Goal: Information Seeking & Learning: Learn about a topic

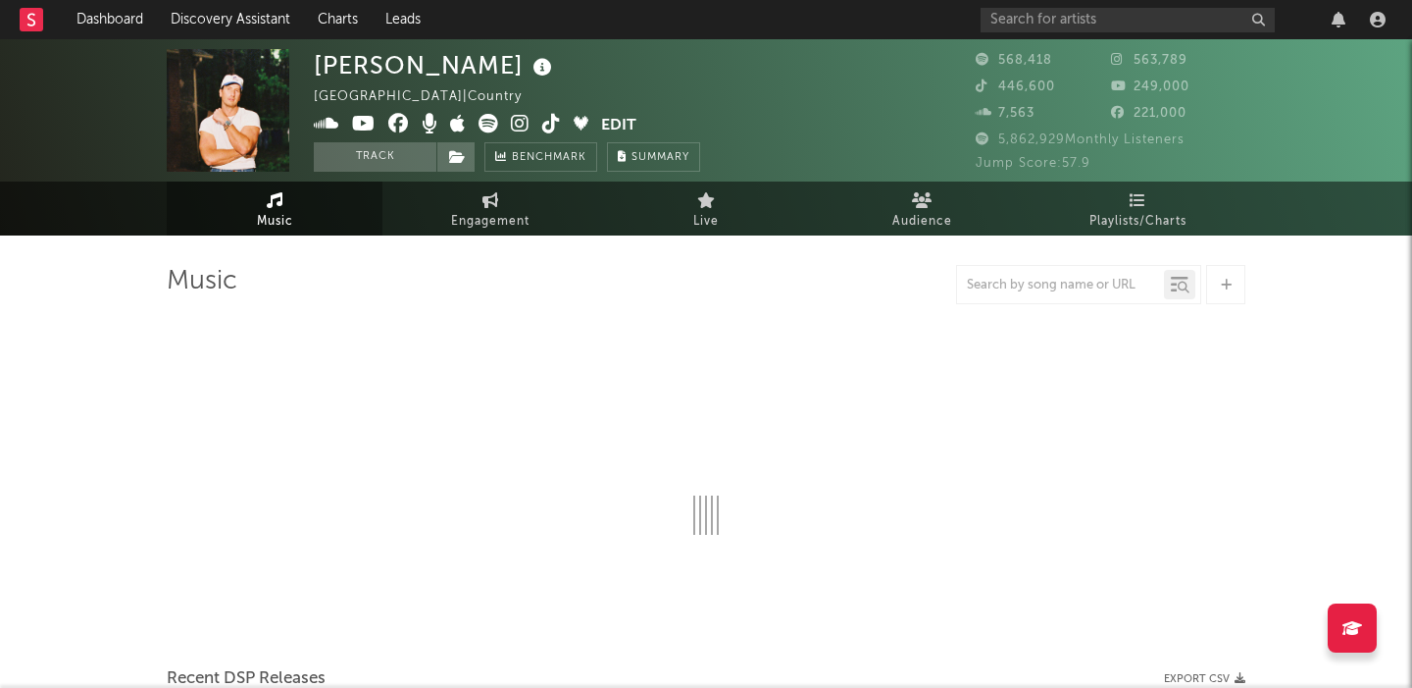
select select "6m"
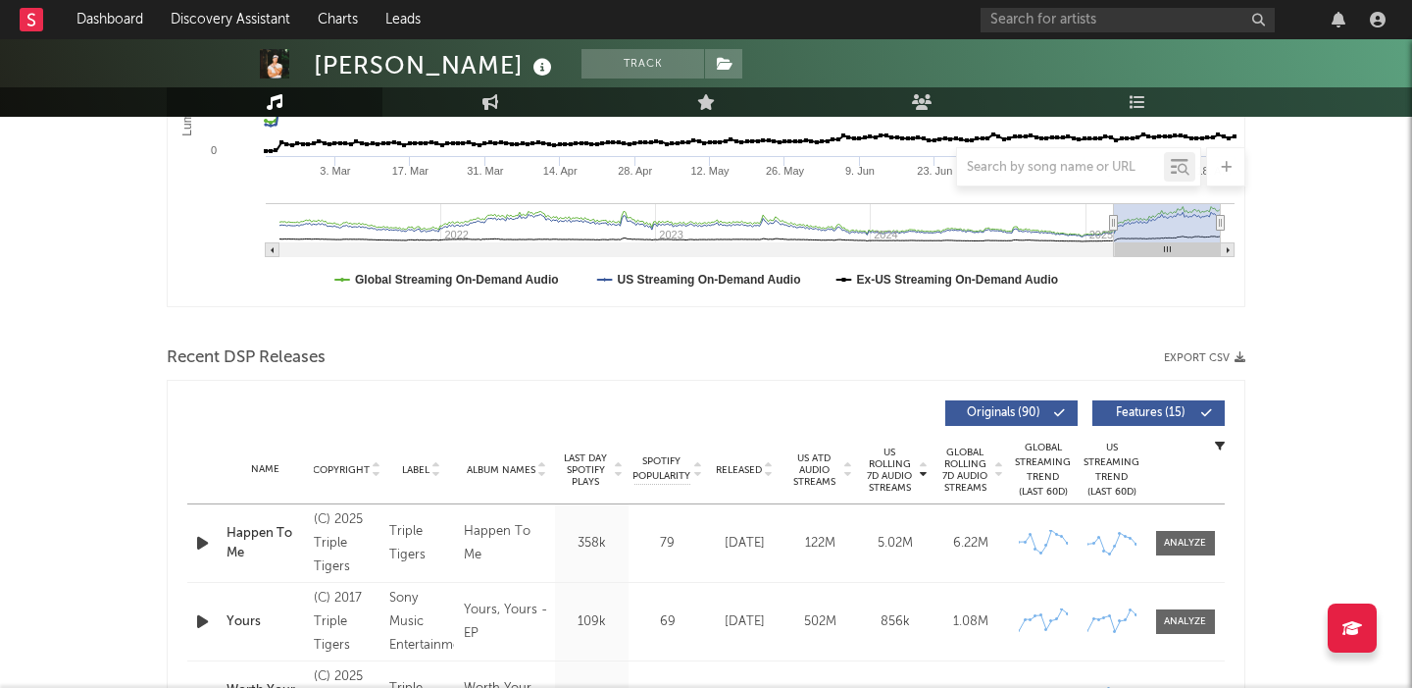
scroll to position [673, 0]
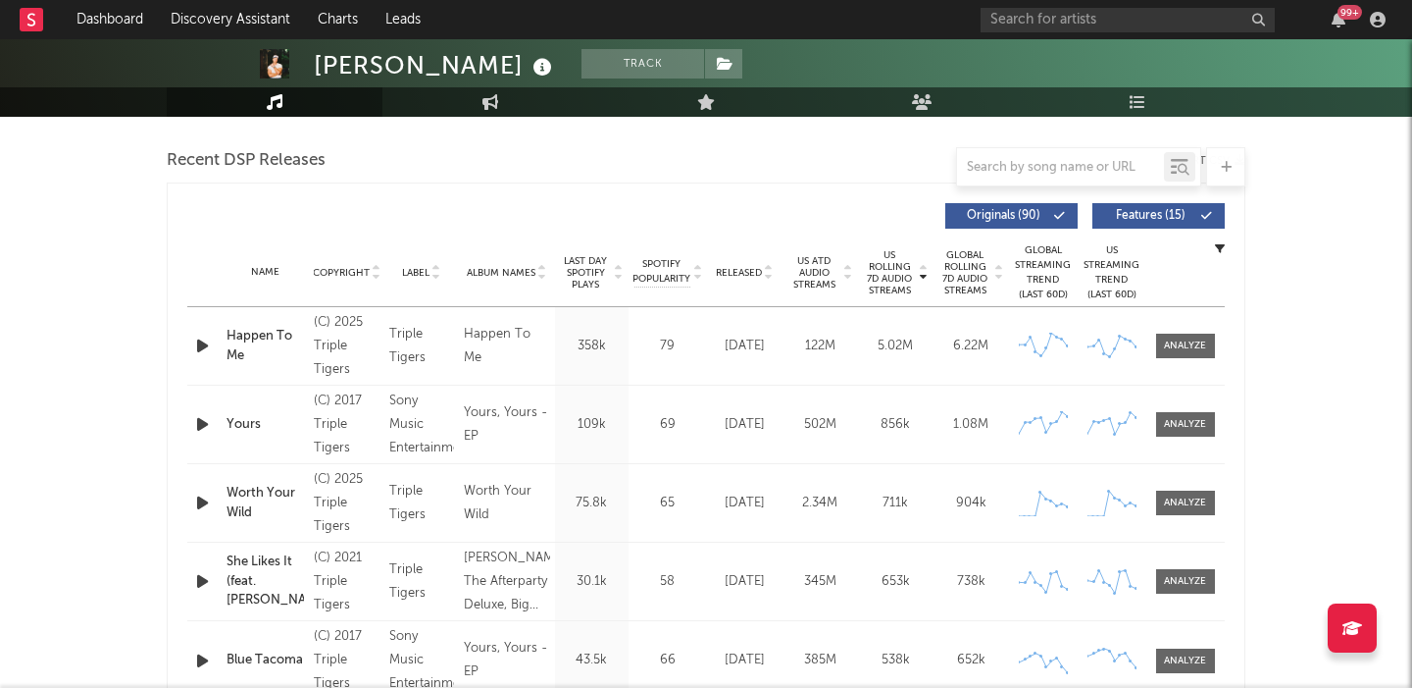
click at [1130, 219] on span "Features ( 15 )" at bounding box center [1150, 216] width 90 height 12
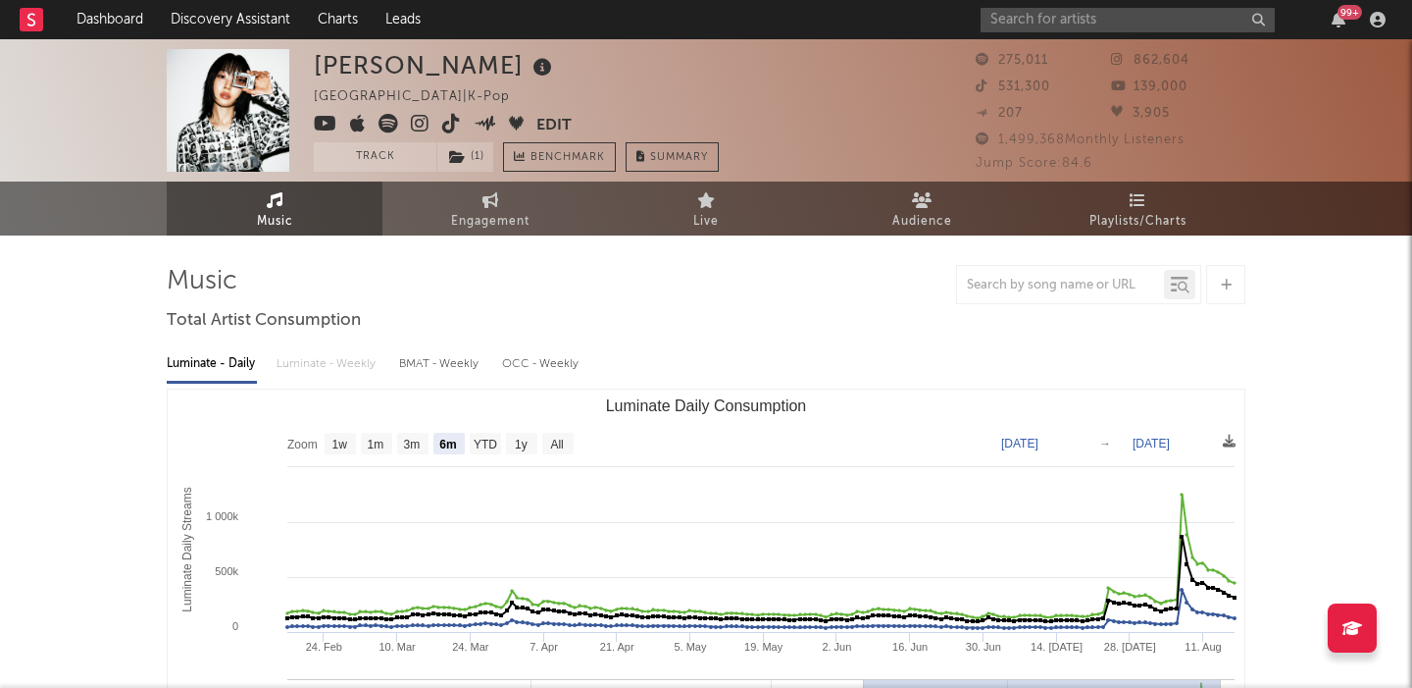
select select "6m"
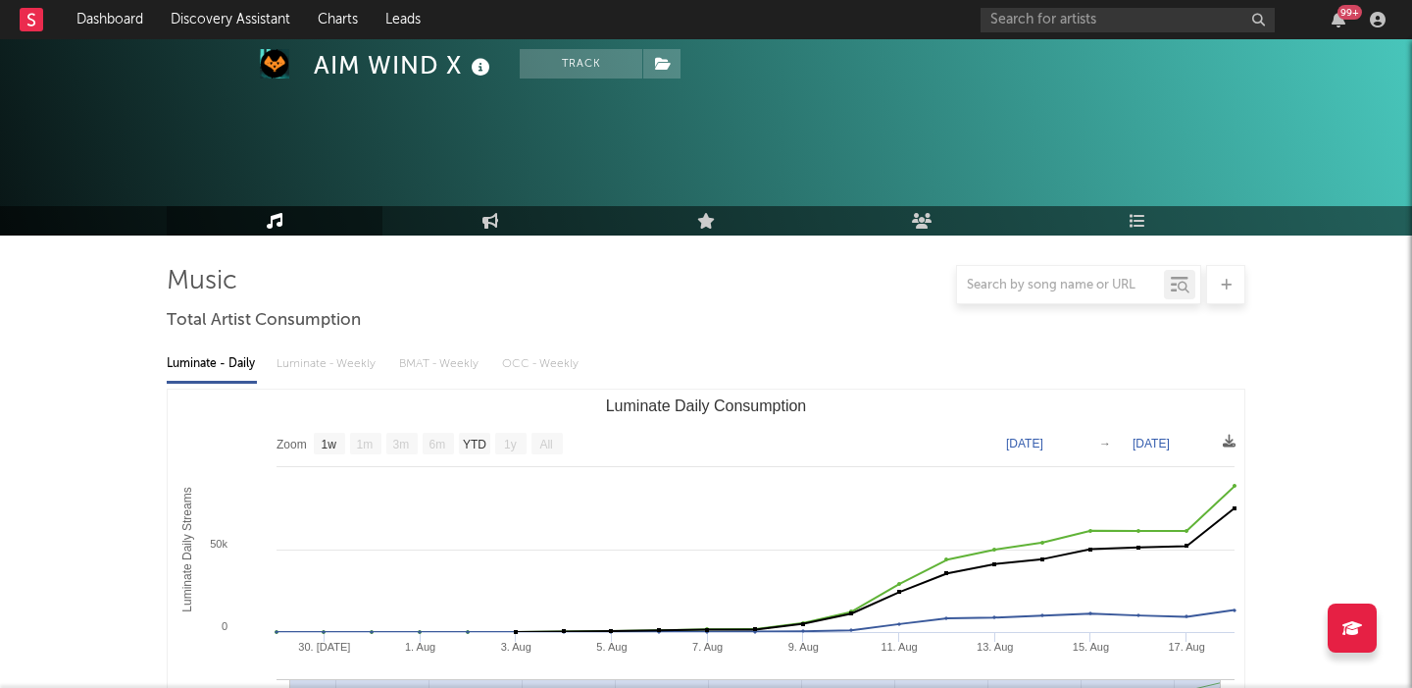
select select "1w"
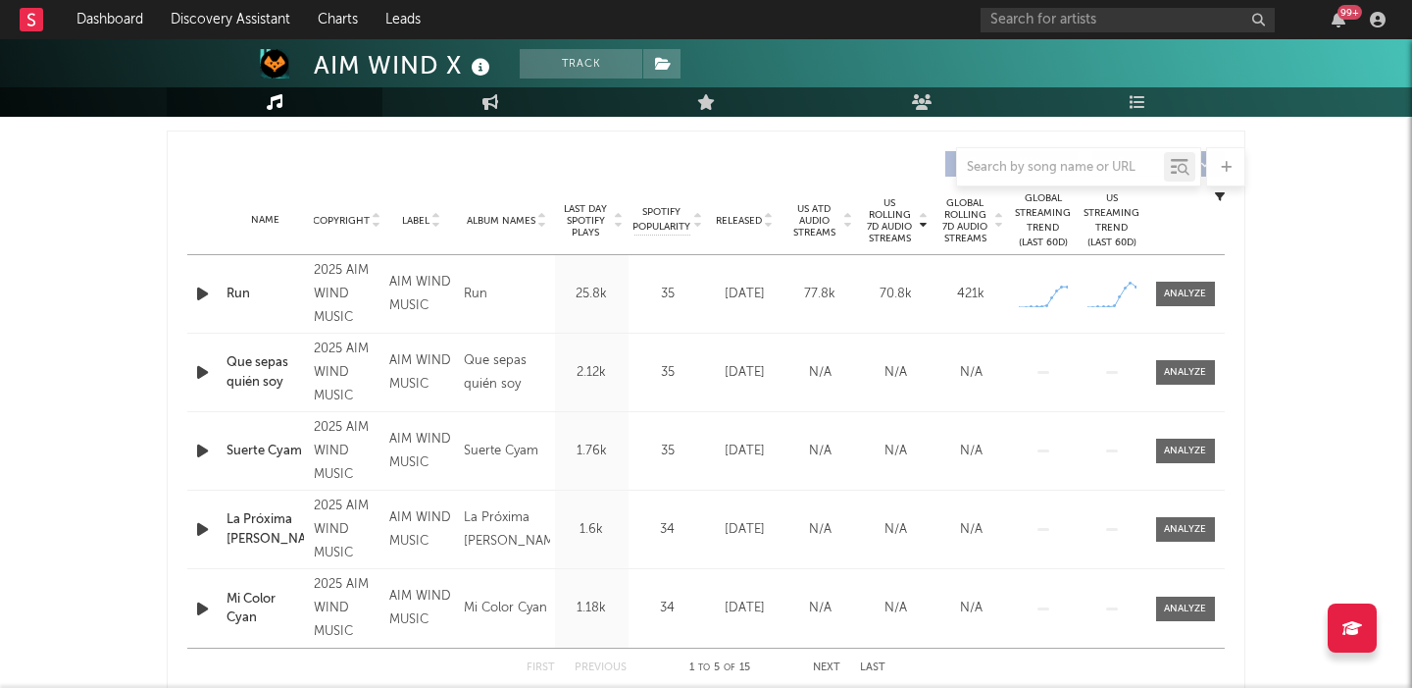
click at [196, 300] on icon "button" at bounding box center [202, 294] width 21 height 25
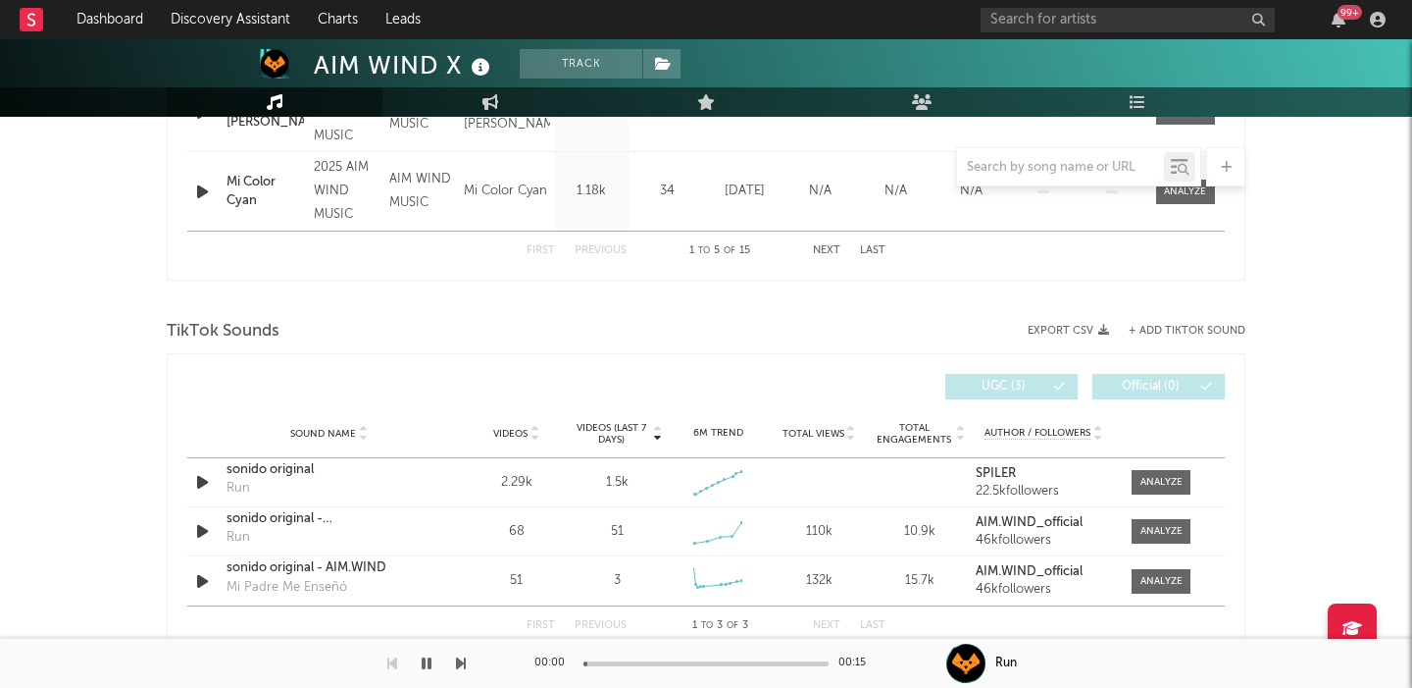
scroll to position [1255, 0]
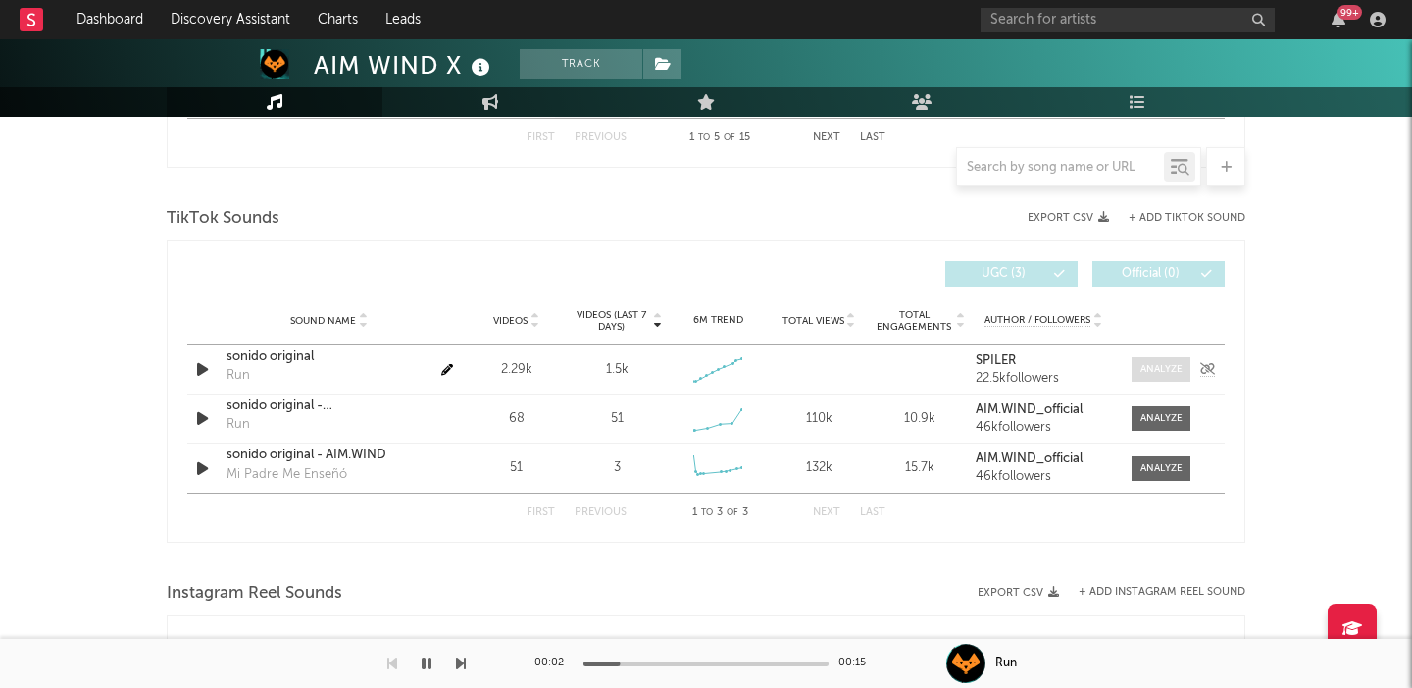
click at [1160, 368] on div at bounding box center [1162, 369] width 42 height 15
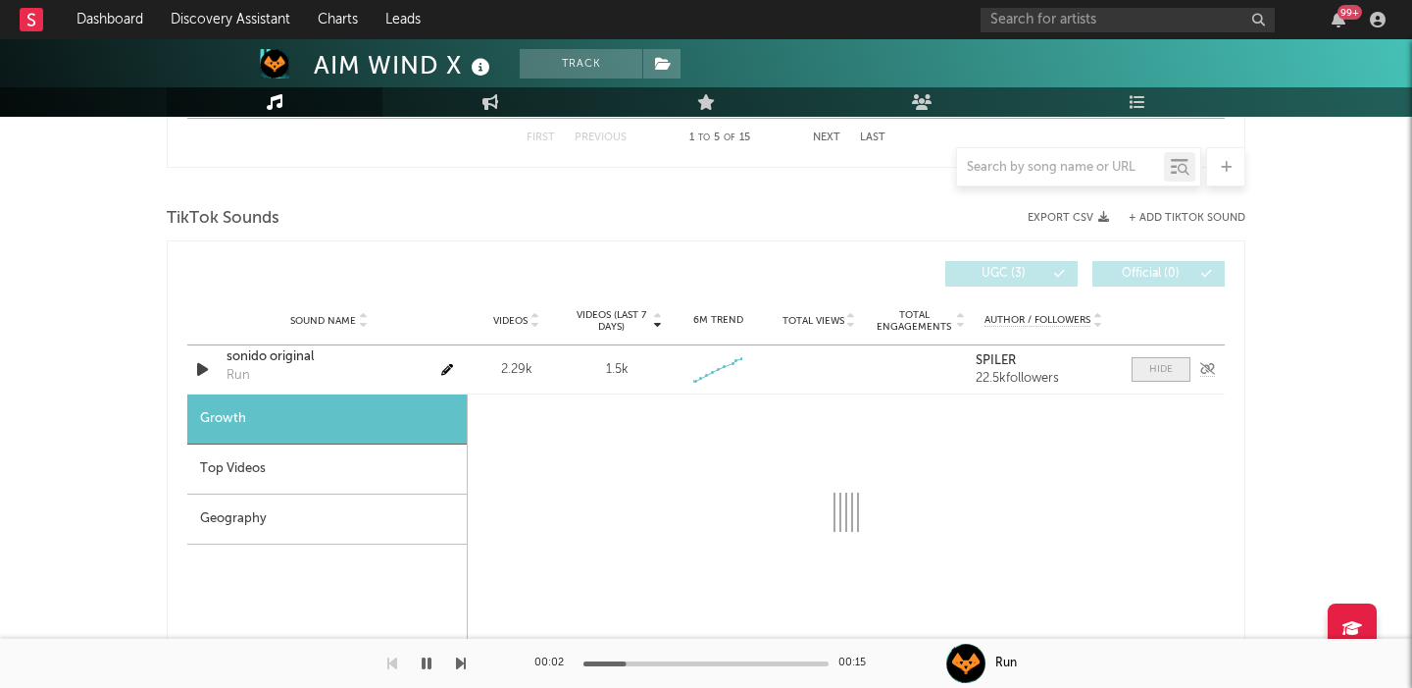
scroll to position [1426, 0]
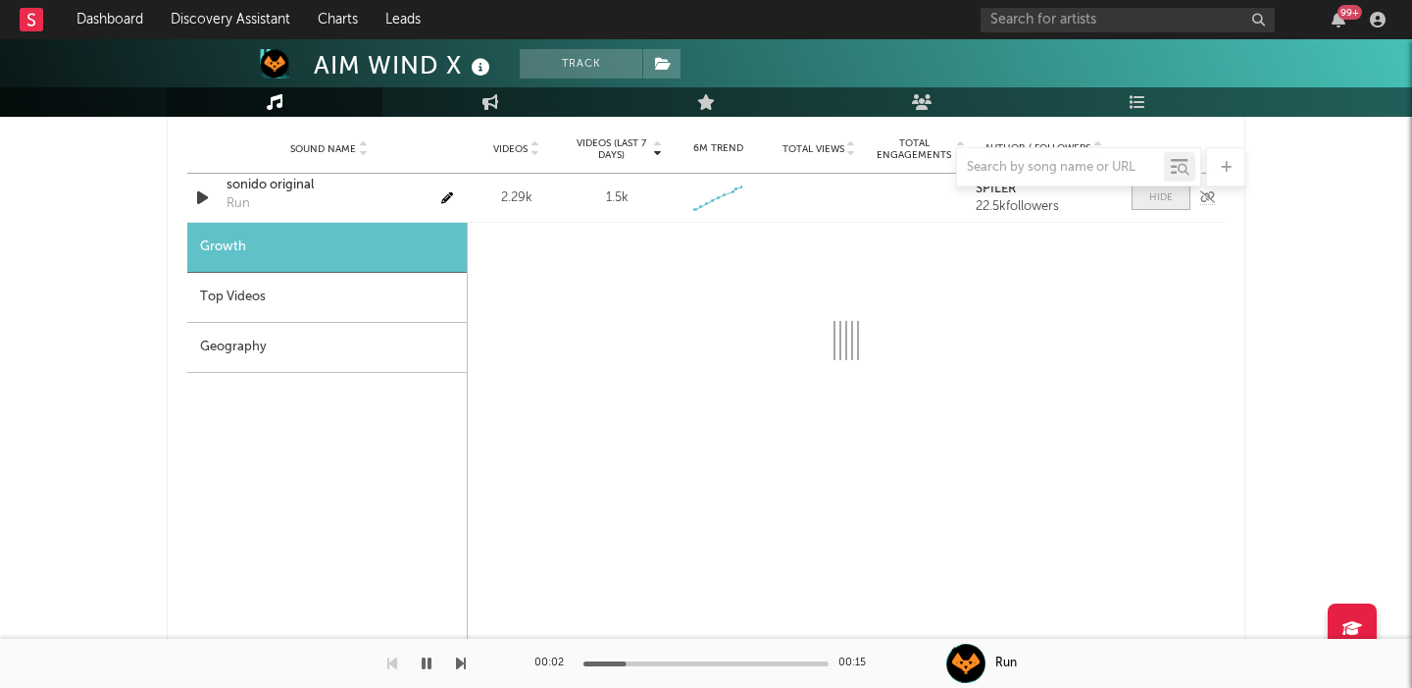
select select "1w"
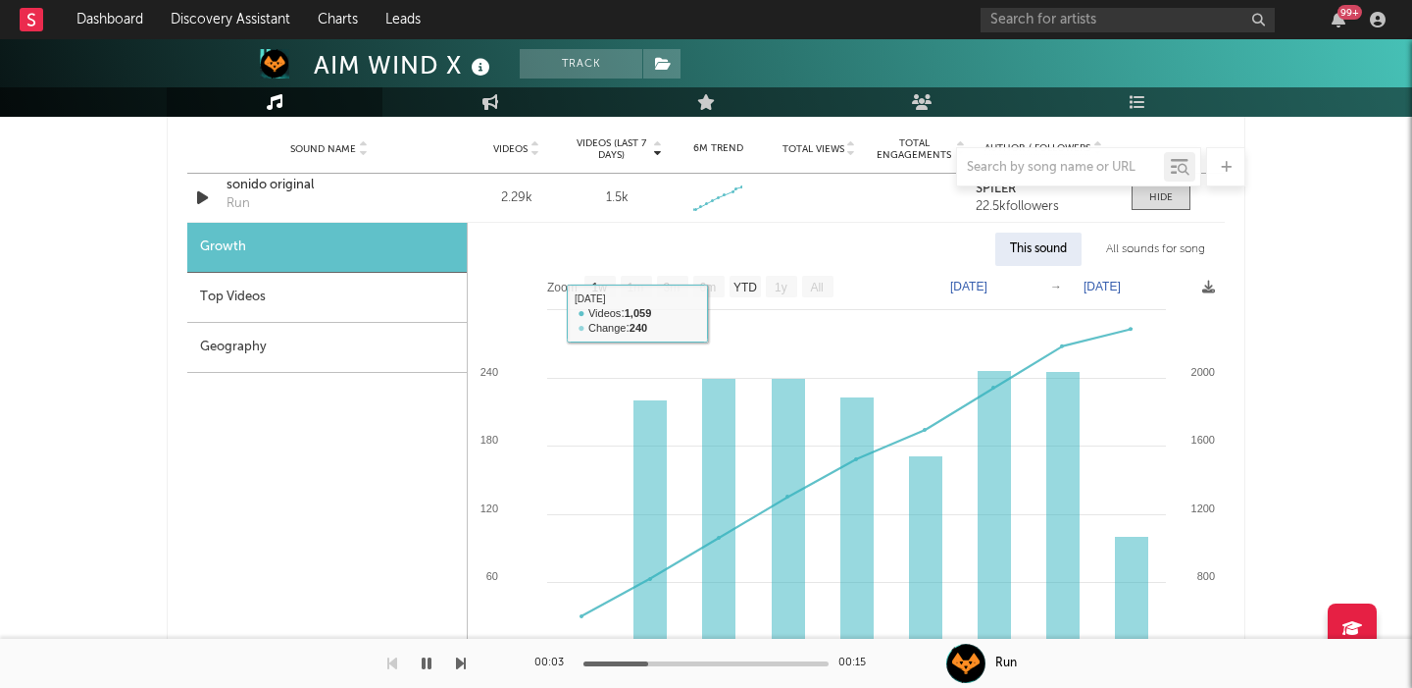
click at [282, 310] on div "Top Videos" at bounding box center [327, 298] width 280 height 50
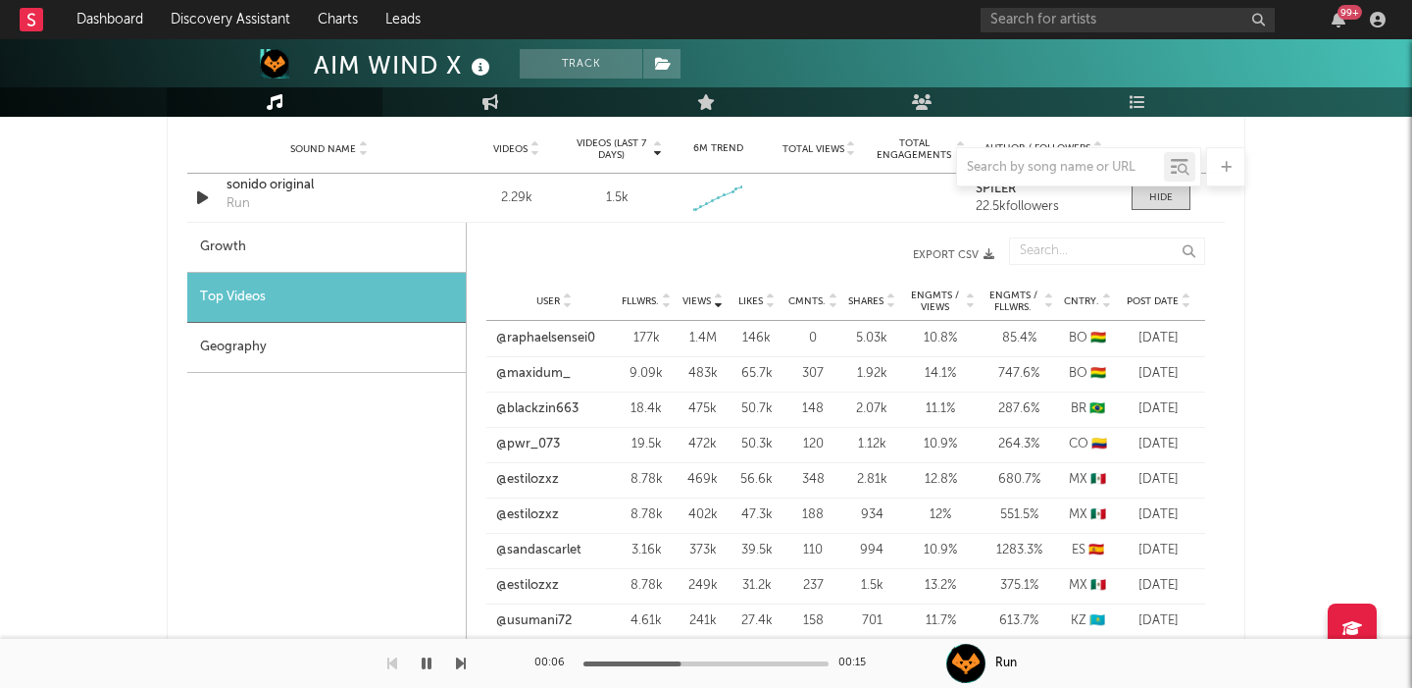
click at [264, 180] on div at bounding box center [706, 166] width 1079 height 39
click at [272, 183] on div at bounding box center [706, 166] width 1079 height 39
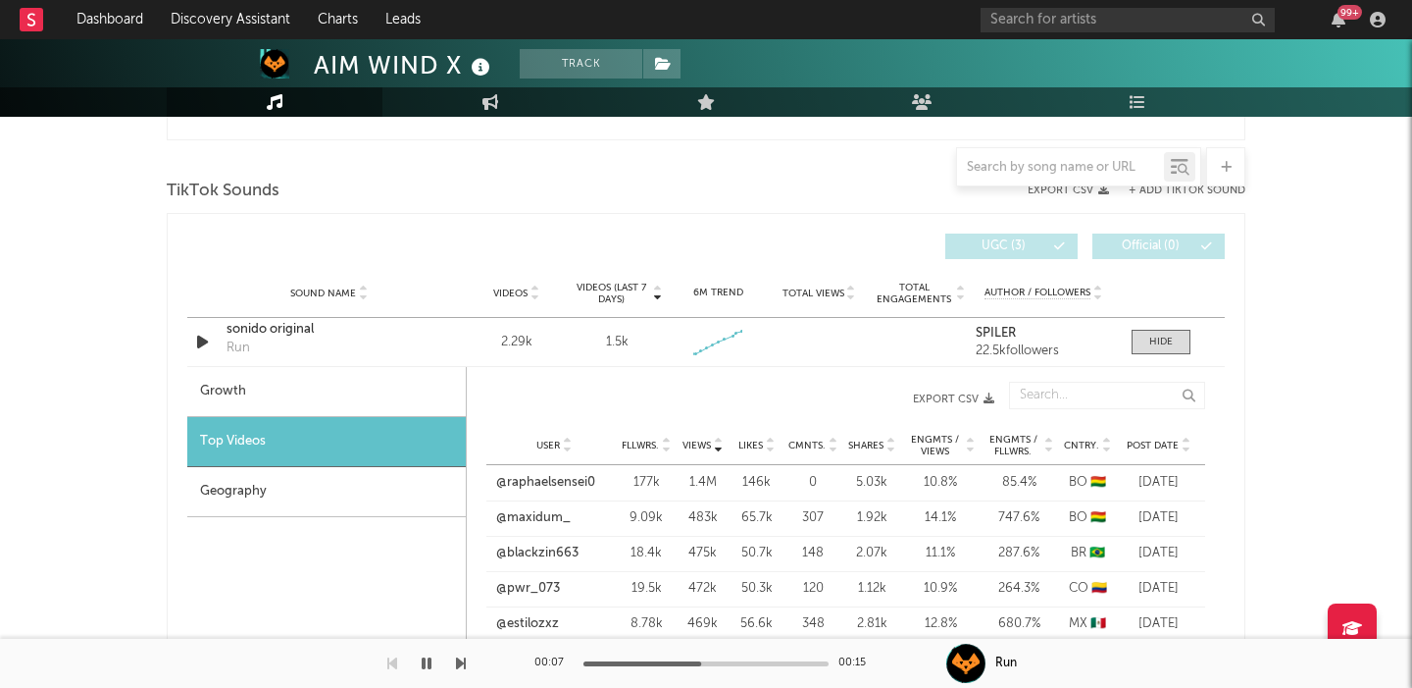
scroll to position [1279, 0]
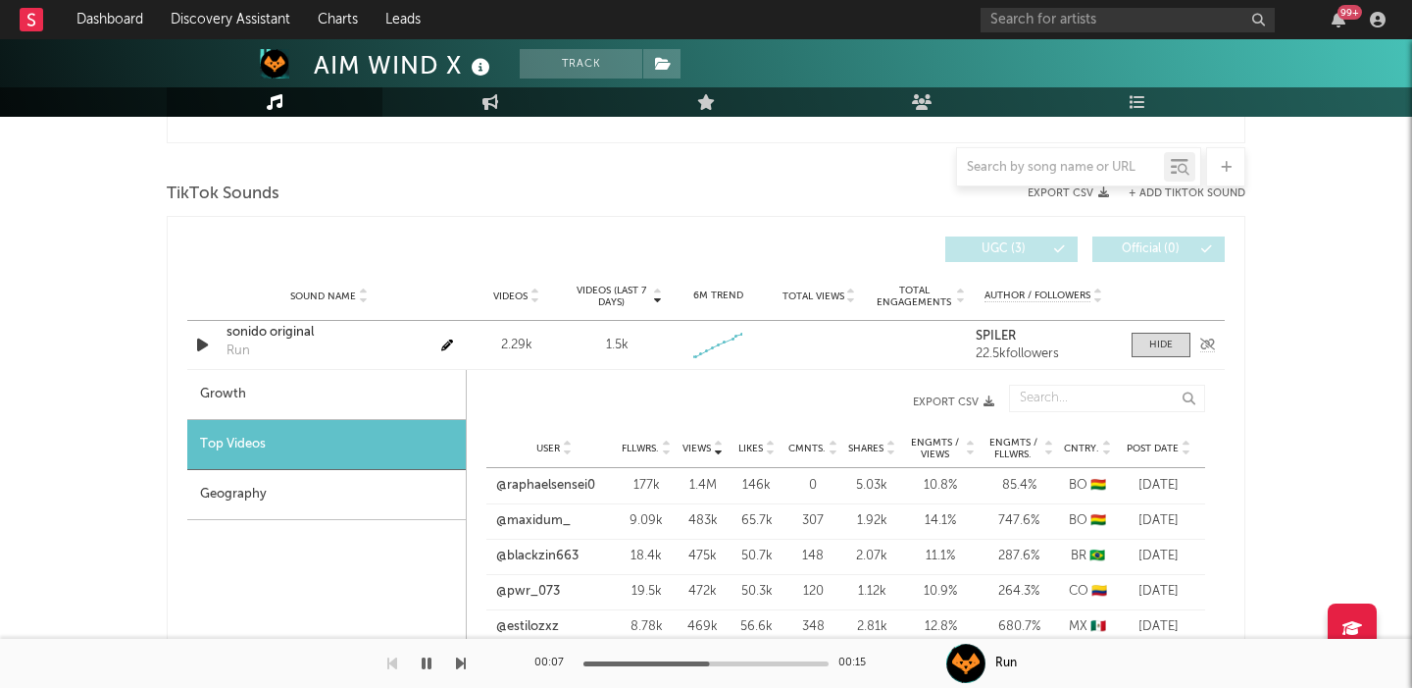
click at [290, 332] on div "sonido original" at bounding box center [329, 333] width 205 height 20
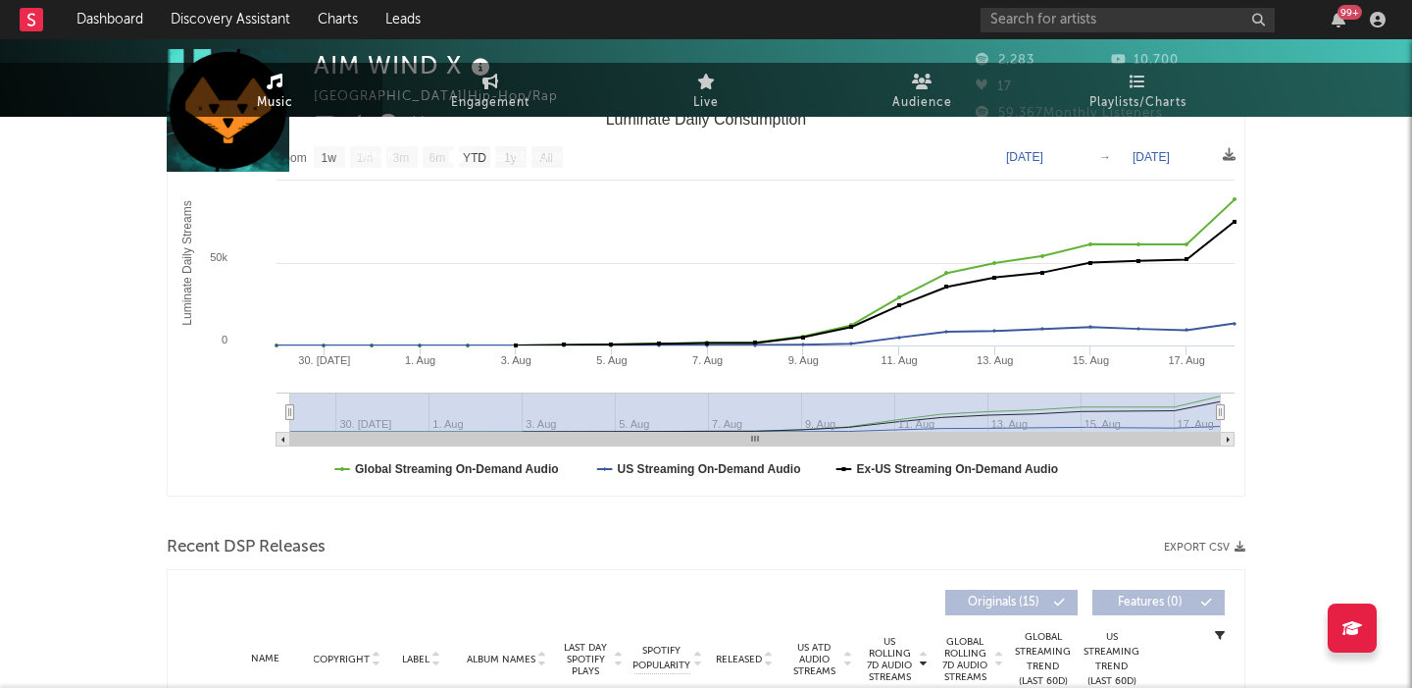
scroll to position [0, 0]
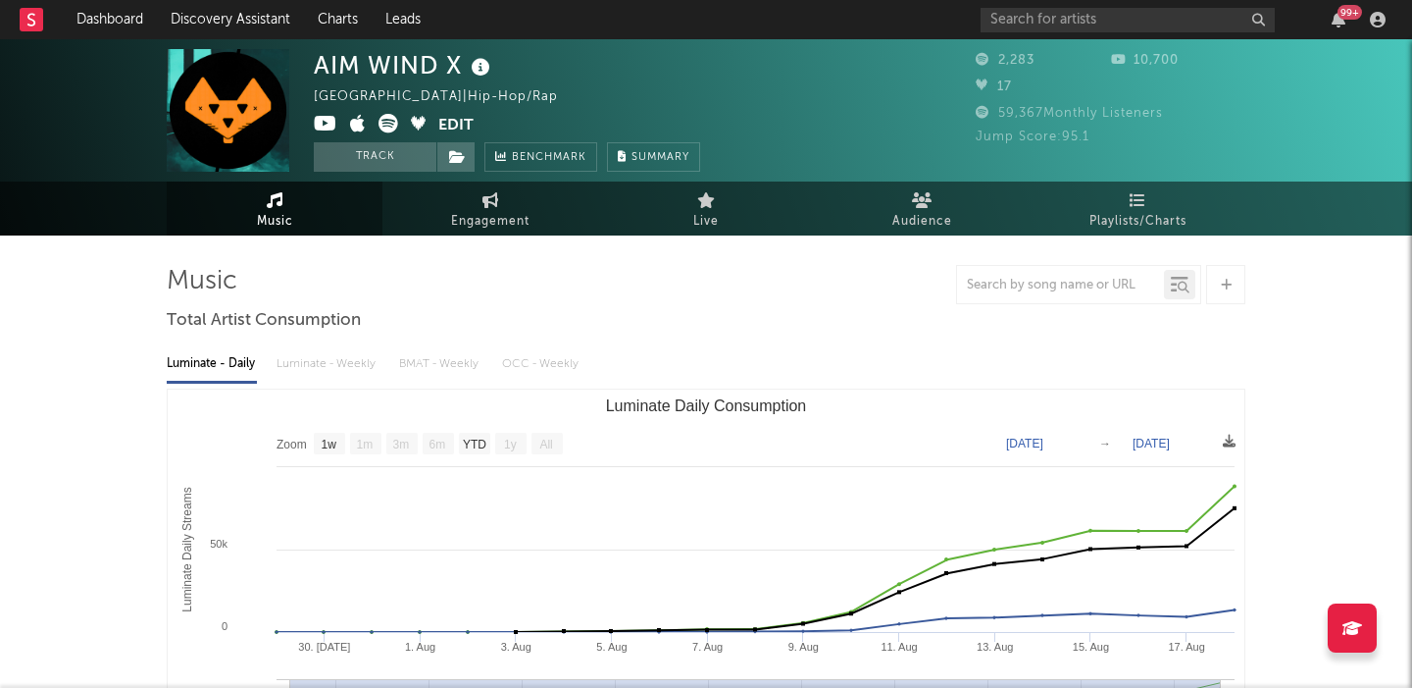
click at [387, 128] on icon at bounding box center [389, 124] width 20 height 20
click at [485, 58] on icon at bounding box center [481, 67] width 28 height 27
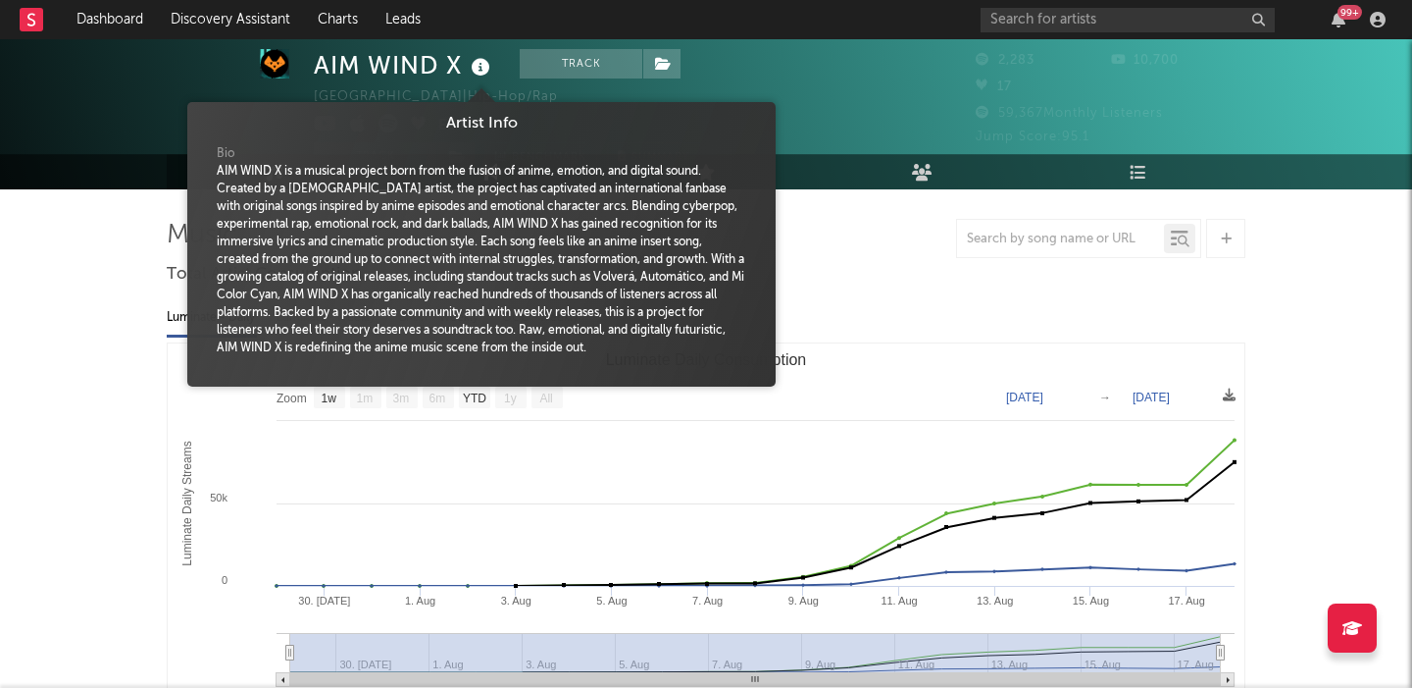
scroll to position [47, 0]
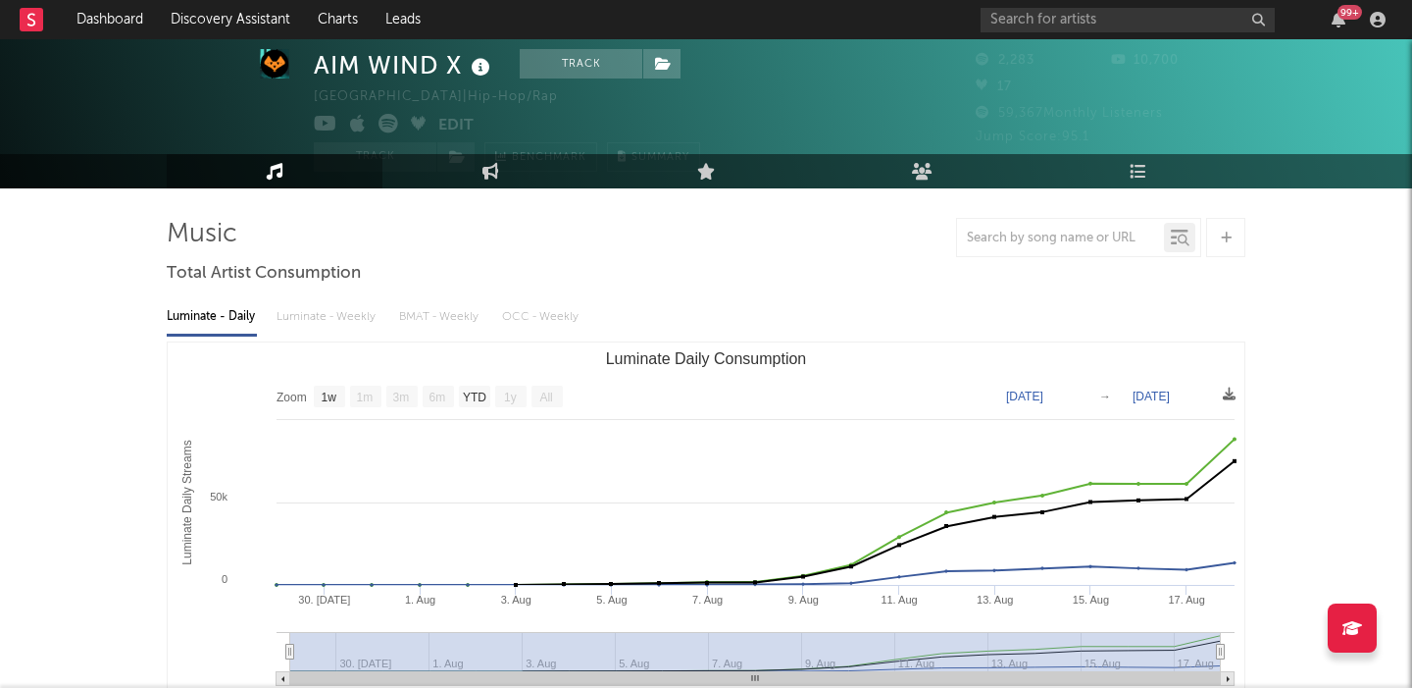
click at [475, 66] on icon at bounding box center [481, 67] width 28 height 27
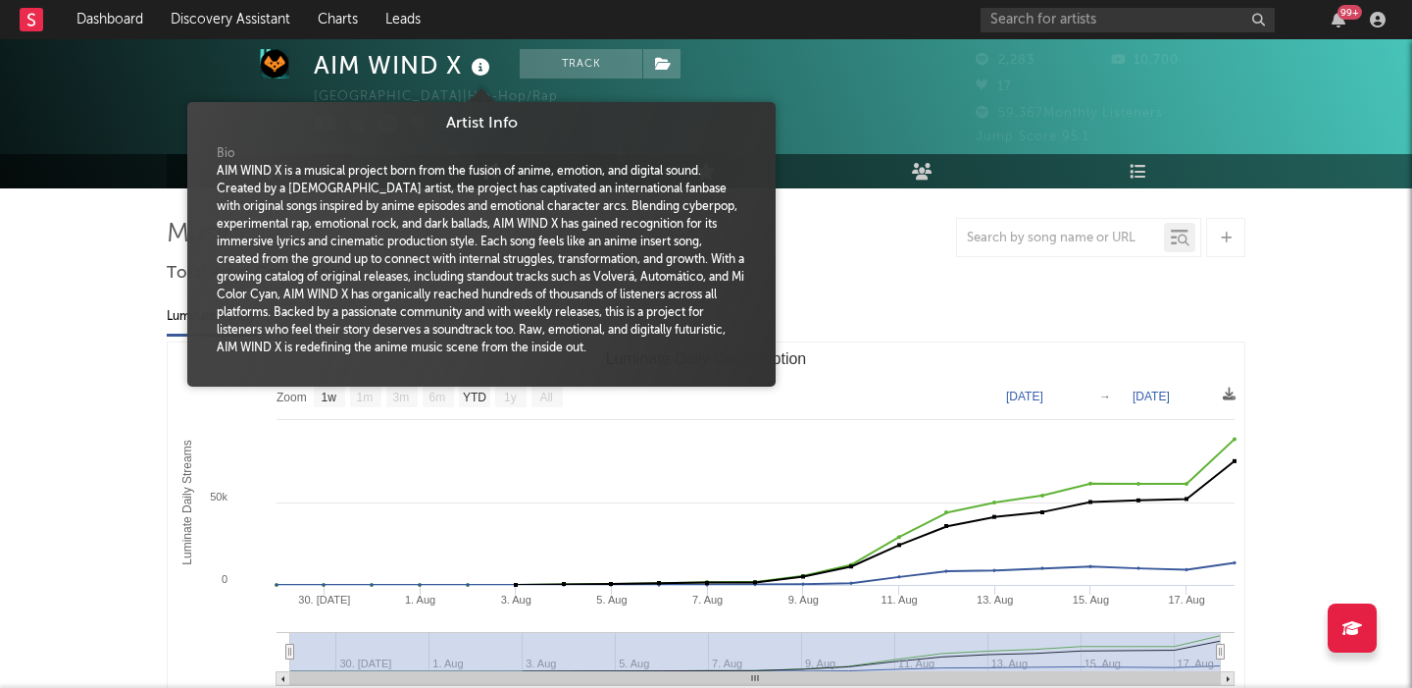
scroll to position [0, 0]
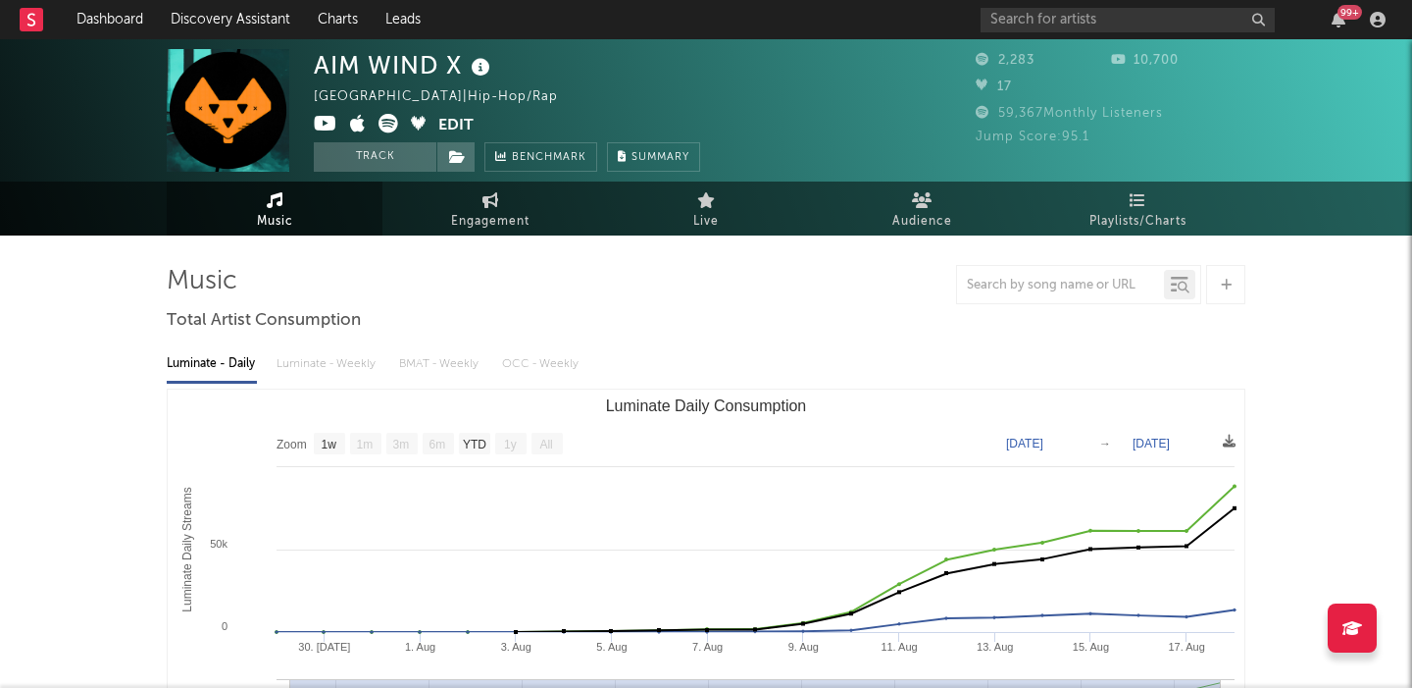
click at [478, 70] on icon at bounding box center [481, 67] width 28 height 27
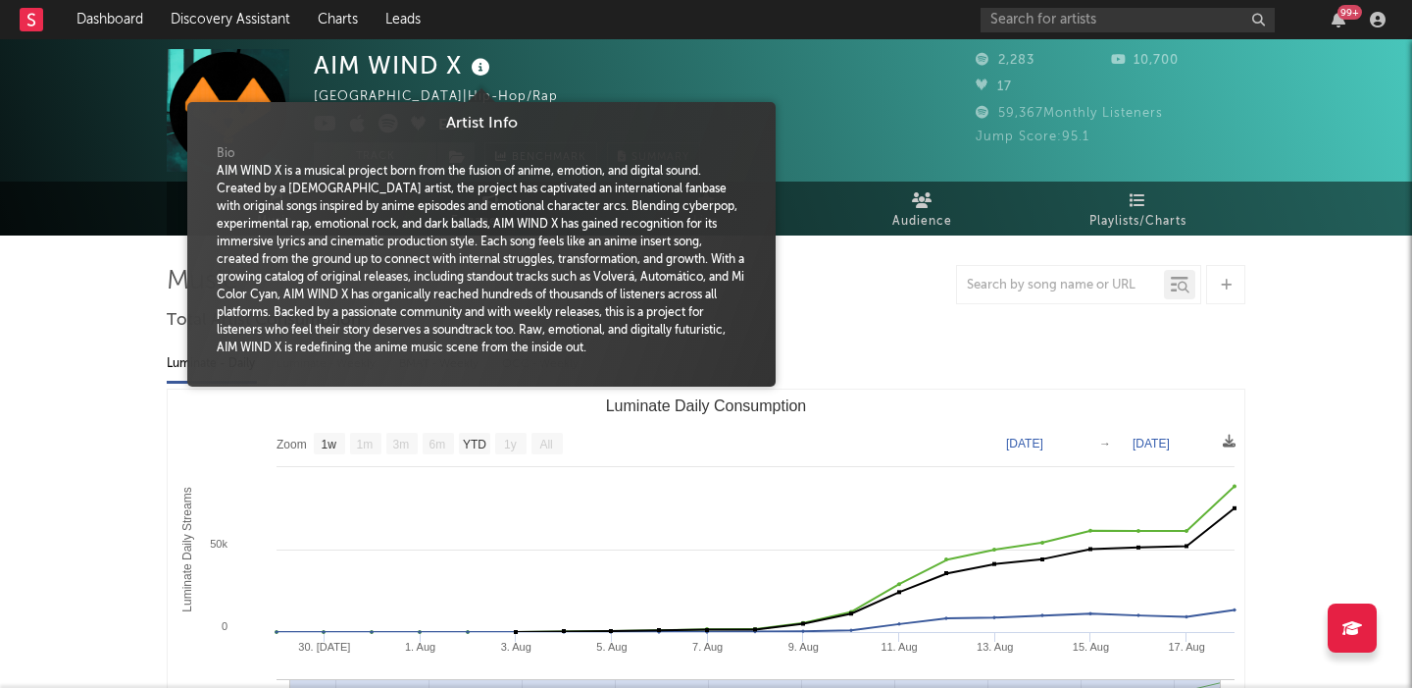
click at [479, 69] on icon at bounding box center [481, 67] width 28 height 27
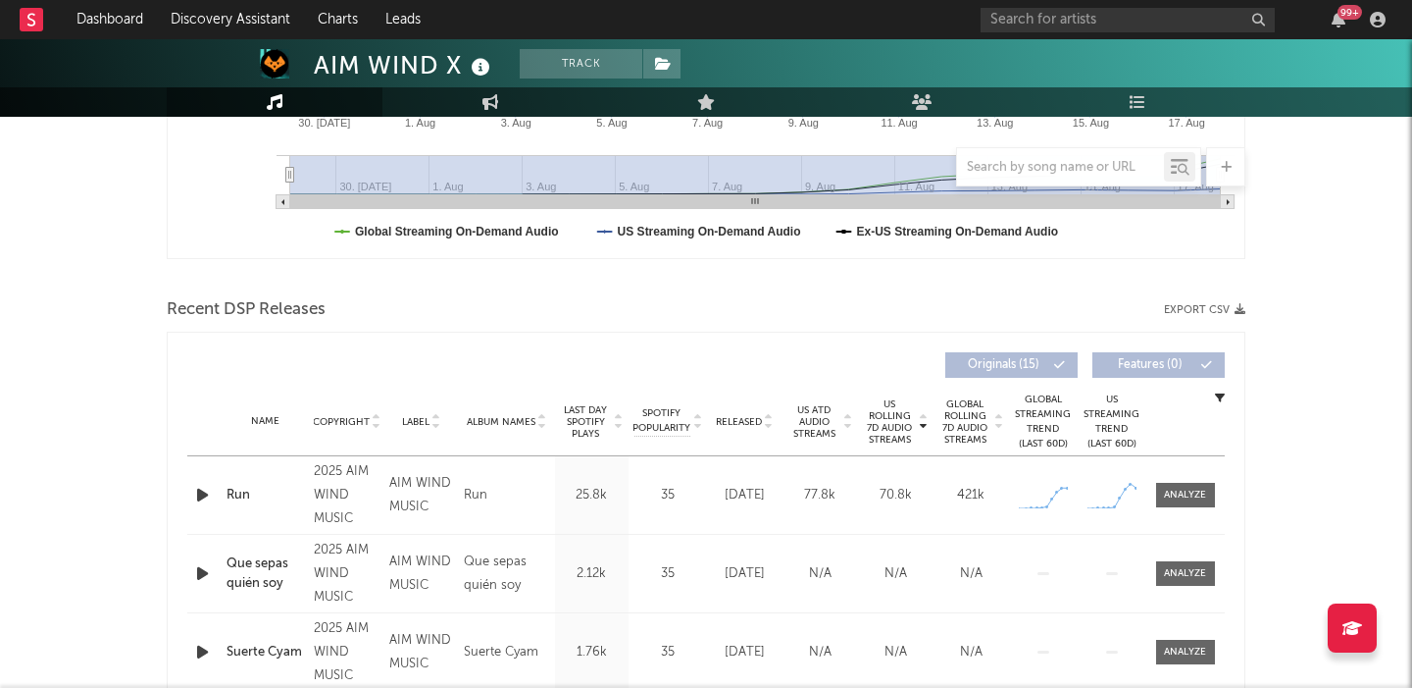
scroll to position [658, 0]
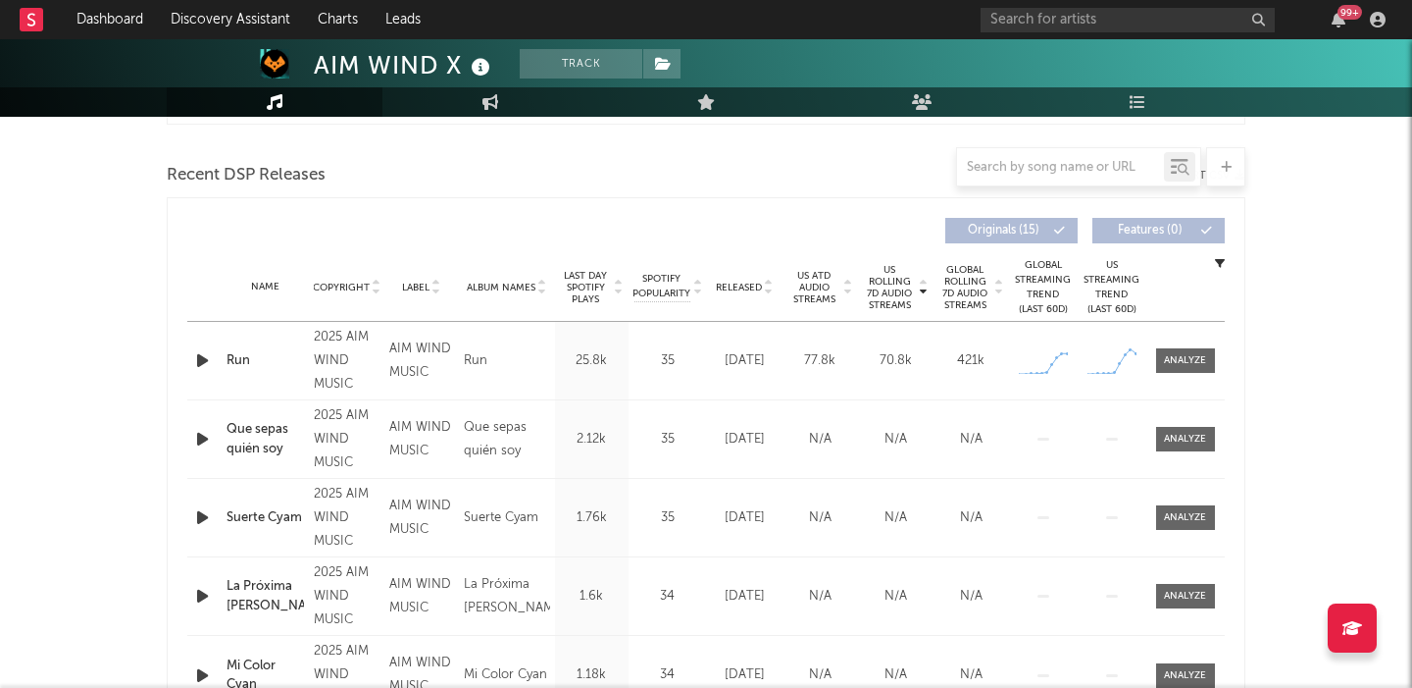
click at [211, 361] on icon "button" at bounding box center [202, 360] width 21 height 25
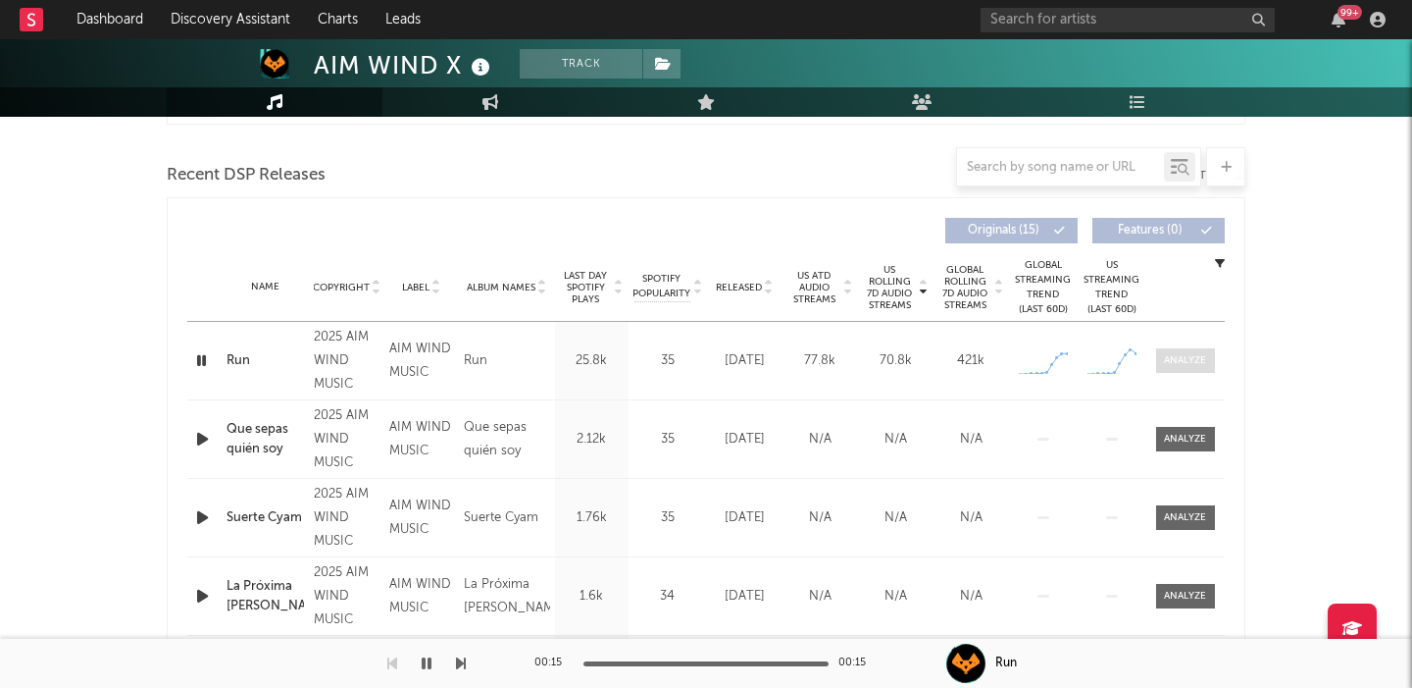
click at [1177, 351] on span at bounding box center [1185, 360] width 59 height 25
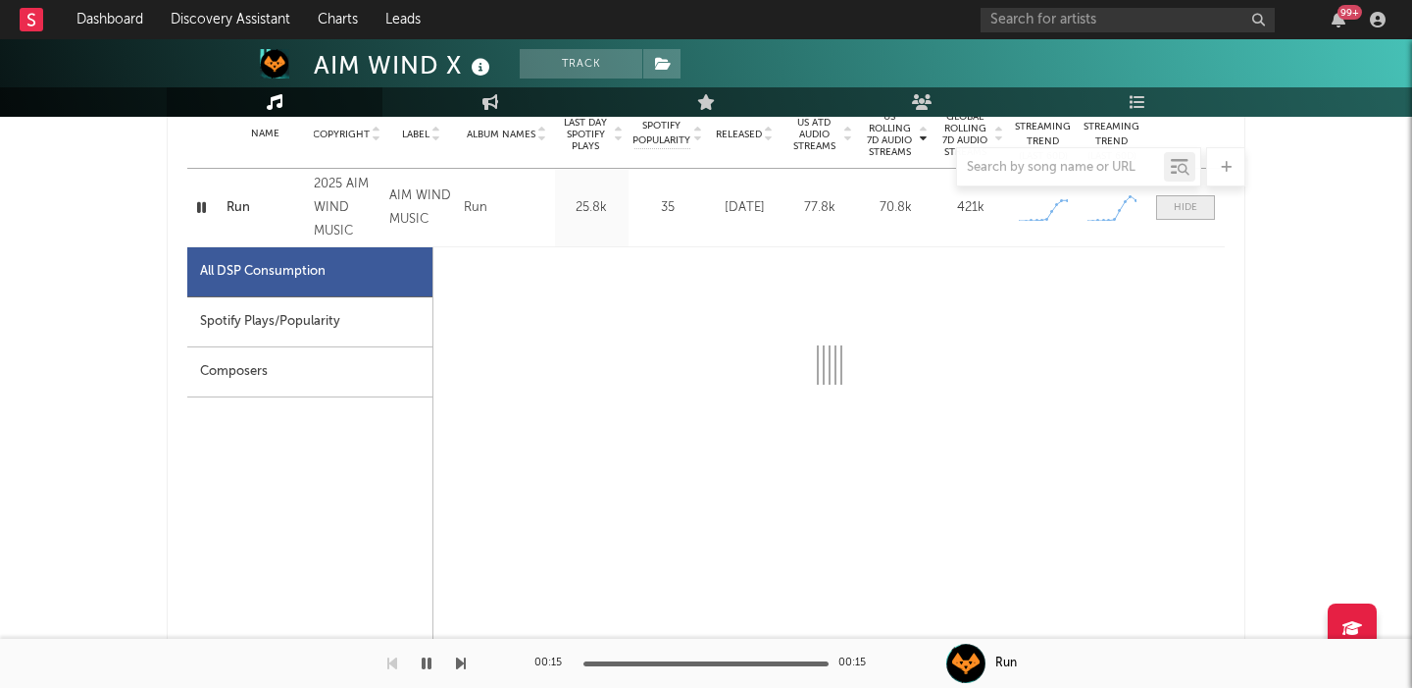
select select "1w"
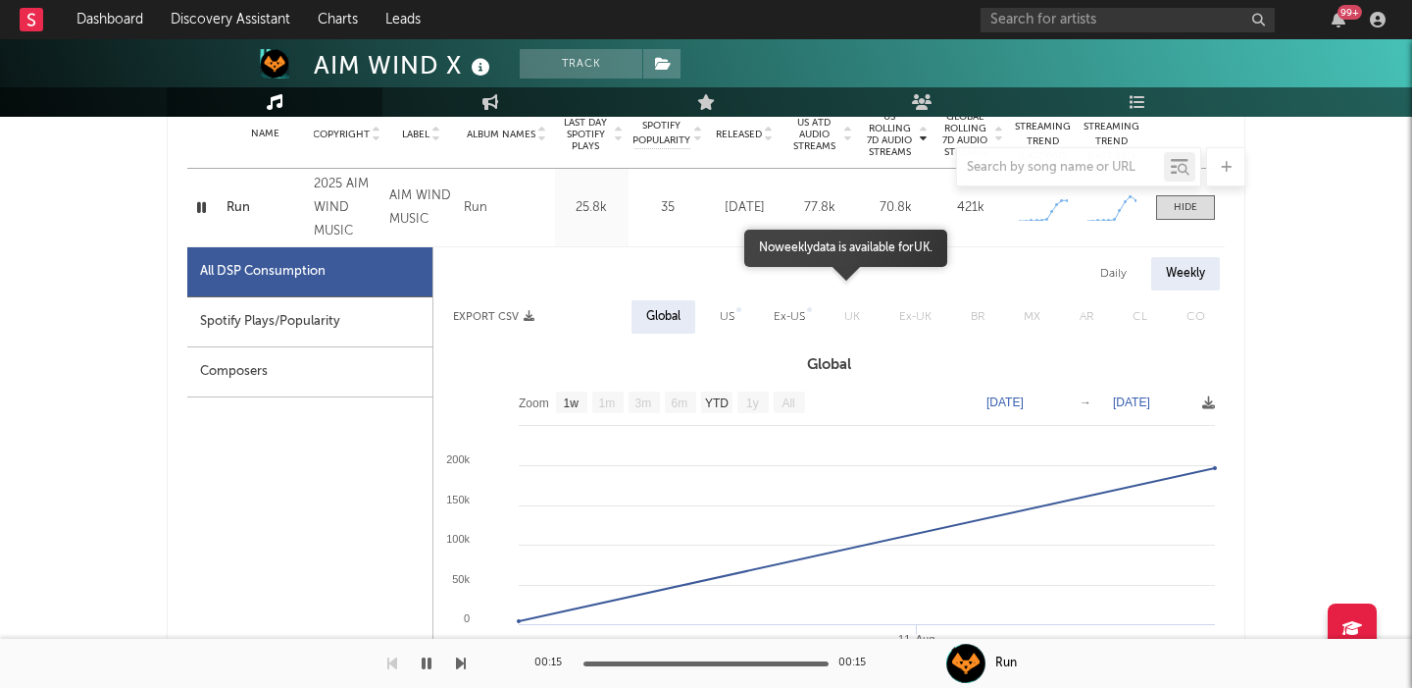
scroll to position [825, 0]
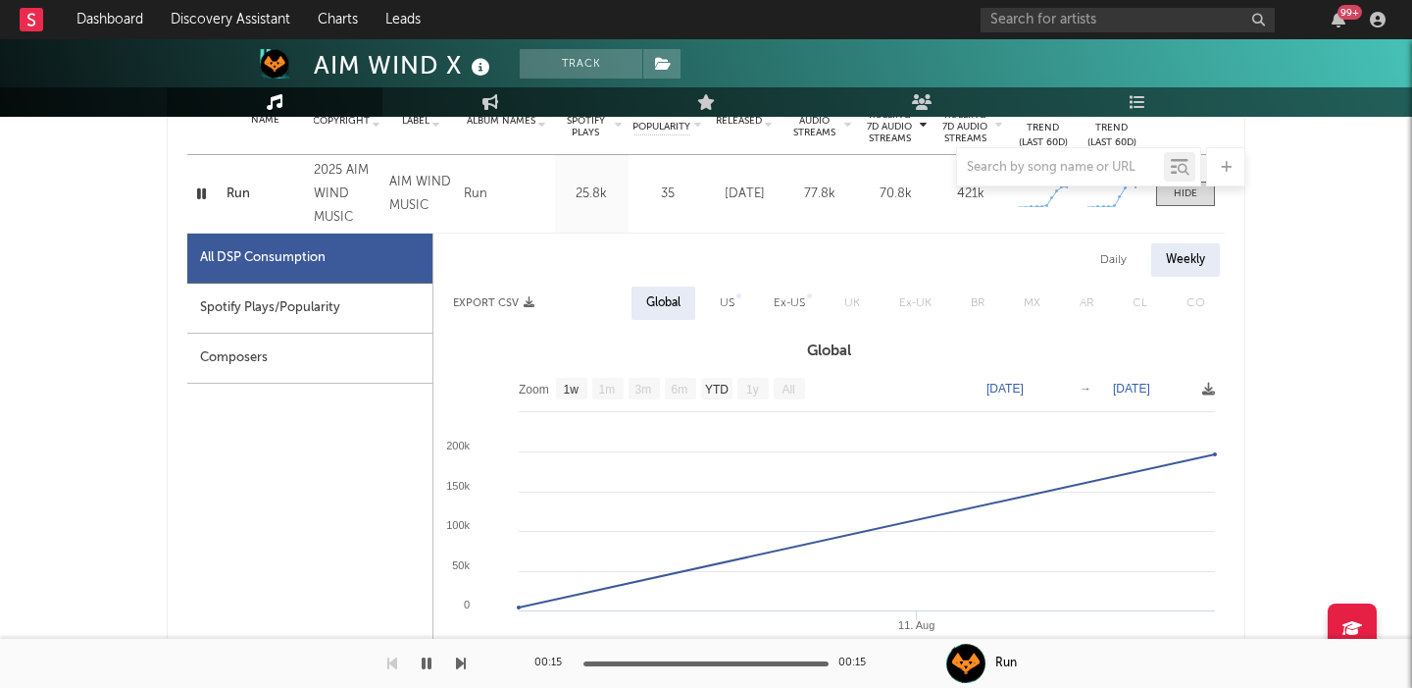
click at [192, 192] on icon "button" at bounding box center [201, 193] width 19 height 25
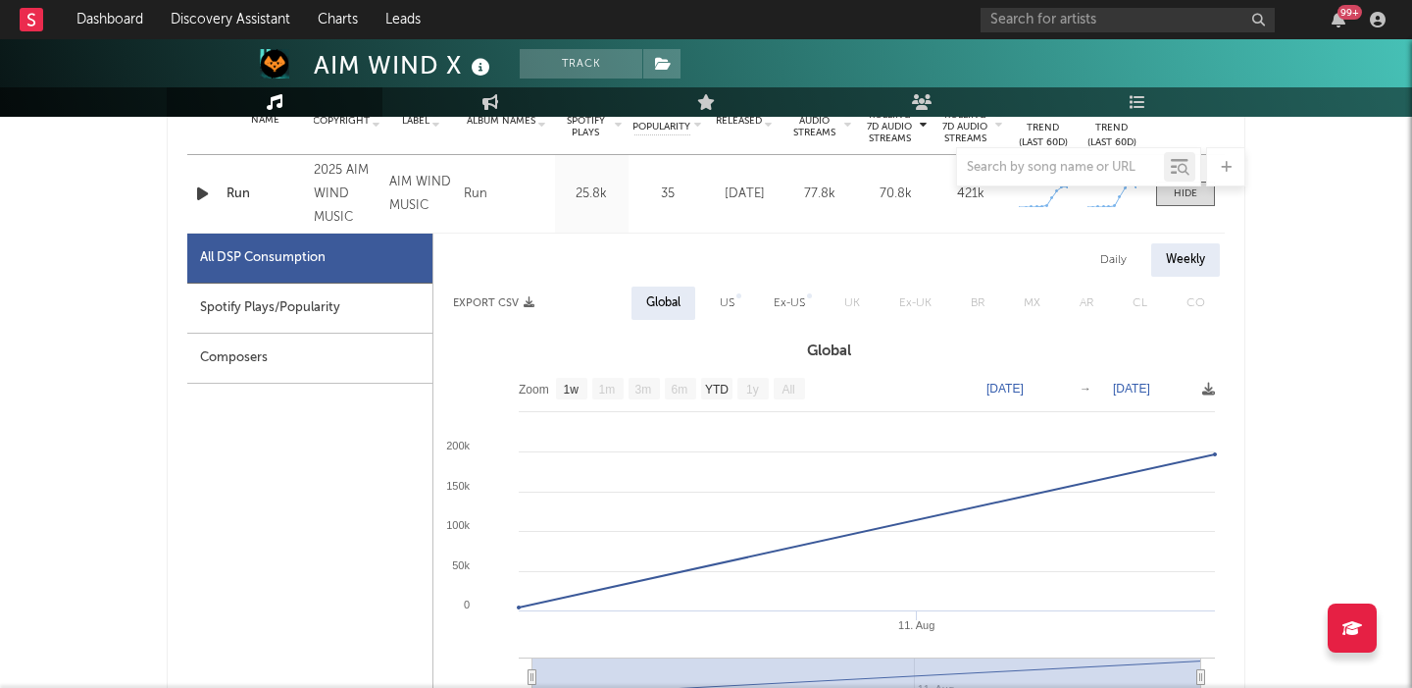
click at [195, 192] on icon "button" at bounding box center [202, 193] width 21 height 25
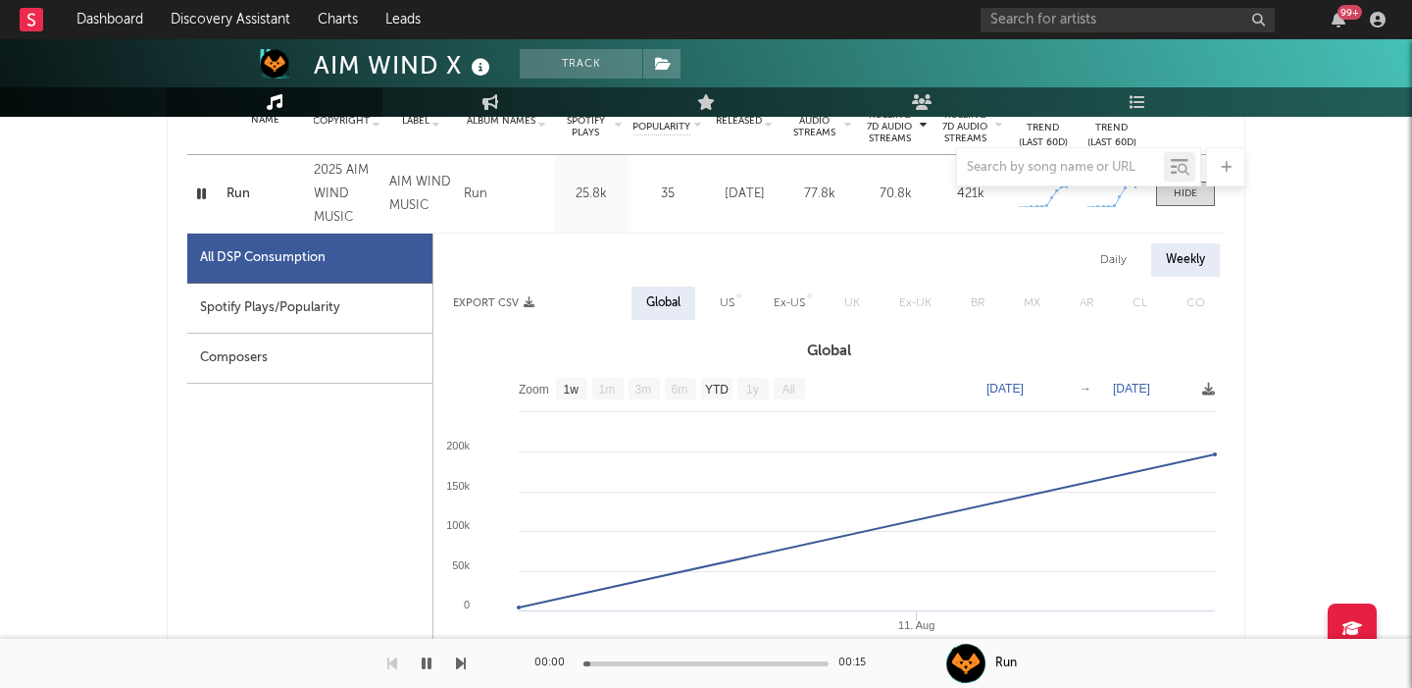
click at [1124, 261] on div "Daily" at bounding box center [1114, 259] width 56 height 33
select select "1w"
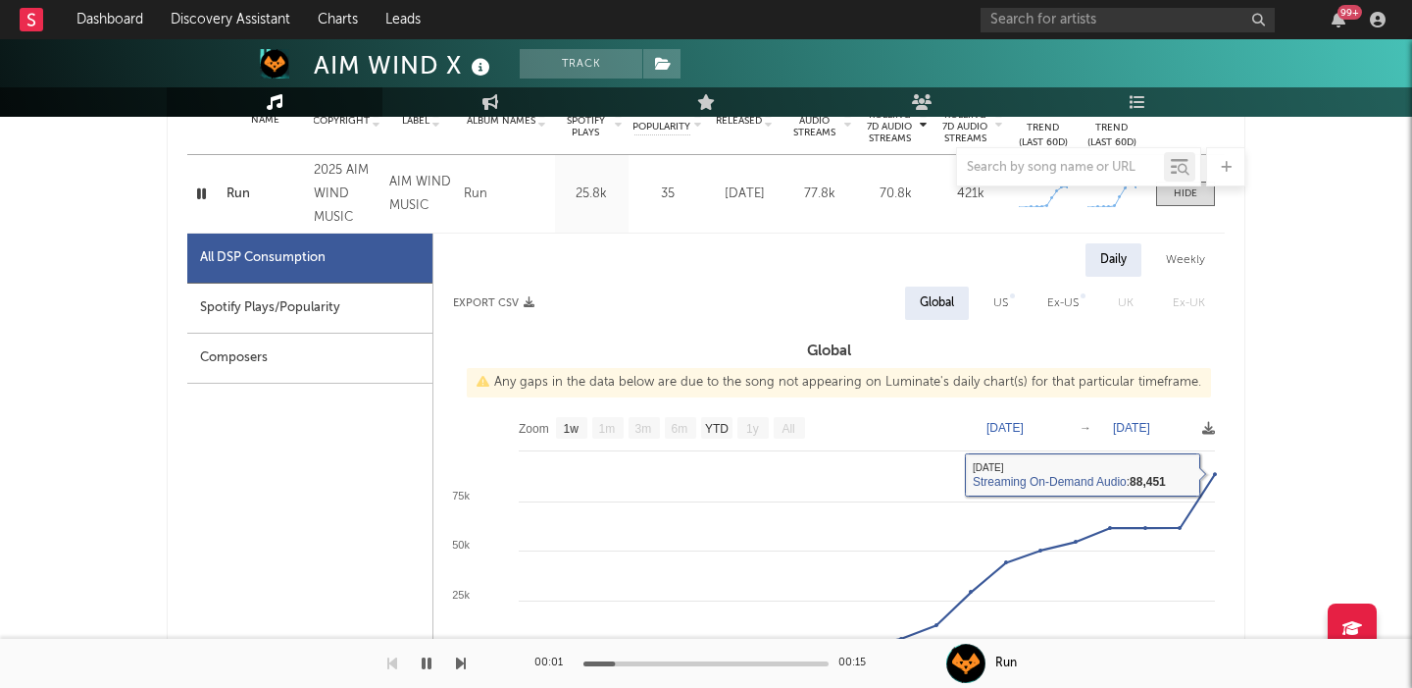
click at [989, 295] on div "US" at bounding box center [1001, 302] width 44 height 33
select select "1w"
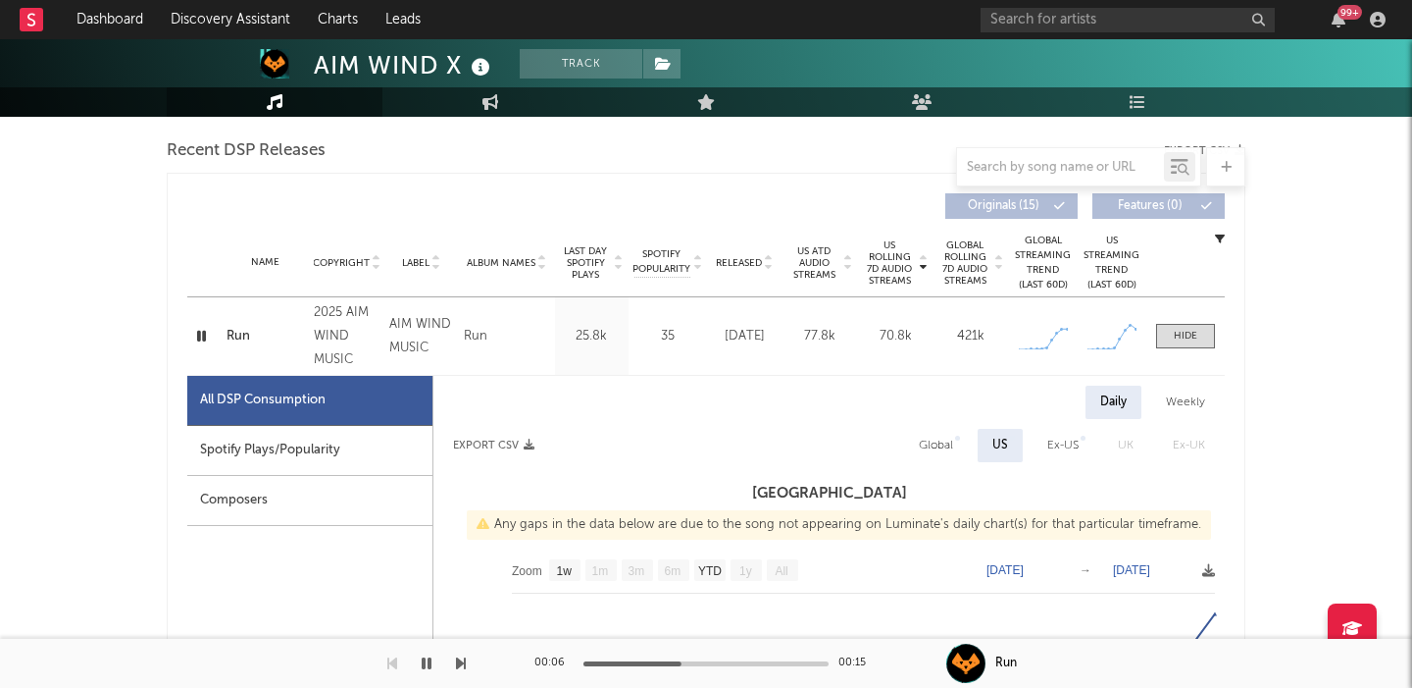
scroll to position [552, 0]
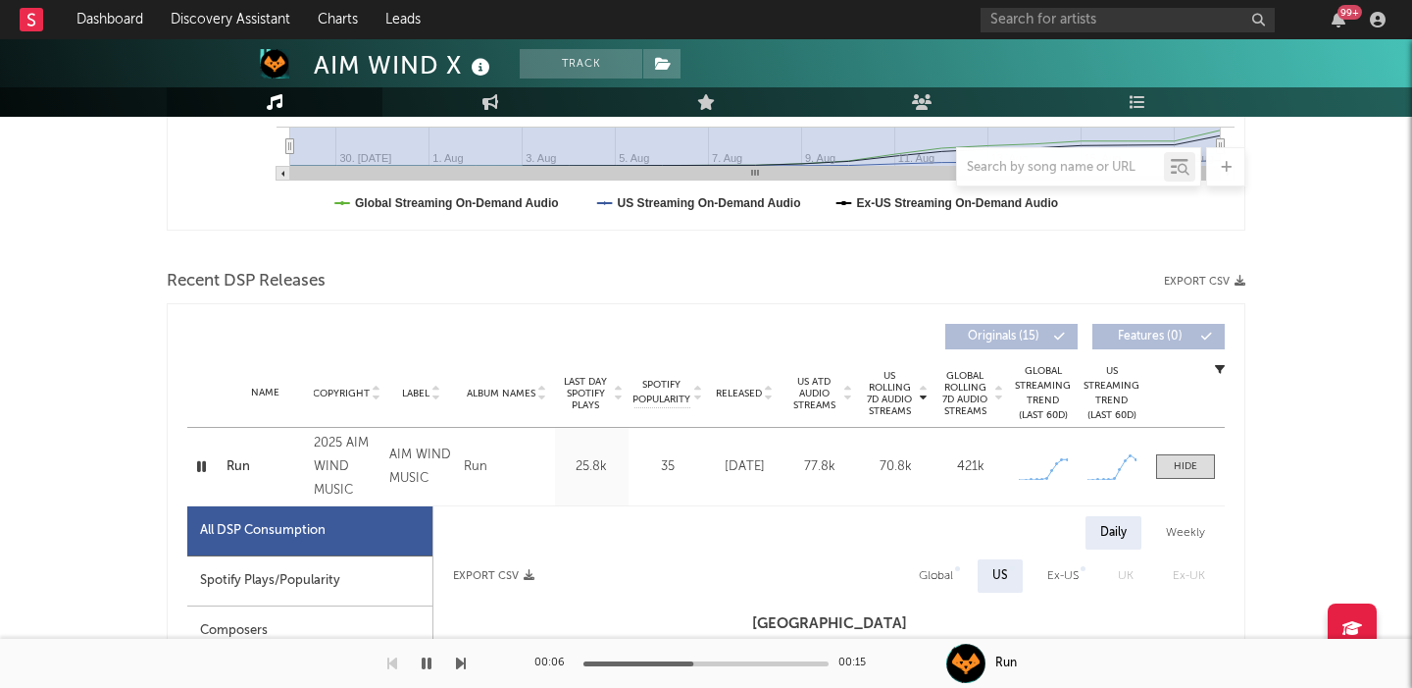
click at [243, 464] on div "Run" at bounding box center [265, 467] width 77 height 20
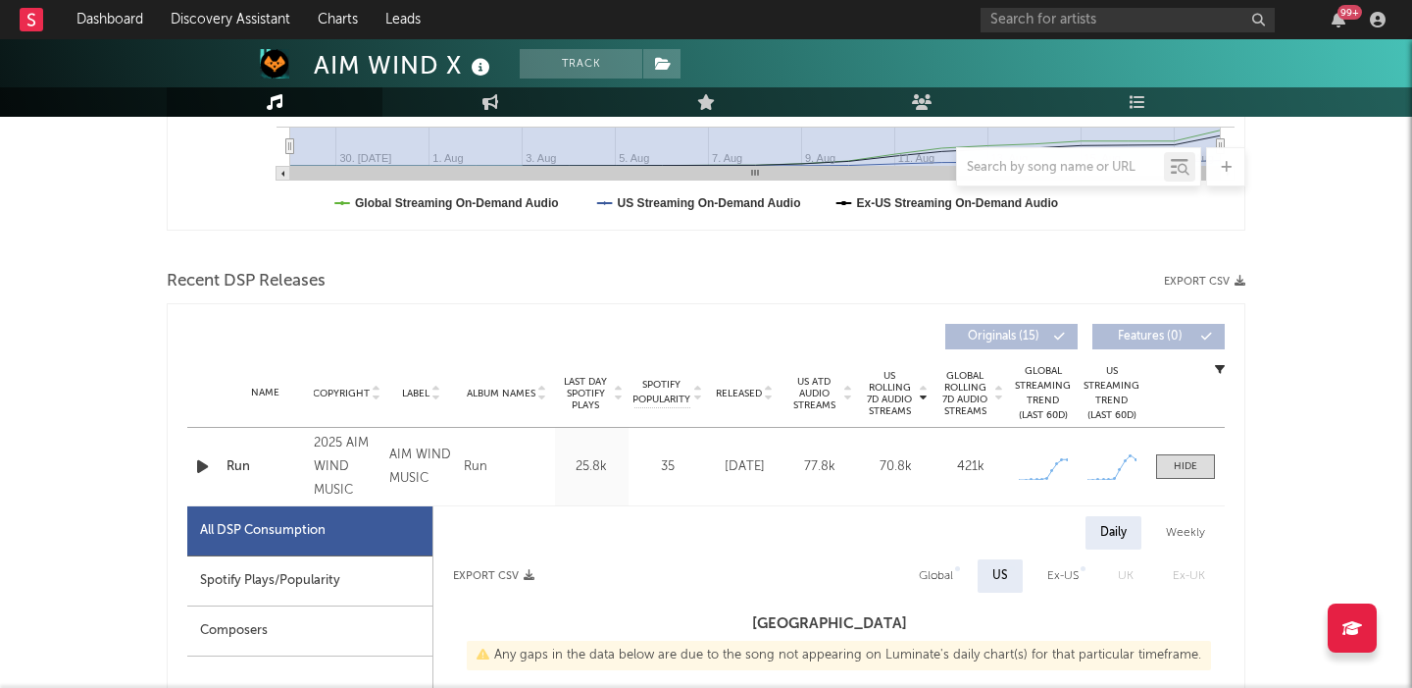
click at [204, 470] on icon "button" at bounding box center [202, 466] width 21 height 25
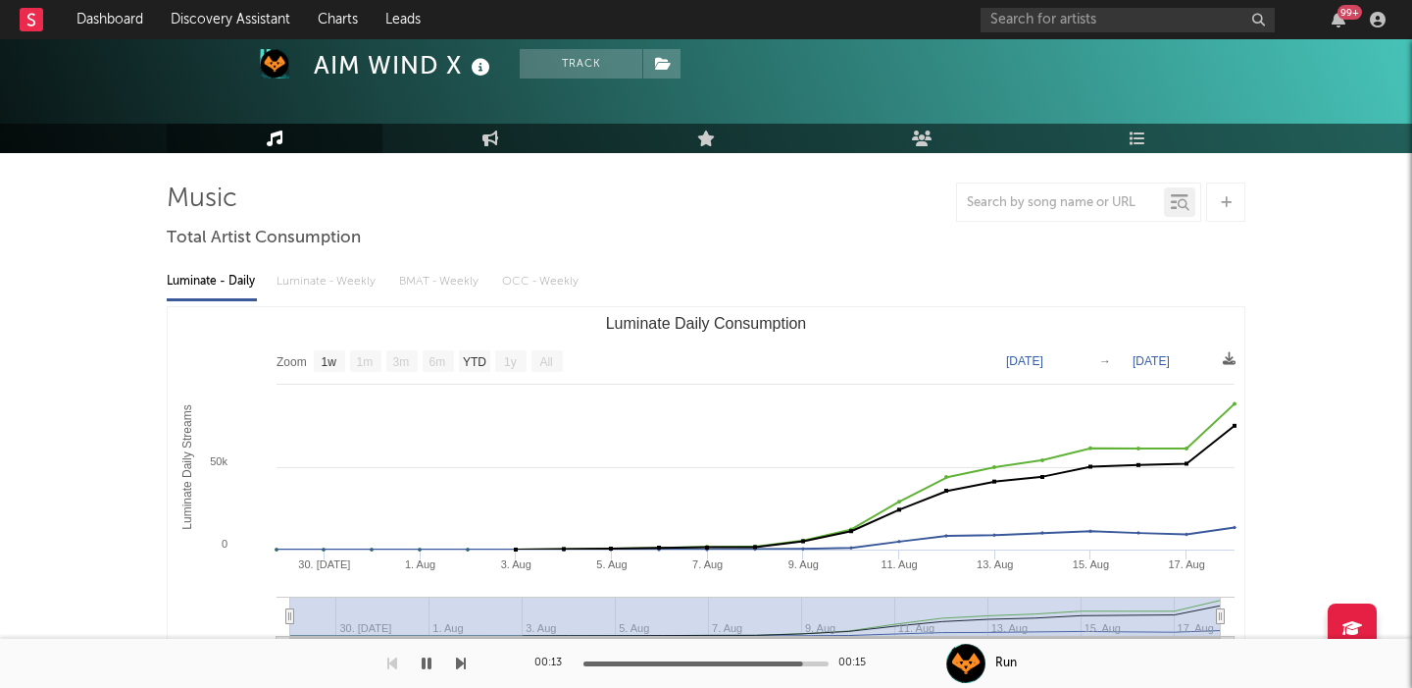
scroll to position [0, 0]
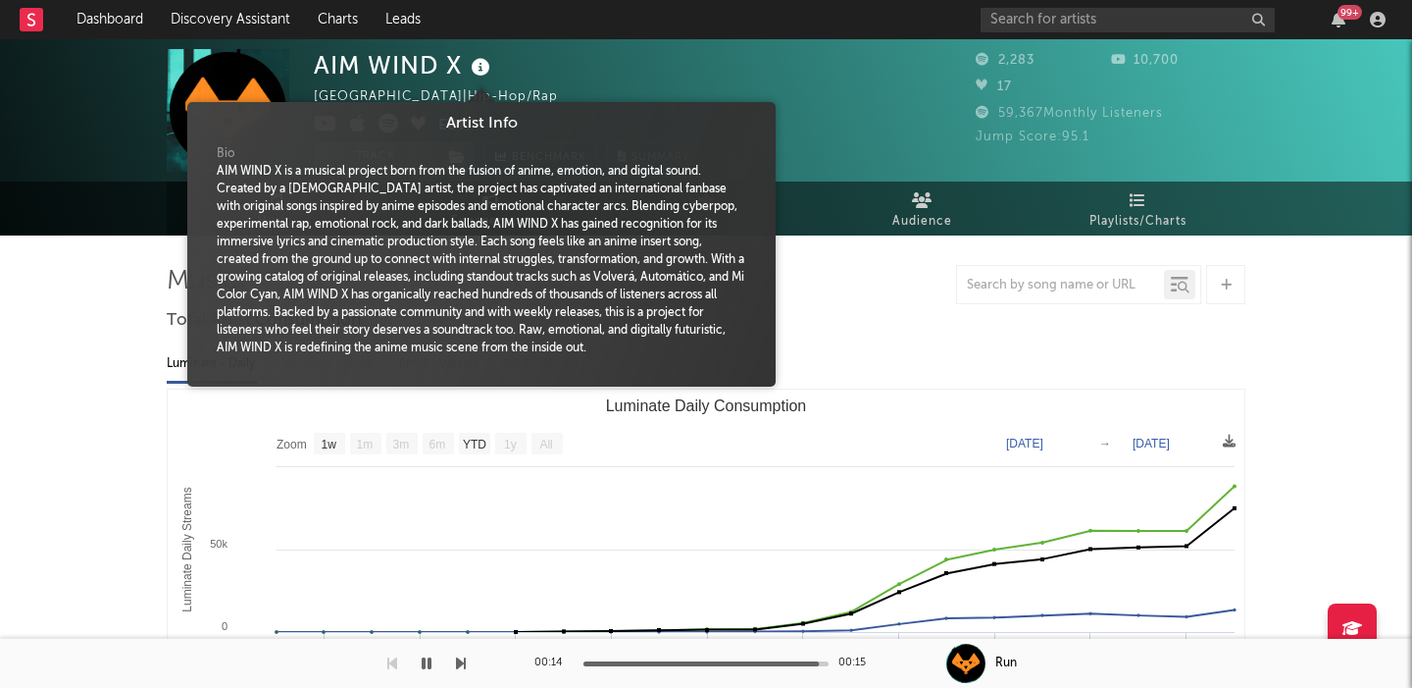
click at [478, 71] on icon at bounding box center [481, 67] width 28 height 27
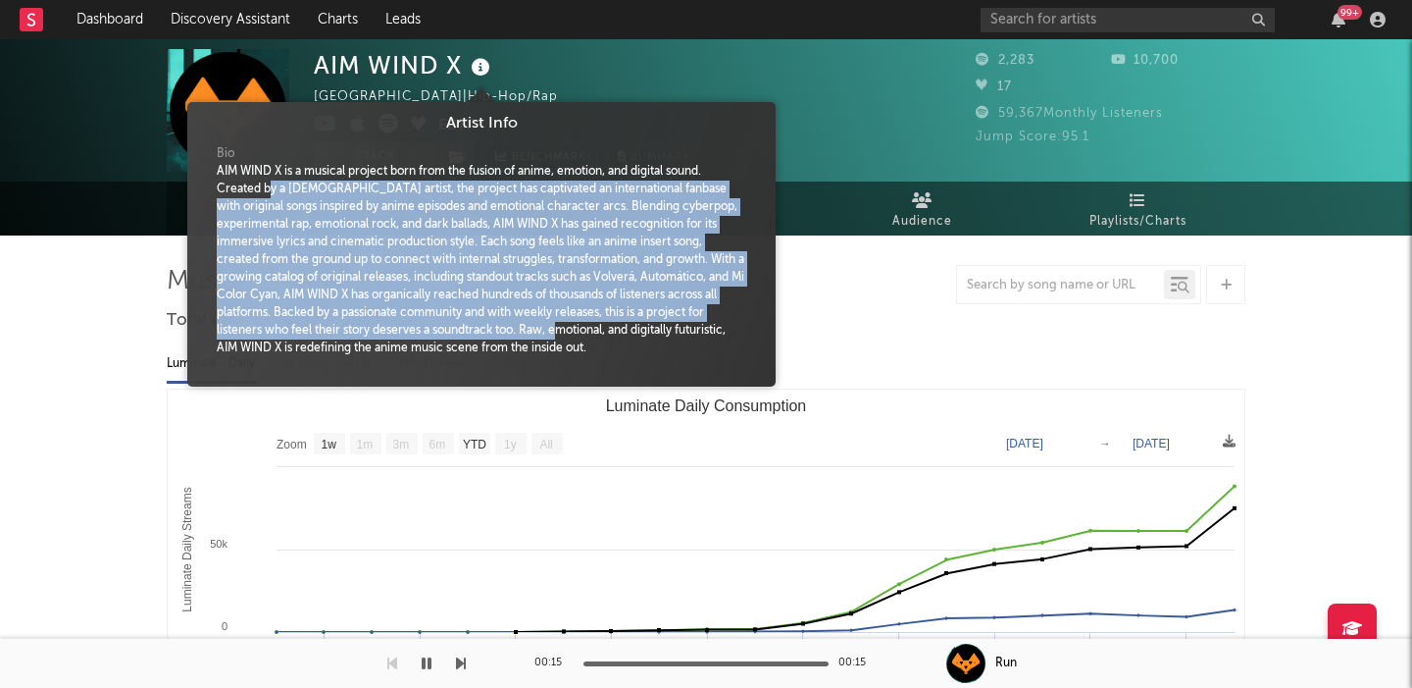
drag, startPoint x: 644, startPoint y: 338, endPoint x: 268, endPoint y: 186, distance: 406.2
click at [268, 186] on div "AIM WIND X is a musical project born from the fusion of anime, emotion, and dig…" at bounding box center [482, 260] width 530 height 194
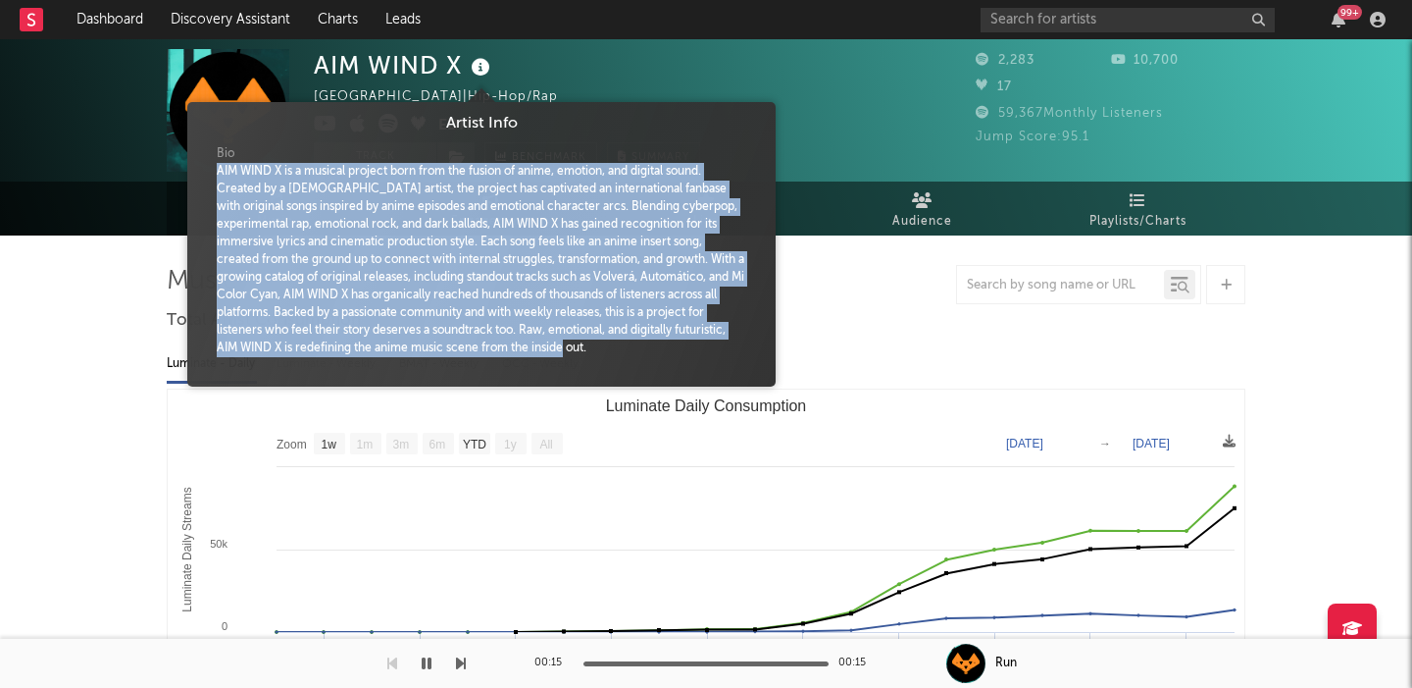
drag, startPoint x: 217, startPoint y: 168, endPoint x: 640, endPoint y: 339, distance: 456.3
click at [640, 339] on div "AIM WIND X is a musical project born from the fusion of anime, emotion, and dig…" at bounding box center [482, 260] width 530 height 194
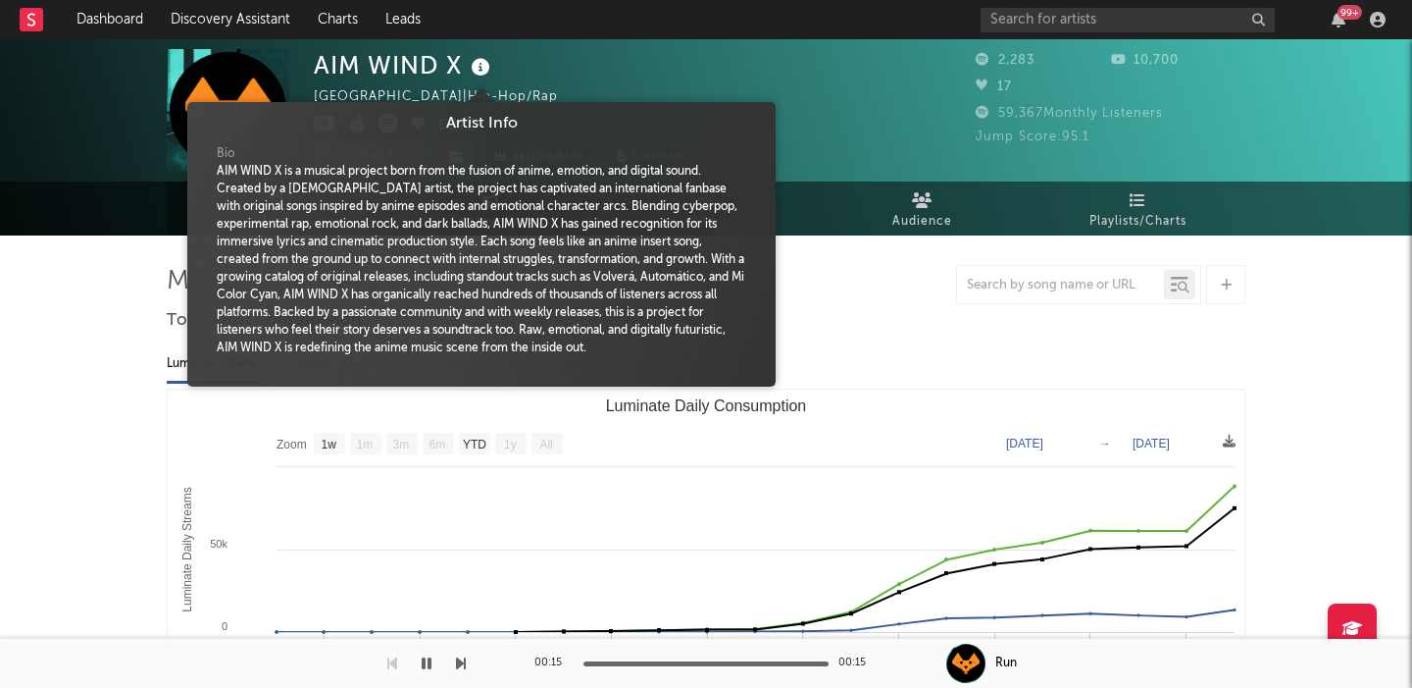
click at [945, 369] on div "Luminate - Daily Luminate - Weekly BMAT - Weekly OCC - Weekly" at bounding box center [706, 363] width 1079 height 33
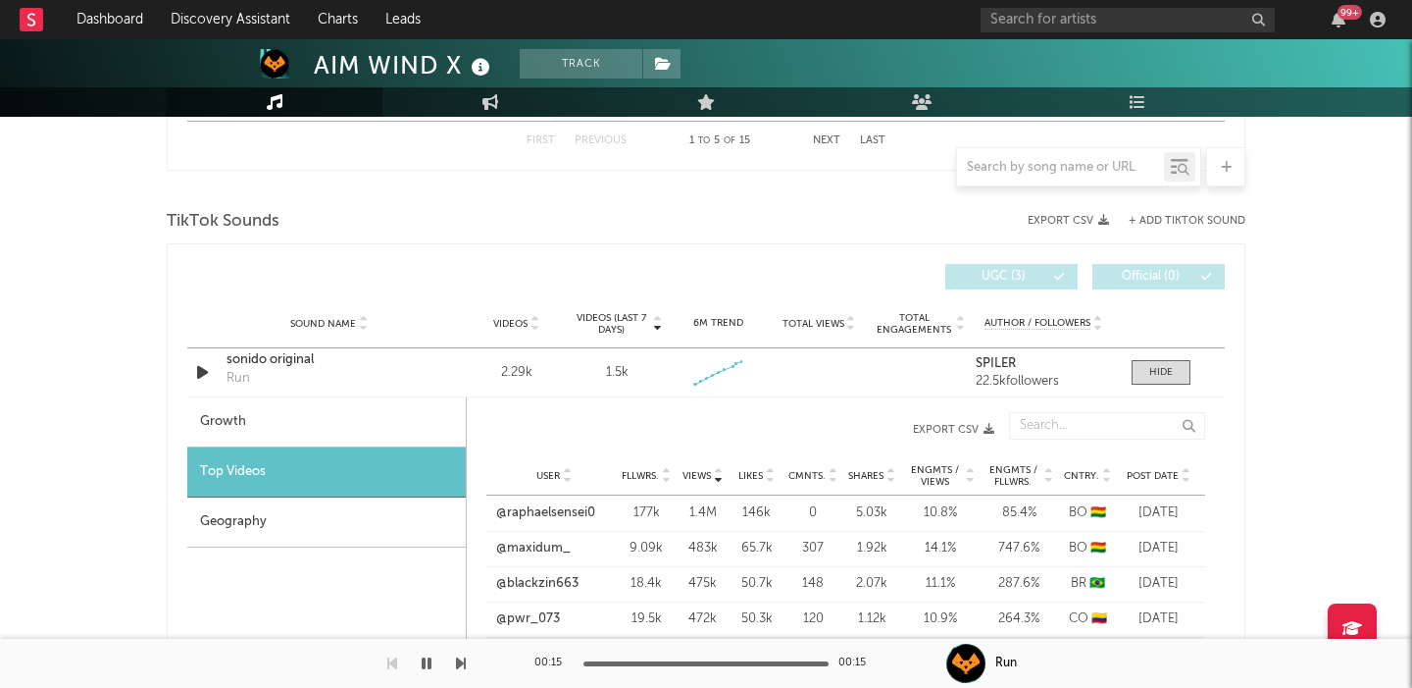
scroll to position [2296, 0]
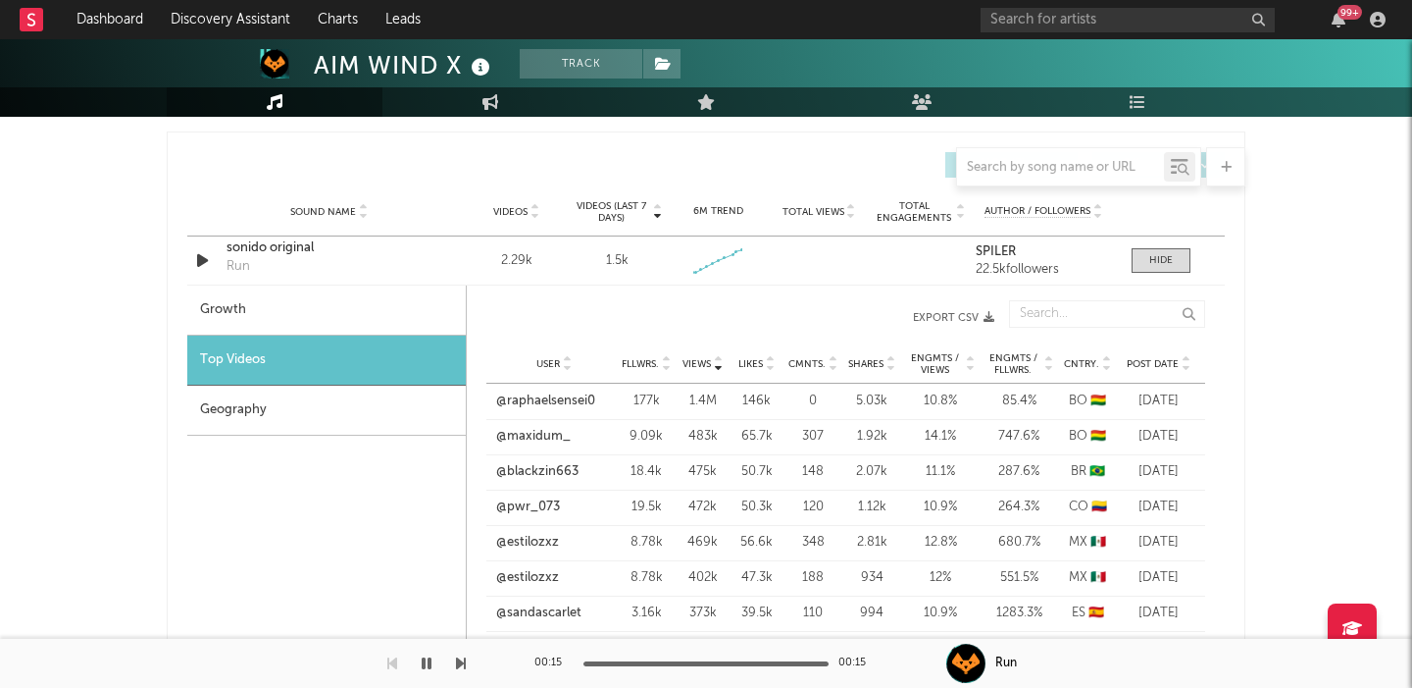
click at [284, 317] on div "Growth" at bounding box center [326, 310] width 279 height 50
select select "1w"
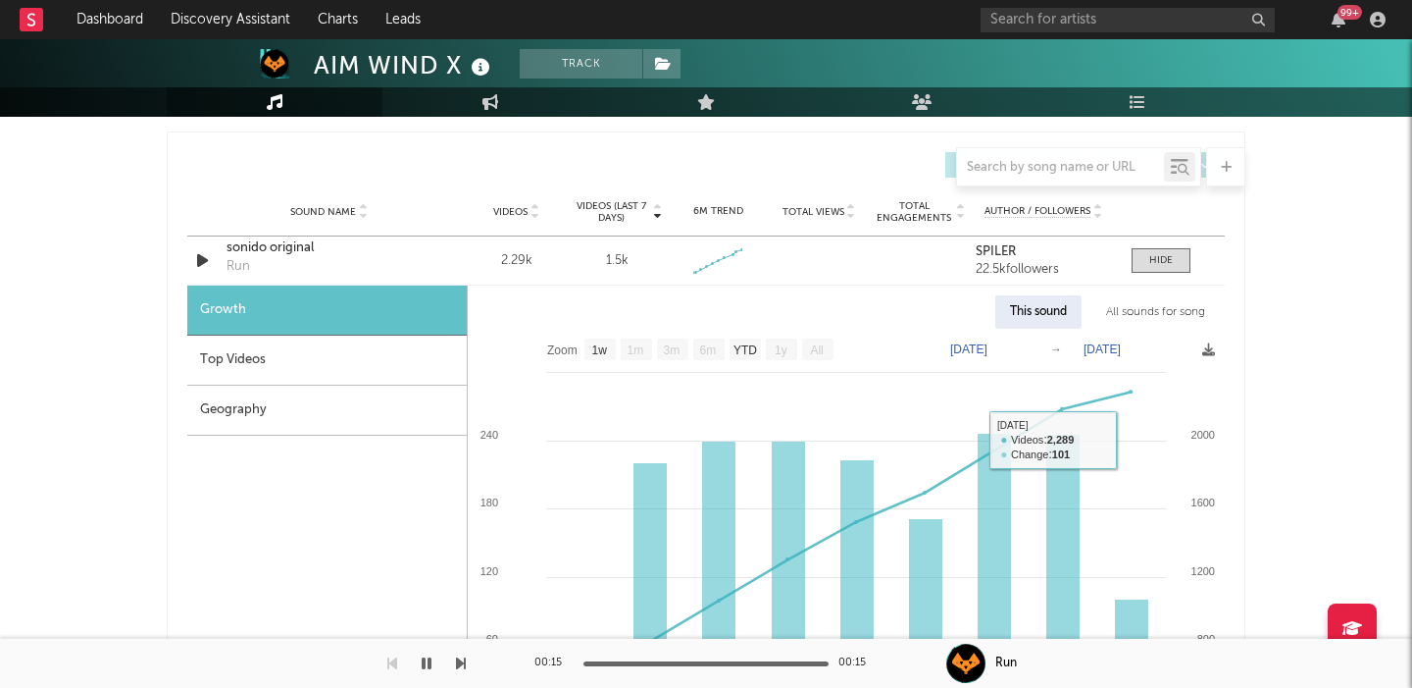
click at [1139, 295] on div "All sounds for song" at bounding box center [1156, 311] width 128 height 33
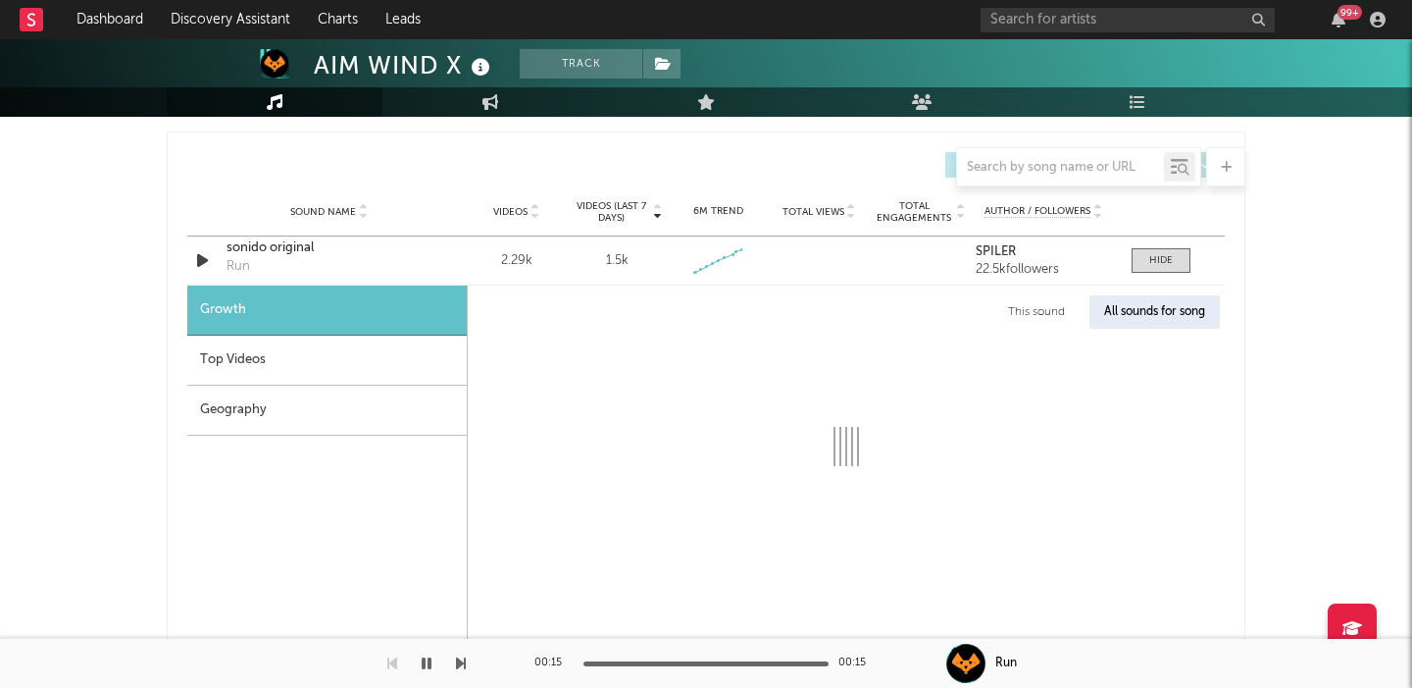
select select "1w"
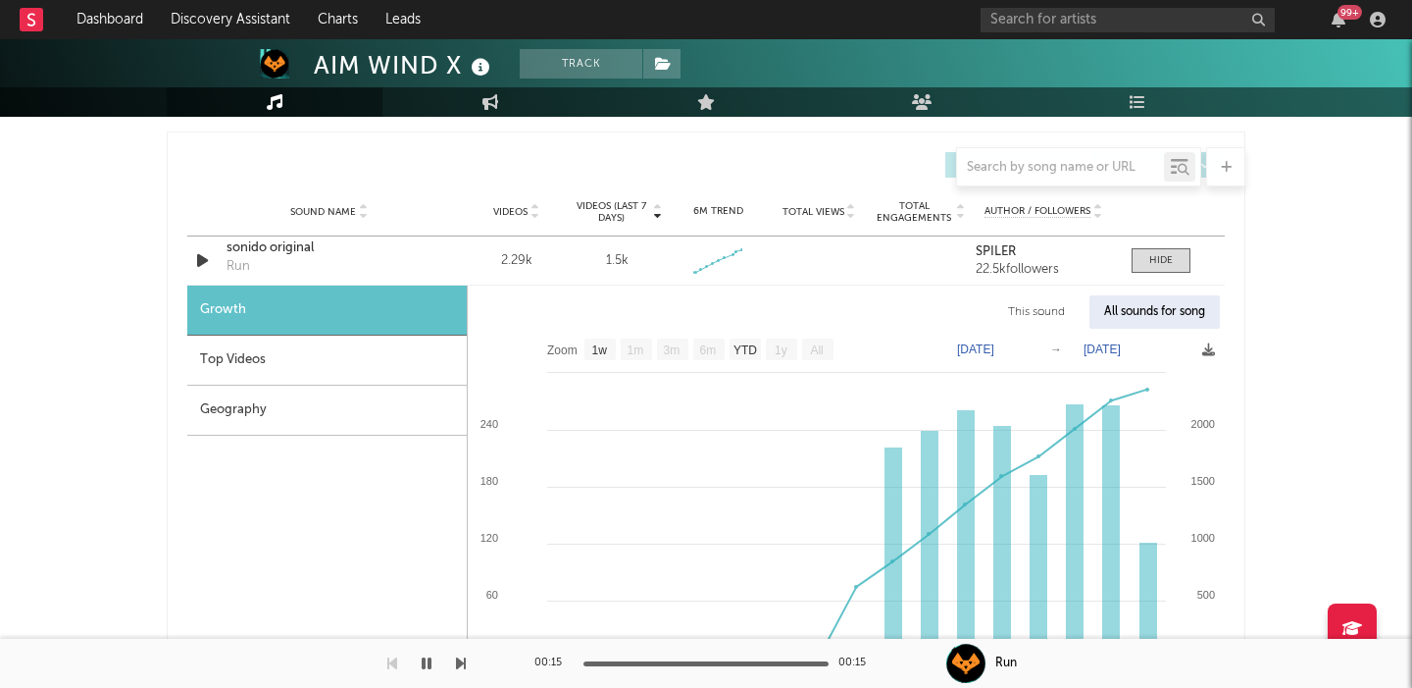
click at [1041, 315] on div "This sound" at bounding box center [1037, 311] width 86 height 33
select select "1w"
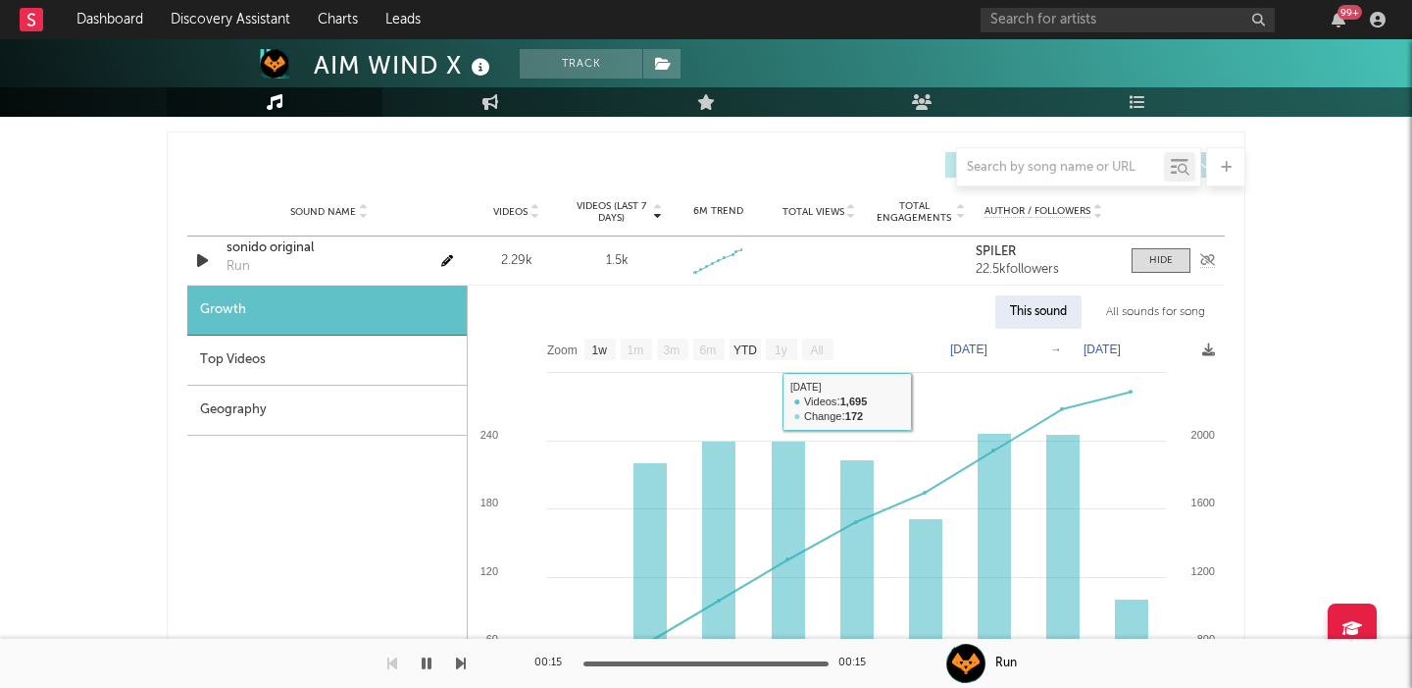
click at [263, 240] on div "sonido original" at bounding box center [329, 248] width 205 height 20
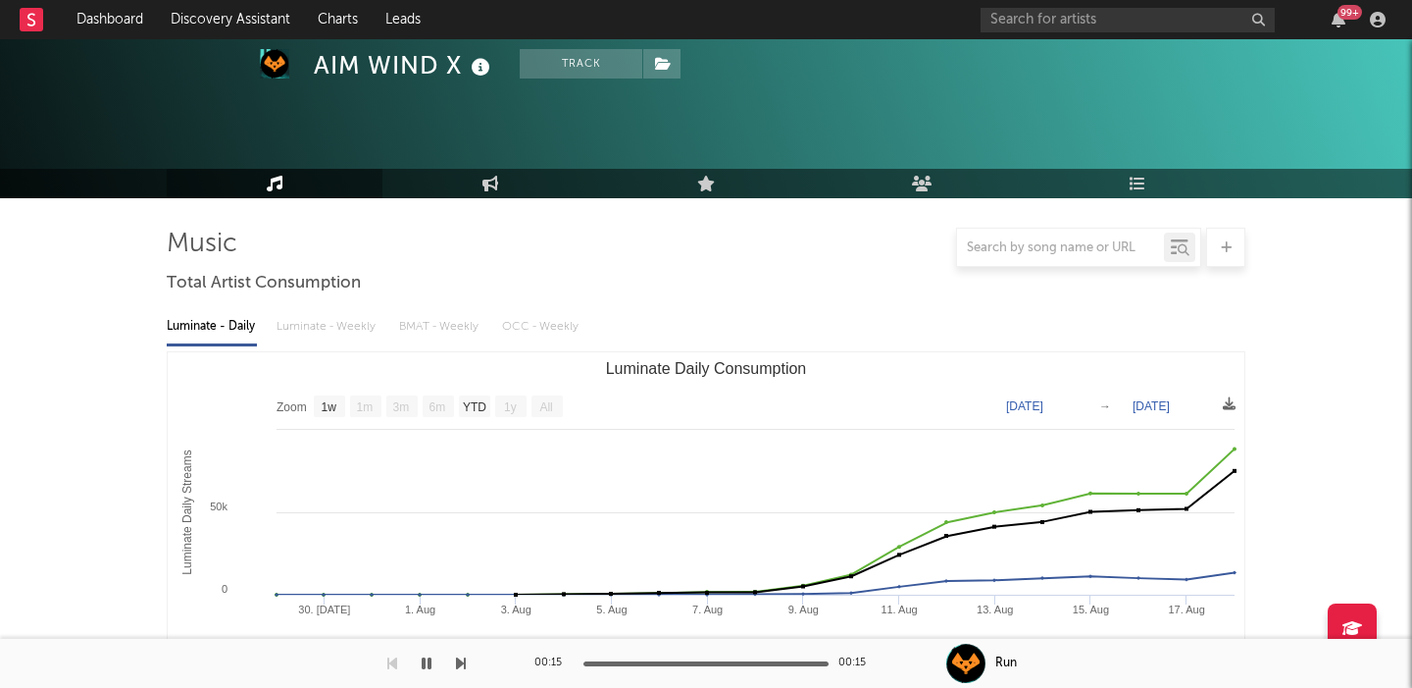
scroll to position [0, 0]
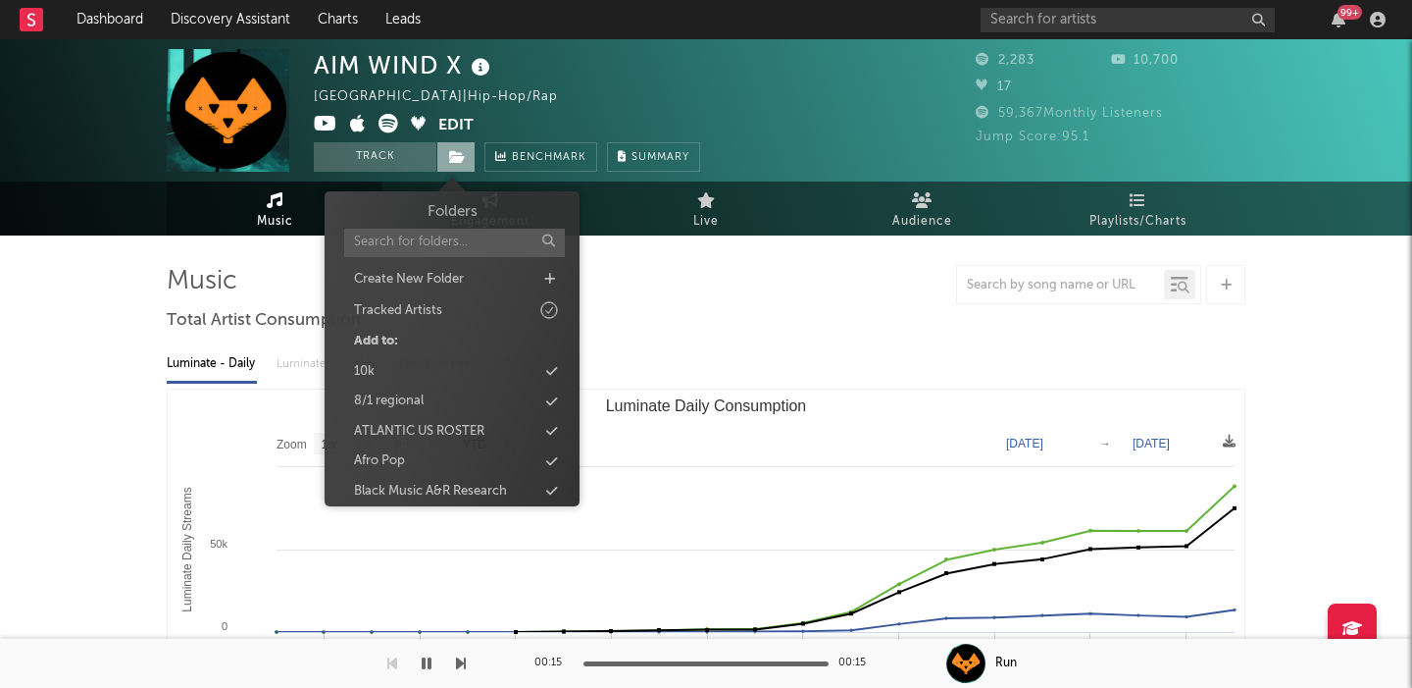
click at [449, 159] on icon at bounding box center [457, 157] width 17 height 14
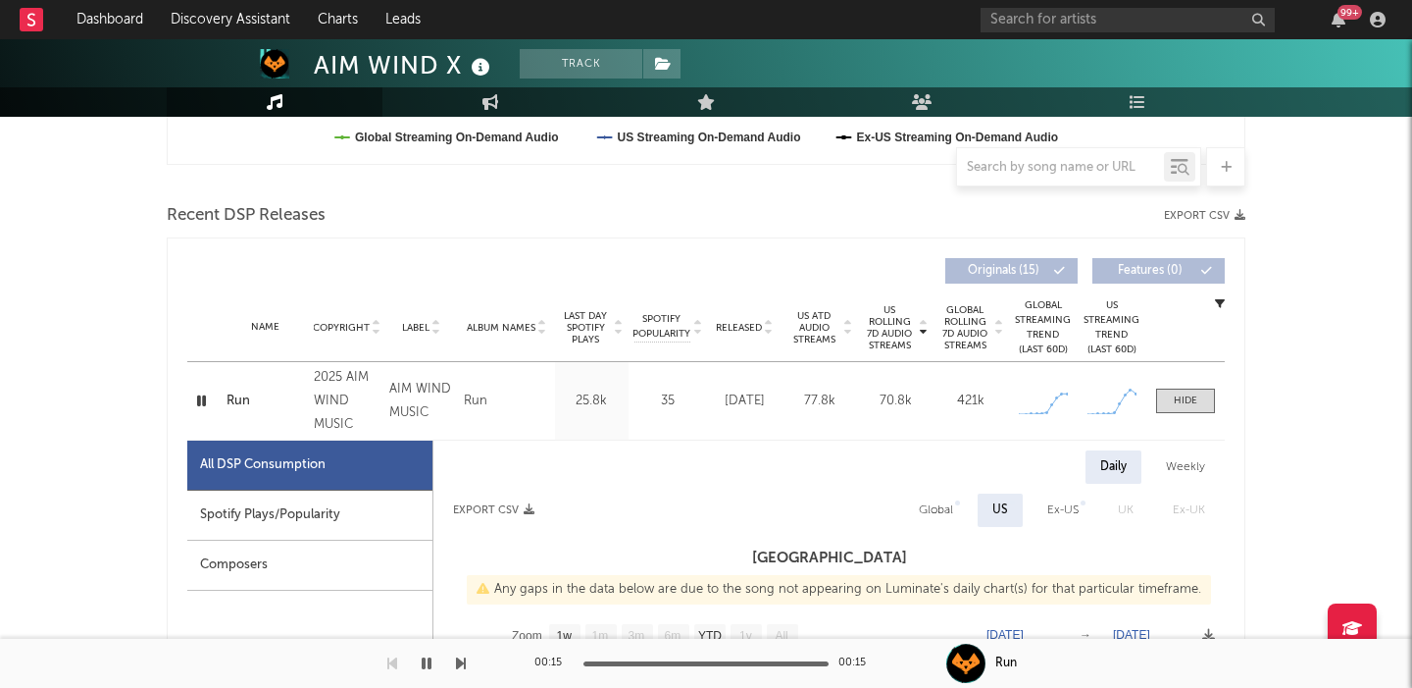
scroll to position [820, 0]
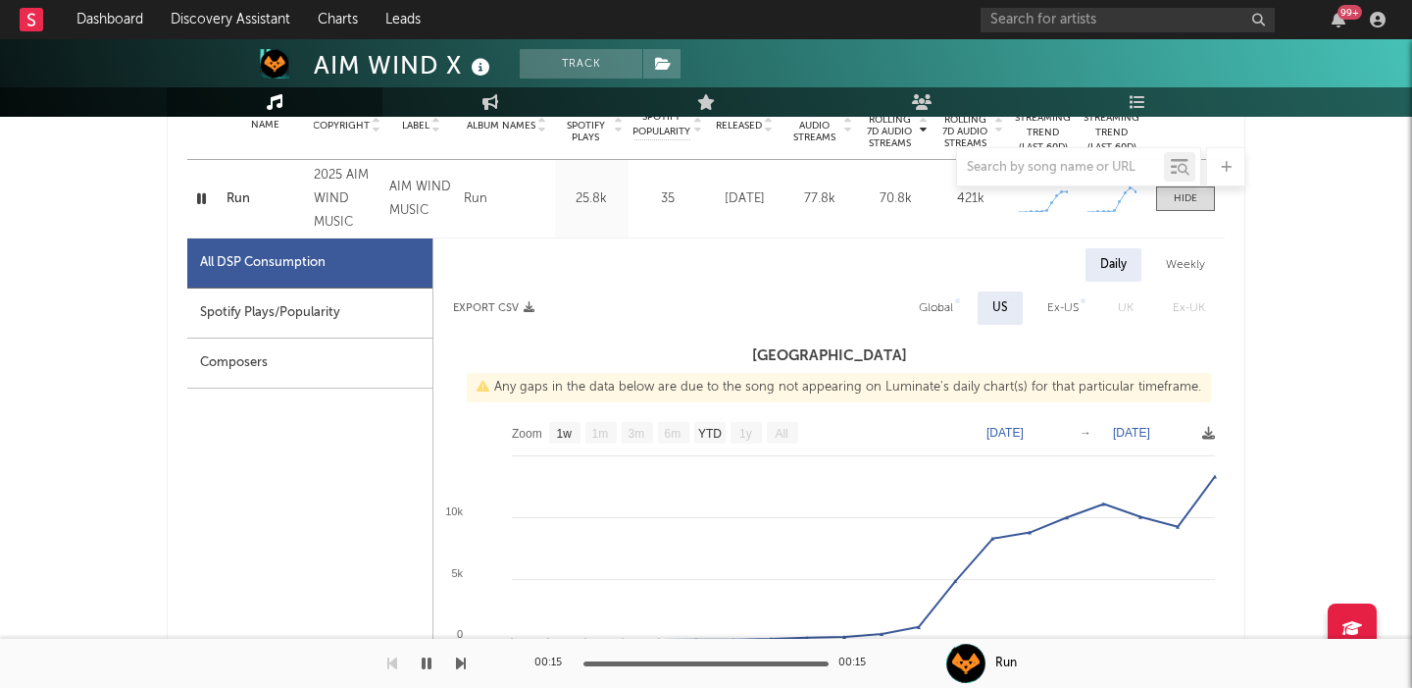
click at [228, 204] on div "Run" at bounding box center [265, 199] width 77 height 20
click at [198, 191] on icon "button" at bounding box center [201, 198] width 19 height 25
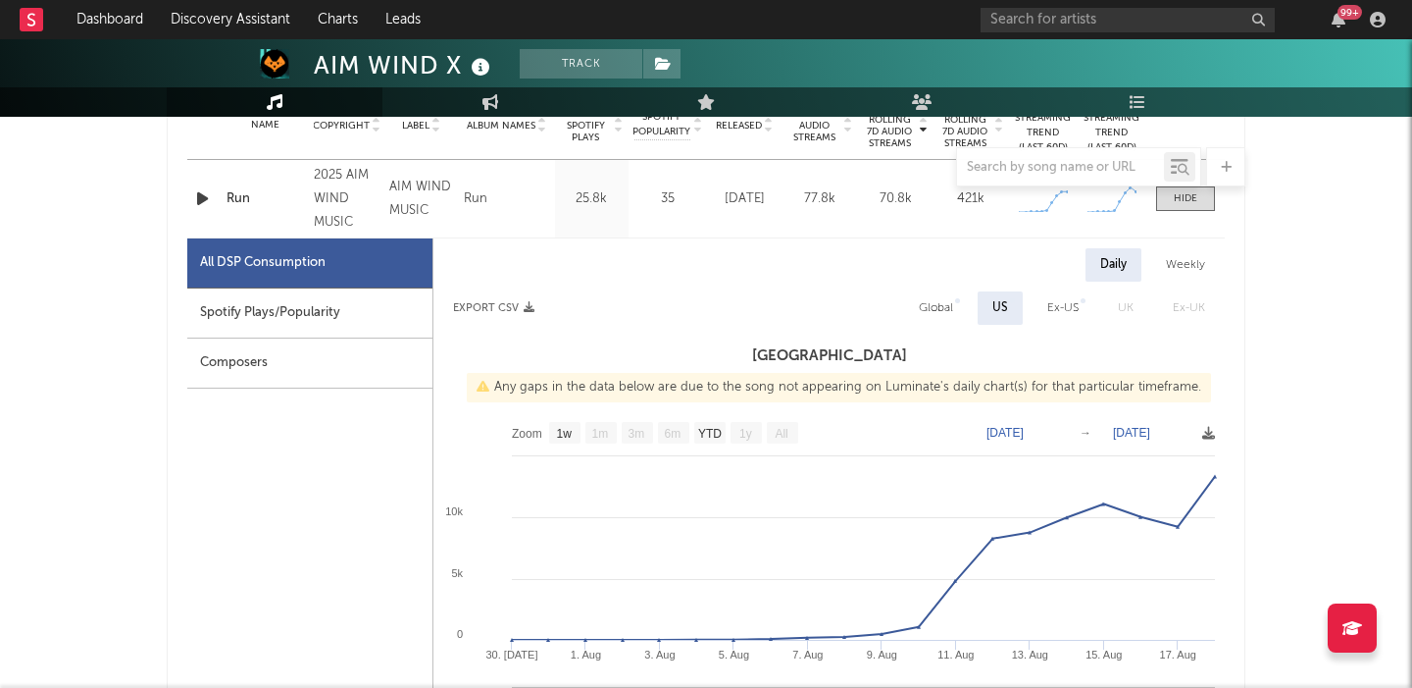
click at [198, 192] on icon "button" at bounding box center [202, 198] width 21 height 25
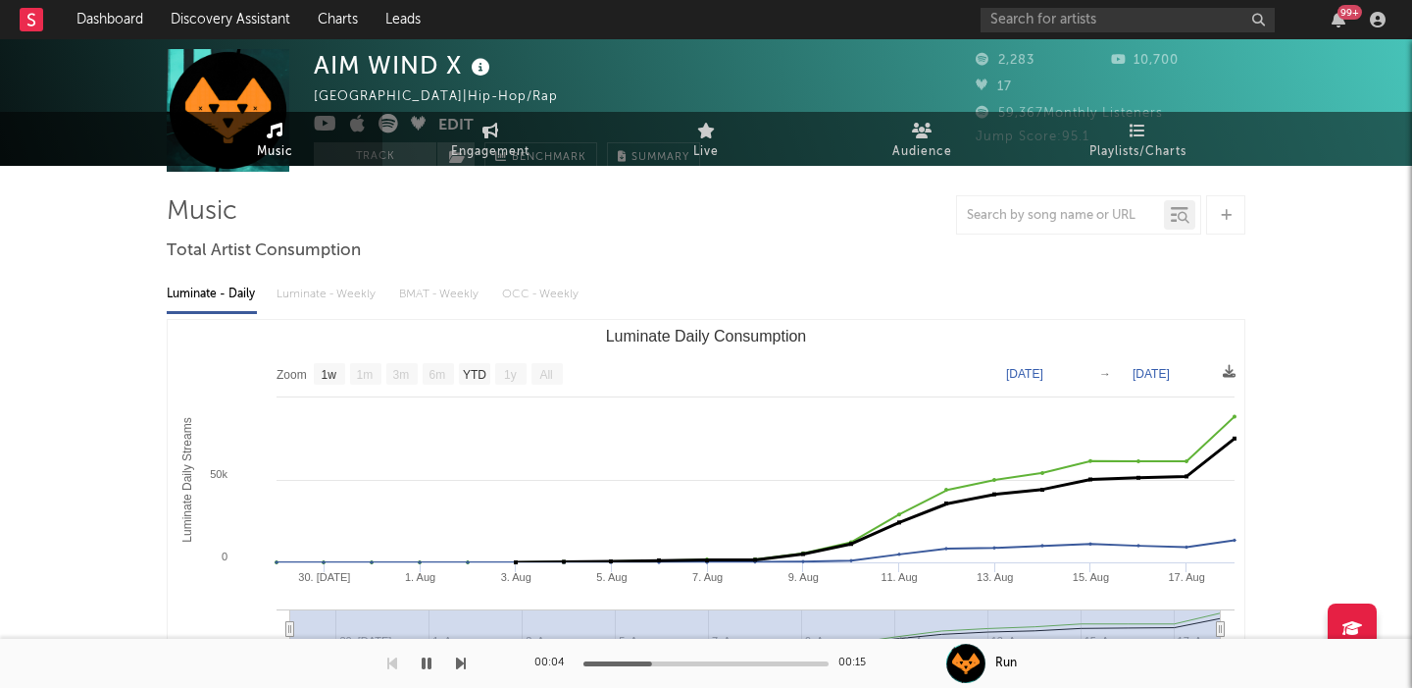
scroll to position [0, 0]
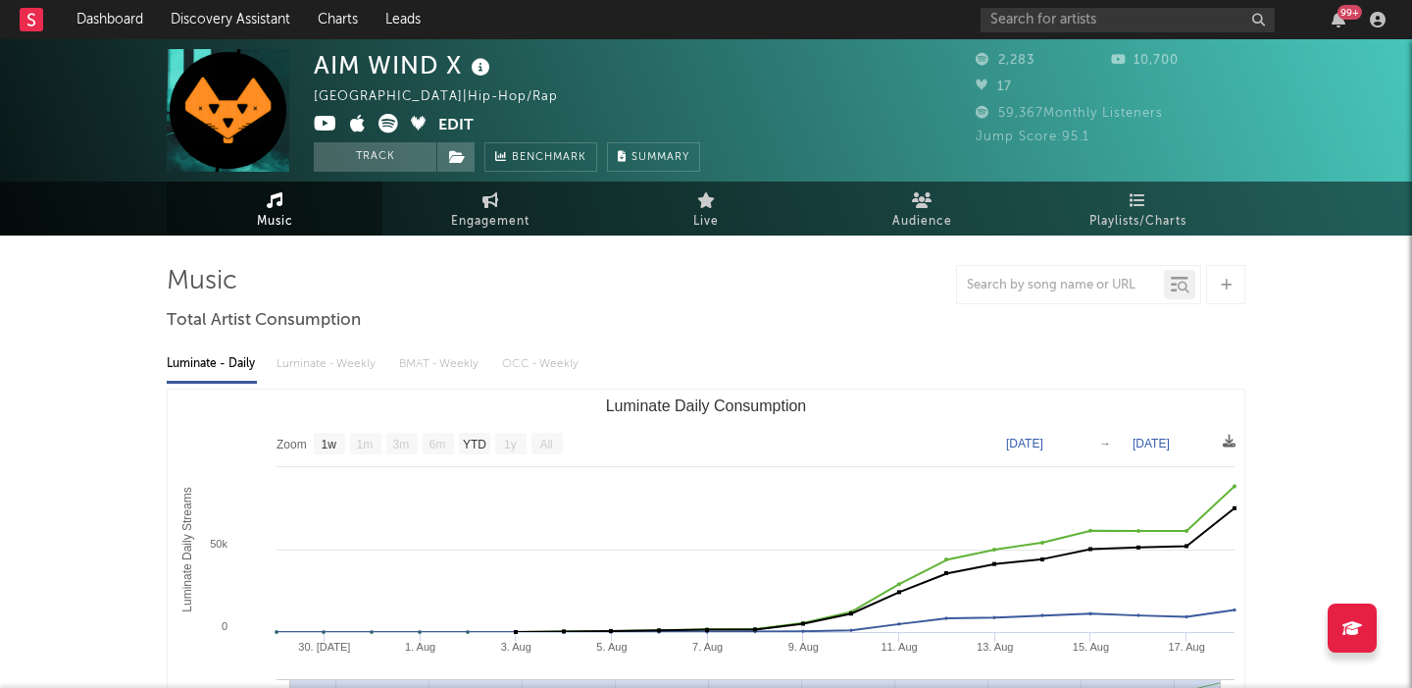
click at [483, 62] on icon at bounding box center [481, 67] width 28 height 27
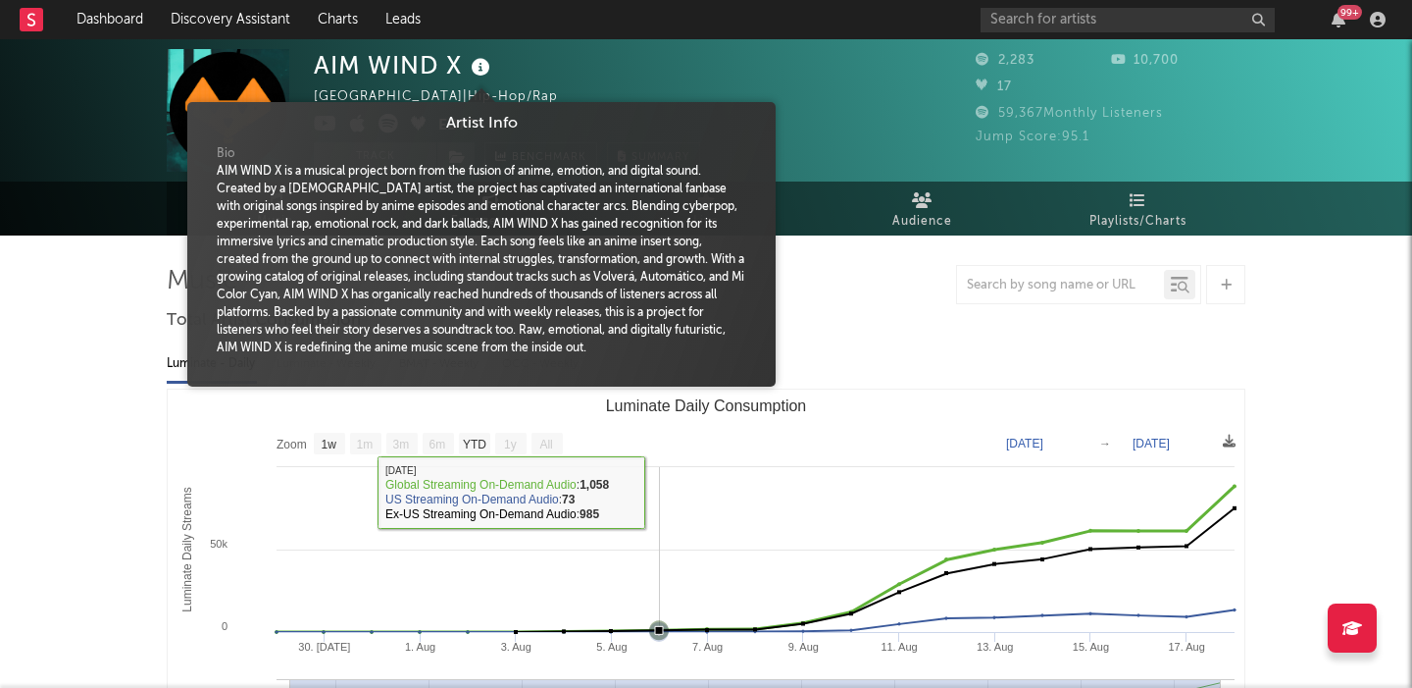
click at [681, 510] on rect "Luminate Daily Consumption" at bounding box center [706, 585] width 1077 height 392
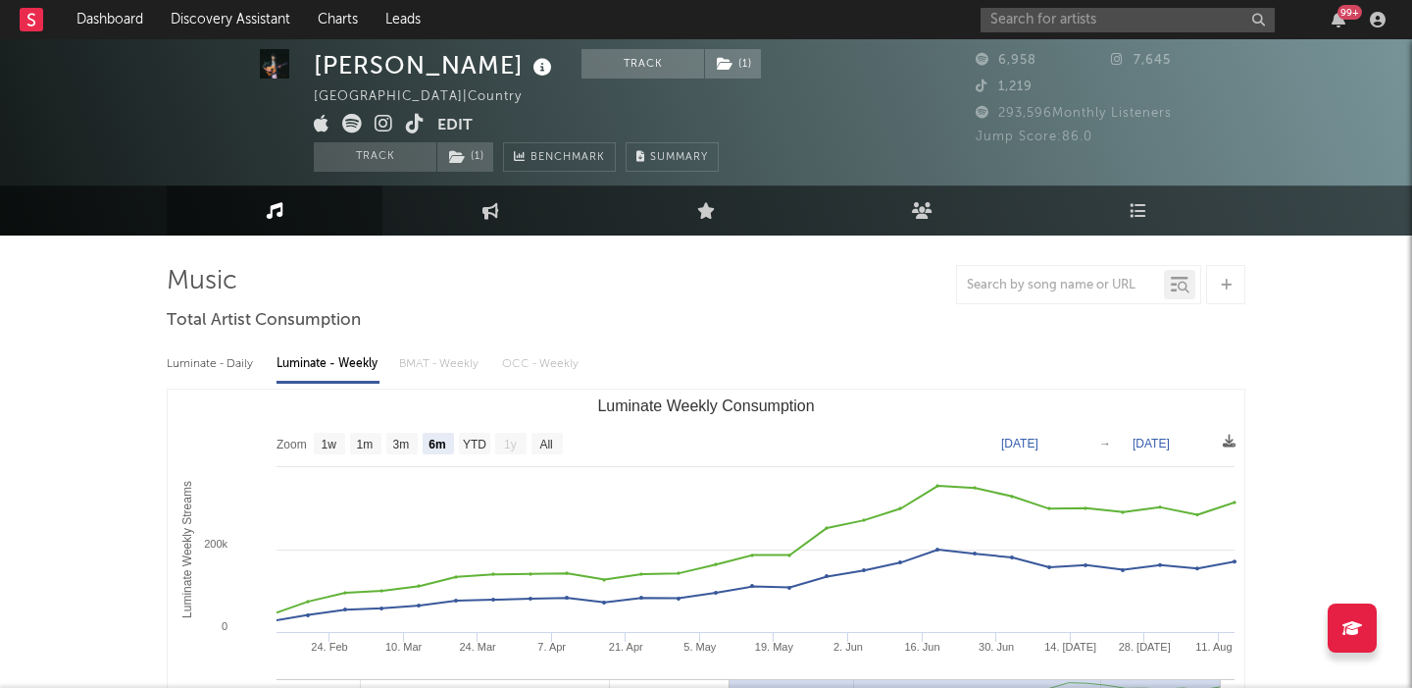
select select "6m"
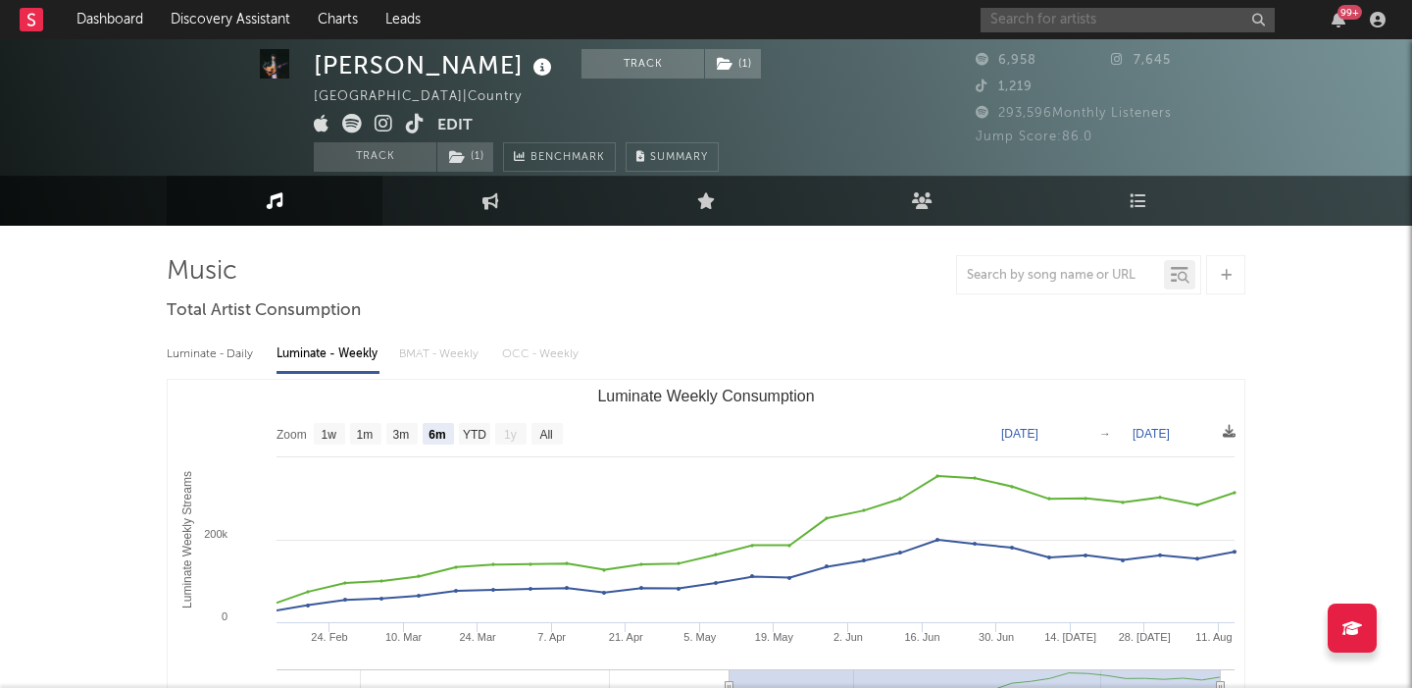
click at [1029, 12] on input "text" at bounding box center [1128, 20] width 294 height 25
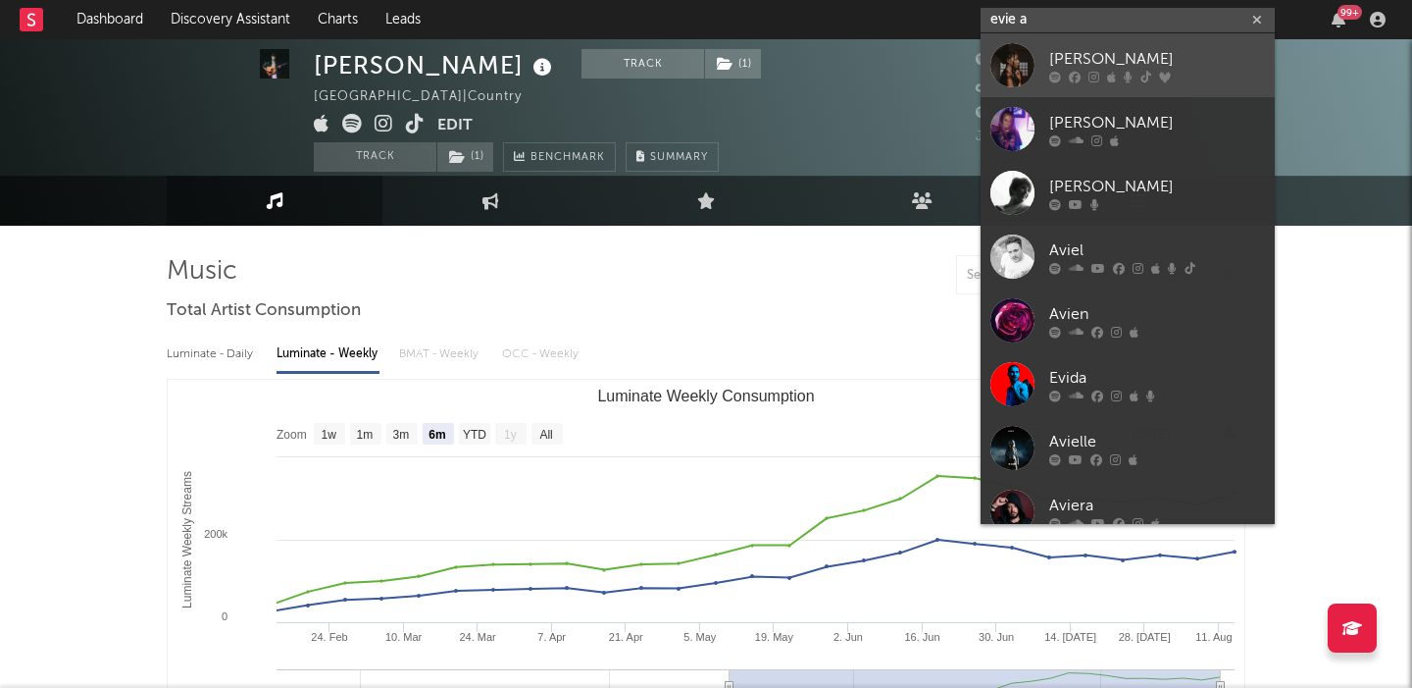
type input "evie a"
click at [1125, 75] on icon at bounding box center [1128, 77] width 9 height 12
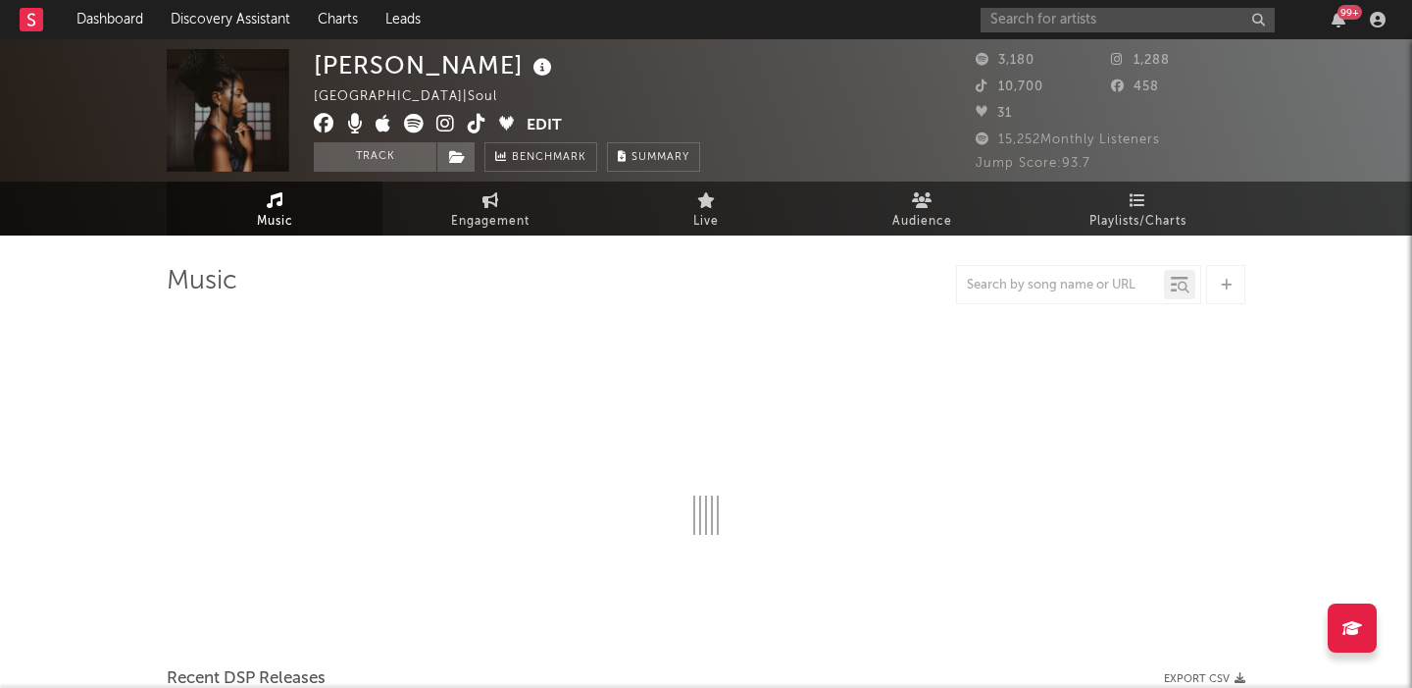
select select "1w"
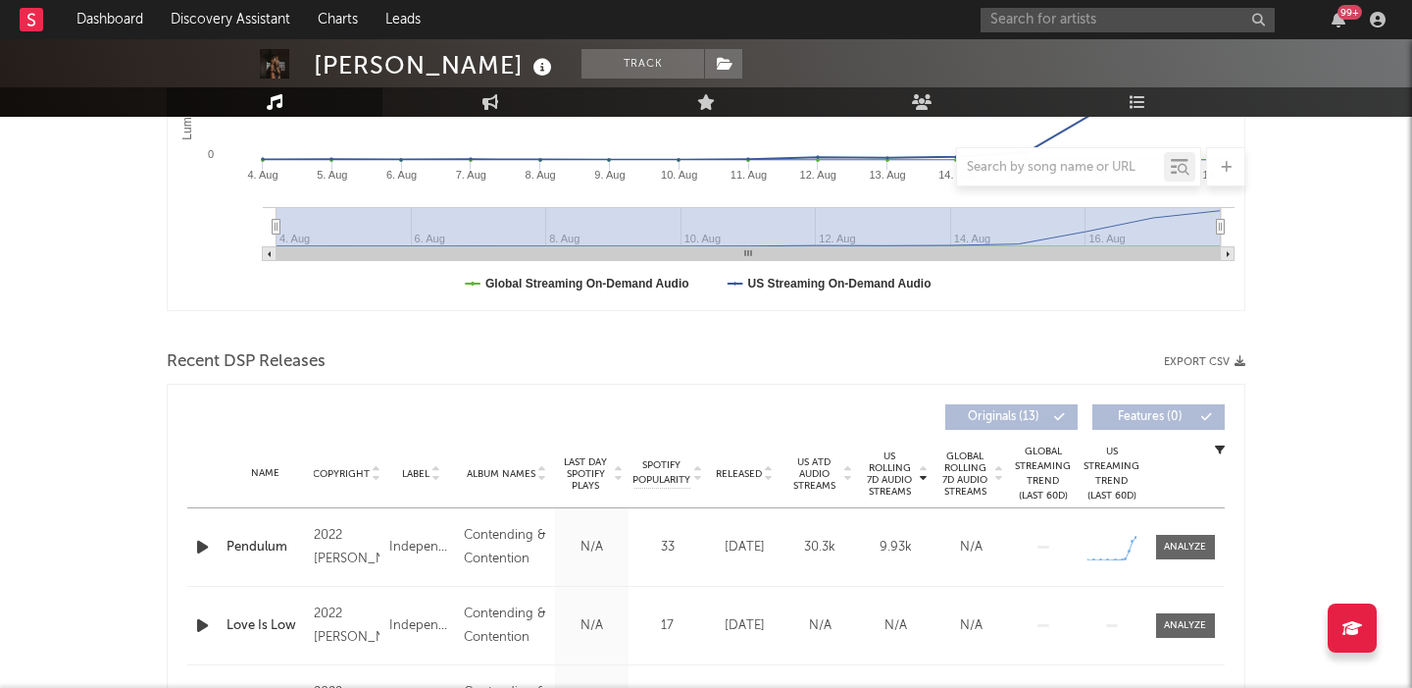
scroll to position [476, 0]
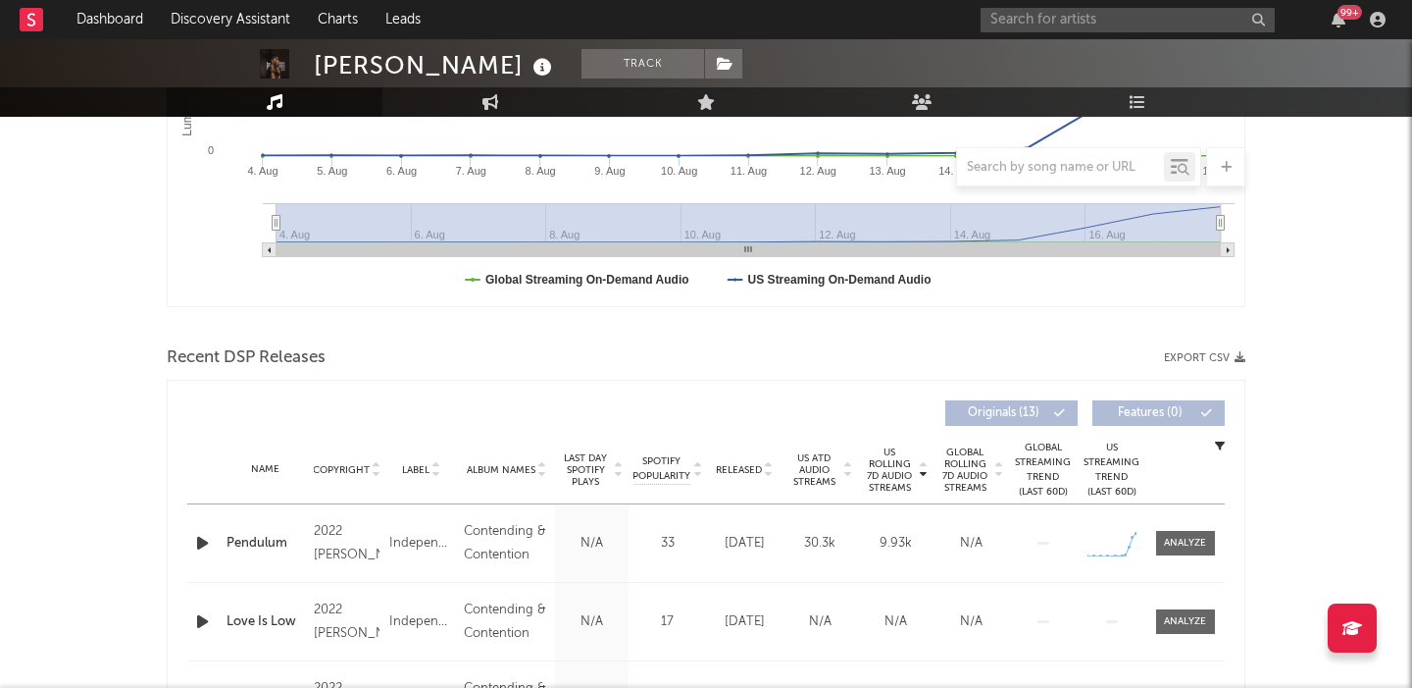
click at [741, 468] on span "Released" at bounding box center [739, 470] width 46 height 12
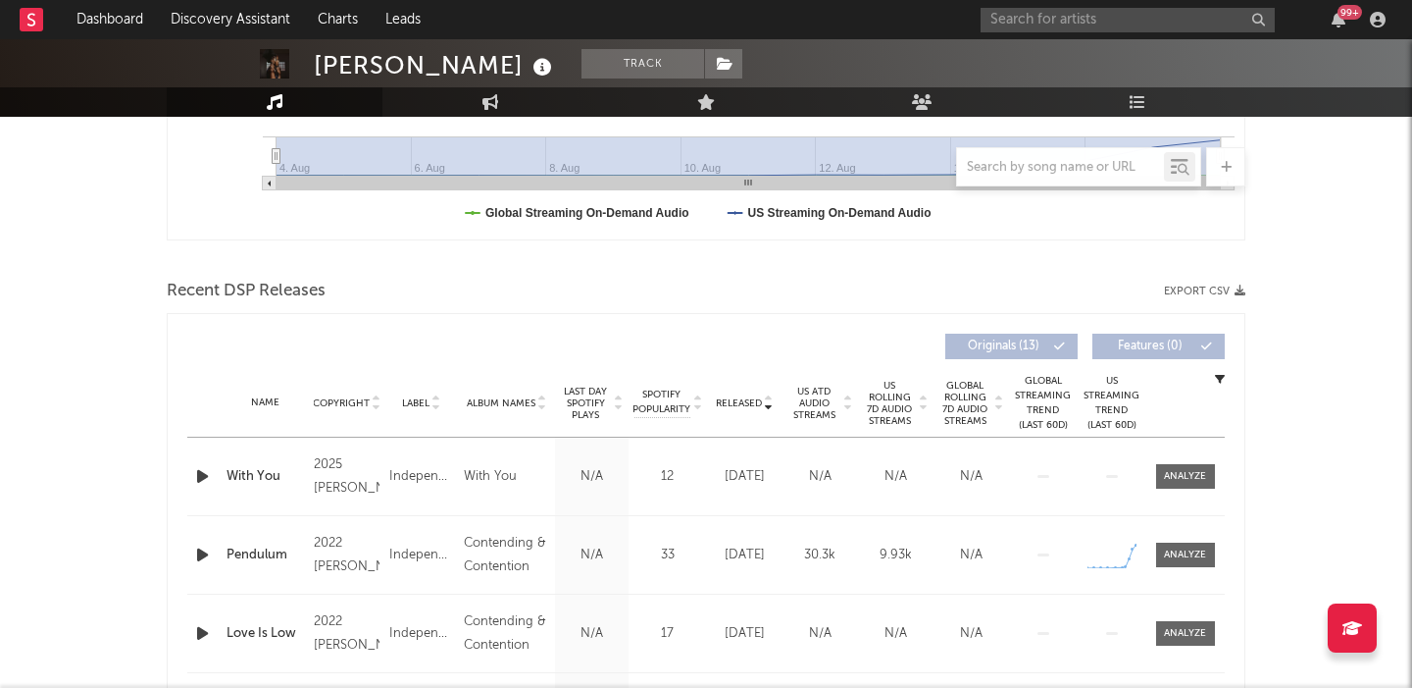
scroll to position [656, 0]
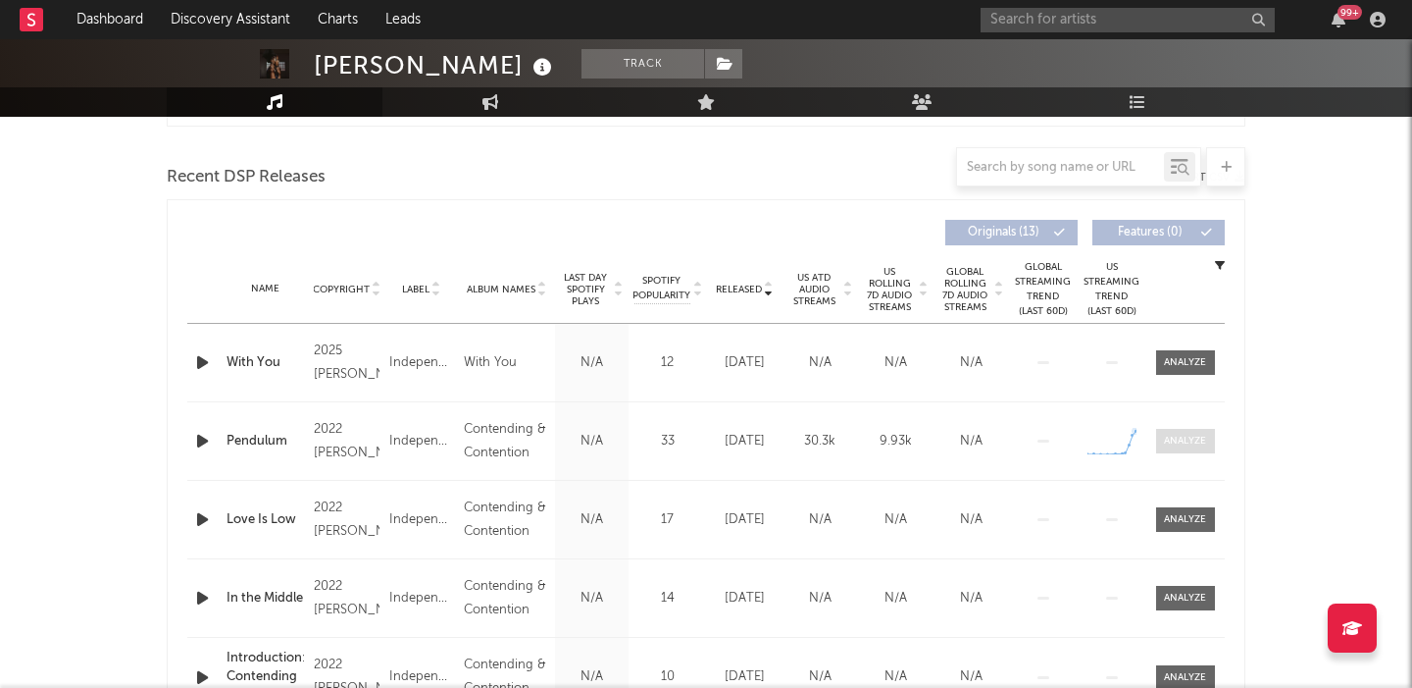
click at [1170, 447] on div at bounding box center [1185, 441] width 42 height 15
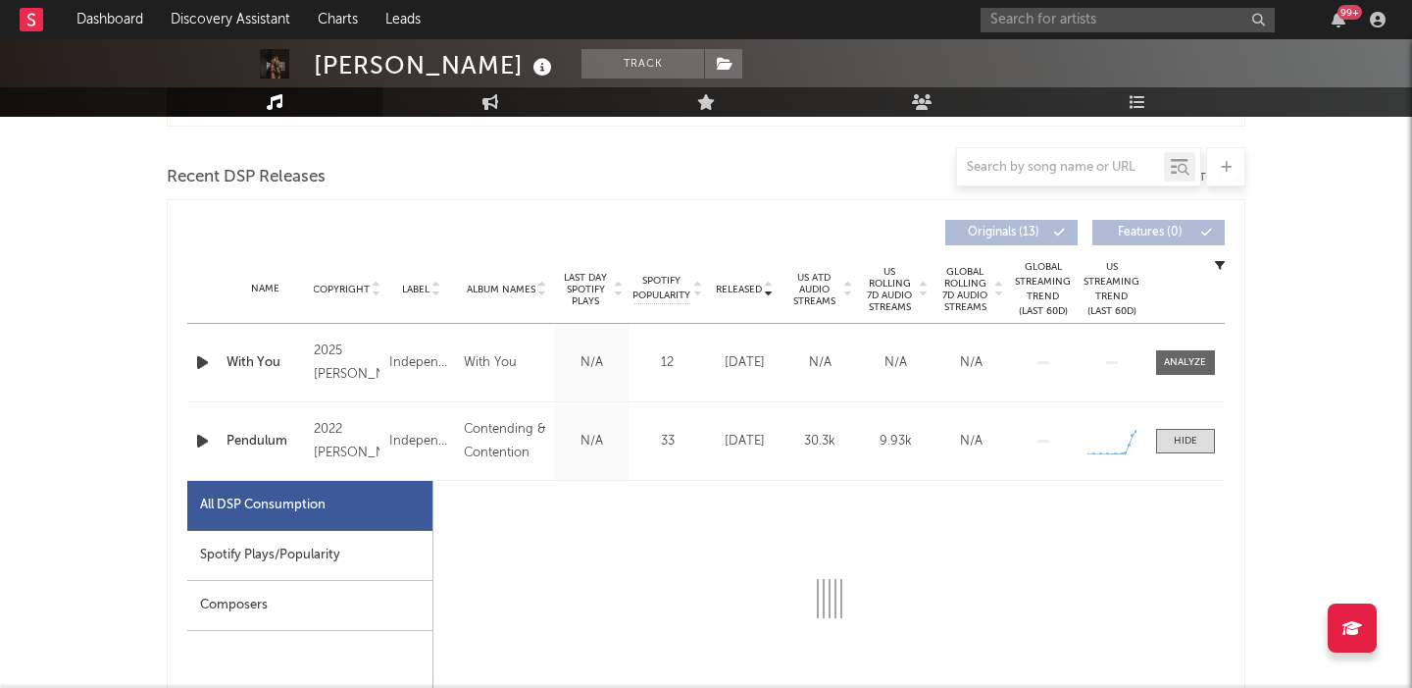
select select "1w"
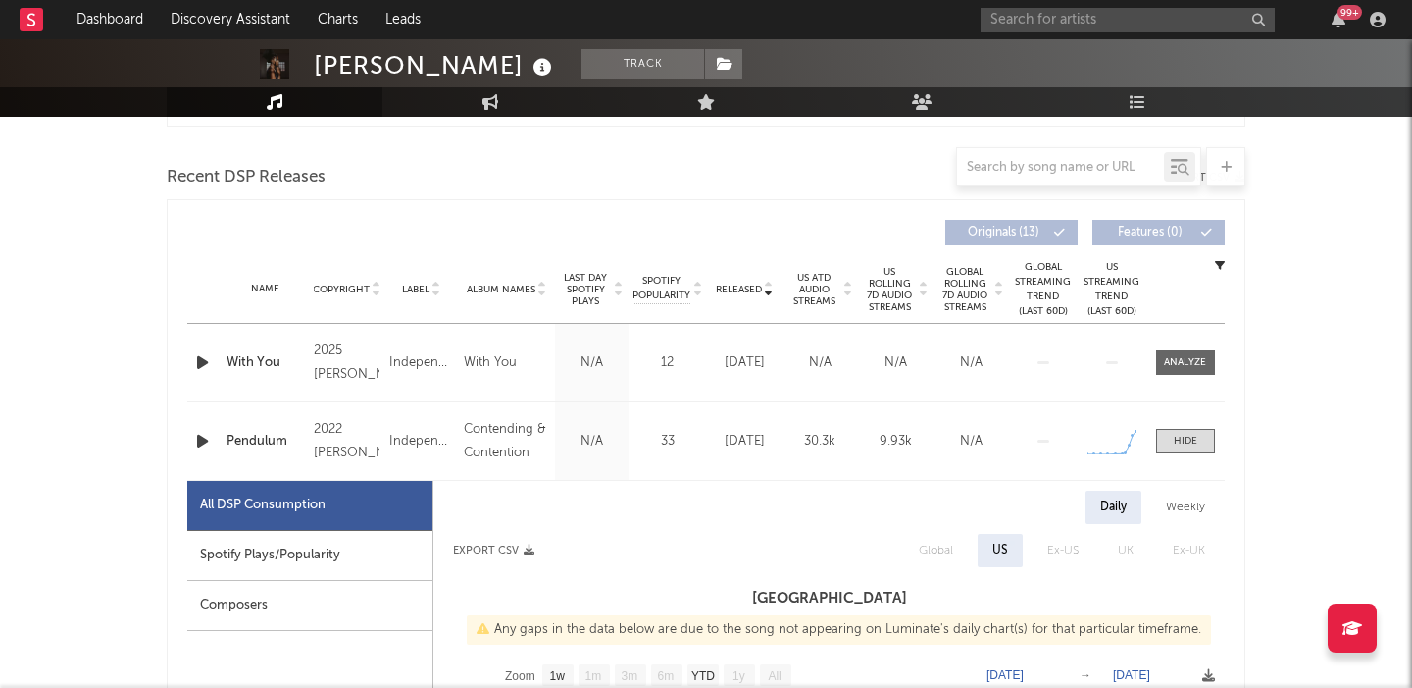
click at [202, 443] on icon "button" at bounding box center [202, 441] width 21 height 25
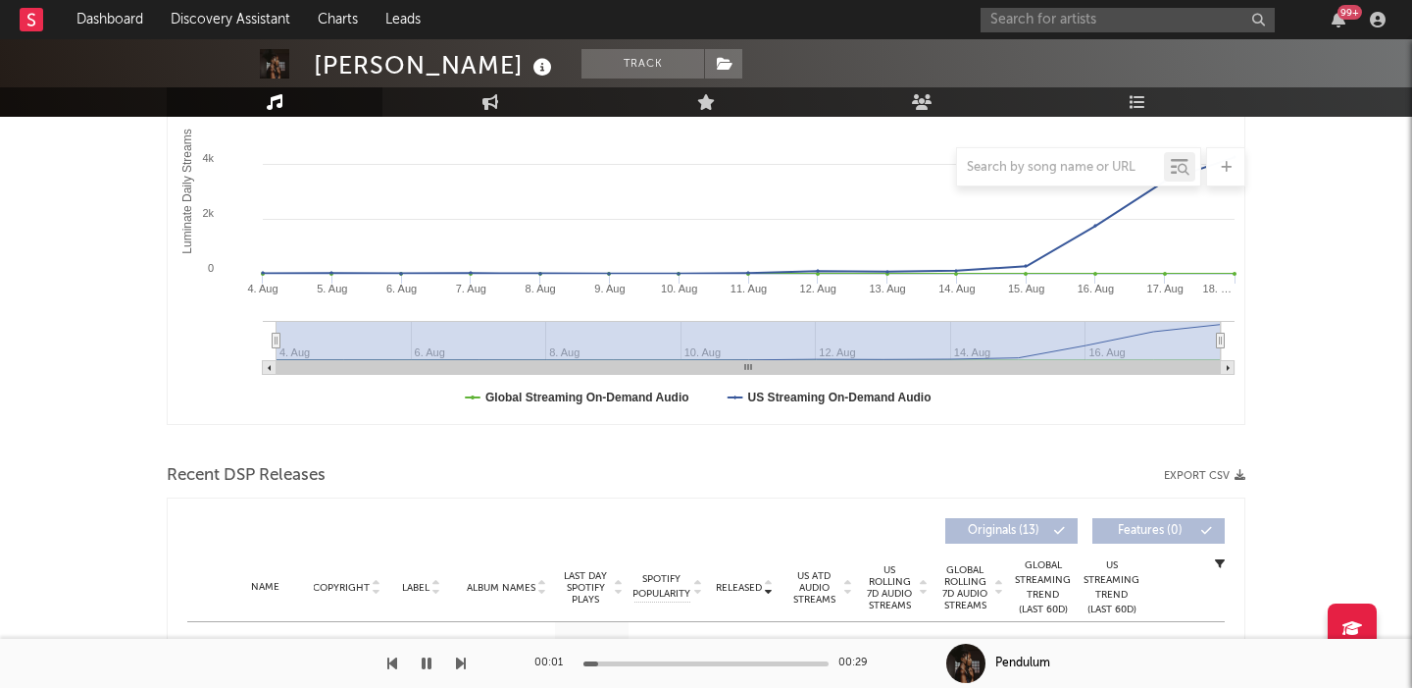
scroll to position [0, 0]
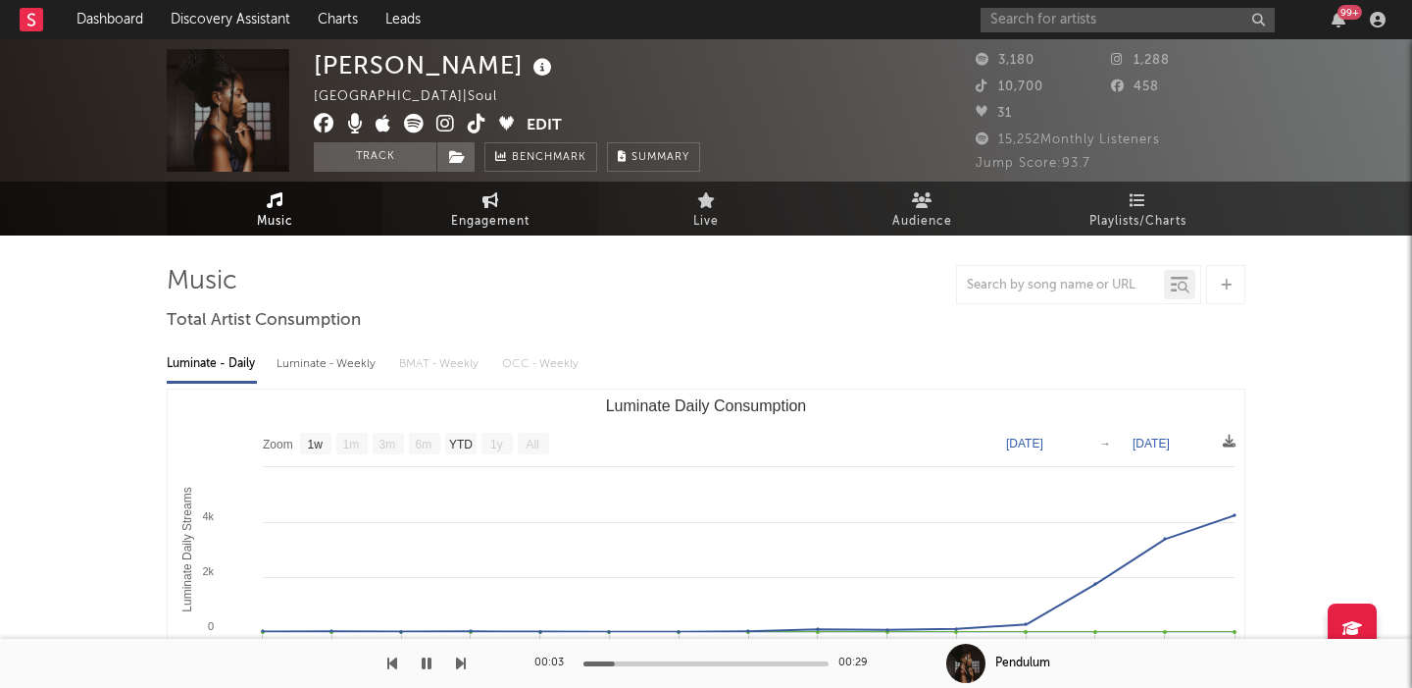
click at [500, 220] on span "Engagement" at bounding box center [490, 222] width 78 height 24
select select "1w"
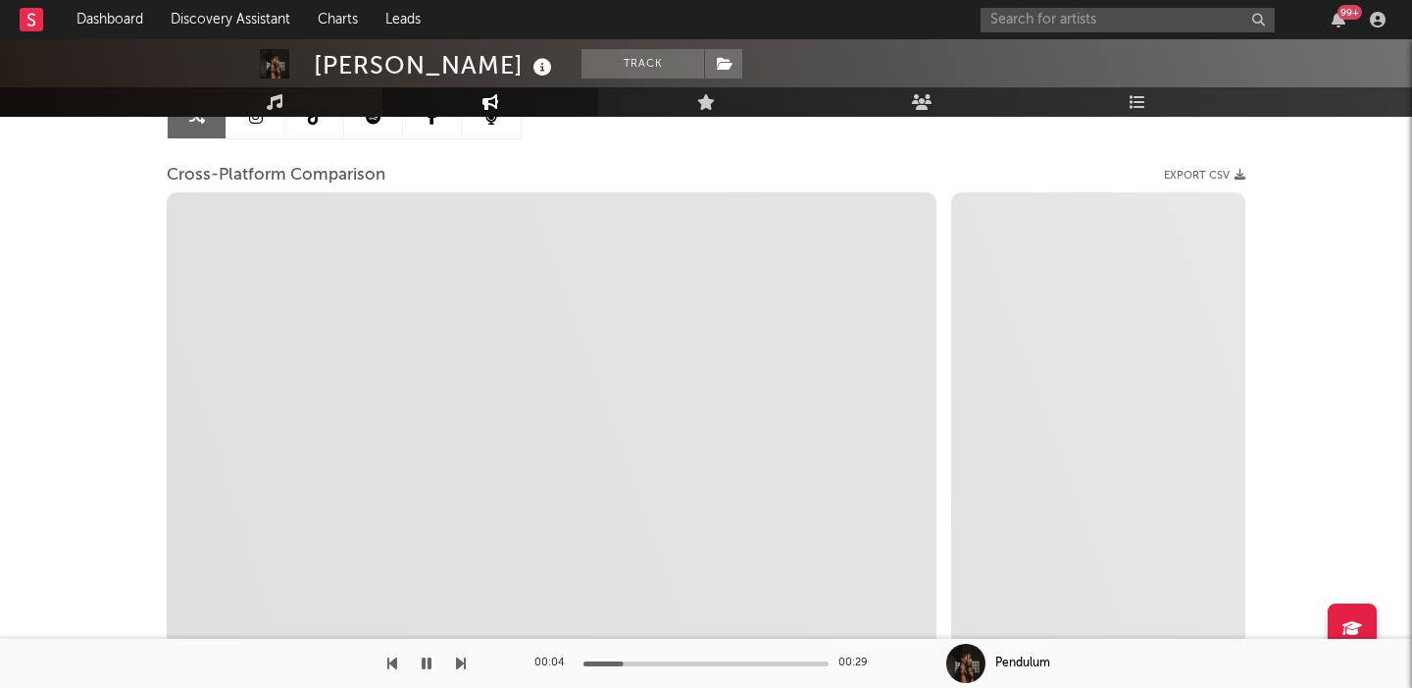
scroll to position [230, 0]
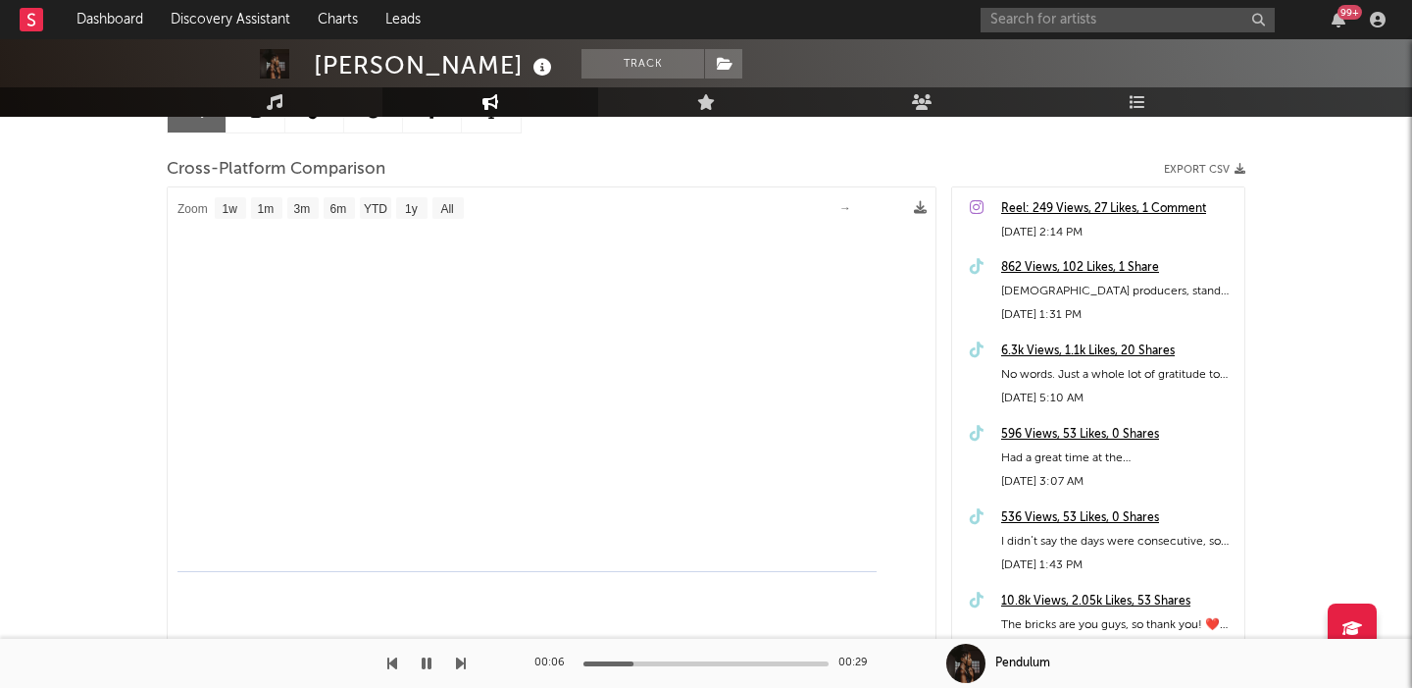
select select "1m"
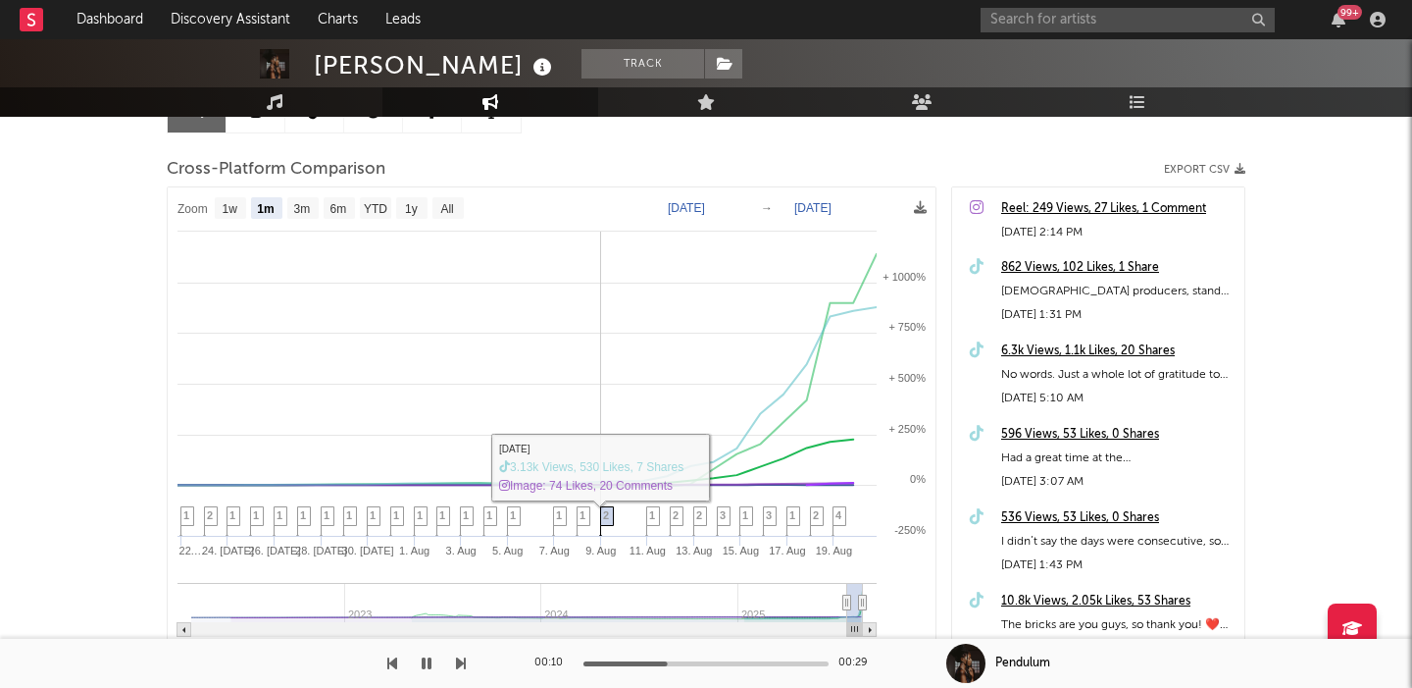
click at [607, 520] on span "2" at bounding box center [606, 515] width 6 height 12
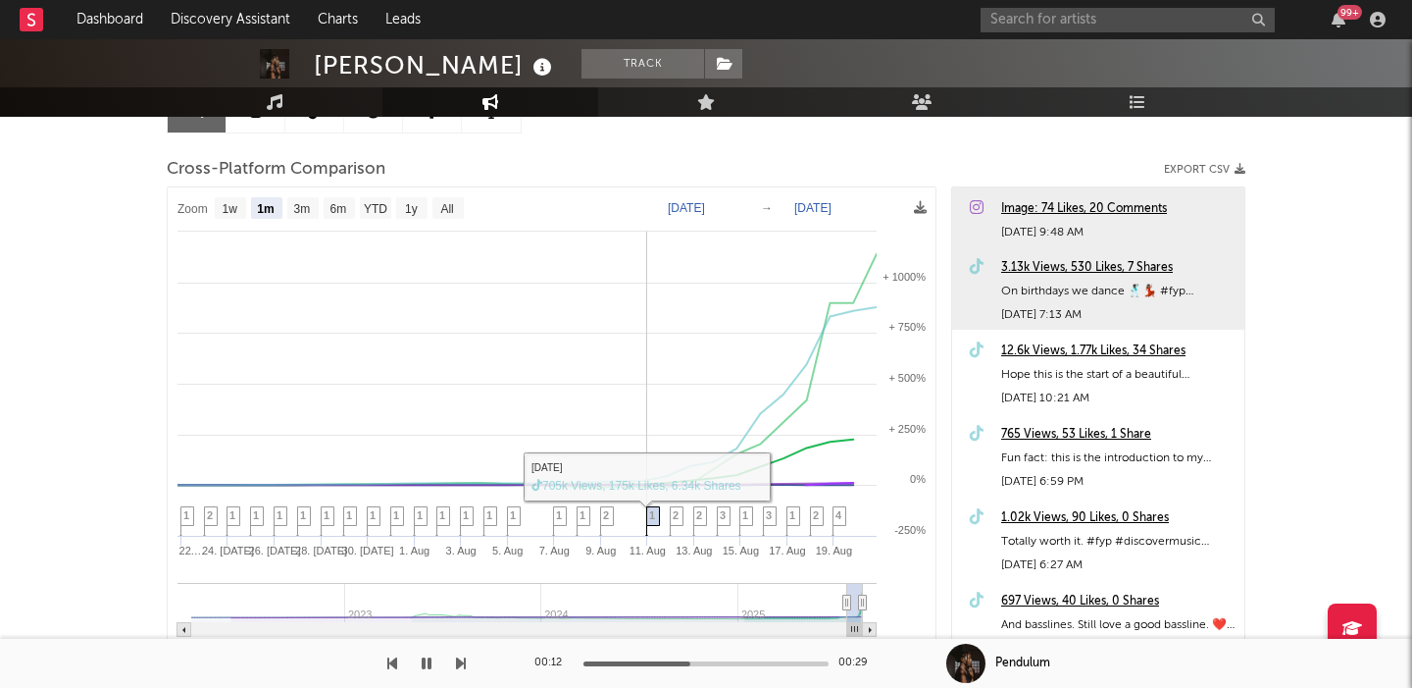
click at [652, 514] on span "1" at bounding box center [652, 515] width 6 height 12
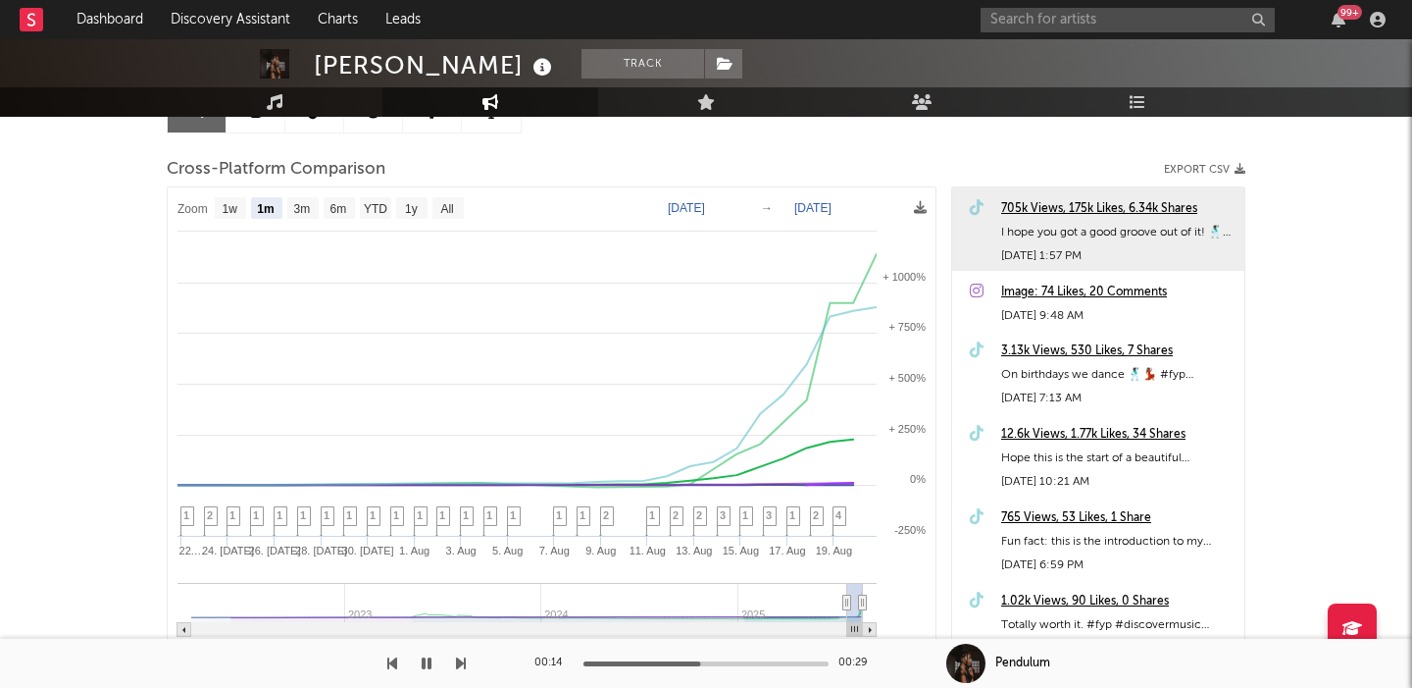
click at [1068, 207] on div "705k Views, 175k Likes, 6.34k Shares" at bounding box center [1117, 209] width 233 height 24
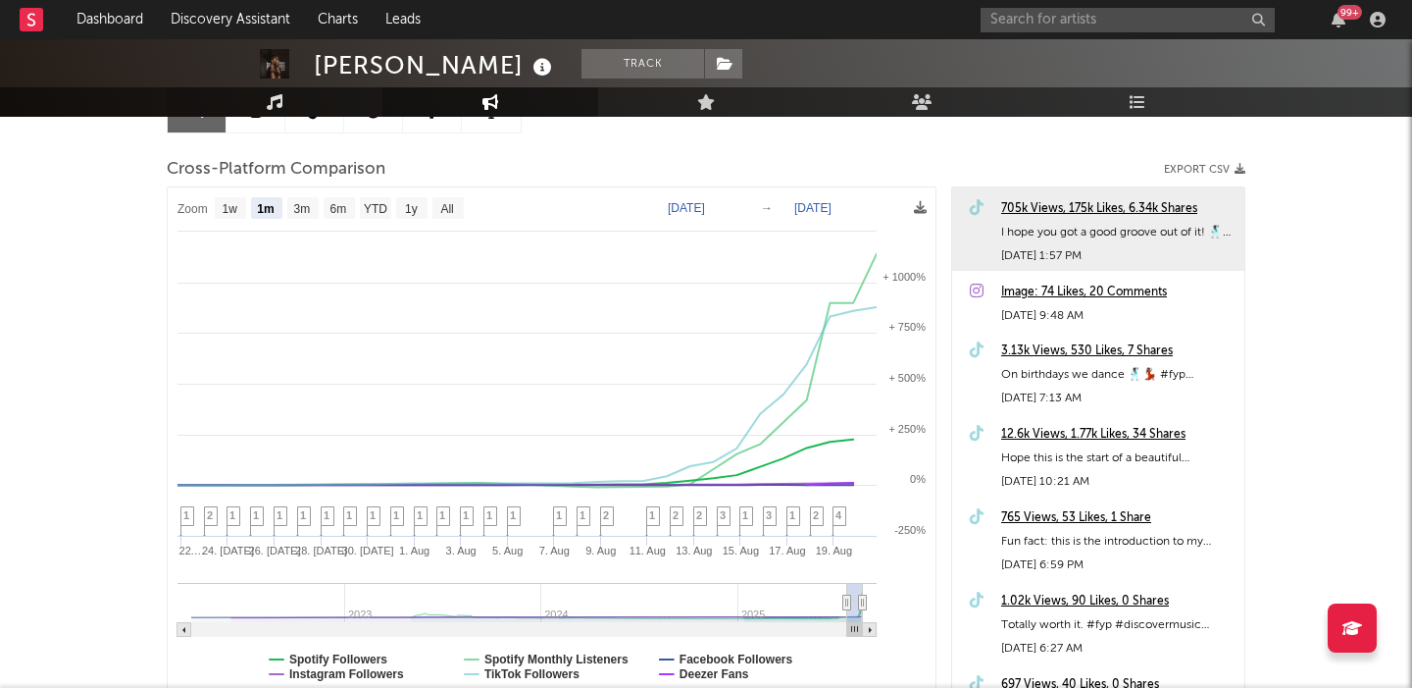
click at [284, 89] on link "Music" at bounding box center [275, 101] width 216 height 29
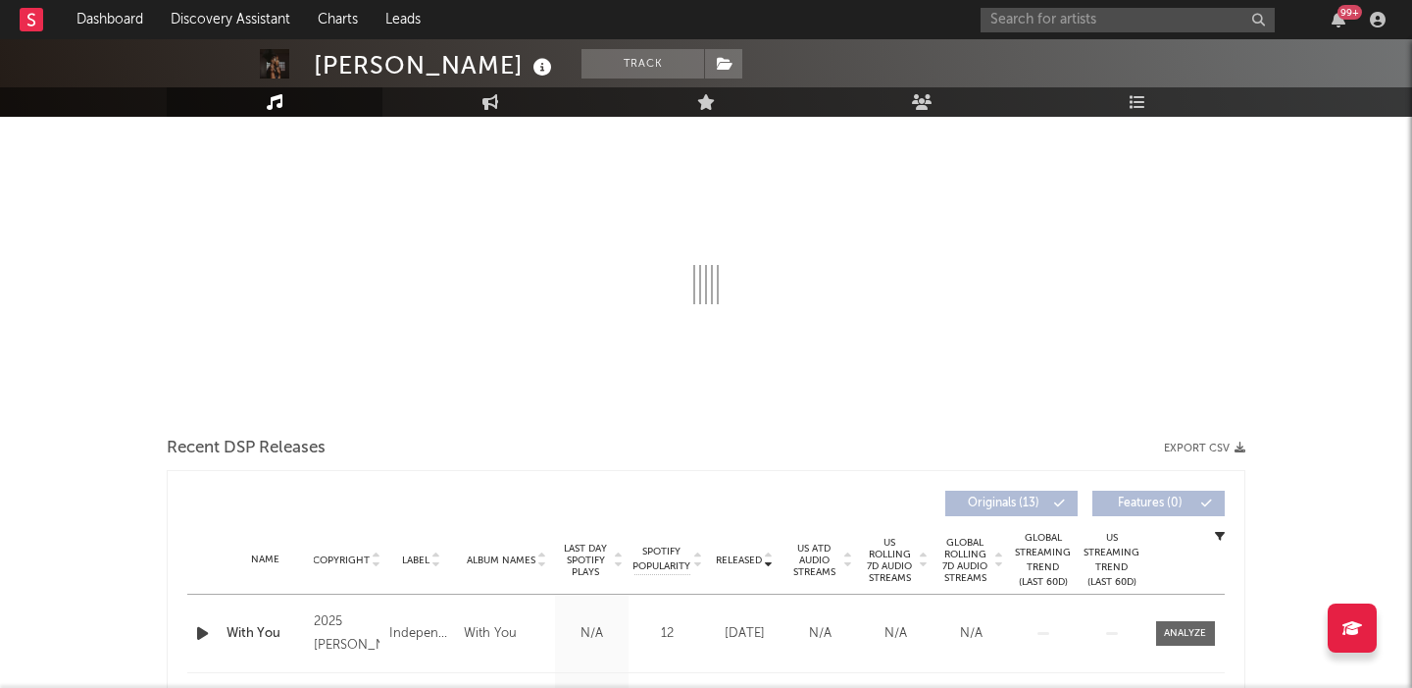
select select "1w"
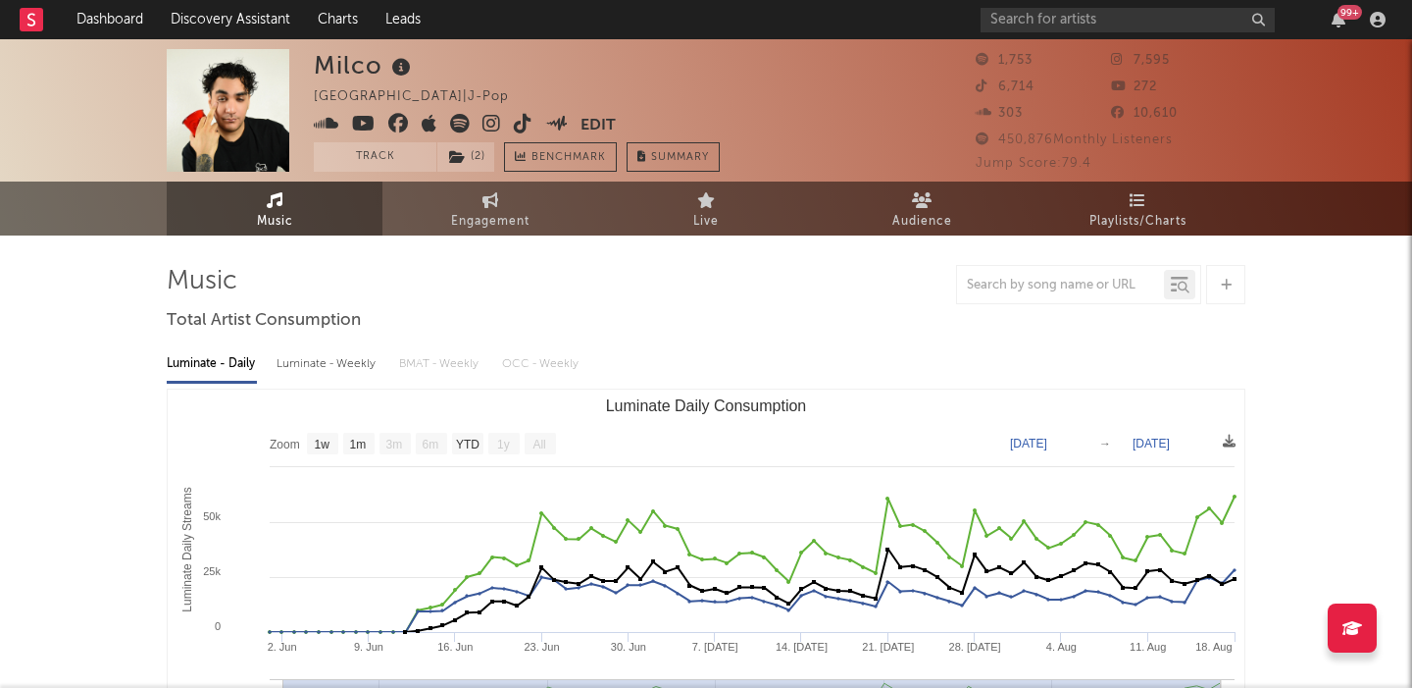
select select "1w"
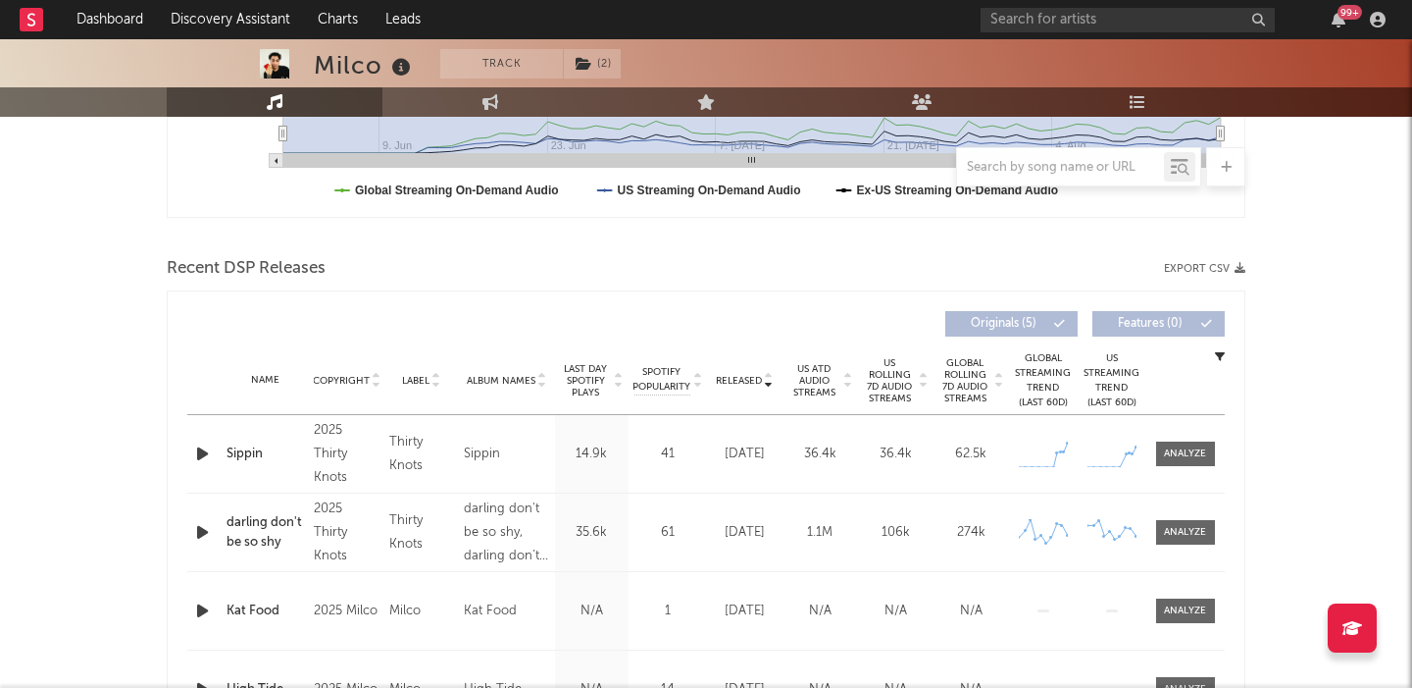
scroll to position [611, 0]
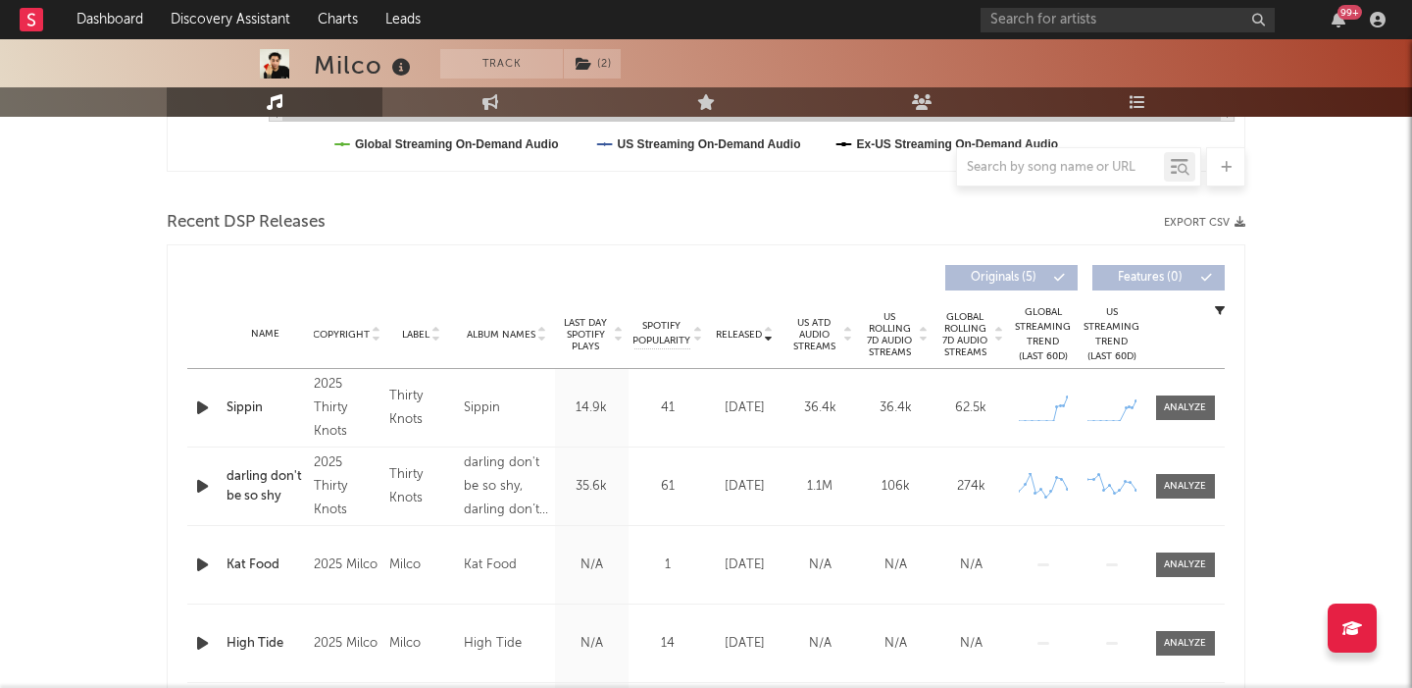
click at [208, 410] on icon "button" at bounding box center [202, 407] width 21 height 25
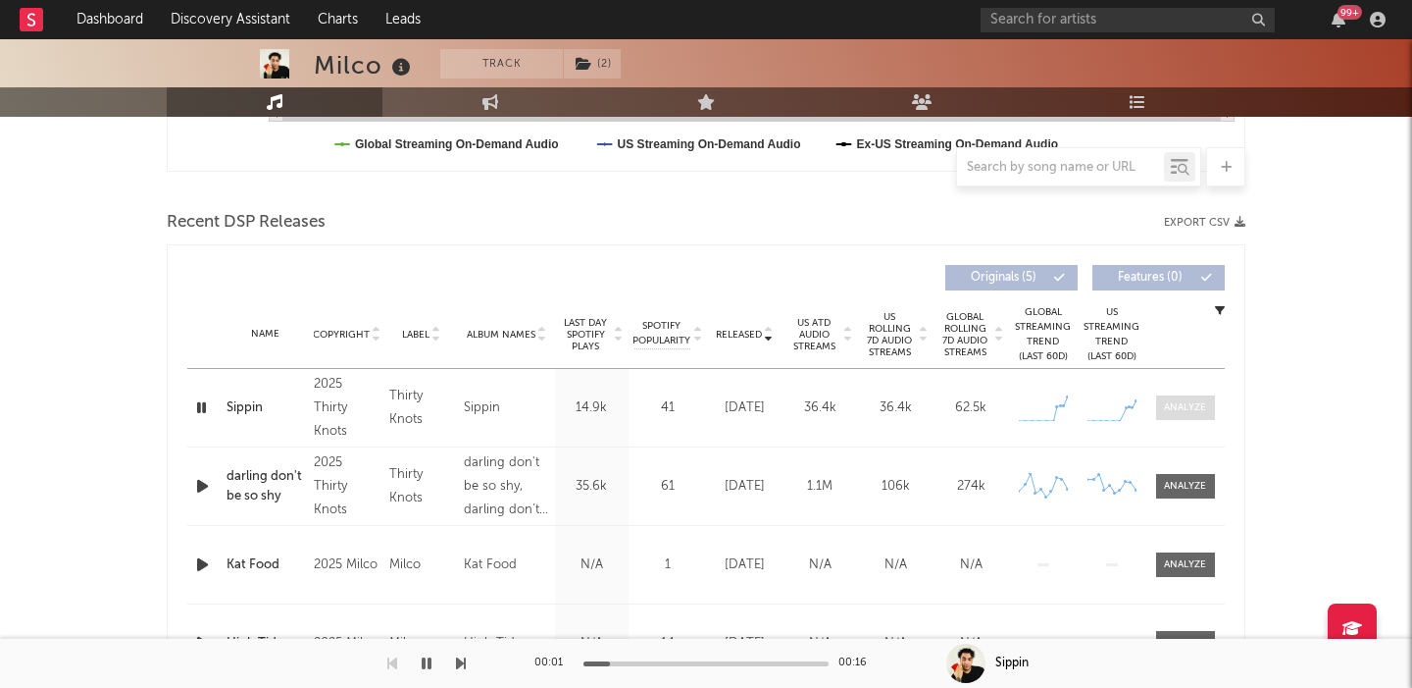
click at [1189, 417] on span at bounding box center [1185, 407] width 59 height 25
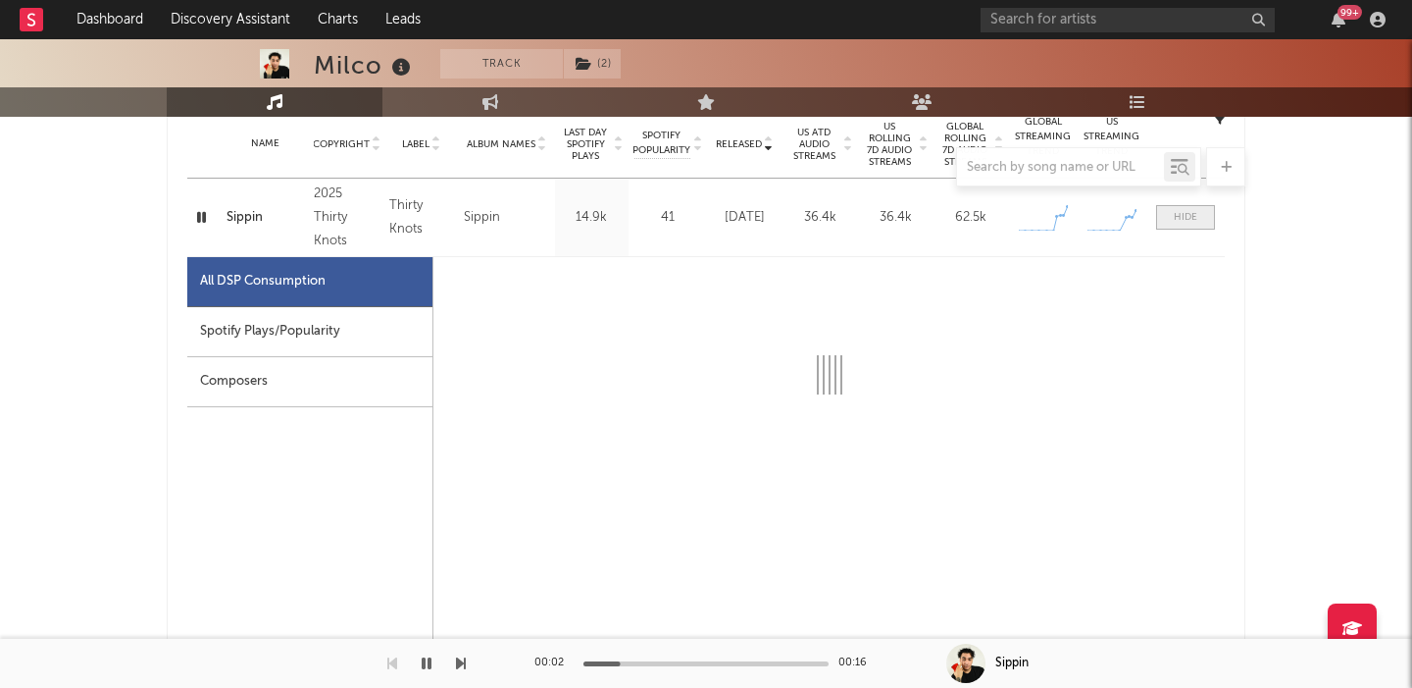
scroll to position [842, 0]
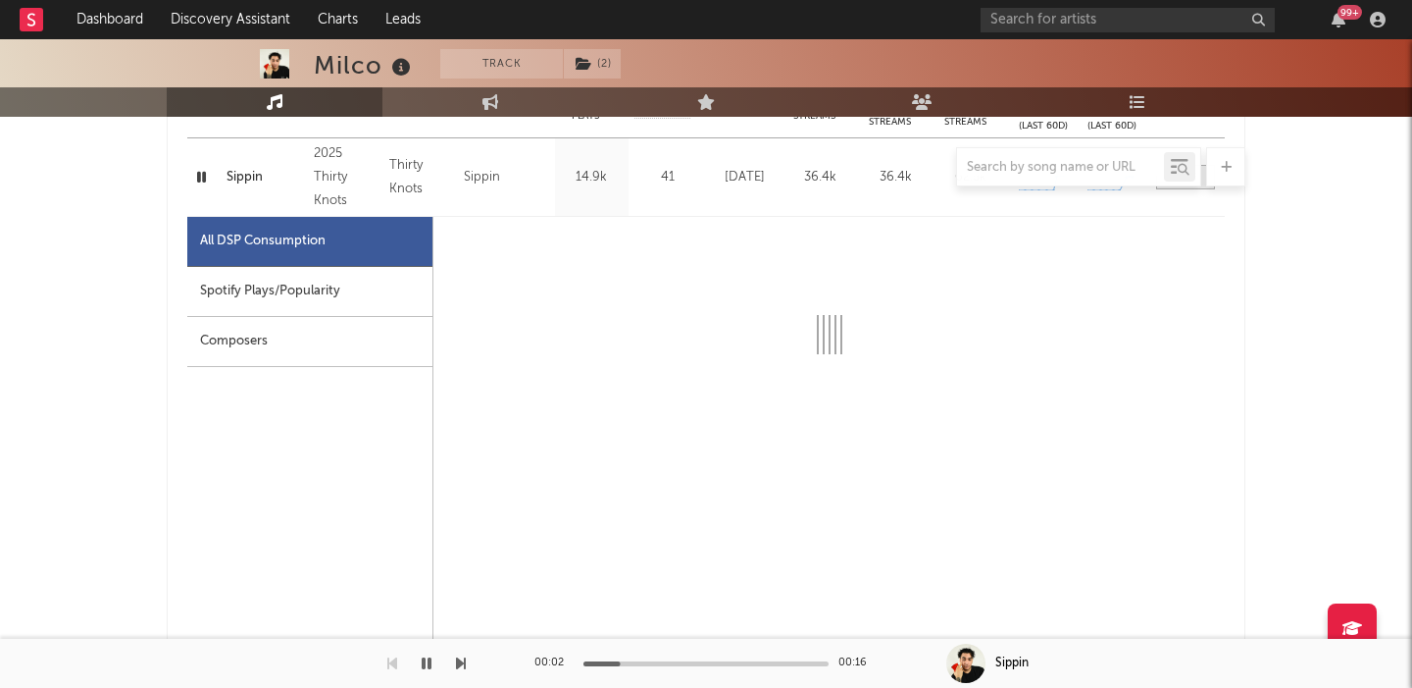
select select "1w"
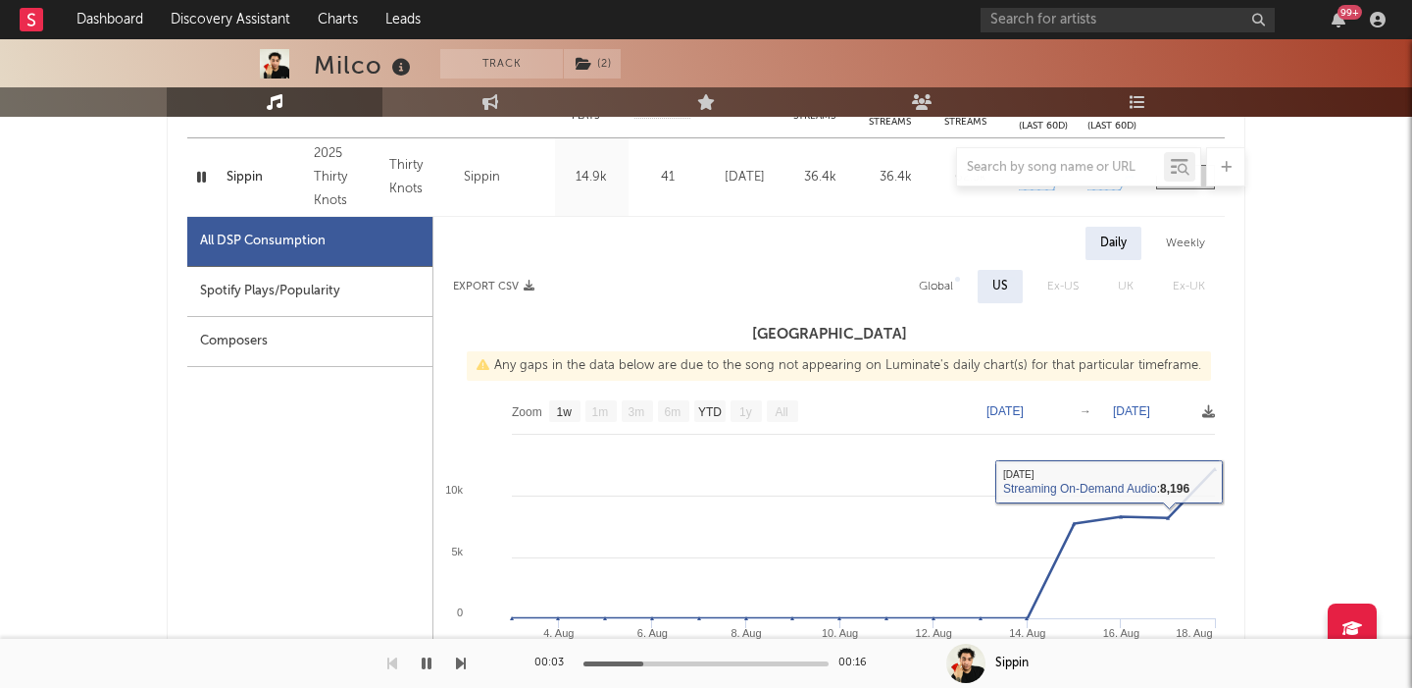
click at [932, 283] on div "Global" at bounding box center [936, 287] width 34 height 24
select select "1w"
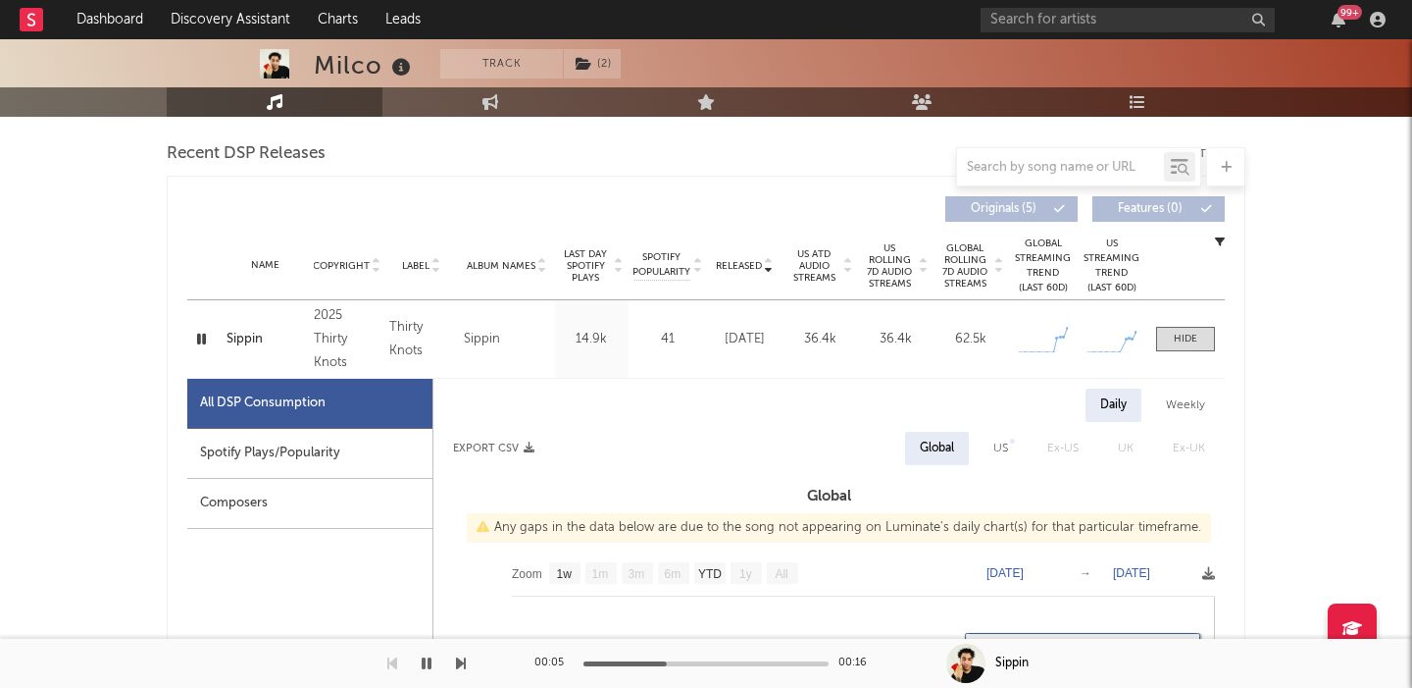
scroll to position [681, 0]
click at [1181, 343] on div at bounding box center [1186, 338] width 24 height 15
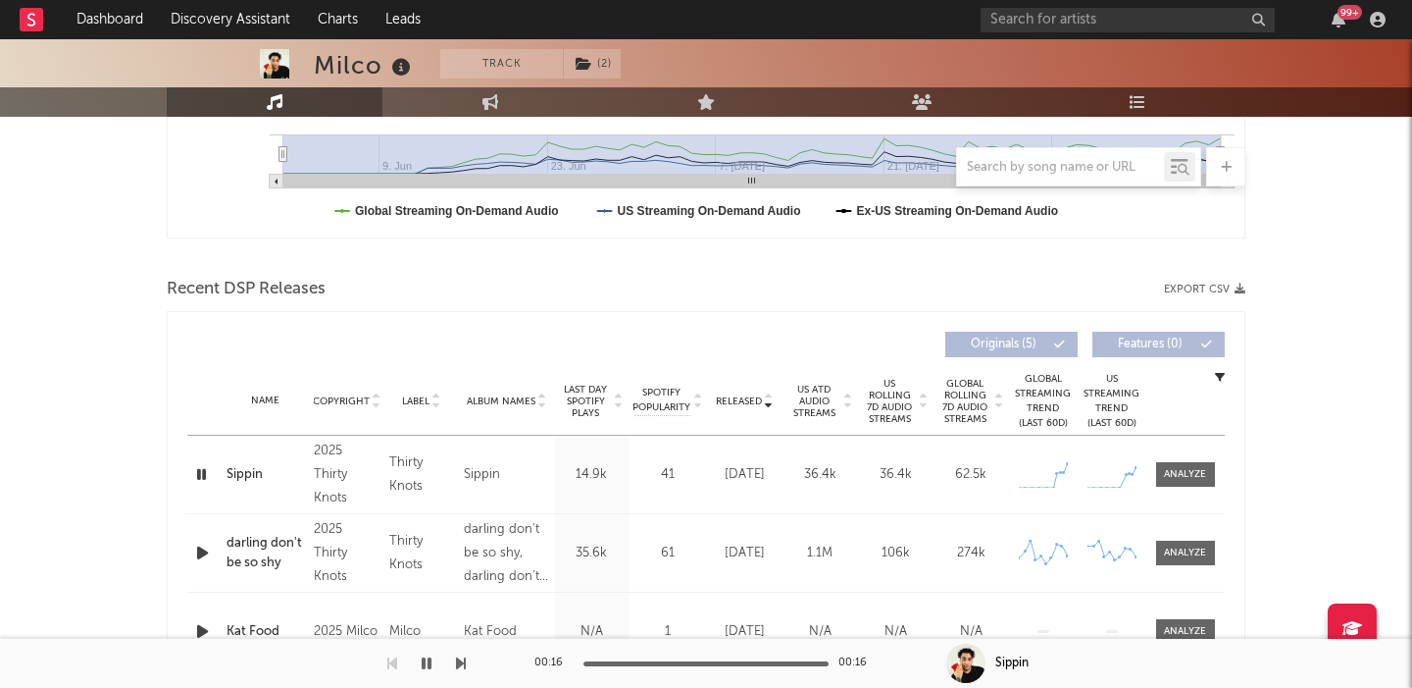
scroll to position [555, 0]
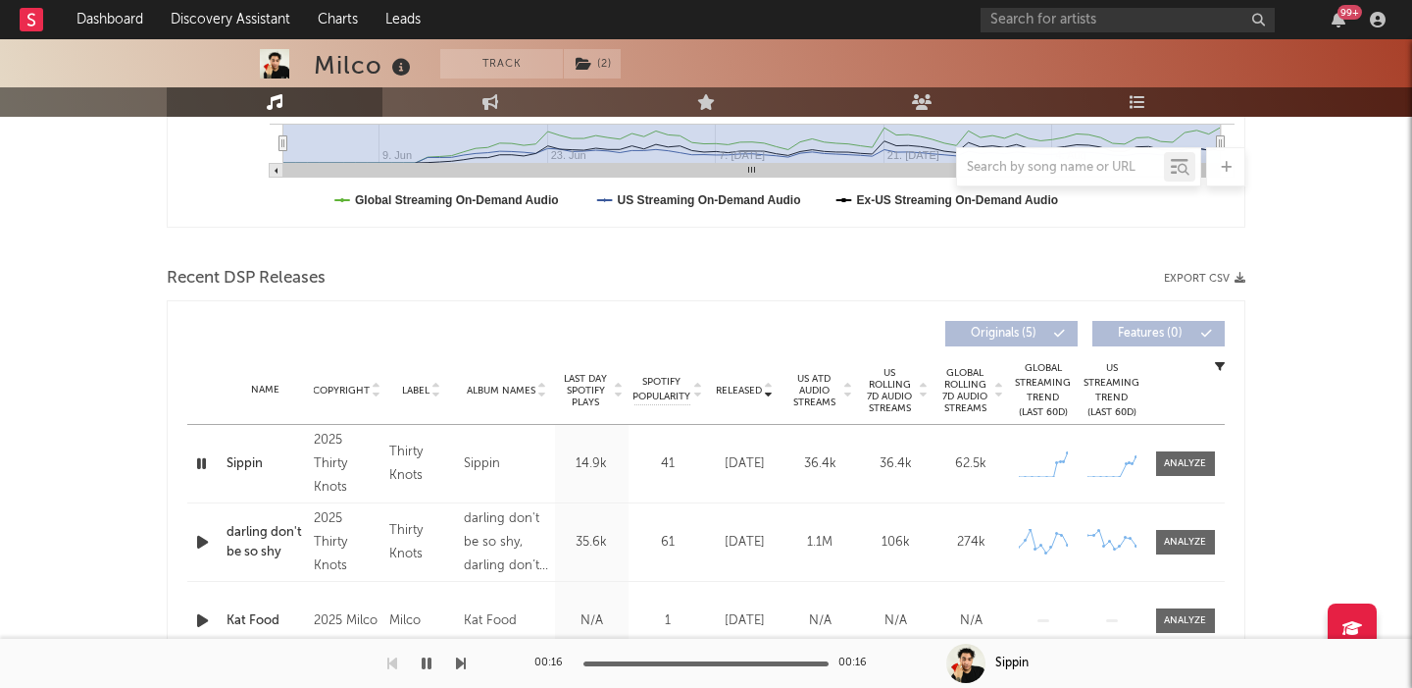
click at [256, 463] on div "Sippin" at bounding box center [265, 464] width 77 height 20
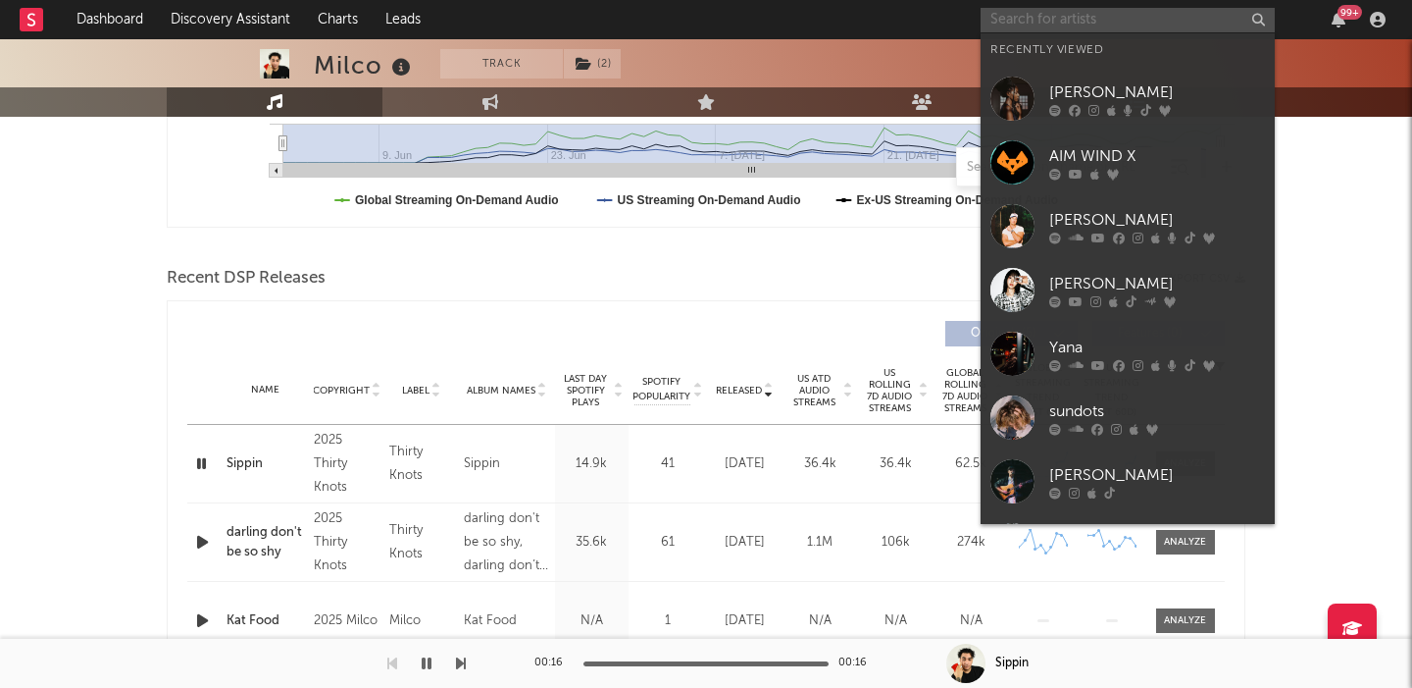
click at [1070, 18] on input "text" at bounding box center [1128, 20] width 294 height 25
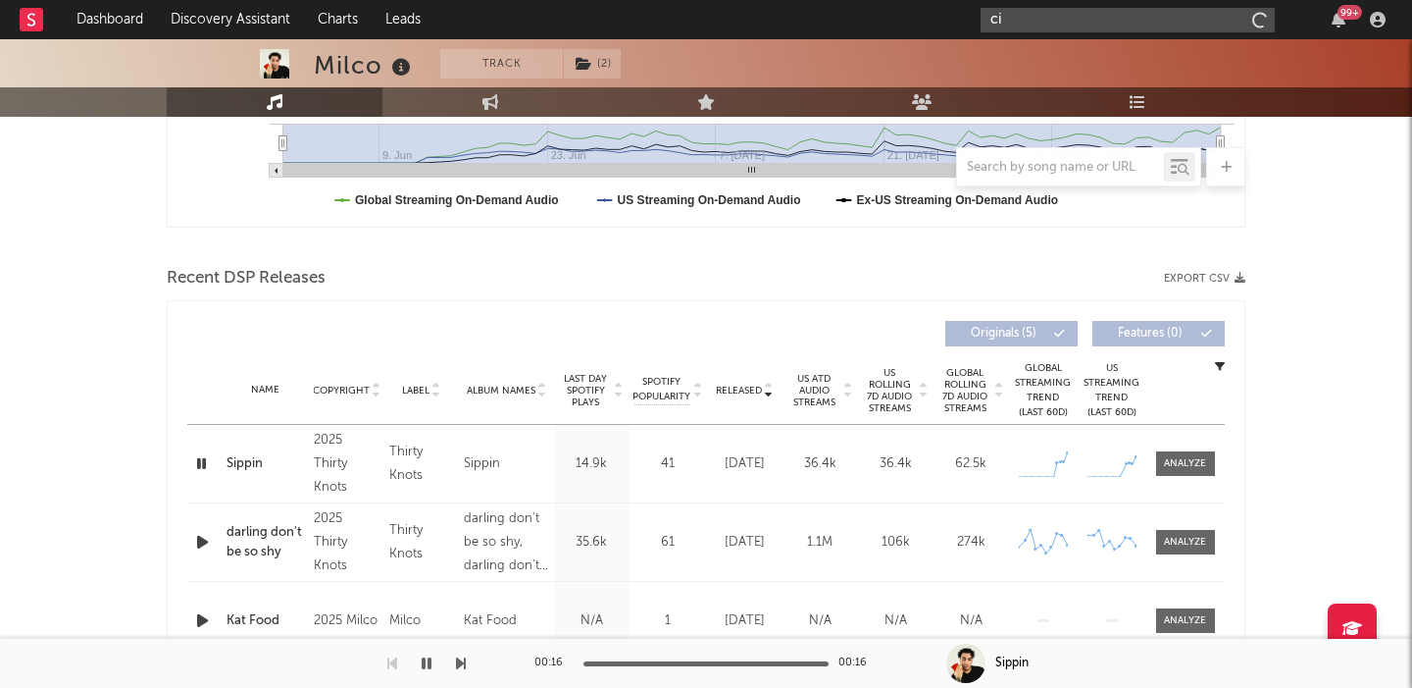
type input "c"
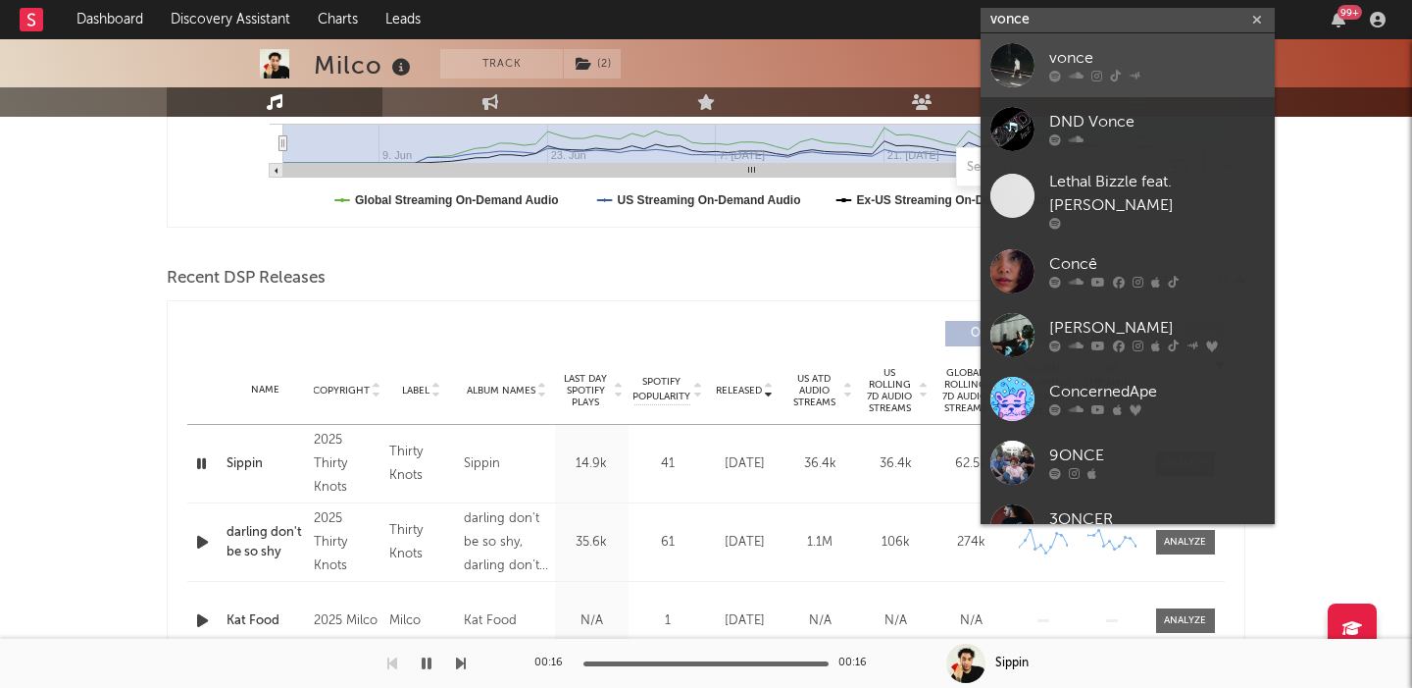
type input "vonce"
click at [1171, 52] on div "vonce" at bounding box center [1158, 59] width 216 height 24
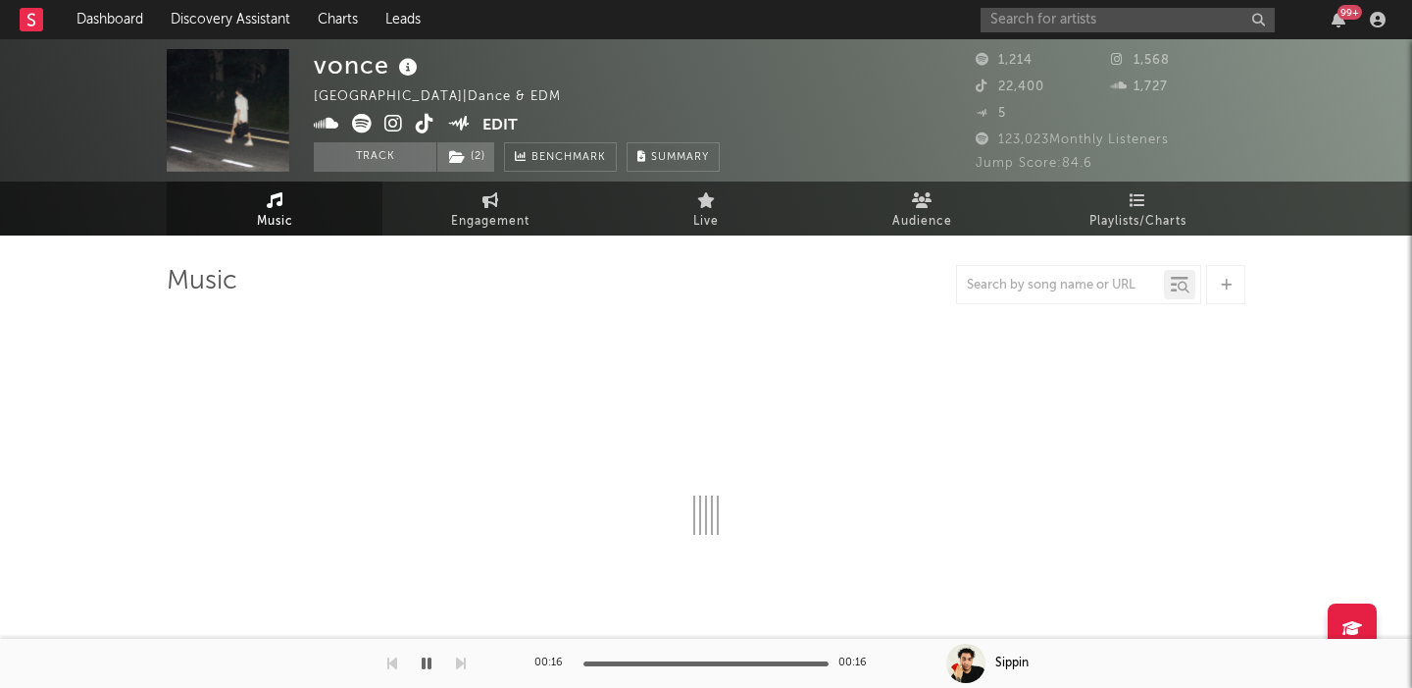
select select "1w"
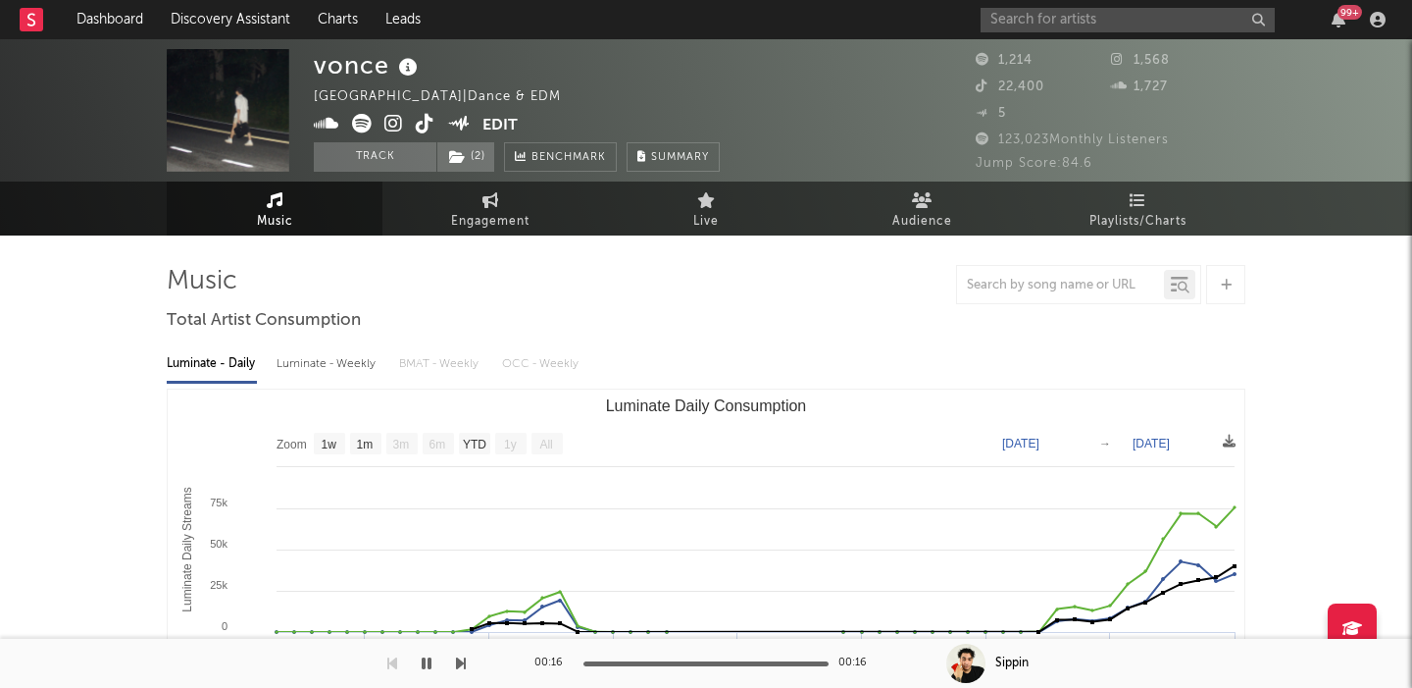
click at [323, 360] on div "Luminate - Weekly" at bounding box center [328, 363] width 103 height 33
select select "1w"
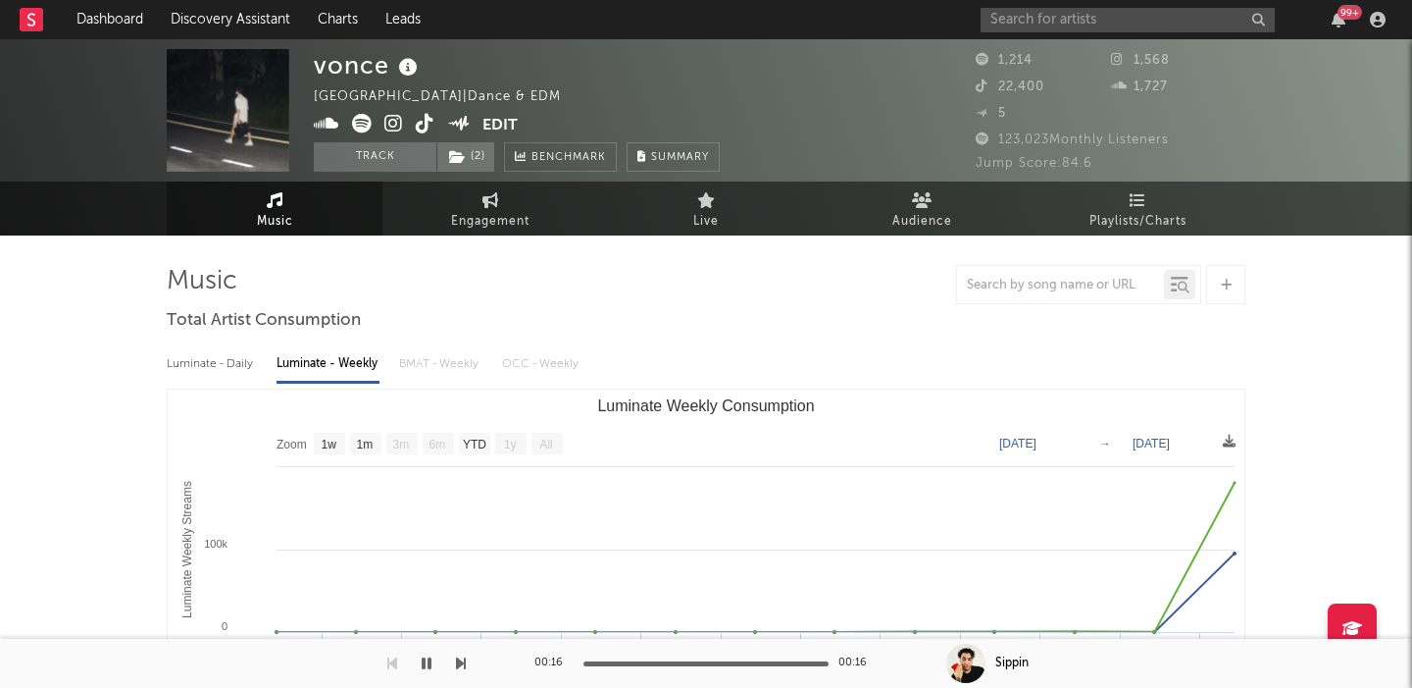
click at [230, 360] on div "Luminate - Daily" at bounding box center [212, 363] width 90 height 33
select select "1w"
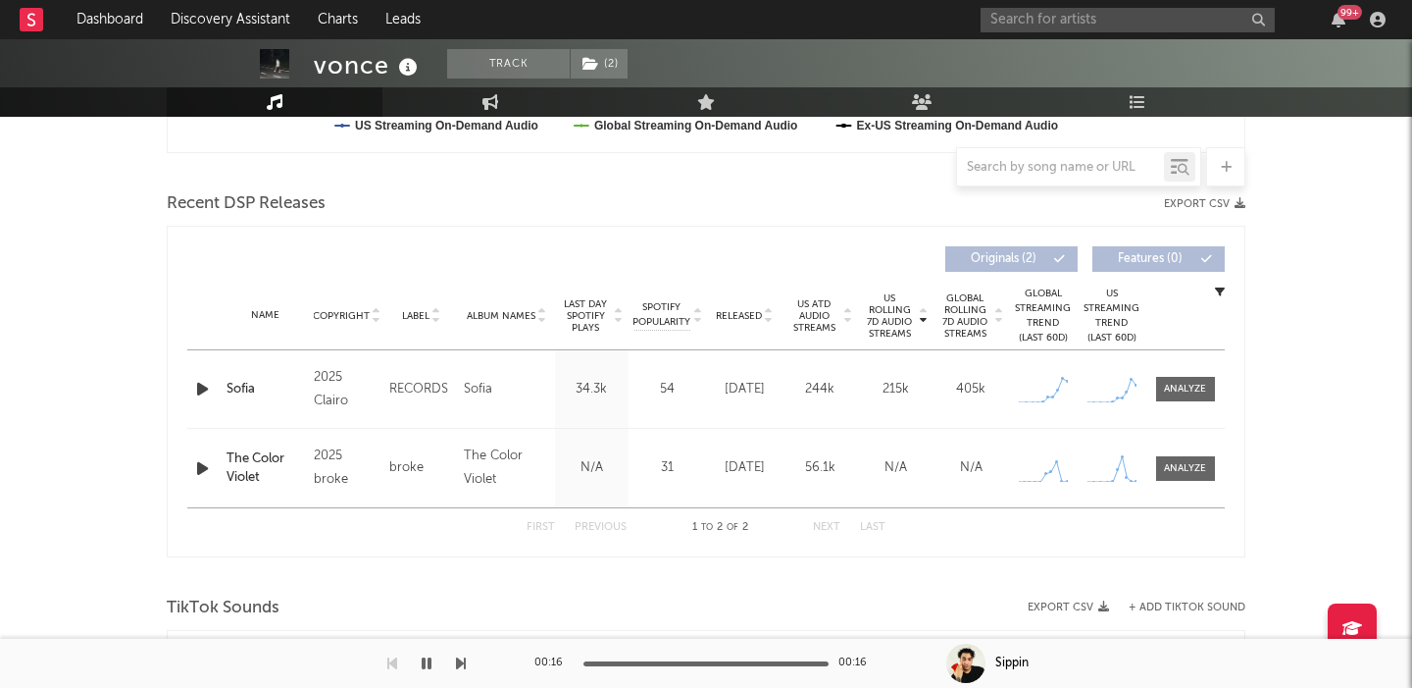
scroll to position [639, 0]
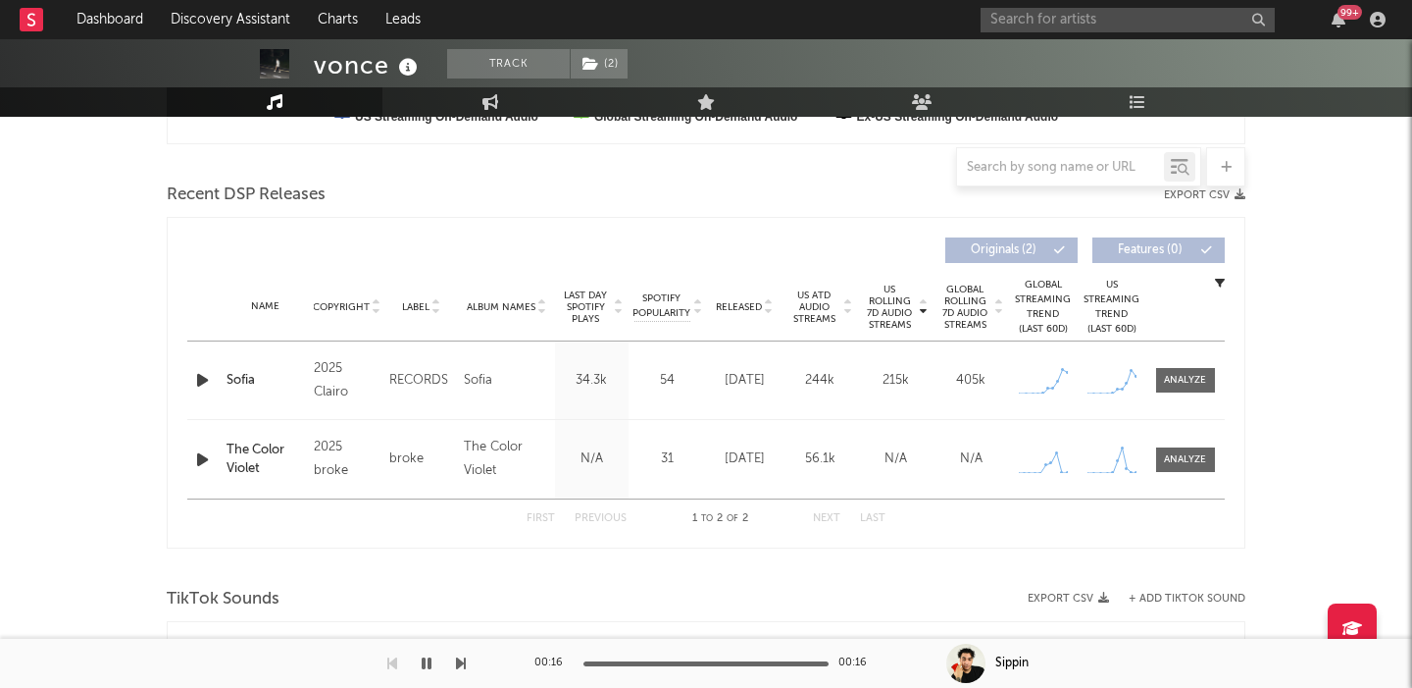
click at [1210, 366] on div "Name Sofia Copyright 2025 Clairo Label RECORDS Album Names Sofia Composer Names…" at bounding box center [706, 379] width 1038 height 77
click at [1204, 376] on div at bounding box center [1185, 380] width 42 height 15
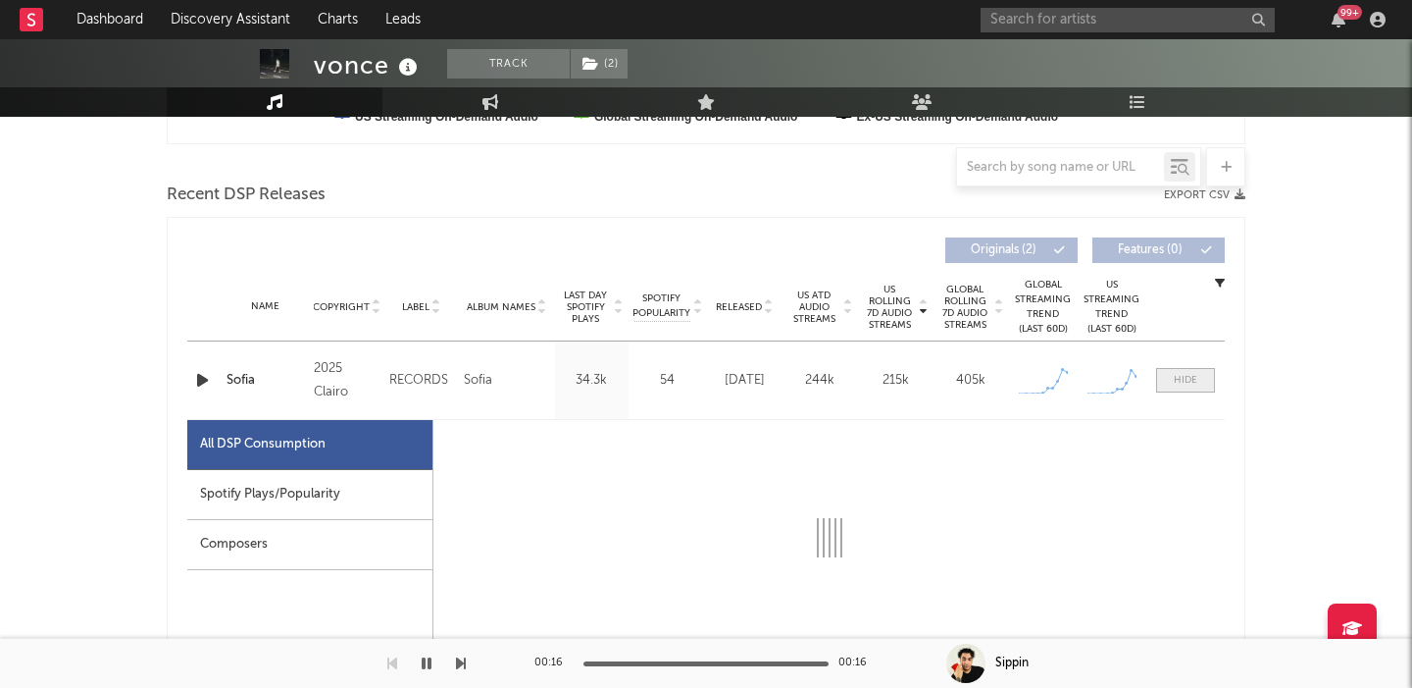
select select "1w"
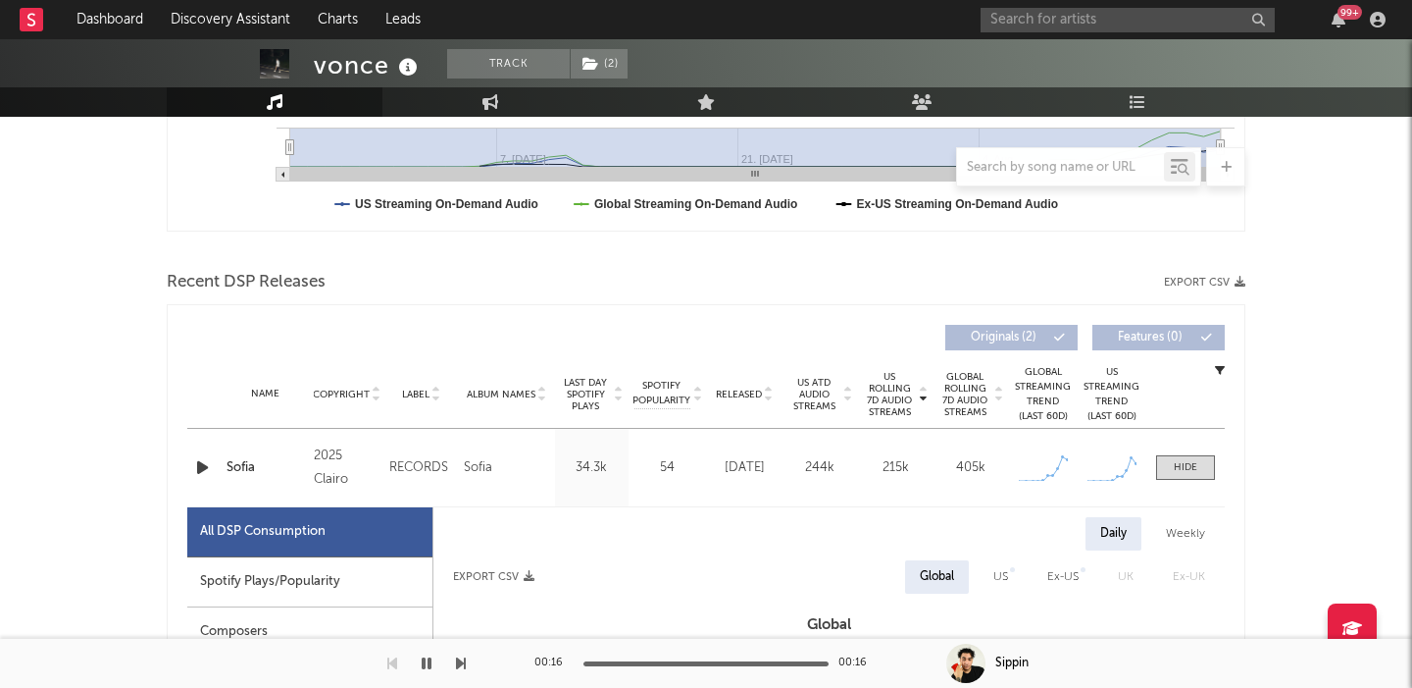
scroll to position [0, 0]
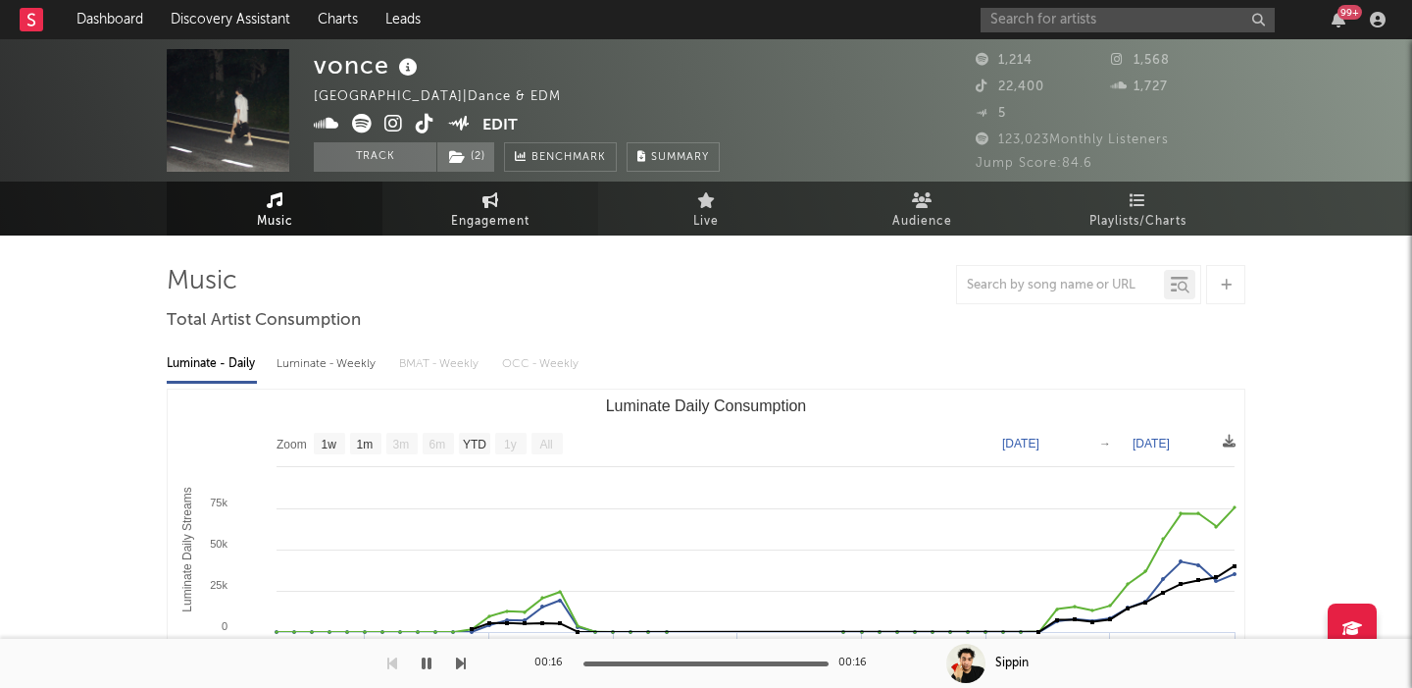
click at [485, 207] on icon at bounding box center [491, 200] width 17 height 16
select select "1w"
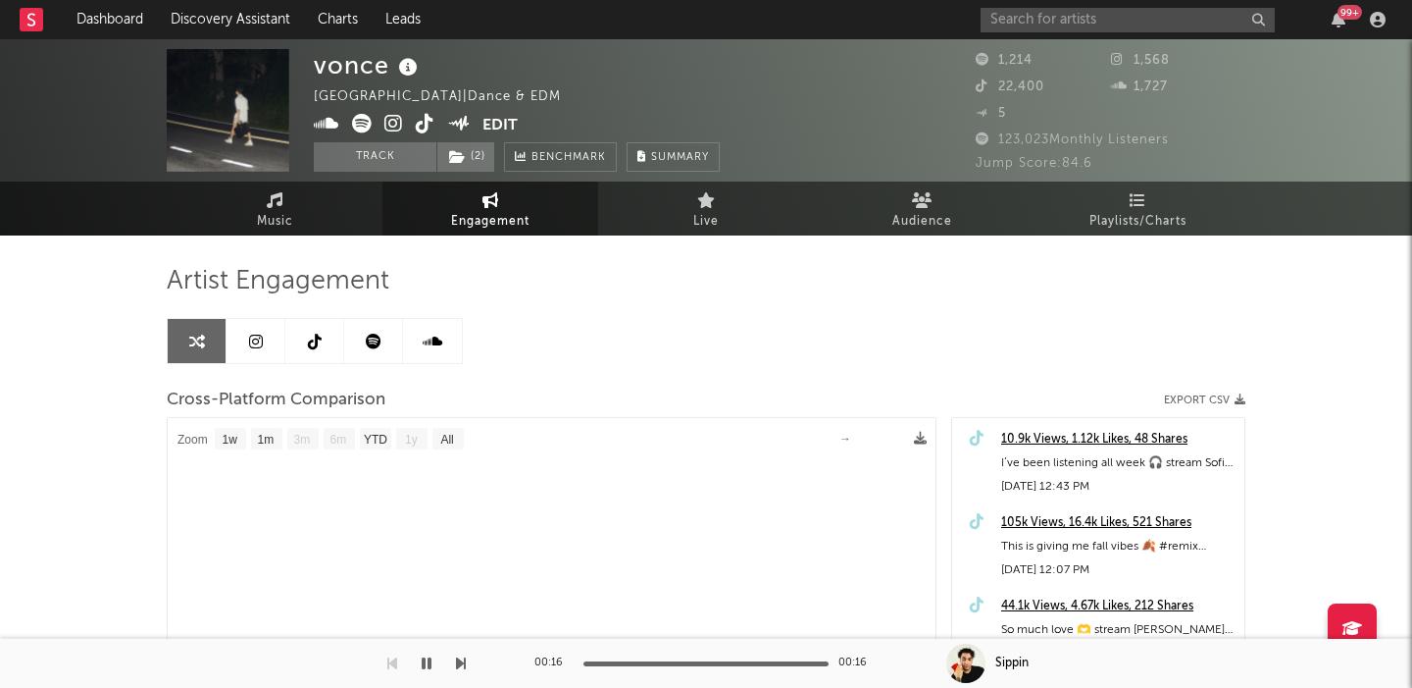
select select "1m"
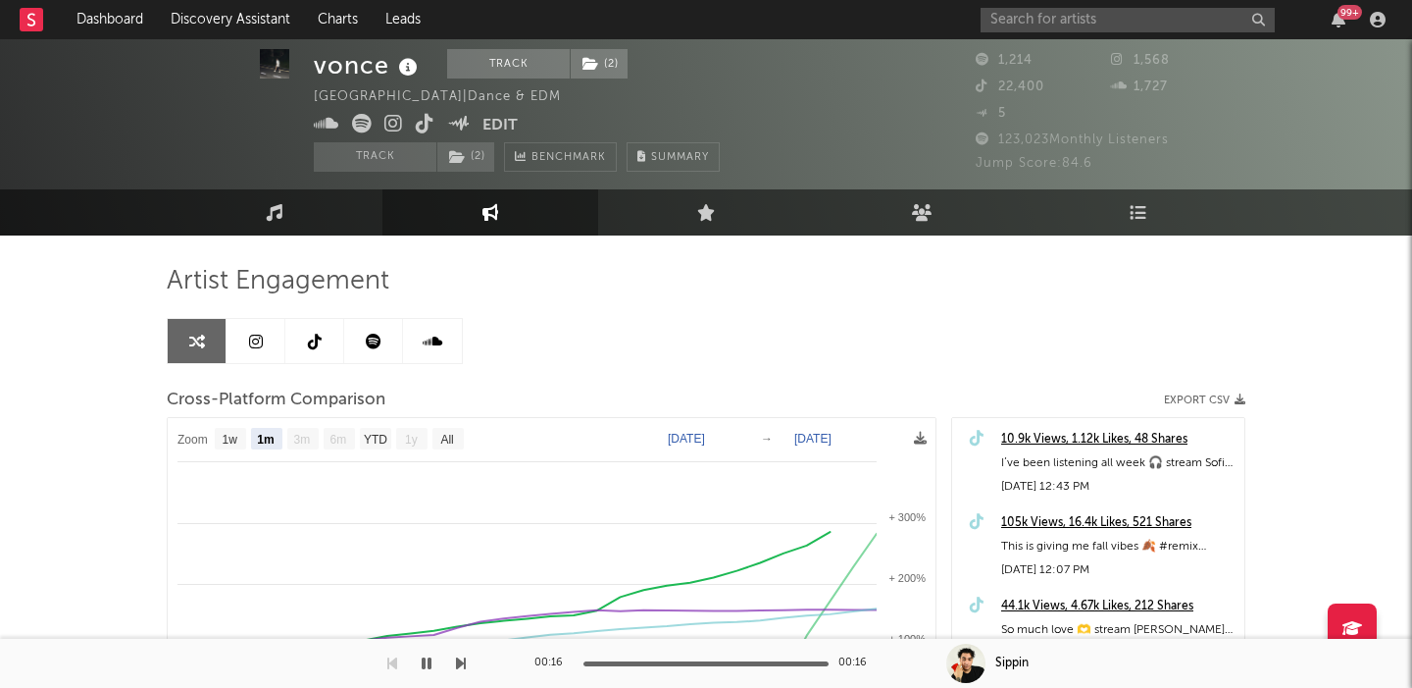
scroll to position [176, 0]
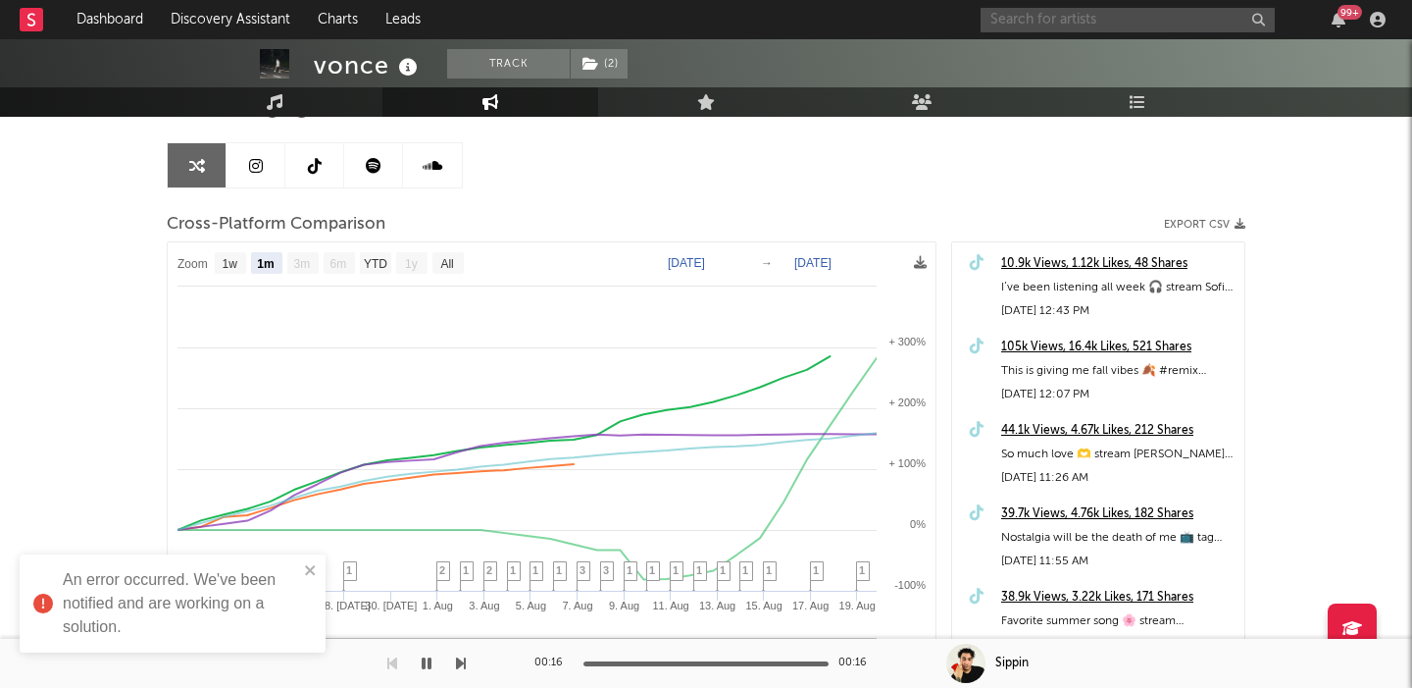
click at [1039, 27] on input "text" at bounding box center [1128, 20] width 294 height 25
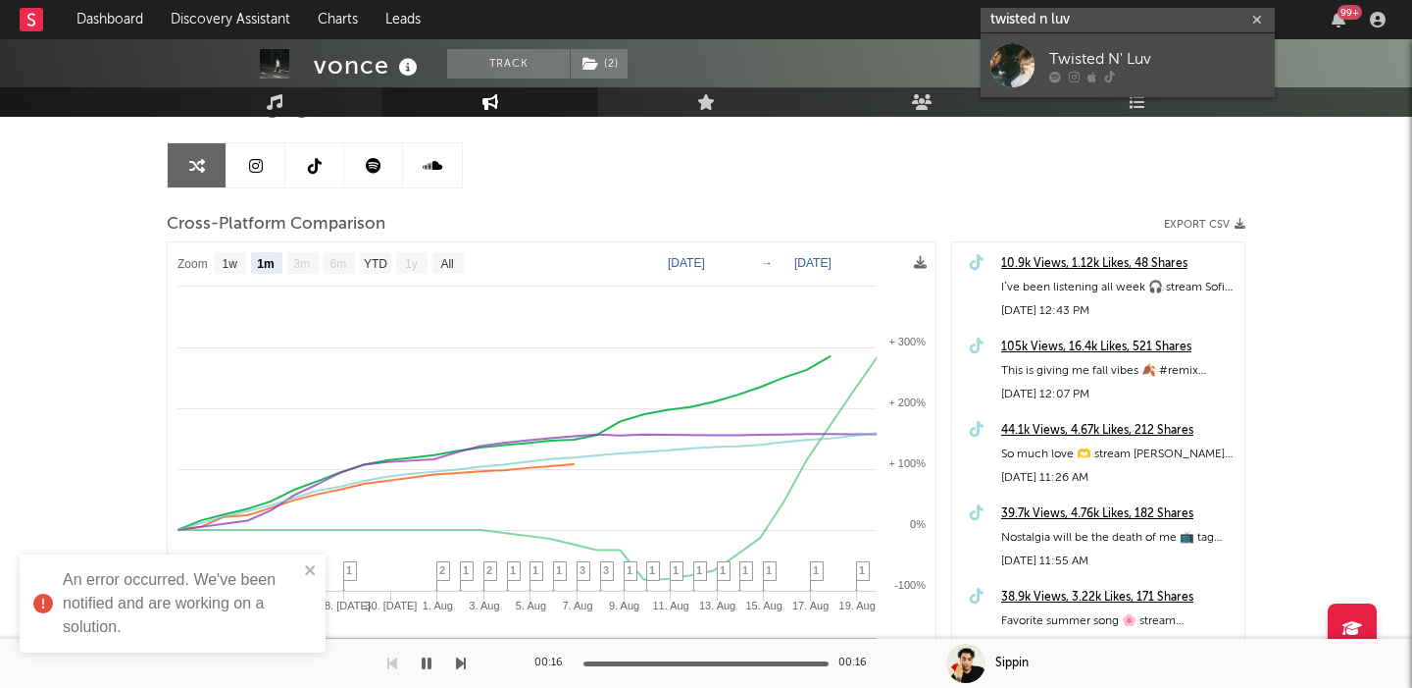
type input "twisted n luv"
click at [1092, 47] on div "Twisted N' Luv" at bounding box center [1158, 59] width 216 height 24
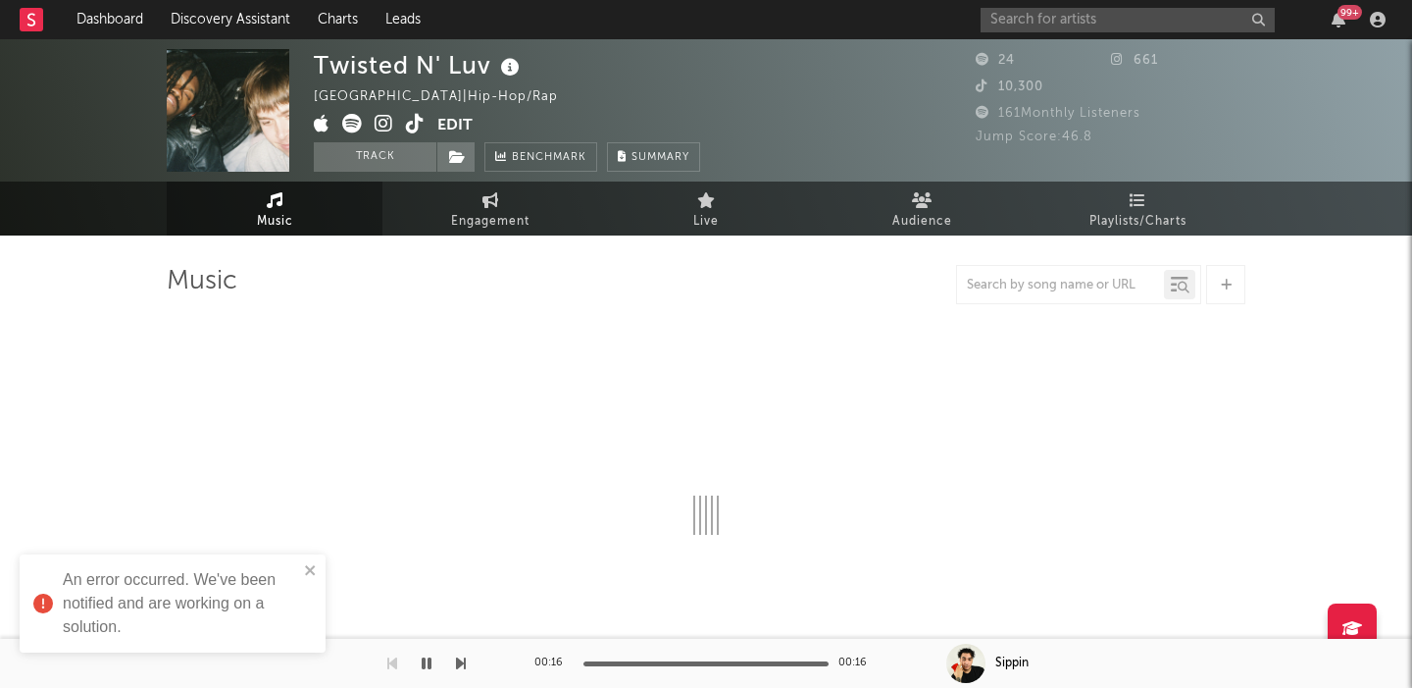
select select "1w"
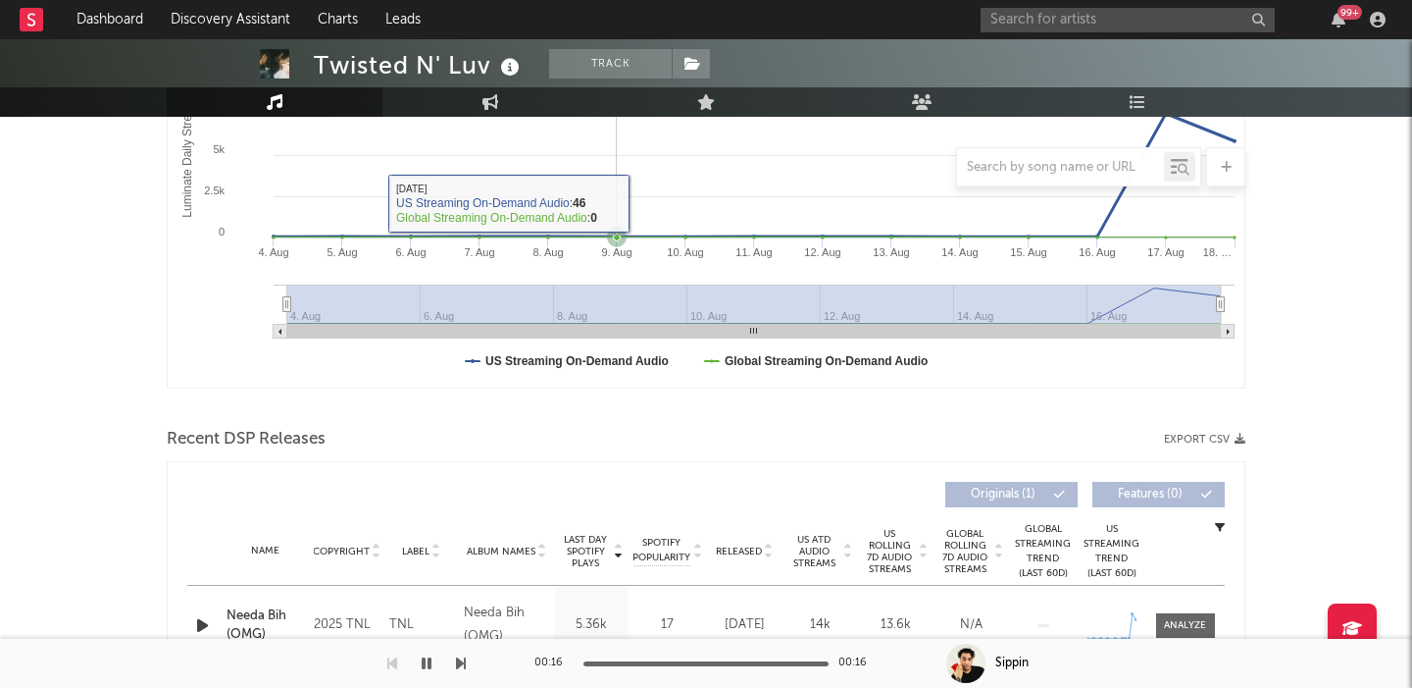
scroll to position [514, 0]
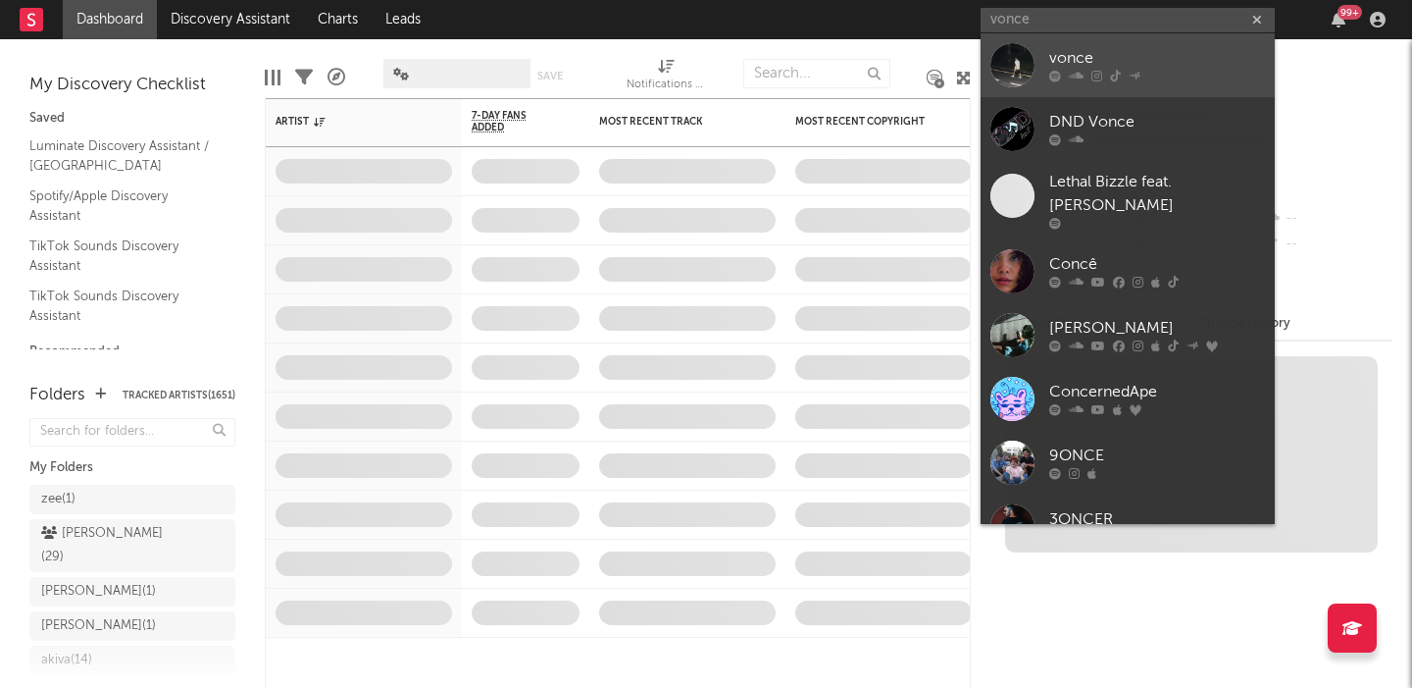
type input "vonce"
click at [1105, 54] on div "vonce" at bounding box center [1158, 59] width 216 height 24
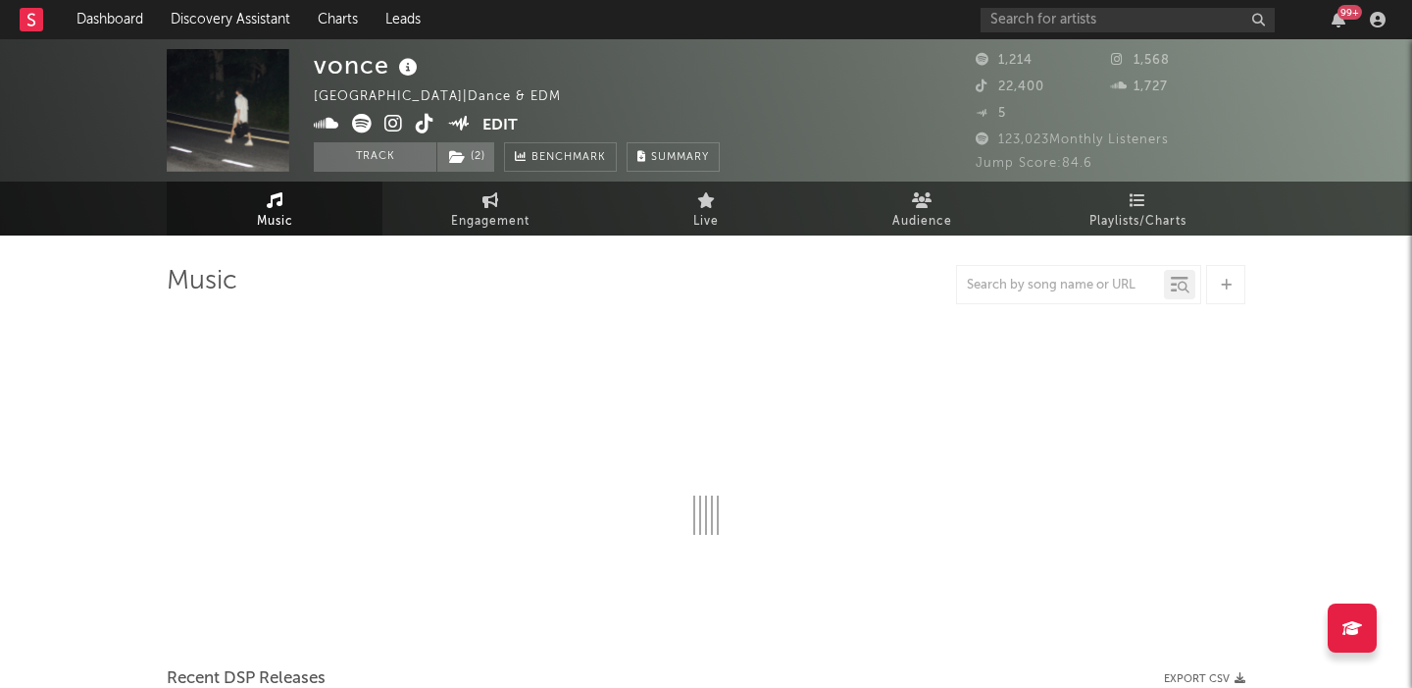
select select "1w"
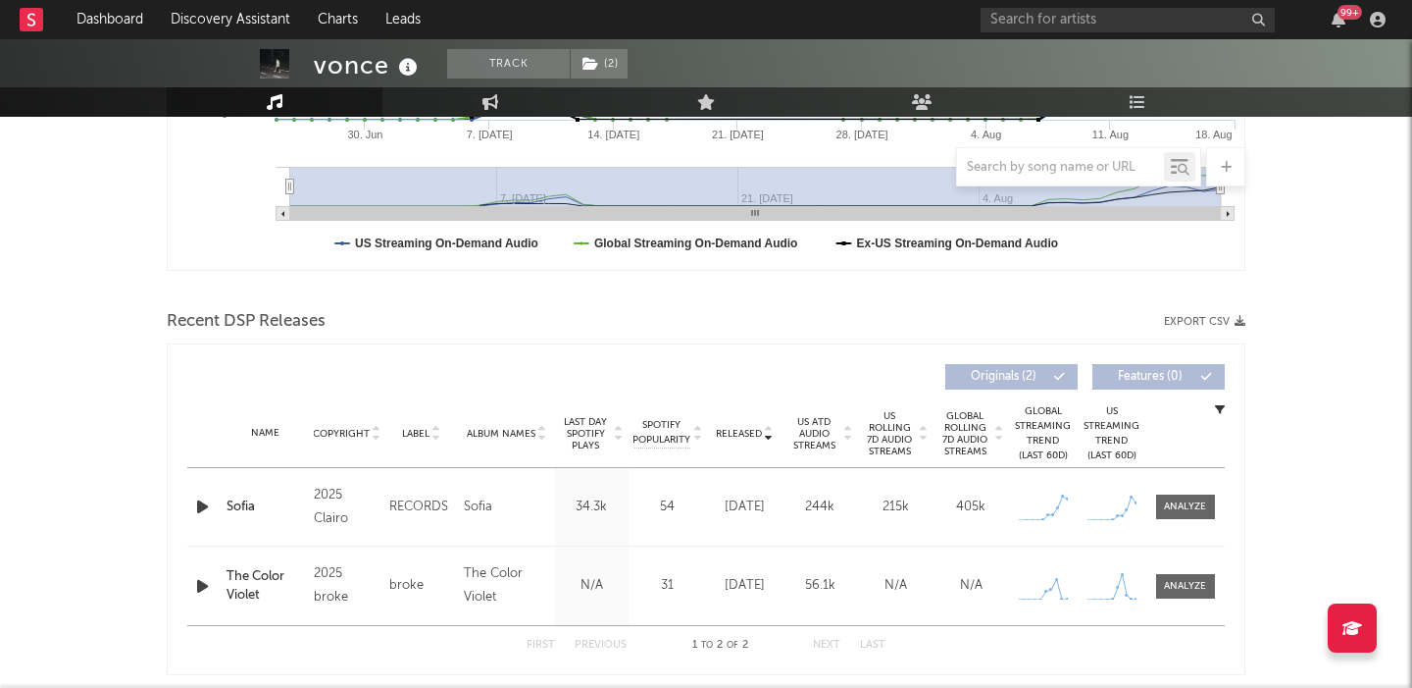
scroll to position [519, 0]
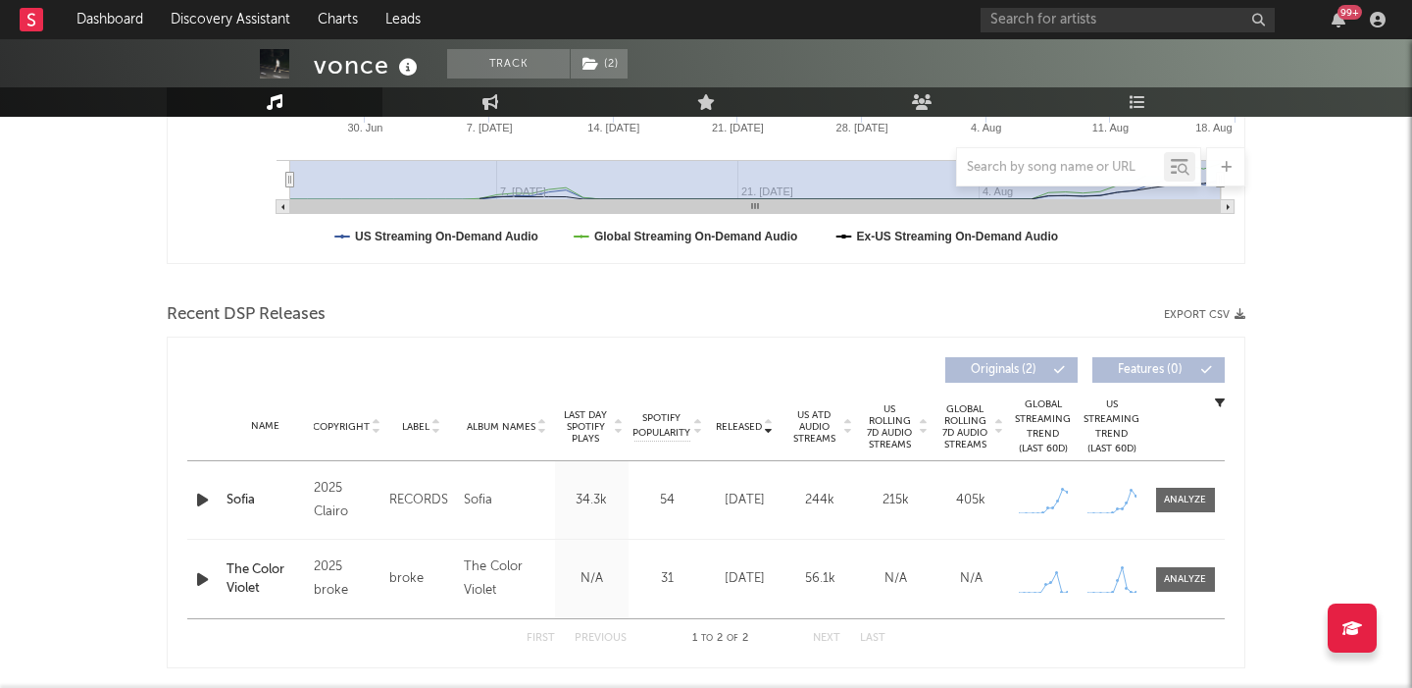
click at [911, 416] on span "US Rolling 7D Audio Streams" at bounding box center [890, 426] width 54 height 47
click at [201, 500] on icon "button" at bounding box center [202, 499] width 21 height 25
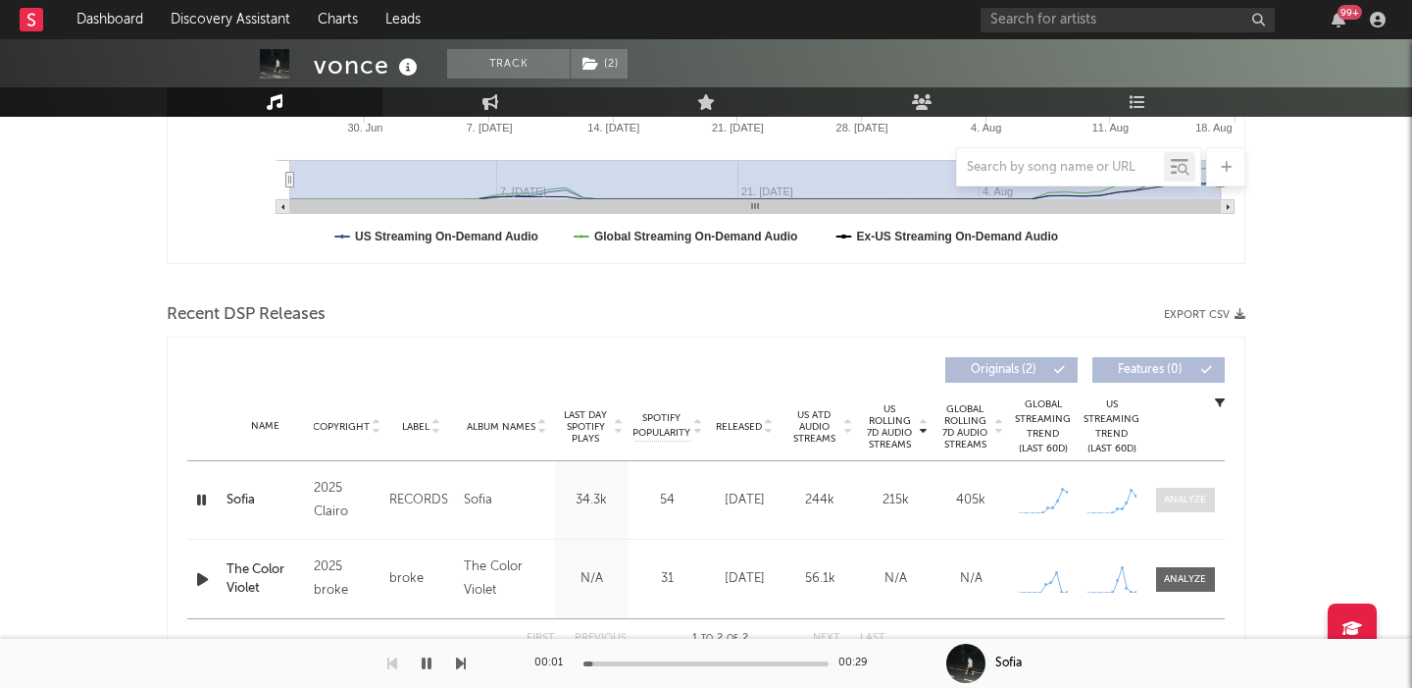
click at [1176, 503] on div at bounding box center [1185, 499] width 42 height 15
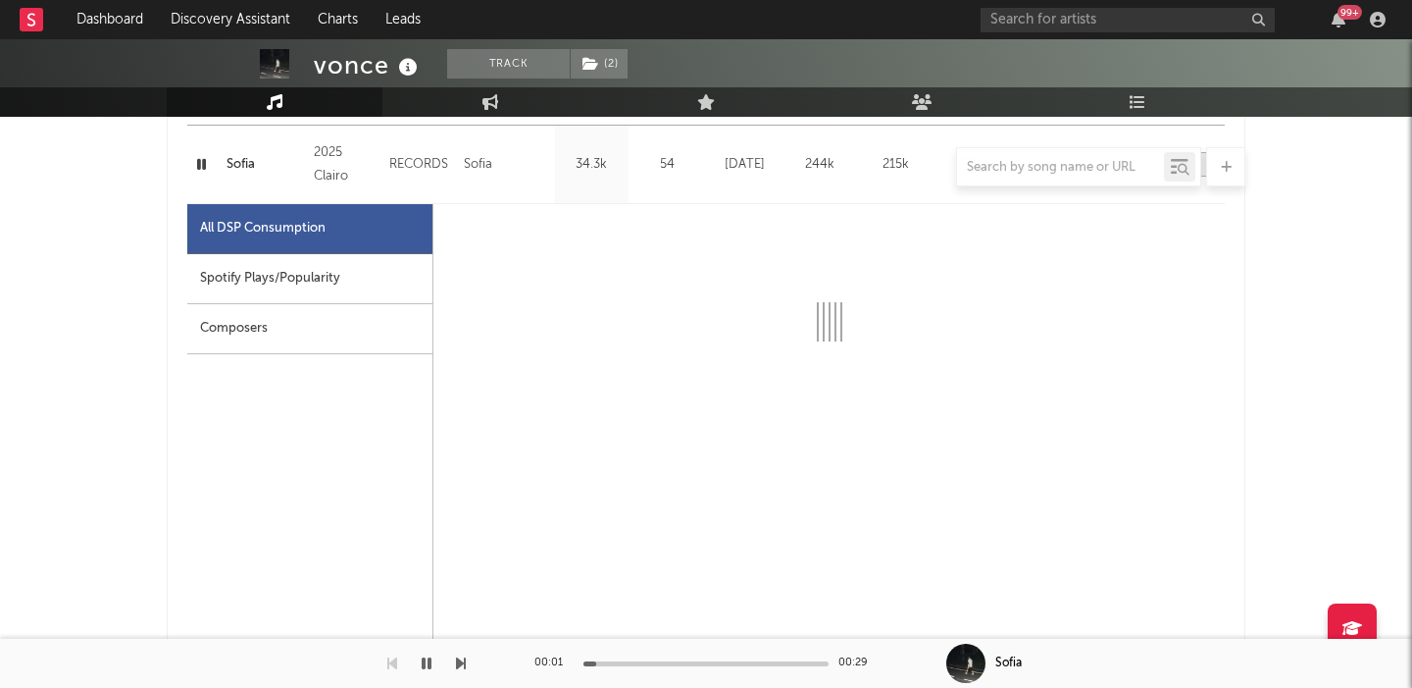
select select "1w"
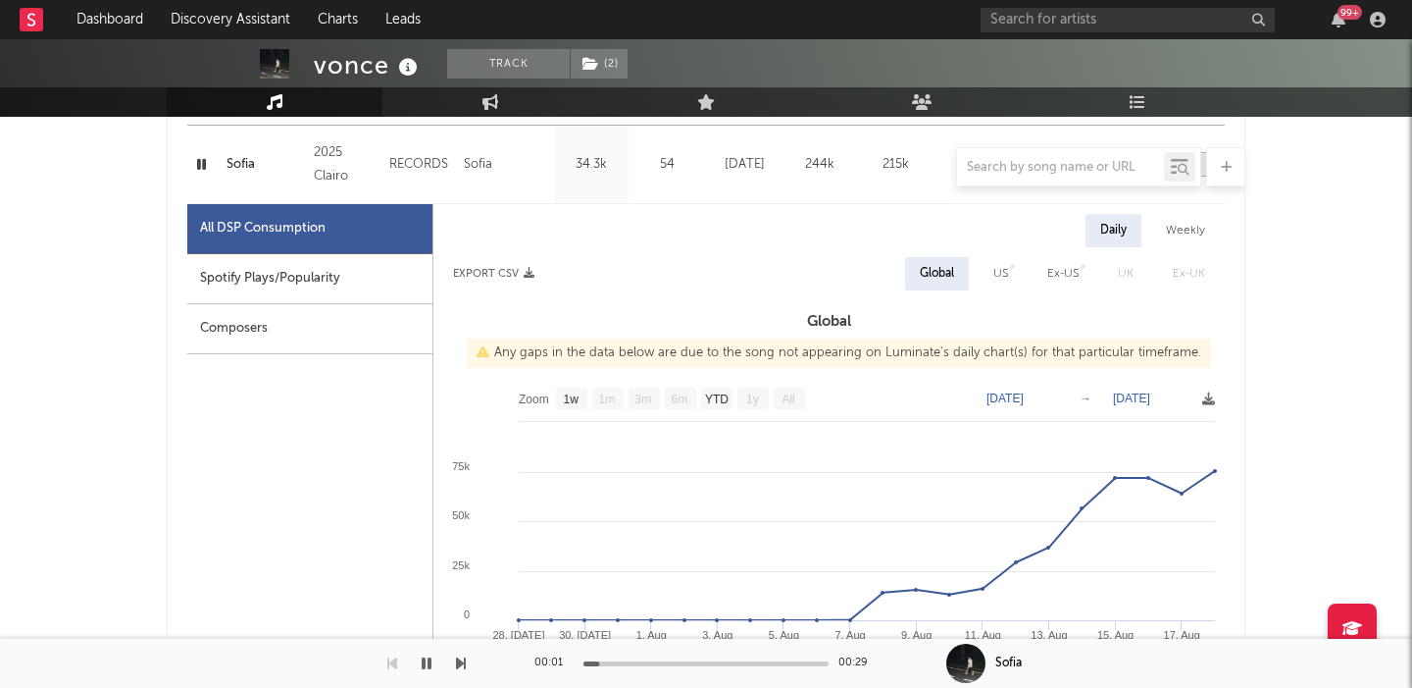
scroll to position [856, 0]
click at [235, 158] on div at bounding box center [706, 166] width 1079 height 39
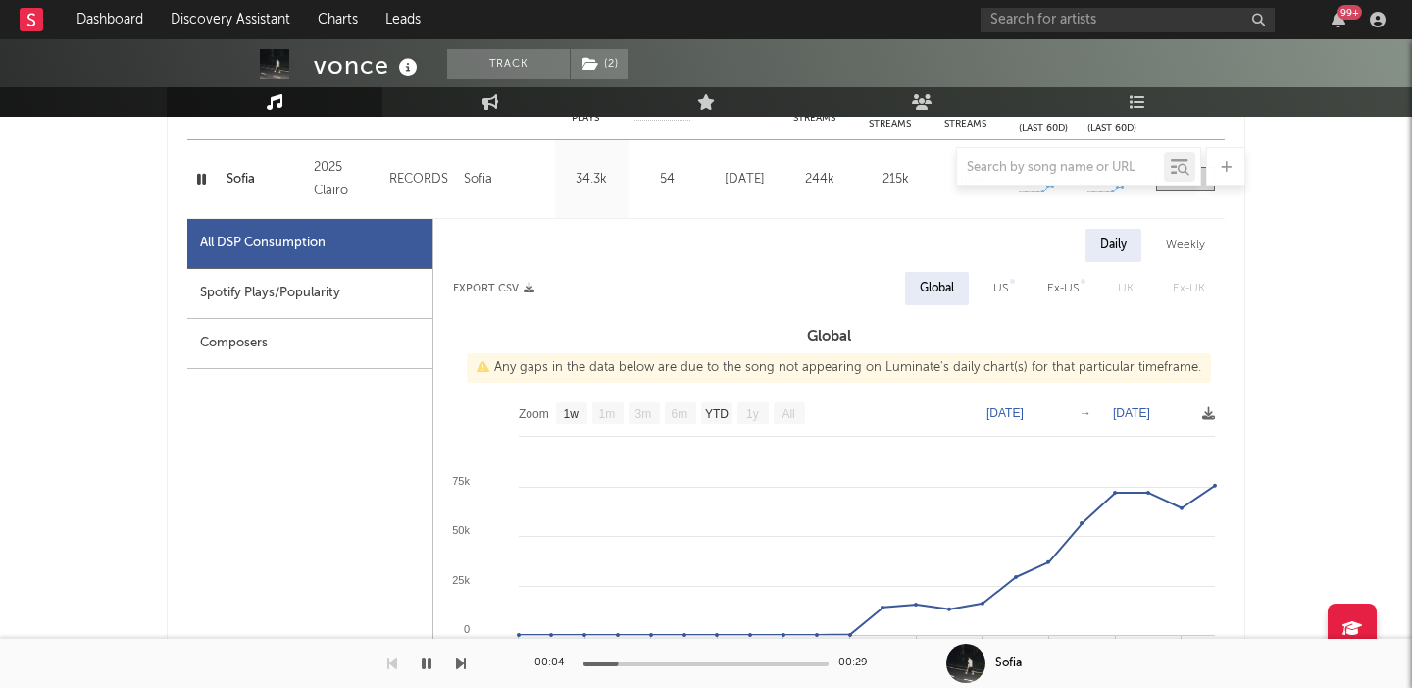
scroll to position [817, 0]
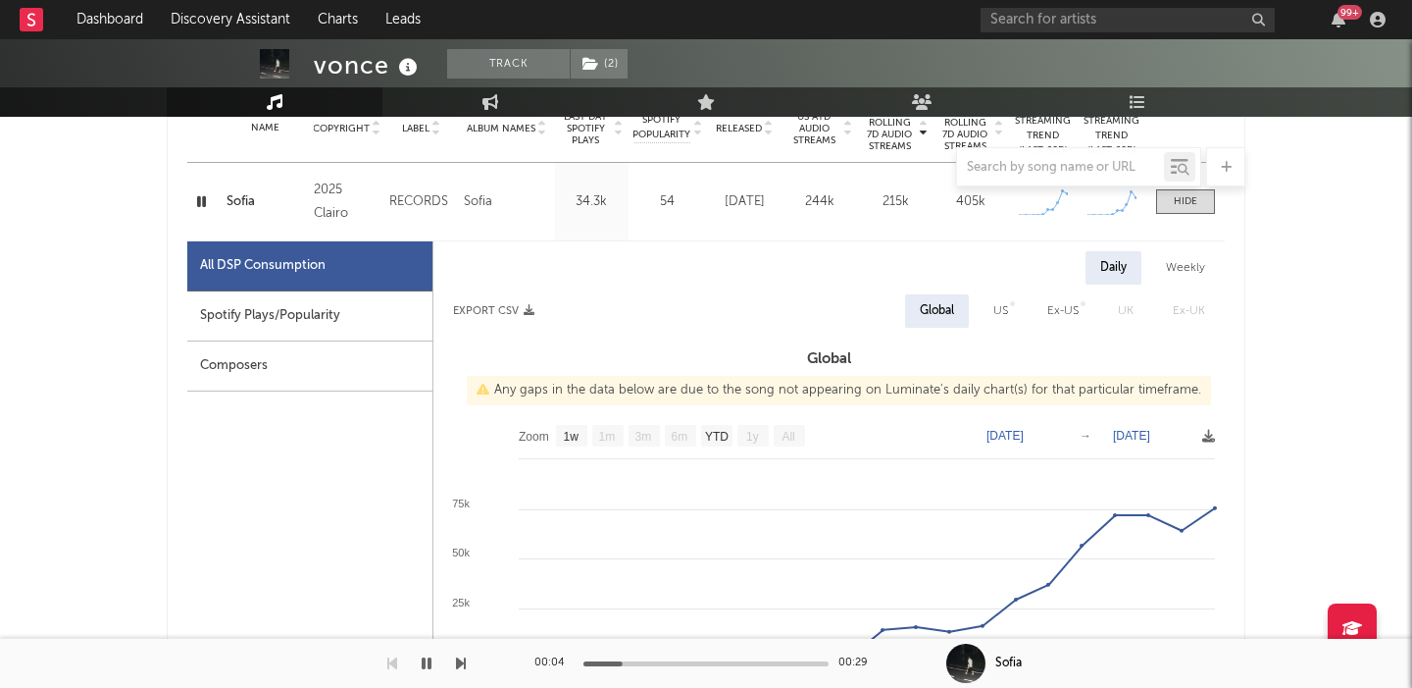
click at [244, 196] on div "Sofia" at bounding box center [265, 202] width 77 height 20
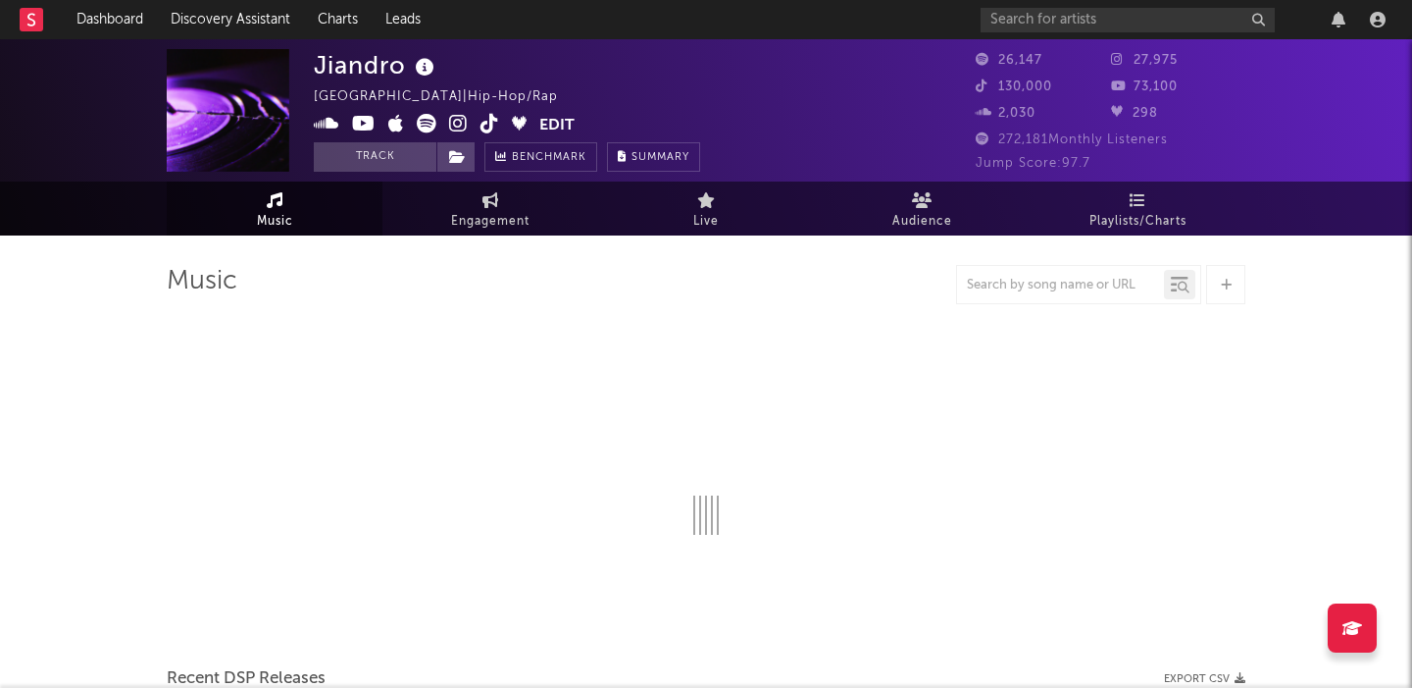
select select "1w"
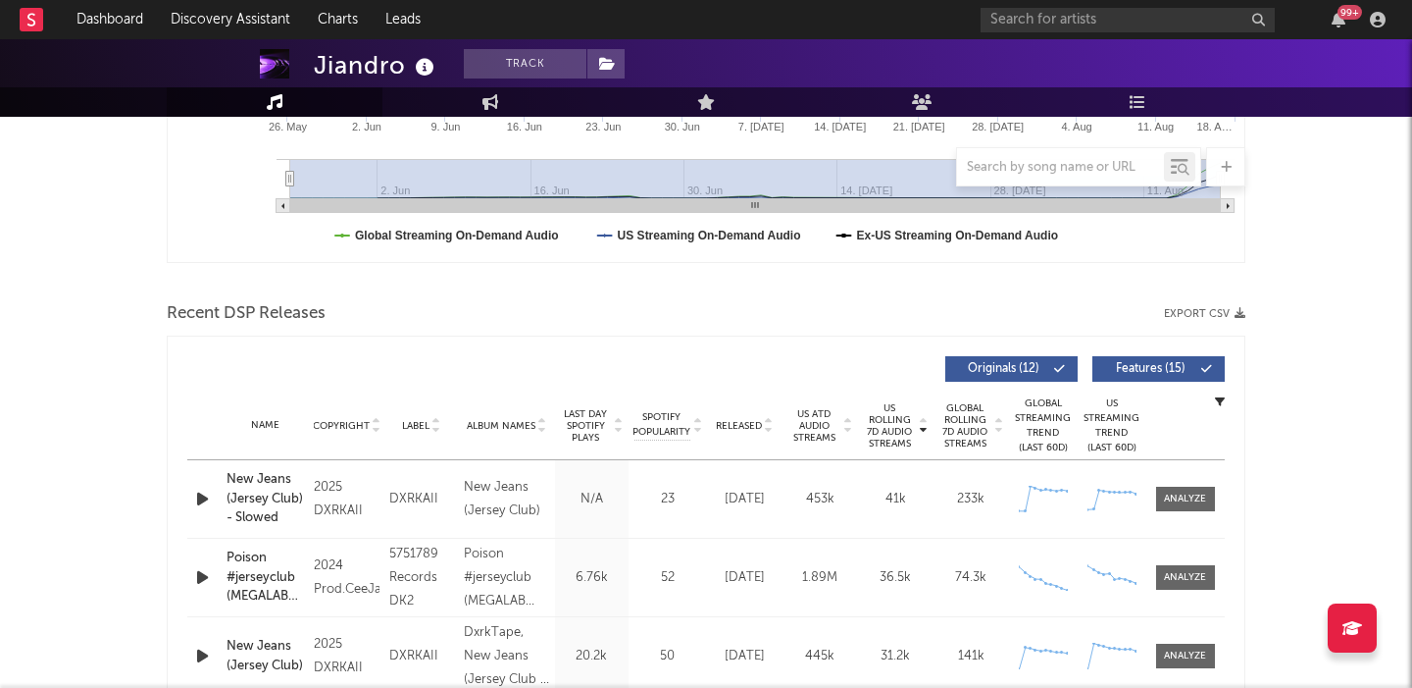
scroll to position [766, 0]
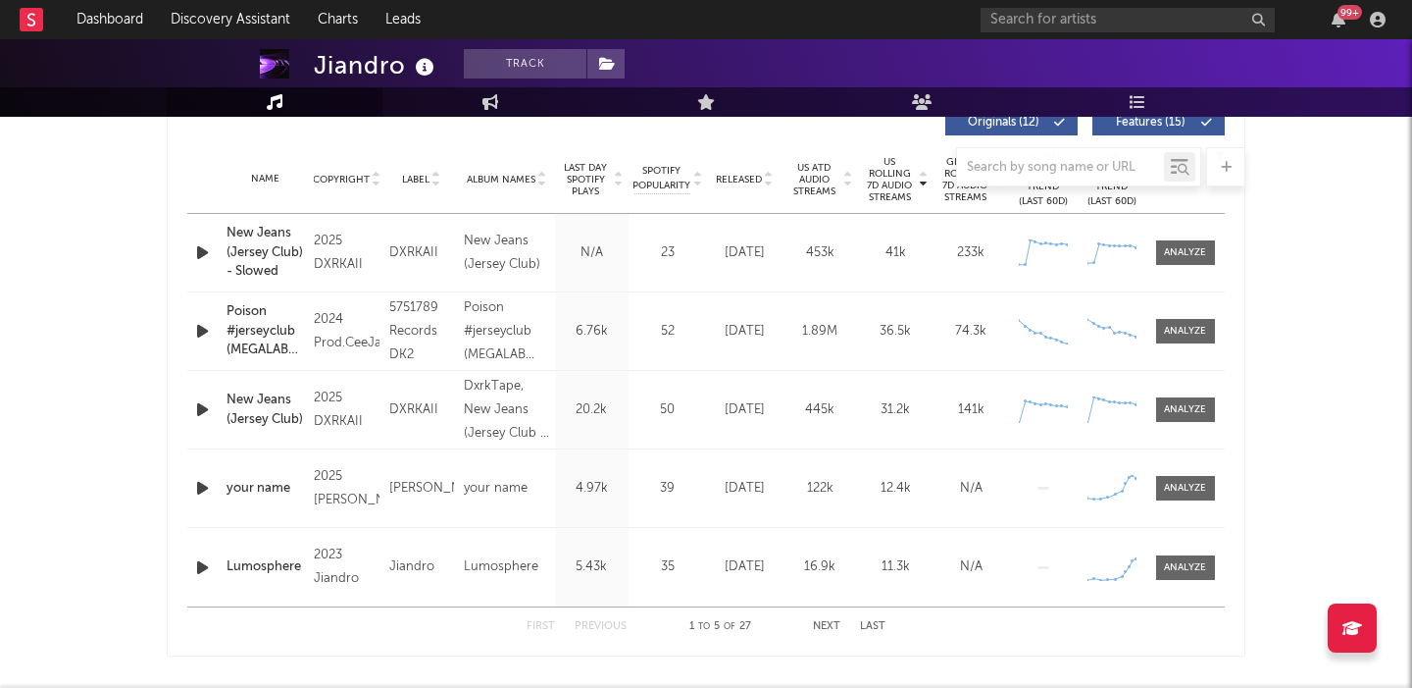
click at [199, 246] on icon "button" at bounding box center [202, 252] width 21 height 25
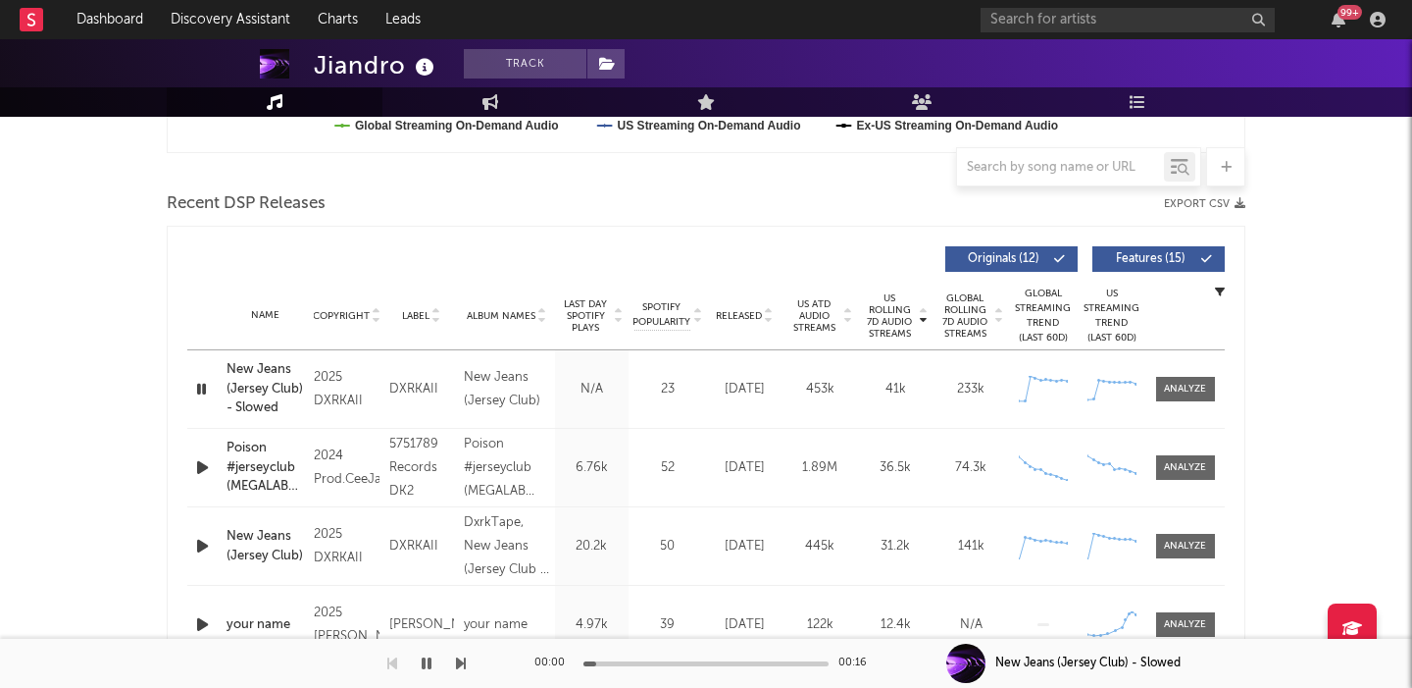
scroll to position [610, 0]
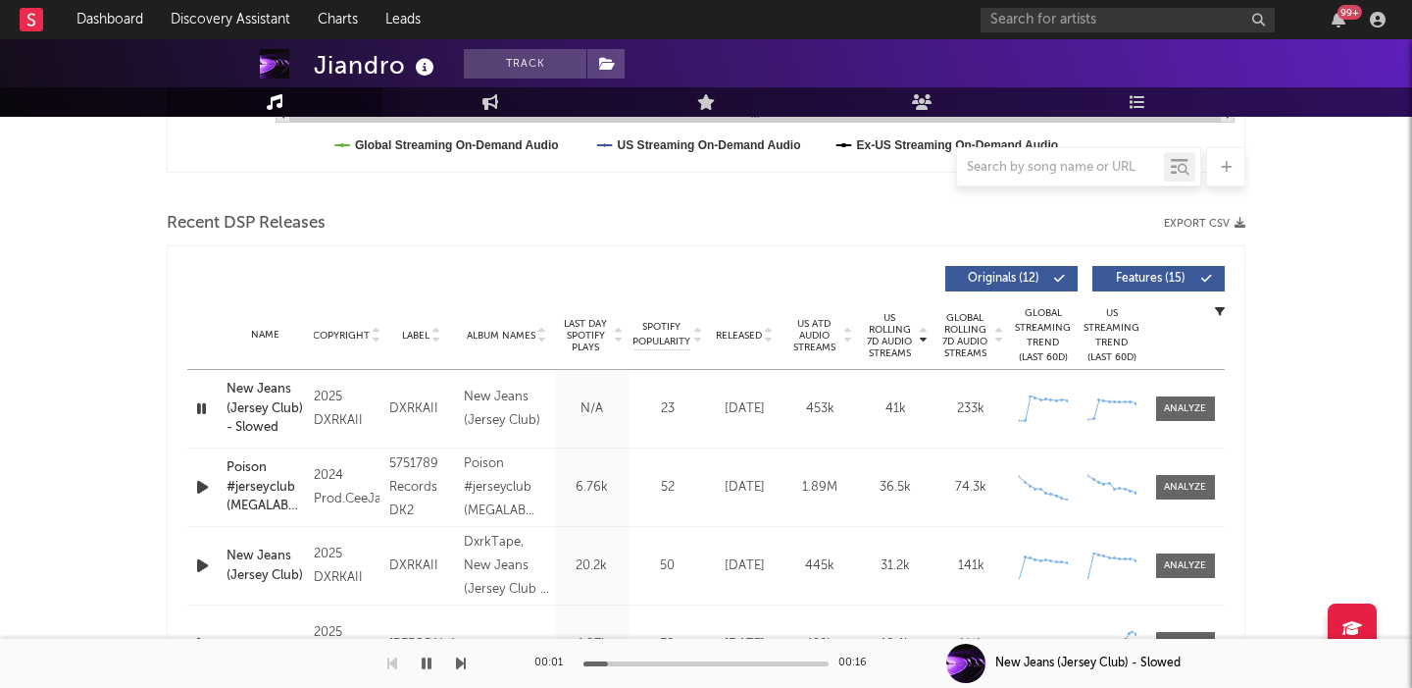
click at [1157, 285] on button "Features ( 15 )" at bounding box center [1159, 279] width 132 height 26
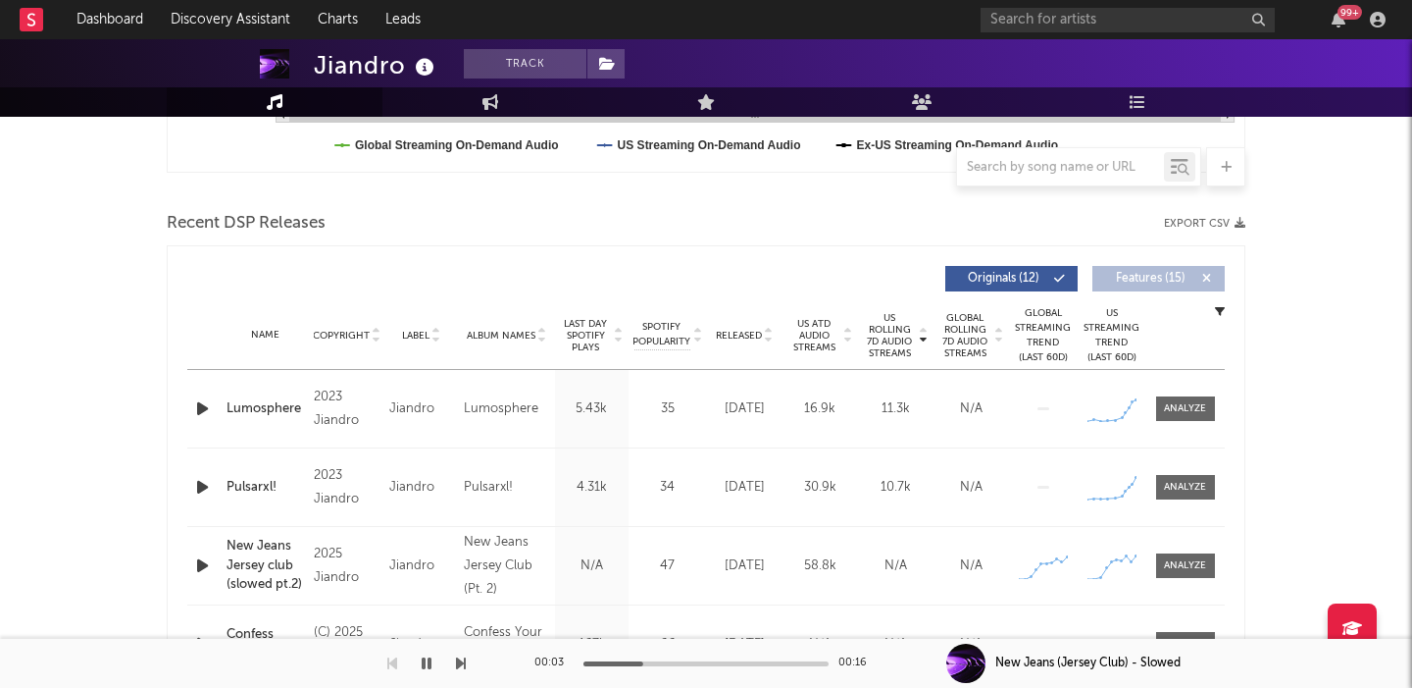
click at [205, 407] on icon "button" at bounding box center [202, 408] width 21 height 25
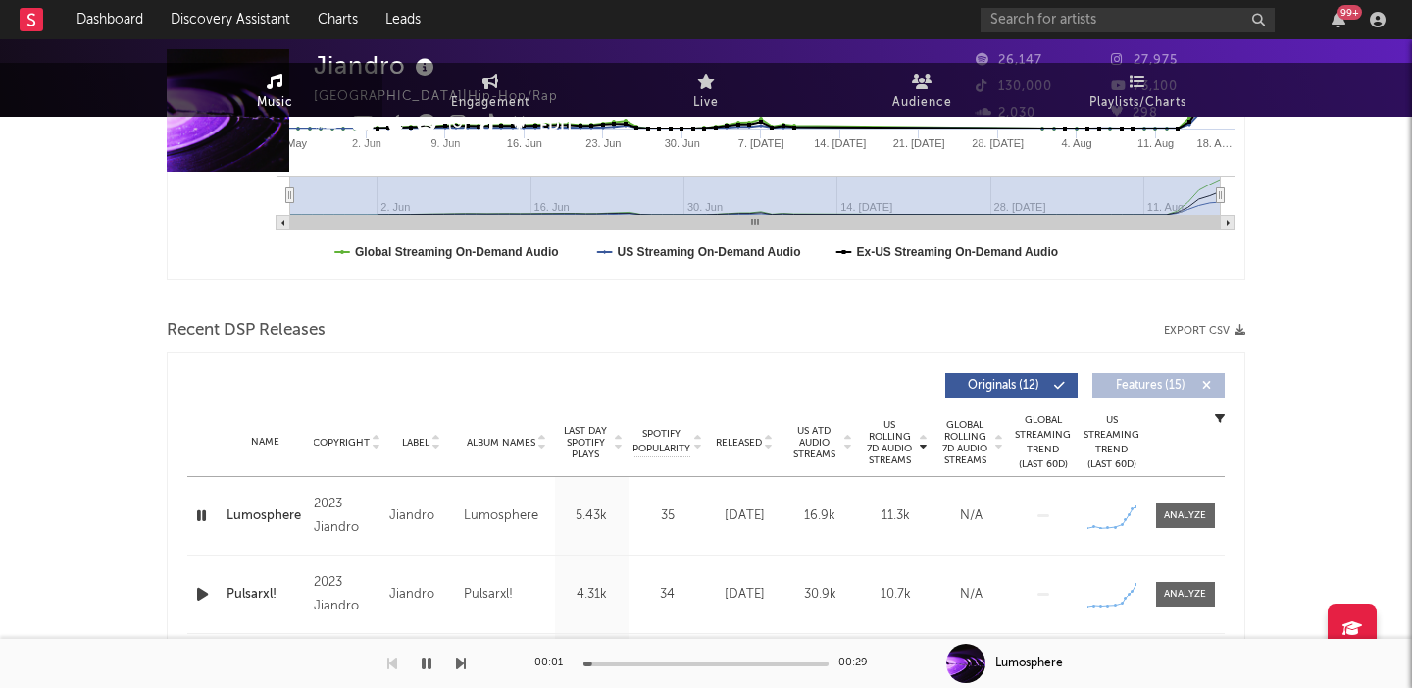
scroll to position [0, 0]
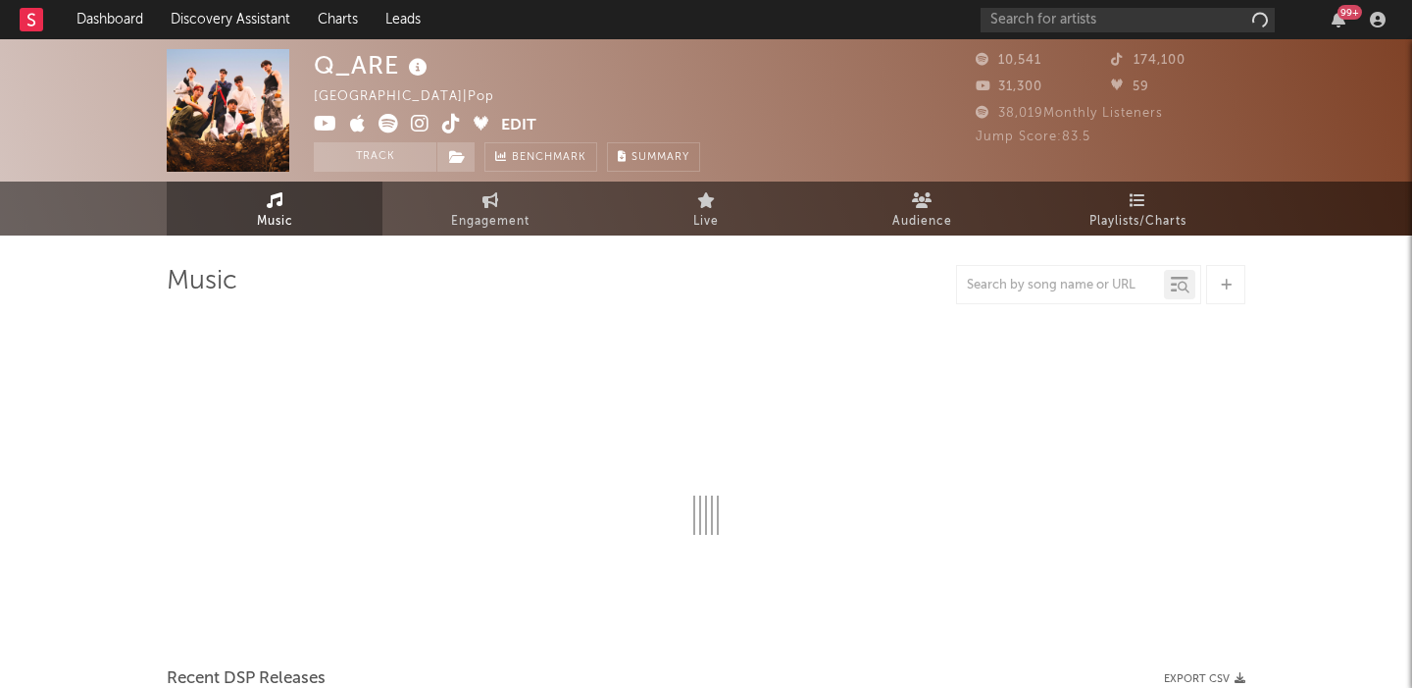
select select "1w"
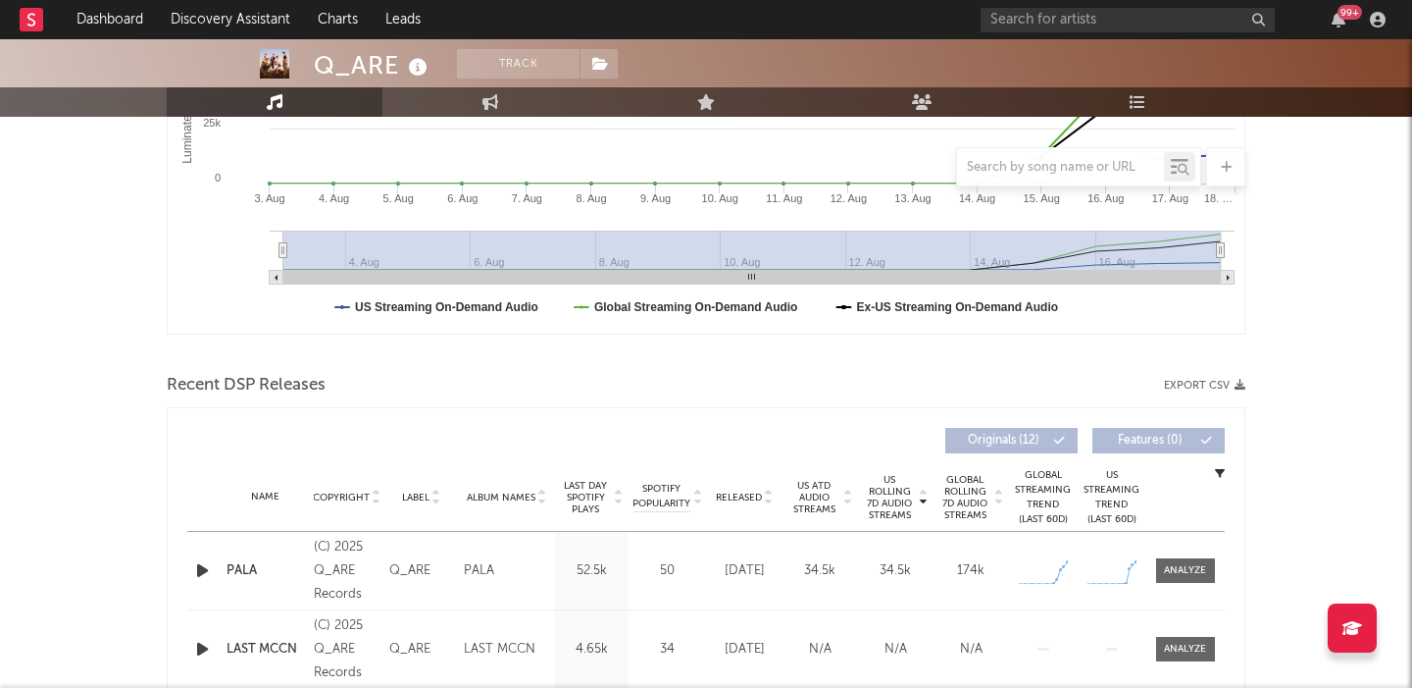
scroll to position [539, 0]
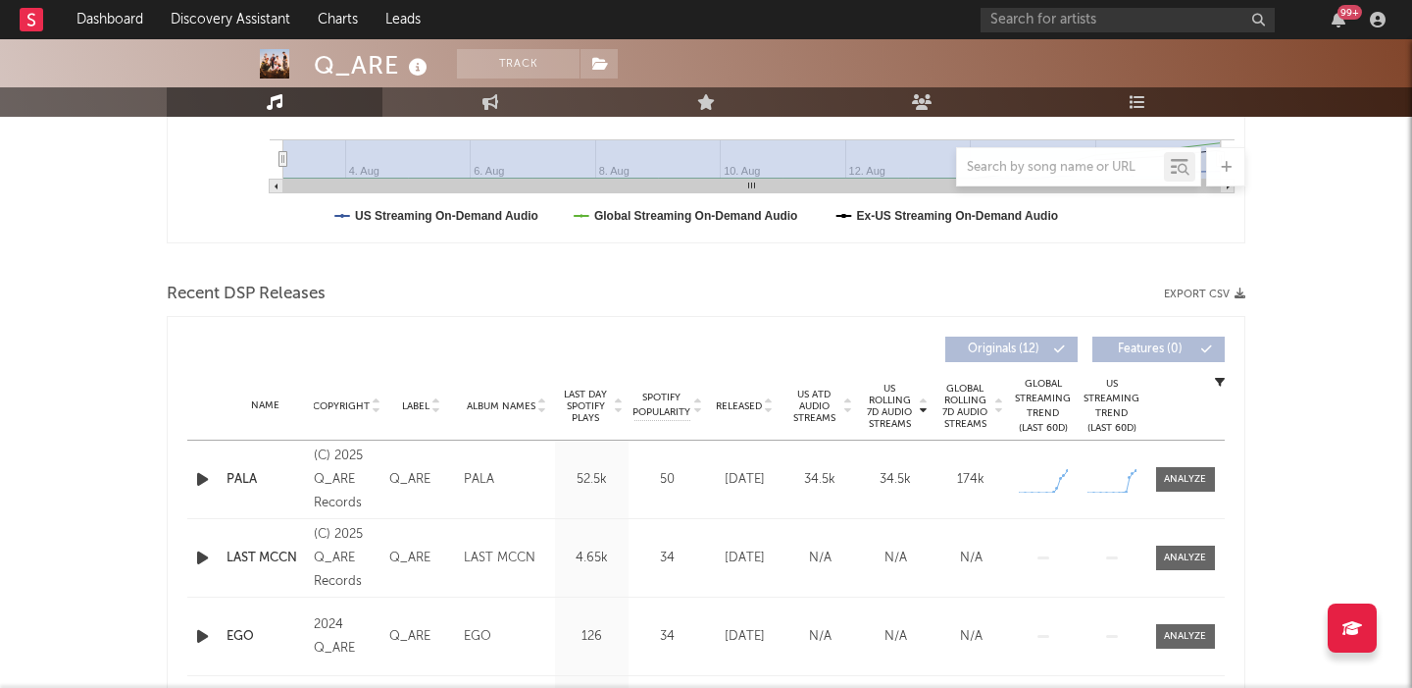
click at [184, 482] on div "US Rolling 7D Audio Streams Copyright Label Album Names Last Day Spotify Plays …" at bounding box center [706, 599] width 1079 height 567
click at [198, 482] on icon "button" at bounding box center [202, 479] width 21 height 25
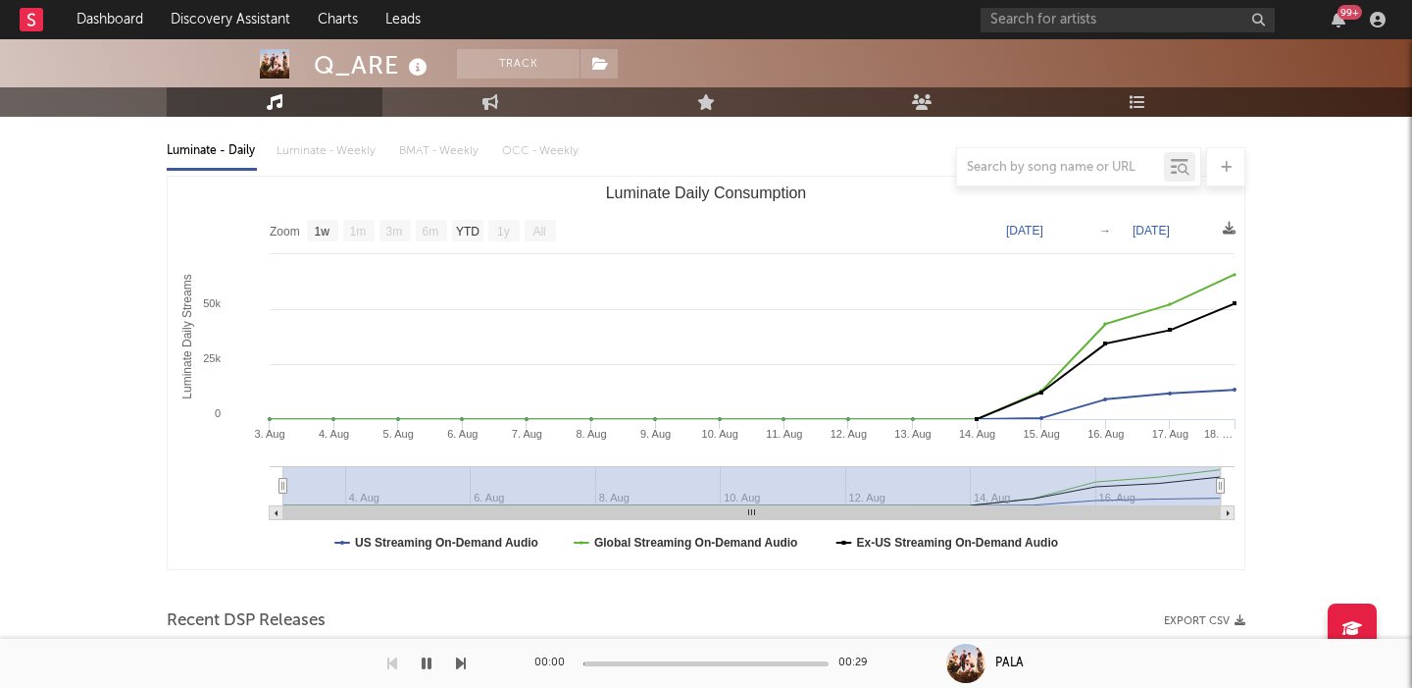
scroll to position [0, 0]
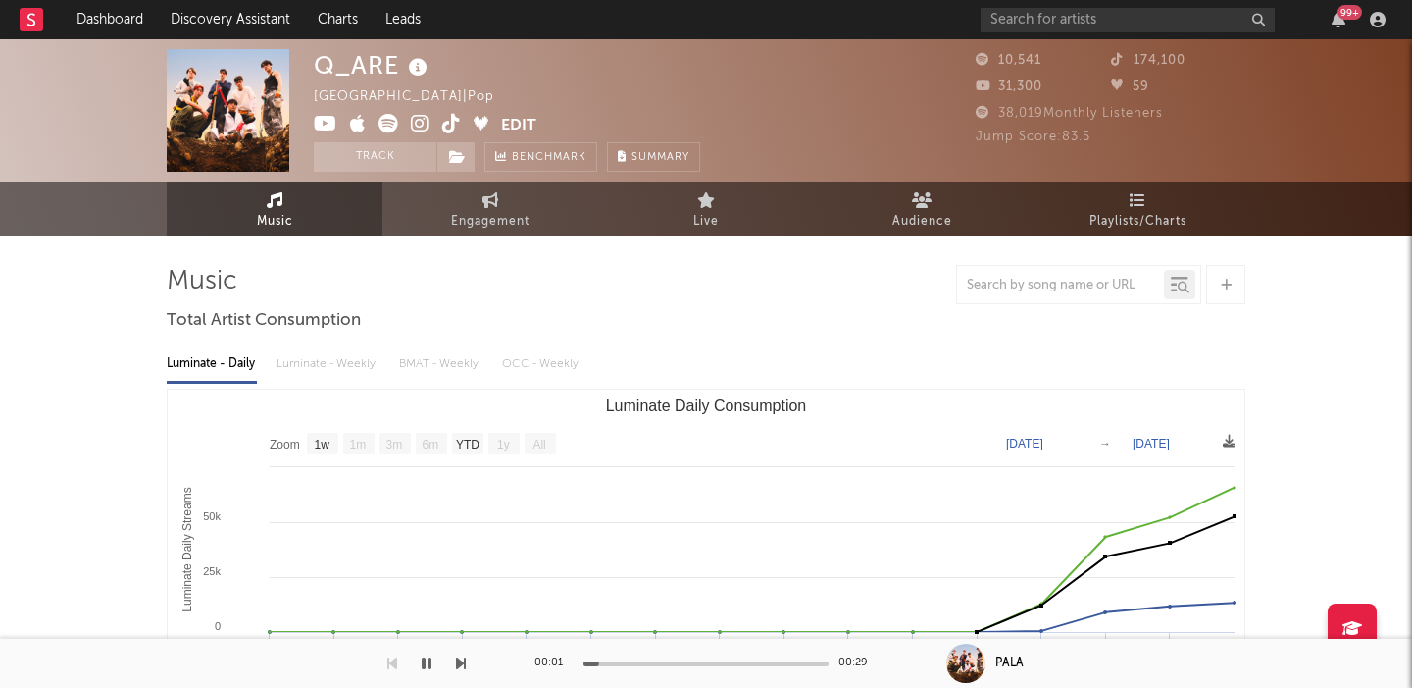
click at [426, 124] on icon at bounding box center [420, 124] width 19 height 20
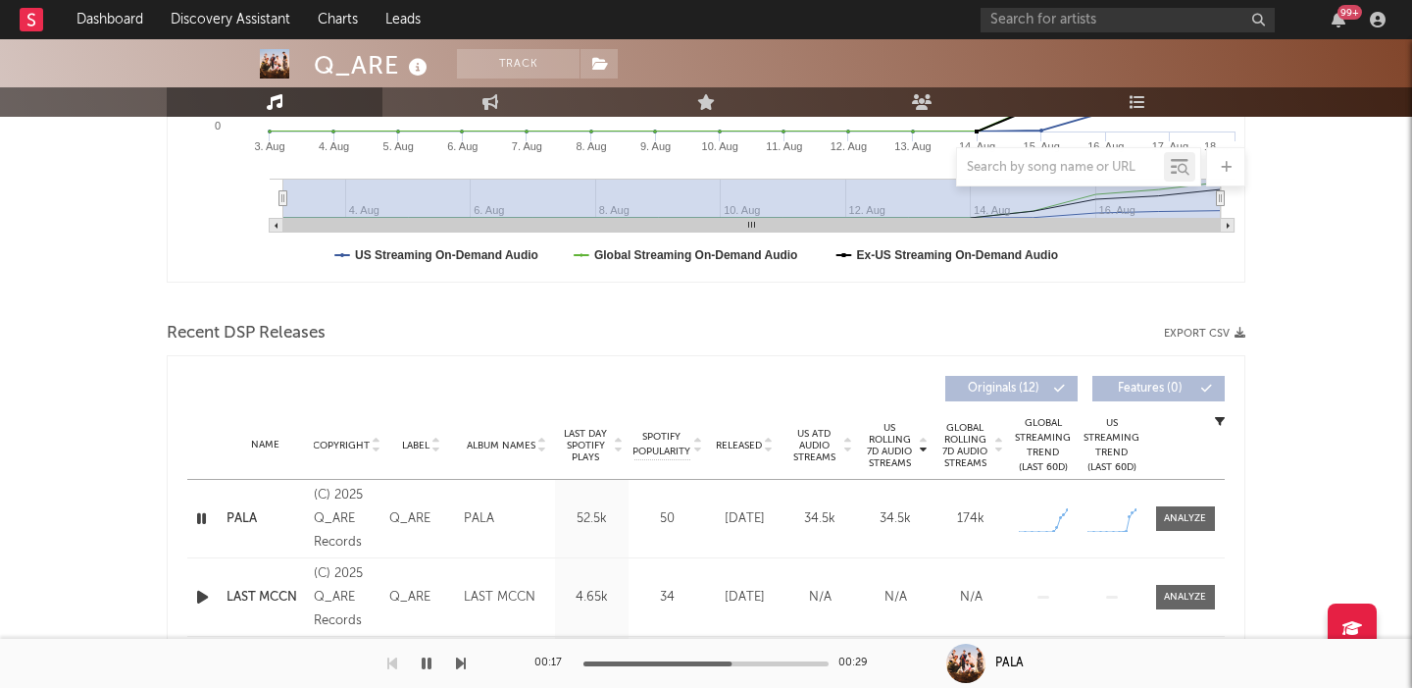
scroll to position [756, 0]
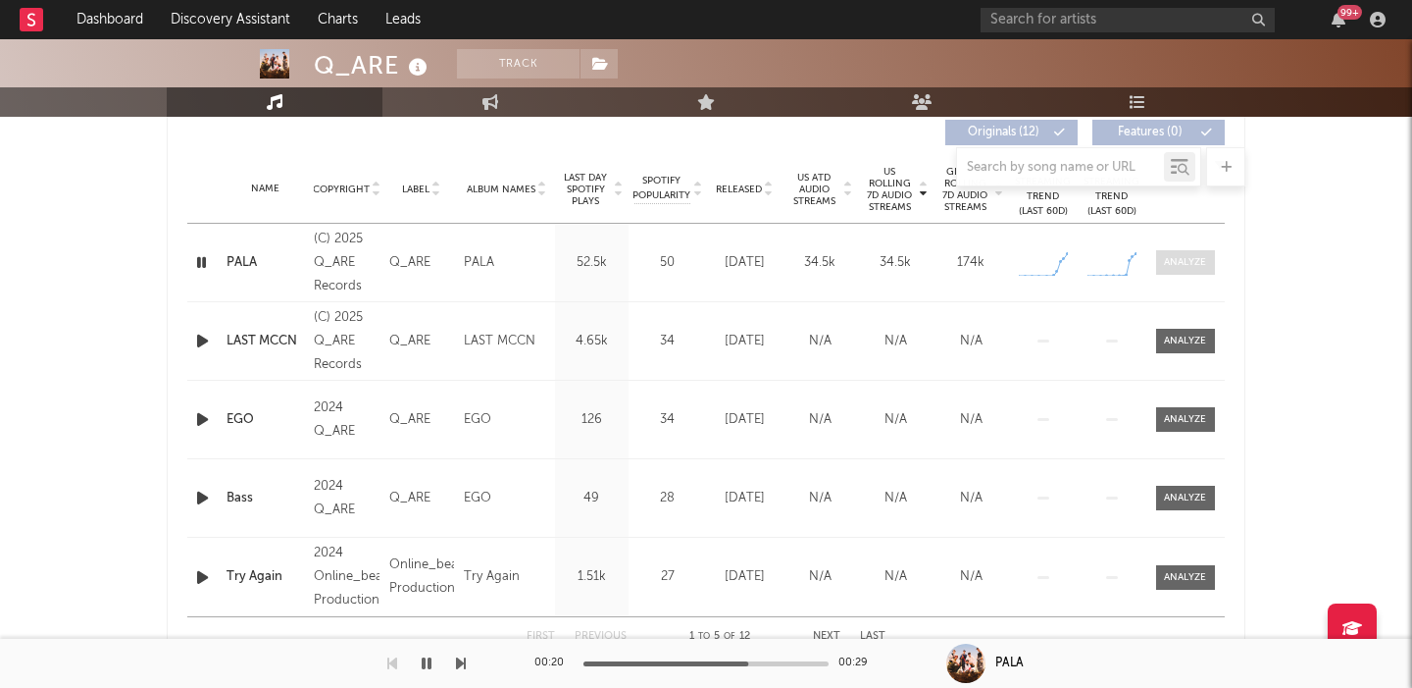
click at [1208, 261] on span at bounding box center [1185, 262] width 59 height 25
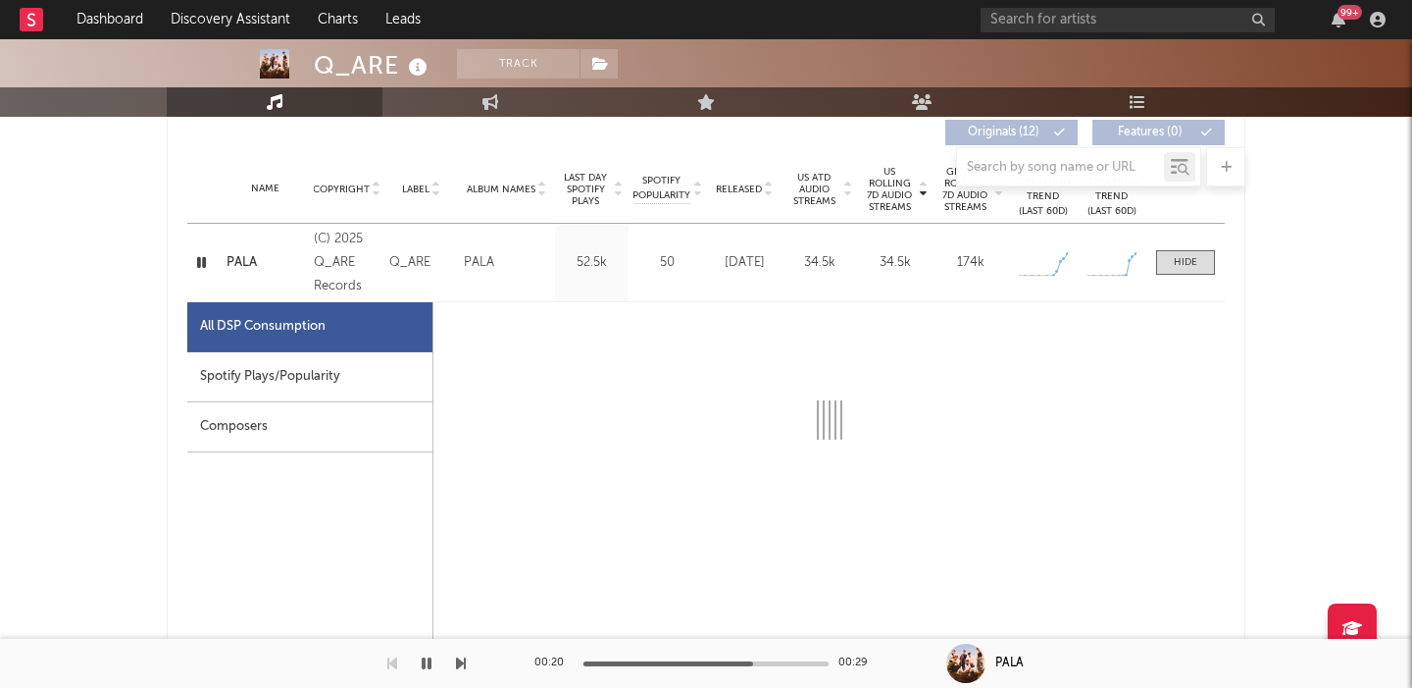
select select "1w"
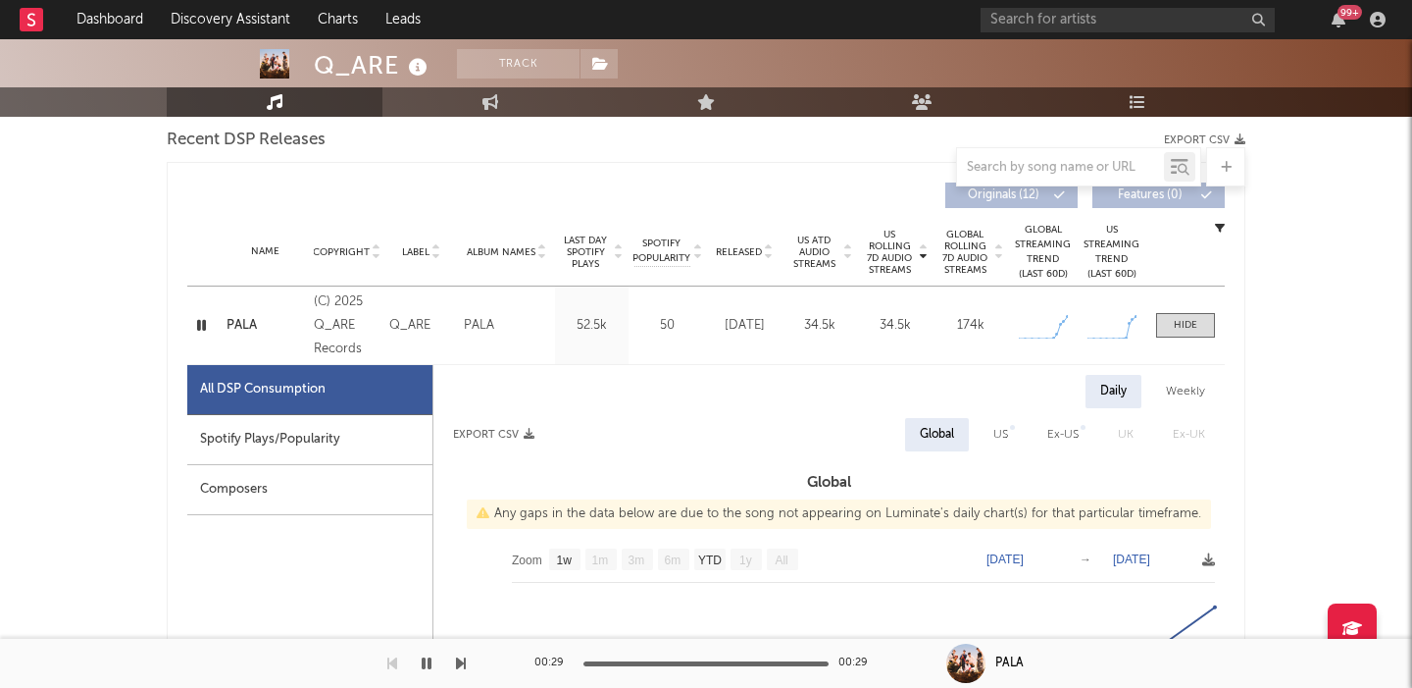
scroll to position [761, 0]
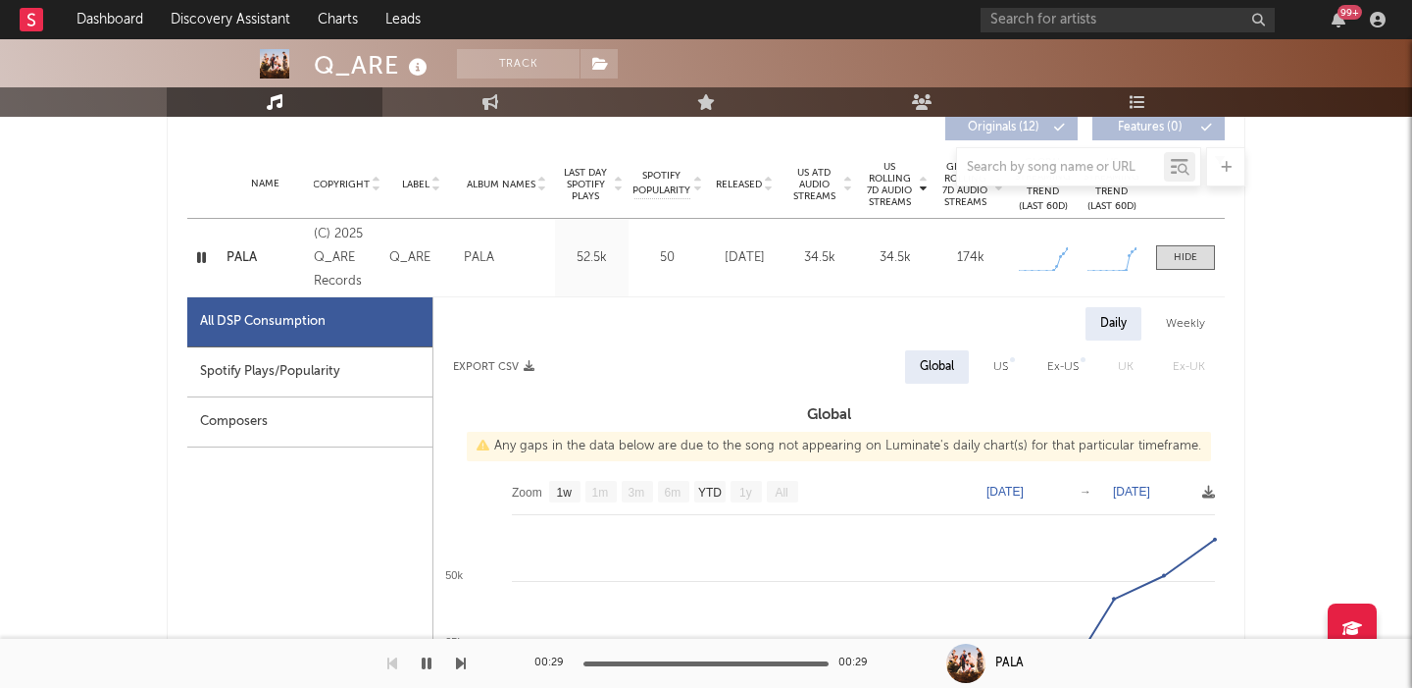
click at [205, 258] on icon "button" at bounding box center [201, 257] width 19 height 25
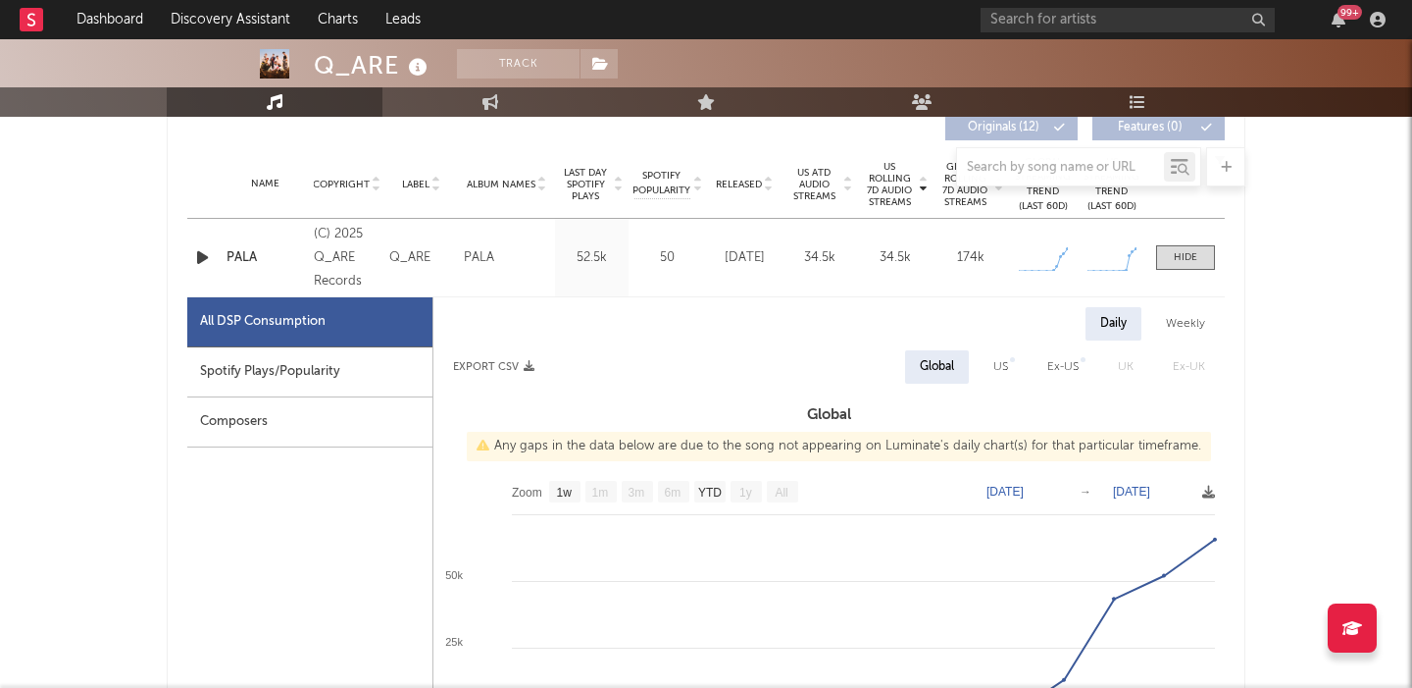
click at [203, 258] on icon "button" at bounding box center [202, 257] width 21 height 25
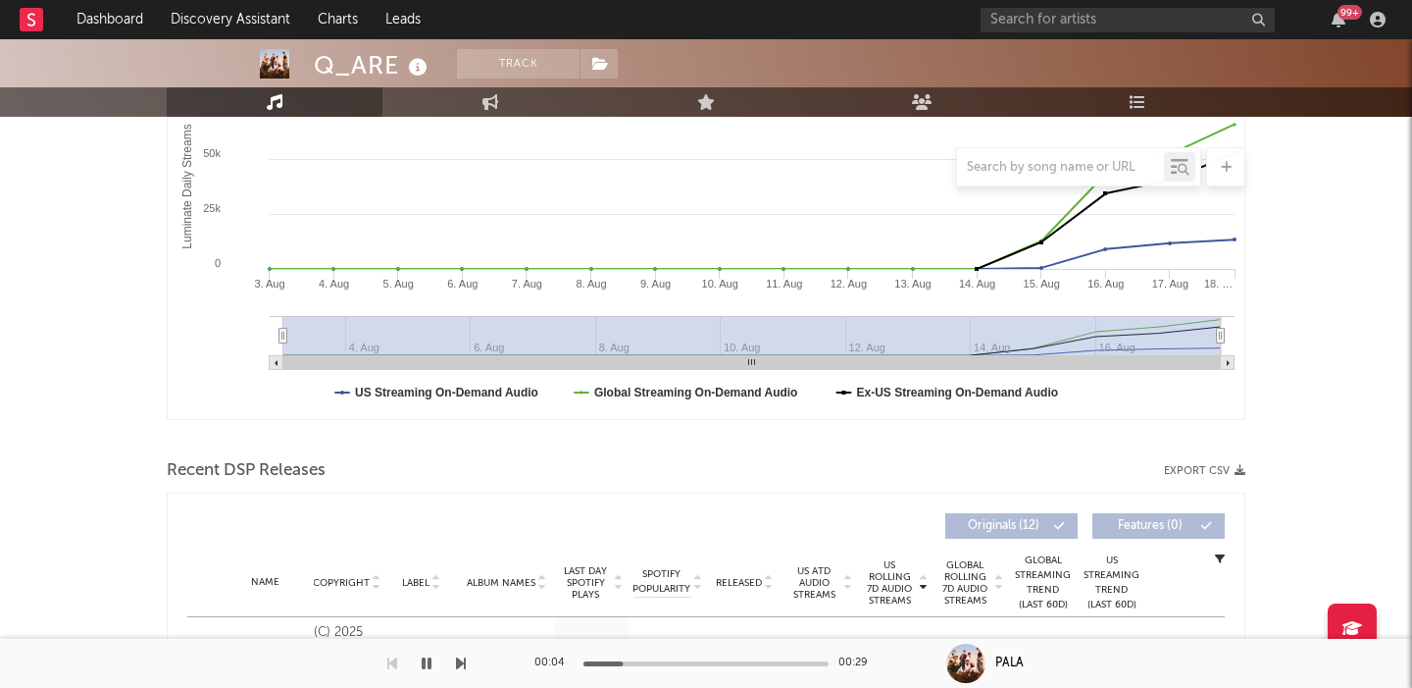
scroll to position [0, 0]
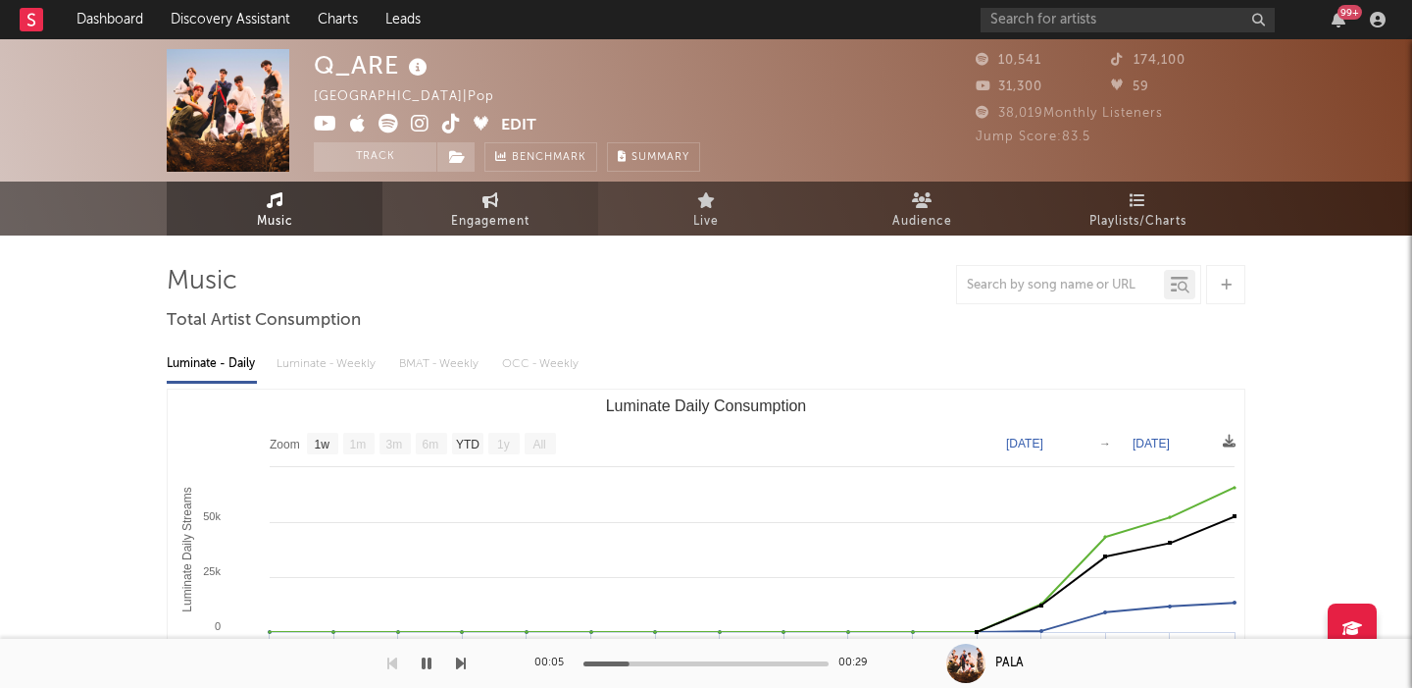
click at [489, 214] on span "Engagement" at bounding box center [490, 222] width 78 height 24
select select "1w"
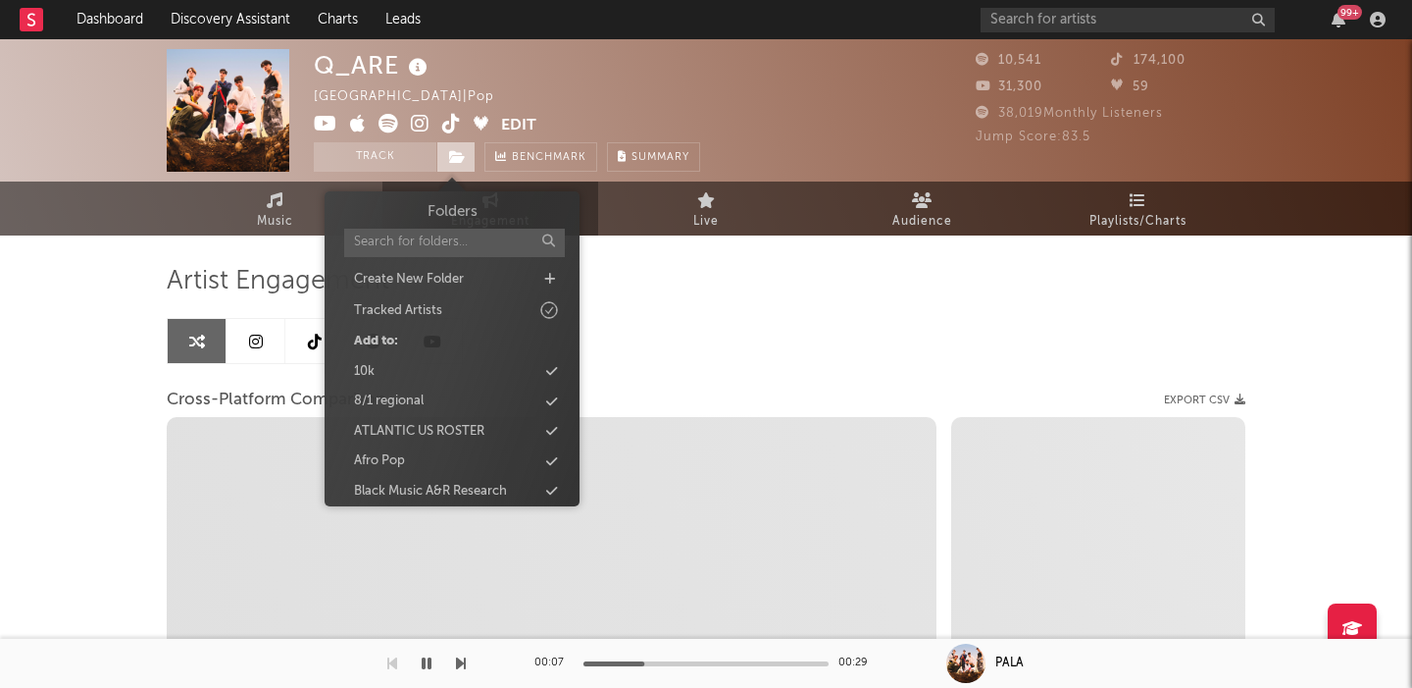
click at [458, 162] on icon at bounding box center [457, 157] width 17 height 14
select select "1m"
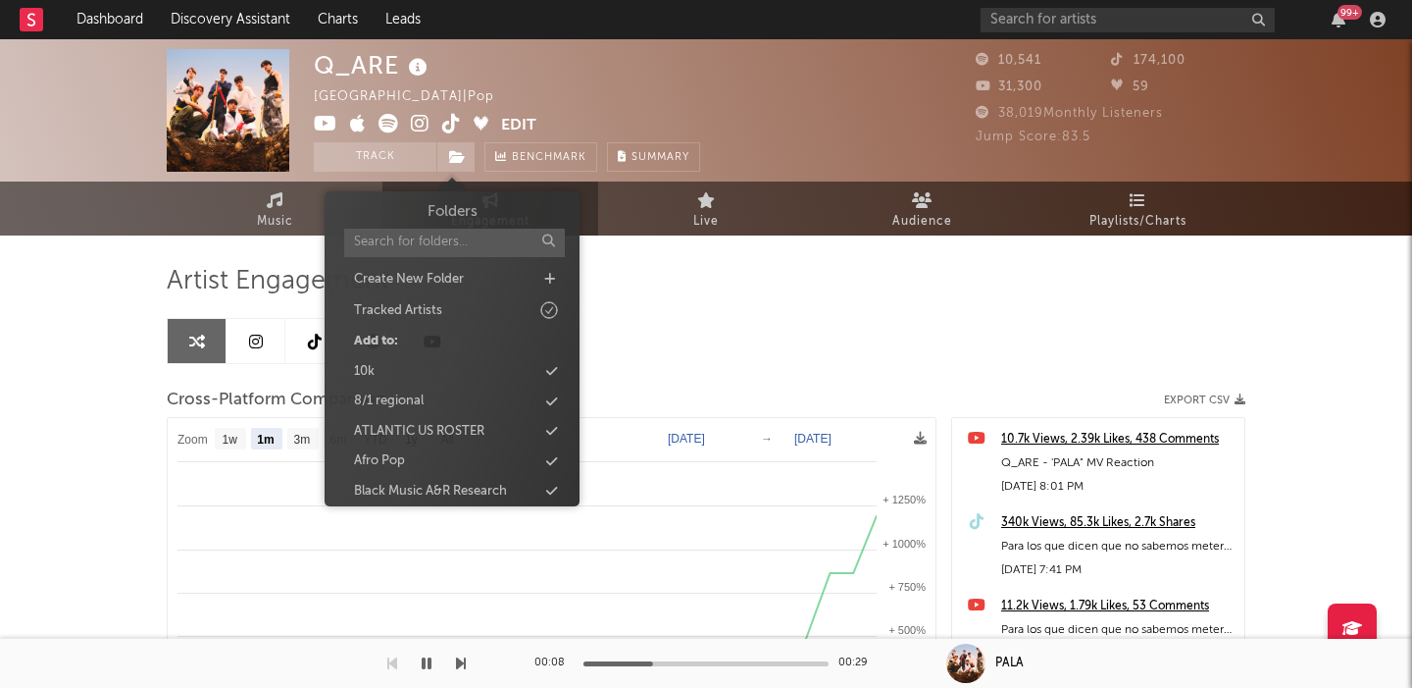
click at [772, 286] on div "Artist Engagement" at bounding box center [706, 281] width 1079 height 33
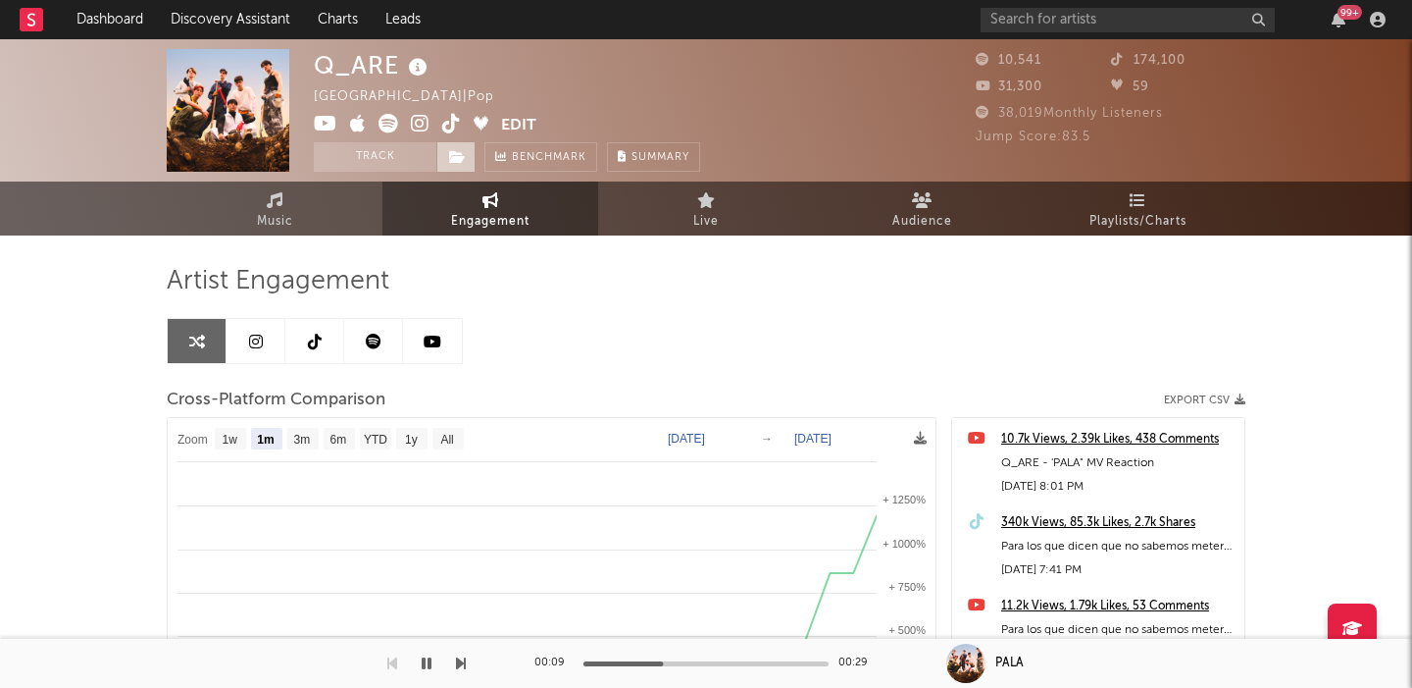
click at [464, 161] on icon at bounding box center [457, 157] width 17 height 14
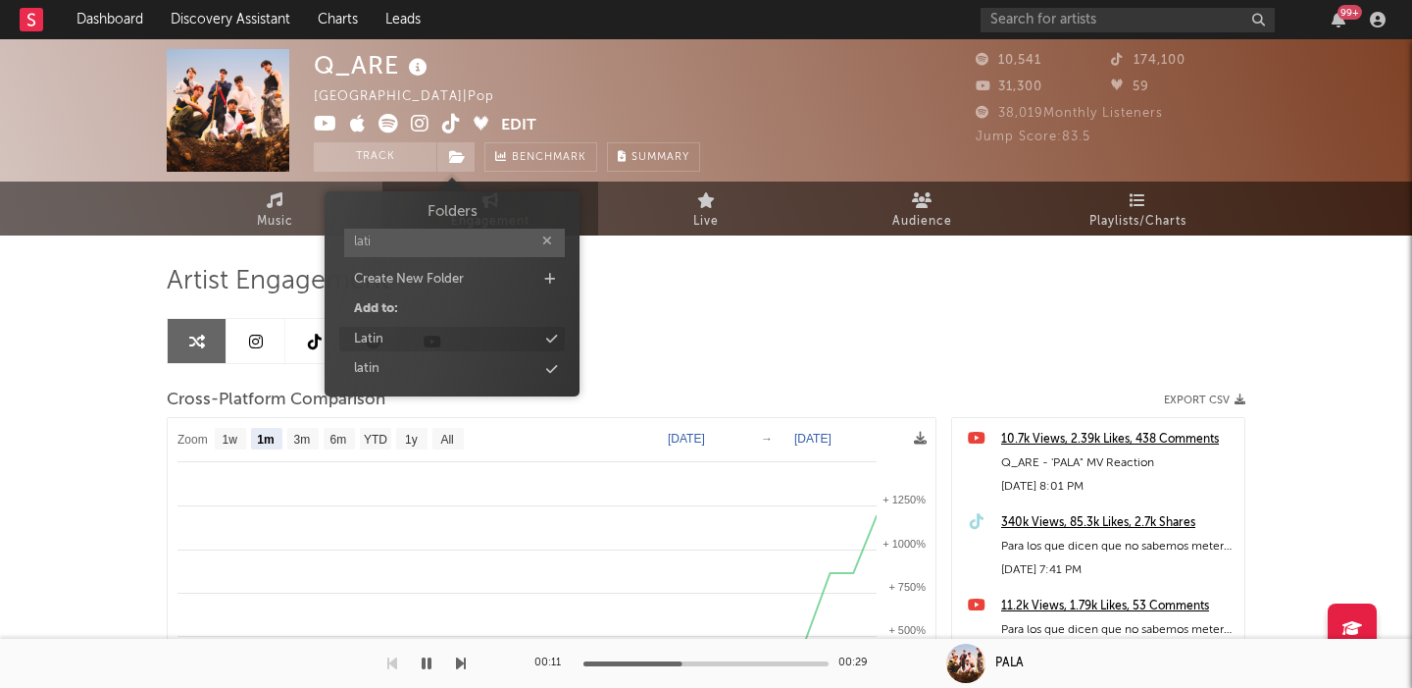
type input "lati"
click at [441, 344] on div "Latin" at bounding box center [452, 340] width 226 height 26
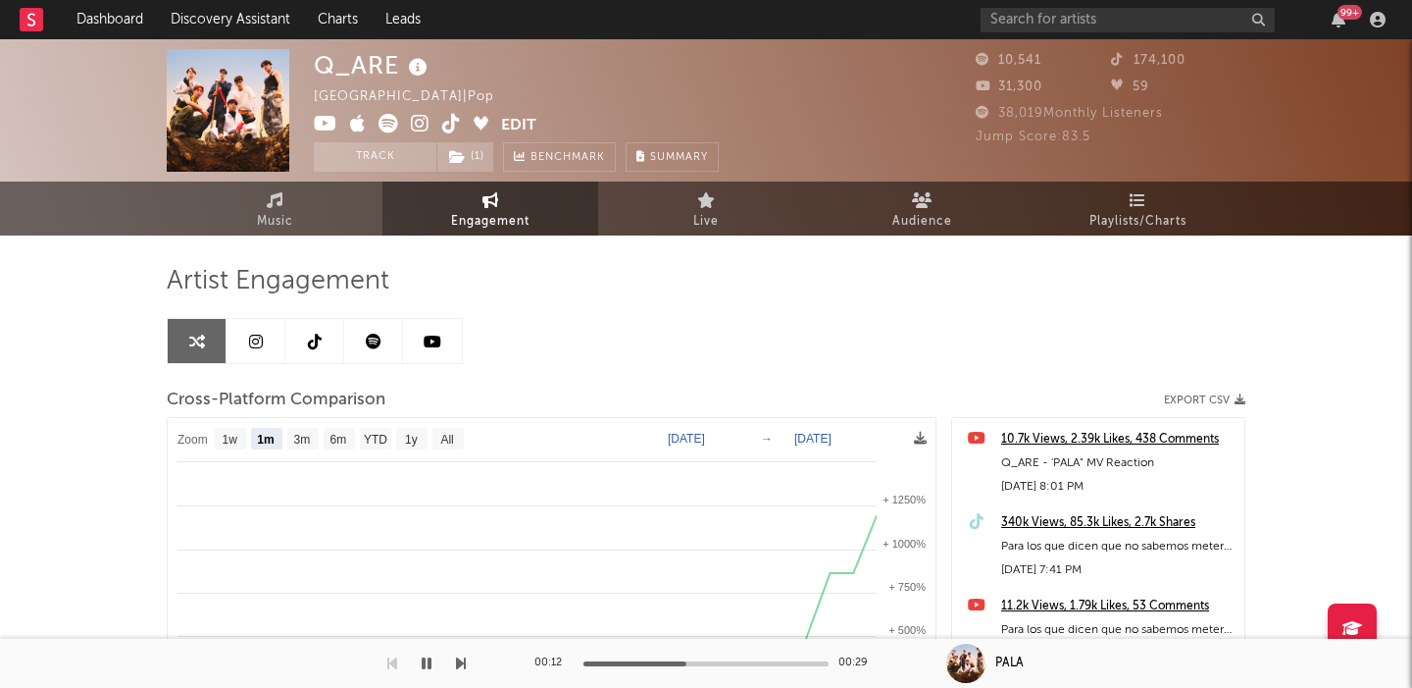
click at [798, 344] on div "Artist Engagement Cross-Platform Comparison Export CSV Zoom 1w 1m 3m 6m YTD 1y …" at bounding box center [706, 598] width 1079 height 667
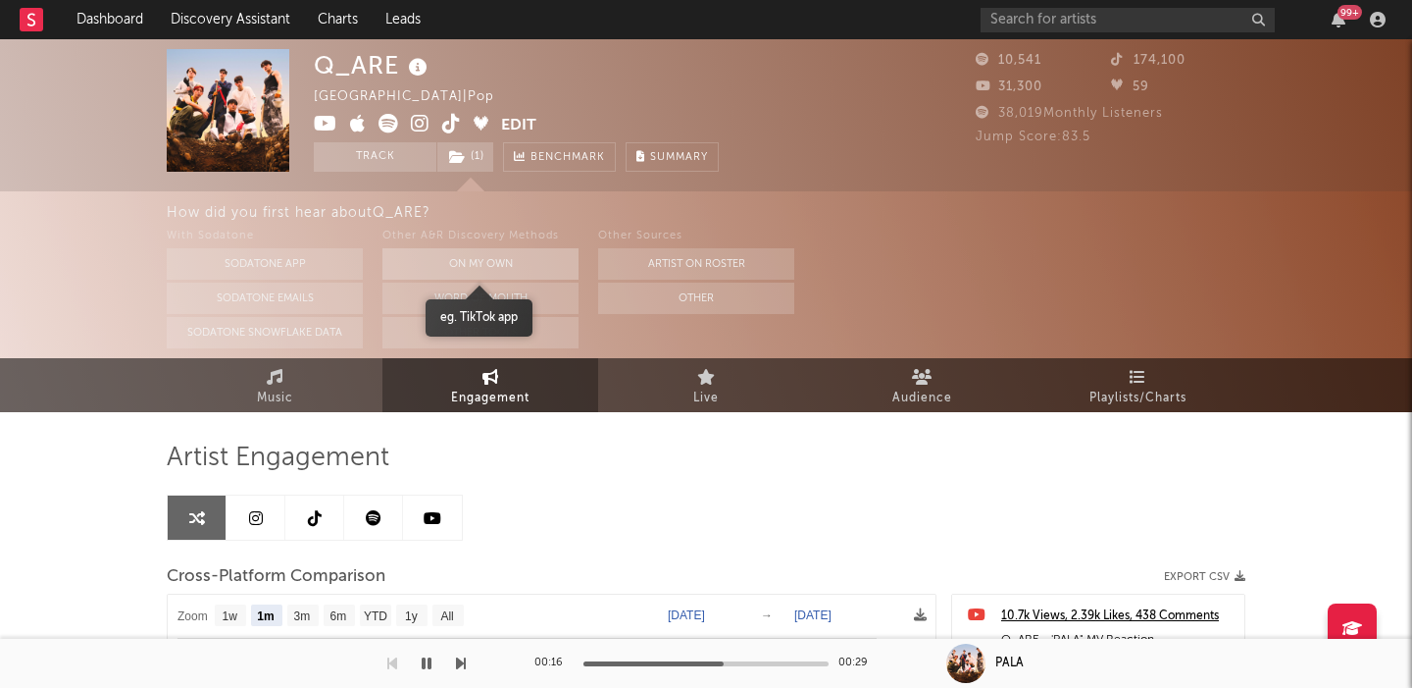
click at [471, 262] on button "On My Own" at bounding box center [481, 263] width 196 height 31
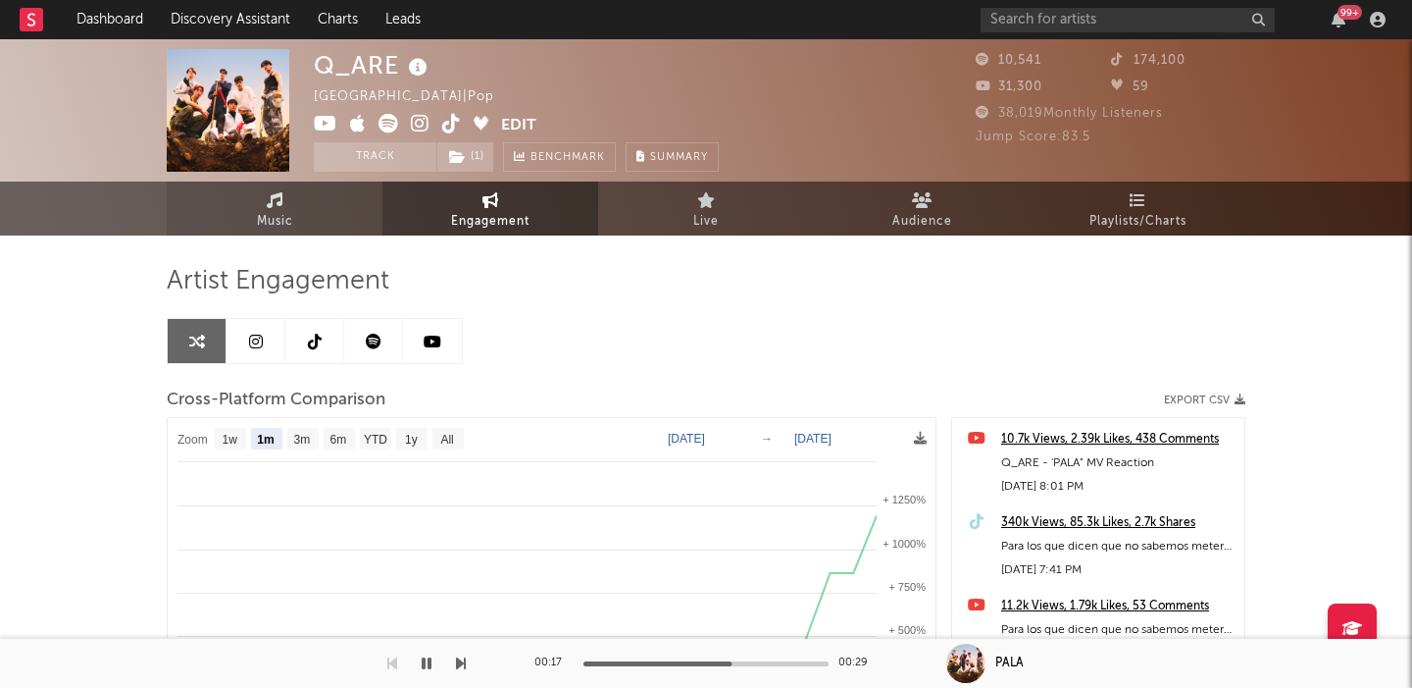
click at [332, 210] on link "Music" at bounding box center [275, 208] width 216 height 54
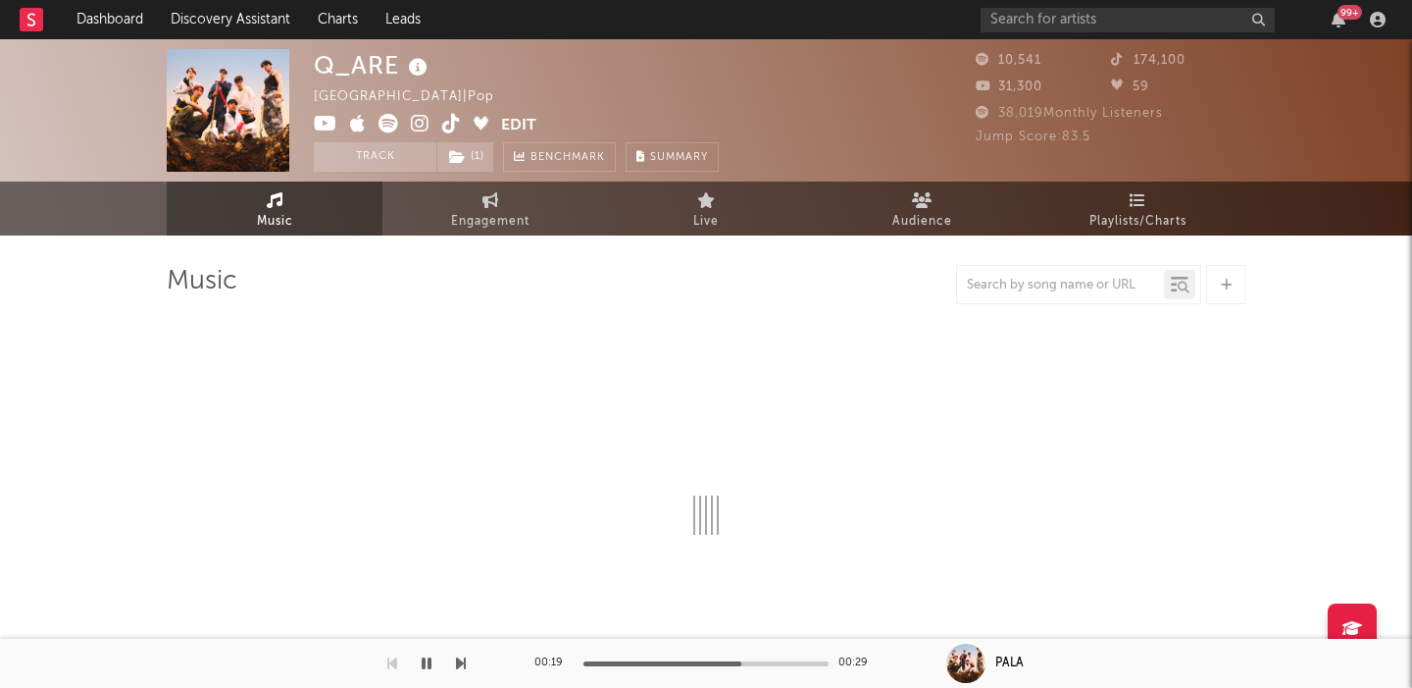
select select "1w"
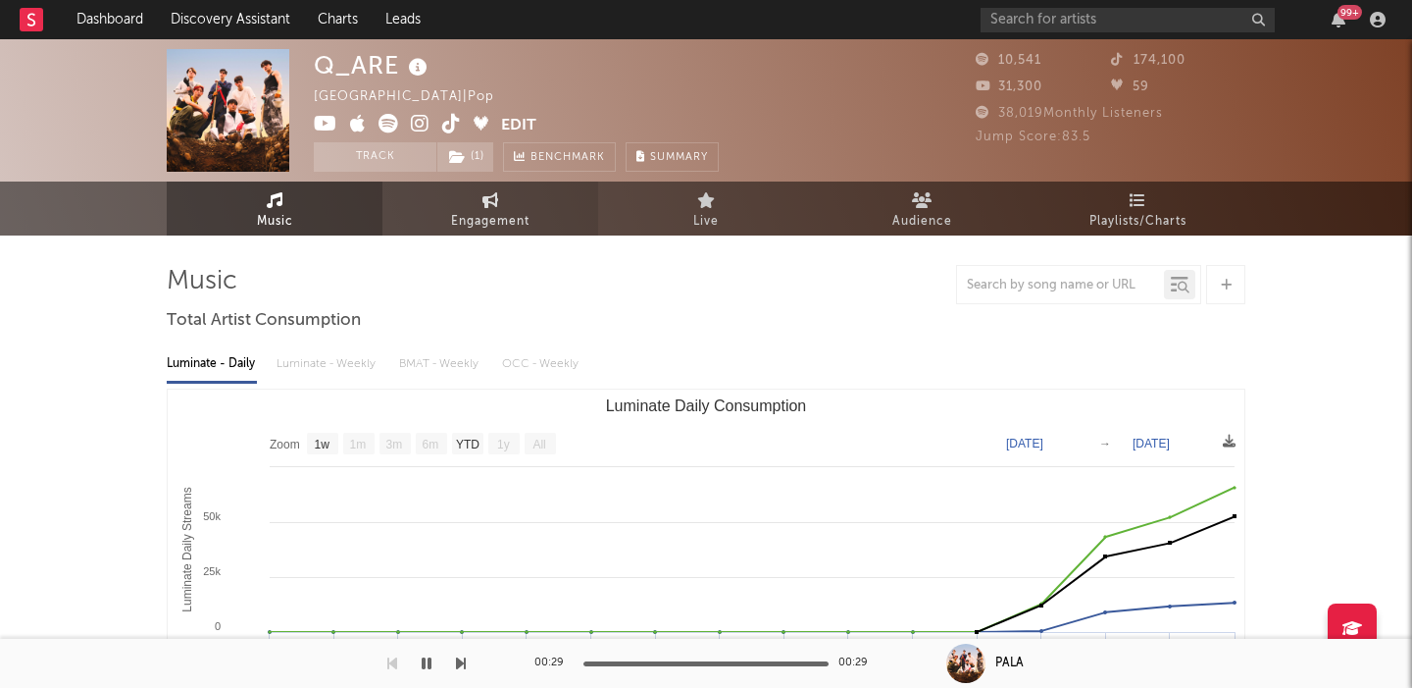
click at [462, 211] on span "Engagement" at bounding box center [490, 222] width 78 height 24
select select "1w"
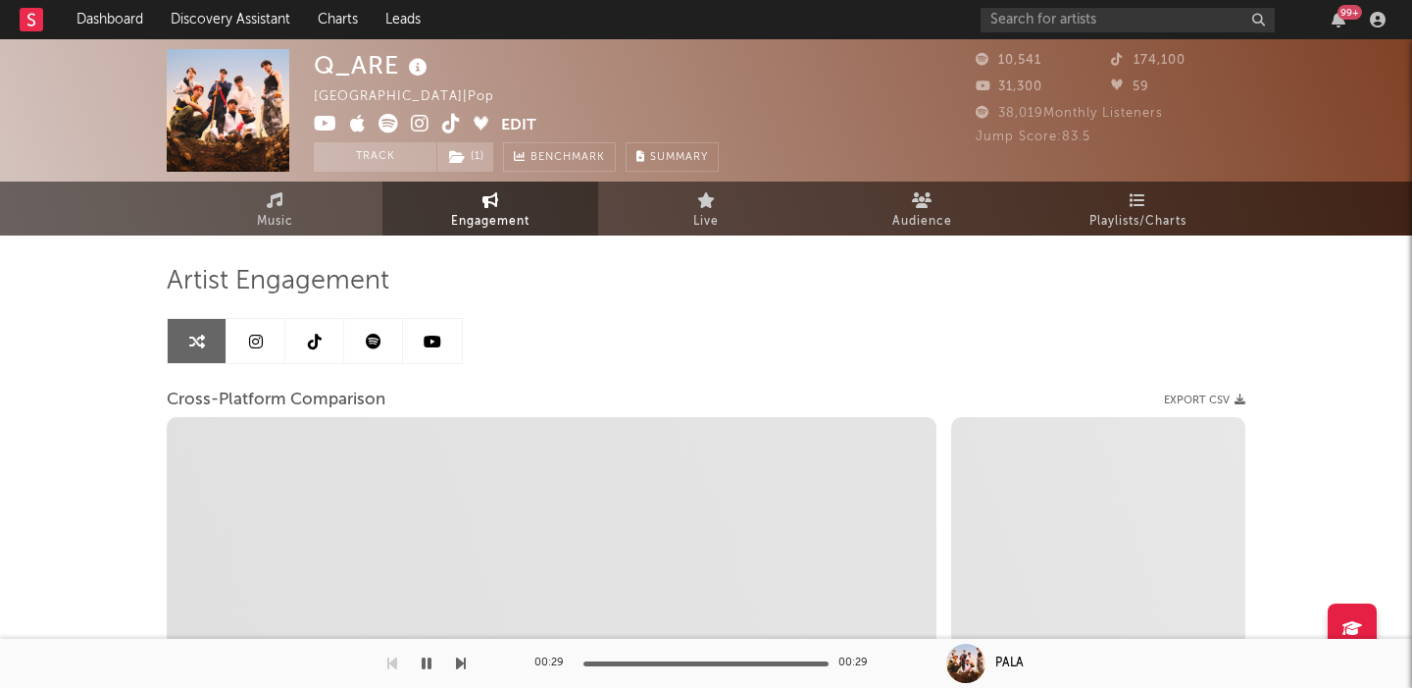
select select "1m"
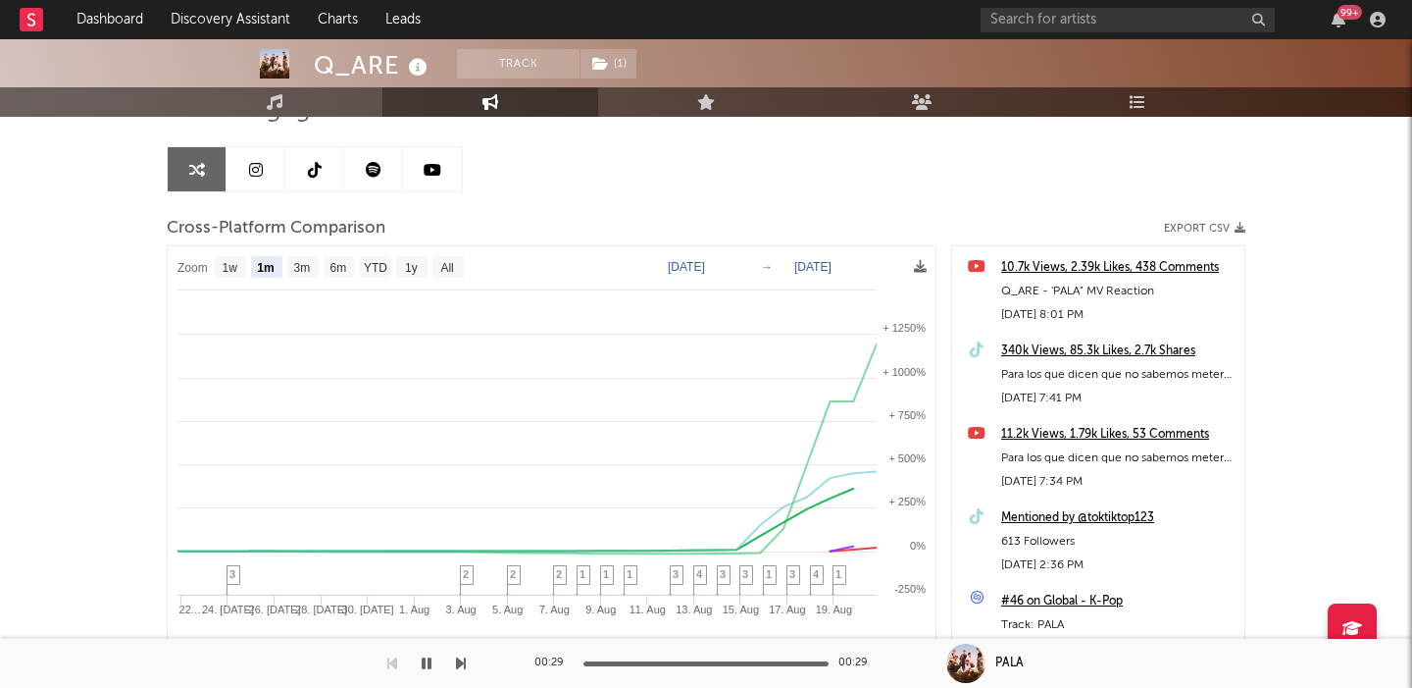
scroll to position [189, 0]
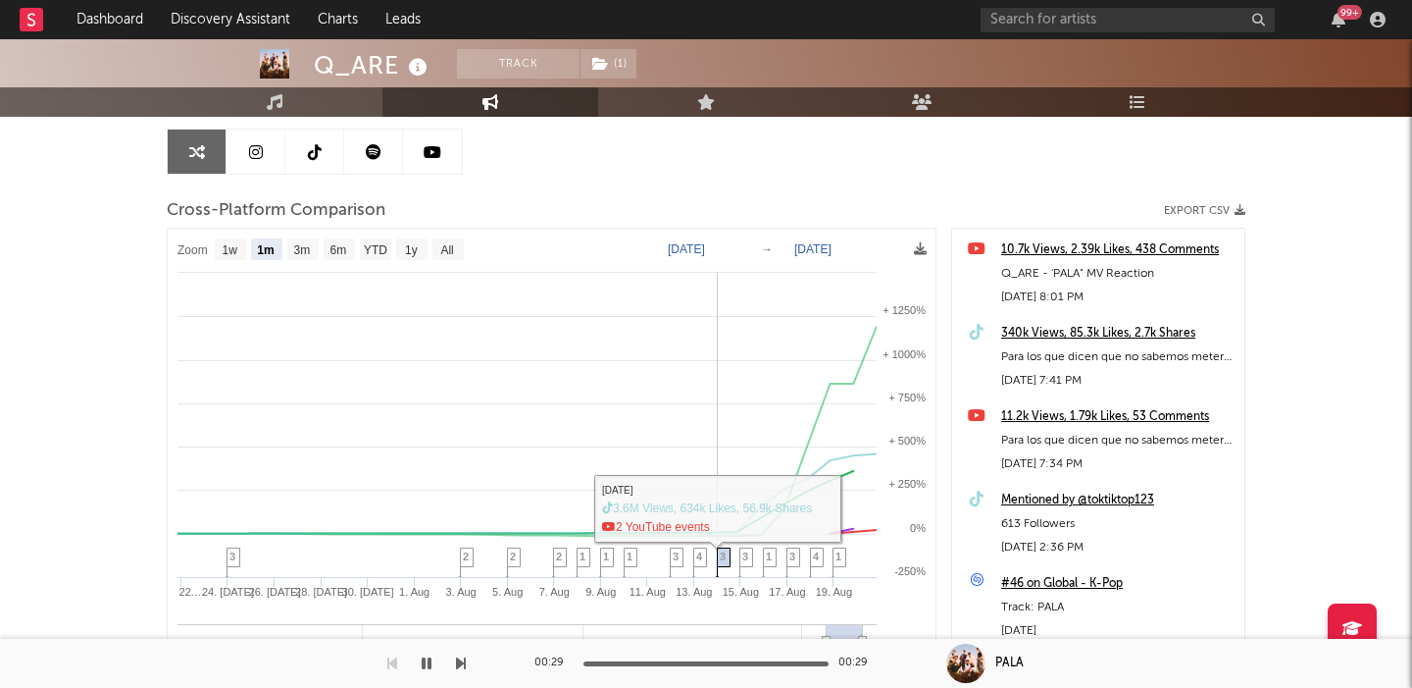
click at [722, 555] on span "3" at bounding box center [723, 556] width 6 height 12
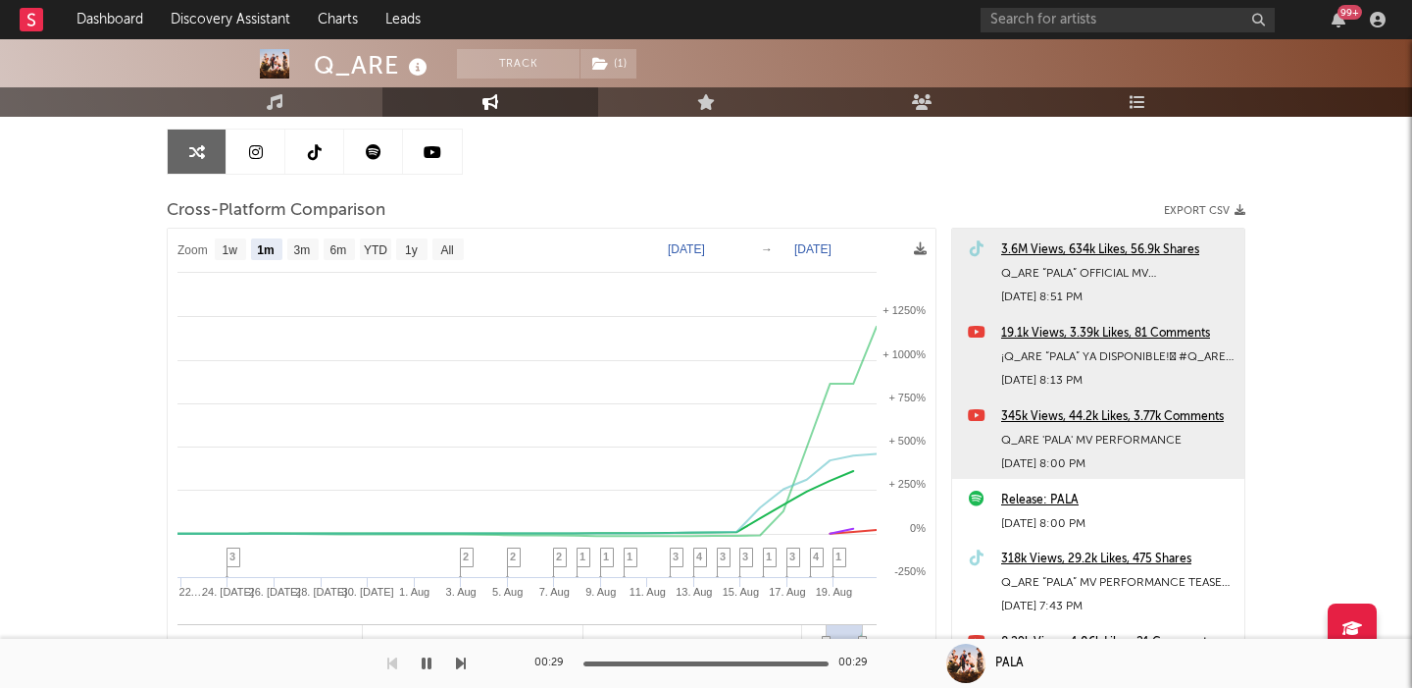
click at [1057, 251] on div "3.6M Views, 634k Likes, 56.9k Shares" at bounding box center [1117, 250] width 233 height 24
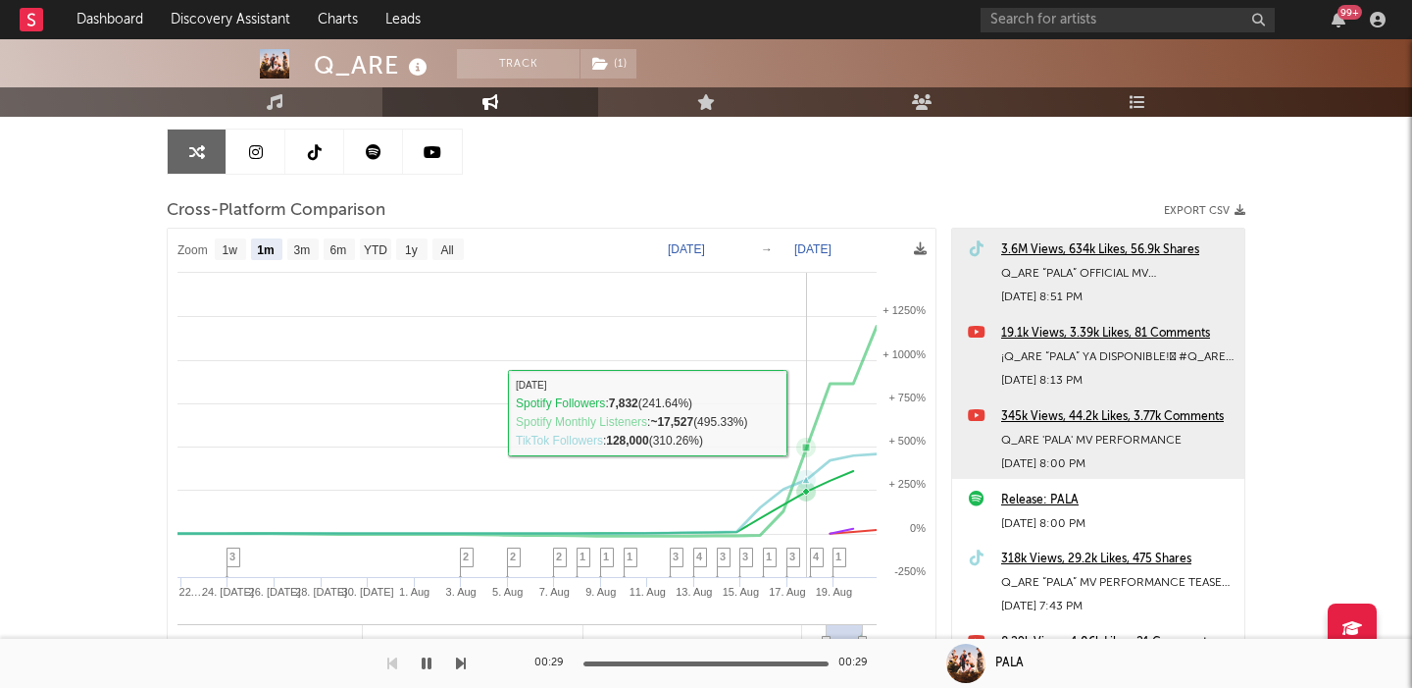
scroll to position [0, 0]
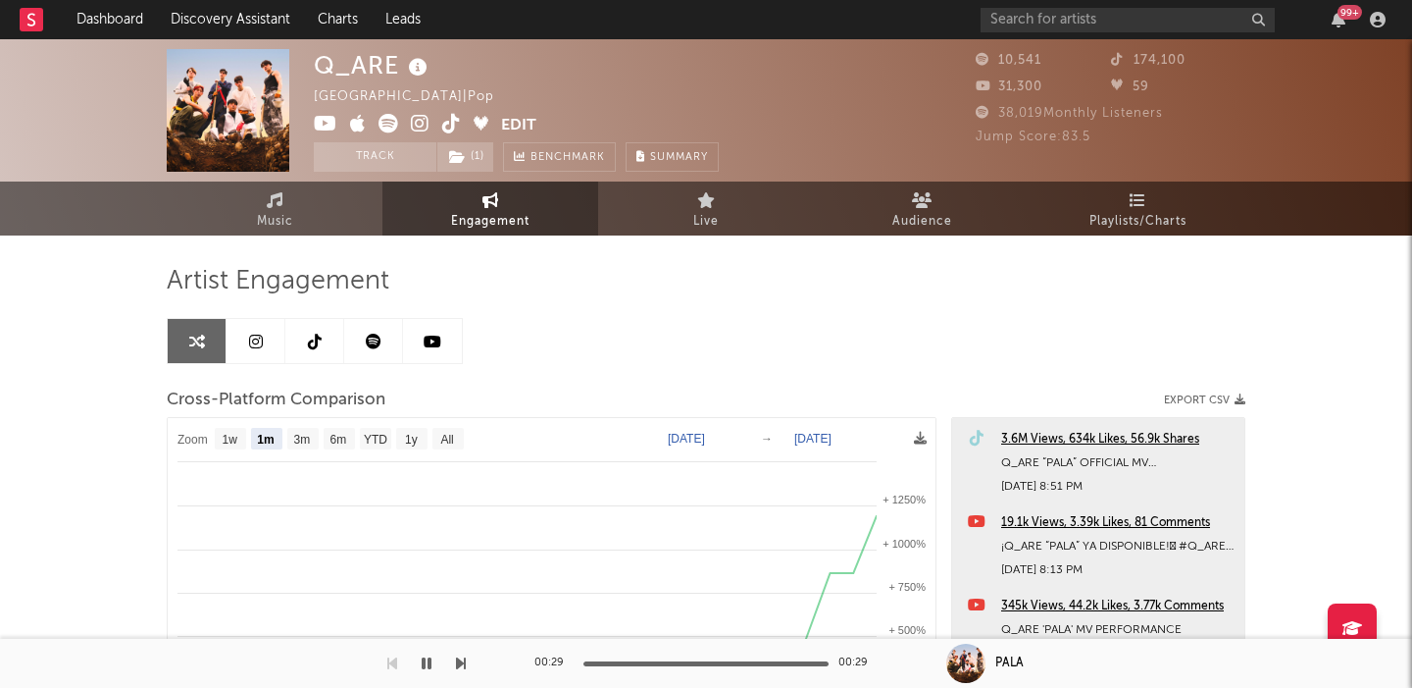
click at [422, 121] on icon at bounding box center [420, 124] width 19 height 20
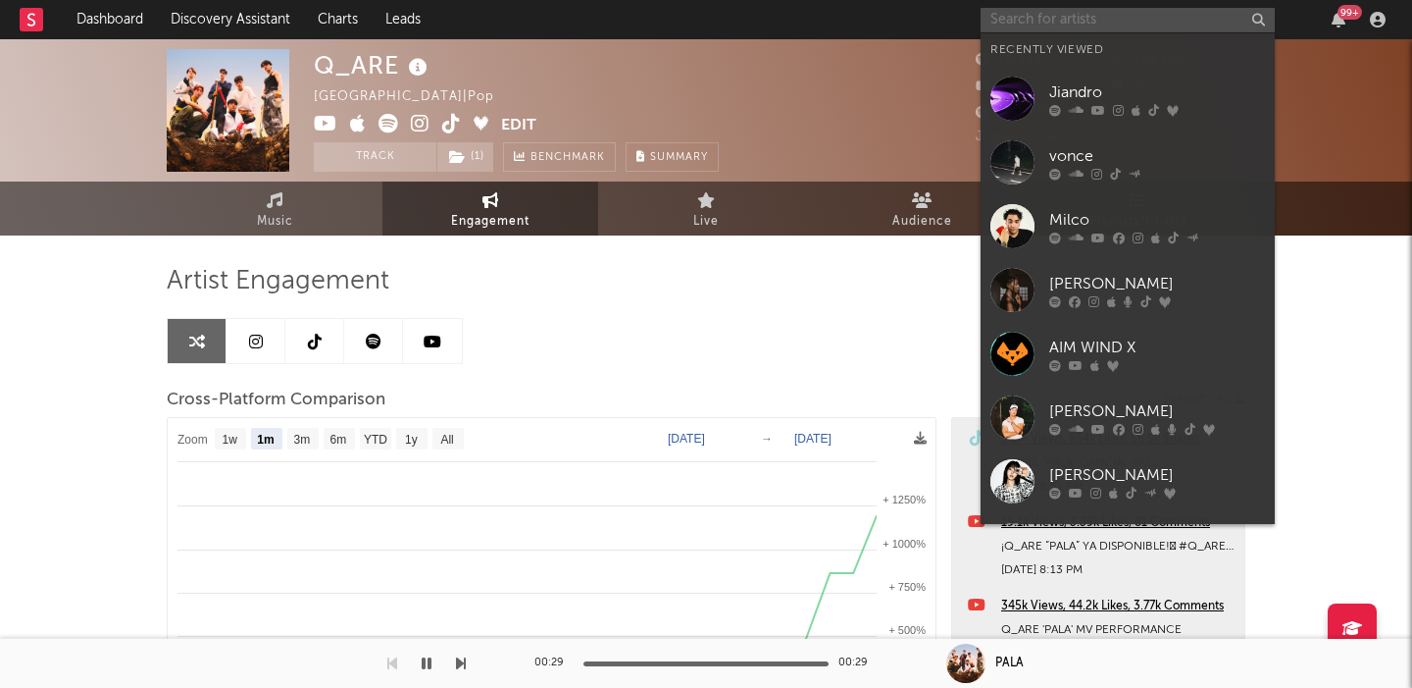
click at [1080, 22] on input "text" at bounding box center [1128, 20] width 294 height 25
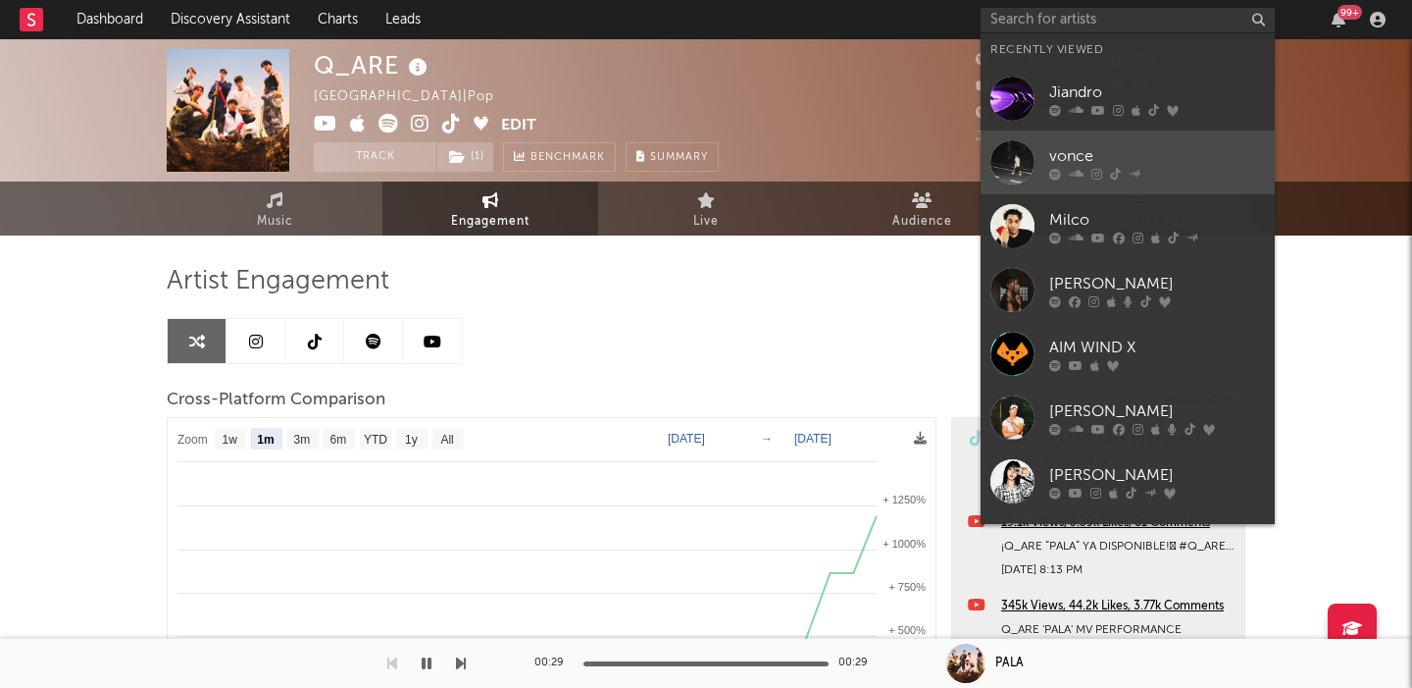
click at [1126, 153] on div "vonce" at bounding box center [1158, 156] width 216 height 24
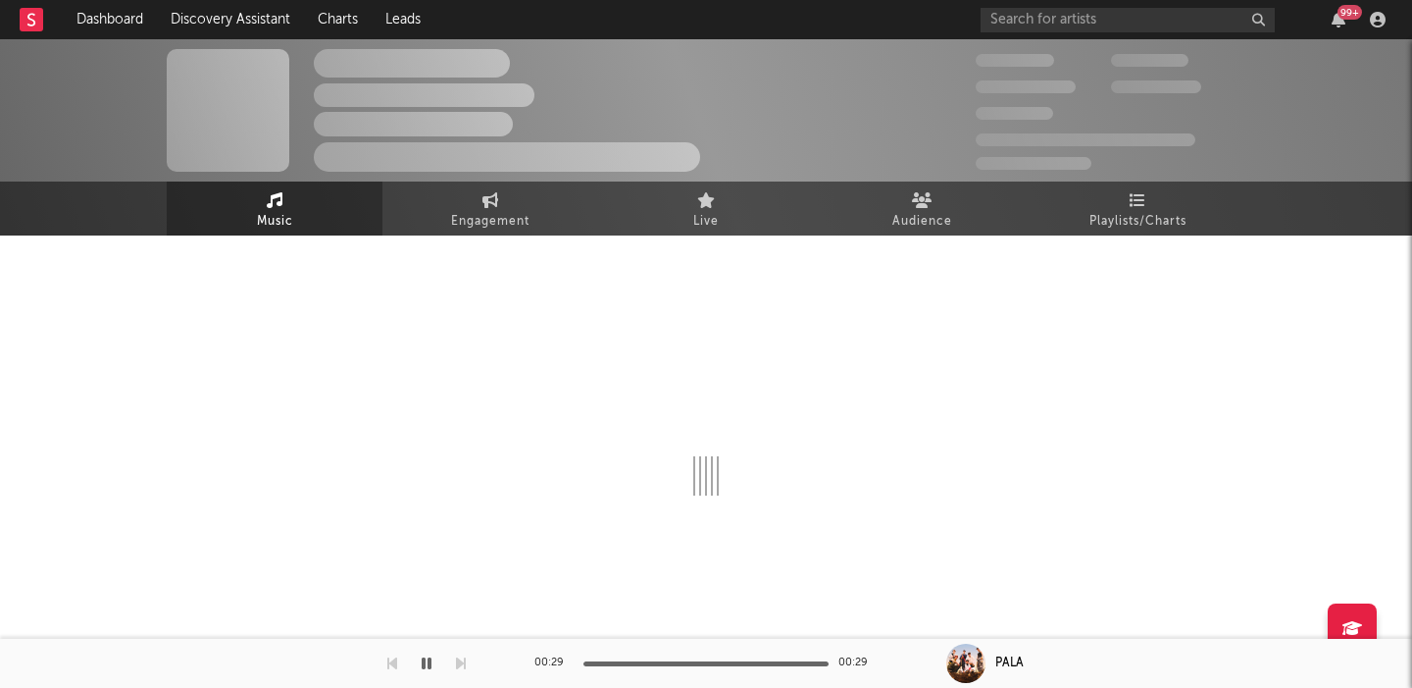
select select "1w"
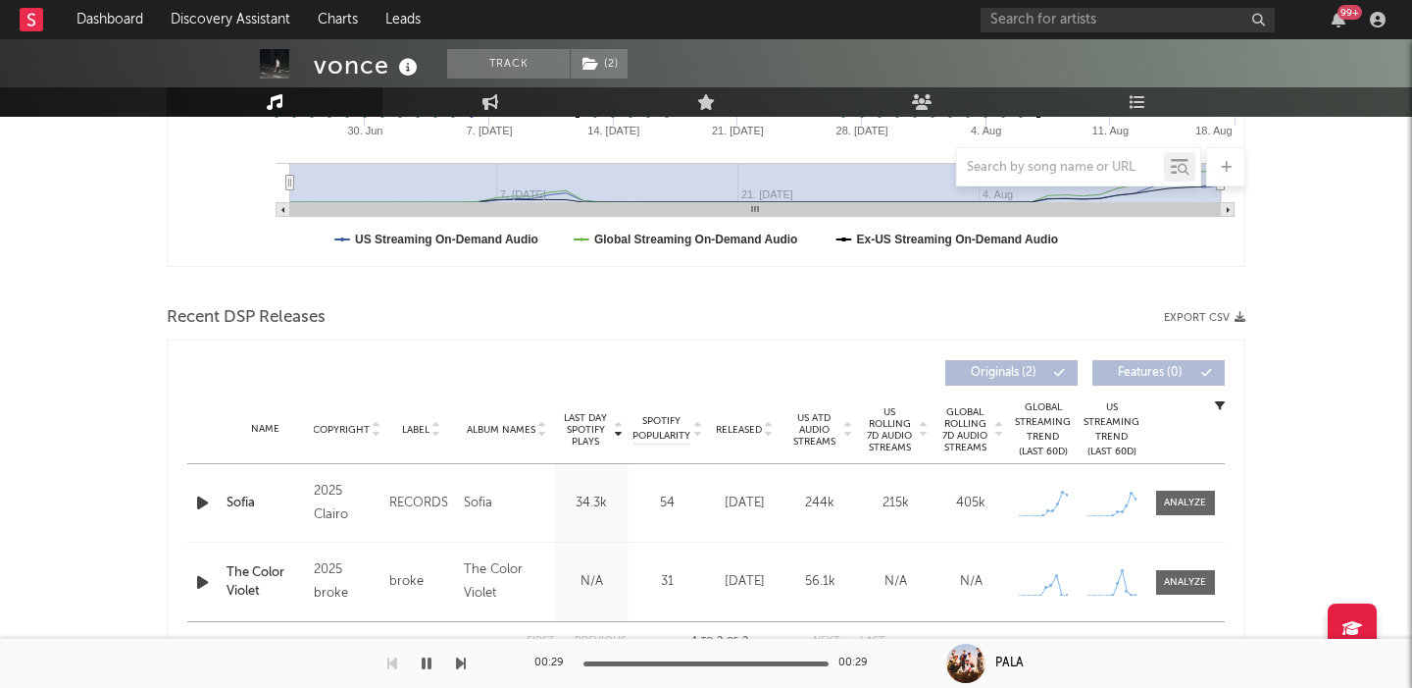
scroll to position [750, 0]
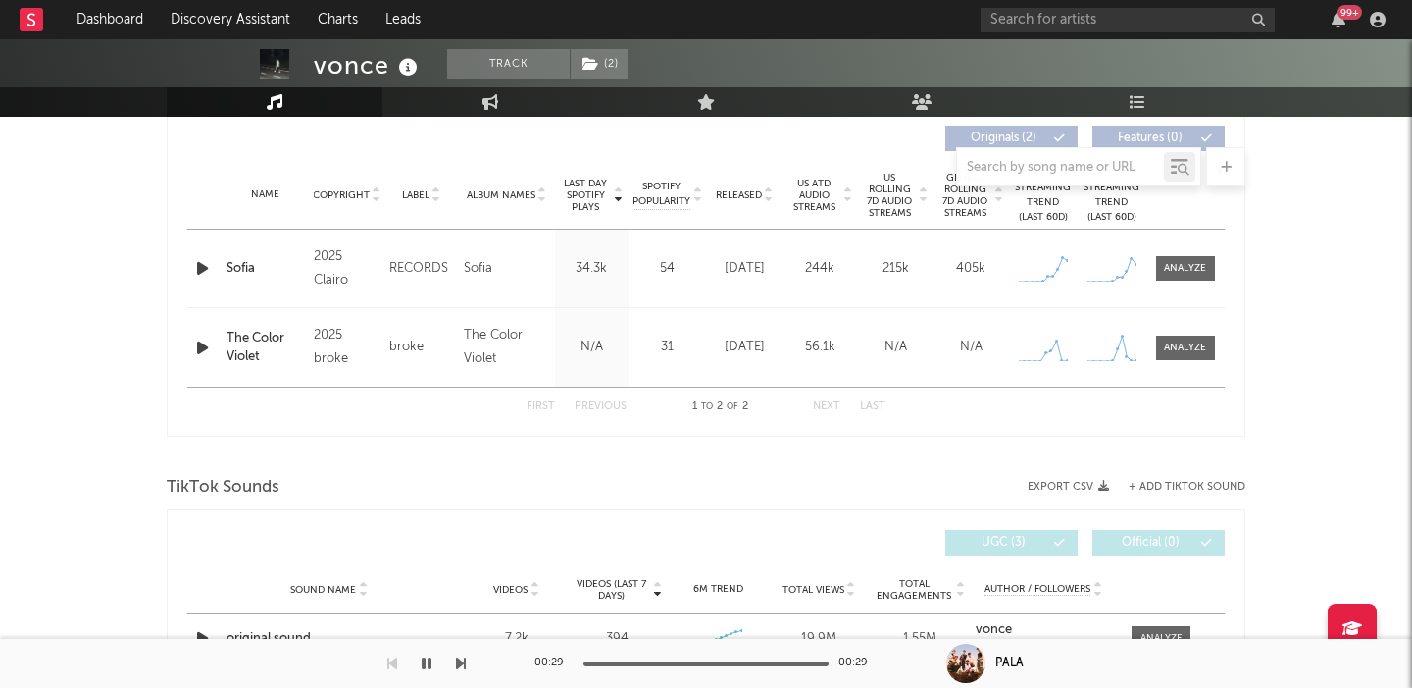
click at [194, 264] on icon "button" at bounding box center [202, 268] width 21 height 25
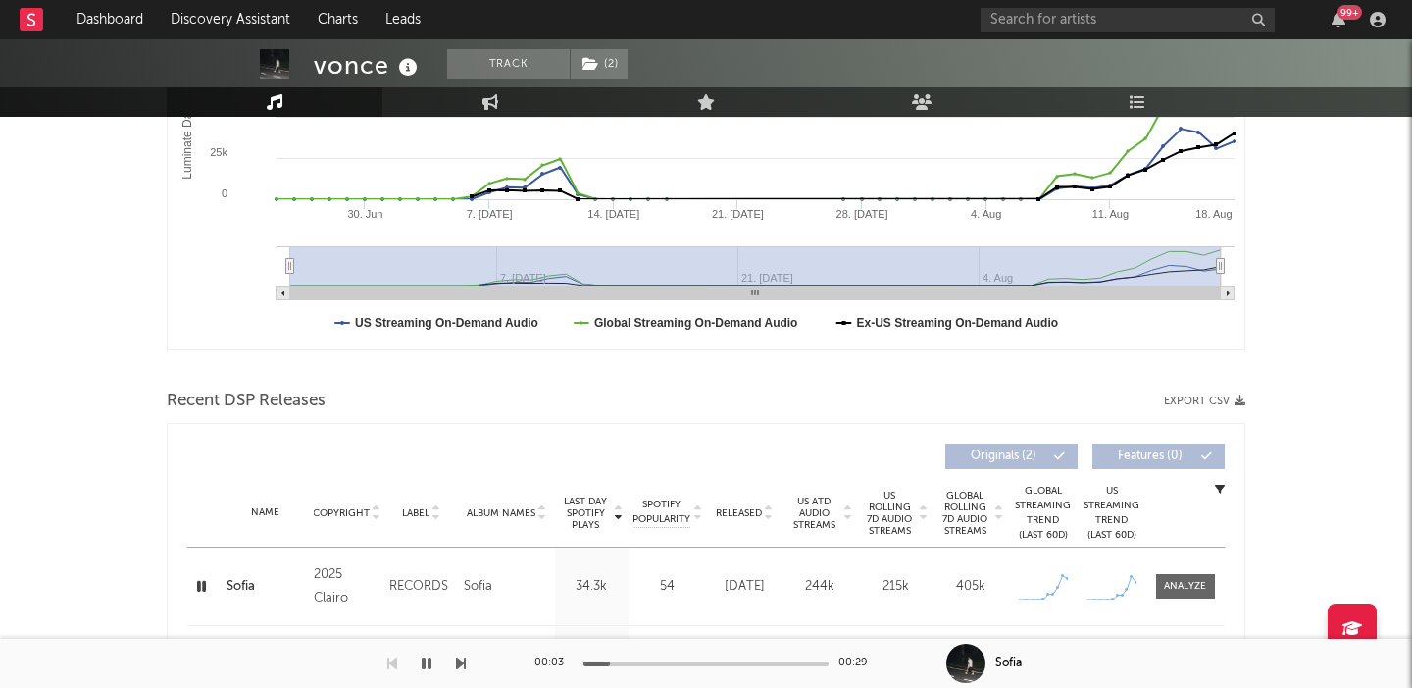
scroll to position [0, 0]
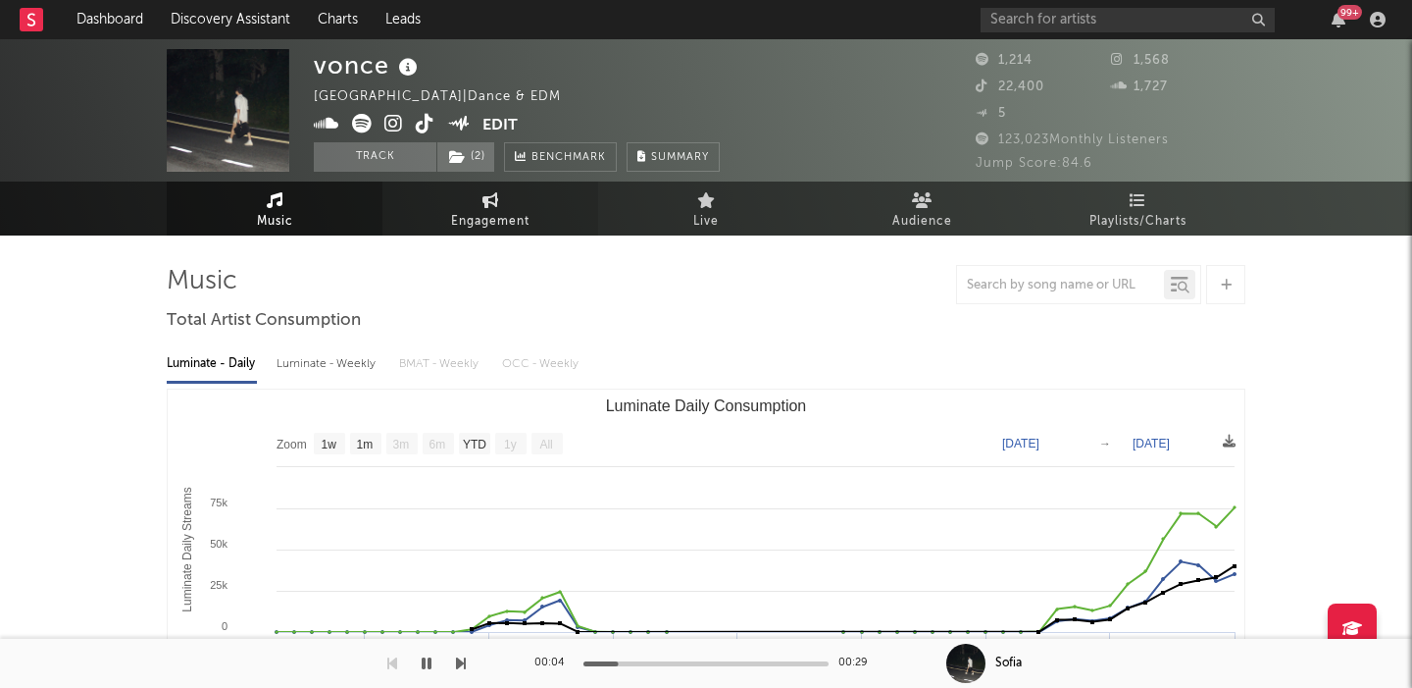
click at [466, 211] on span "Engagement" at bounding box center [490, 222] width 78 height 24
select select "1w"
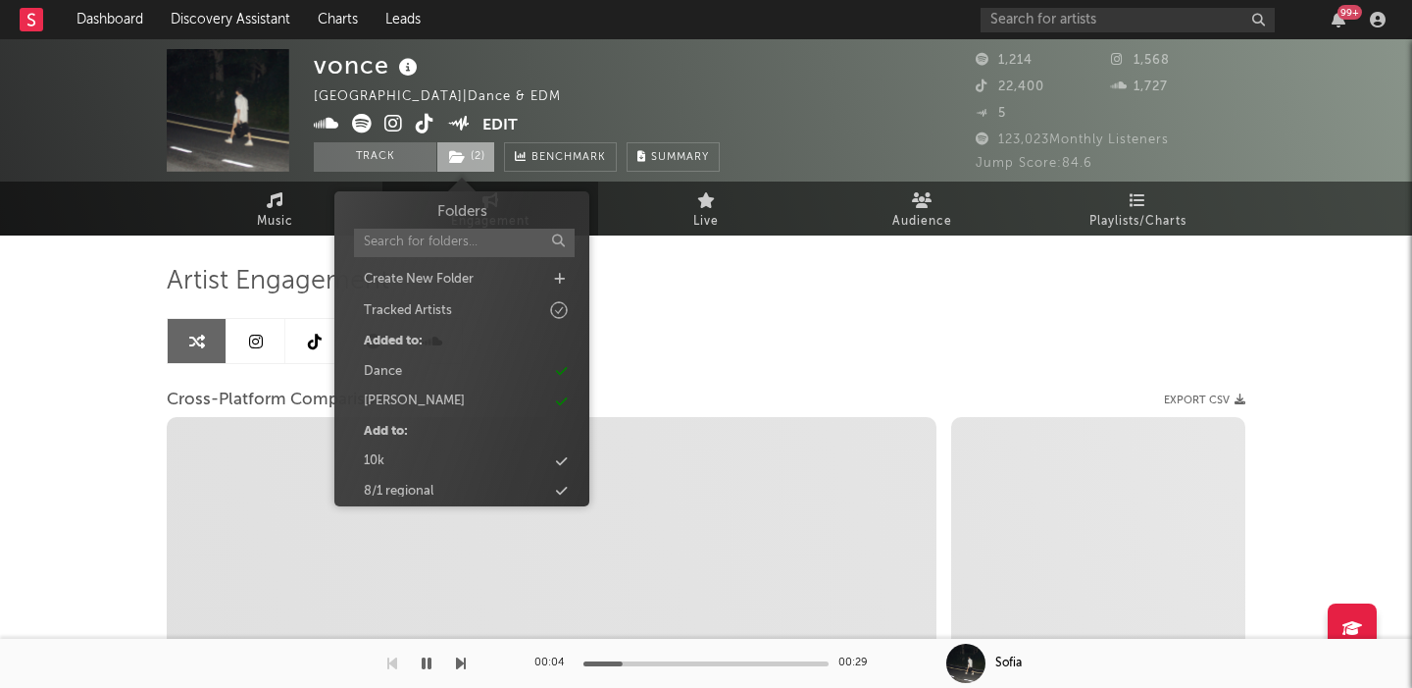
click at [462, 154] on icon at bounding box center [457, 157] width 17 height 14
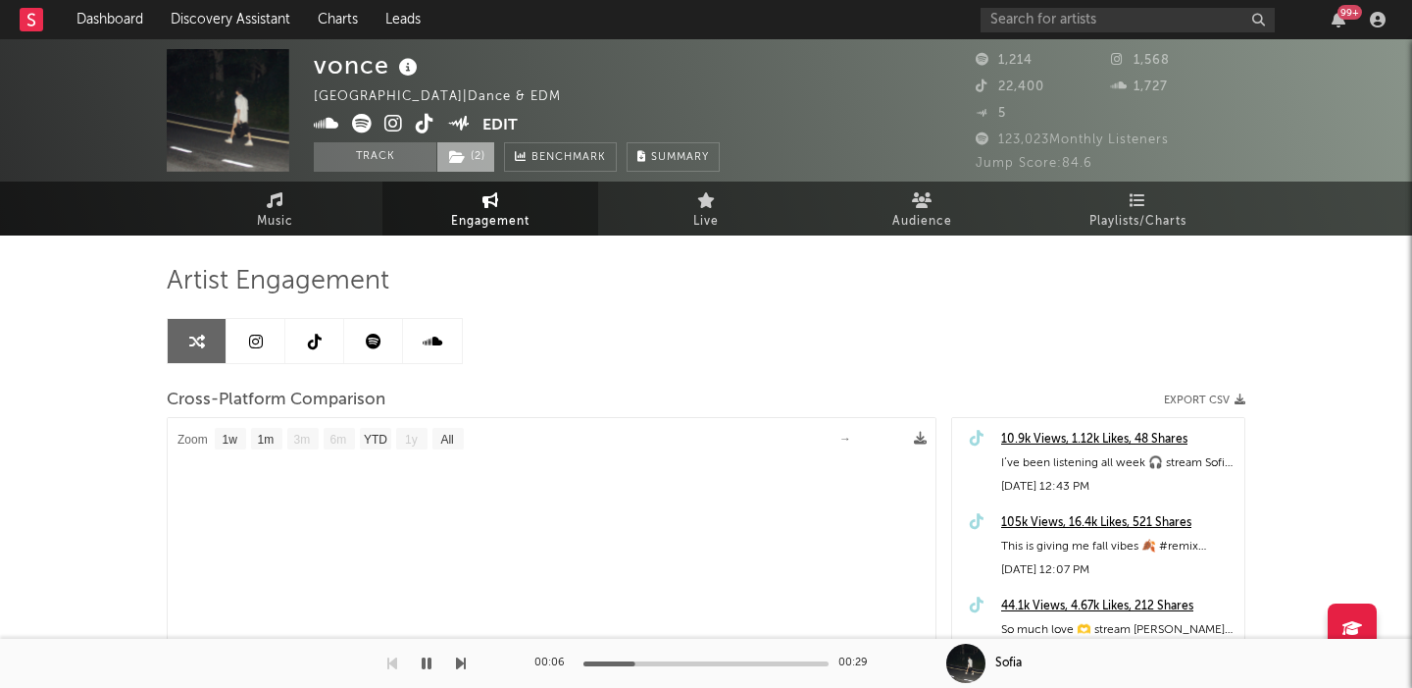
select select "1m"
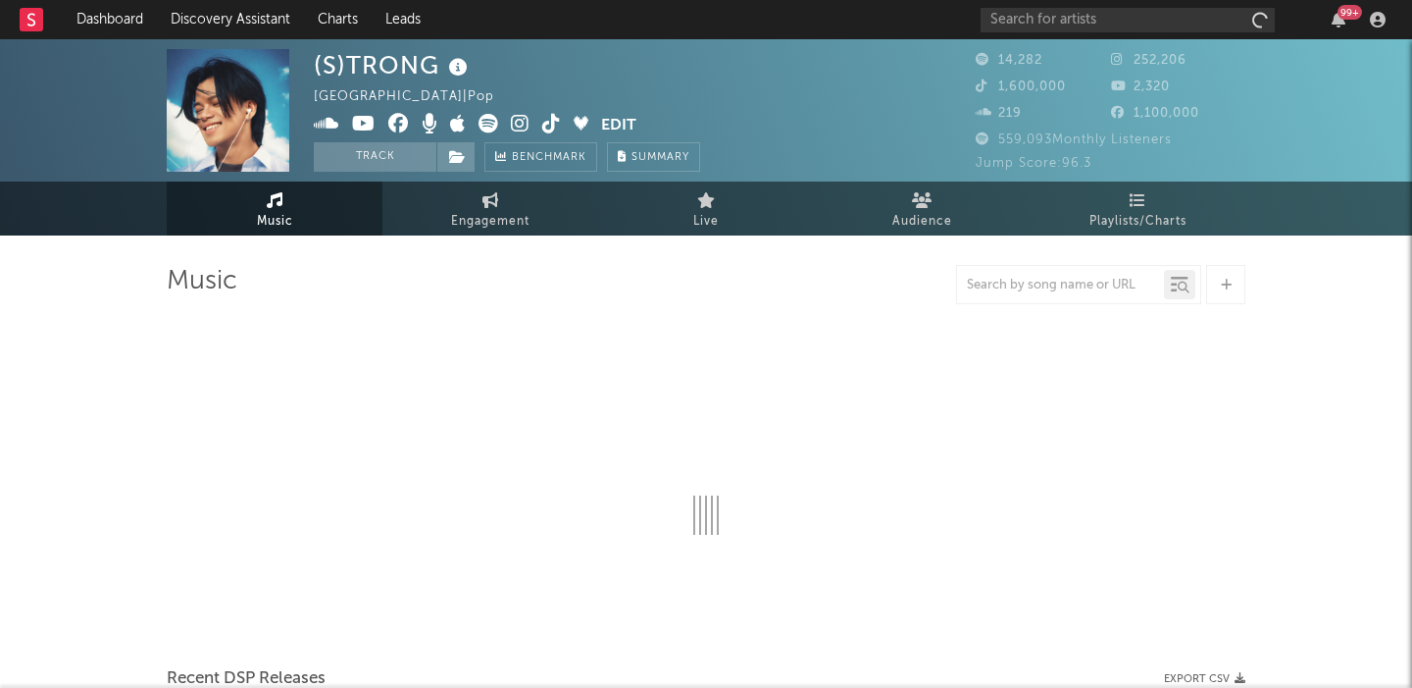
select select "6m"
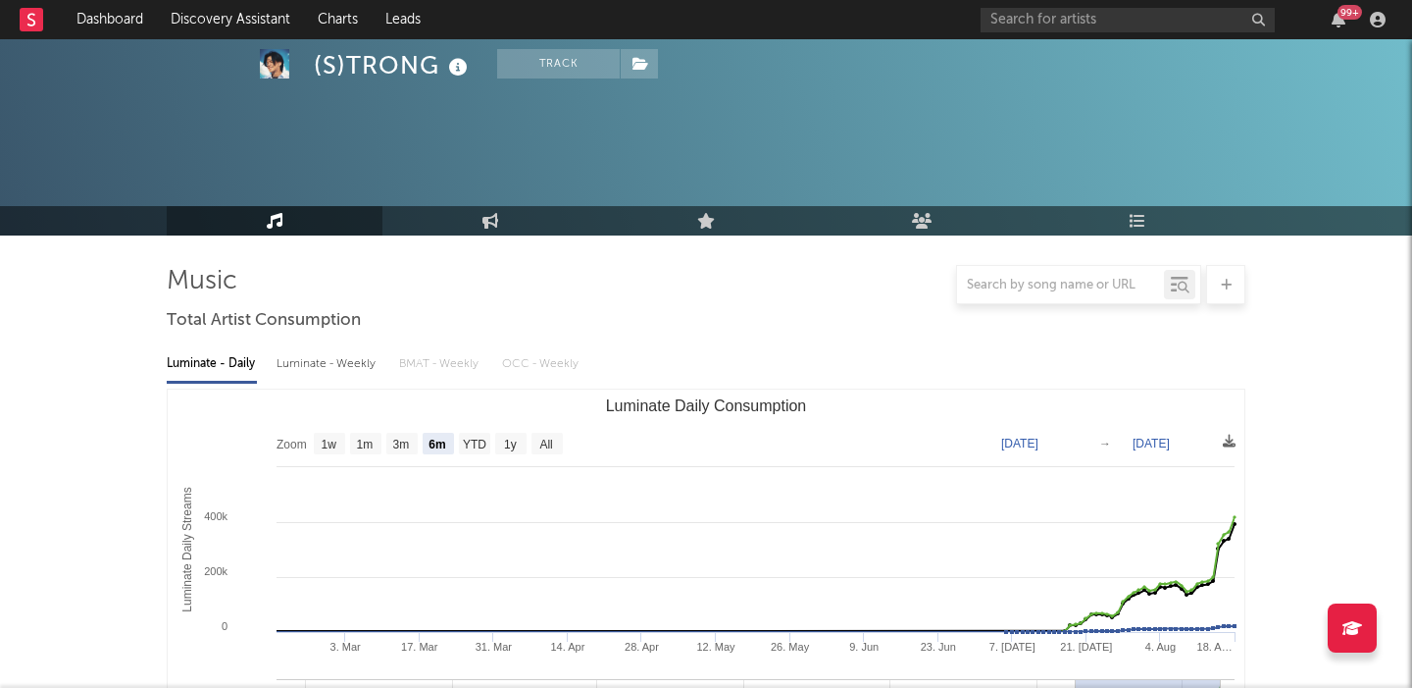
scroll to position [562, 0]
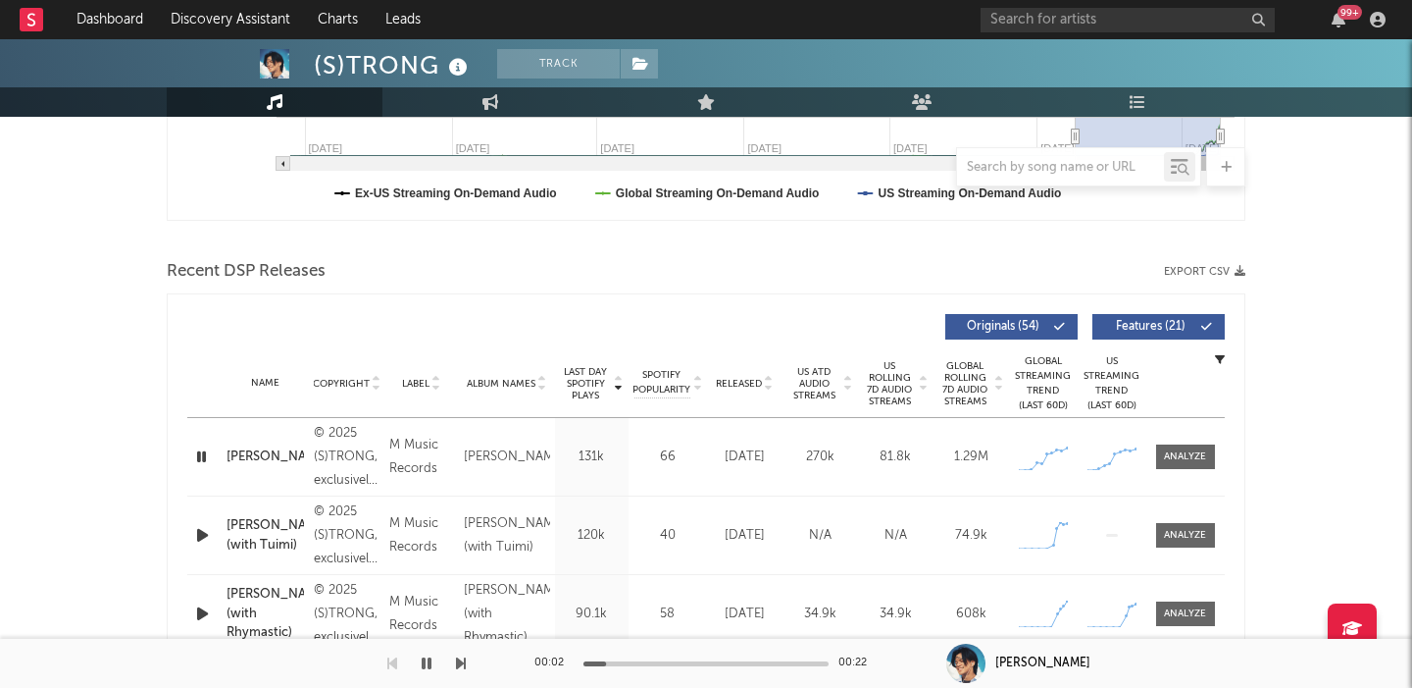
click at [1147, 321] on span "Features ( 21 )" at bounding box center [1150, 327] width 90 height 12
click at [877, 384] on span "US Rolling 7D Audio Streams" at bounding box center [890, 383] width 54 height 47
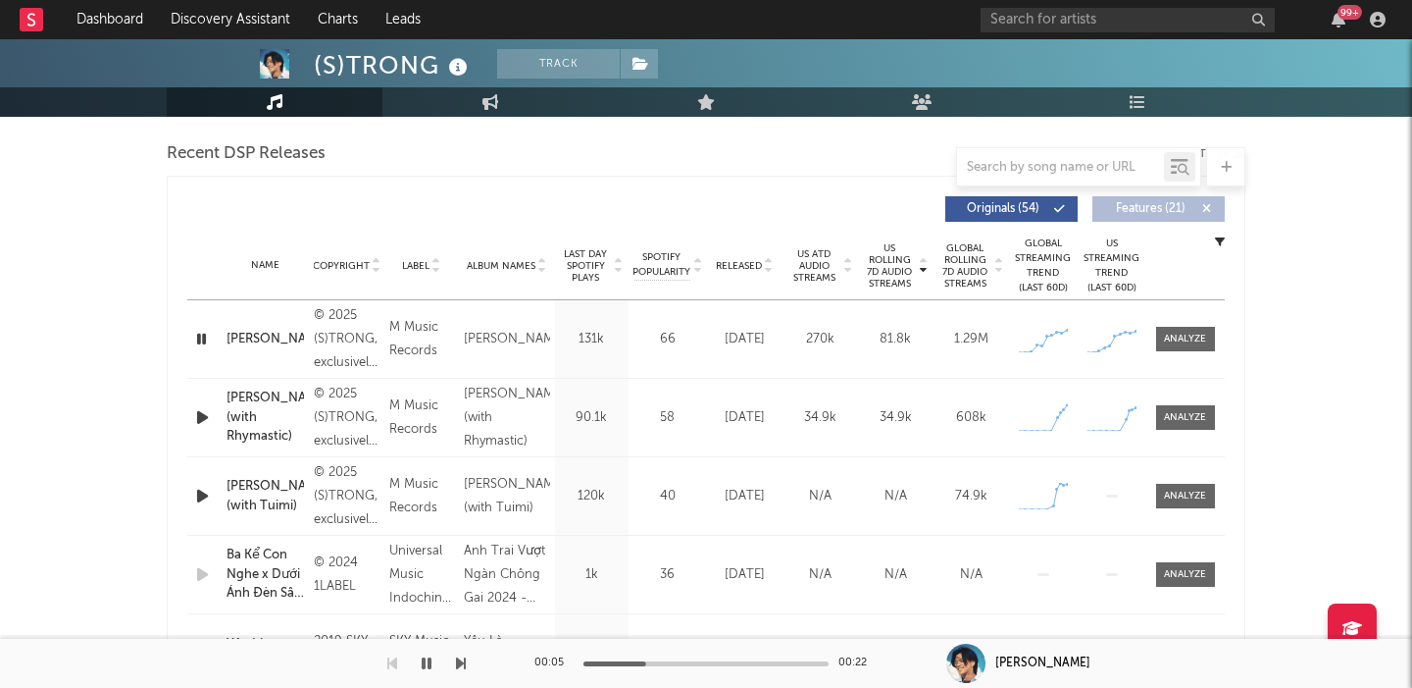
scroll to position [721, 0]
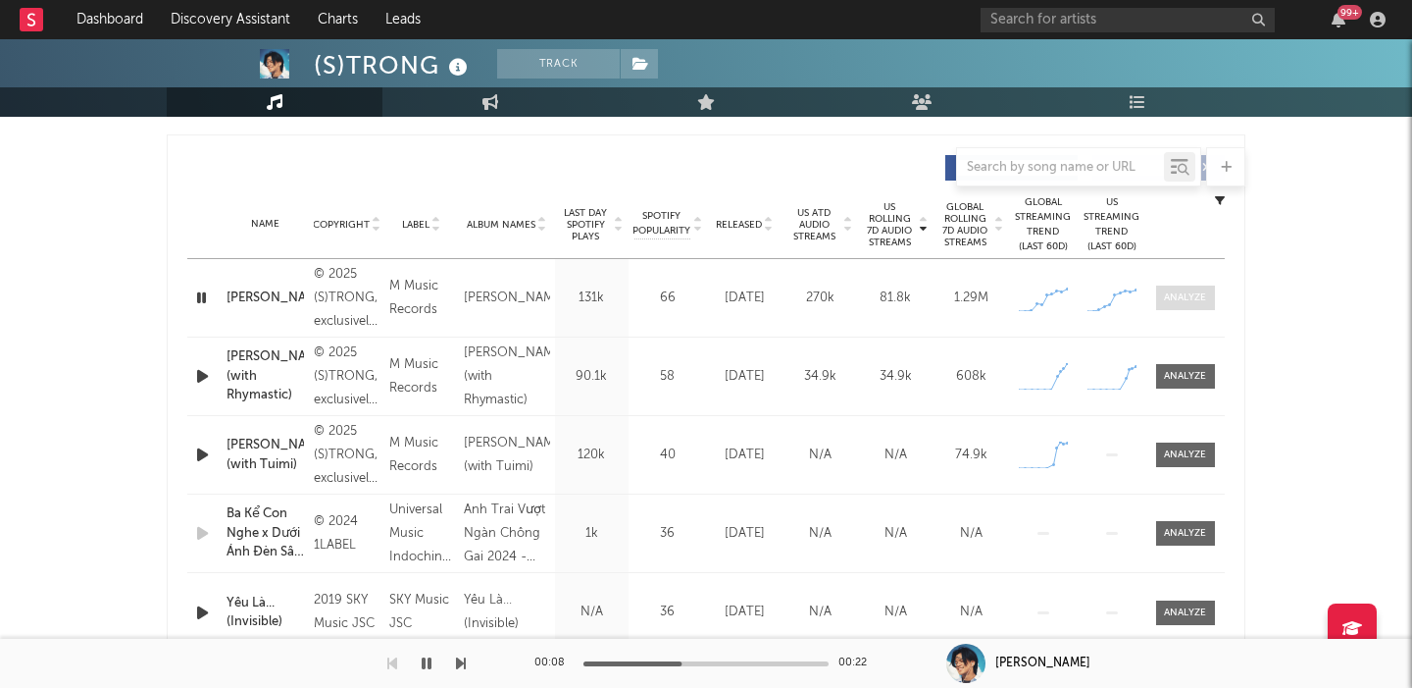
click at [1173, 296] on div at bounding box center [1185, 297] width 42 height 15
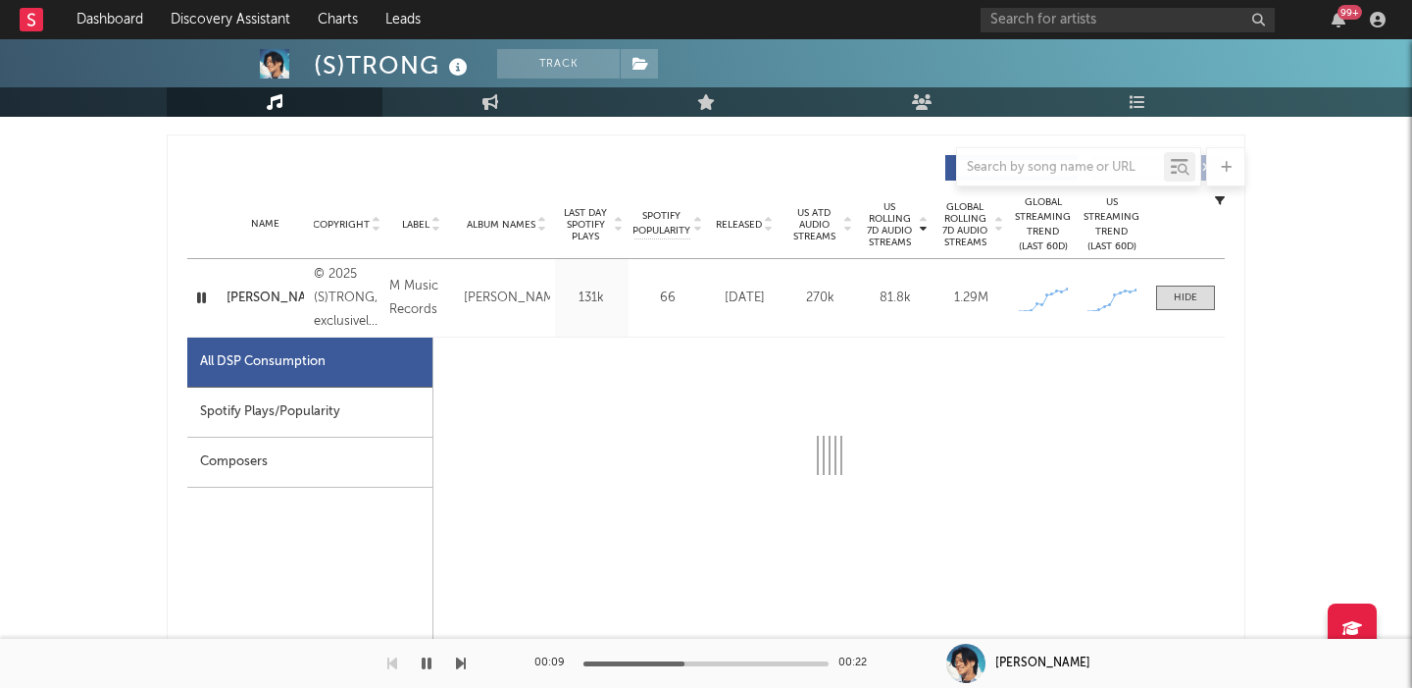
select select "1w"
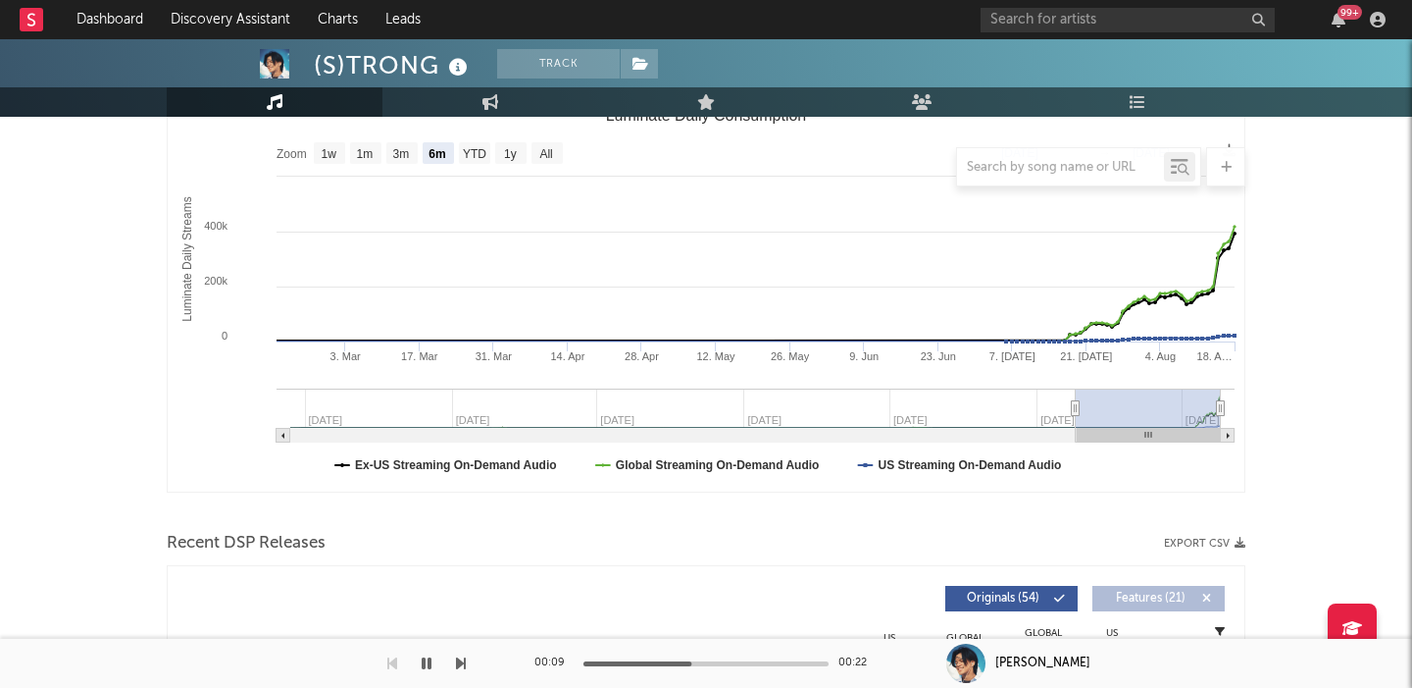
scroll to position [0, 0]
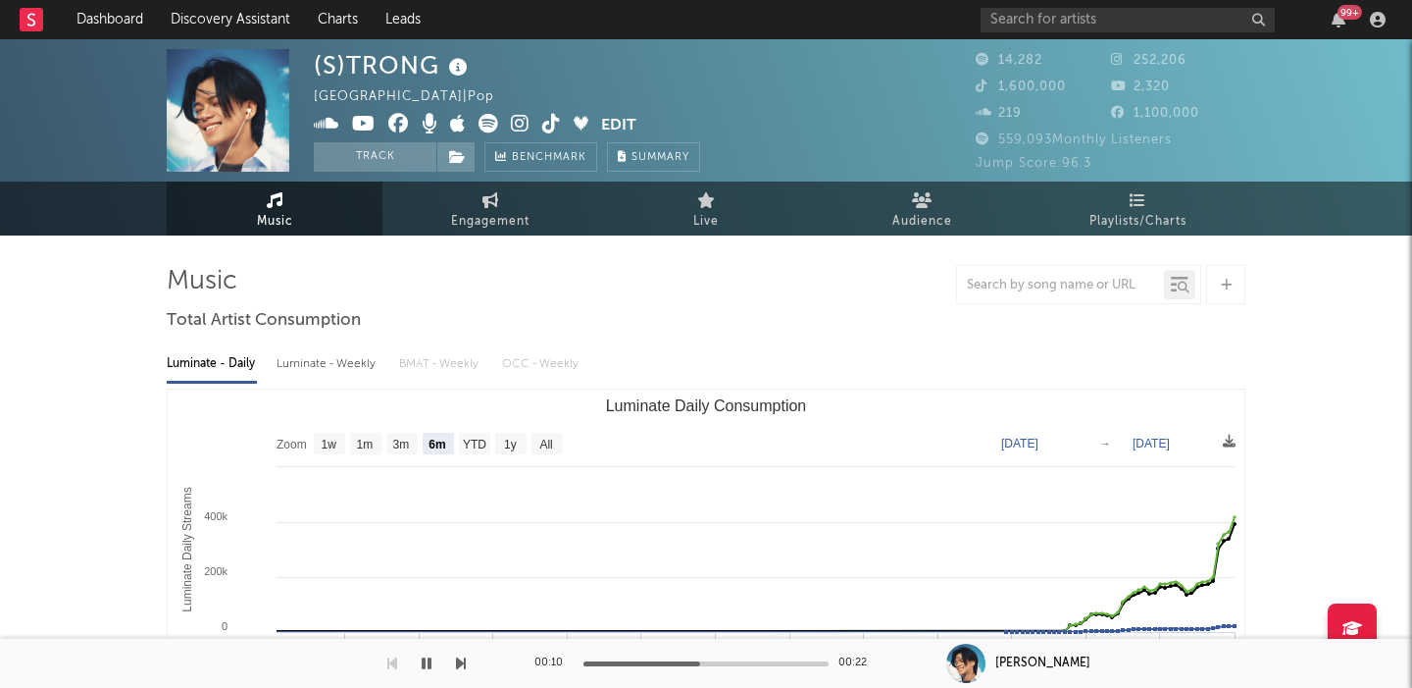
click at [457, 69] on icon at bounding box center [458, 67] width 28 height 27
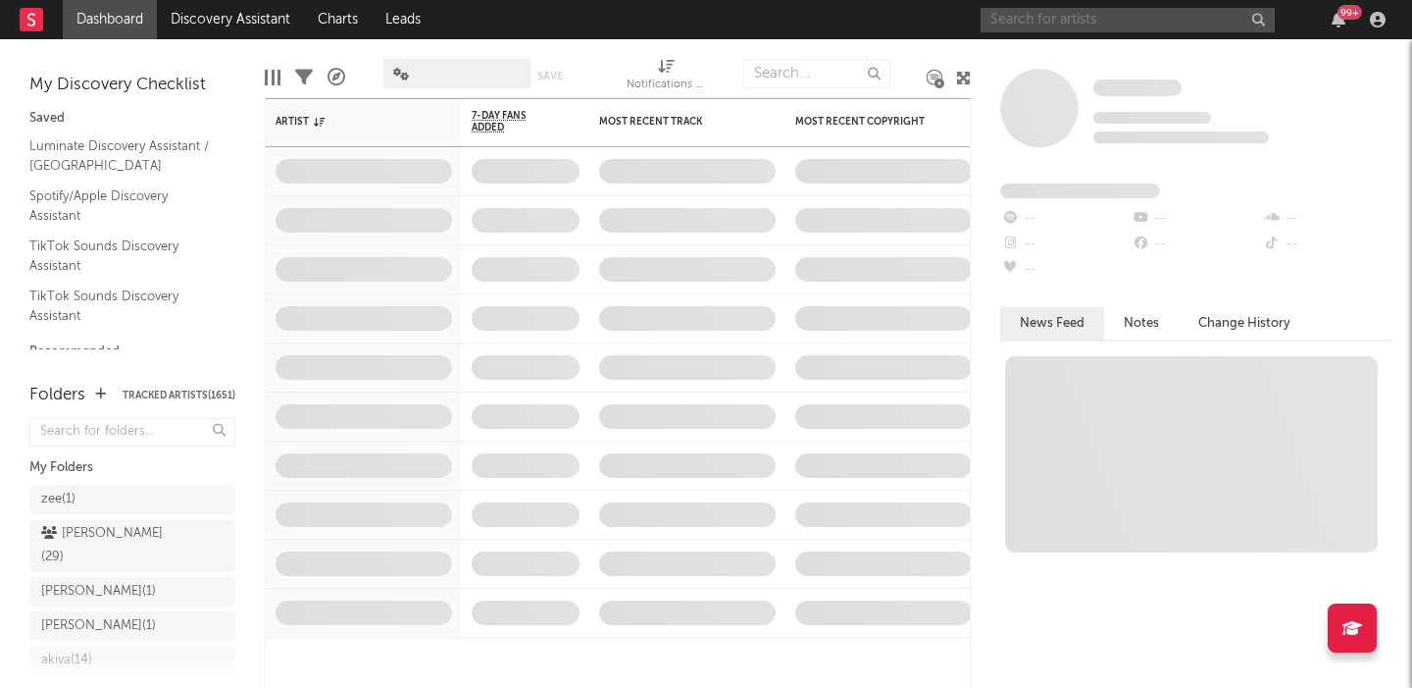
click at [1087, 16] on input "text" at bounding box center [1128, 20] width 294 height 25
paste input "https://www.tiktok.com/@djm1v"
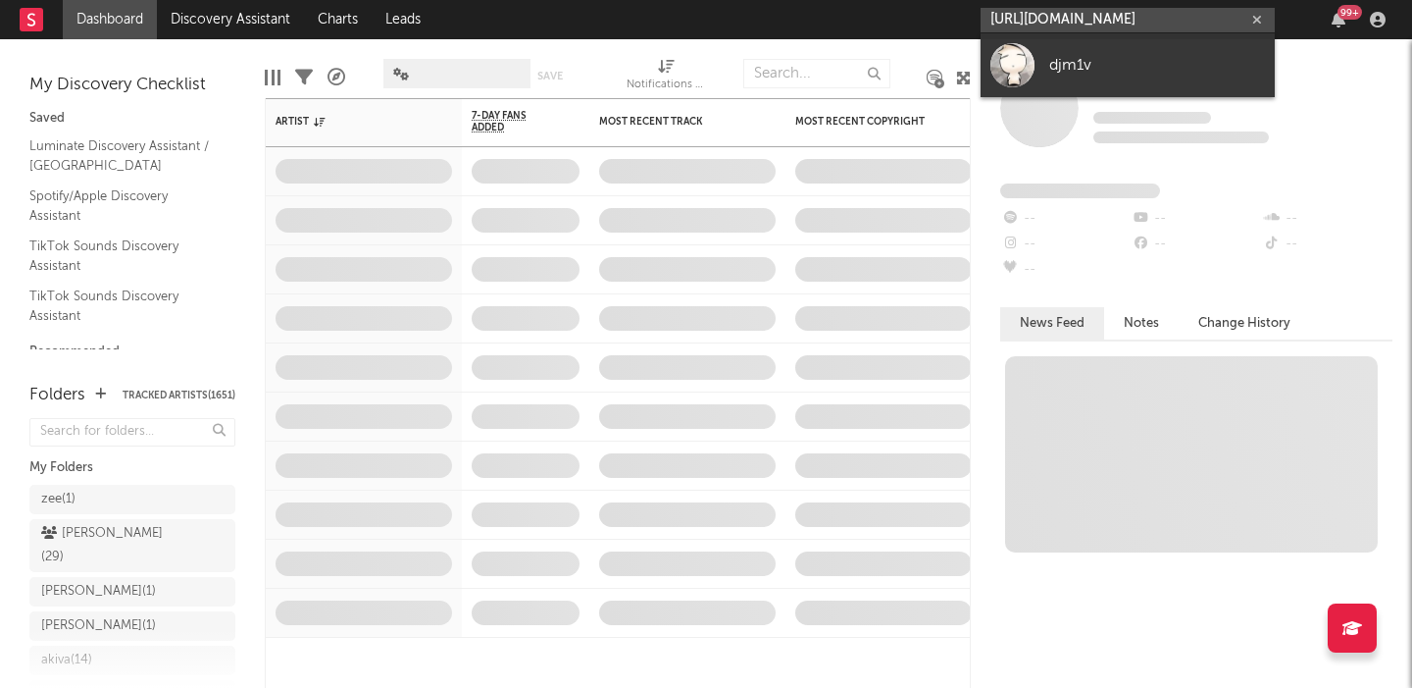
type input "https://www.tiktok.com/@djm1v"
click at [1155, 60] on div "djm1v" at bounding box center [1158, 65] width 216 height 24
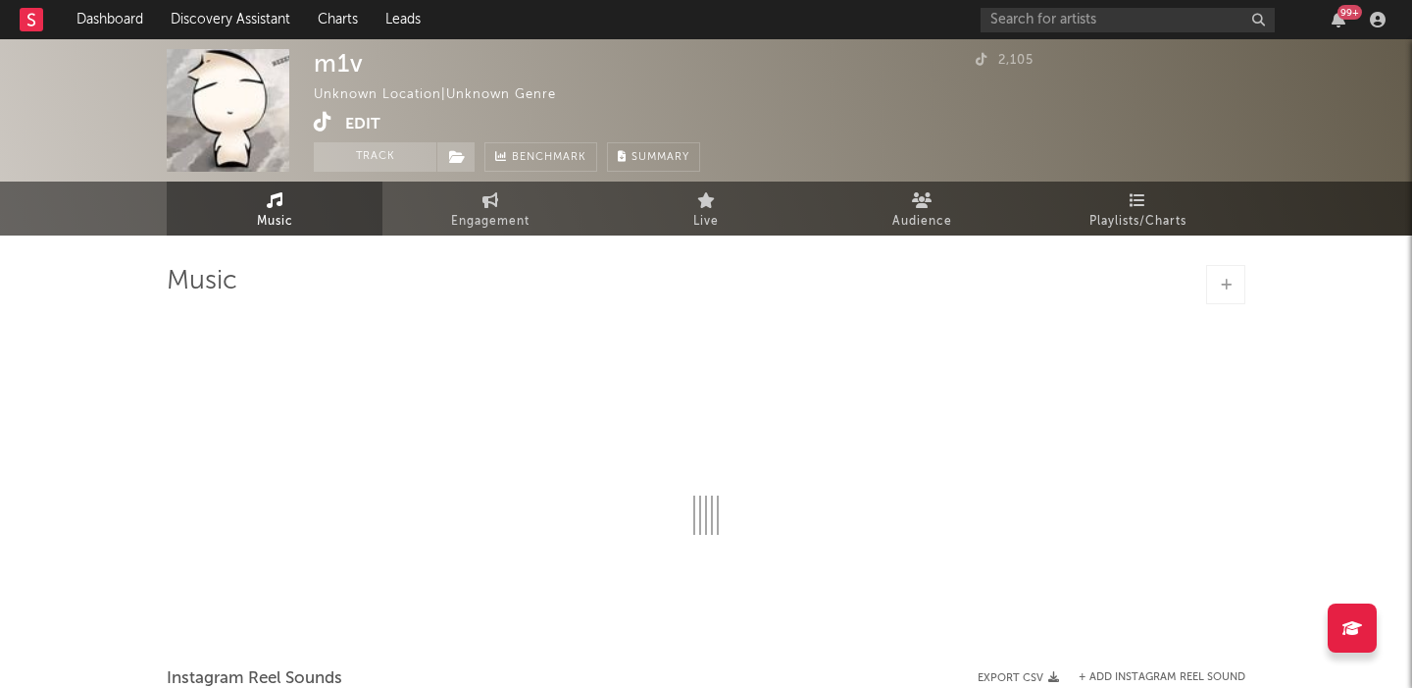
select select "1w"
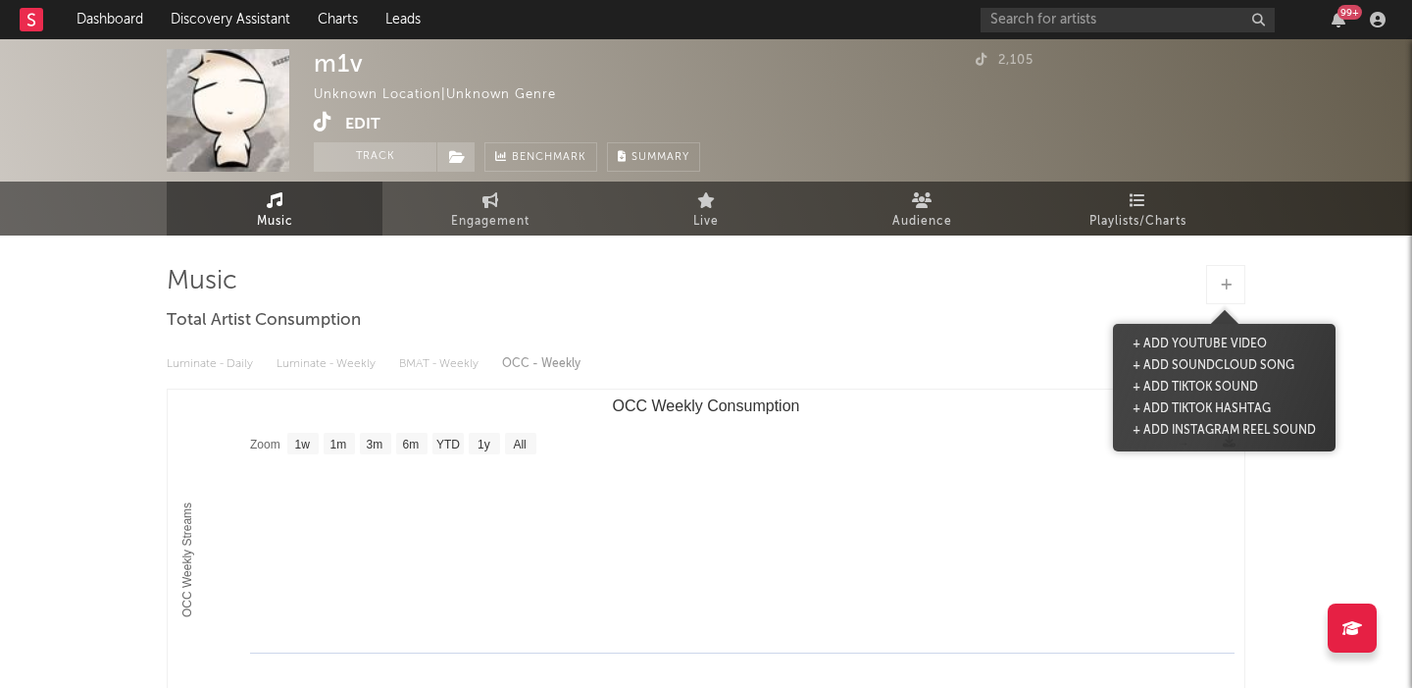
click at [1223, 296] on div at bounding box center [1225, 284] width 39 height 39
click at [1204, 385] on button "+ Add TikTok Sound" at bounding box center [1195, 388] width 135 height 22
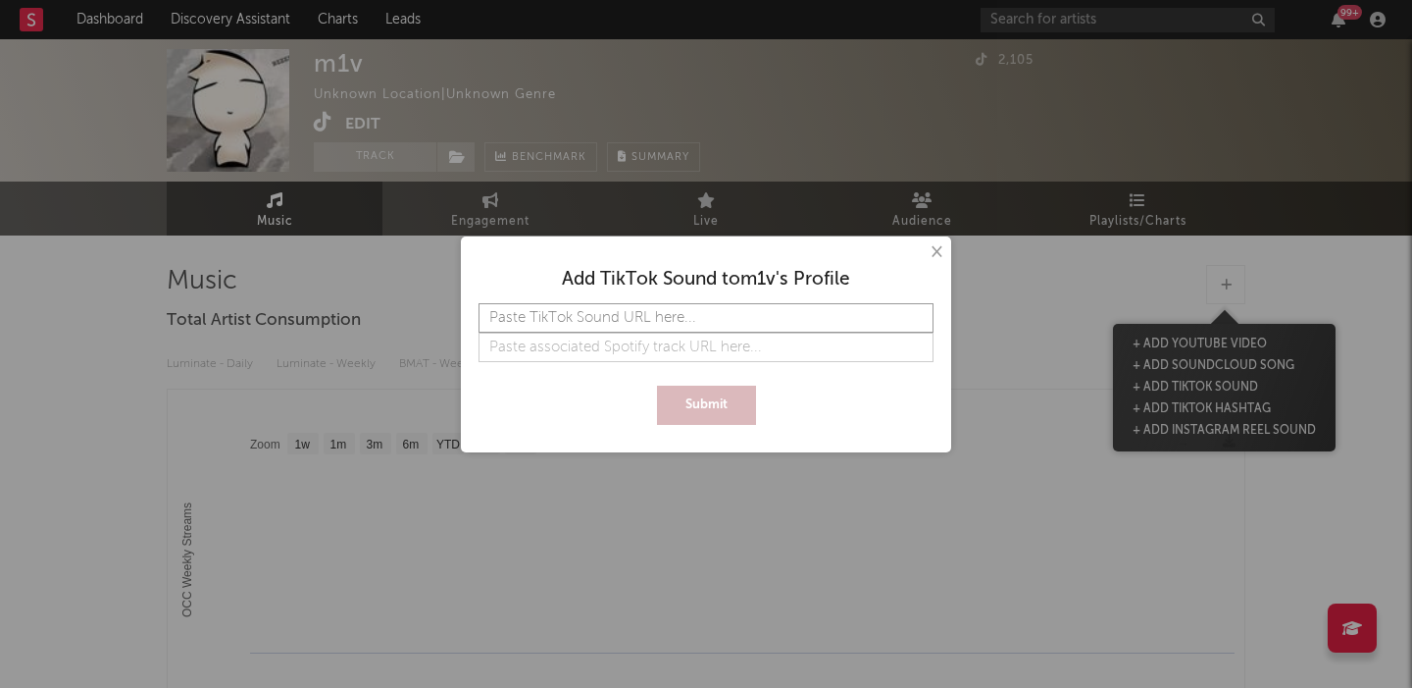
paste input "https://www.tiktok.com/@djm1v"
click at [695, 403] on button "Submit" at bounding box center [706, 404] width 99 height 39
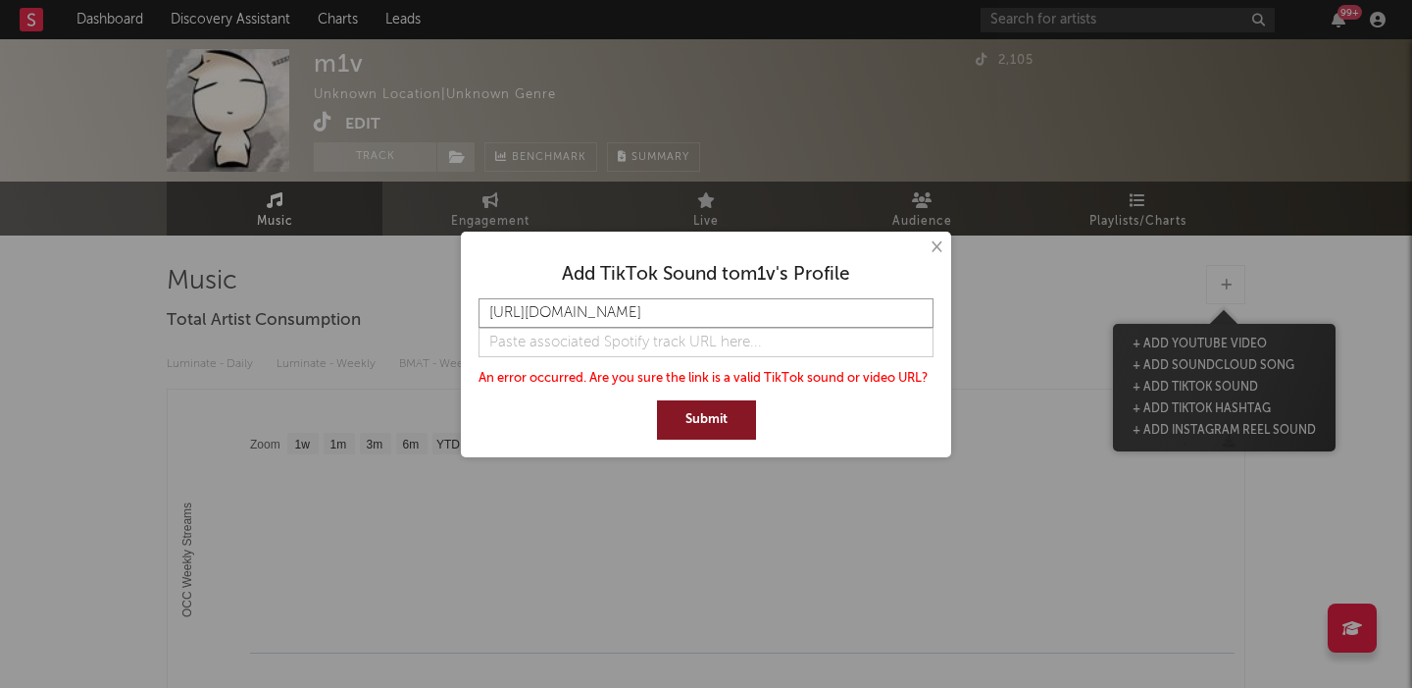
click at [665, 317] on input "https://www.tiktok.com/@djm1v" at bounding box center [706, 312] width 455 height 29
paste input "music/staywme-original-7223646133427226626"
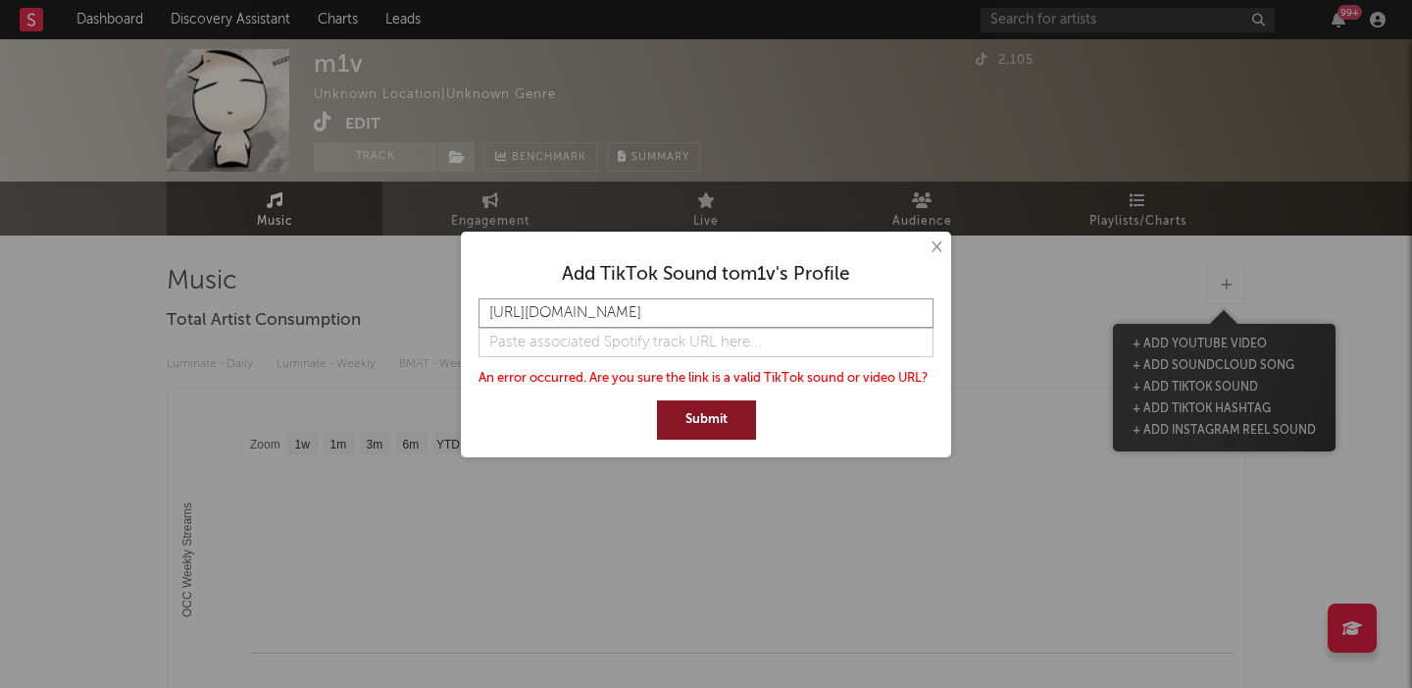
type input "https://www.tiktok.com/music/staywme-original-7223646133427226626"
click at [689, 428] on button "Submit" at bounding box center [706, 419] width 99 height 39
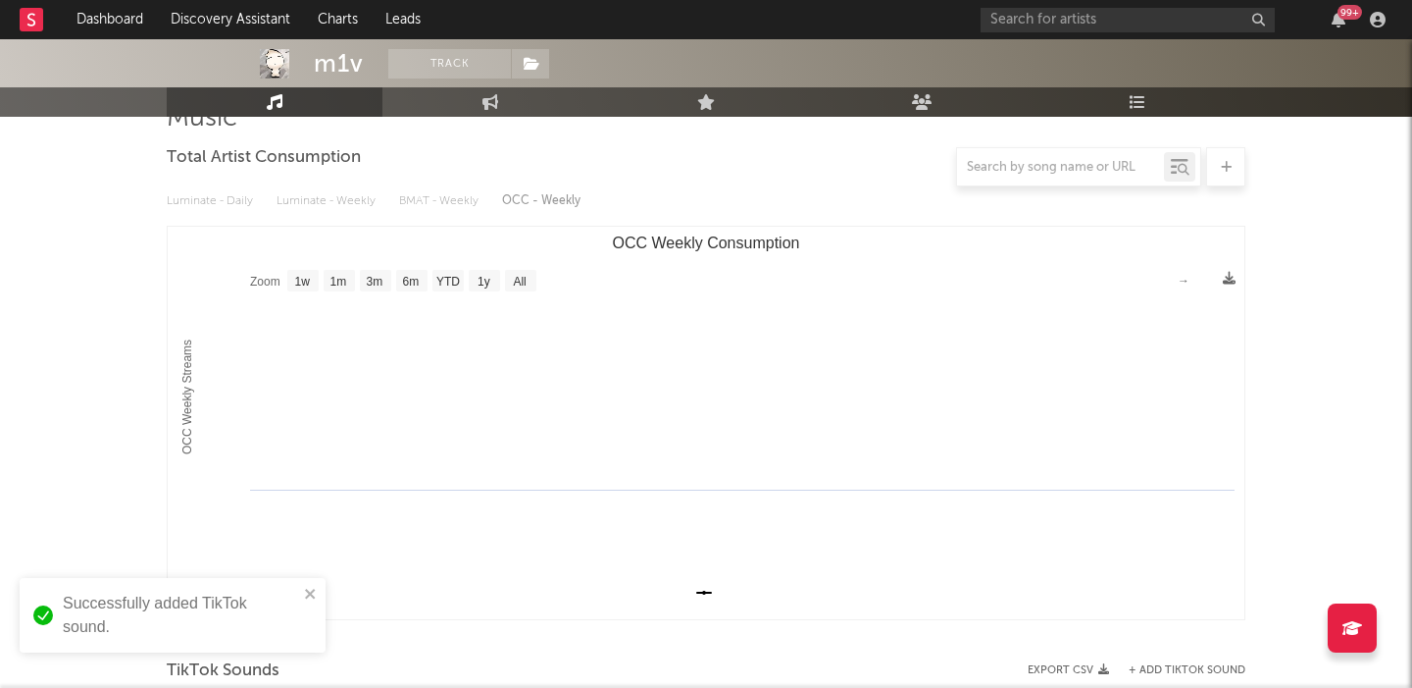
scroll to position [465, 0]
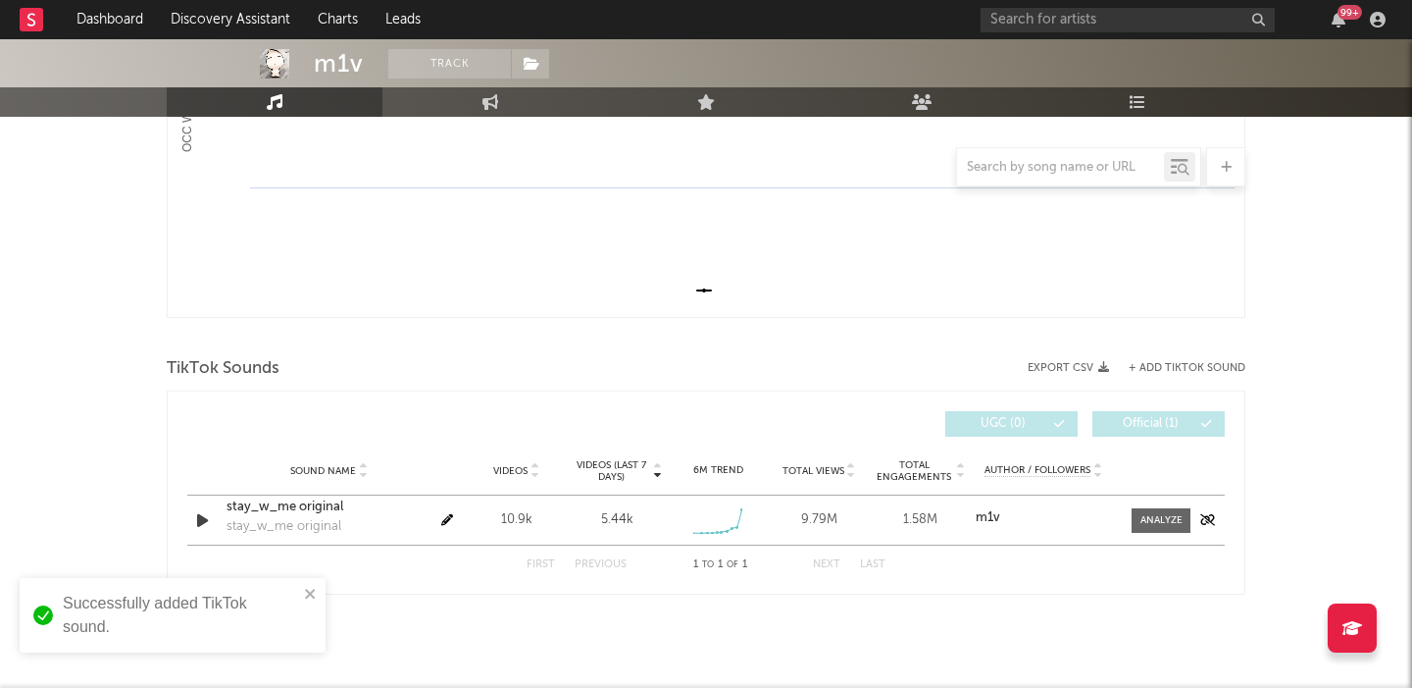
click at [204, 515] on icon "button" at bounding box center [202, 520] width 21 height 25
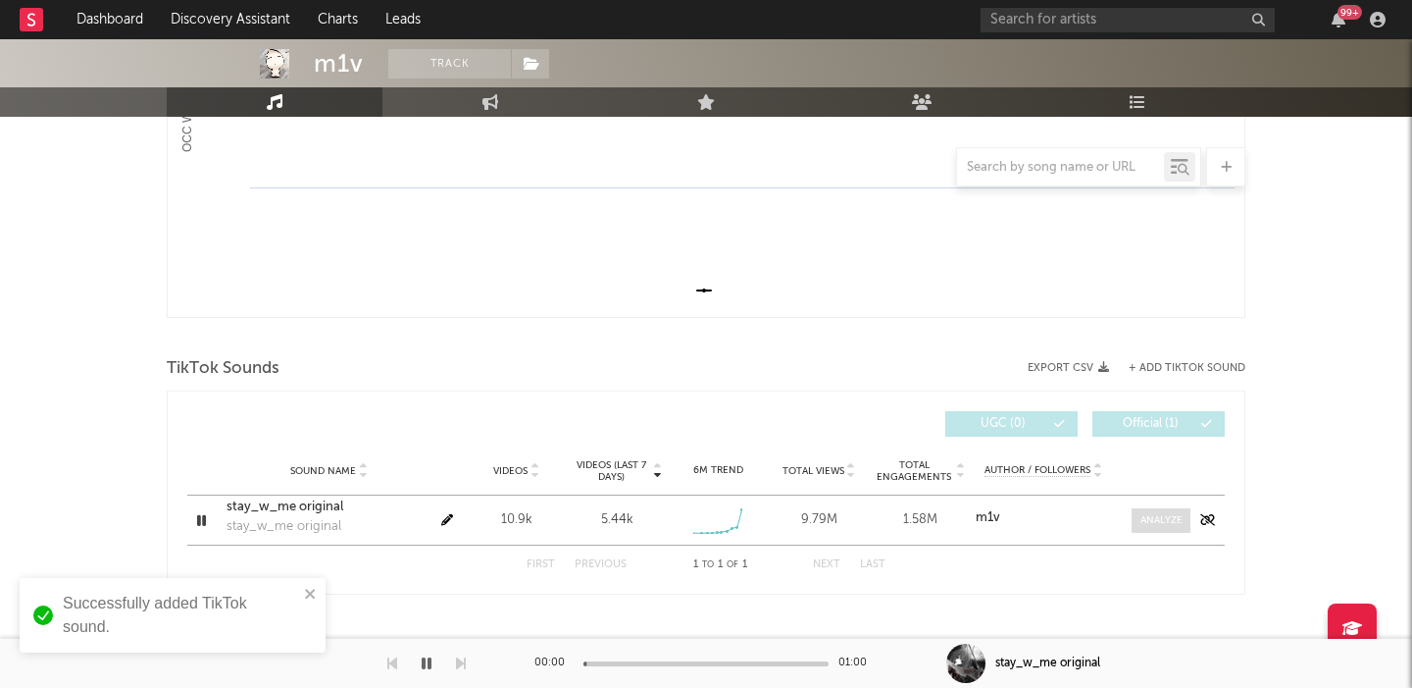
click at [1152, 517] on div at bounding box center [1162, 520] width 42 height 15
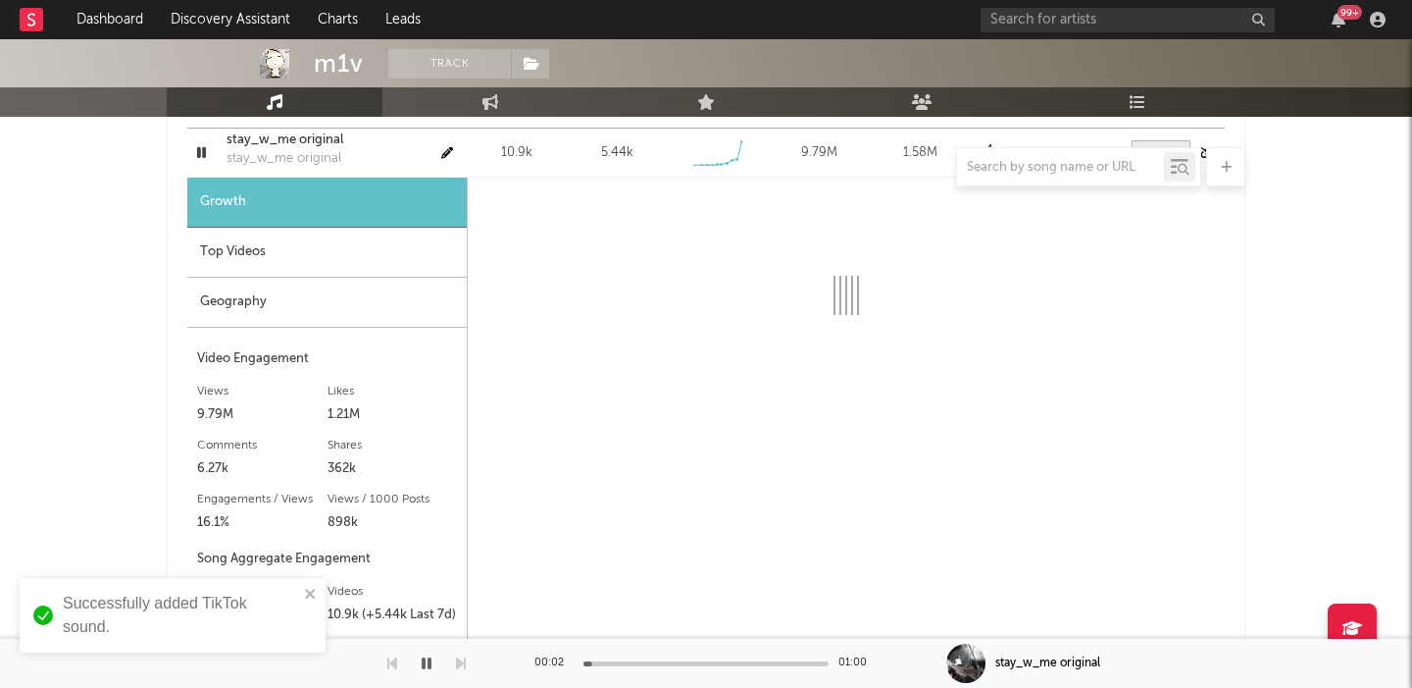
scroll to position [839, 0]
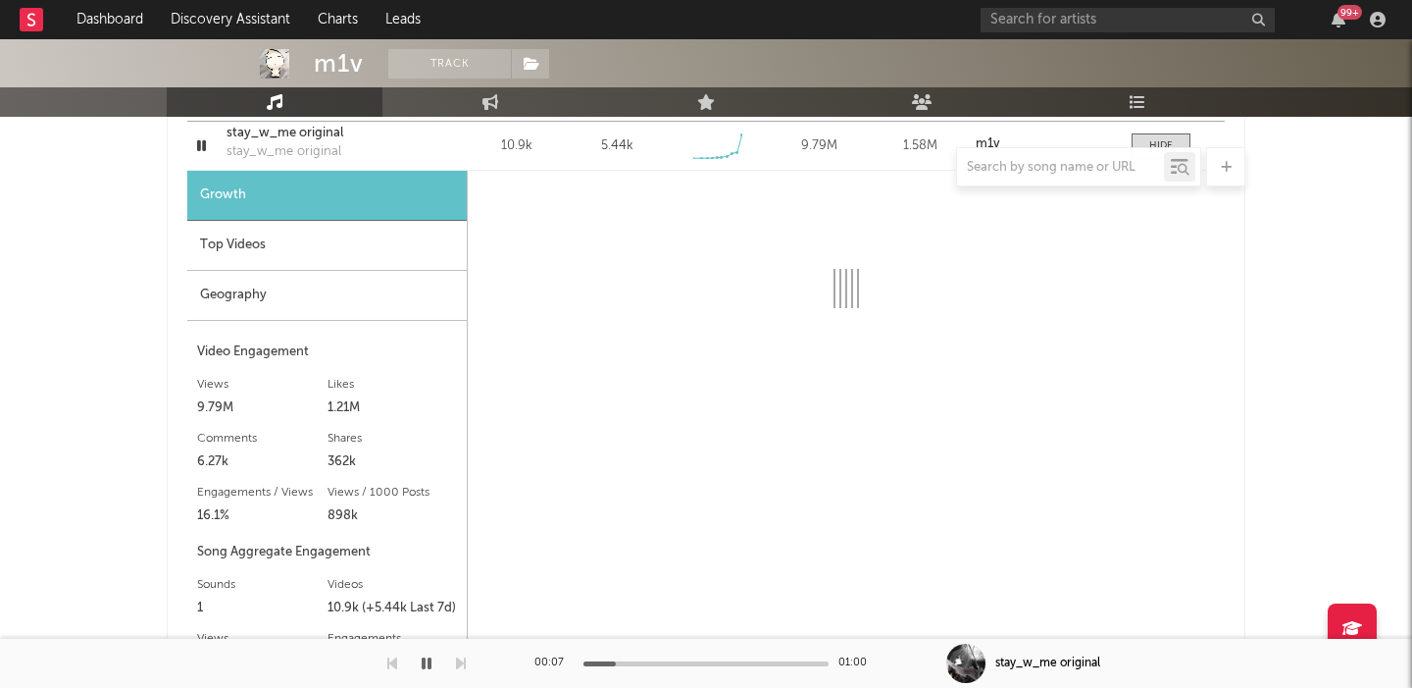
select select "6m"
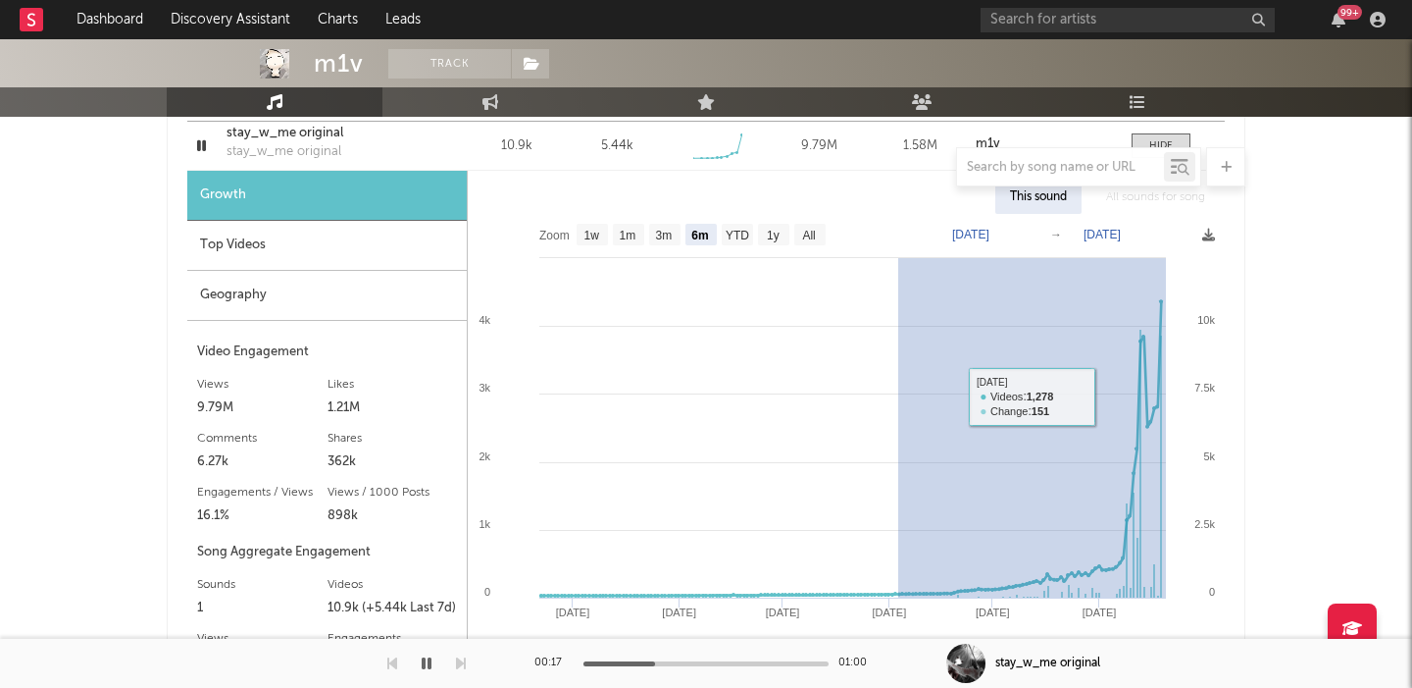
drag, startPoint x: 898, startPoint y: 396, endPoint x: 1301, endPoint y: 395, distance: 402.1
click at [1301, 395] on div "m1v Track Unknown Location | Unknown Genre Edit Track Benchmark Summary 2,105 M…" at bounding box center [706, 28] width 1412 height 1654
type input "2025-06-03"
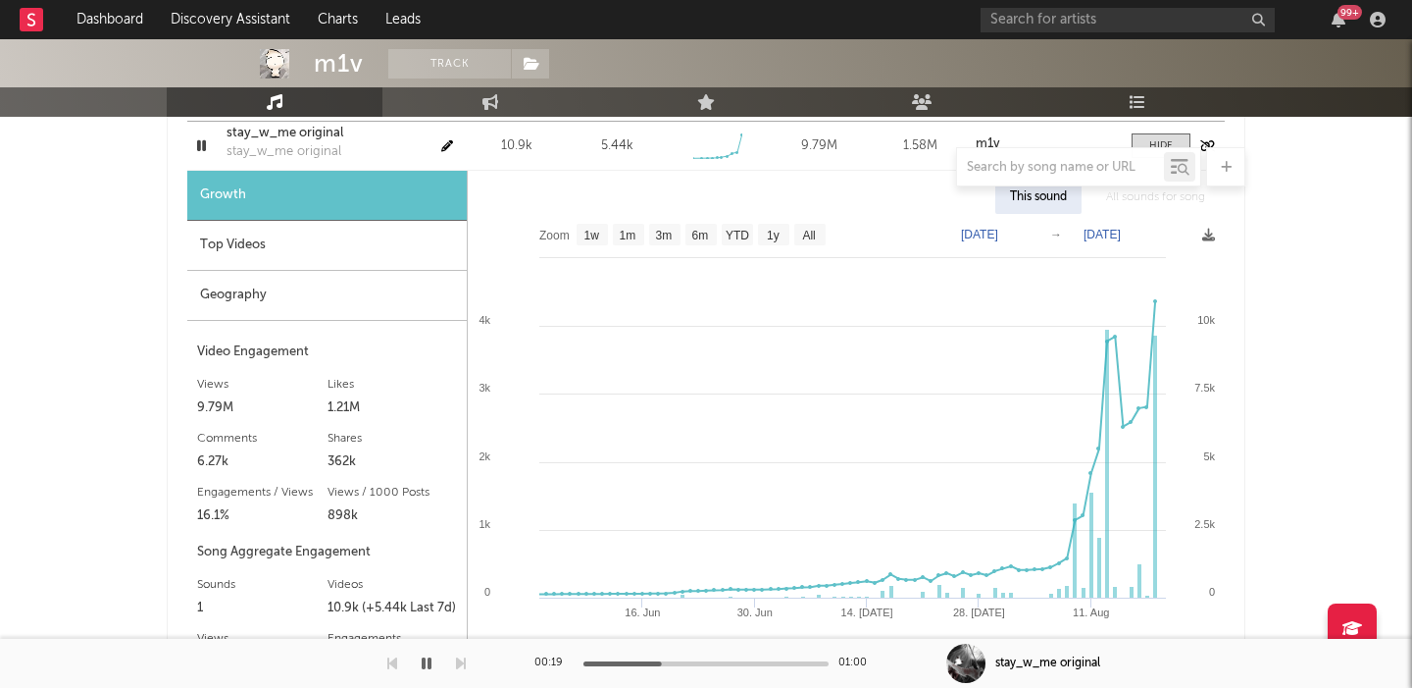
click at [305, 130] on div "stay_w_me original" at bounding box center [329, 134] width 205 height 20
click at [320, 243] on div "Top Videos" at bounding box center [327, 246] width 280 height 50
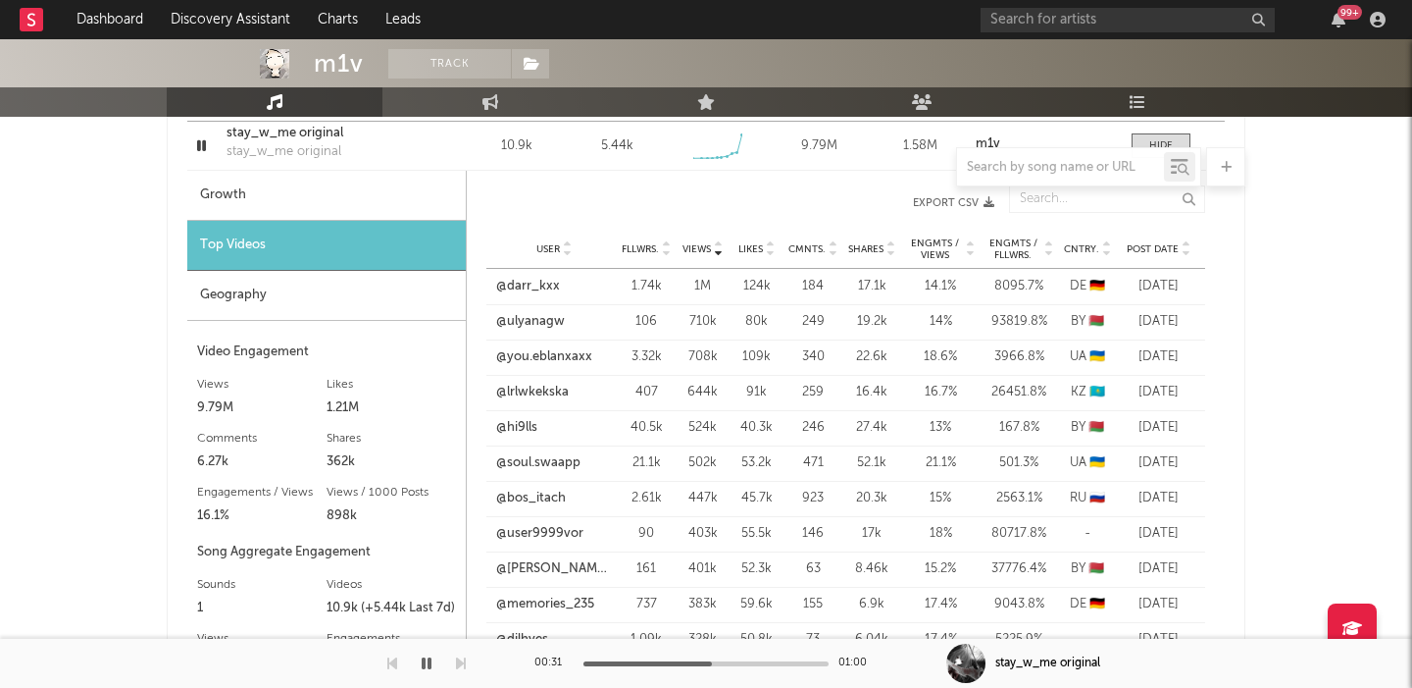
click at [322, 294] on div "Geography" at bounding box center [326, 296] width 279 height 50
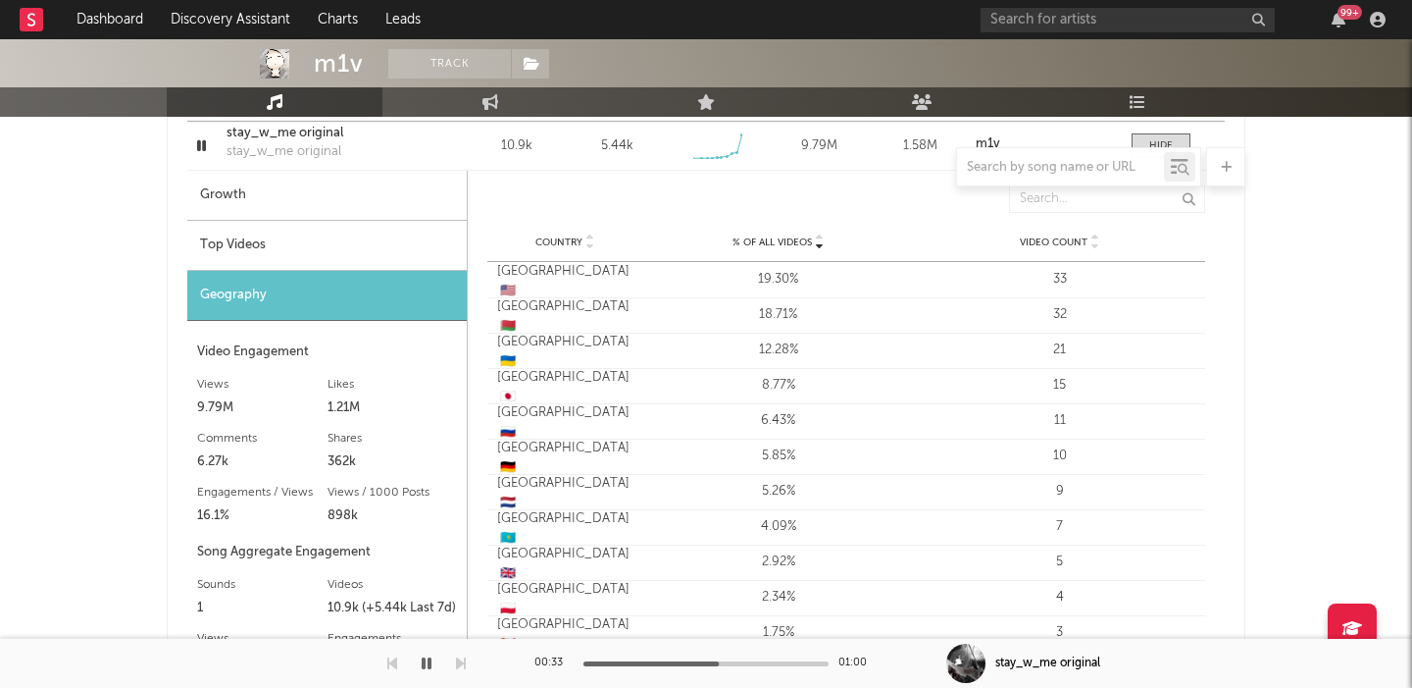
click at [328, 234] on div "Top Videos" at bounding box center [327, 246] width 280 height 50
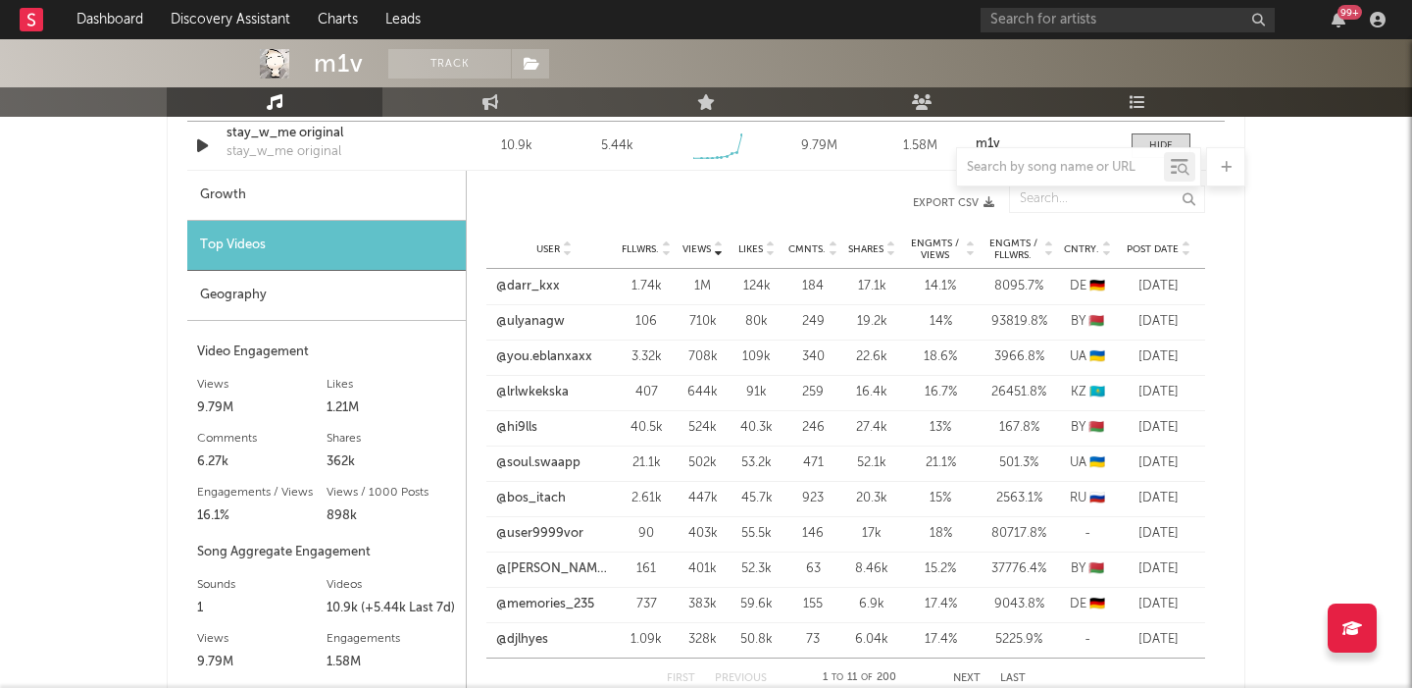
click at [392, 268] on div "Top Videos" at bounding box center [326, 246] width 279 height 50
click at [399, 292] on div "Geography" at bounding box center [326, 296] width 279 height 50
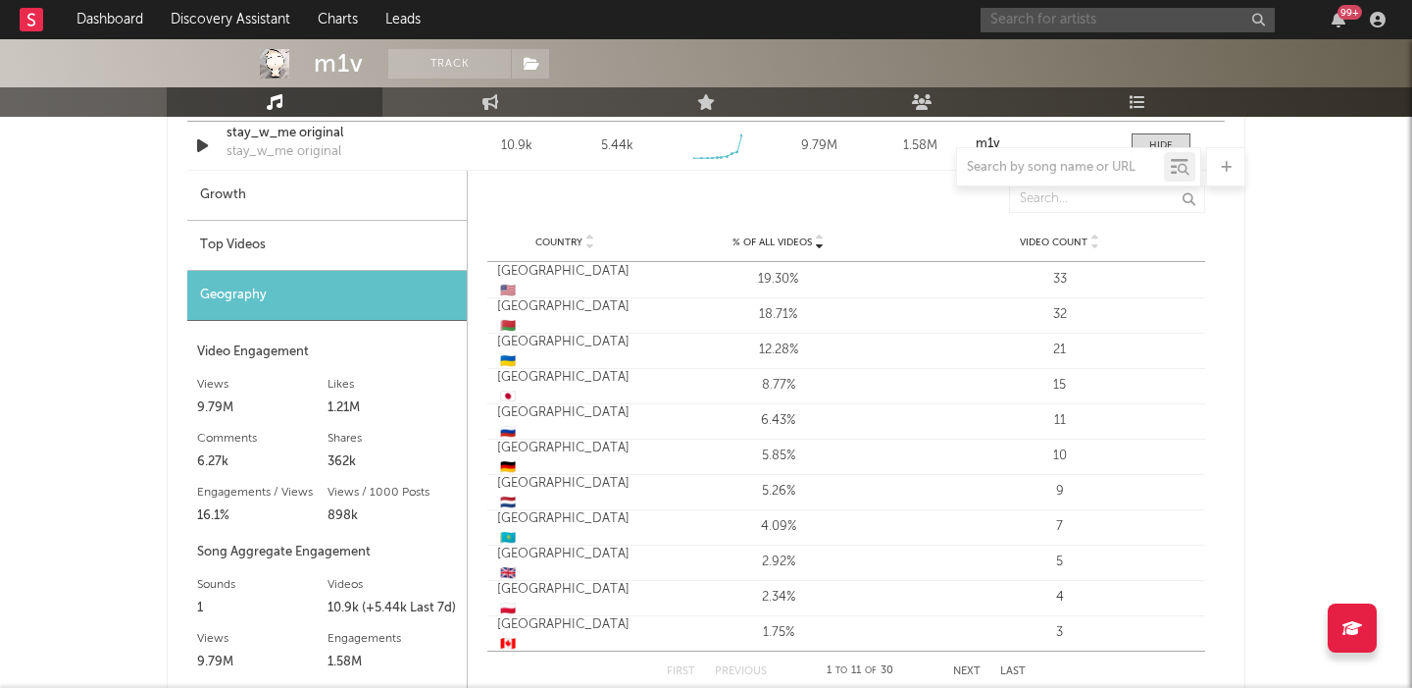
click at [1095, 26] on input "text" at bounding box center [1128, 20] width 294 height 25
type input "m1v"
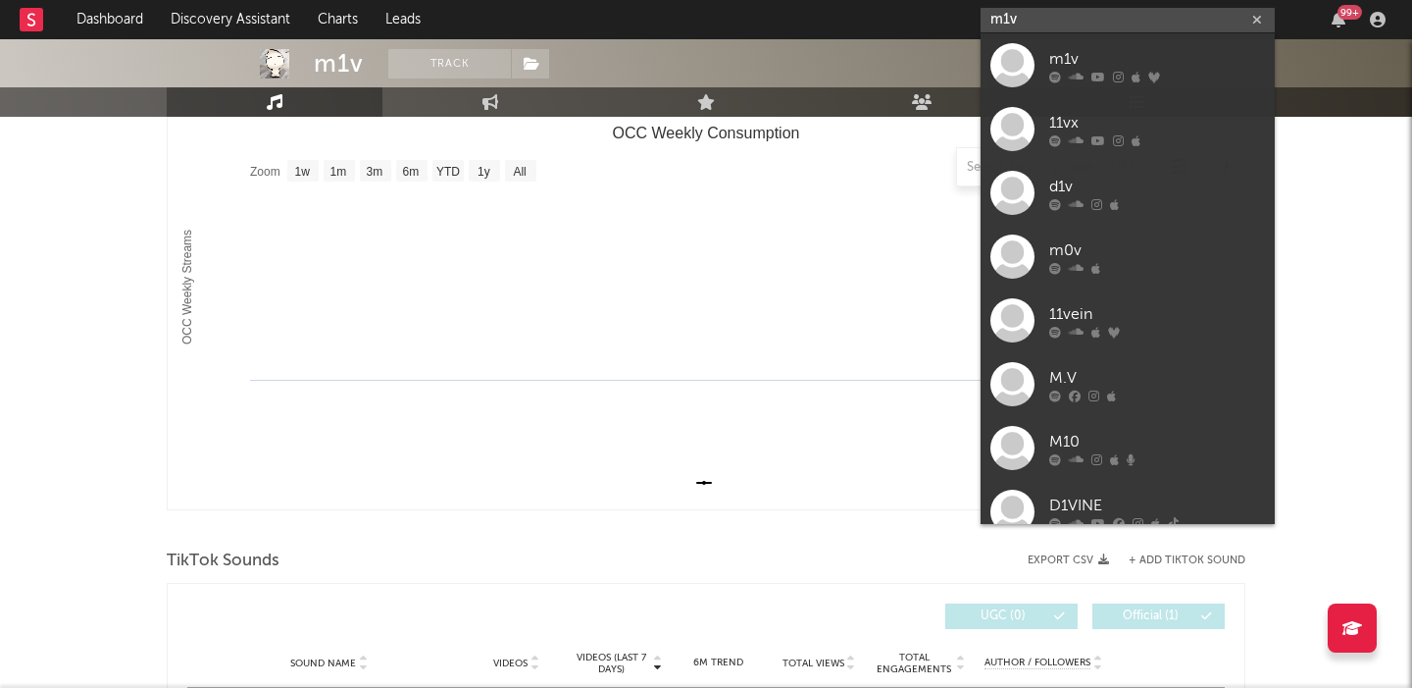
scroll to position [0, 0]
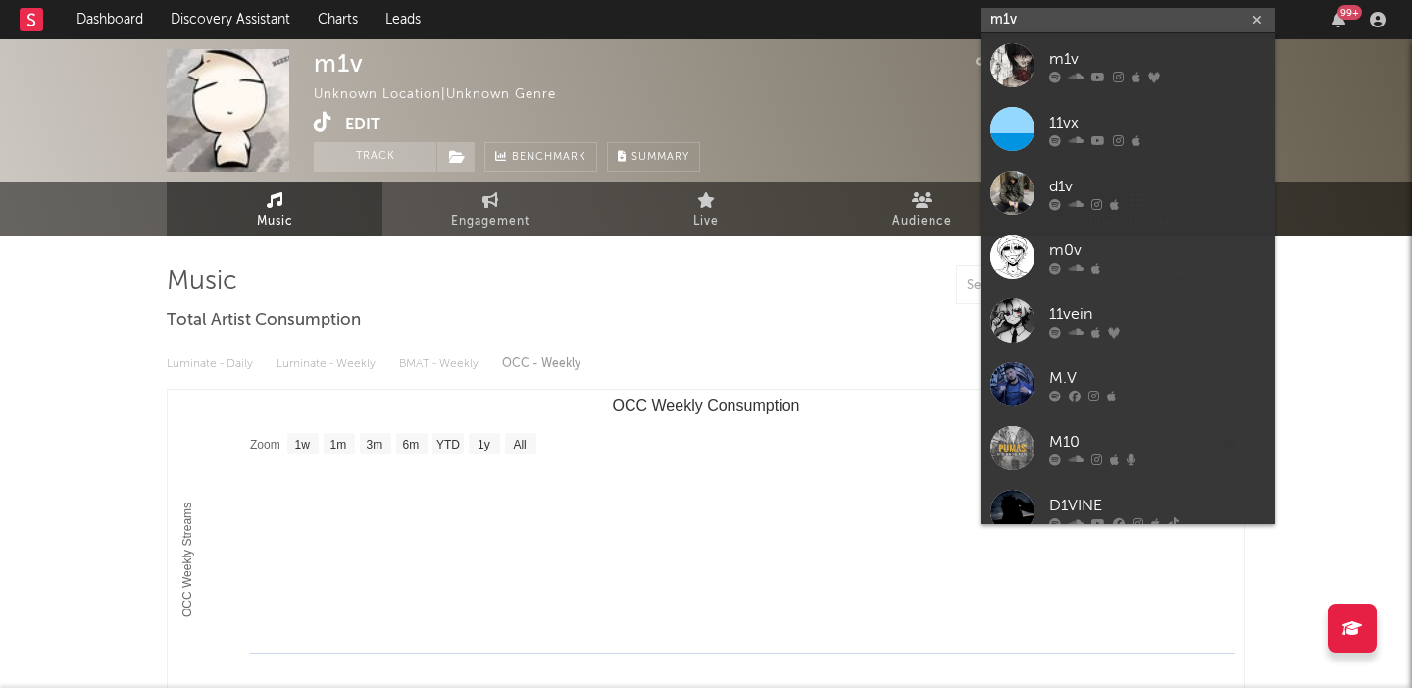
click at [366, 120] on button "Edit" at bounding box center [362, 124] width 35 height 25
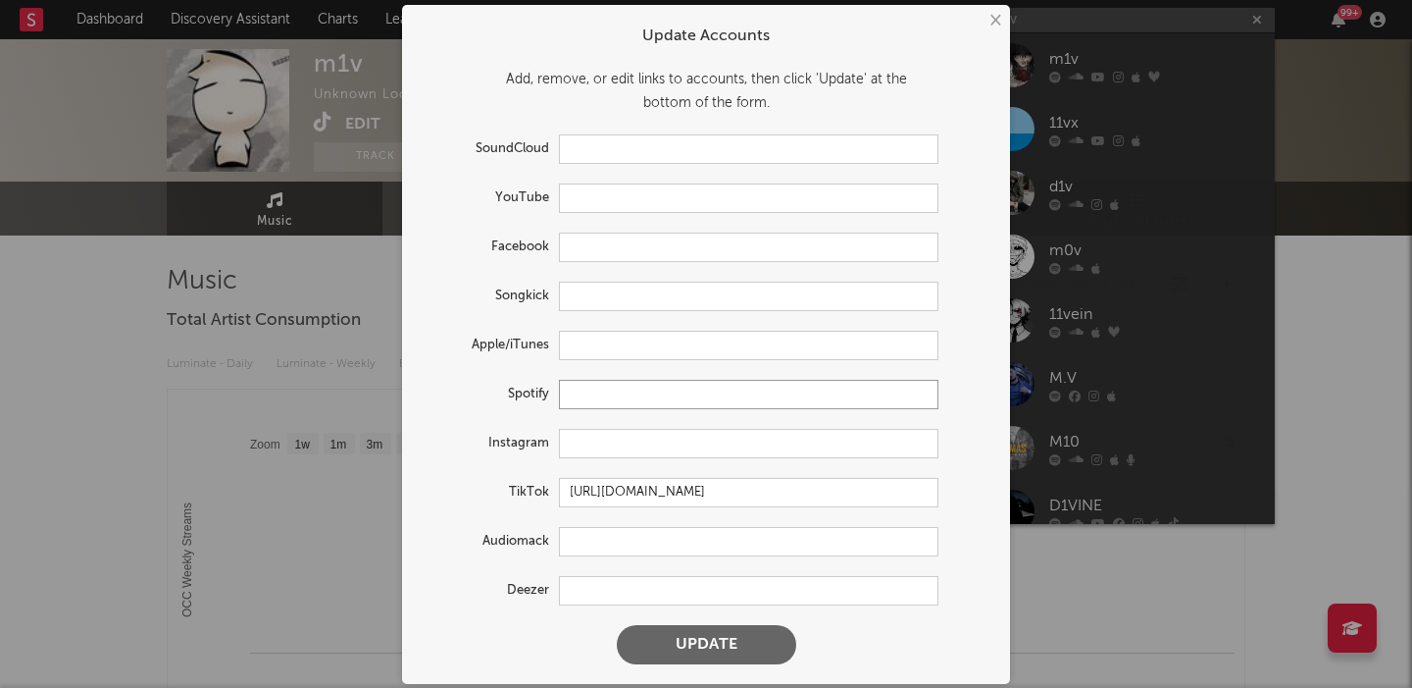
click at [592, 391] on input "text" at bounding box center [749, 394] width 380 height 29
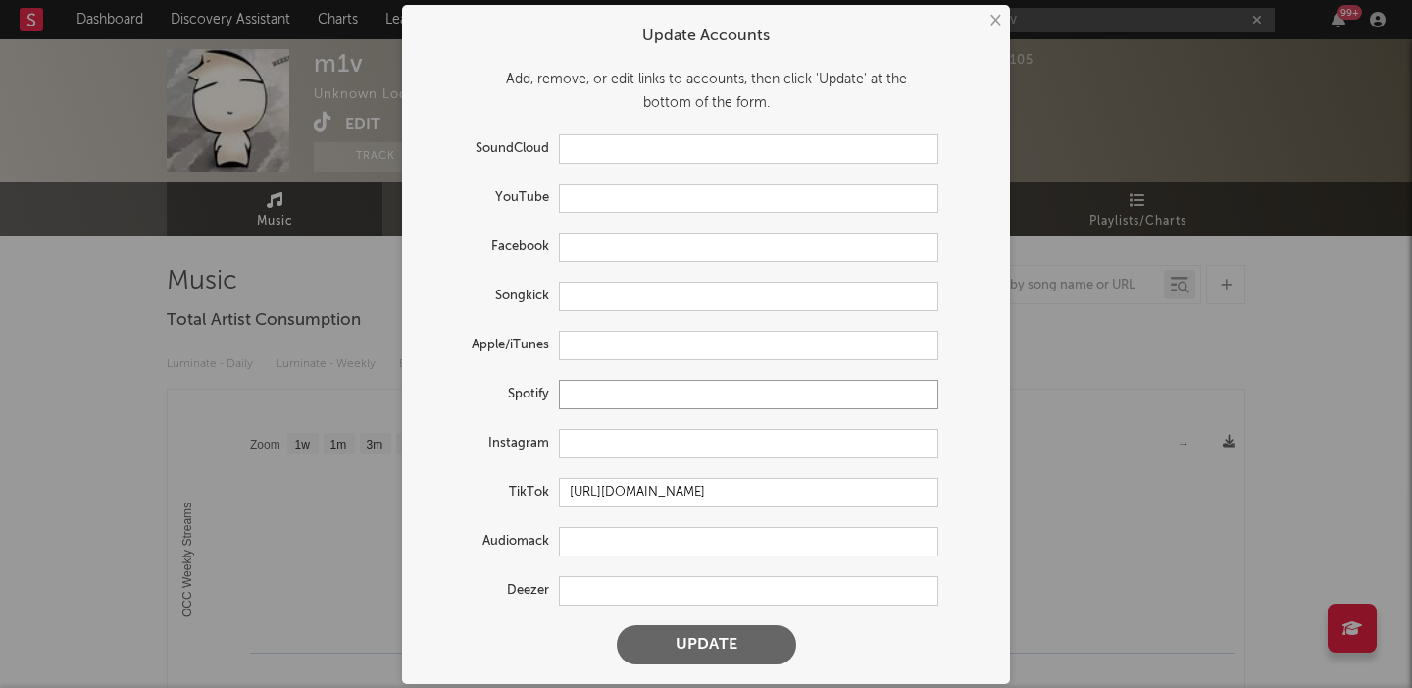
paste input "https://open.spotify.com/artist/5pfVvTVQiPCMClDlE3bj0S?si=WJEyoVMIRrm5u3e1Cz4c9g"
type input "https://open.spotify.com/artist/5pfVvTVQiPCMClDlE3bj0S?si=WJEyoVMIRrm5u3e1Cz4c9g"
click at [720, 631] on button "Update" at bounding box center [706, 644] width 179 height 39
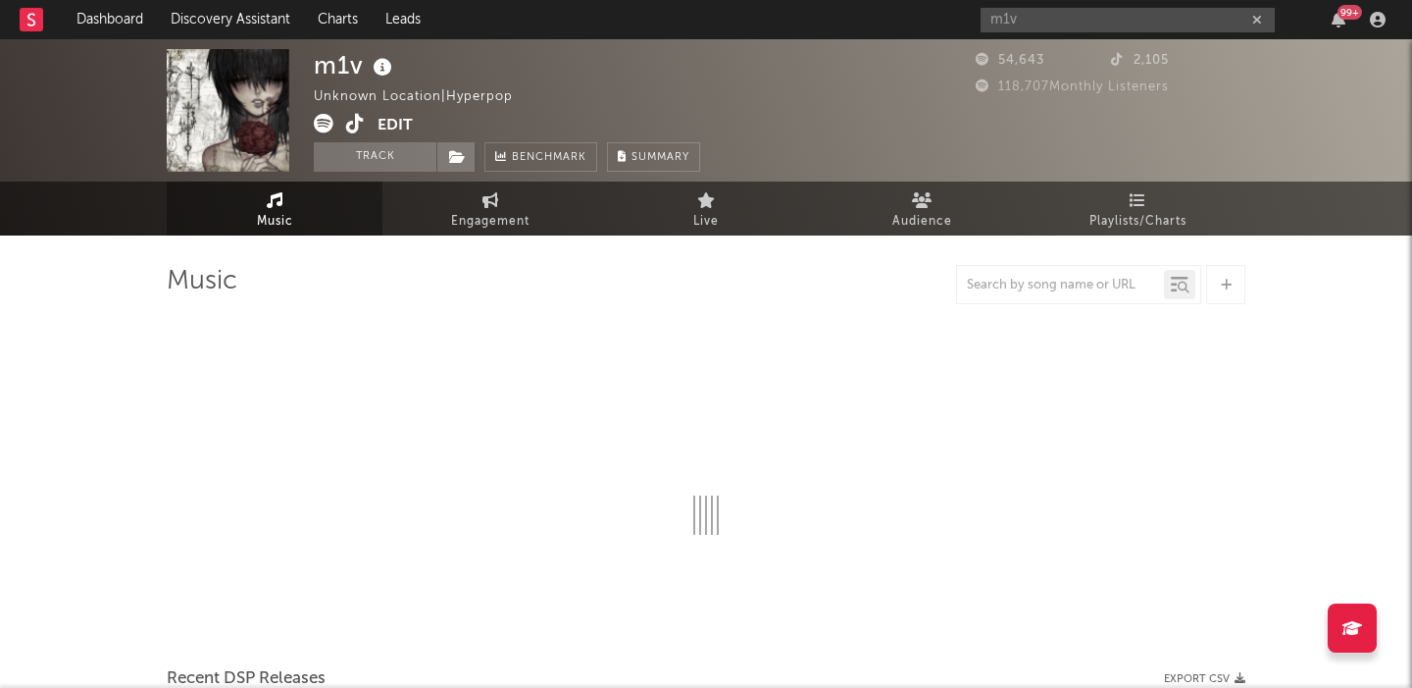
select select "6m"
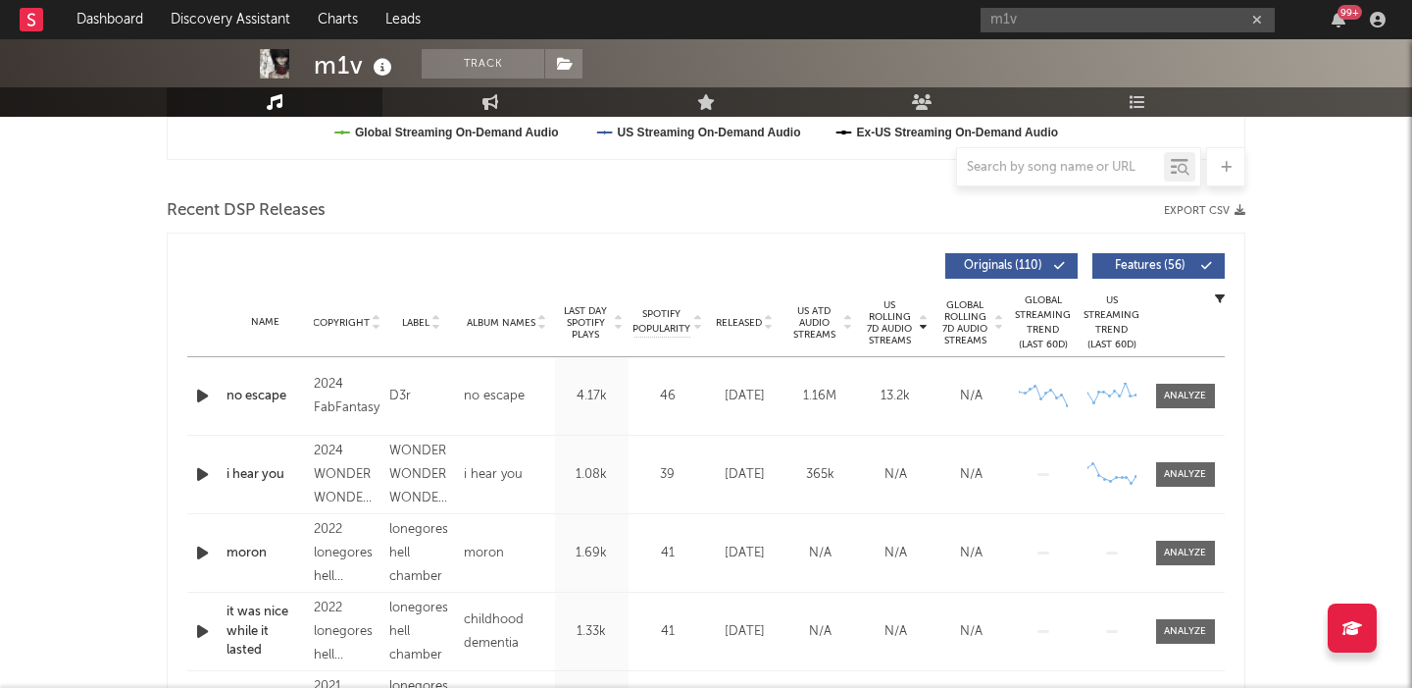
scroll to position [659, 0]
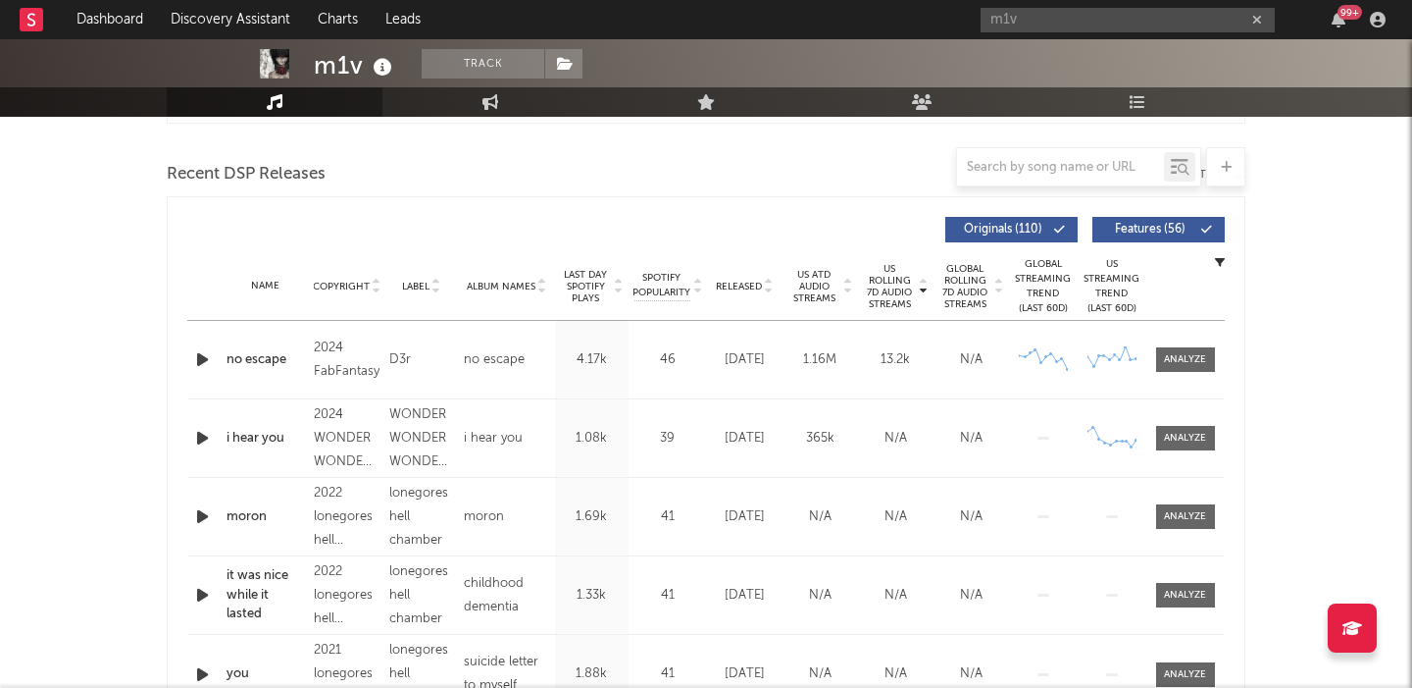
click at [1155, 223] on button "Features ( 56 )" at bounding box center [1159, 230] width 132 height 26
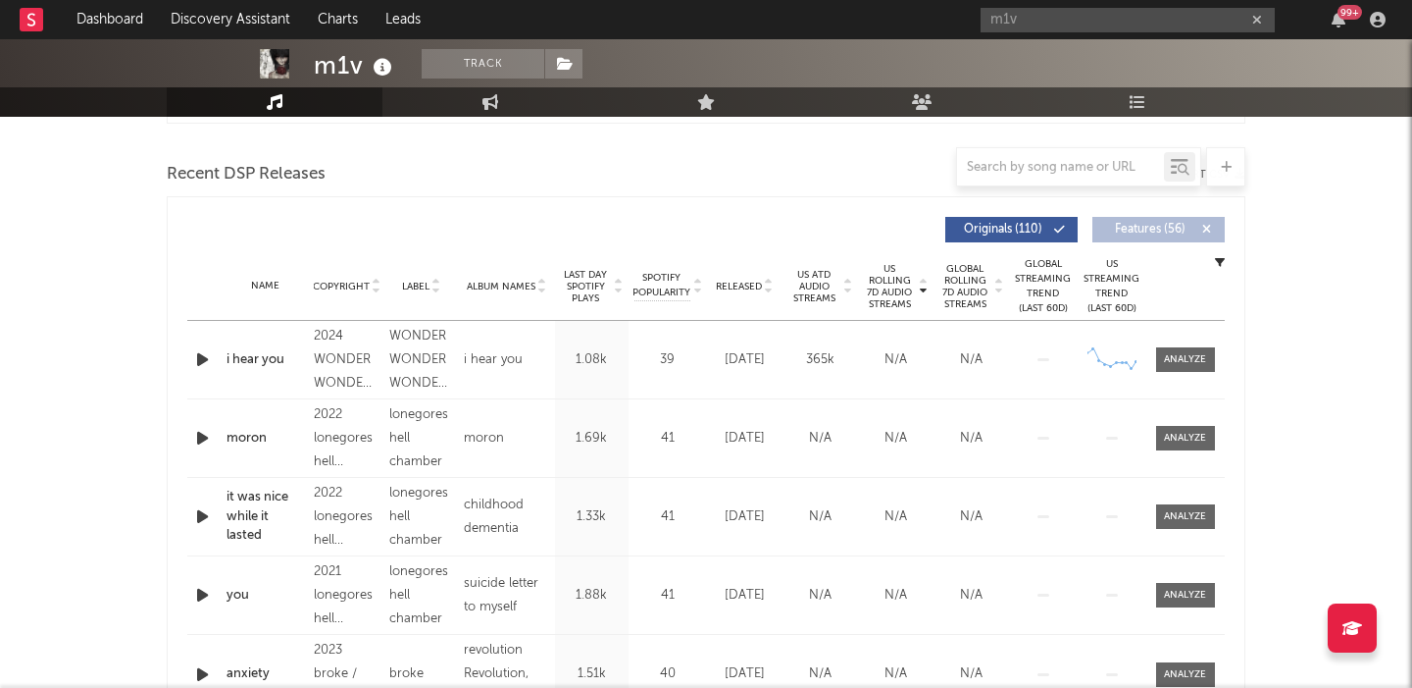
click at [208, 361] on icon "button" at bounding box center [202, 359] width 21 height 25
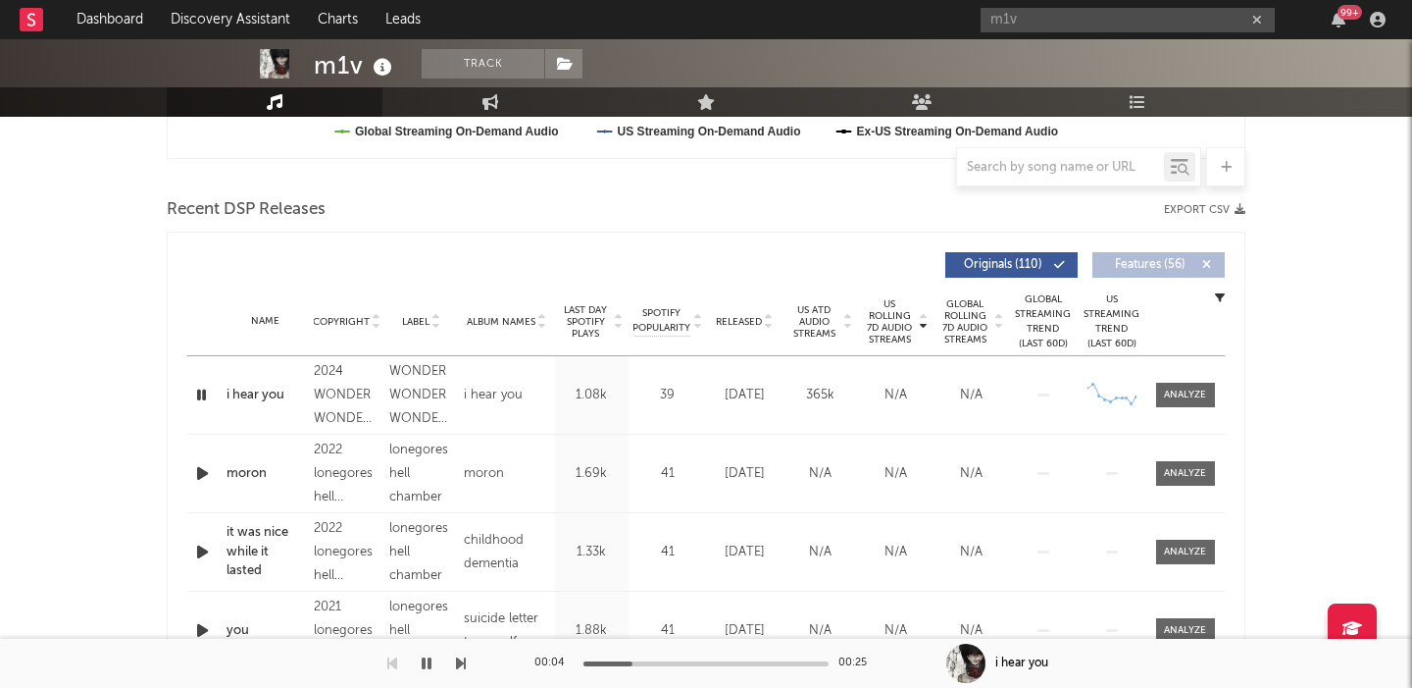
scroll to position [609, 0]
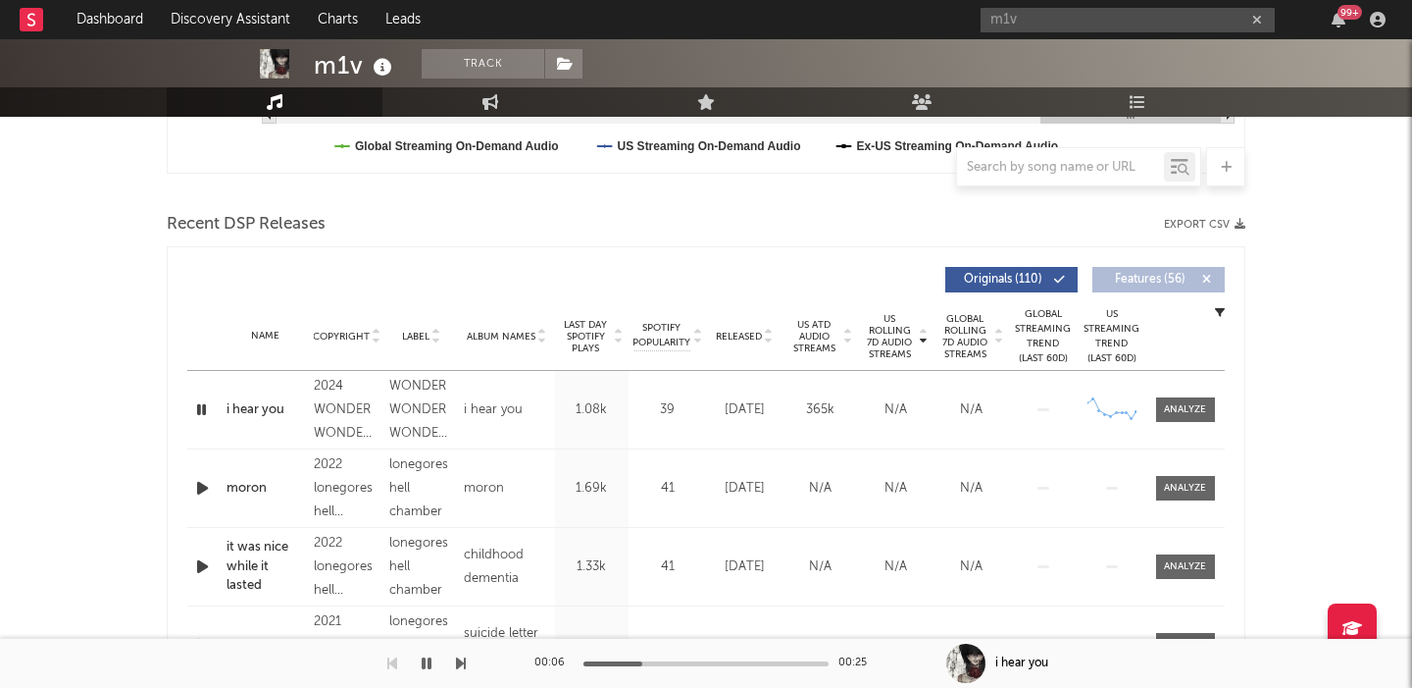
click at [748, 333] on span "Released" at bounding box center [739, 337] width 46 height 12
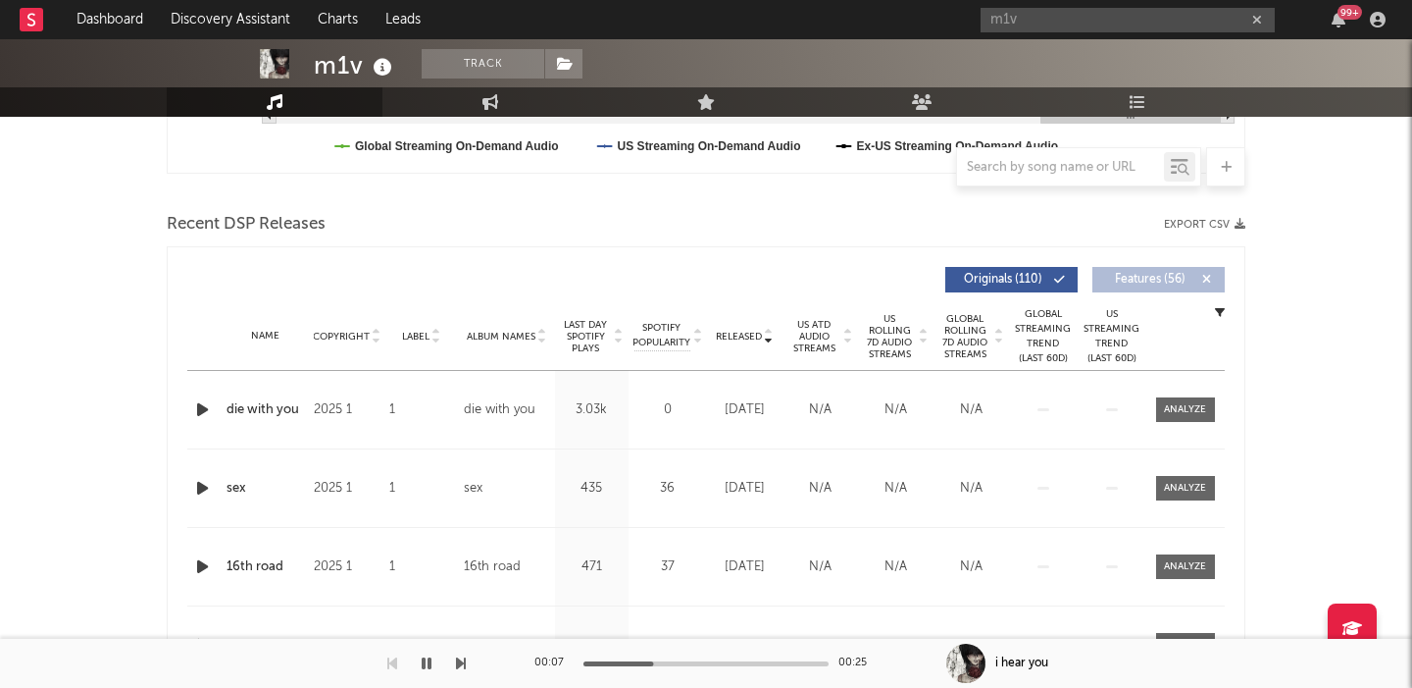
click at [891, 339] on span "US Rolling 7D Audio Streams" at bounding box center [890, 336] width 54 height 47
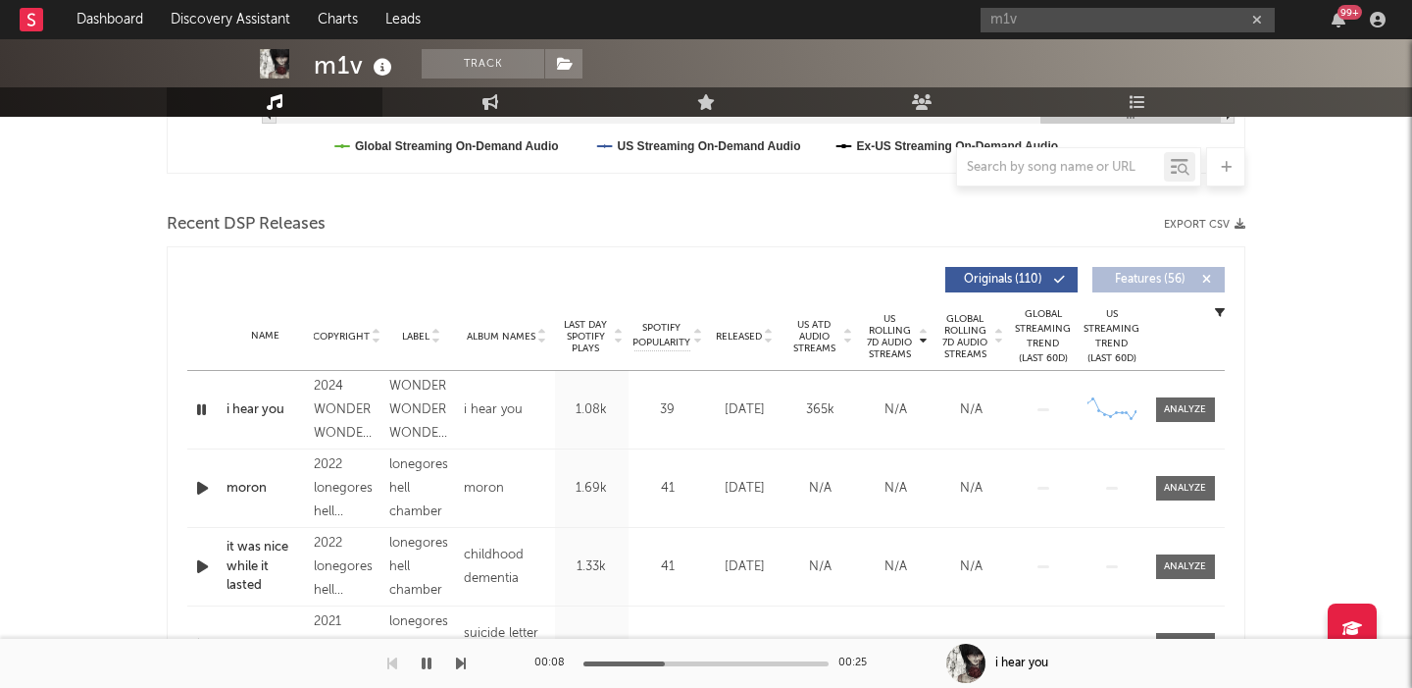
scroll to position [741, 0]
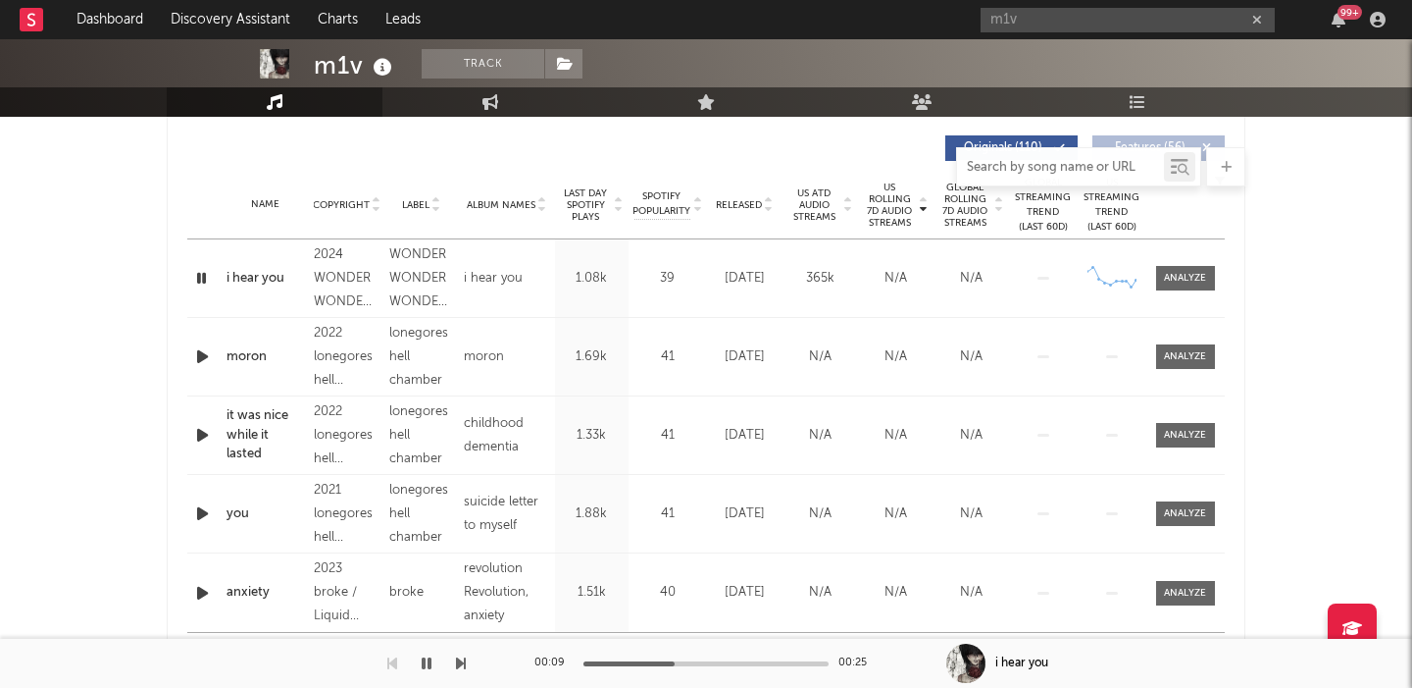
click at [1020, 167] on input "text" at bounding box center [1060, 168] width 207 height 16
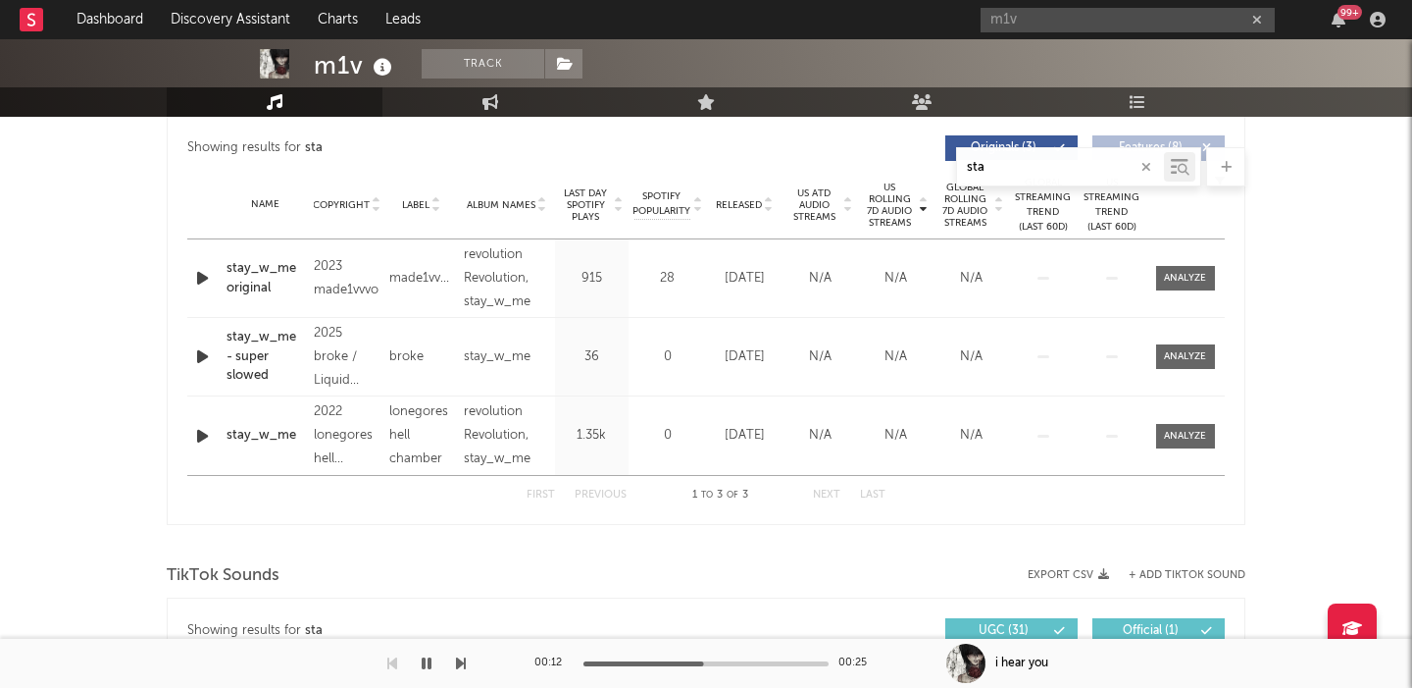
click at [201, 276] on icon "button" at bounding box center [202, 278] width 21 height 25
type input "sta"
click at [1174, 282] on div at bounding box center [1185, 278] width 42 height 15
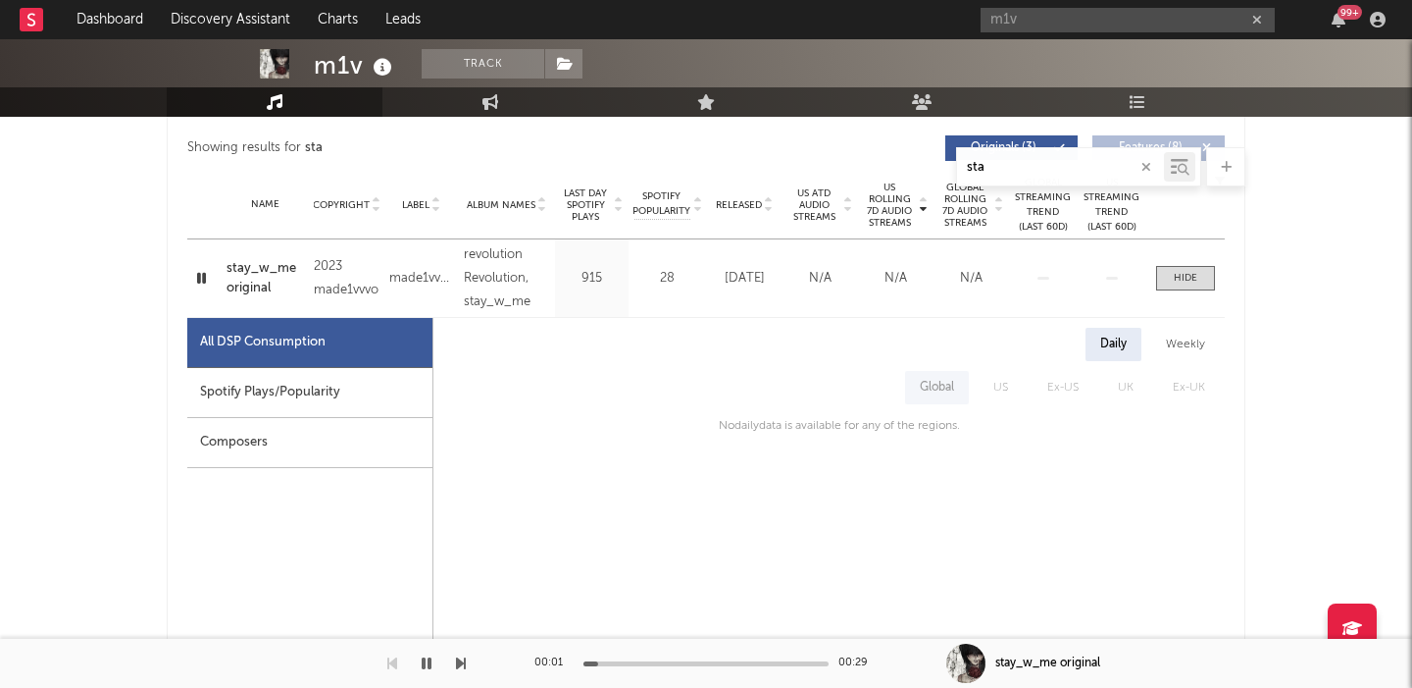
click at [305, 385] on div "Spotify Plays/Popularity" at bounding box center [309, 393] width 245 height 50
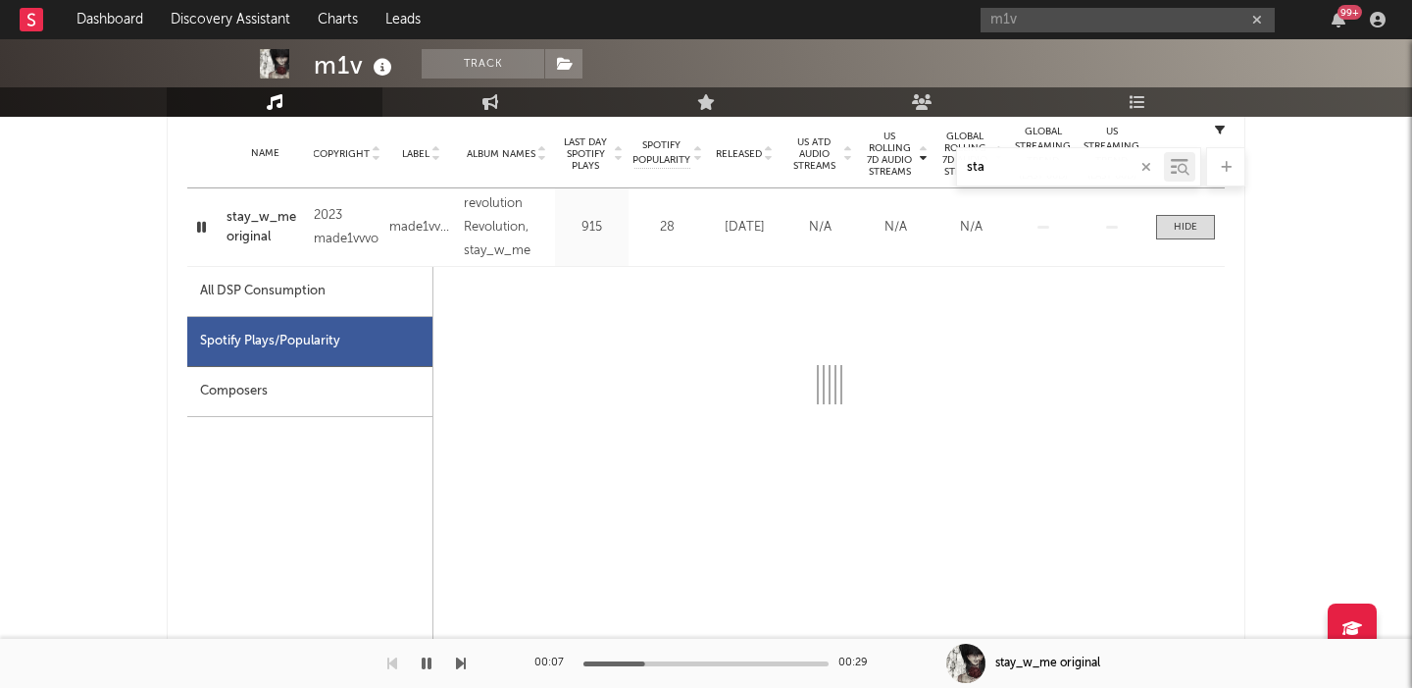
scroll to position [768, 0]
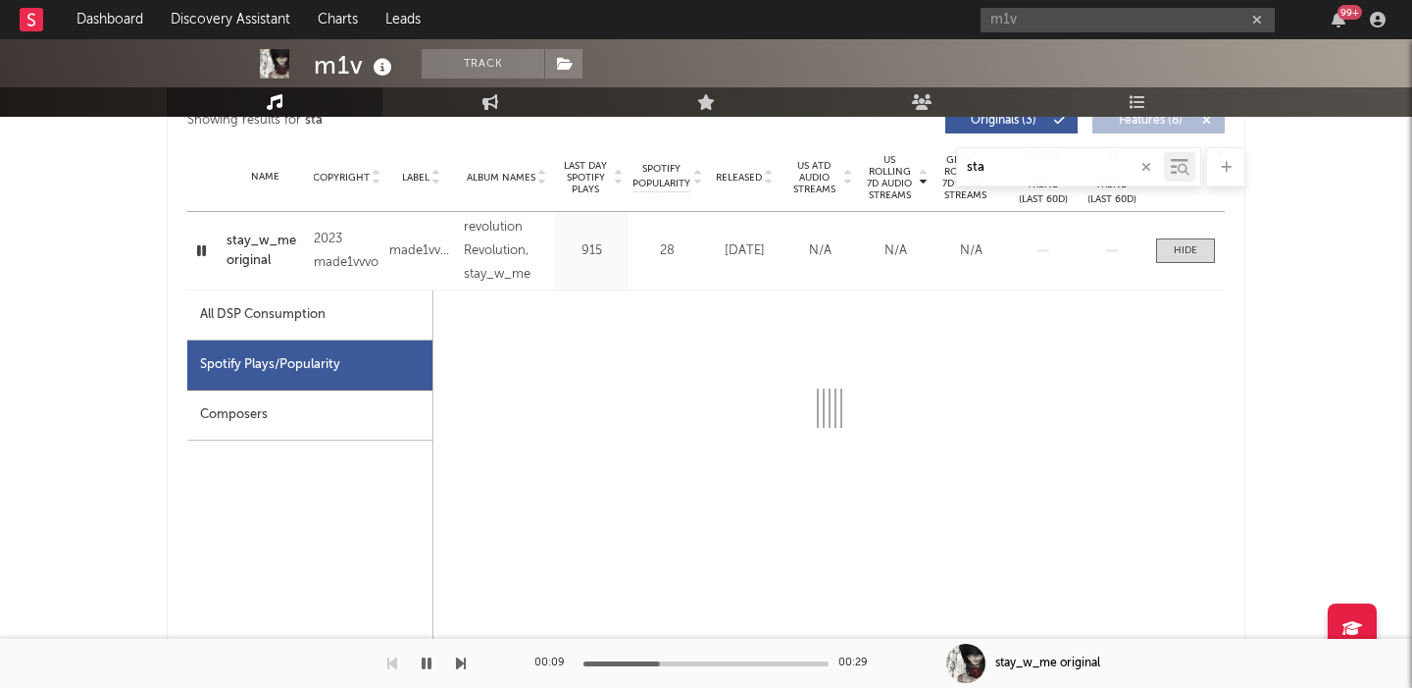
select select "6m"
select select "1w"
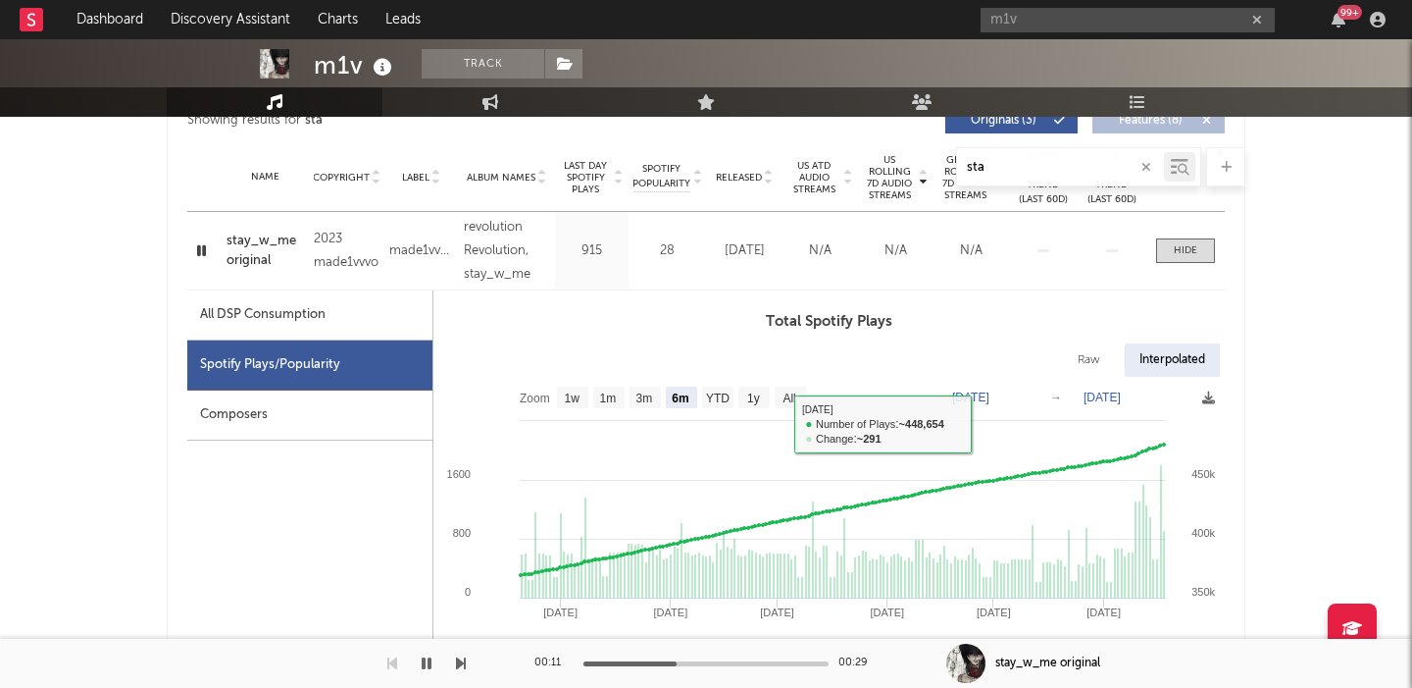
click at [1073, 366] on div "Raw" at bounding box center [1089, 359] width 52 height 33
select select "6m"
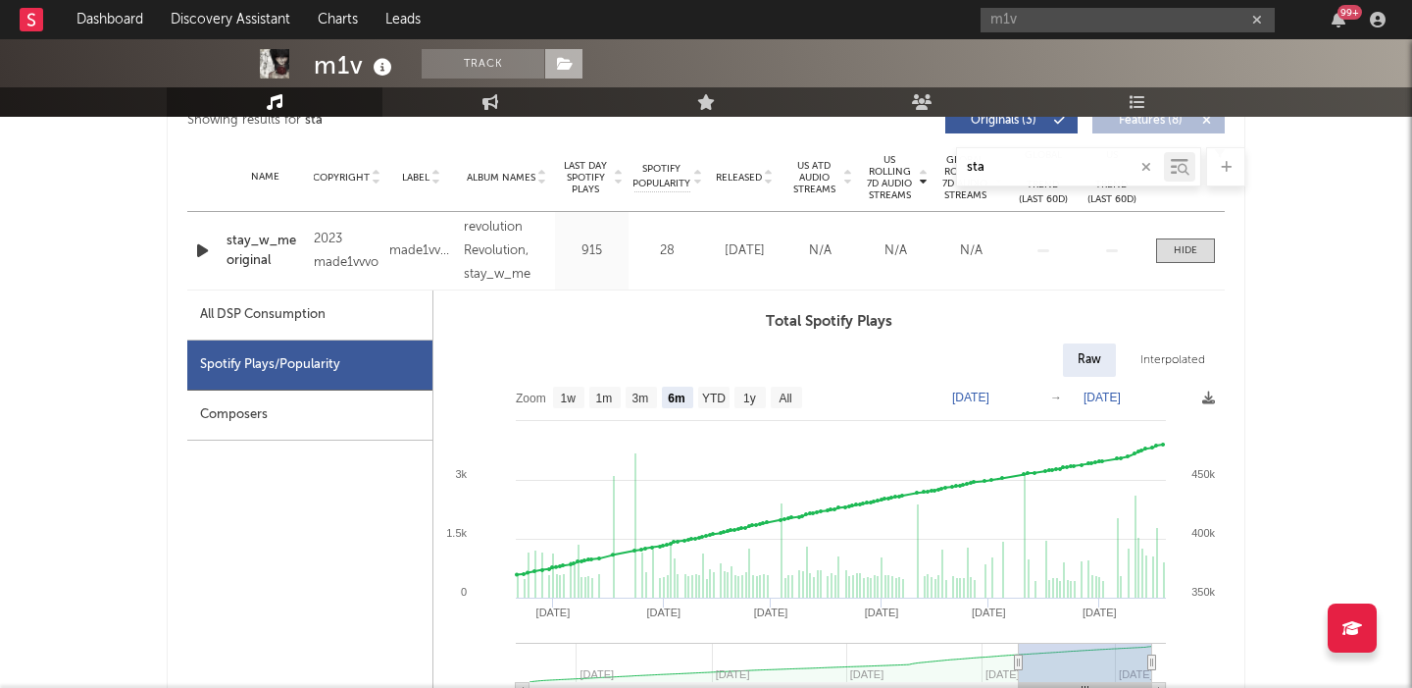
click at [575, 54] on span at bounding box center [563, 63] width 39 height 29
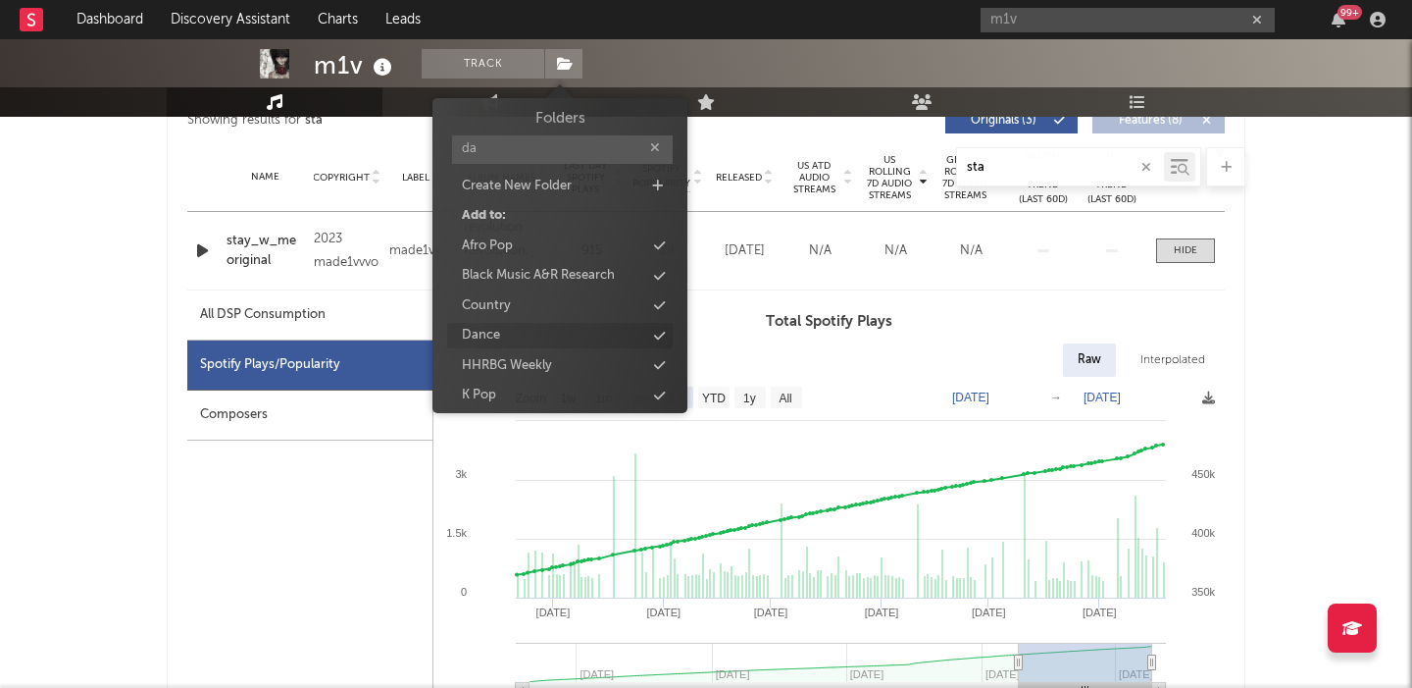
type input "da"
click at [534, 333] on div "Dance" at bounding box center [560, 336] width 226 height 26
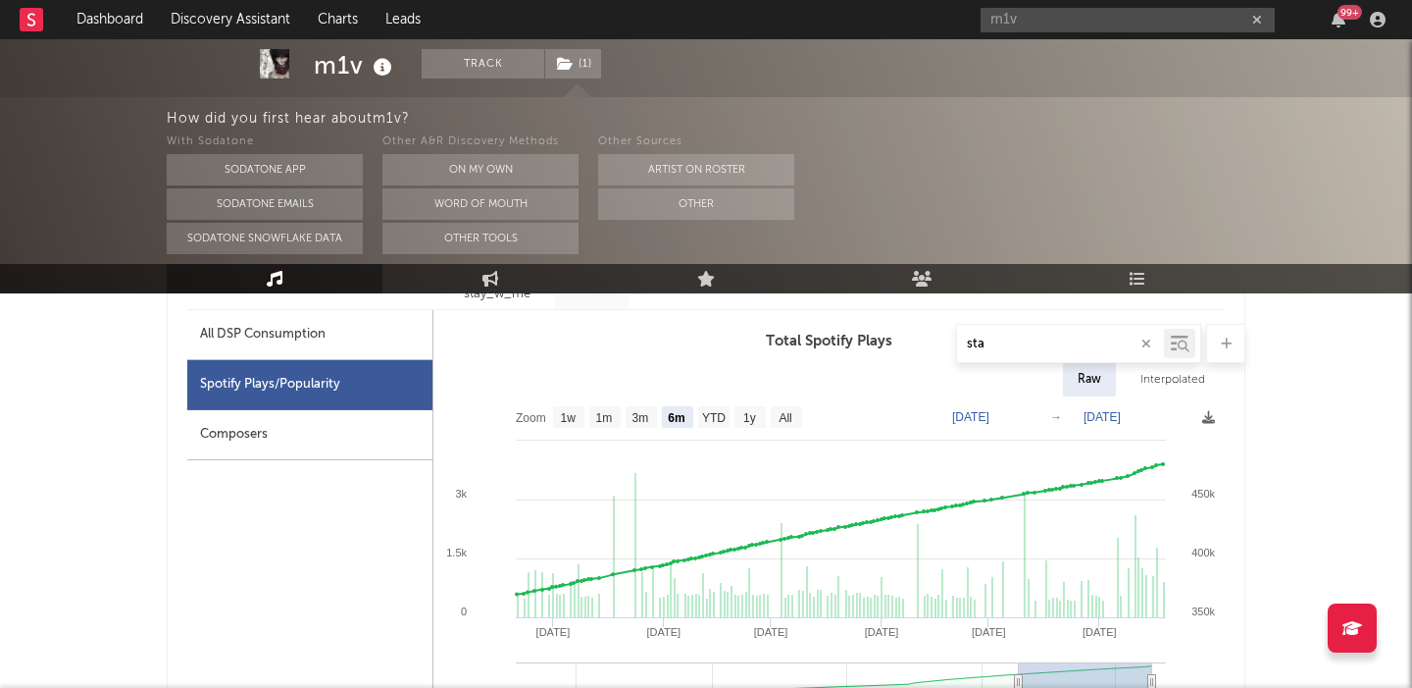
scroll to position [945, 0]
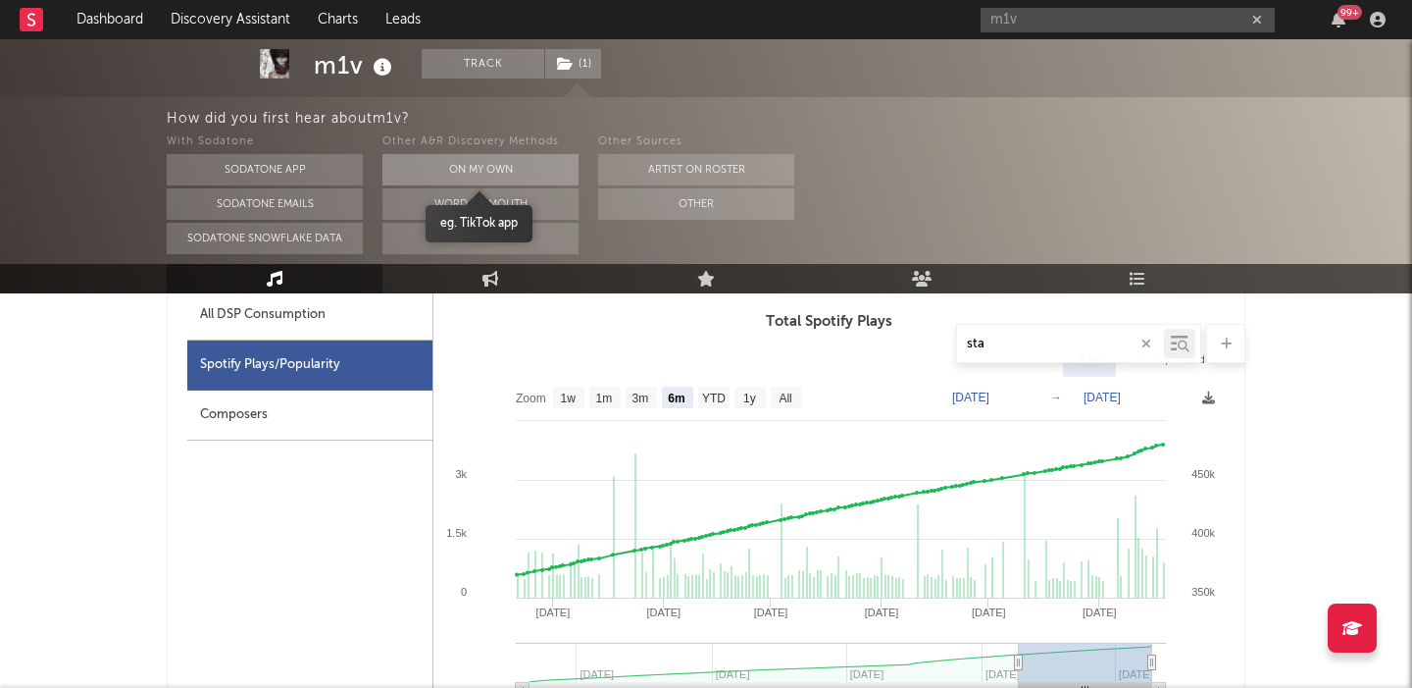
click at [483, 165] on button "On My Own" at bounding box center [481, 169] width 196 height 31
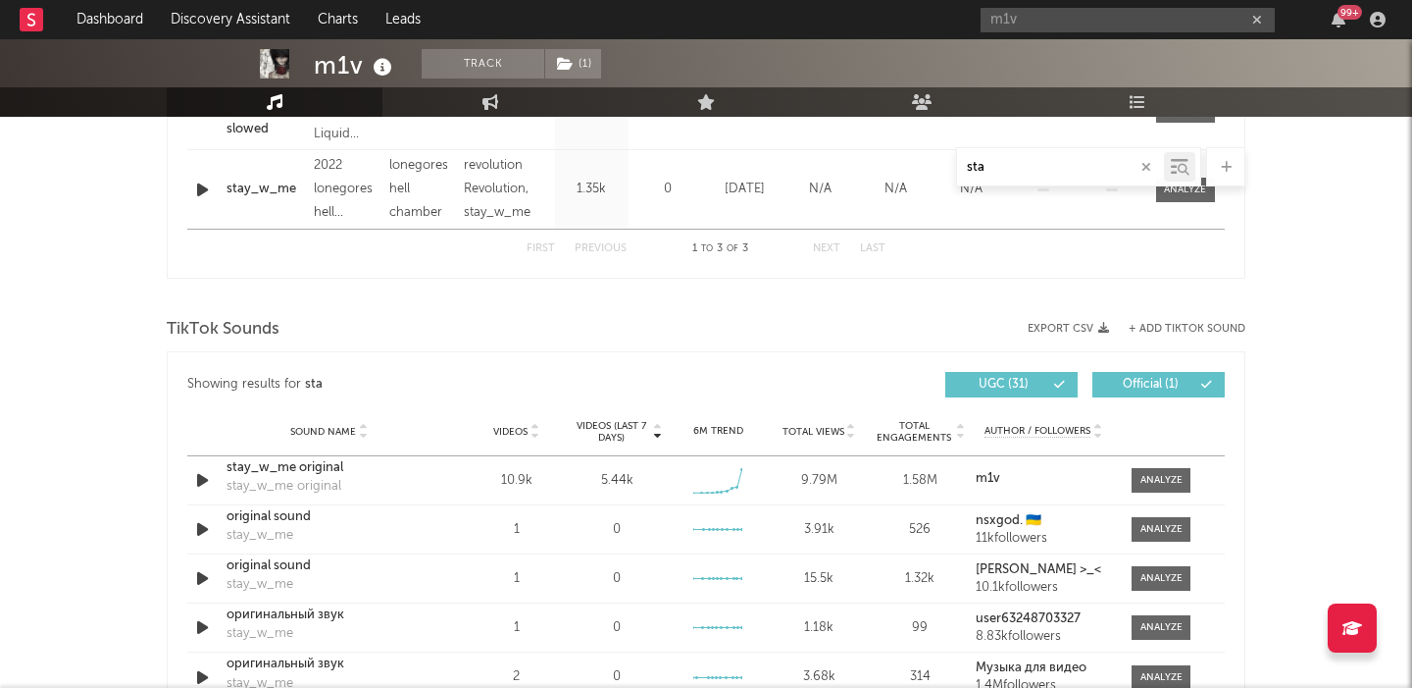
scroll to position [2066, 0]
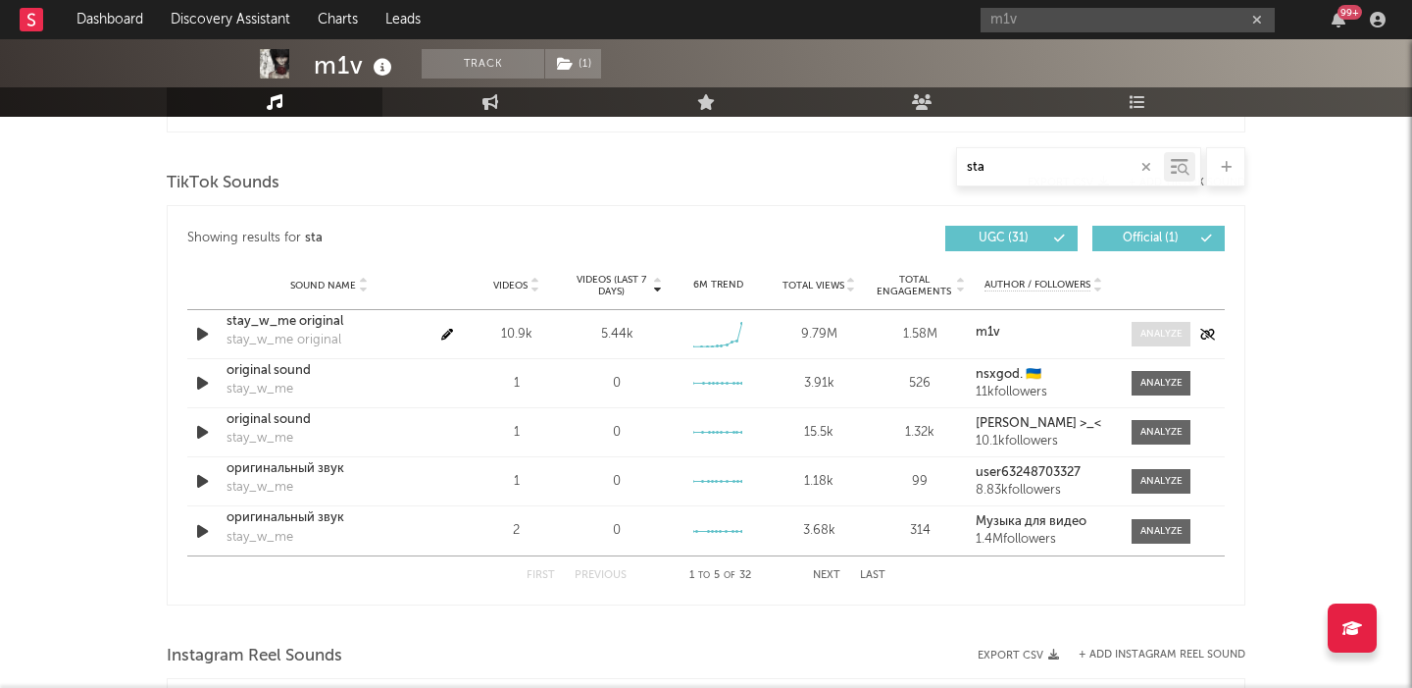
click at [1154, 329] on div at bounding box center [1162, 334] width 42 height 15
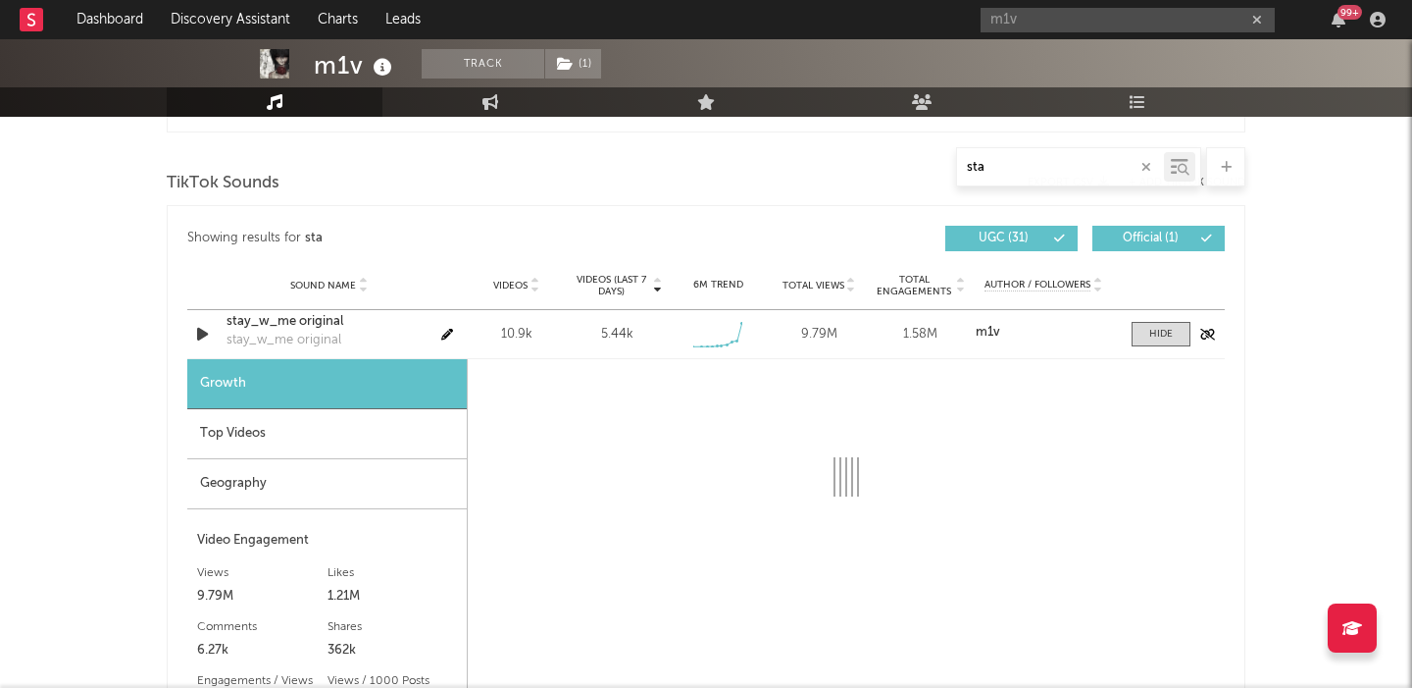
click at [206, 332] on icon "button" at bounding box center [202, 334] width 21 height 25
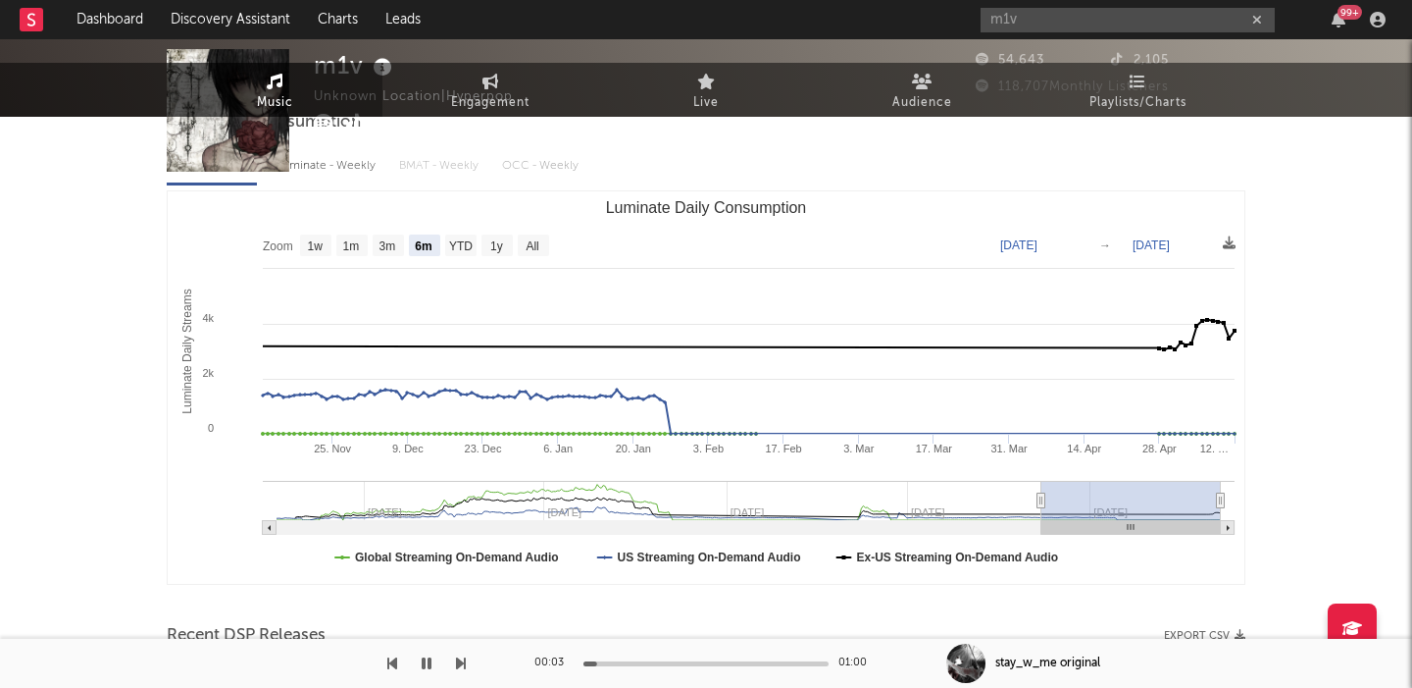
scroll to position [0, 0]
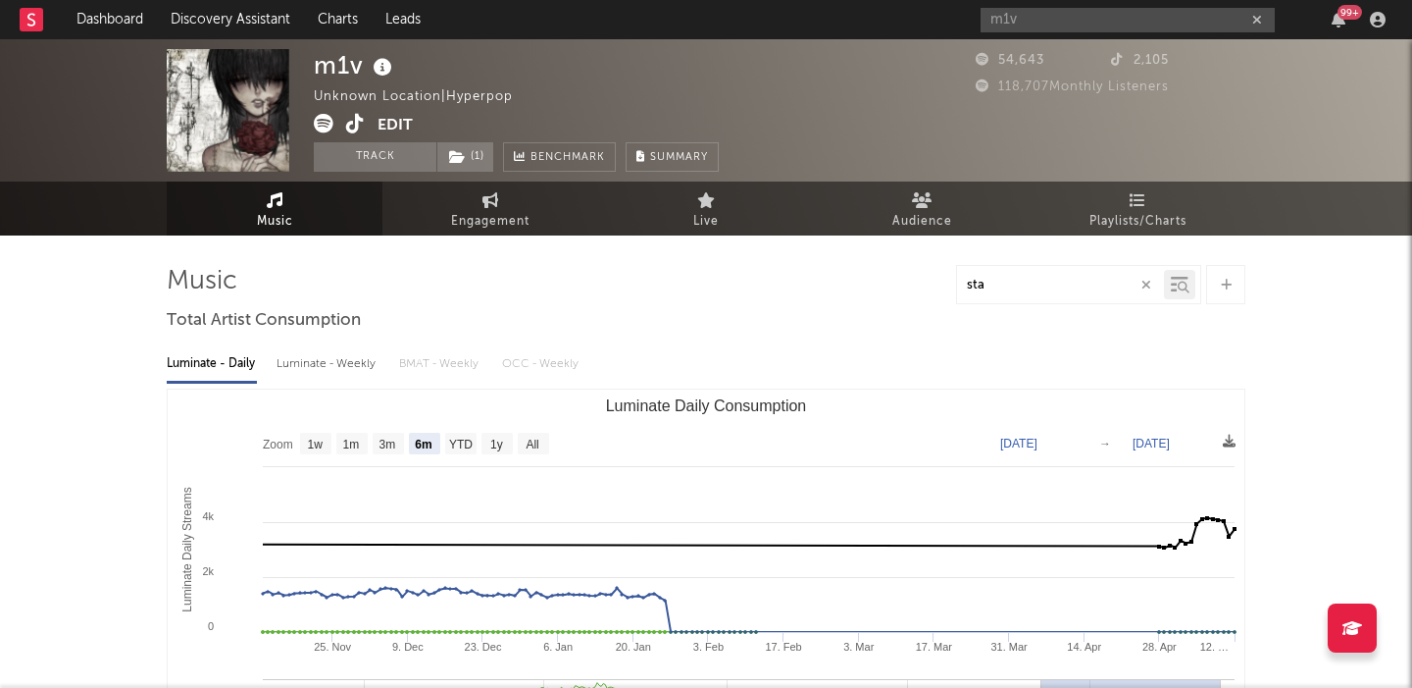
select select "6m"
click at [341, 68] on div "m1v" at bounding box center [355, 65] width 83 height 32
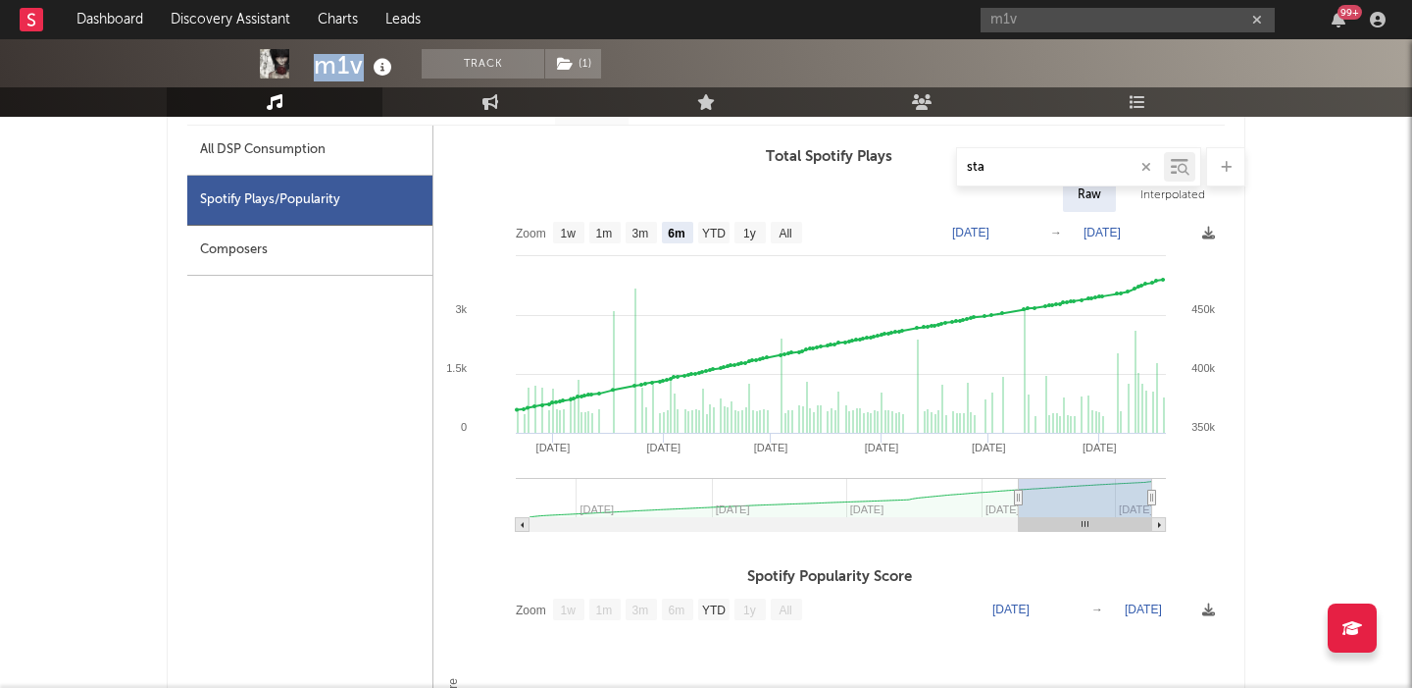
scroll to position [814, 0]
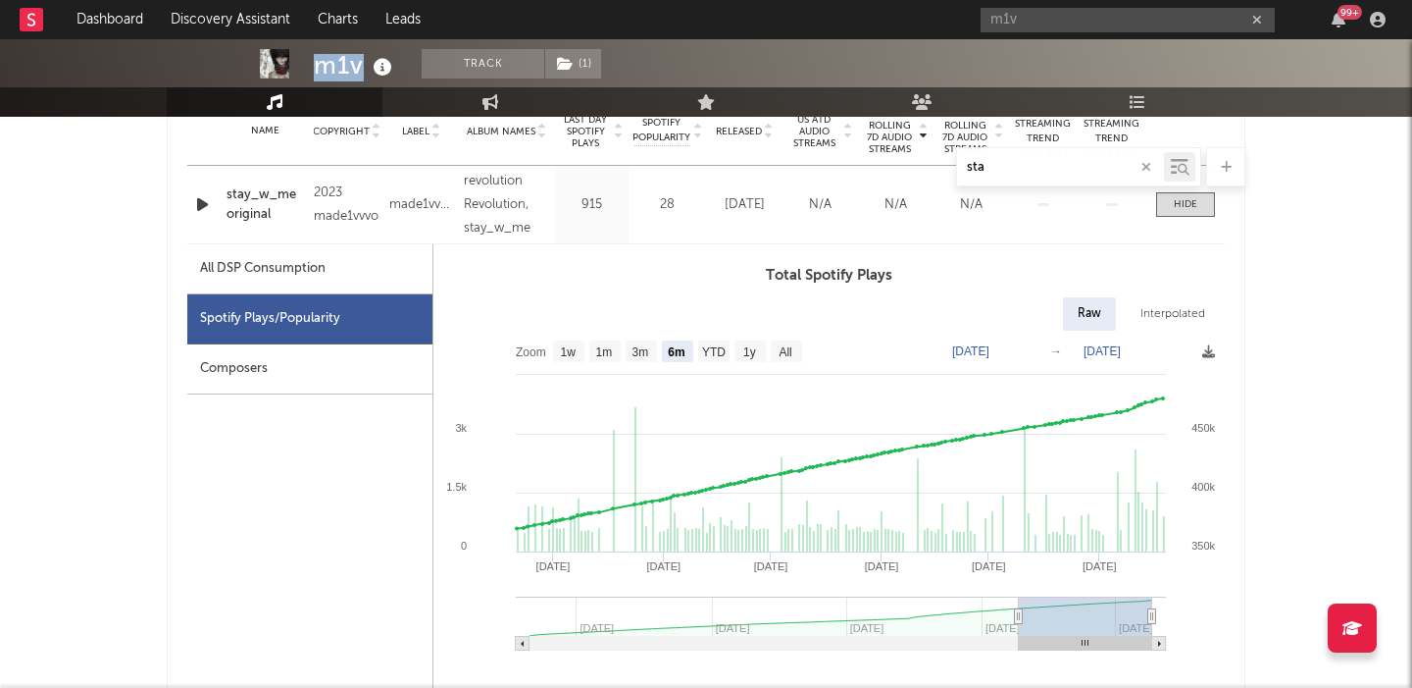
copy div "m1v"
click at [261, 200] on div "stay_w_me original" at bounding box center [265, 204] width 77 height 38
click at [1063, 20] on input "m1v" at bounding box center [1128, 20] width 294 height 25
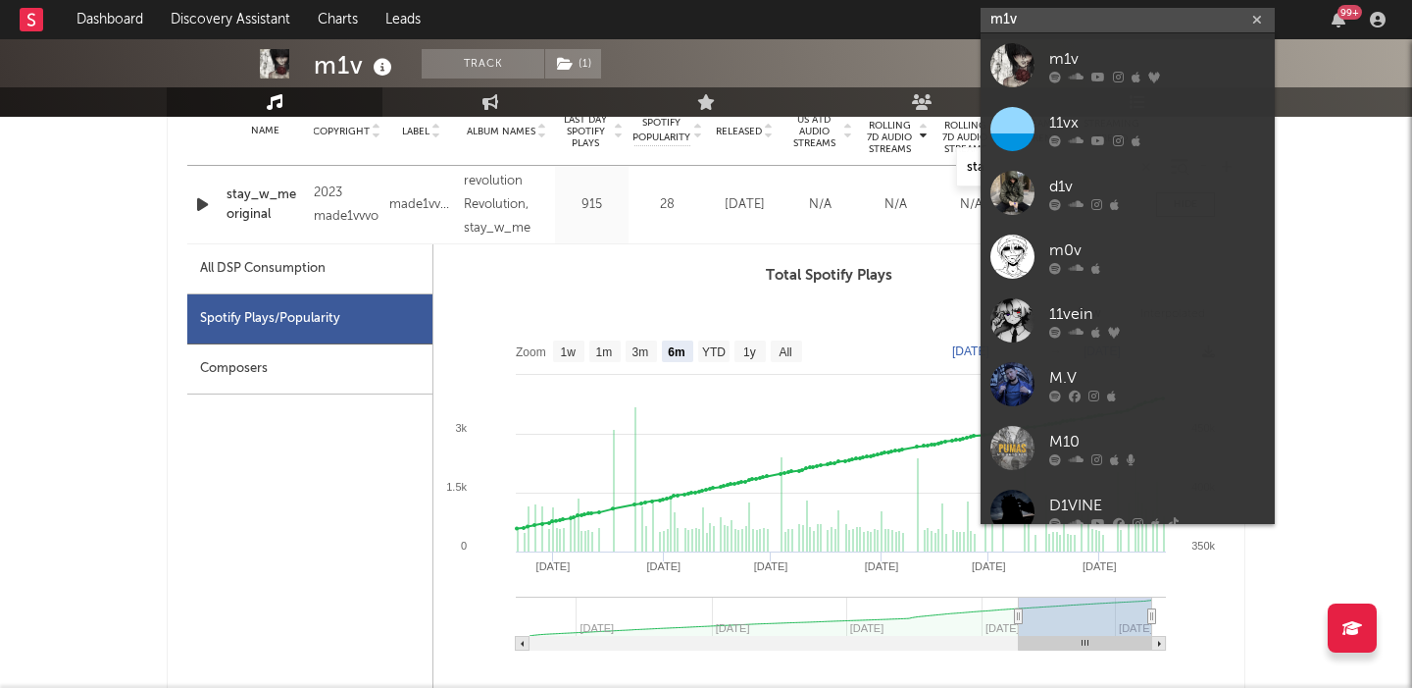
click at [1063, 20] on input "m1v" at bounding box center [1128, 20] width 294 height 25
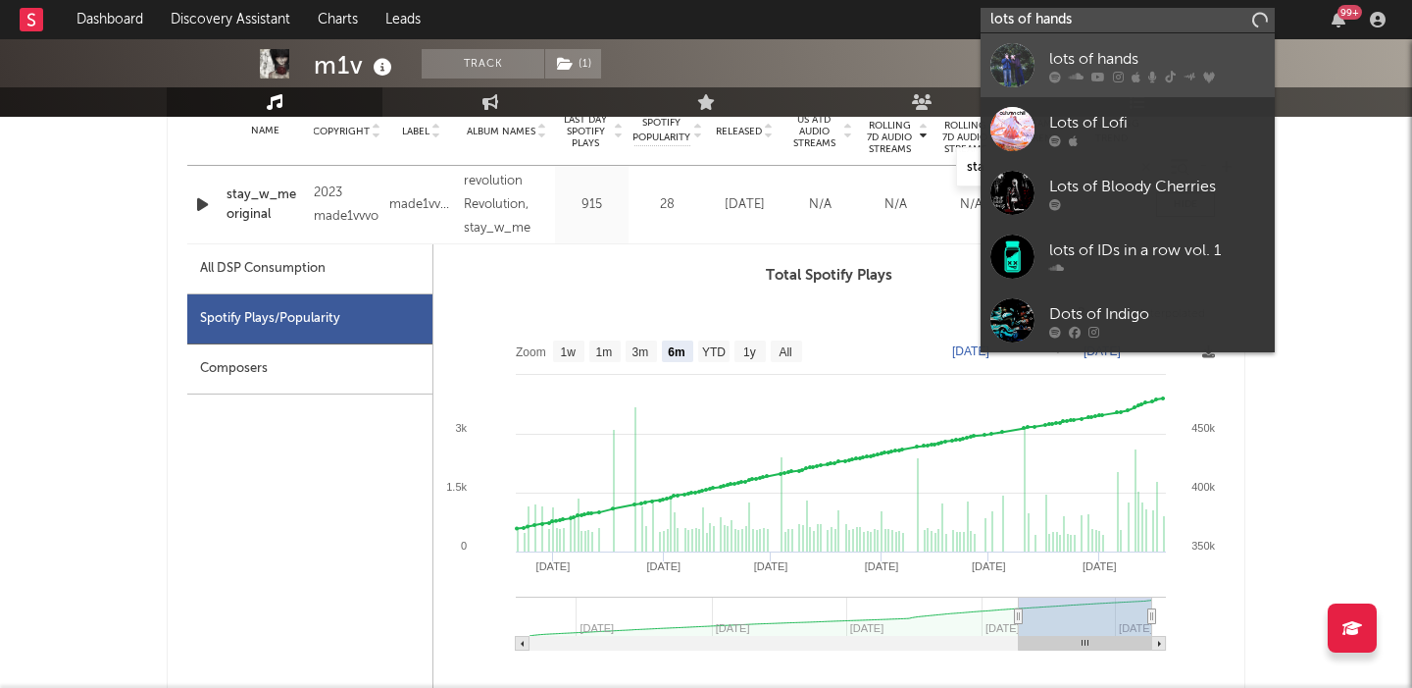
type input "lots of hands"
click at [1077, 66] on div "lots of hands" at bounding box center [1158, 59] width 216 height 24
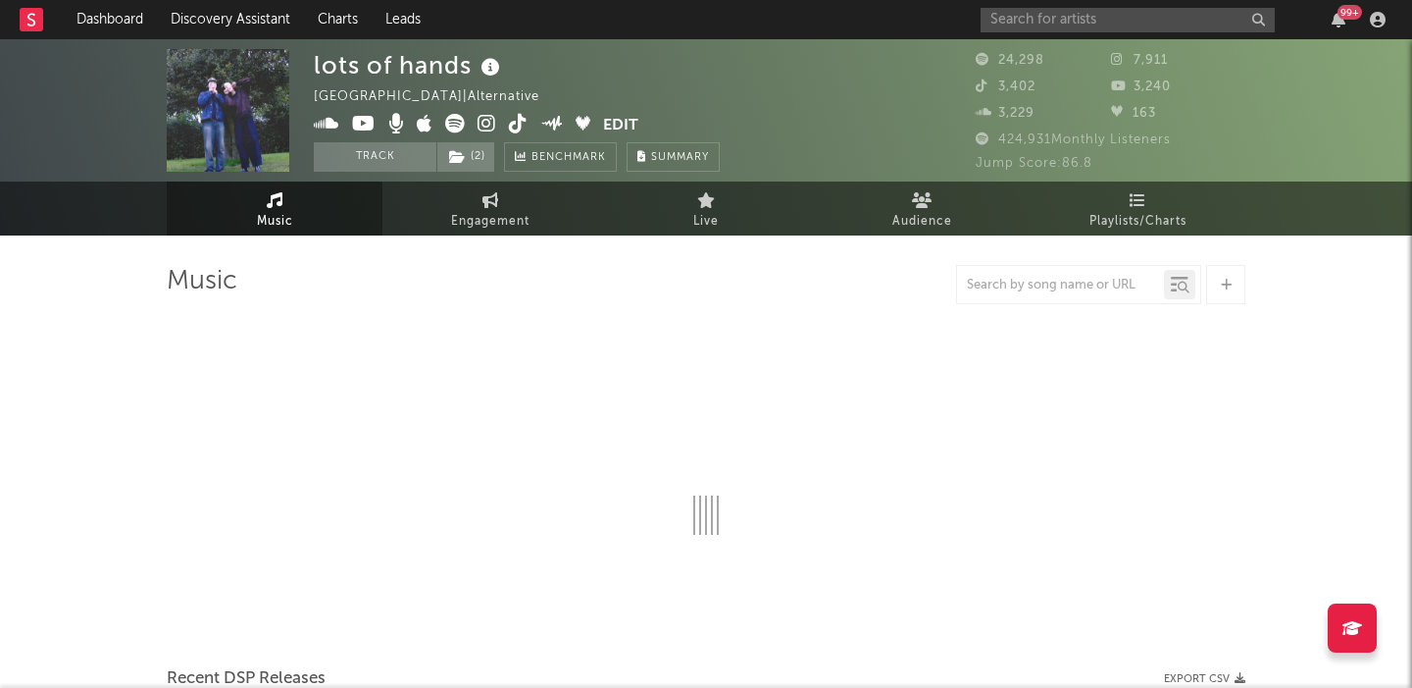
select select "6m"
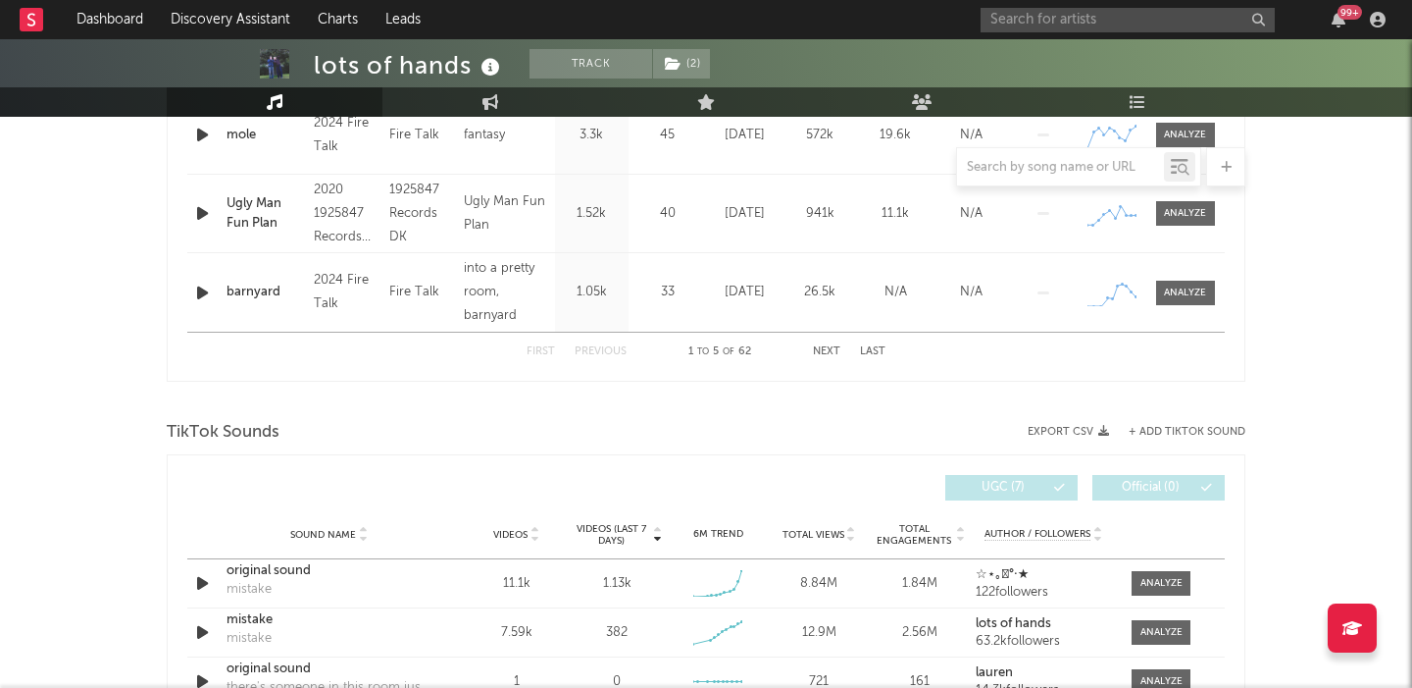
scroll to position [1231, 0]
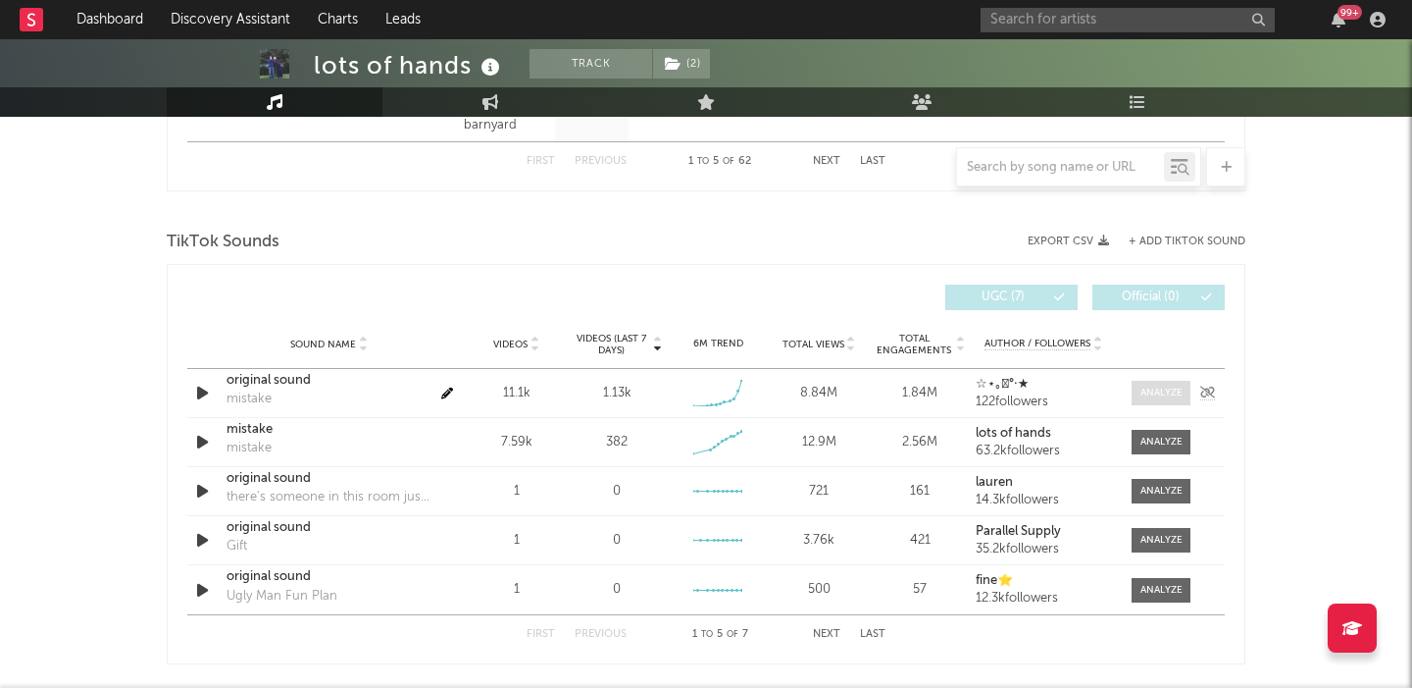
click at [1155, 393] on div at bounding box center [1162, 392] width 42 height 15
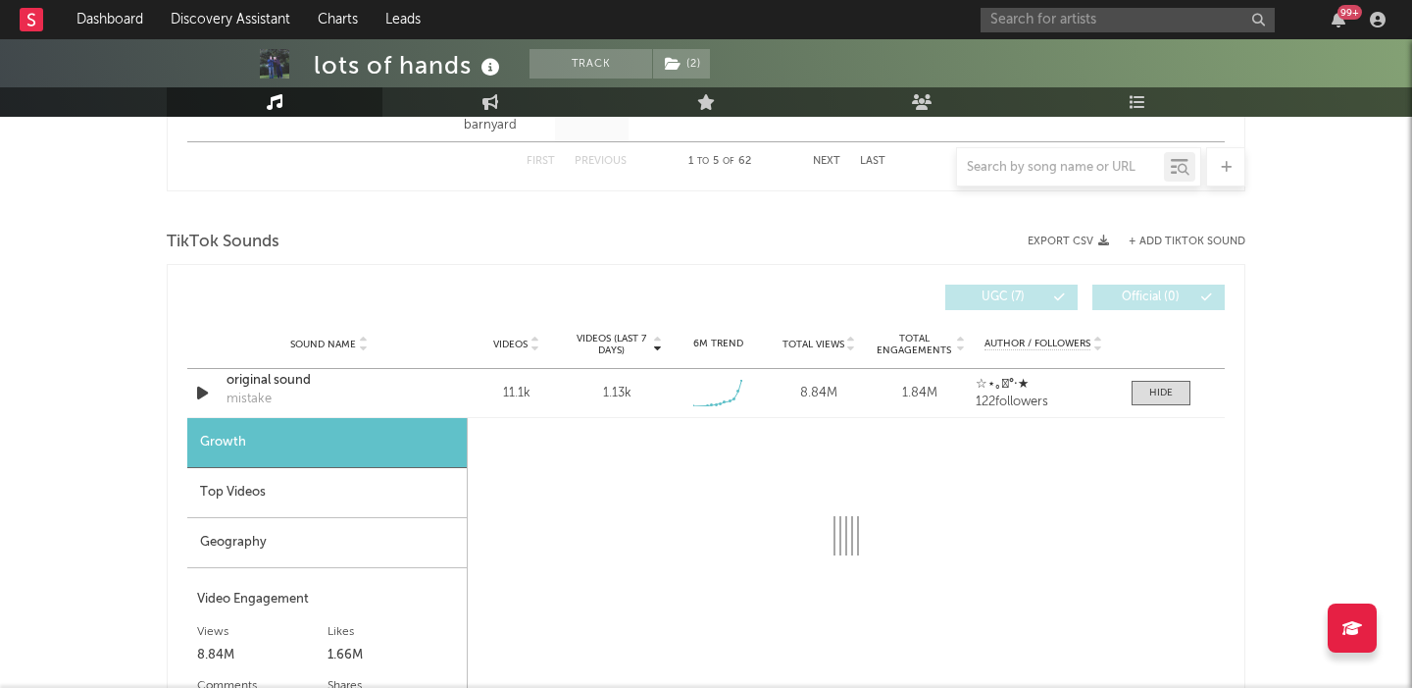
select select "1w"
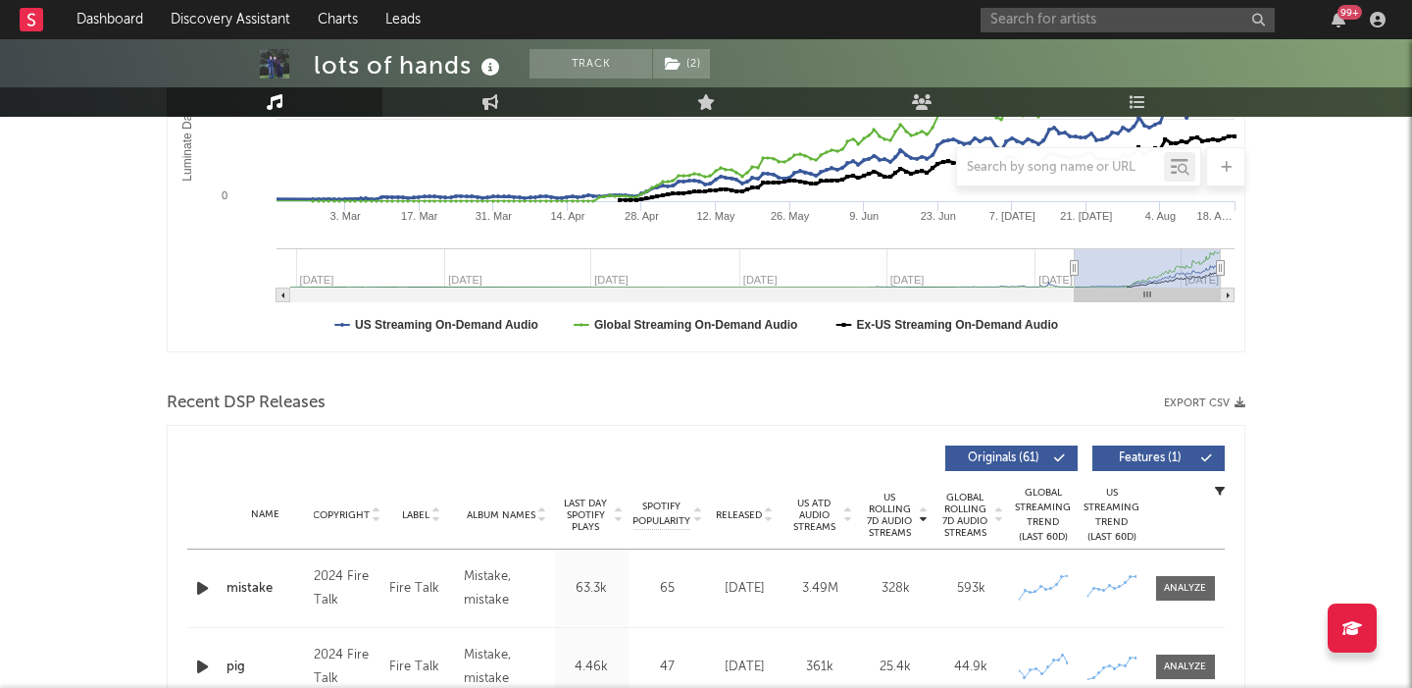
scroll to position [614, 0]
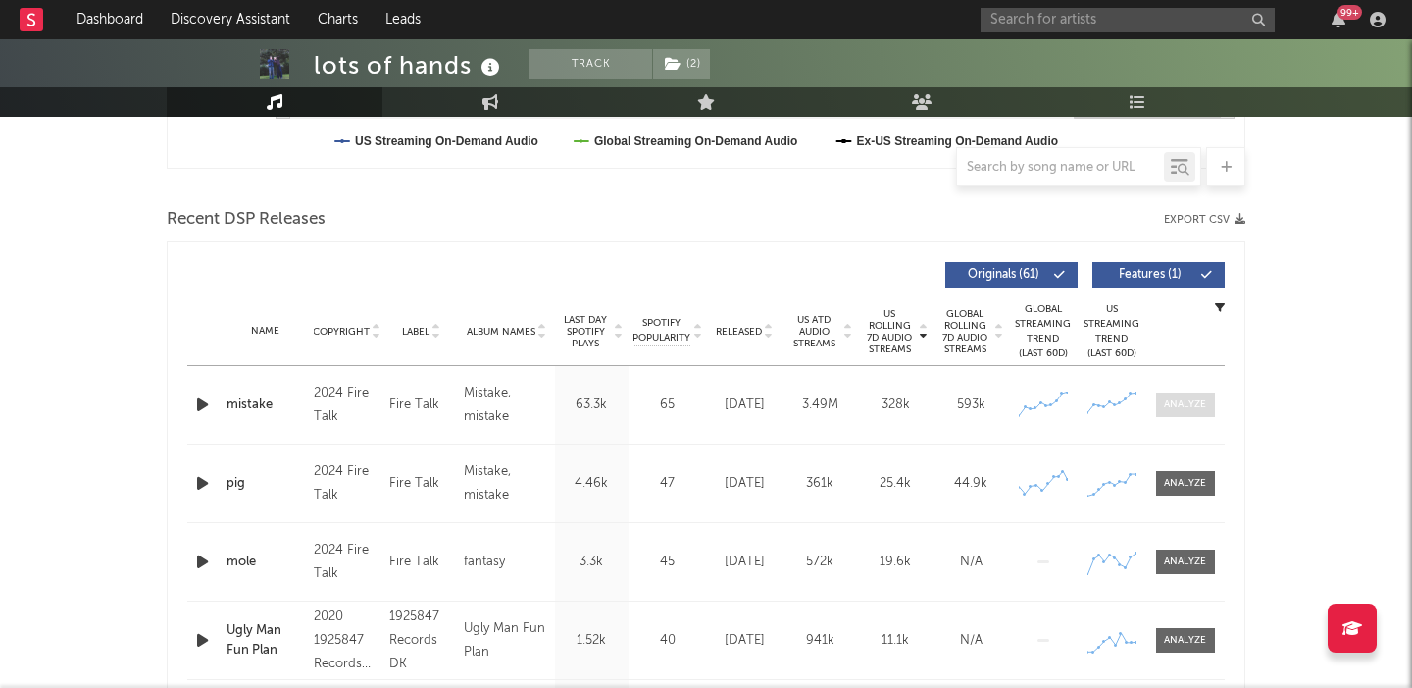
click at [1183, 406] on div at bounding box center [1185, 404] width 42 height 15
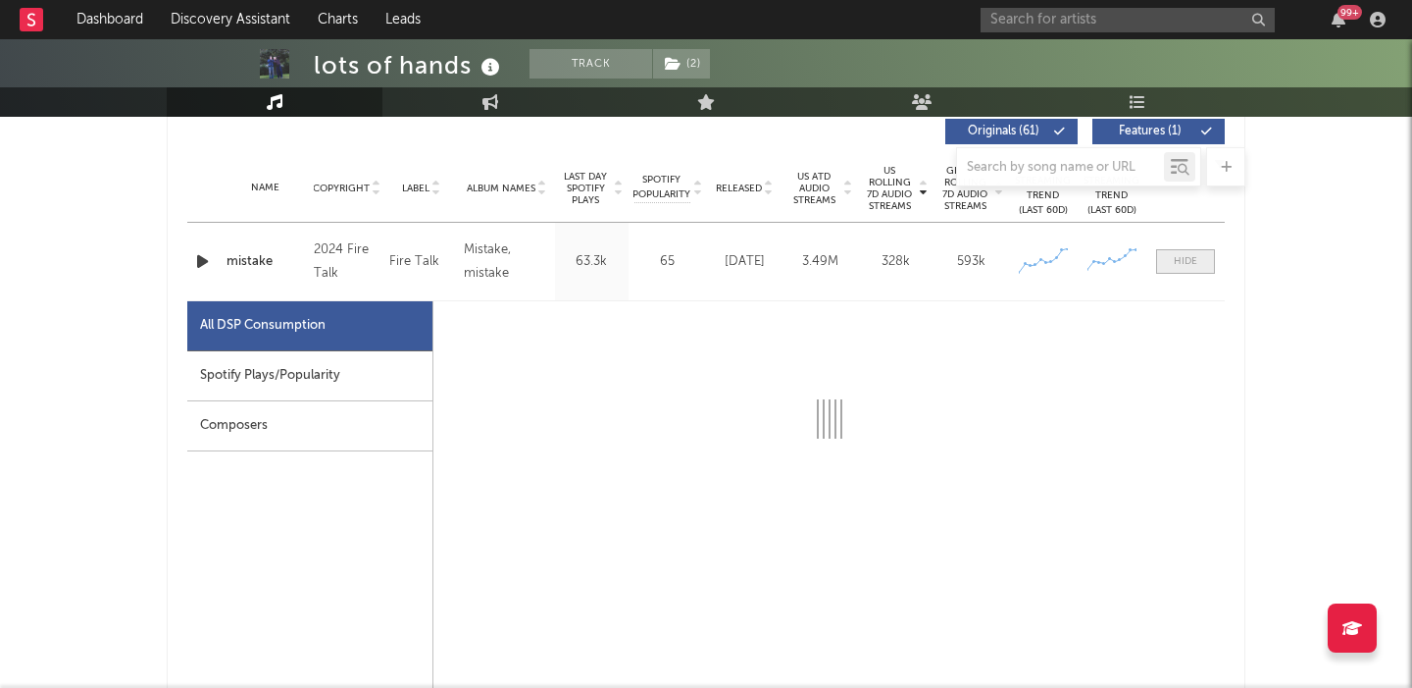
scroll to position [803, 0]
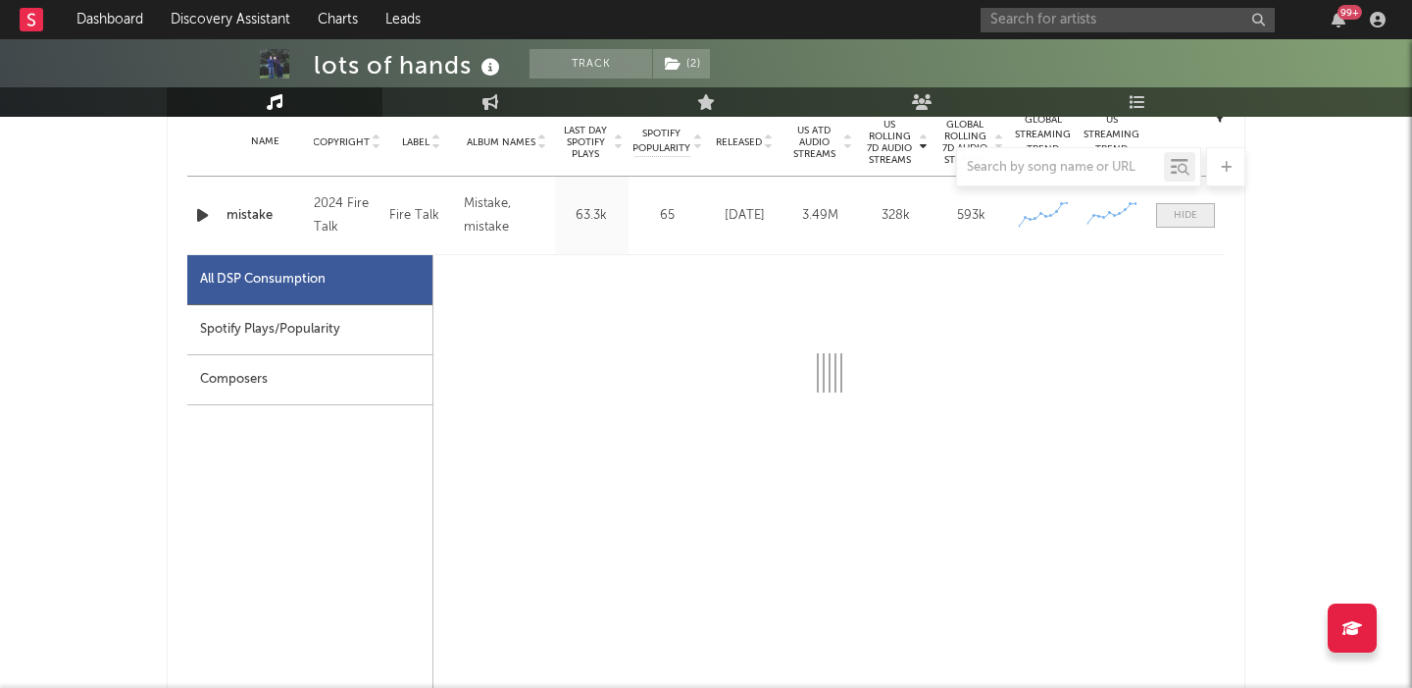
select select "1w"
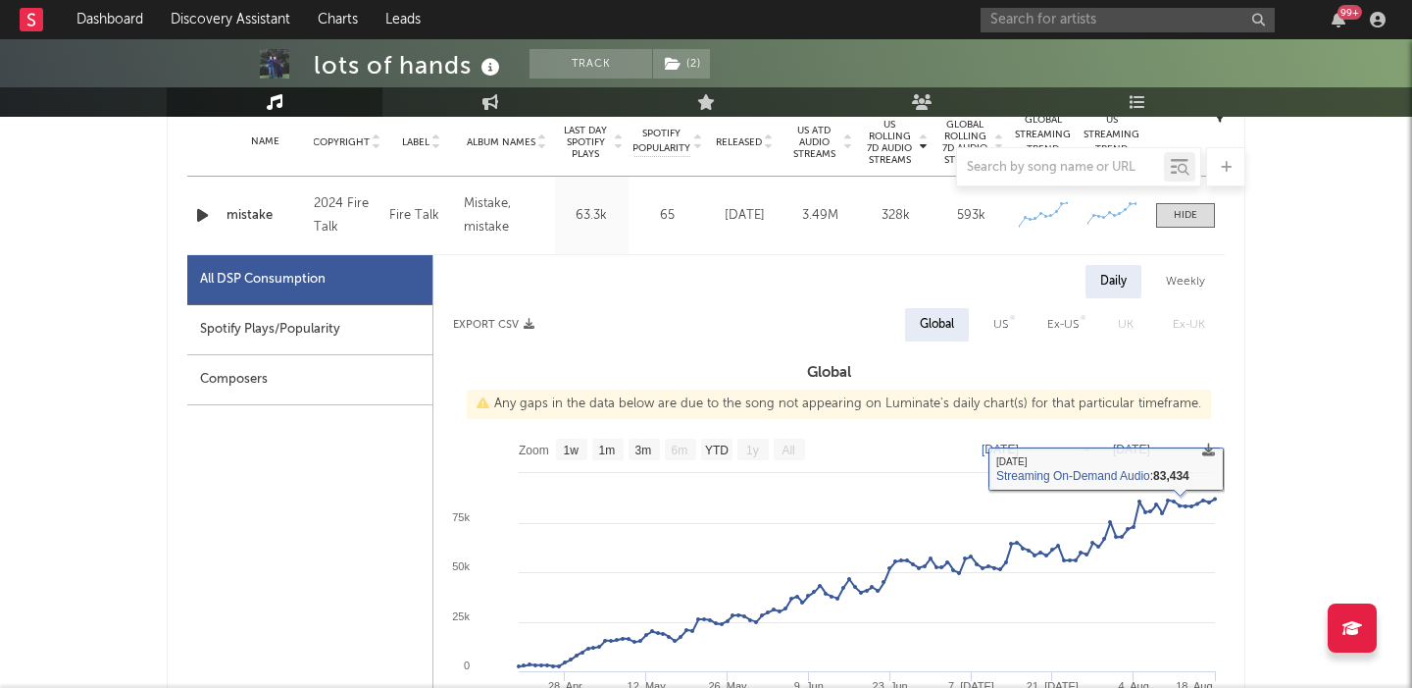
click at [967, 321] on div "Global" at bounding box center [937, 324] width 64 height 33
click at [1006, 329] on div "US" at bounding box center [1001, 325] width 15 height 24
select select "6m"
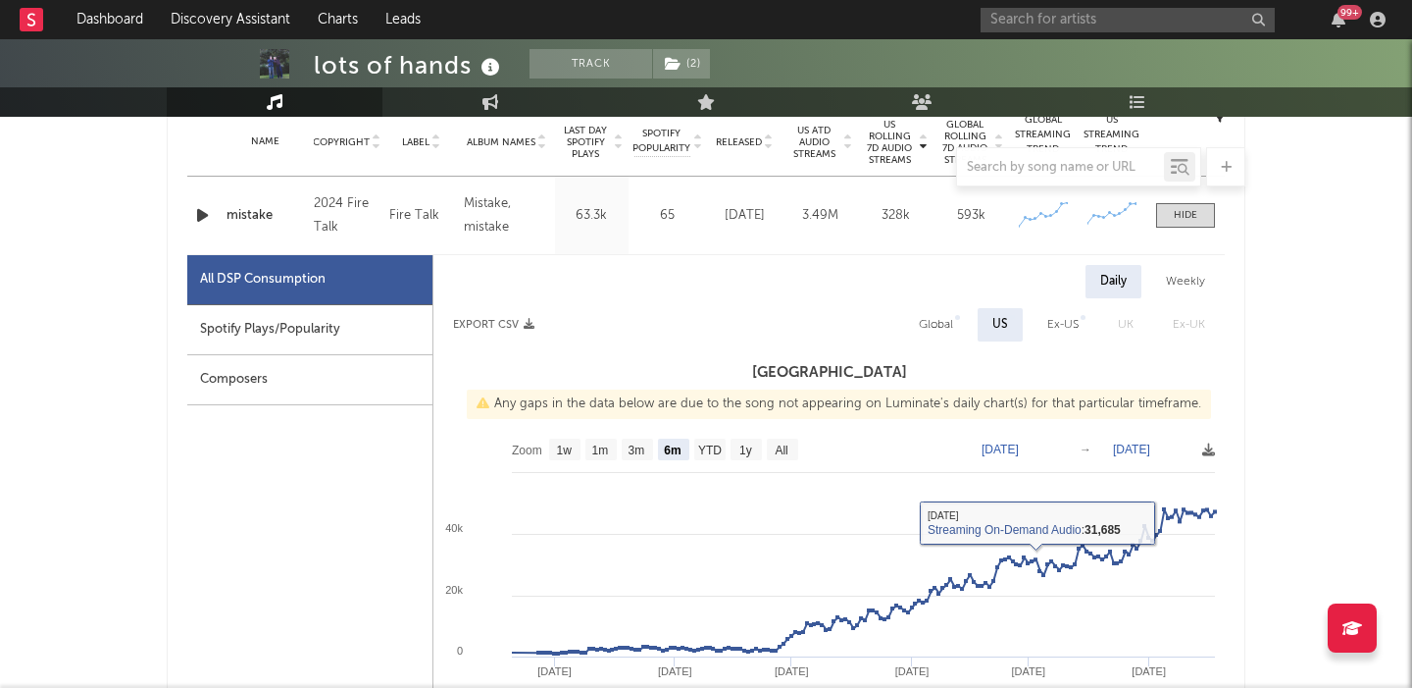
click at [359, 339] on div "Spotify Plays/Popularity" at bounding box center [309, 330] width 245 height 50
select select "1w"
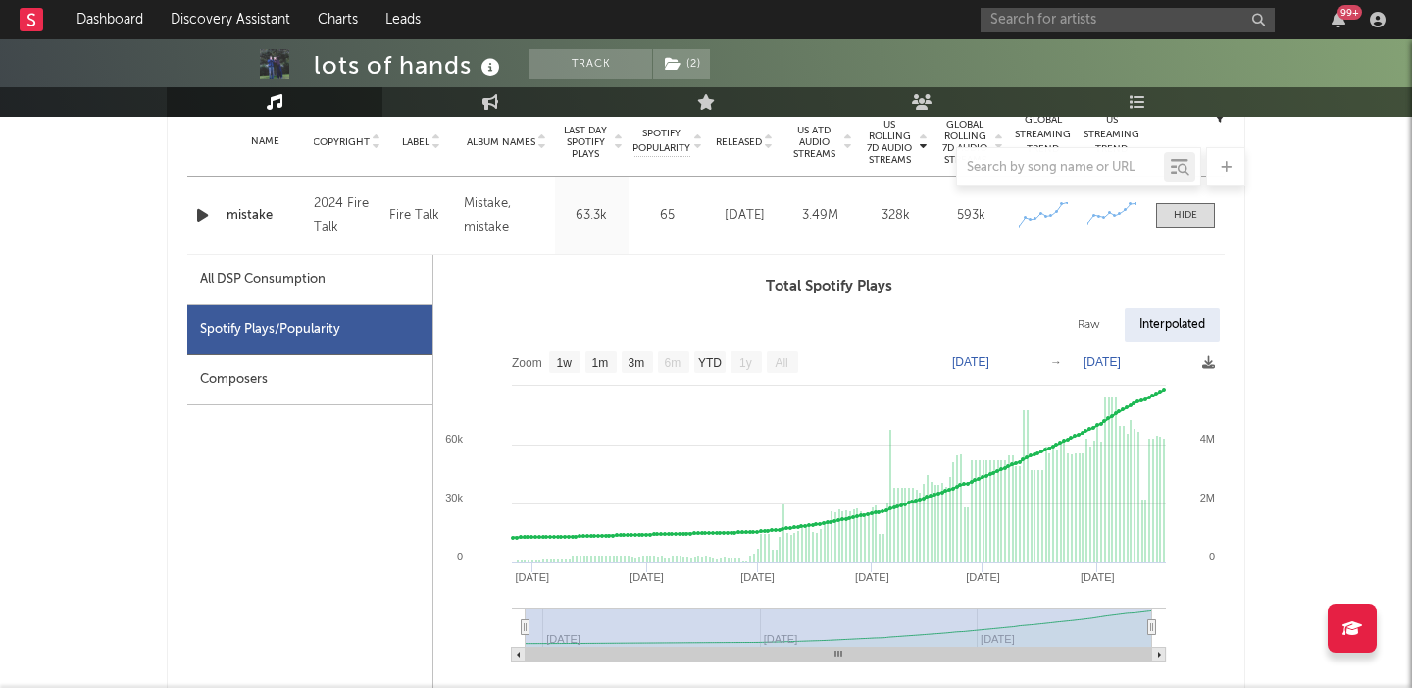
click at [1077, 310] on div "Raw" at bounding box center [1089, 324] width 52 height 33
select select "1w"
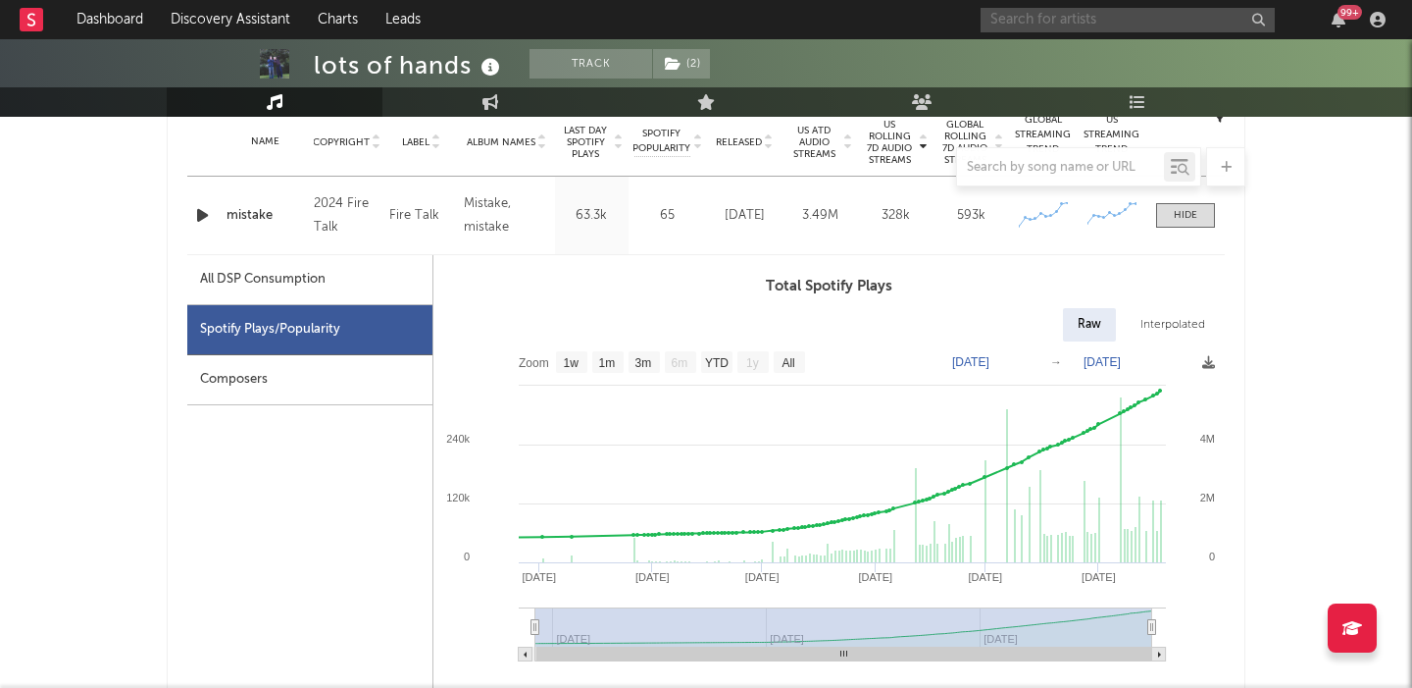
click at [1038, 22] on input "text" at bounding box center [1128, 20] width 294 height 25
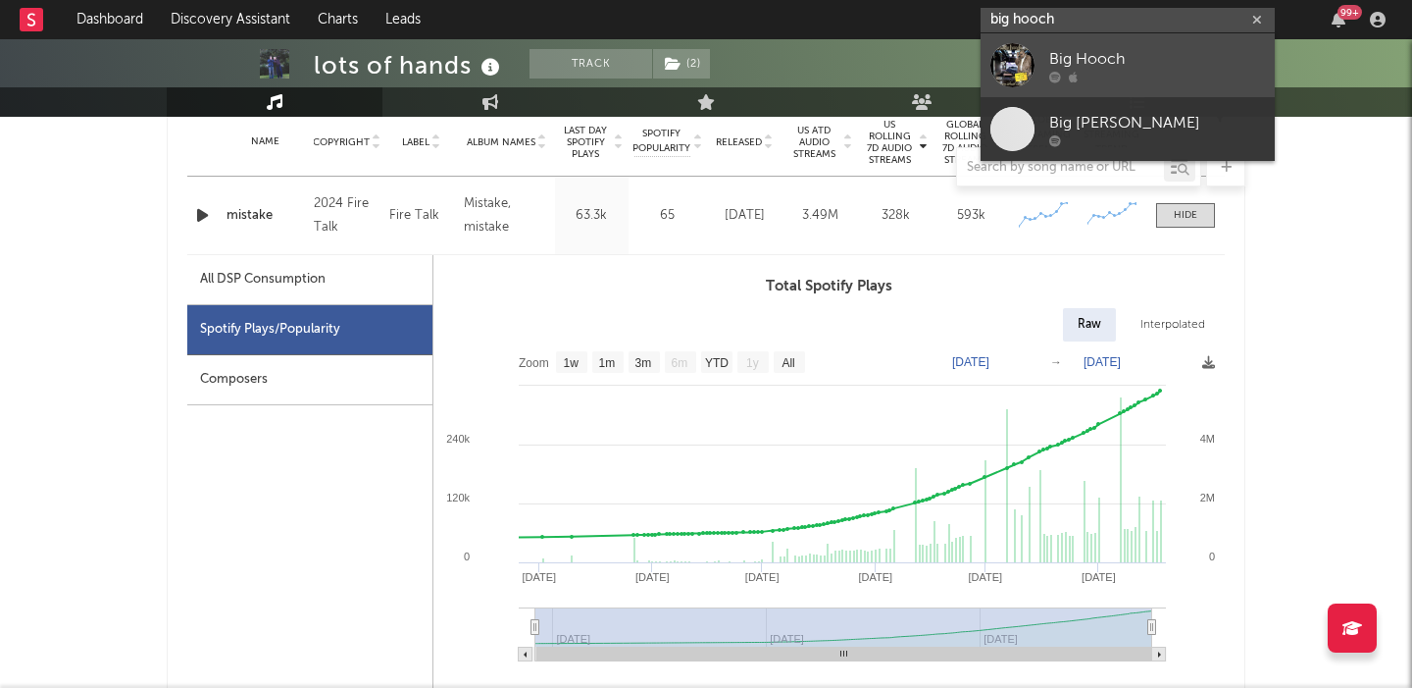
type input "big hooch"
click at [1151, 50] on div "Big Hooch" at bounding box center [1158, 59] width 216 height 24
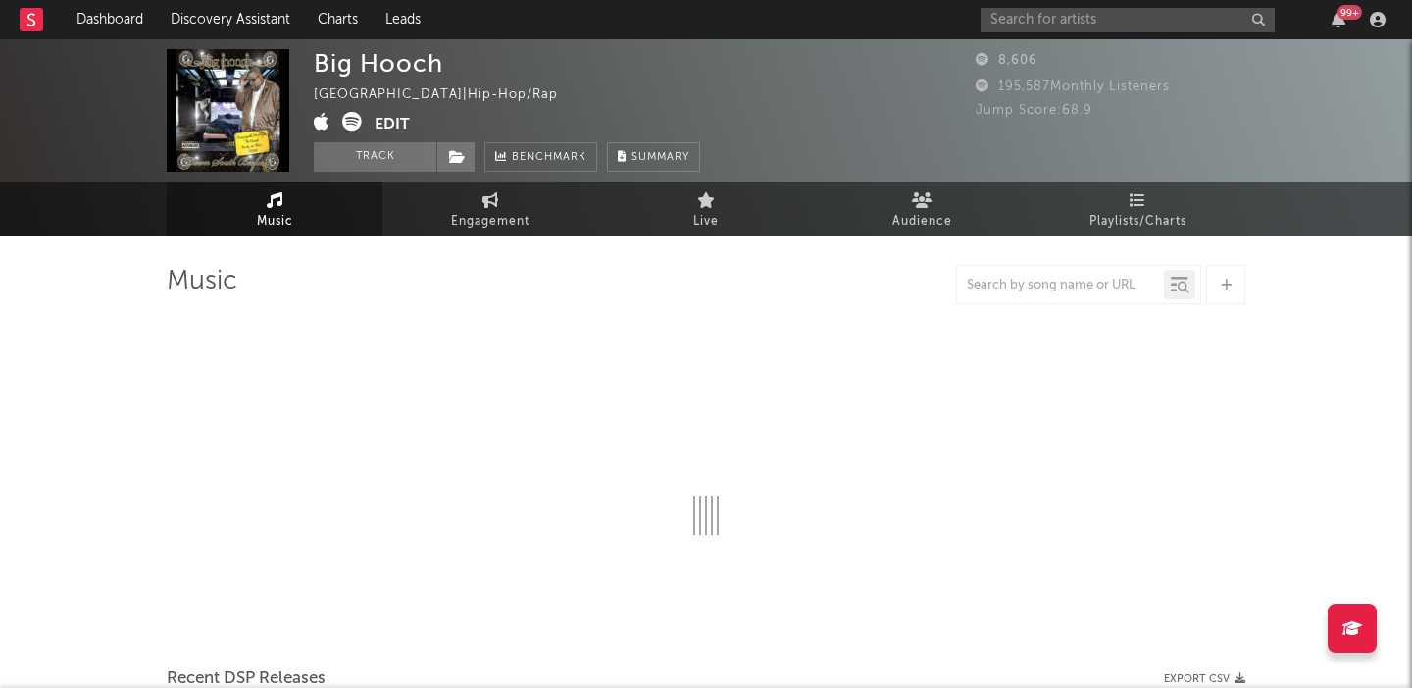
select select "6m"
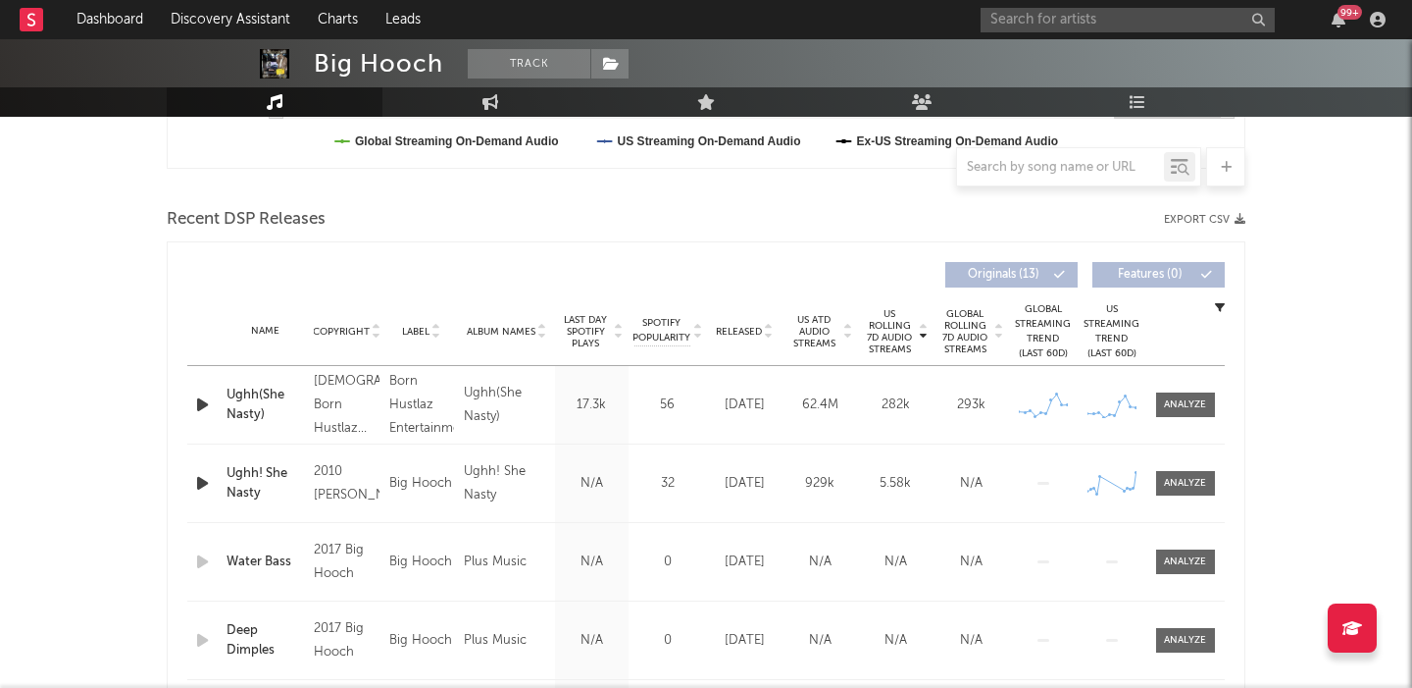
scroll to position [654, 0]
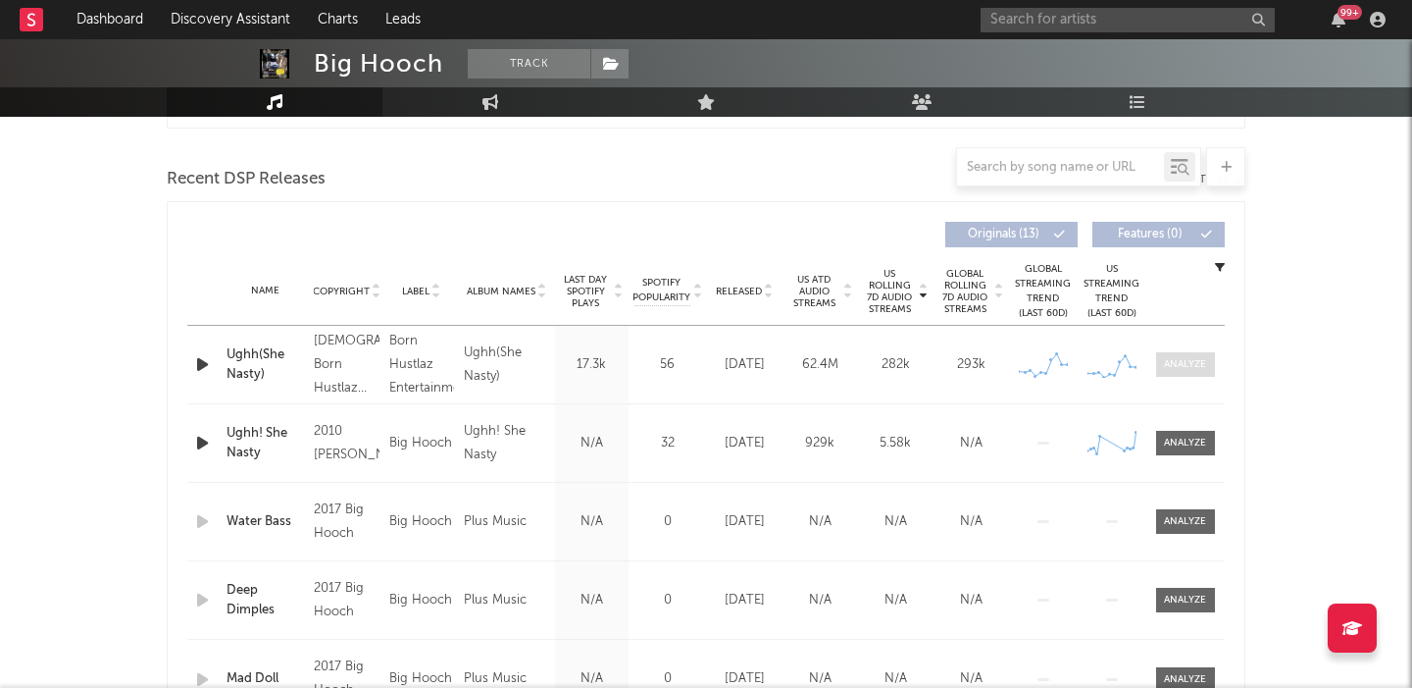
click at [1184, 362] on div at bounding box center [1185, 364] width 42 height 15
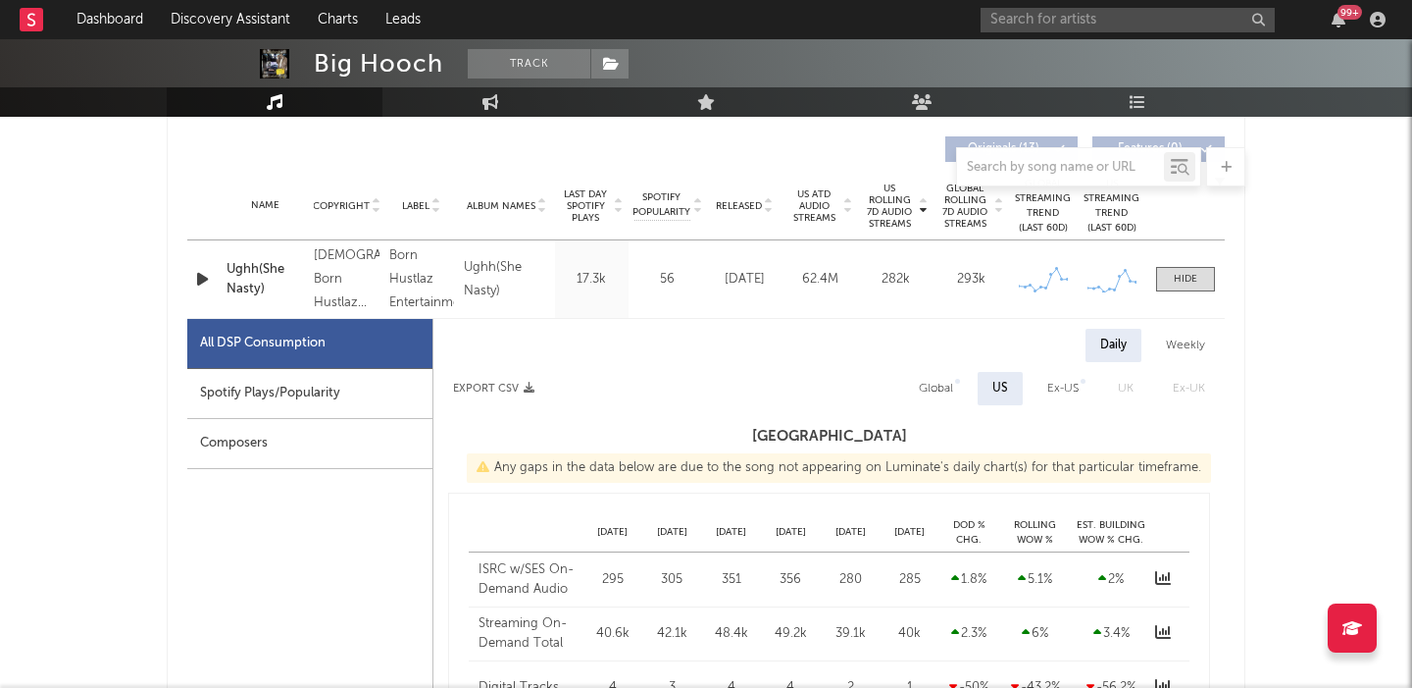
select select "6m"
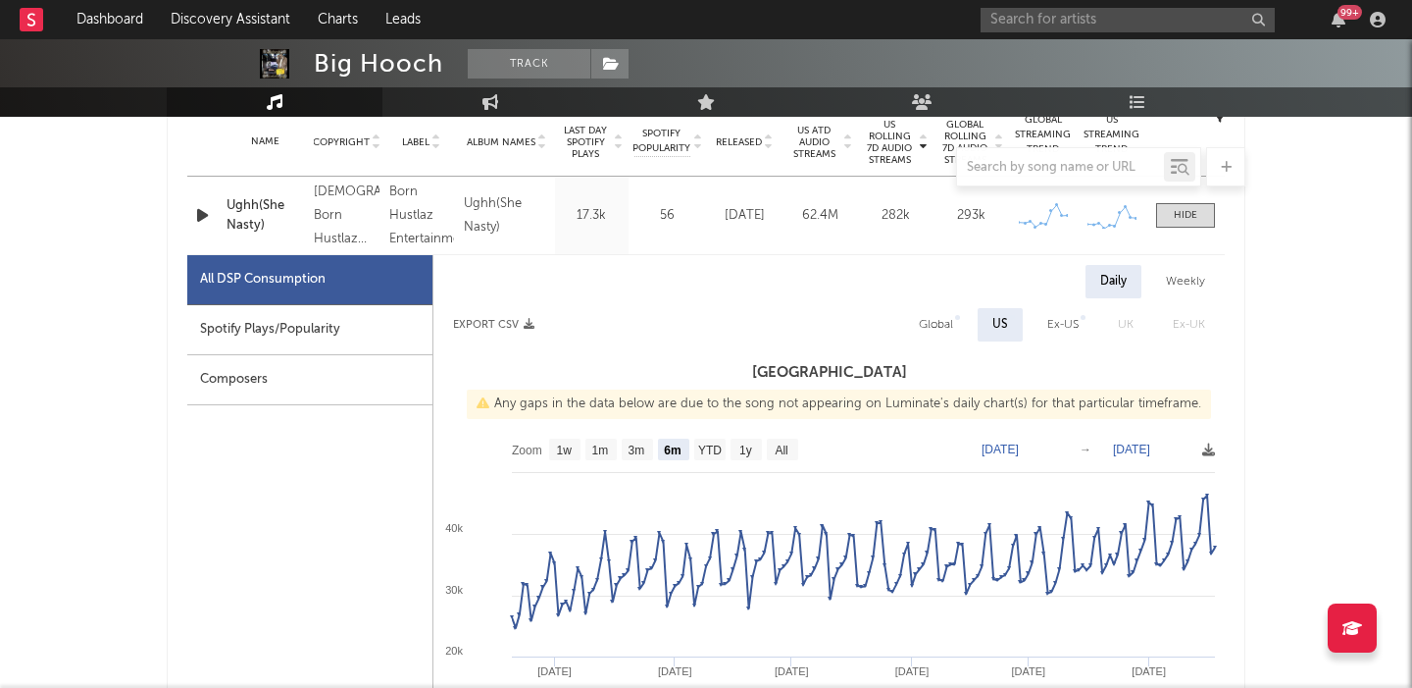
scroll to position [827, 0]
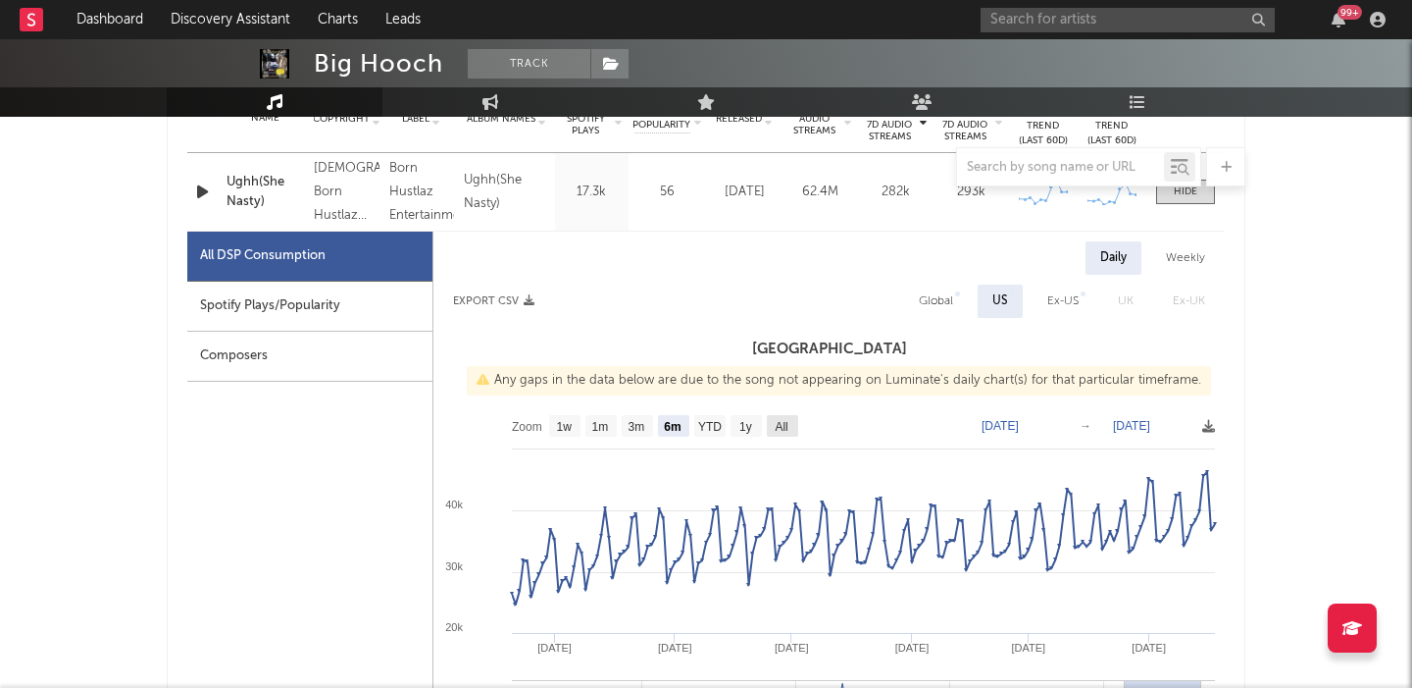
click at [779, 425] on text "All" at bounding box center [781, 427] width 13 height 14
select select "All"
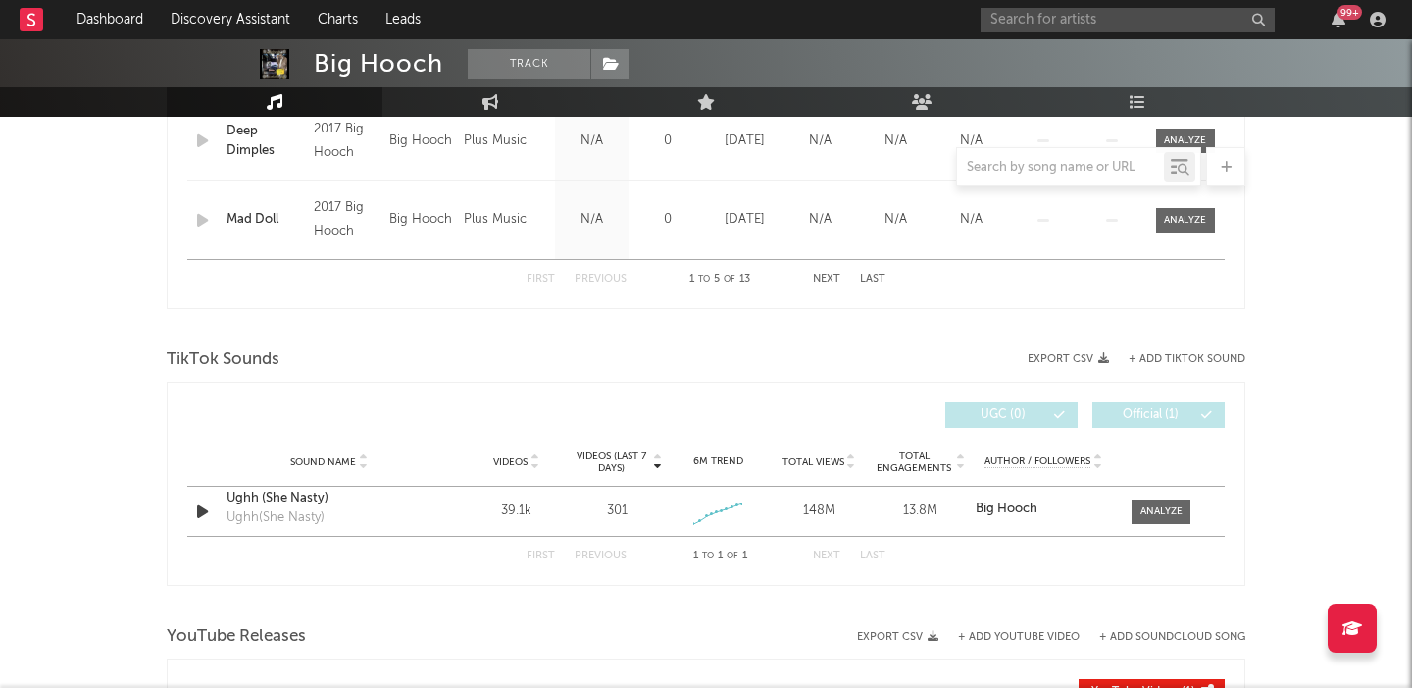
scroll to position [2084, 0]
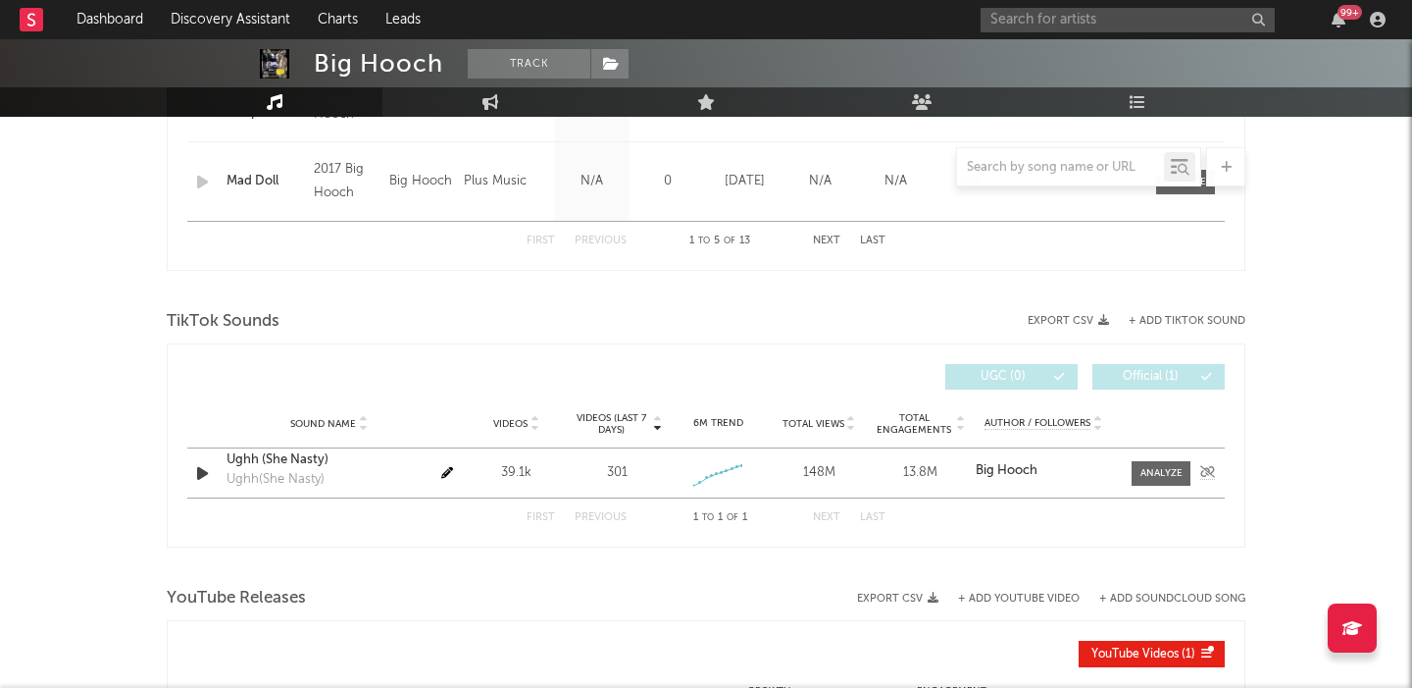
click at [1147, 486] on div "Sound Name Ughh (She Nasty) Ughh(She Nasty) Videos 39.1k Videos (last 7 days) 3…" at bounding box center [706, 472] width 1038 height 49
click at [1155, 477] on div at bounding box center [1162, 473] width 42 height 15
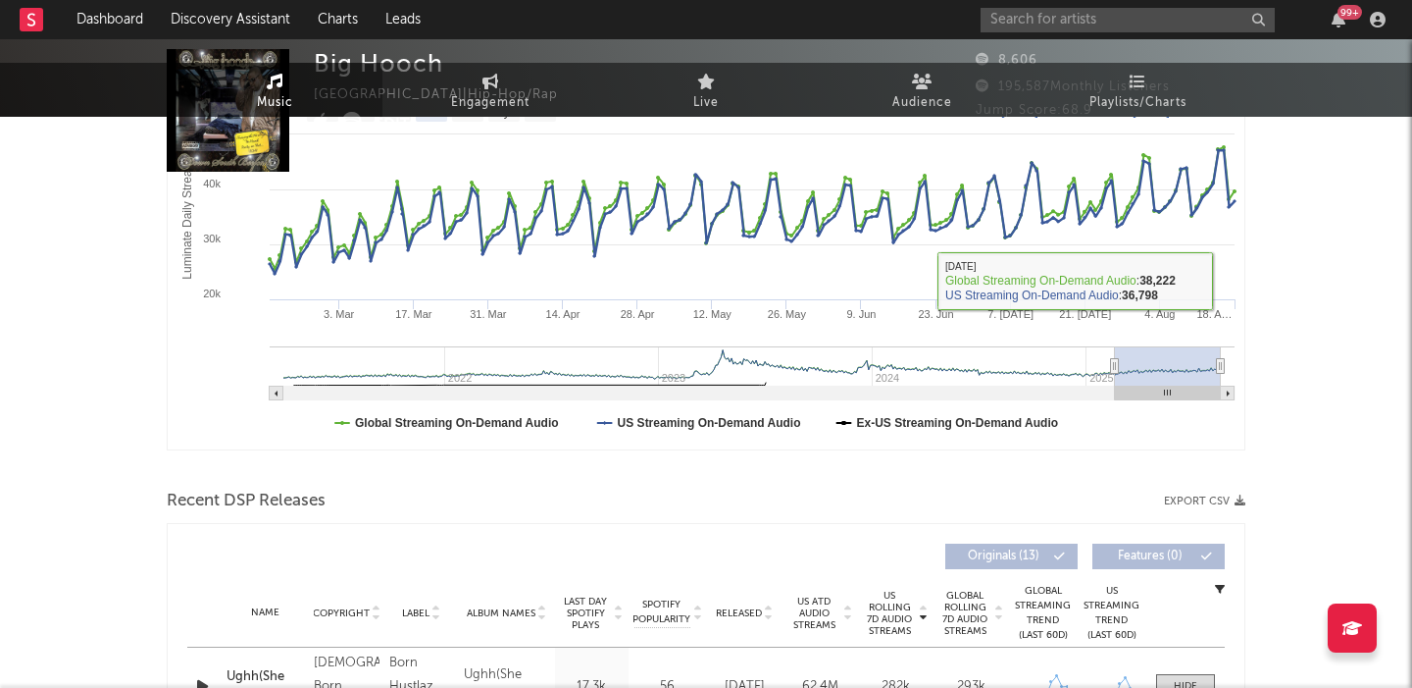
scroll to position [0, 0]
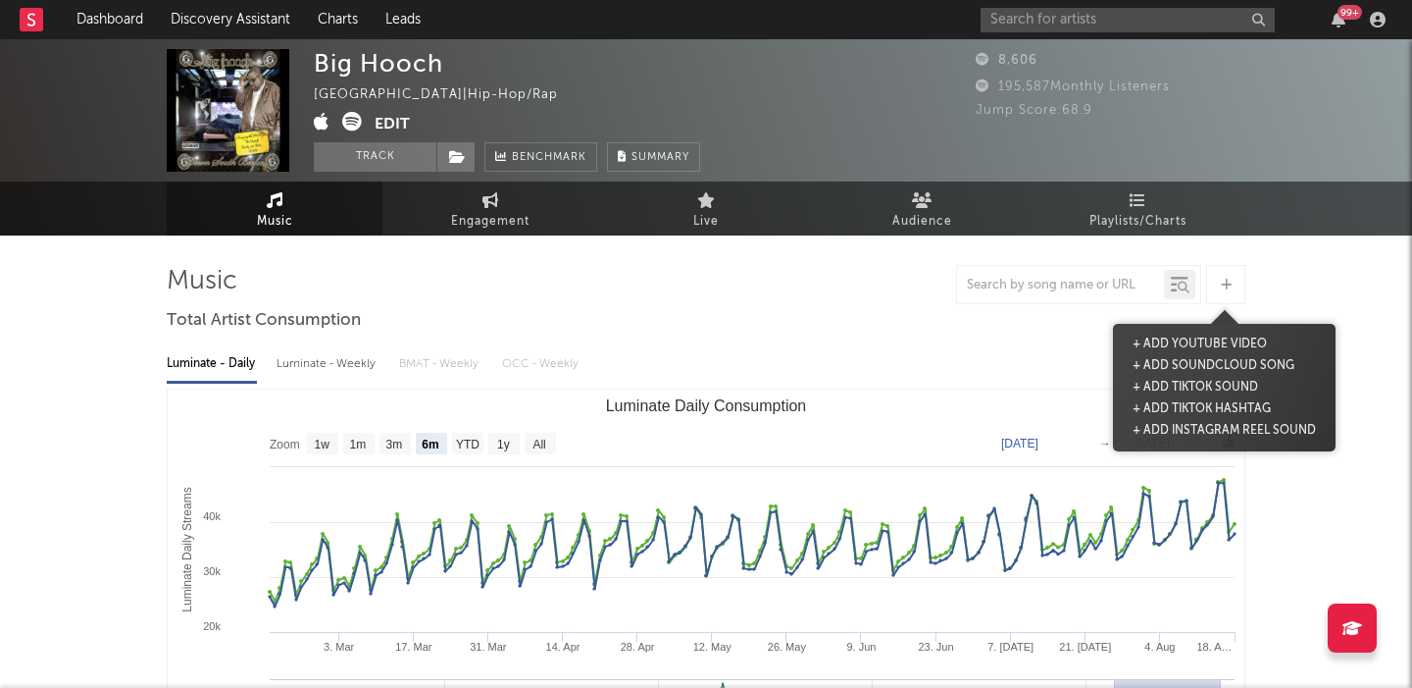
click at [1224, 285] on icon at bounding box center [1226, 285] width 11 height 13
click at [1215, 380] on button "+ Add TikTok Sound" at bounding box center [1195, 388] width 135 height 22
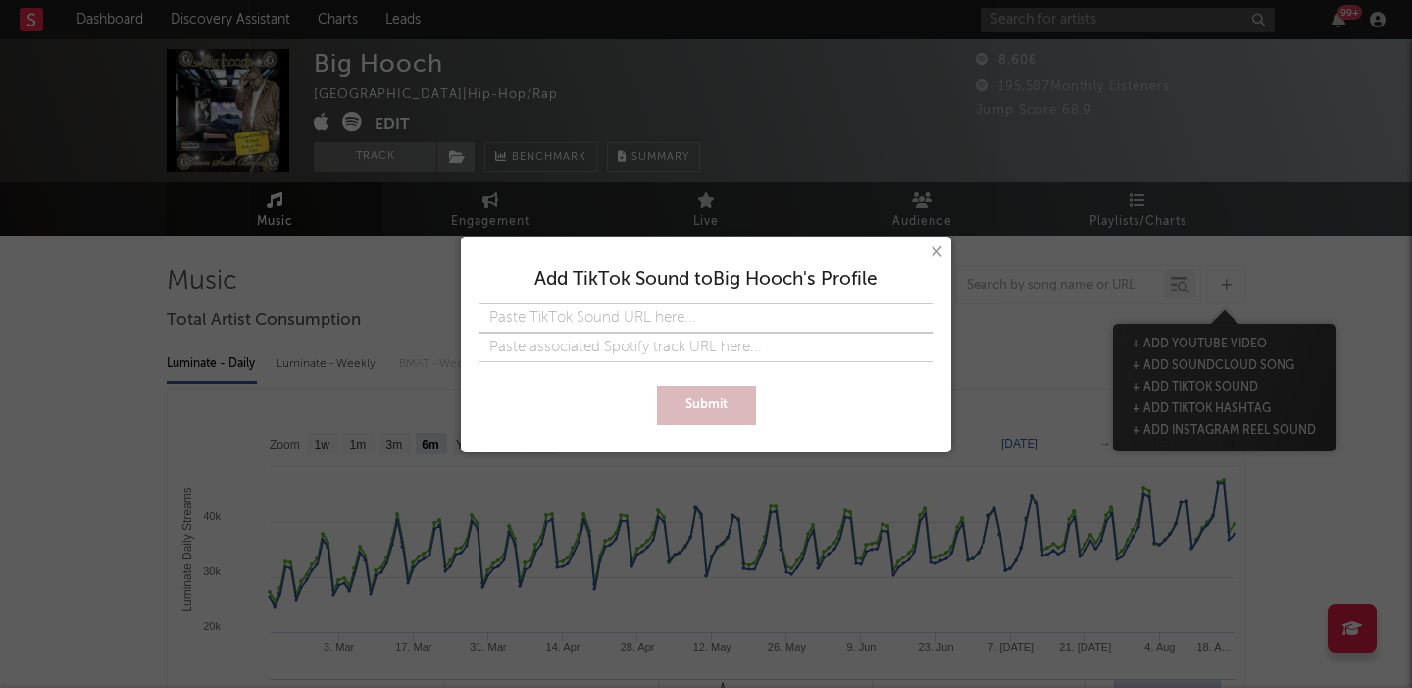
type input "https://www.tiktok.com/music/-7535149544477936398?enter_from=h5_t"
click at [698, 403] on button "Submit" at bounding box center [706, 404] width 99 height 39
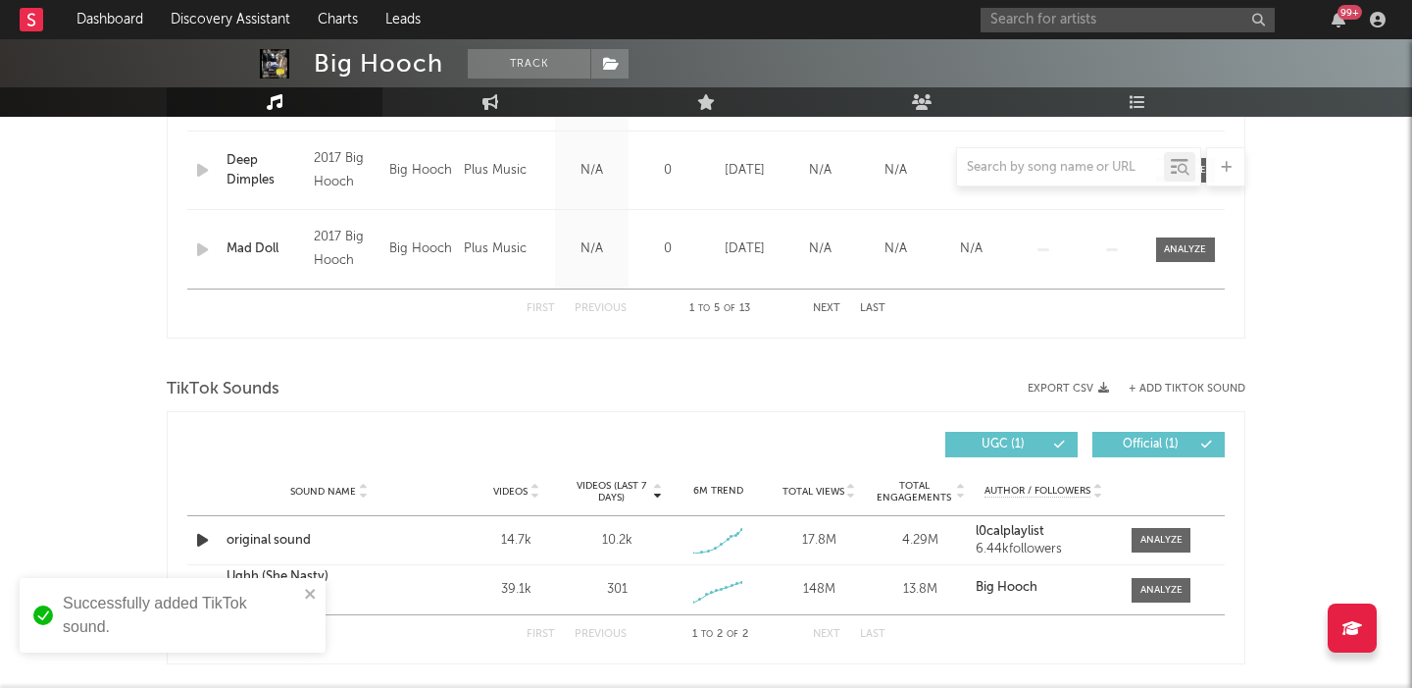
scroll to position [2155, 0]
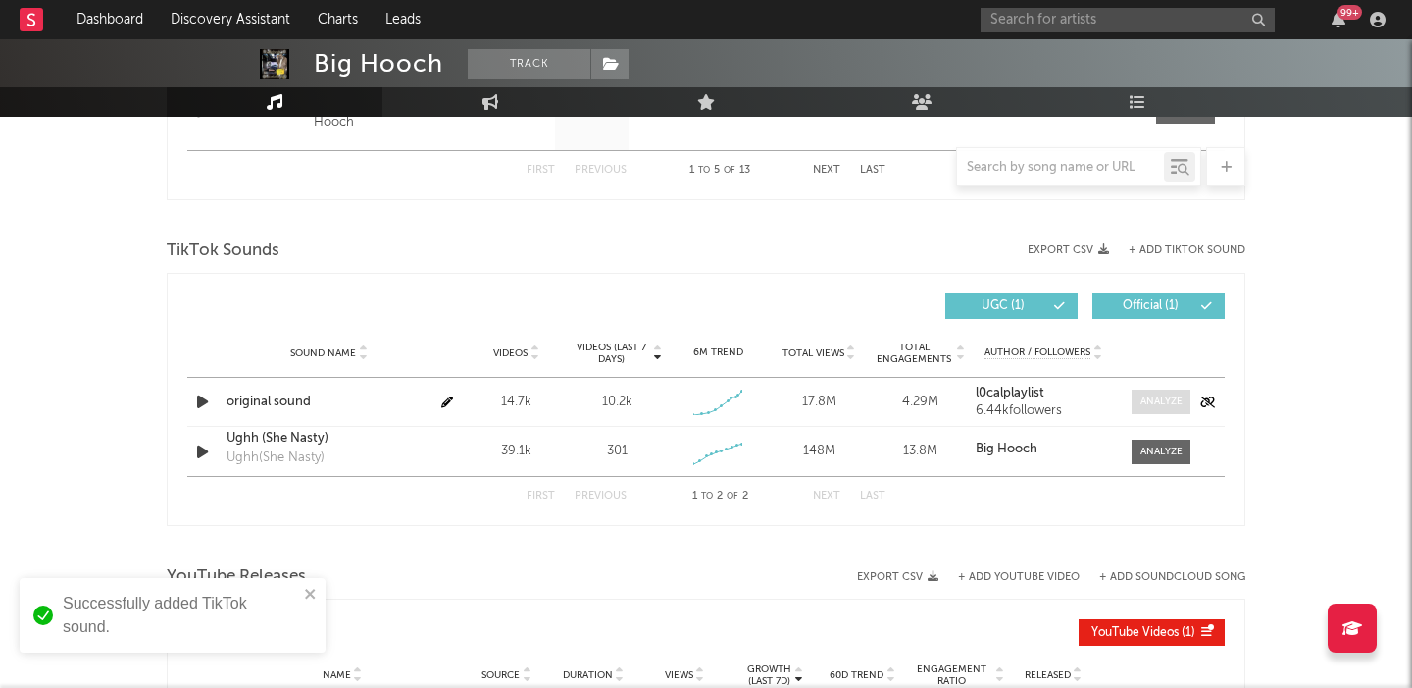
click at [1155, 407] on div at bounding box center [1162, 401] width 42 height 15
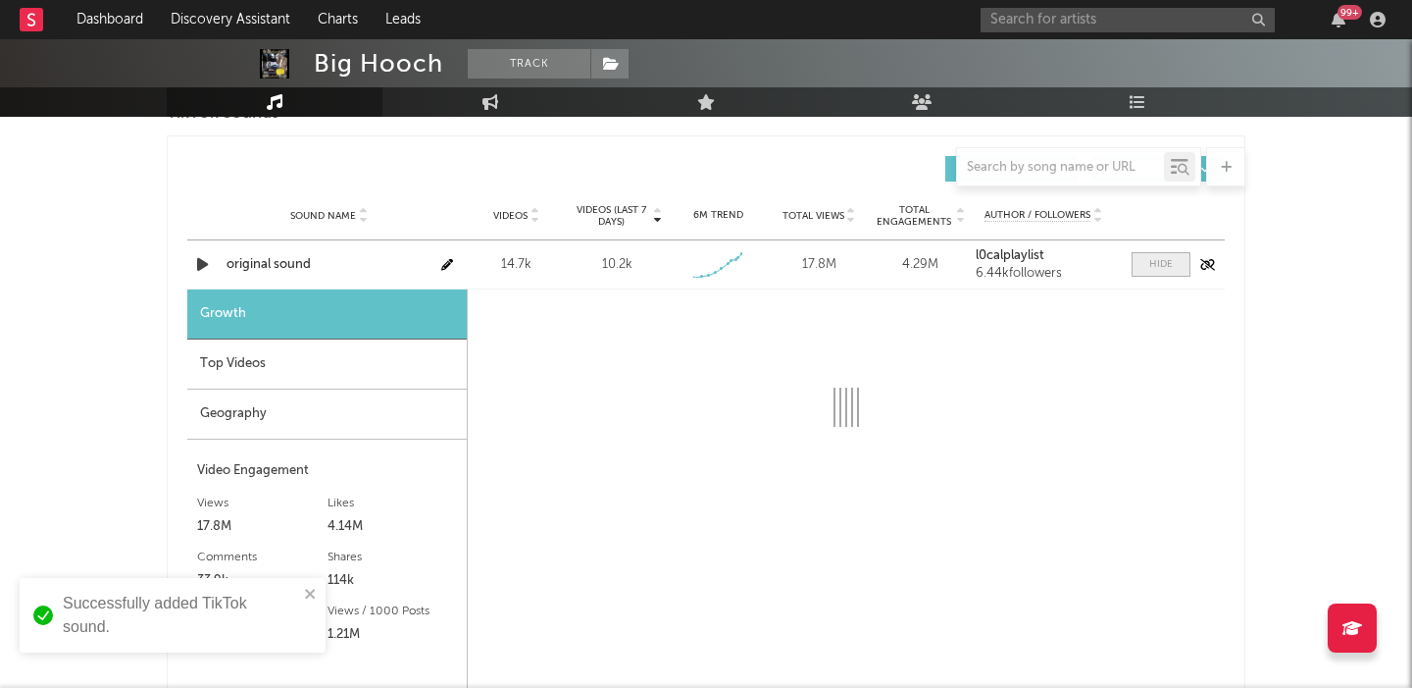
scroll to position [2339, 0]
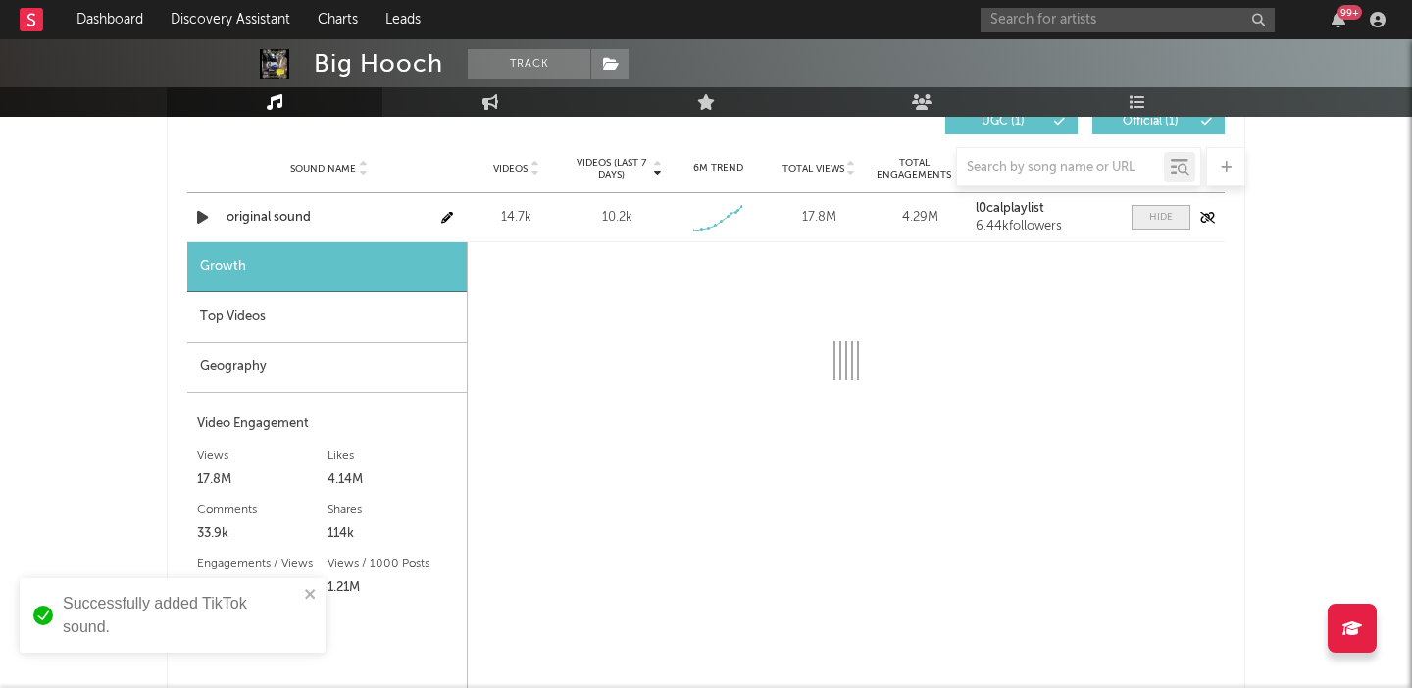
select select "1w"
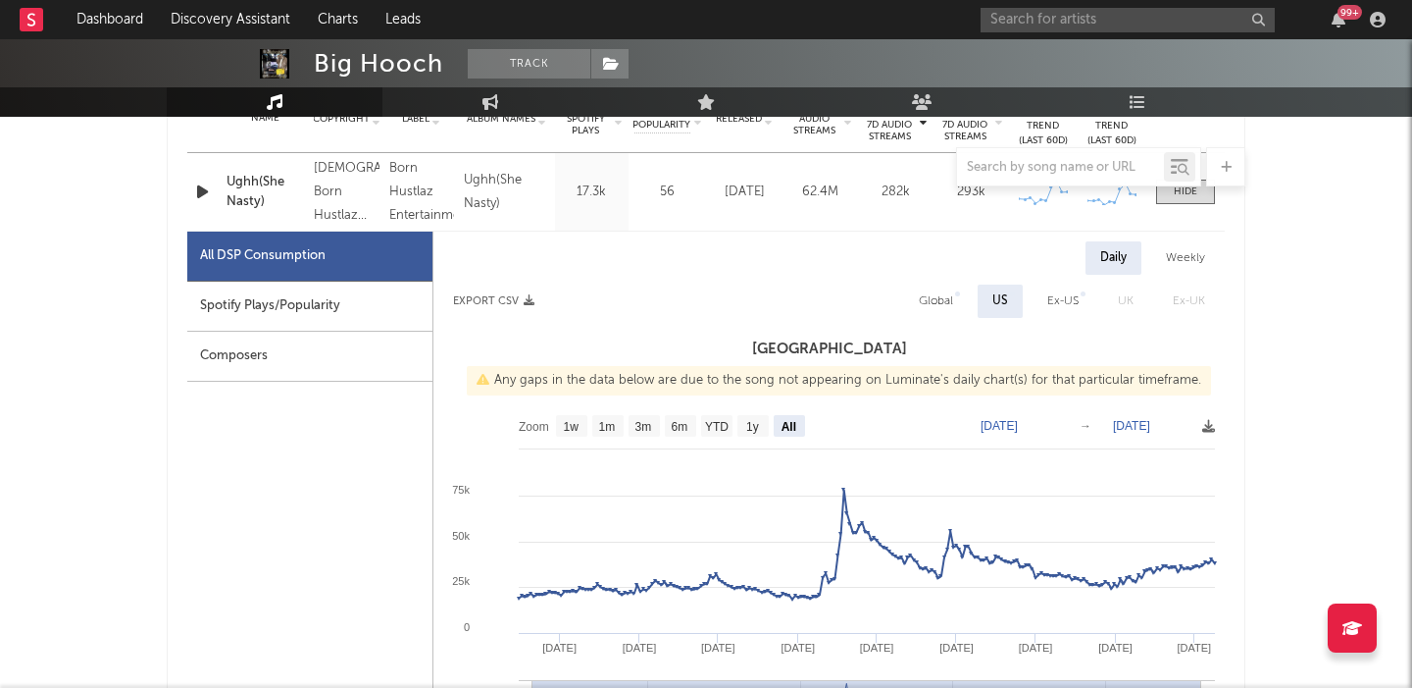
scroll to position [825, 0]
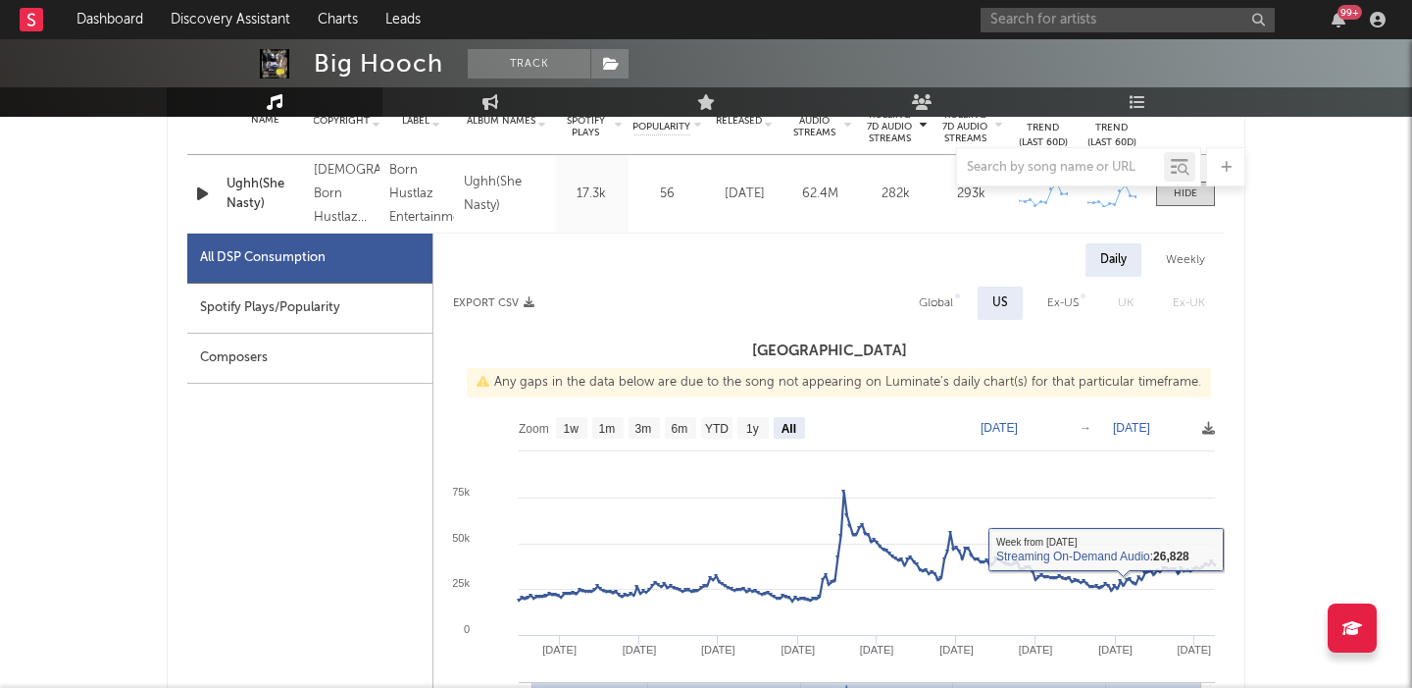
click at [938, 298] on div "Global" at bounding box center [936, 303] width 34 height 24
select select "All"
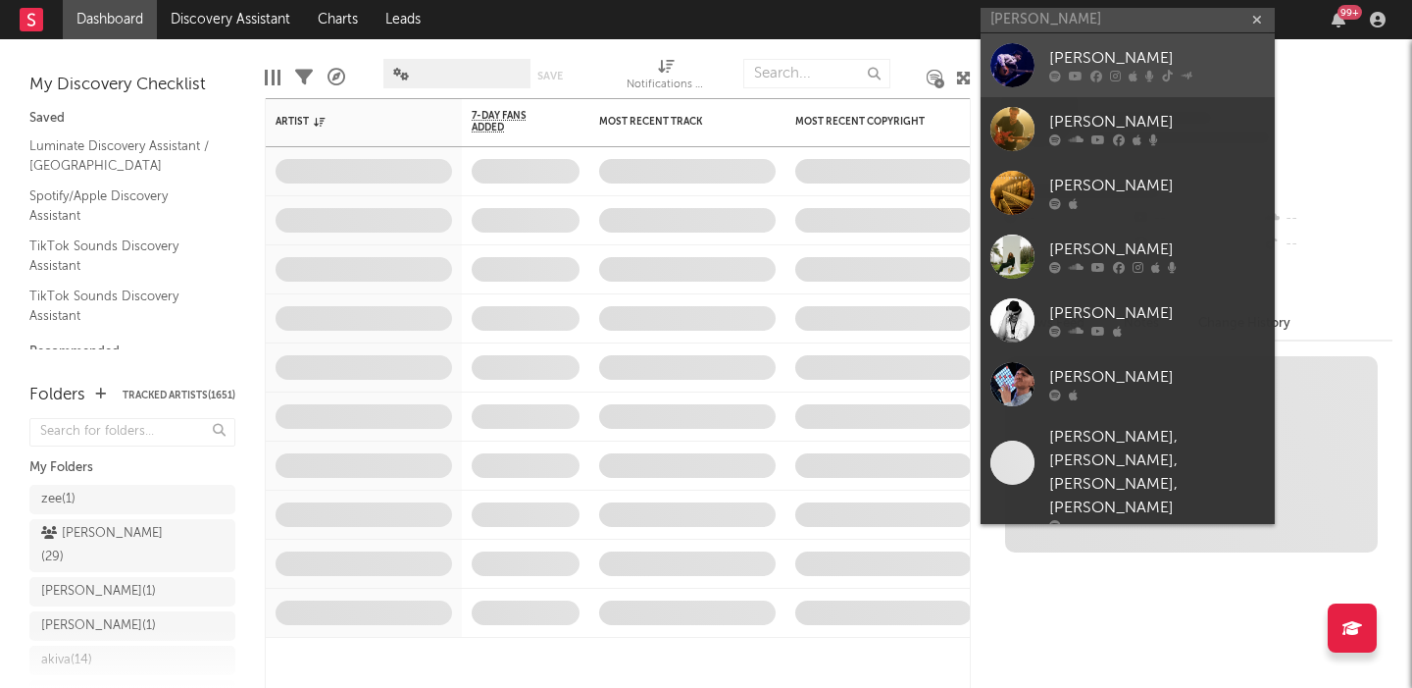
type input "[PERSON_NAME]"
click at [1117, 63] on div "[PERSON_NAME]" at bounding box center [1158, 59] width 216 height 24
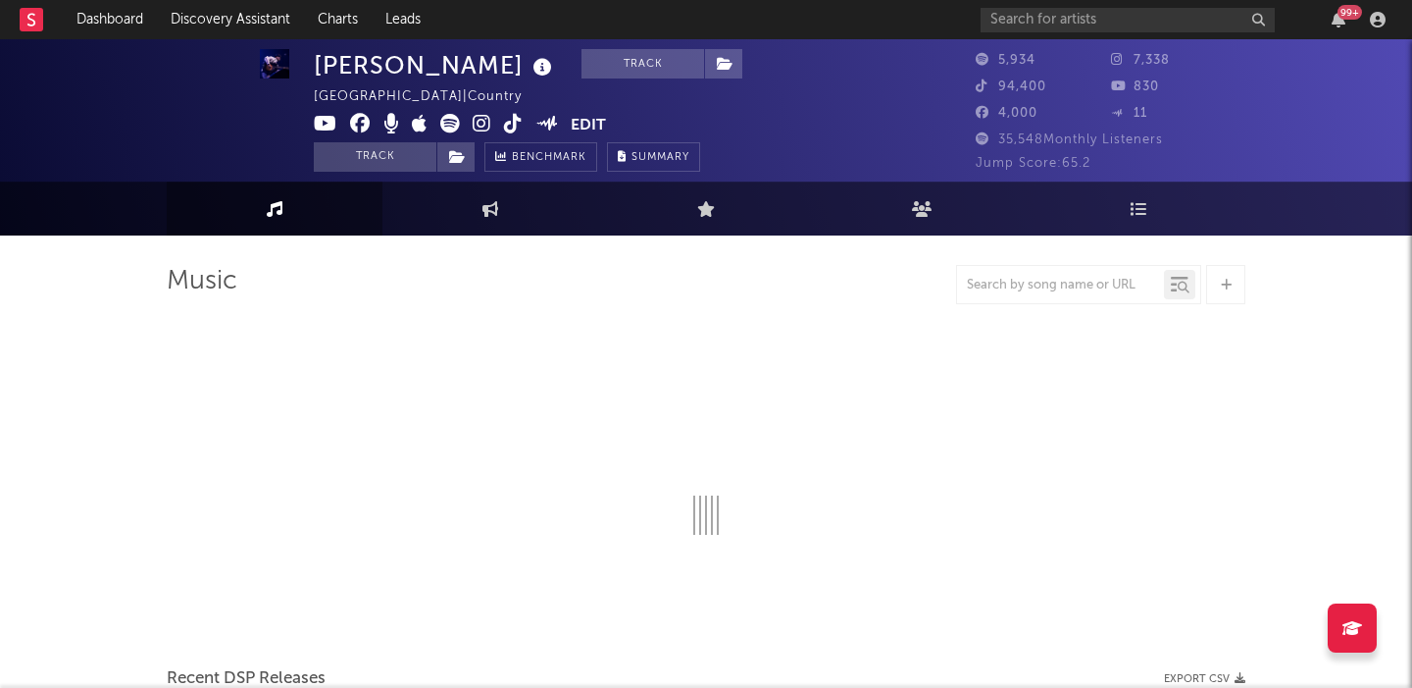
select select "6m"
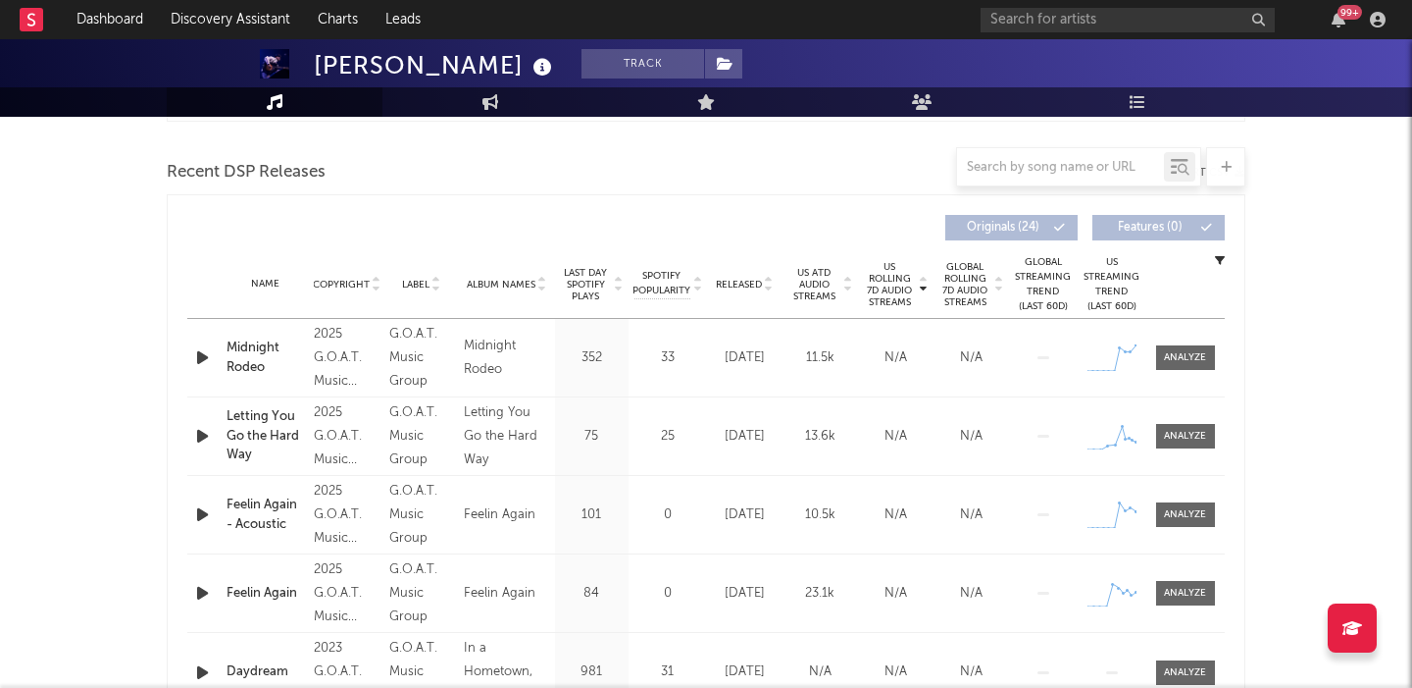
scroll to position [667, 0]
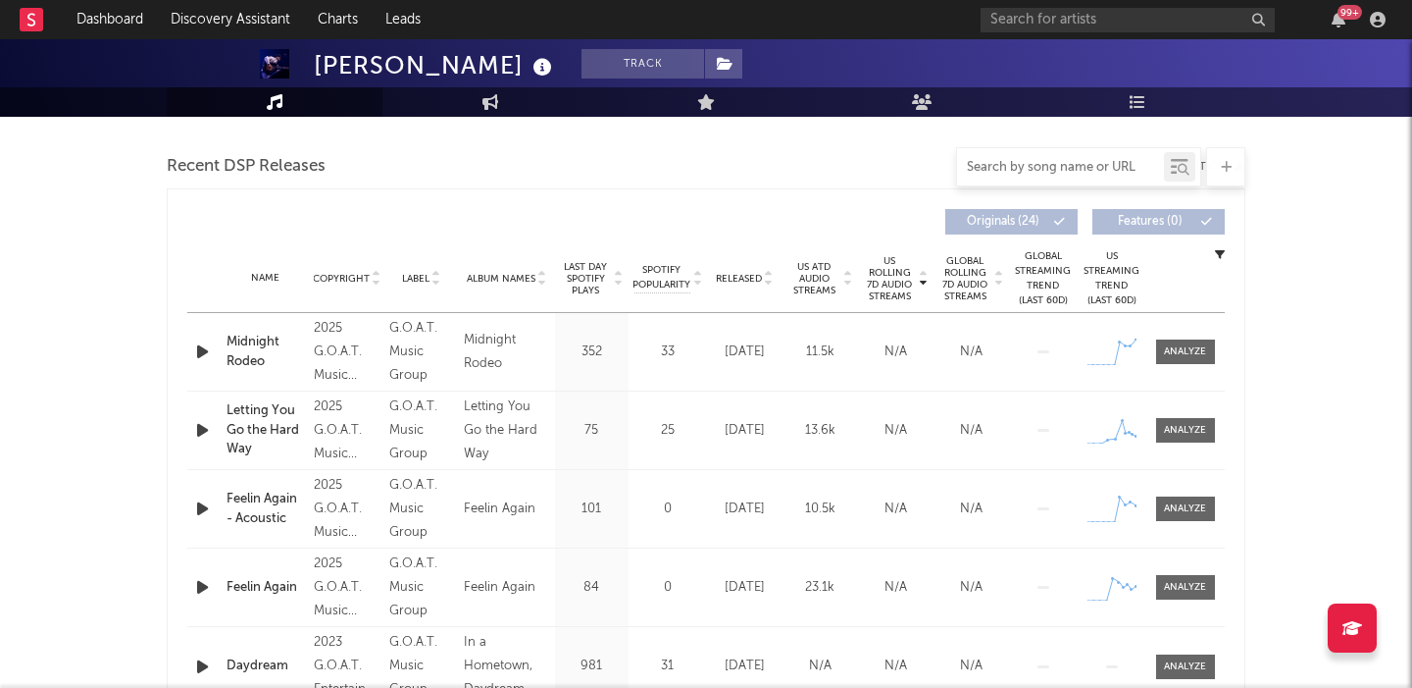
click at [1049, 167] on input "text" at bounding box center [1060, 168] width 207 height 16
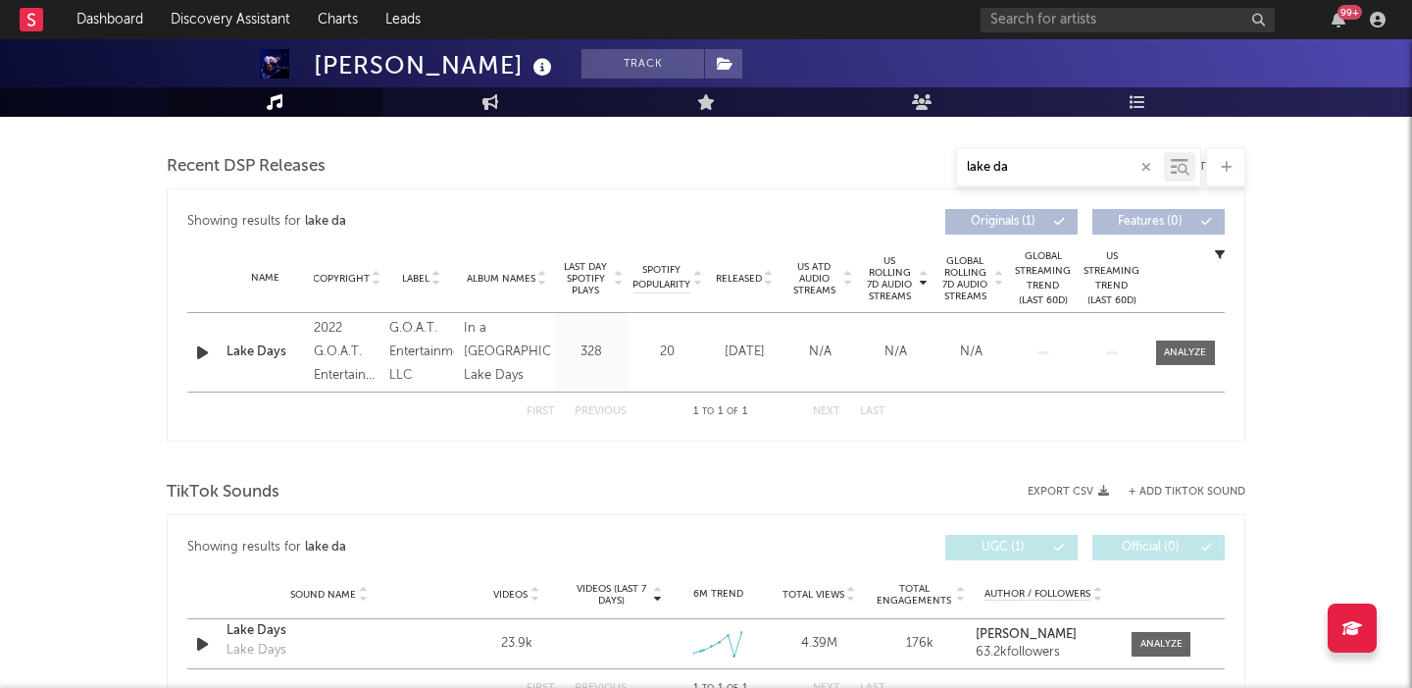
click at [202, 355] on icon "button" at bounding box center [202, 352] width 21 height 25
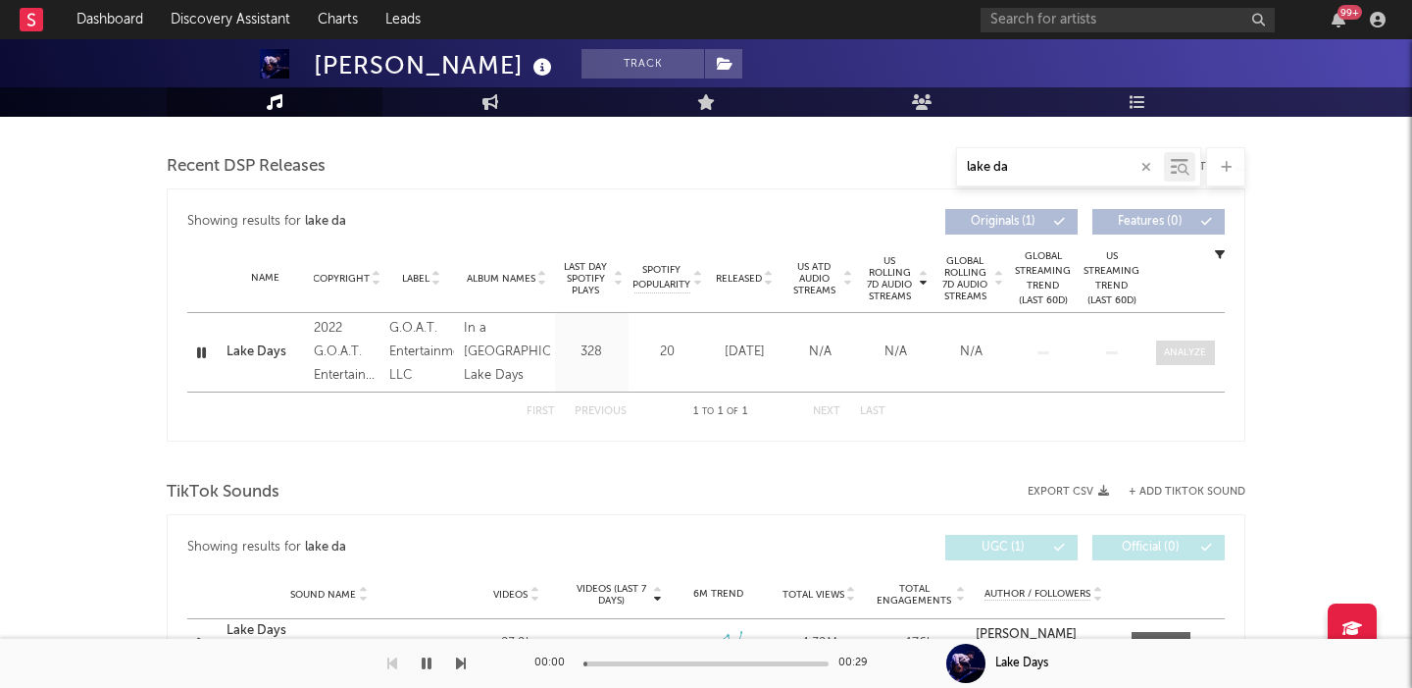
type input "lake da"
click at [1170, 356] on div at bounding box center [1185, 352] width 42 height 15
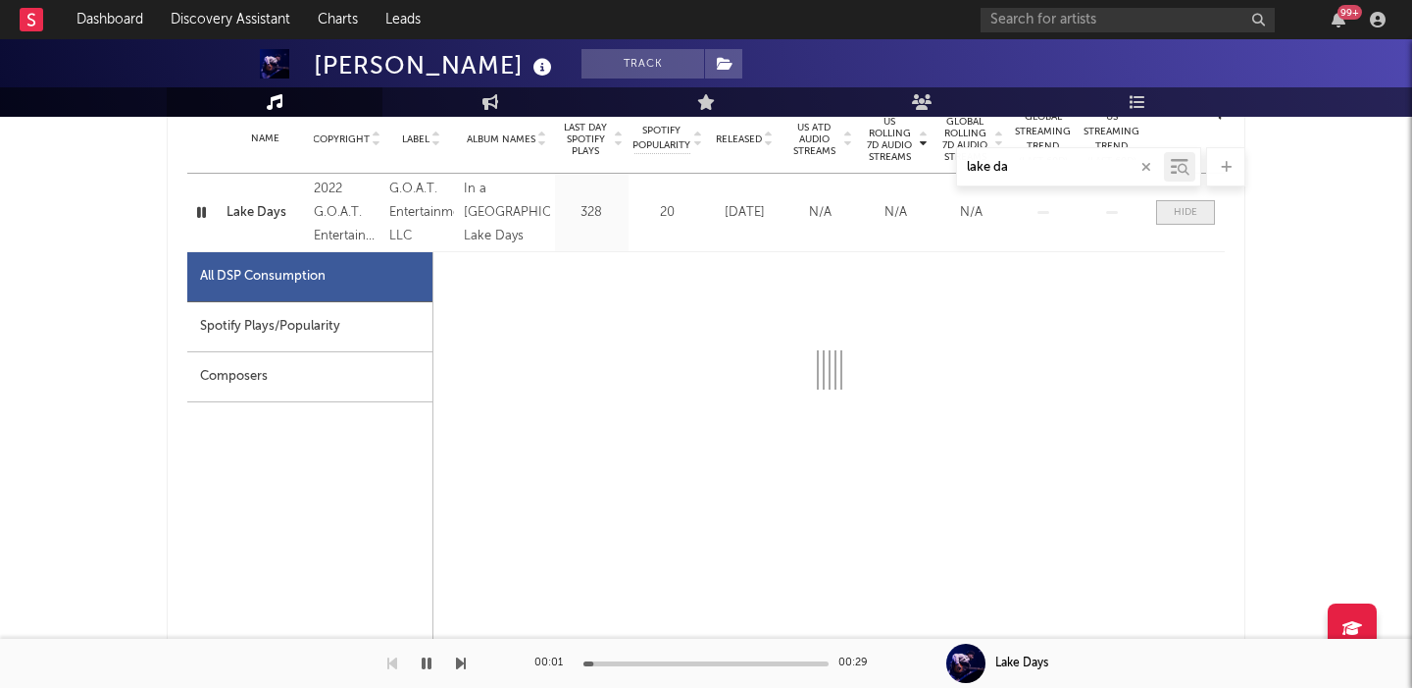
select select "6m"
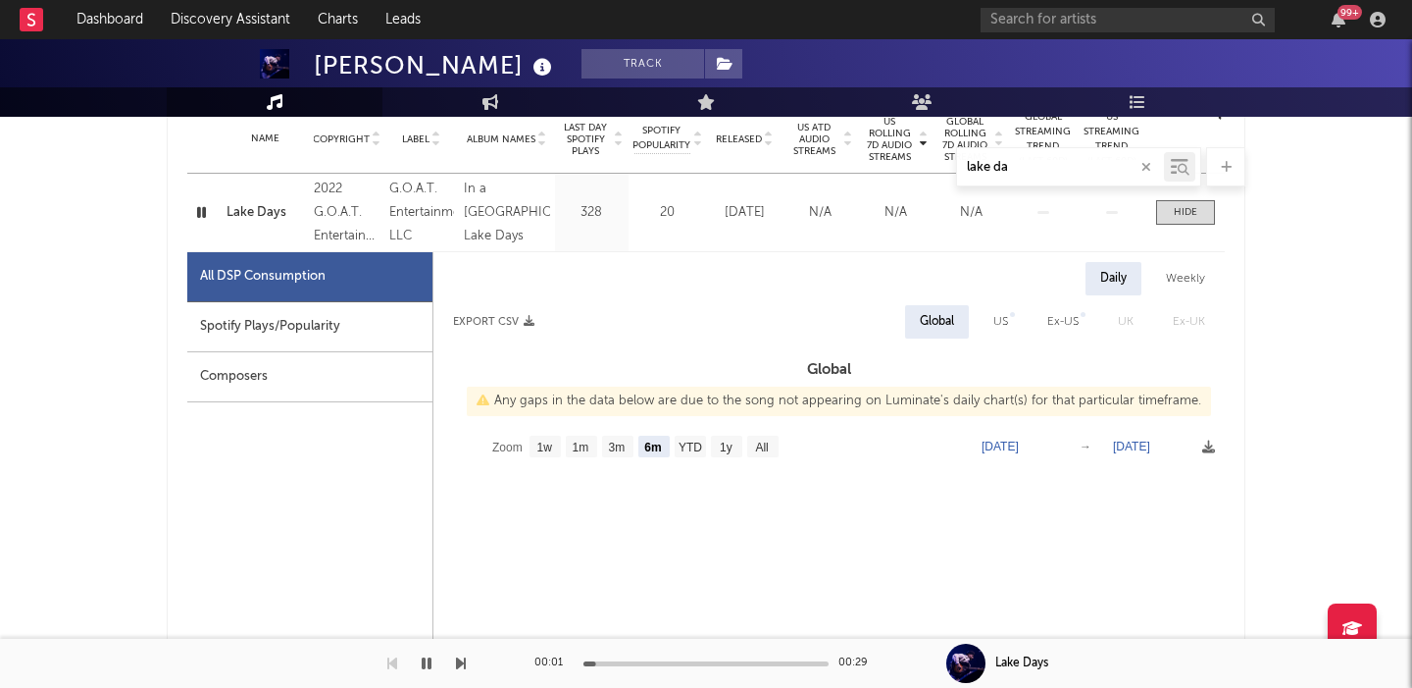
scroll to position [817, 0]
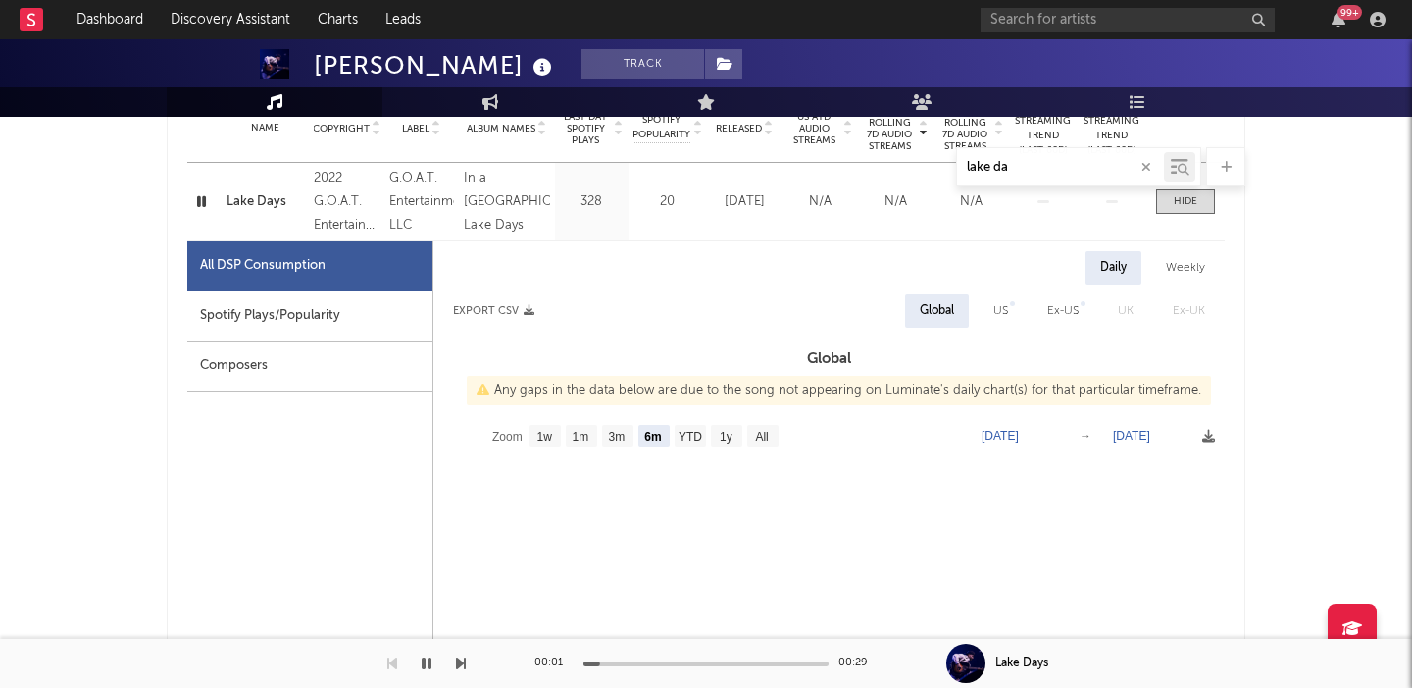
click at [350, 325] on div "Spotify Plays/Popularity" at bounding box center [309, 316] width 245 height 50
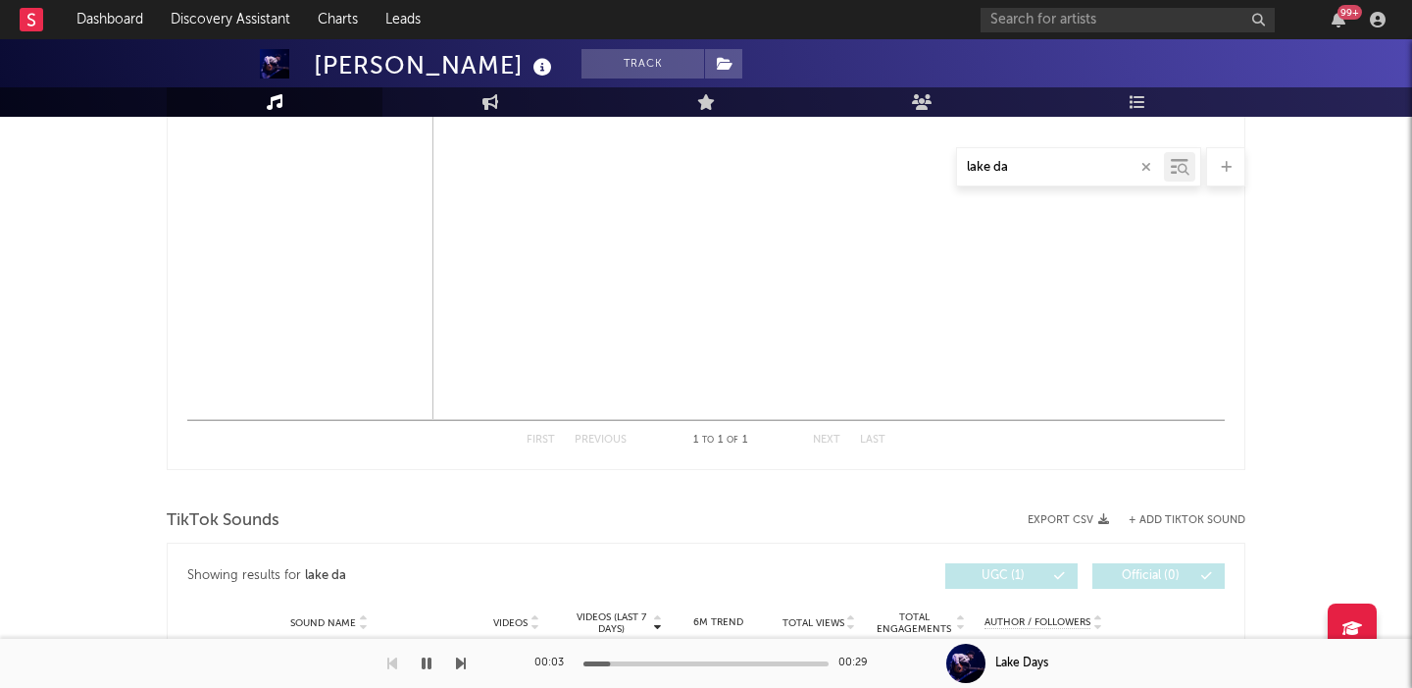
scroll to position [1820, 0]
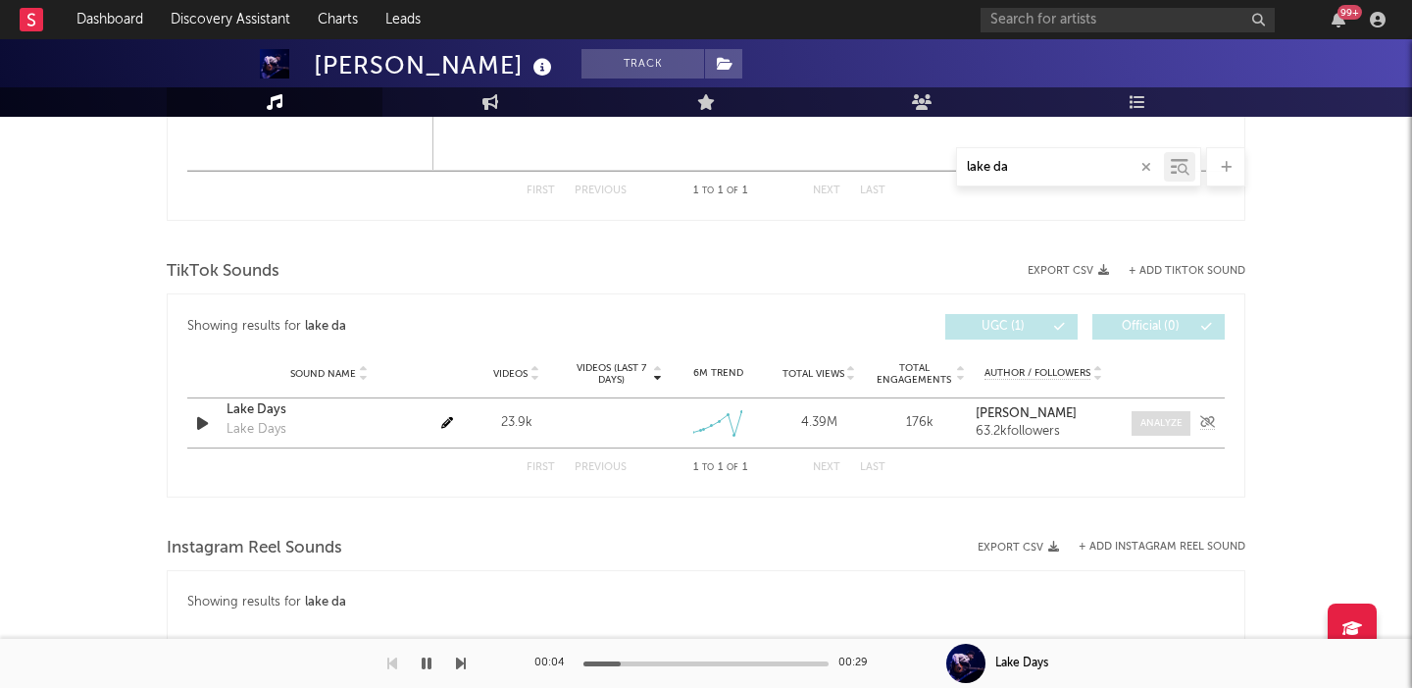
click at [1152, 420] on div at bounding box center [1162, 423] width 42 height 15
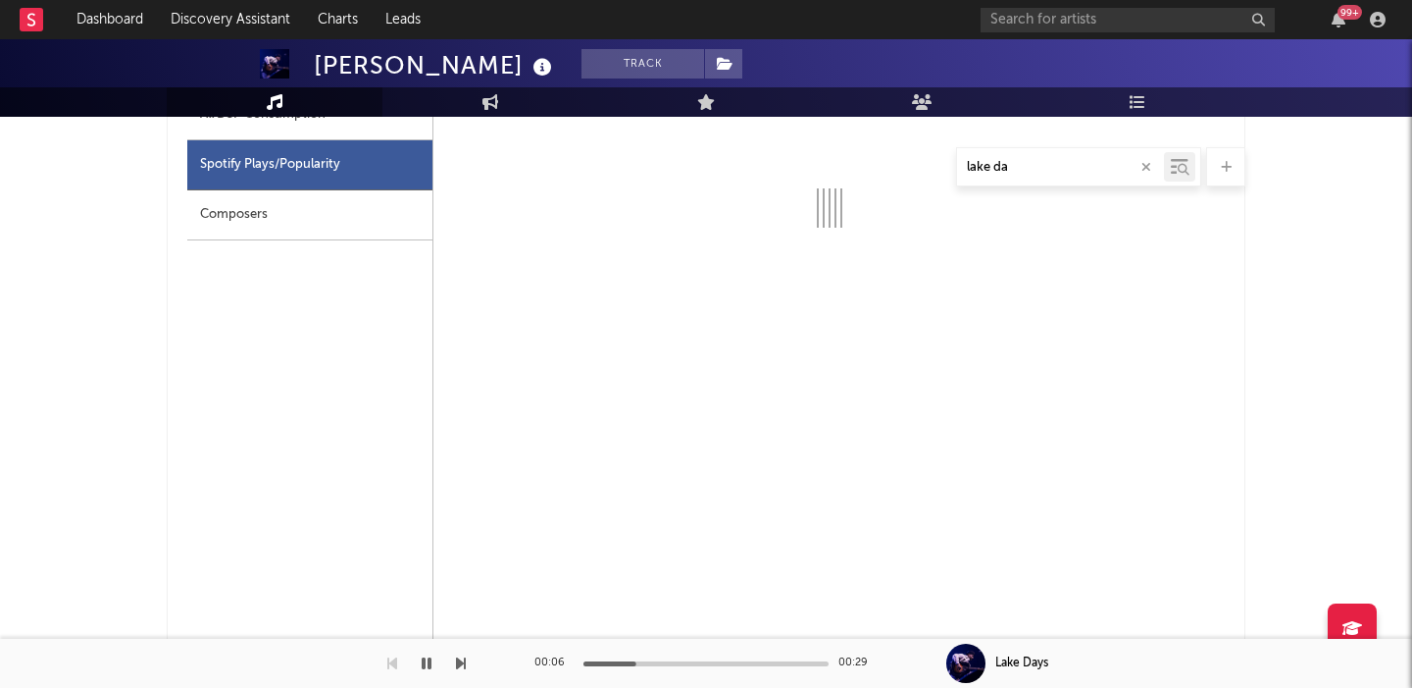
scroll to position [807, 0]
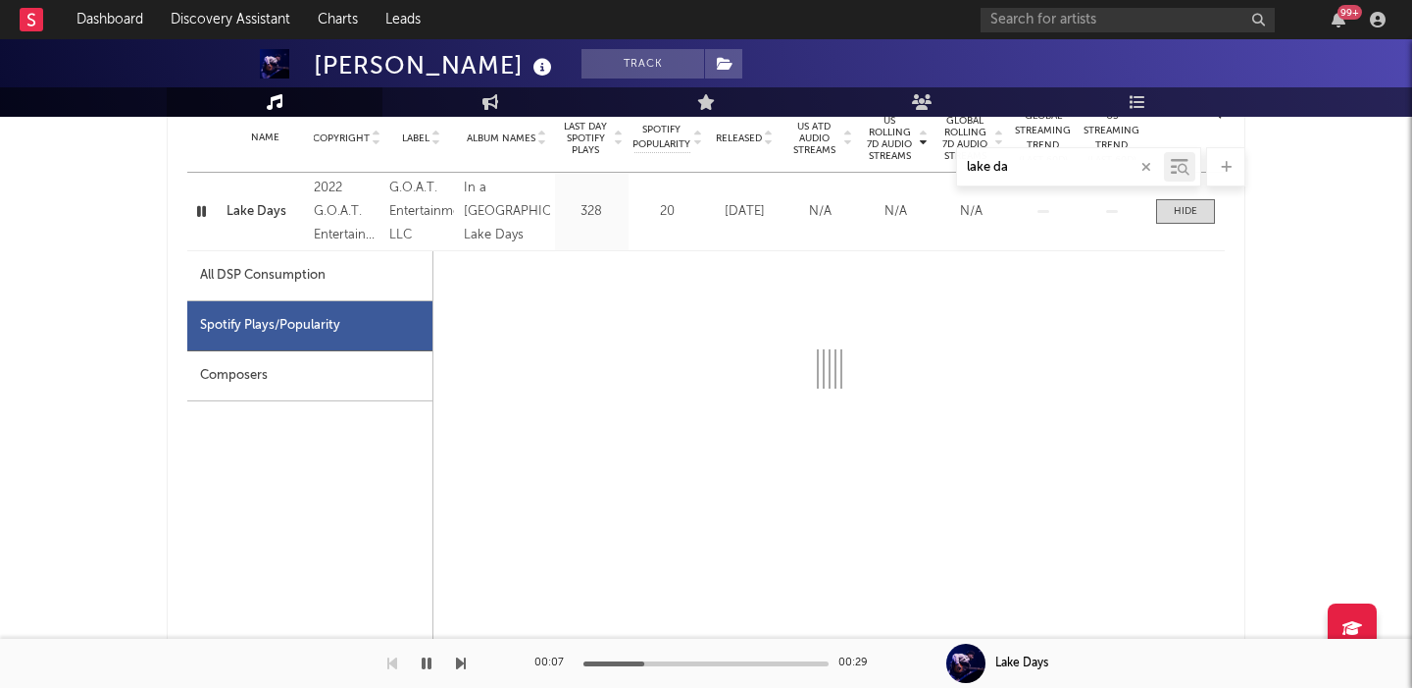
click at [288, 283] on div "All DSP Consumption" at bounding box center [263, 276] width 126 height 24
select select "6m"
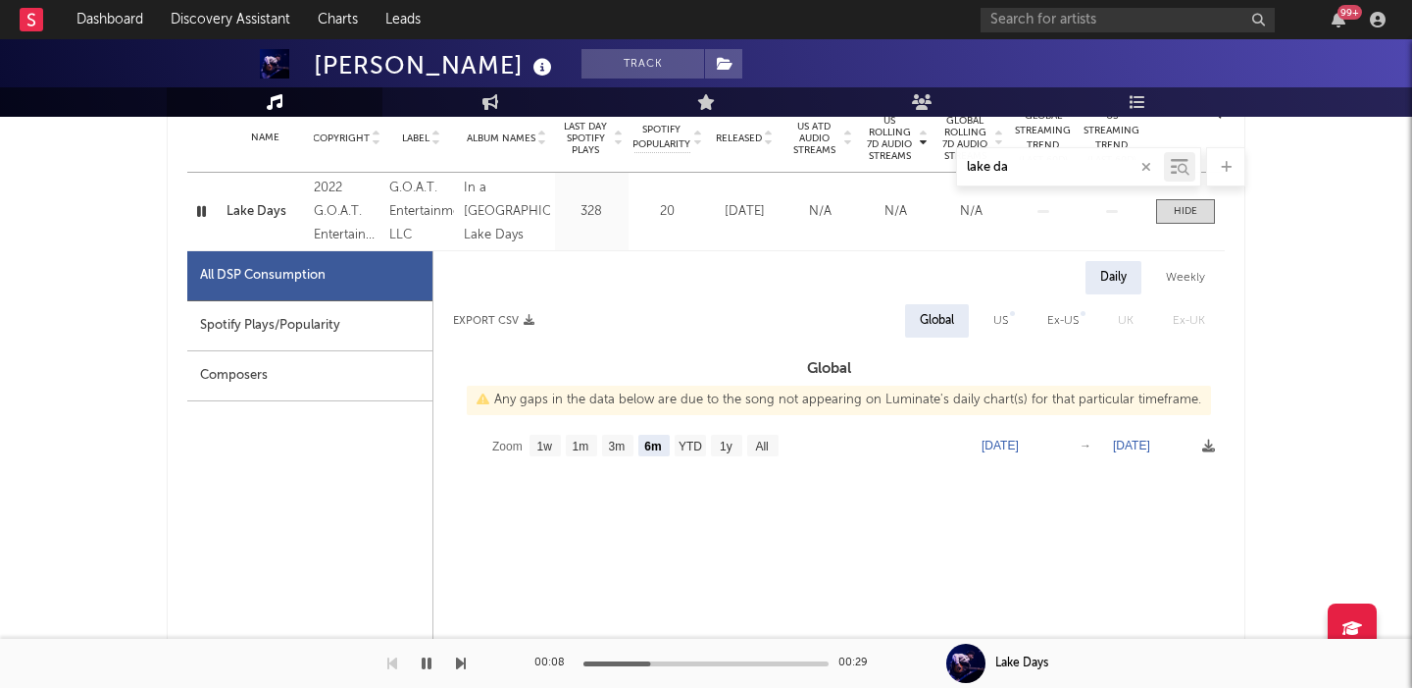
click at [291, 307] on div "Spotify Plays/Popularity" at bounding box center [309, 326] width 245 height 50
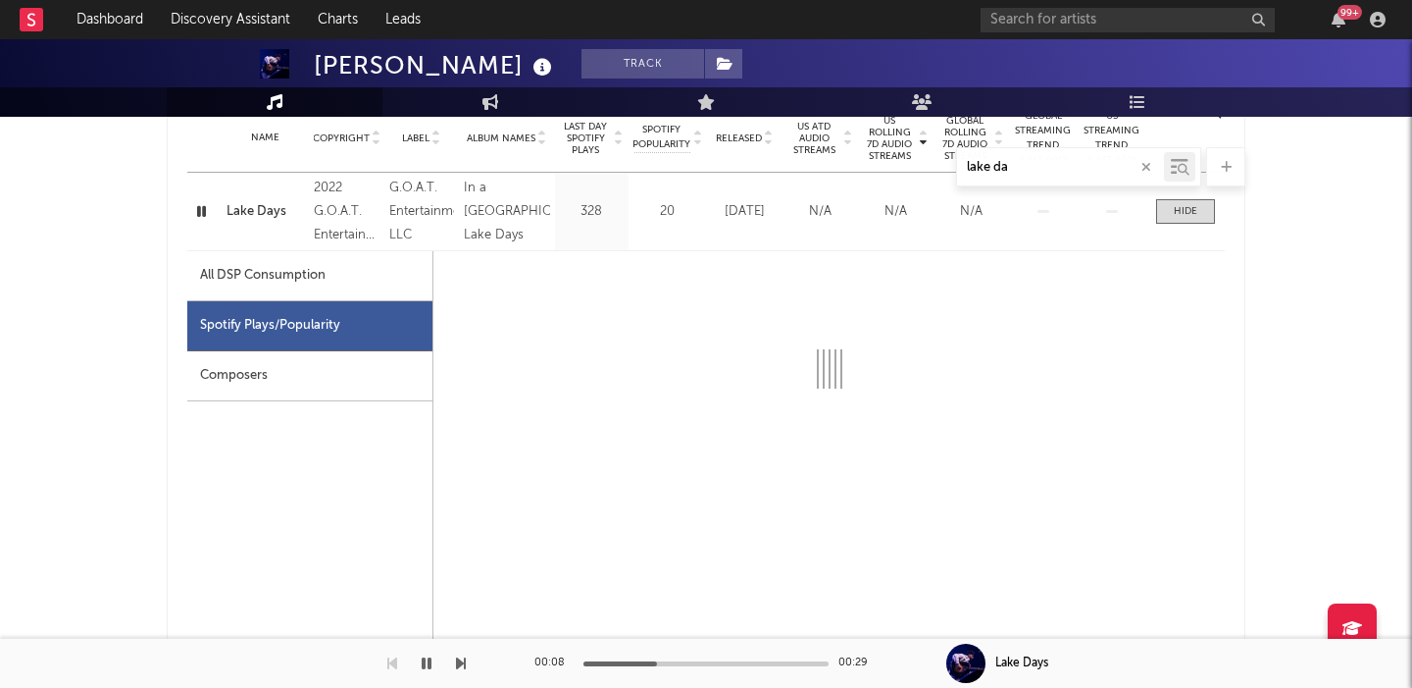
click at [299, 261] on div "All DSP Consumption" at bounding box center [309, 276] width 245 height 50
select select "6m"
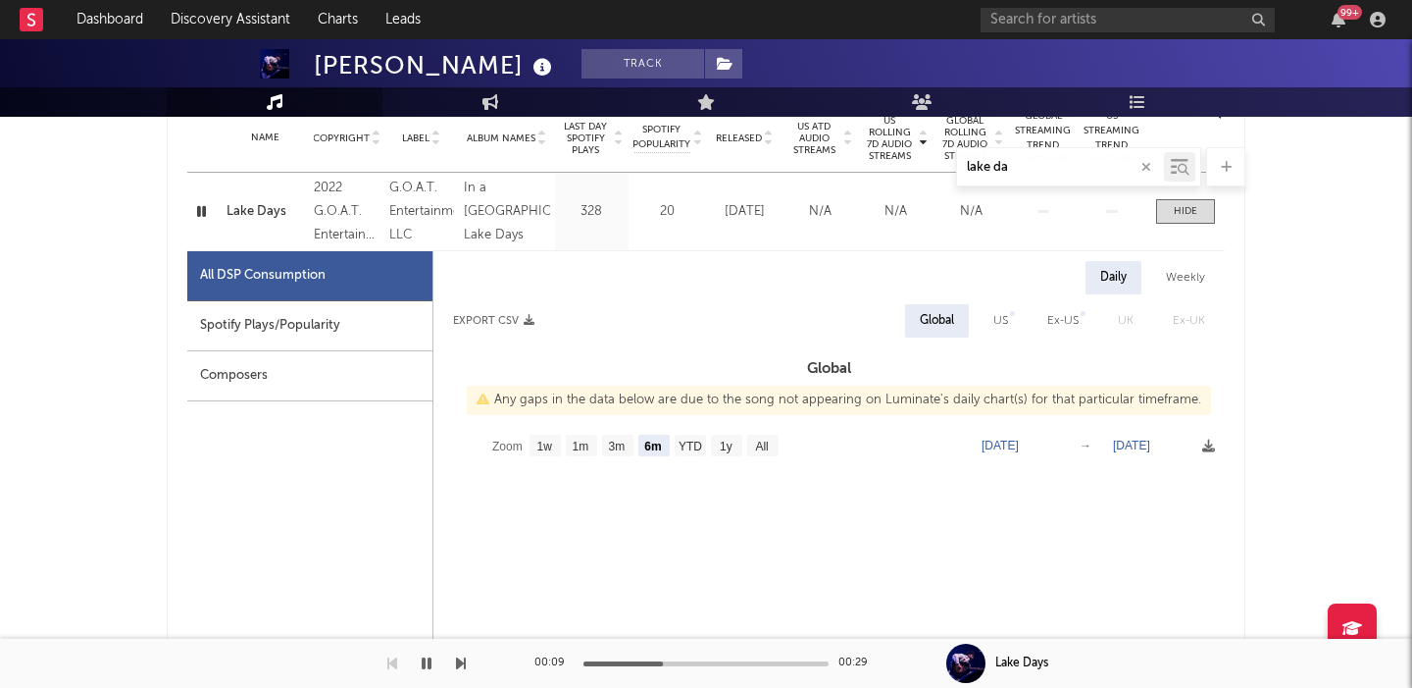
click at [999, 317] on div "US" at bounding box center [1001, 321] width 15 height 24
select select "6m"
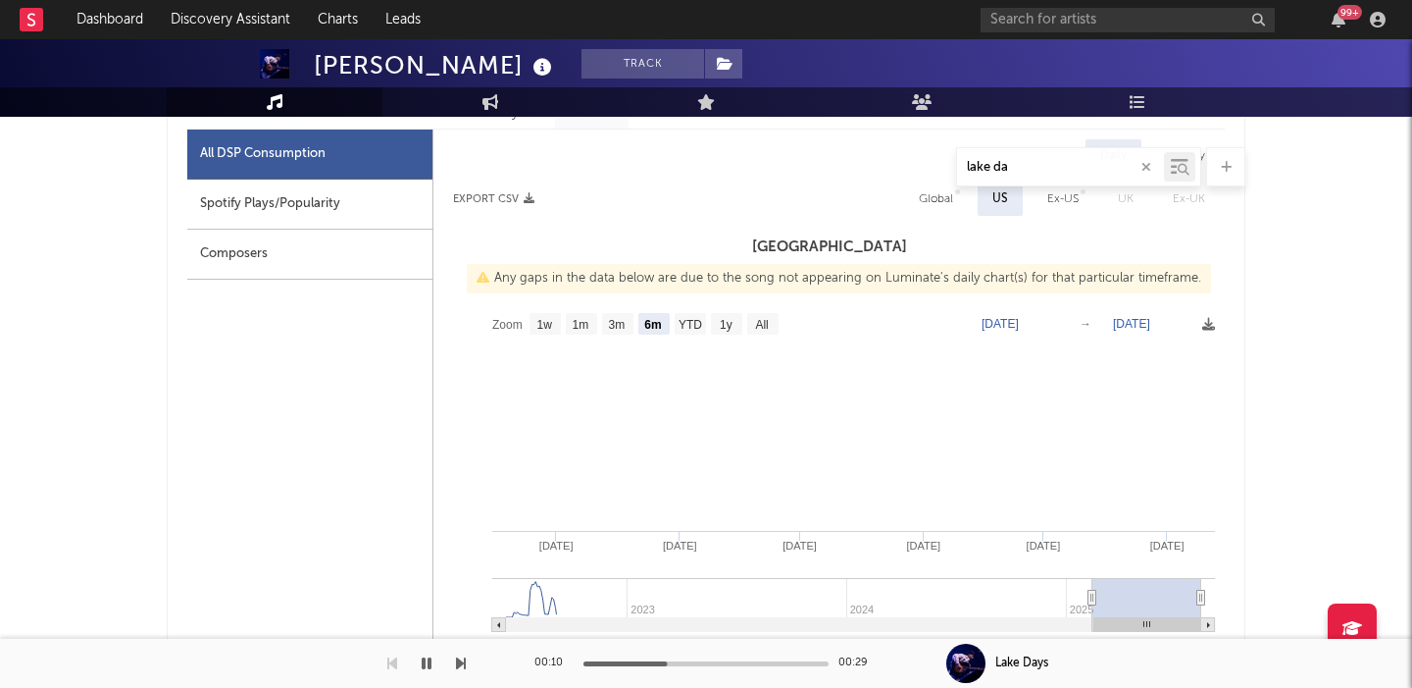
scroll to position [966, 0]
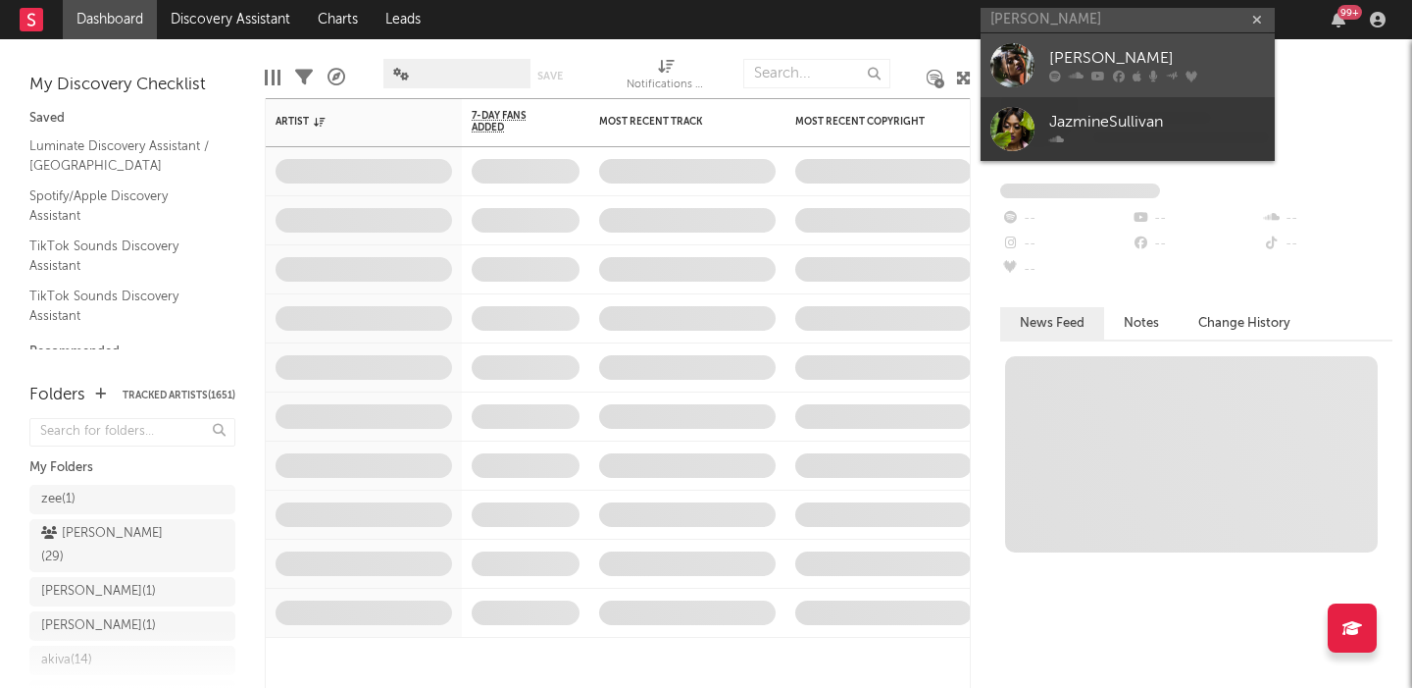
type input "[PERSON_NAME]"
click at [1140, 60] on div "[PERSON_NAME]" at bounding box center [1158, 59] width 216 height 24
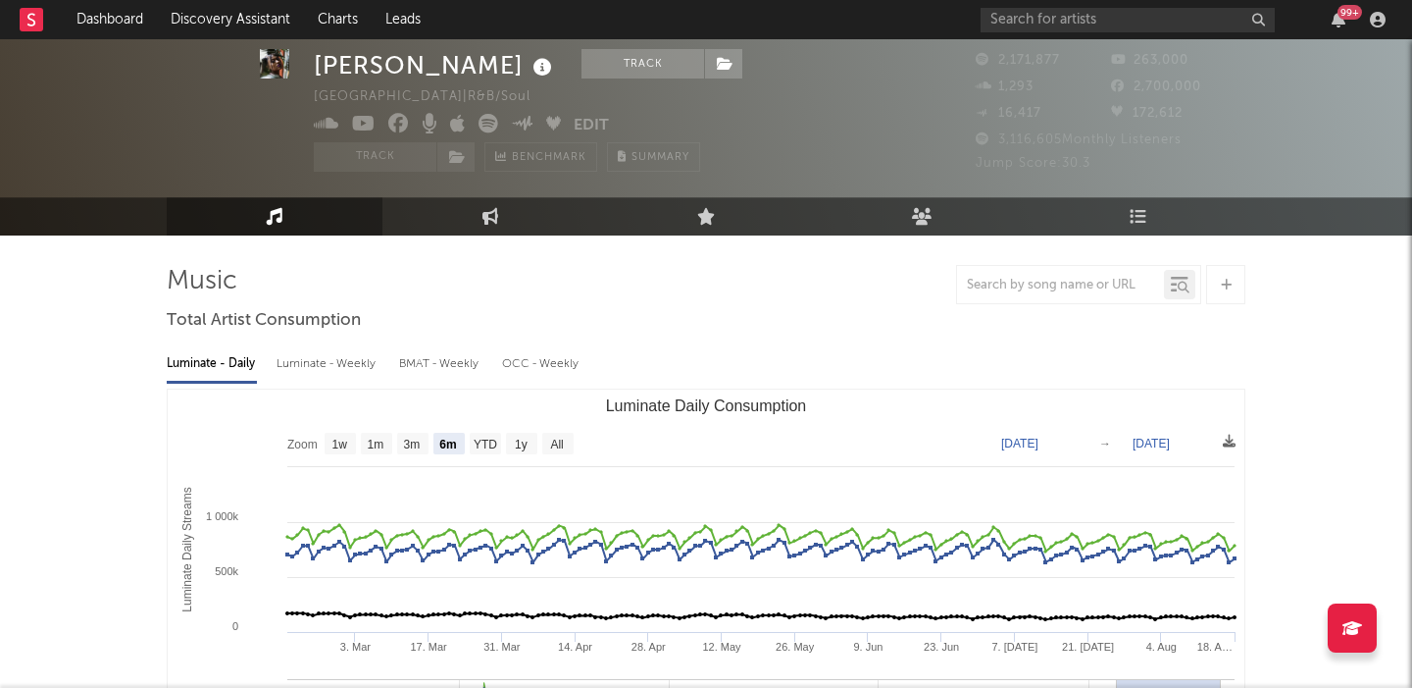
scroll to position [38, 0]
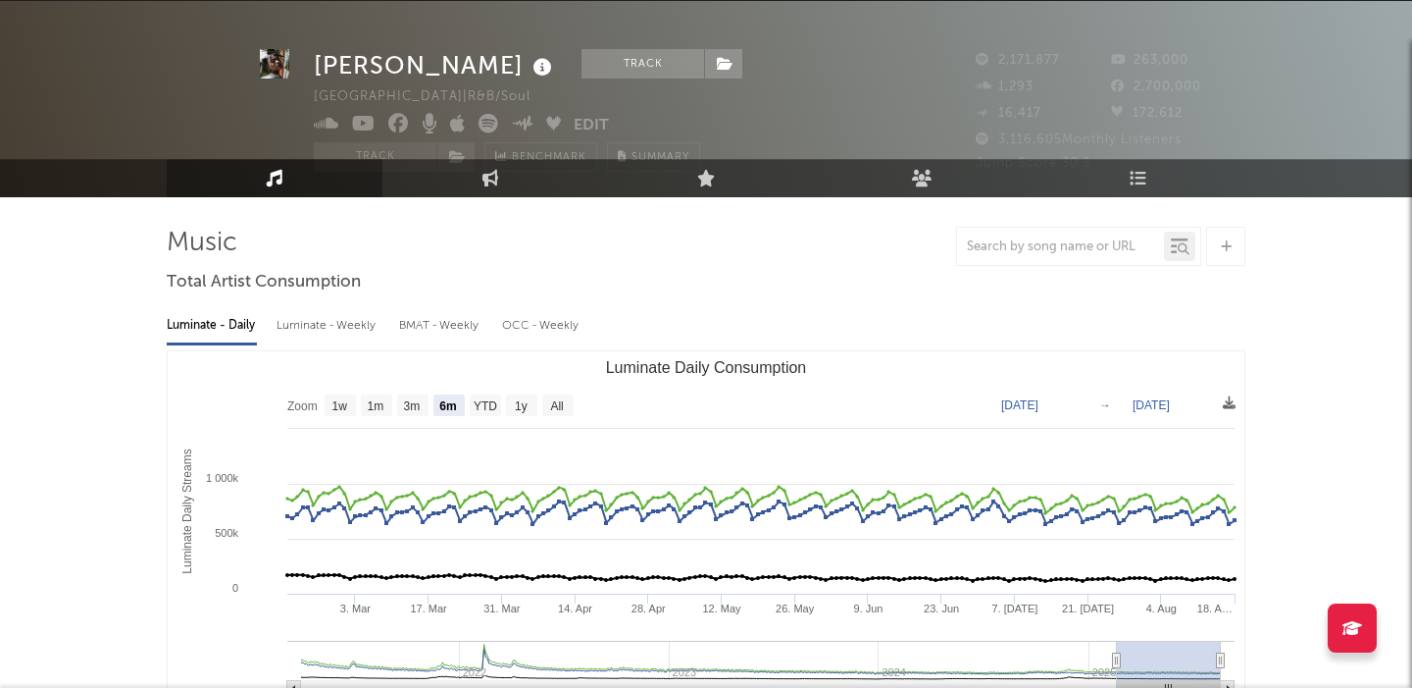
click at [555, 401] on text "All" at bounding box center [556, 406] width 13 height 14
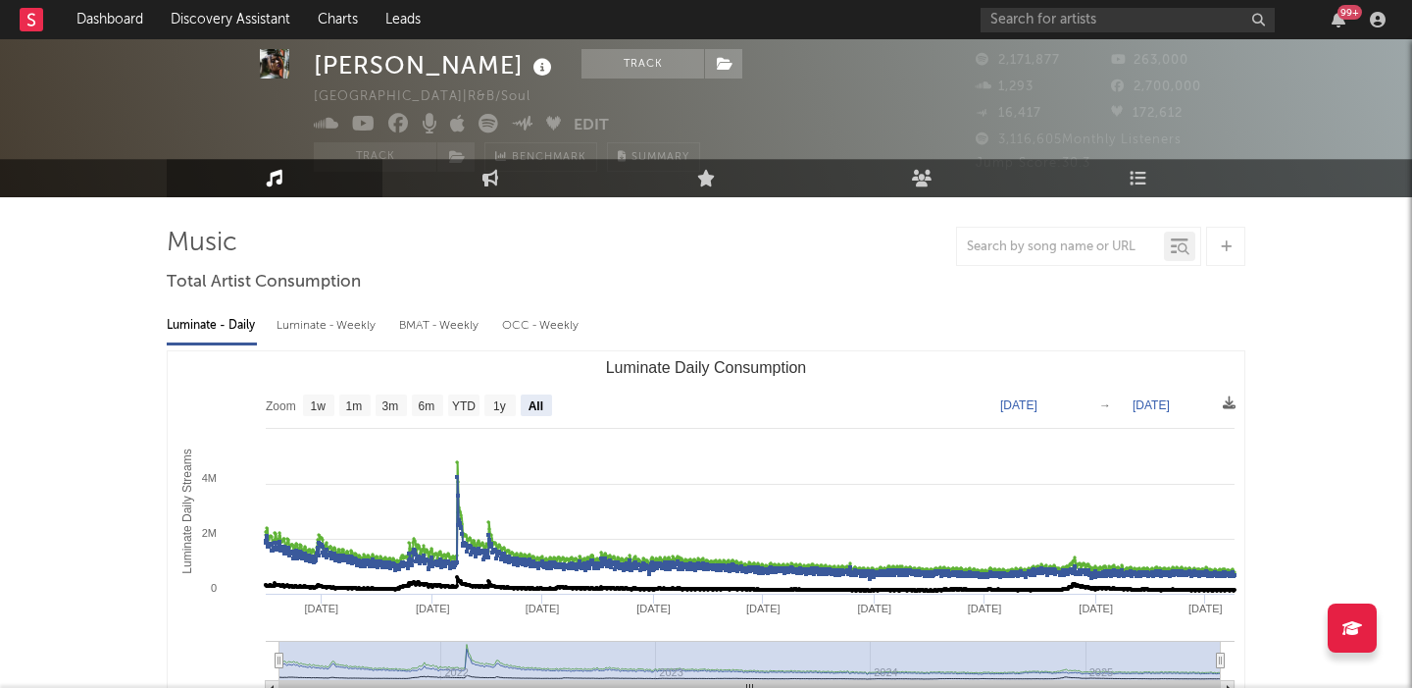
select select "All"
type input "2021-03-31"
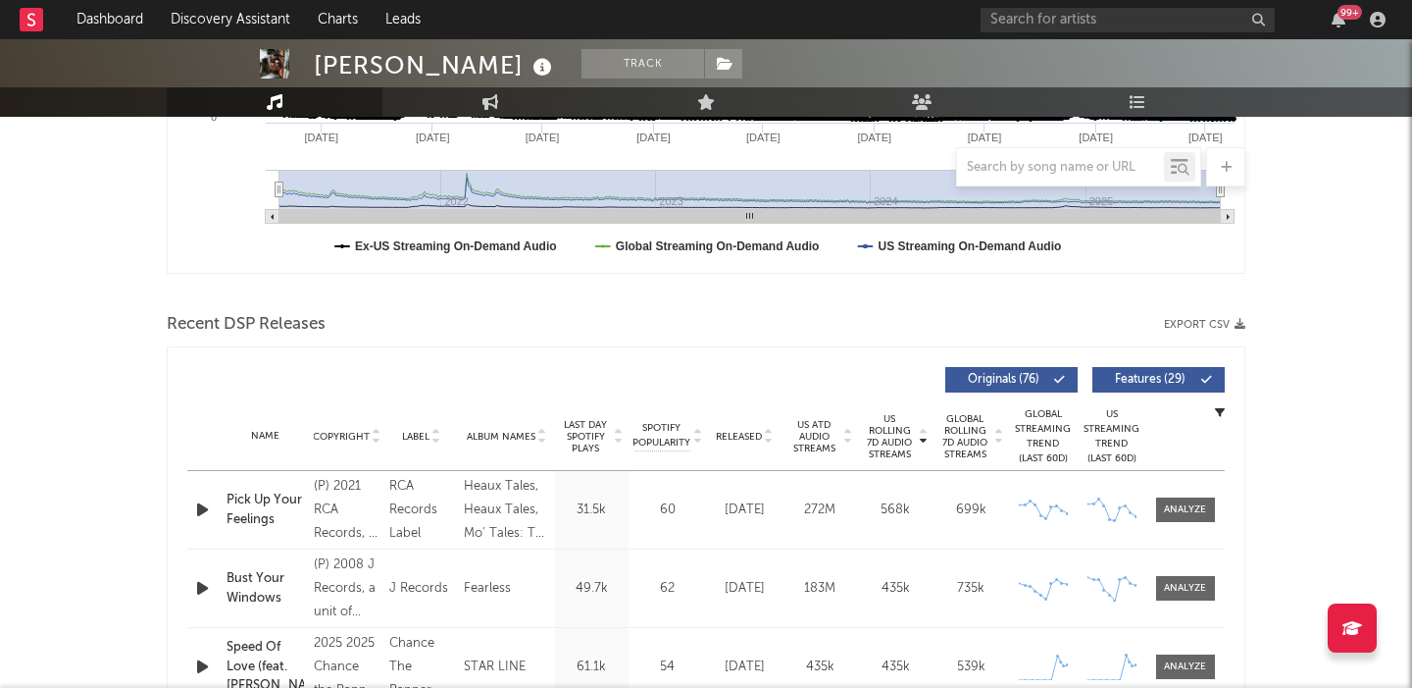
scroll to position [623, 0]
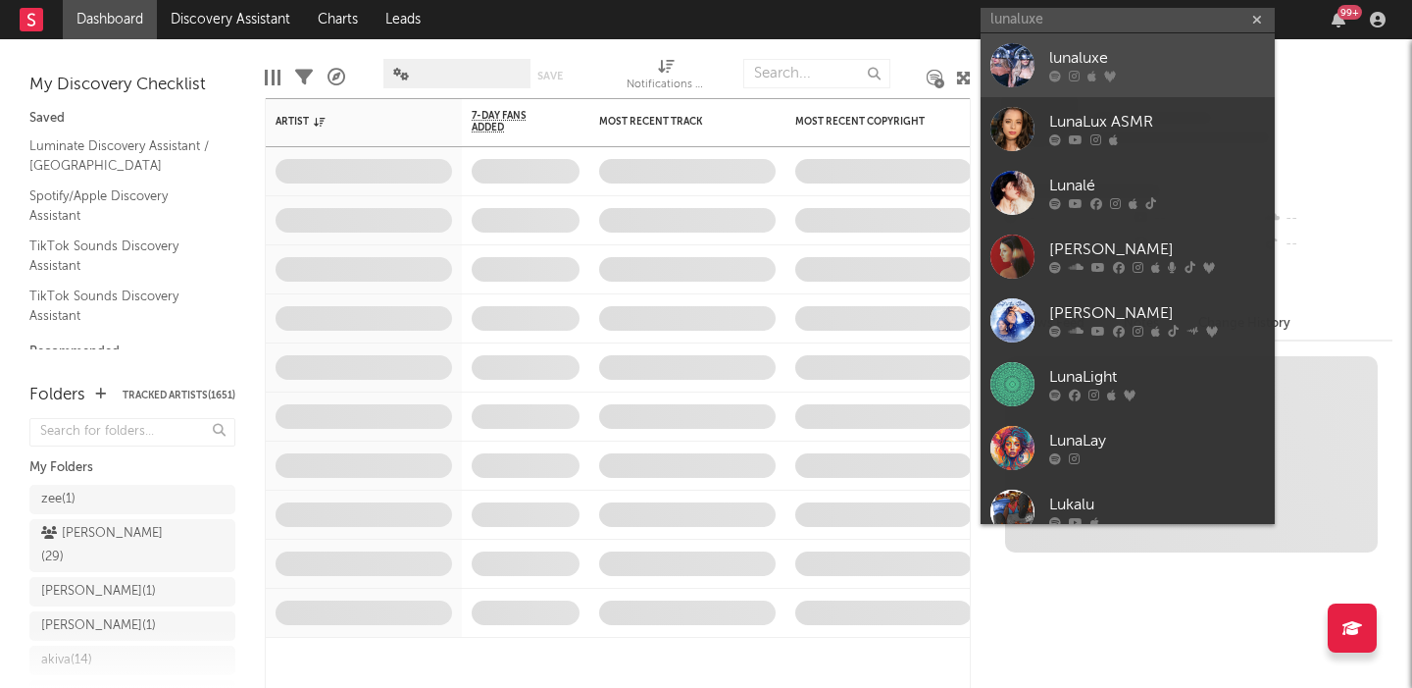
type input "lunaluxe"
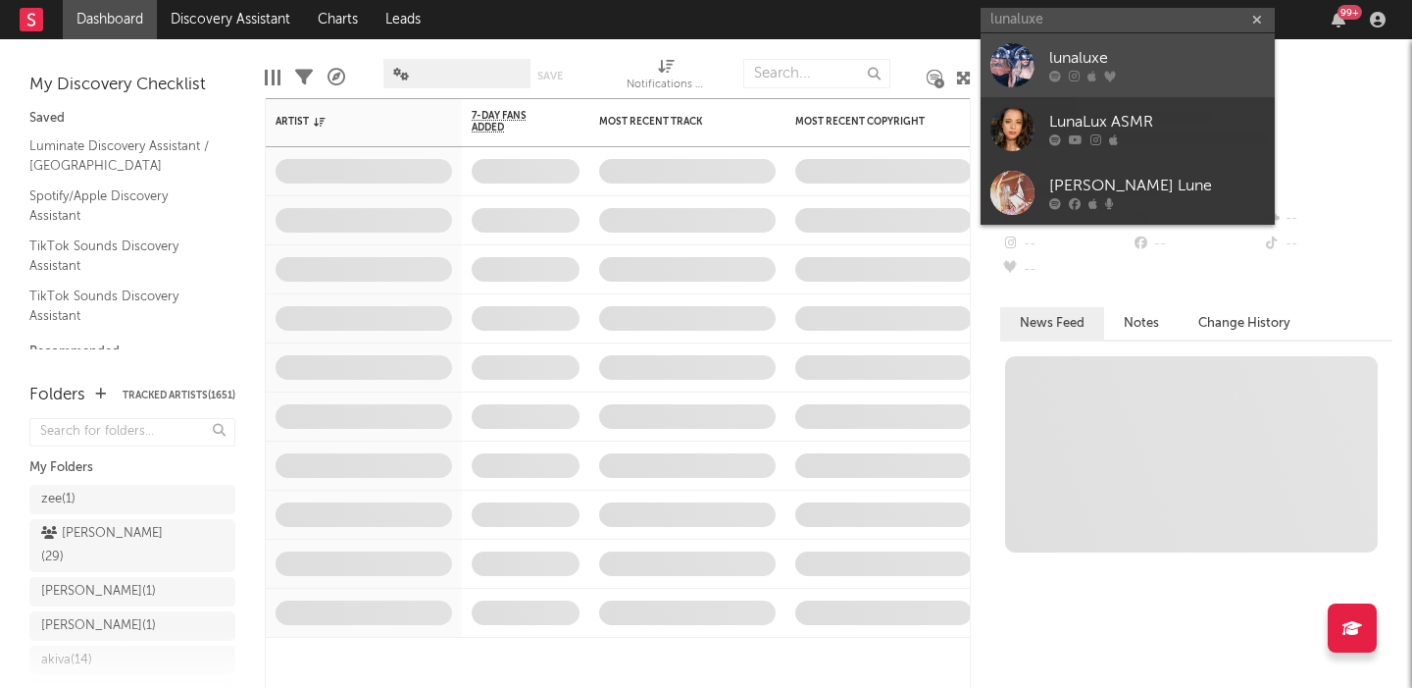
click at [1109, 39] on link "lunaluxe" at bounding box center [1128, 65] width 294 height 64
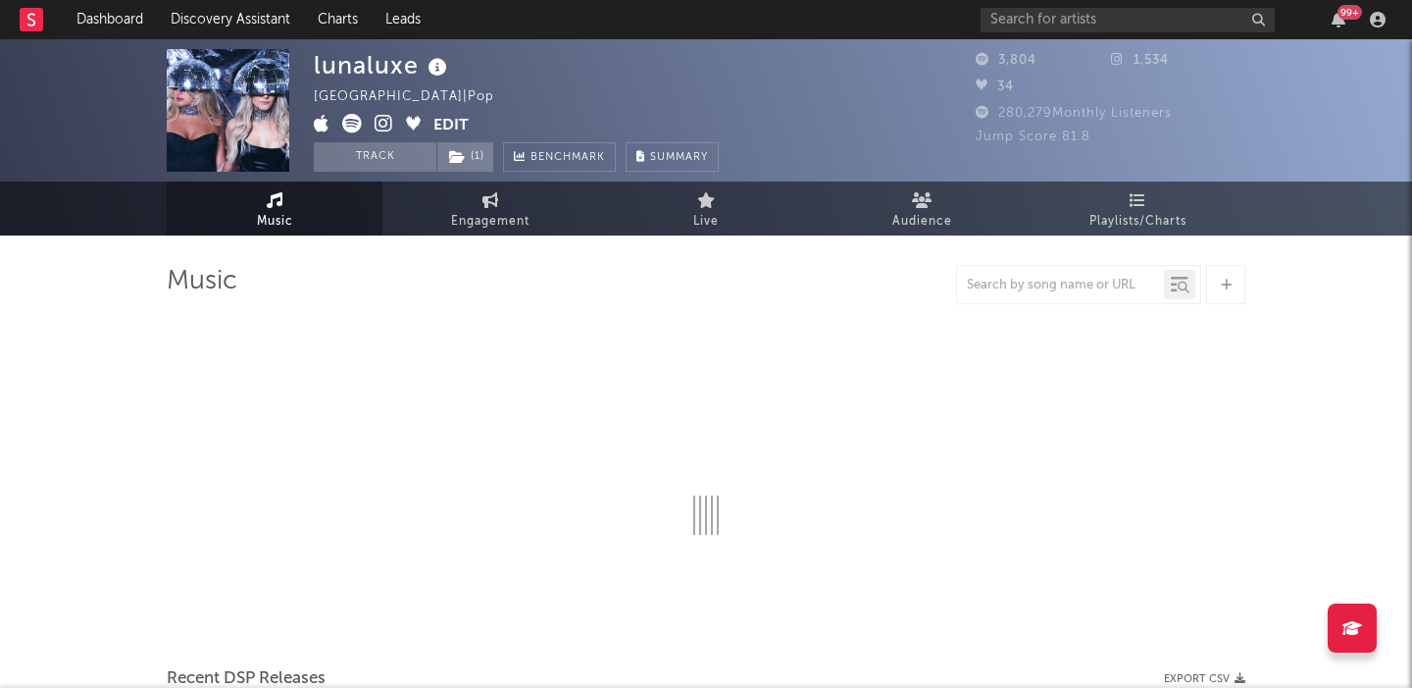
select select "1w"
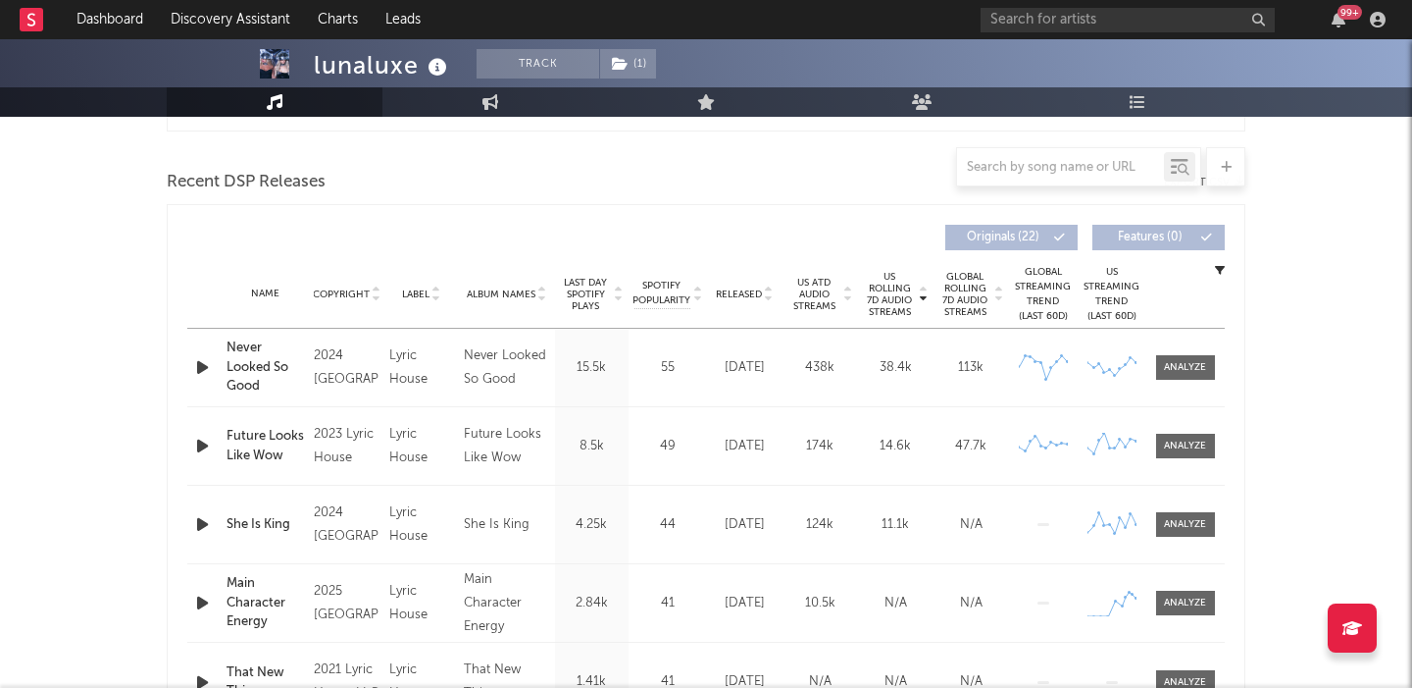
scroll to position [649, 0]
drag, startPoint x: 428, startPoint y: 459, endPoint x: 402, endPoint y: 436, distance: 34.0
click at [389, 435] on div "Lyric House" at bounding box center [421, 448] width 65 height 47
click at [1195, 368] on div at bounding box center [1185, 369] width 42 height 15
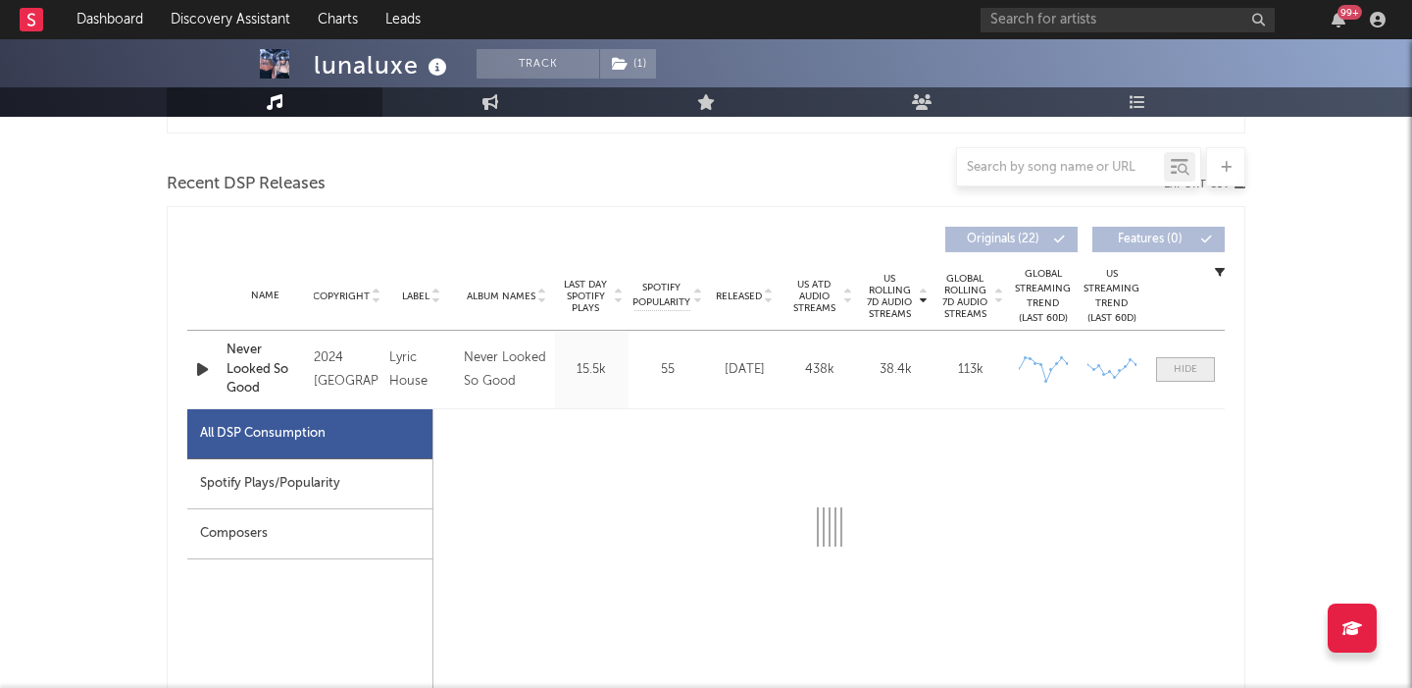
select select "1w"
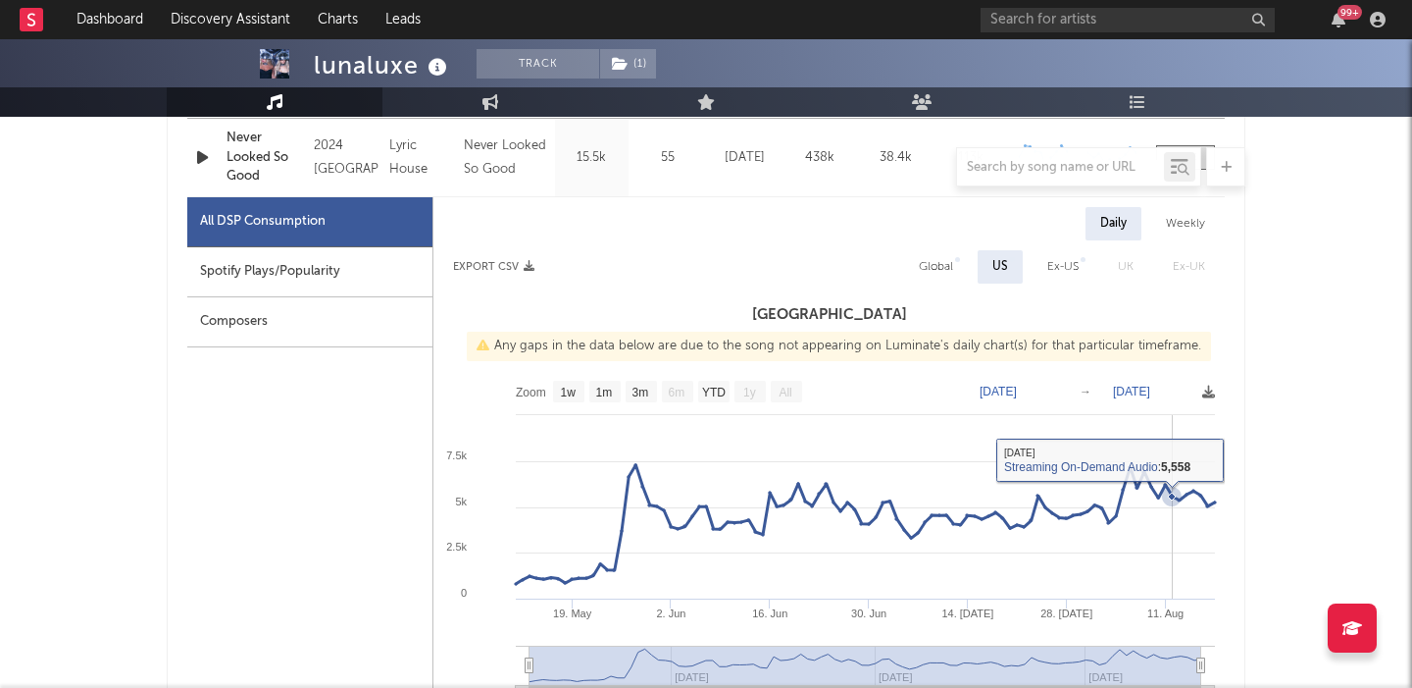
scroll to position [754, 0]
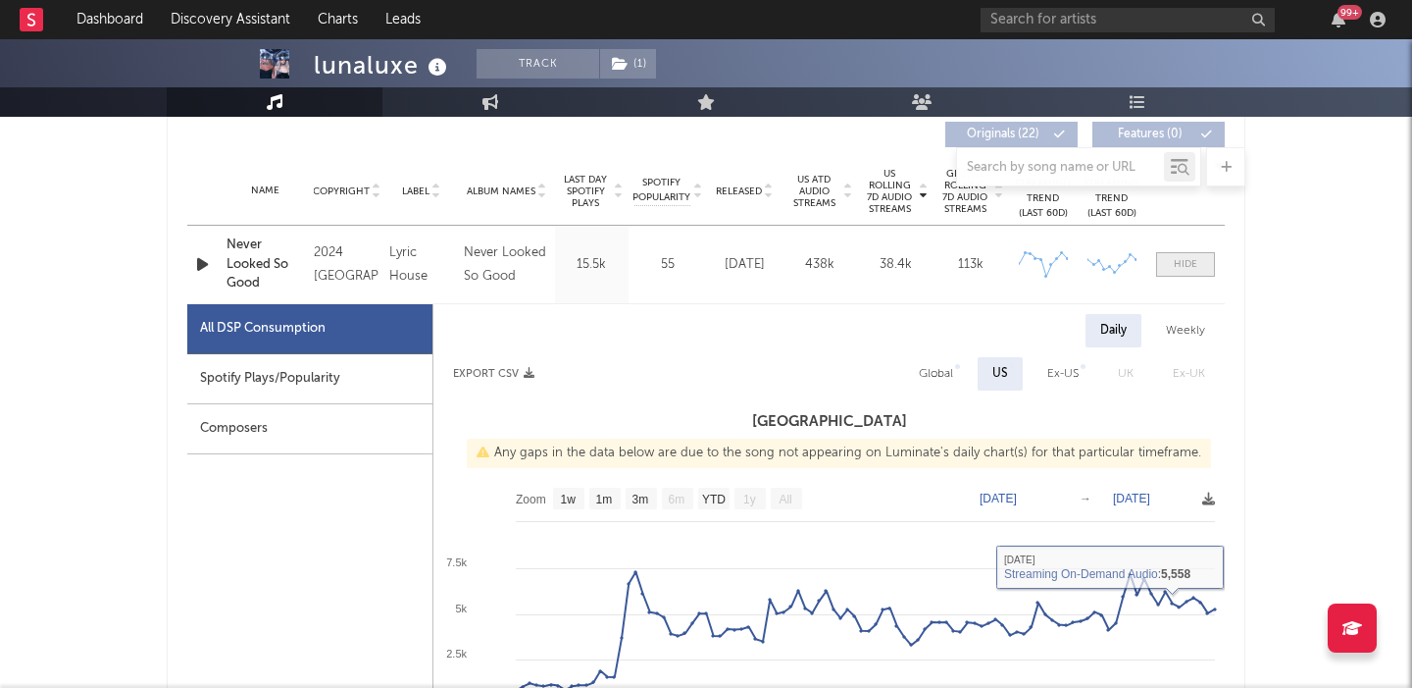
click at [1177, 258] on div at bounding box center [1186, 264] width 24 height 15
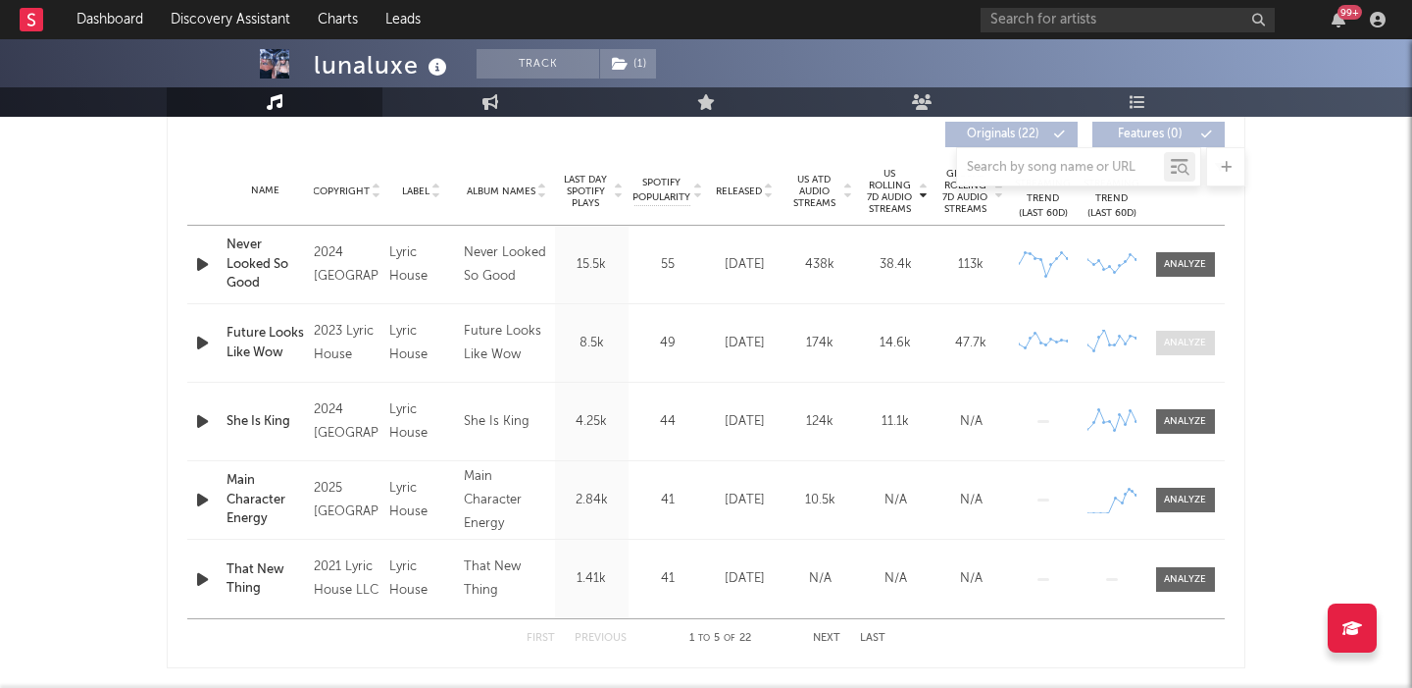
click at [1174, 352] on span at bounding box center [1185, 343] width 59 height 25
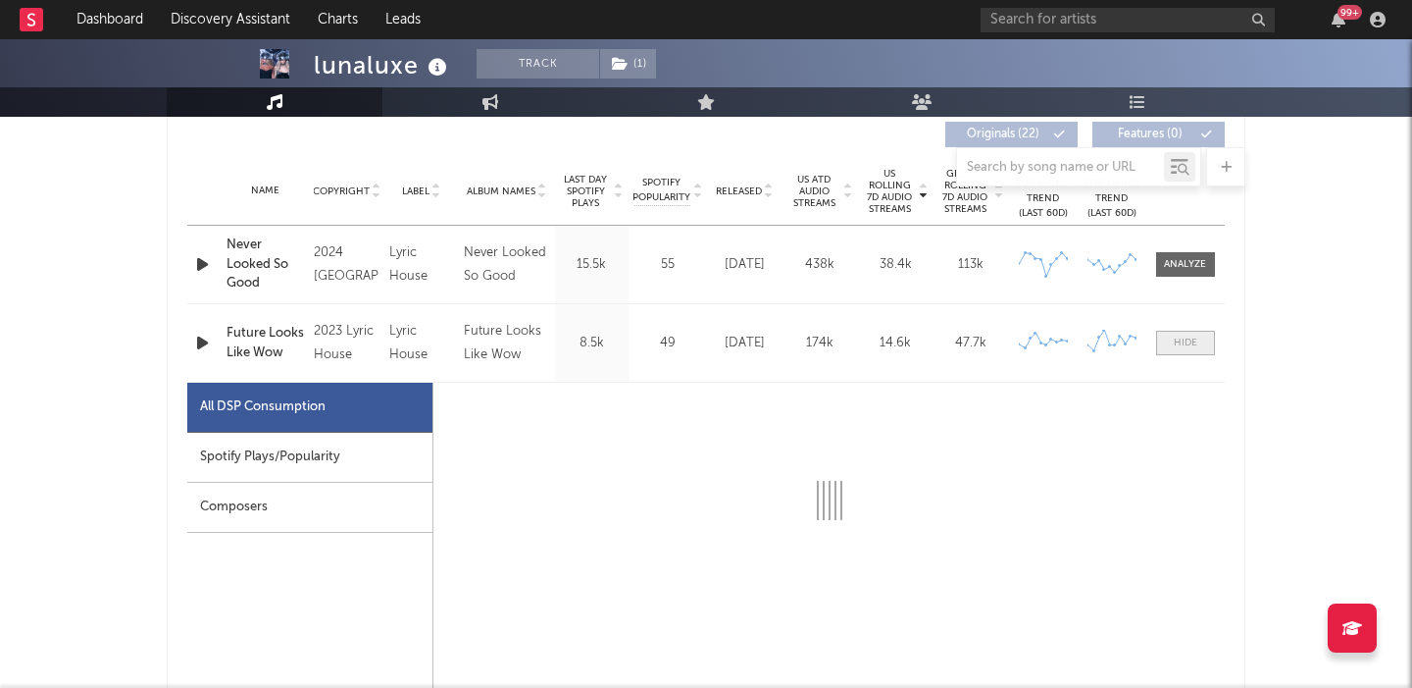
select select "1w"
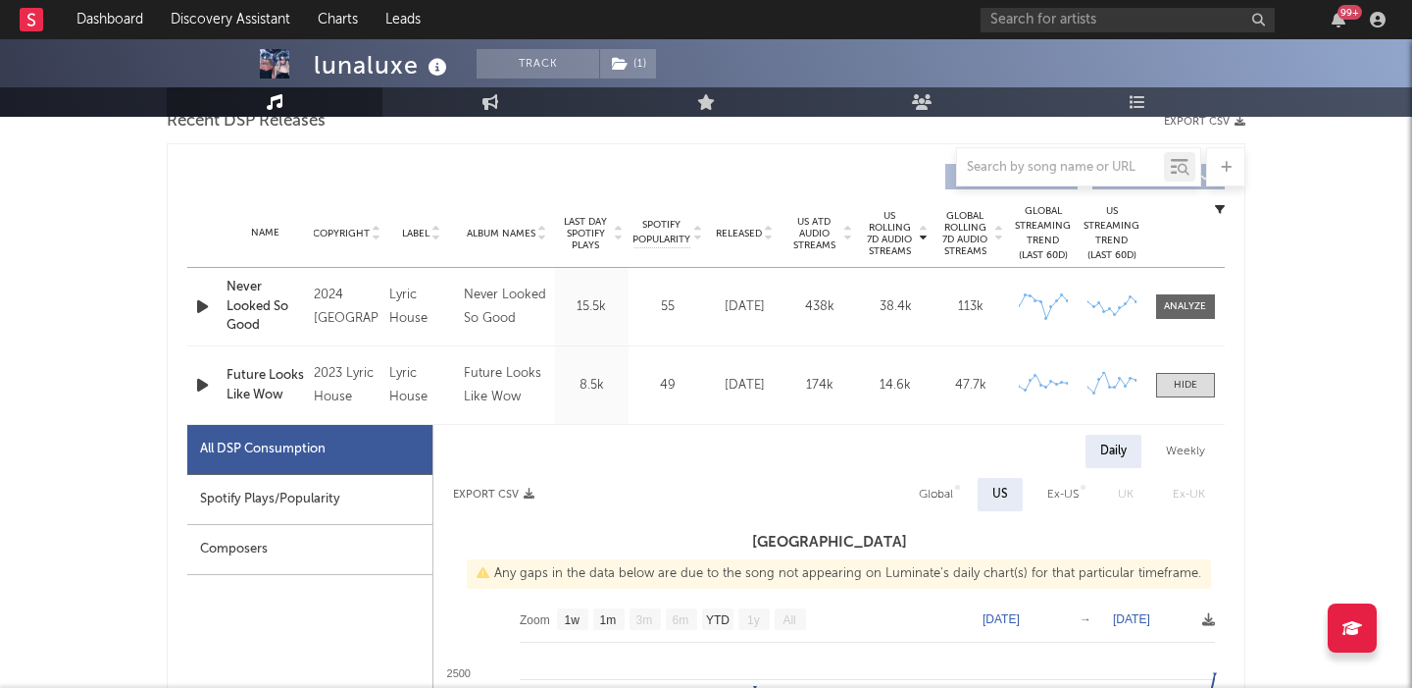
scroll to position [0, 0]
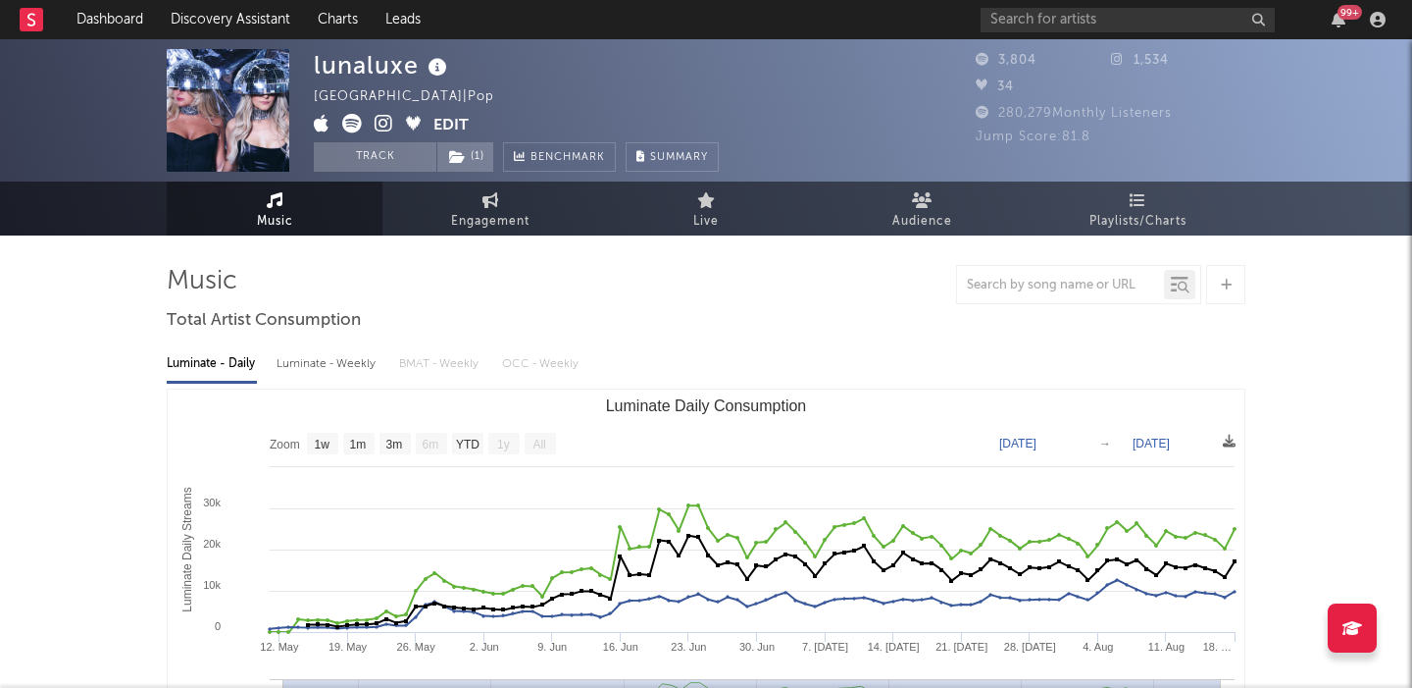
click at [378, 123] on icon at bounding box center [384, 124] width 19 height 20
click at [324, 378] on div "Luminate - Weekly" at bounding box center [328, 363] width 103 height 33
select select "1w"
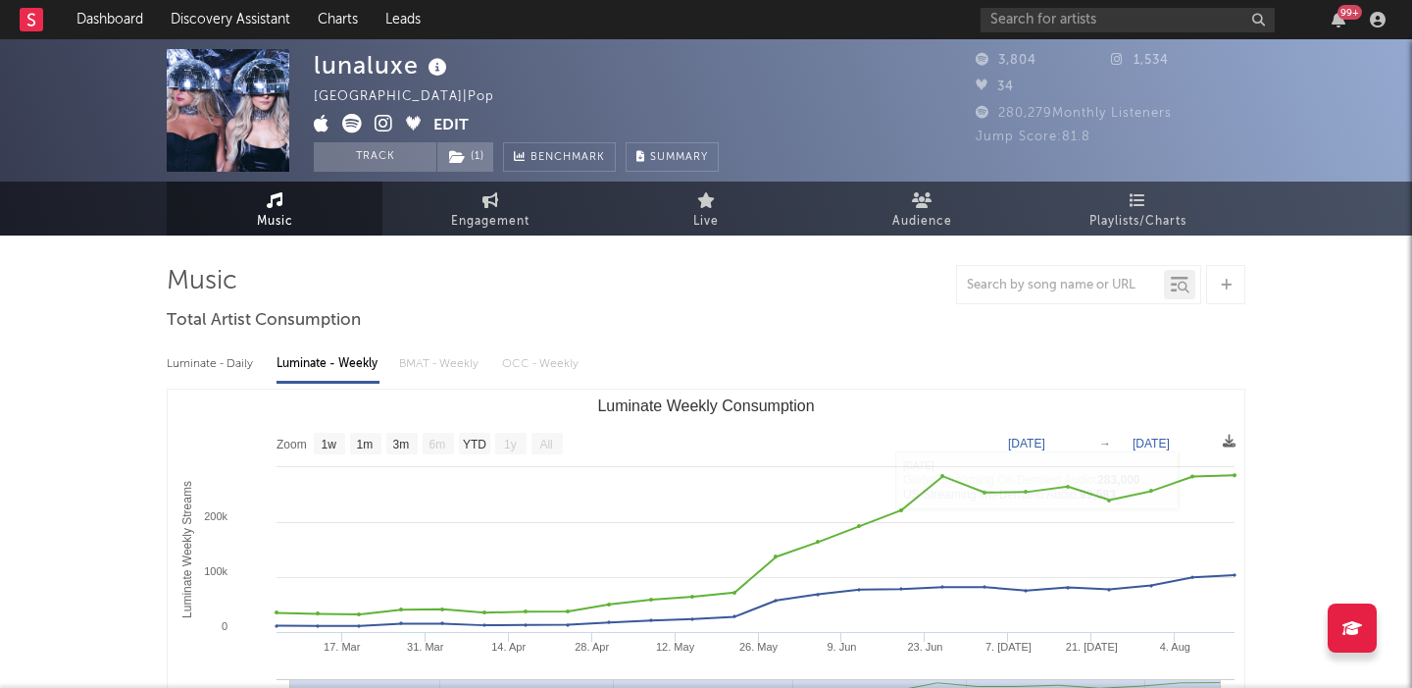
click at [232, 352] on div "Luminate - Daily" at bounding box center [212, 363] width 90 height 33
select select "1w"
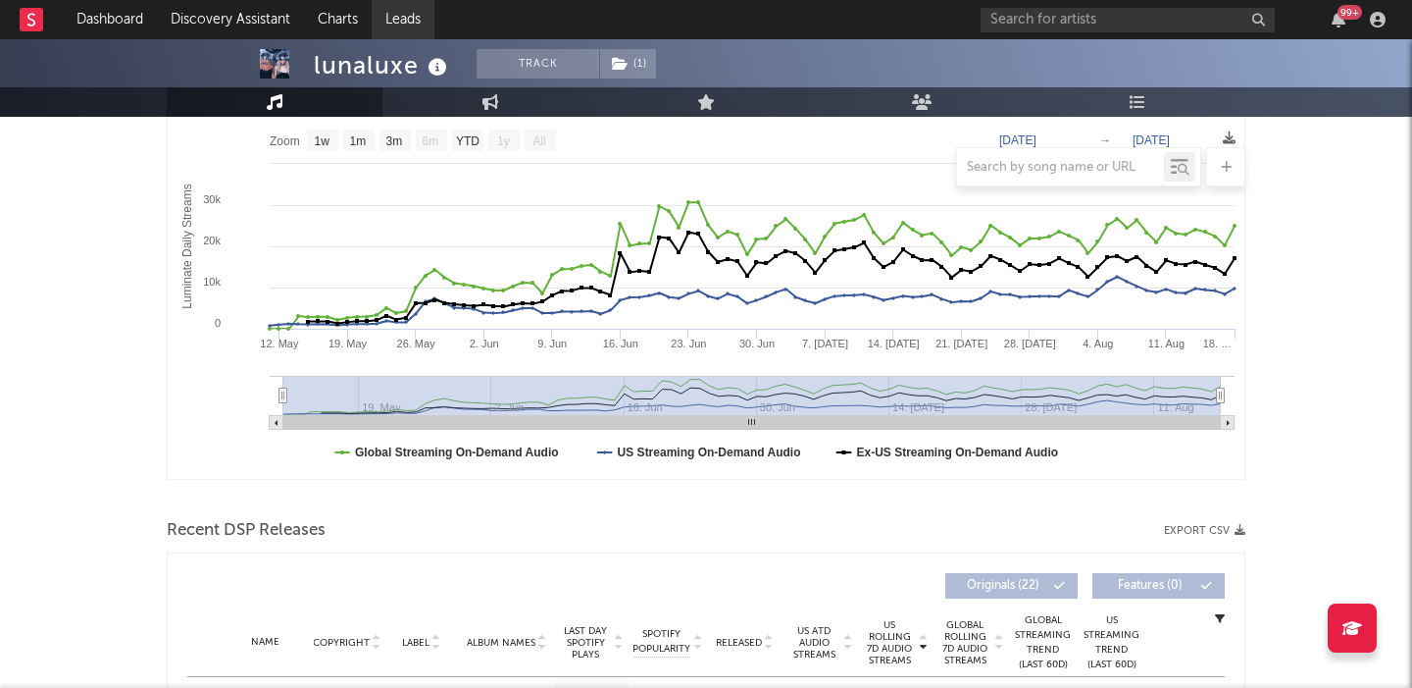
scroll to position [348, 0]
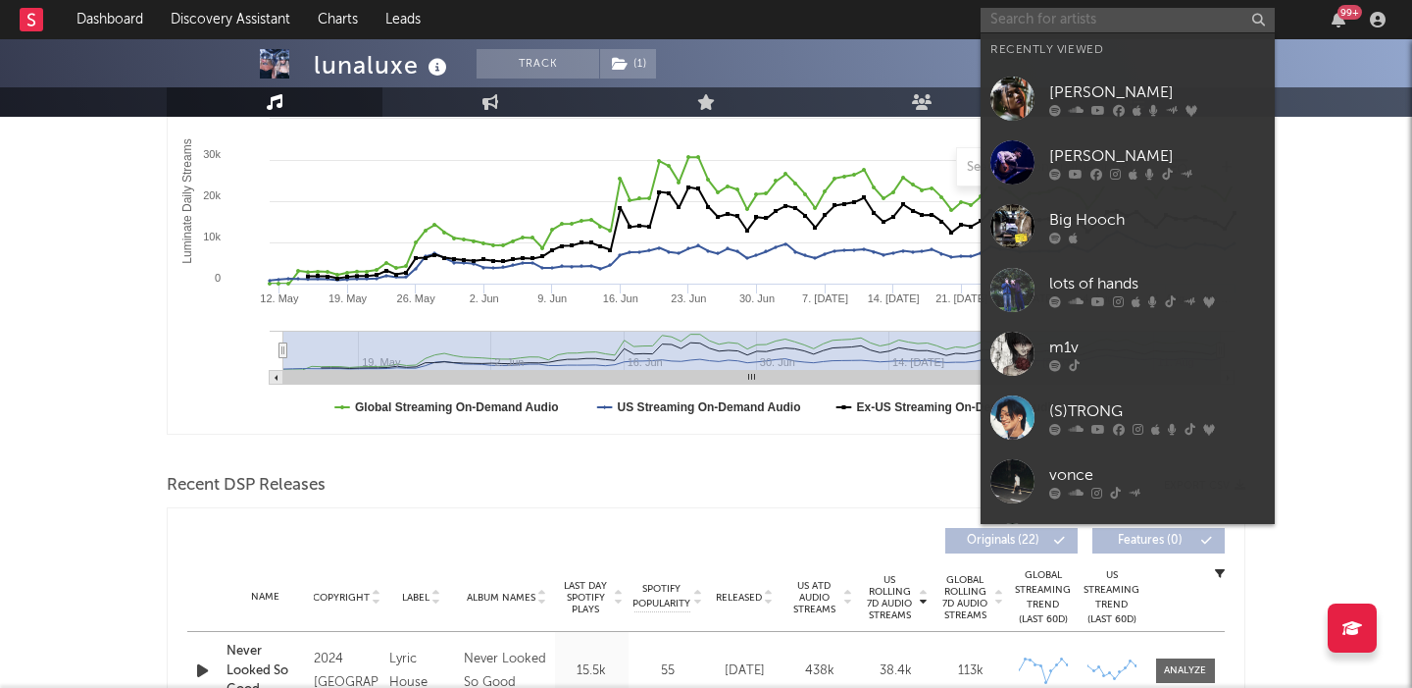
click at [1042, 15] on input "text" at bounding box center [1128, 20] width 294 height 25
paste input "Ayesha erotica"
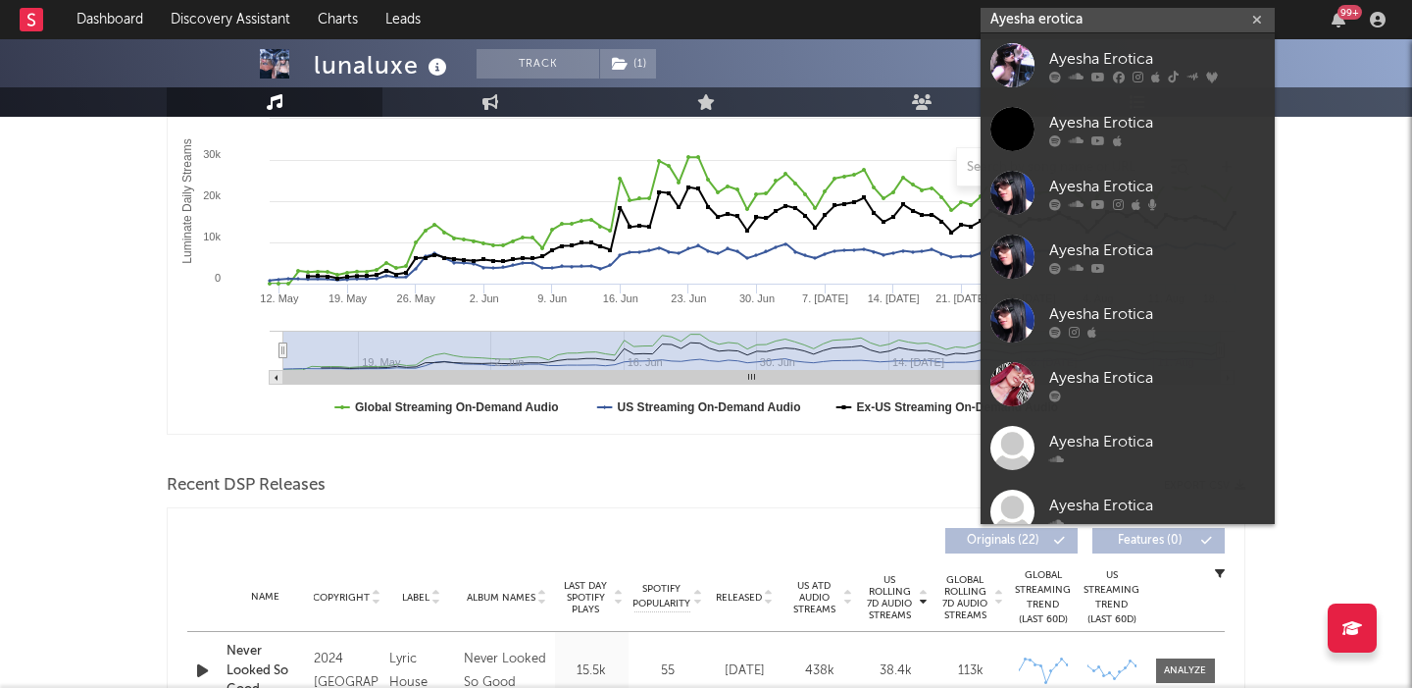
type input "Ayesha erotica"
click at [1038, 51] on link "Ayesha Erotica" at bounding box center [1128, 65] width 294 height 64
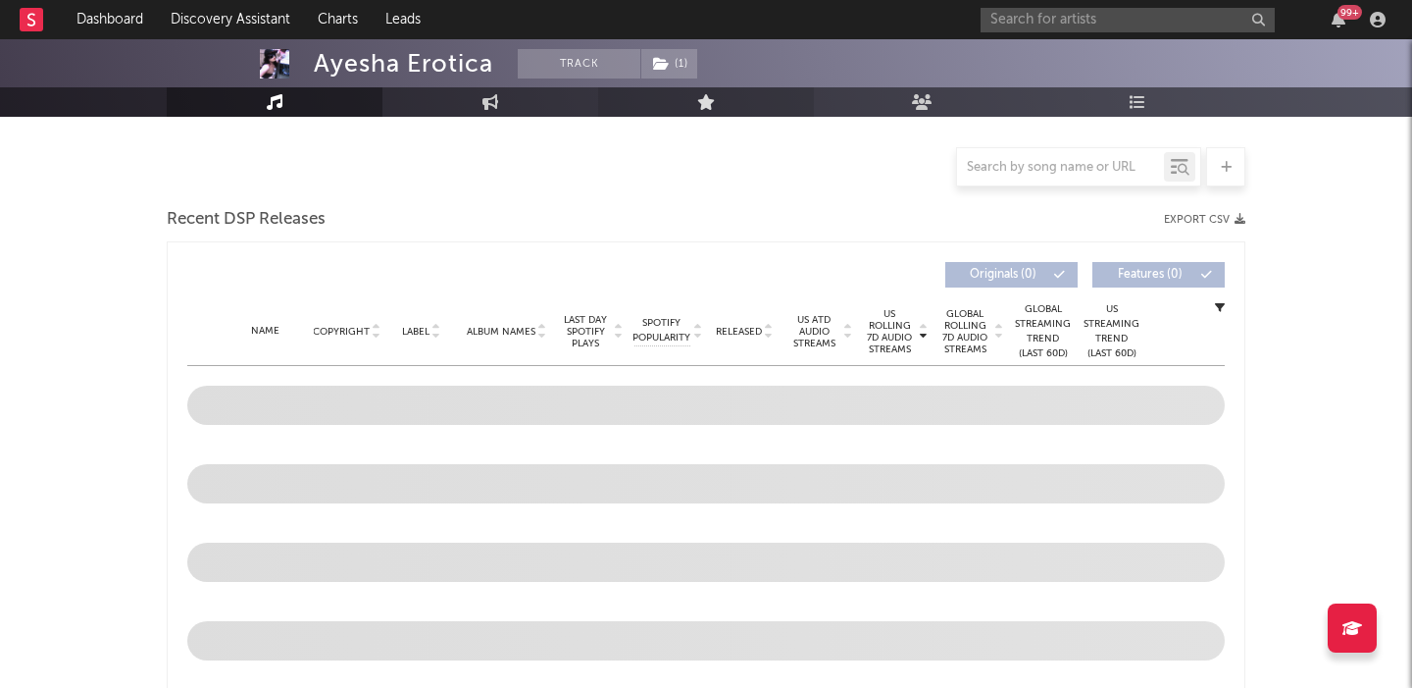
select select "6m"
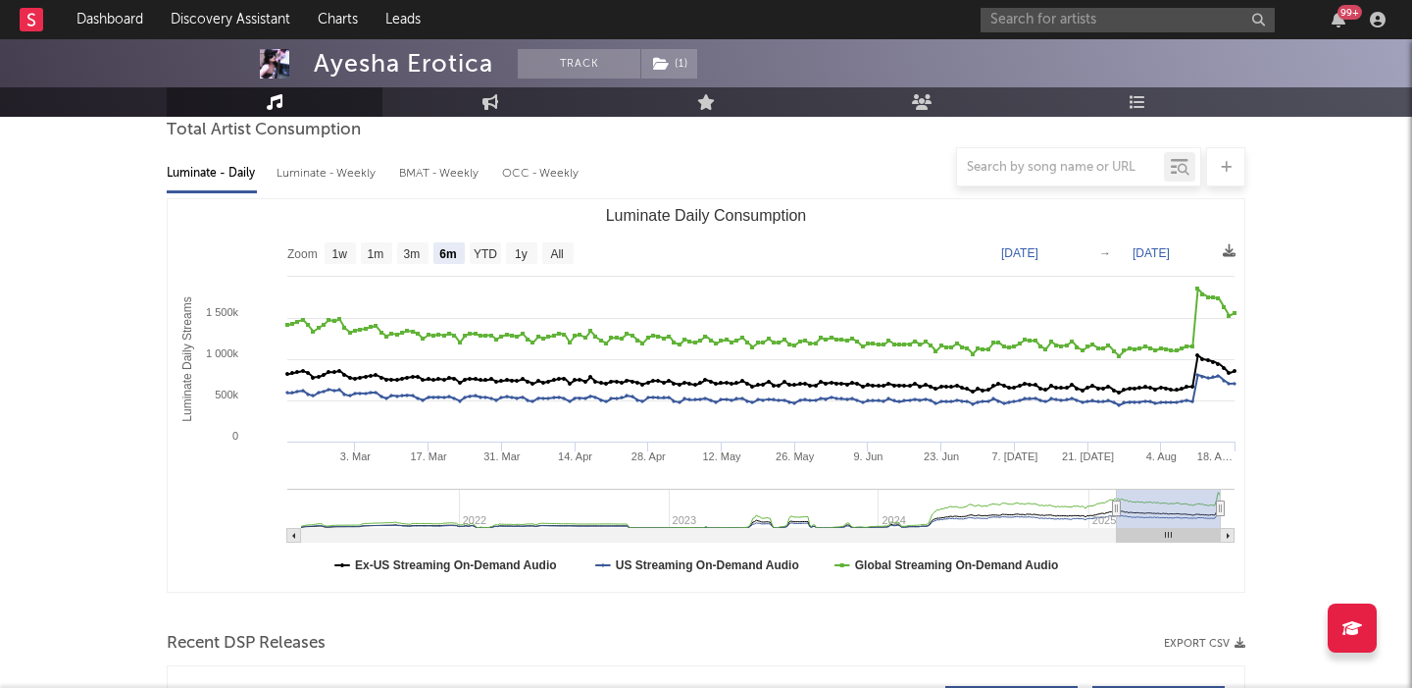
scroll to position [625, 0]
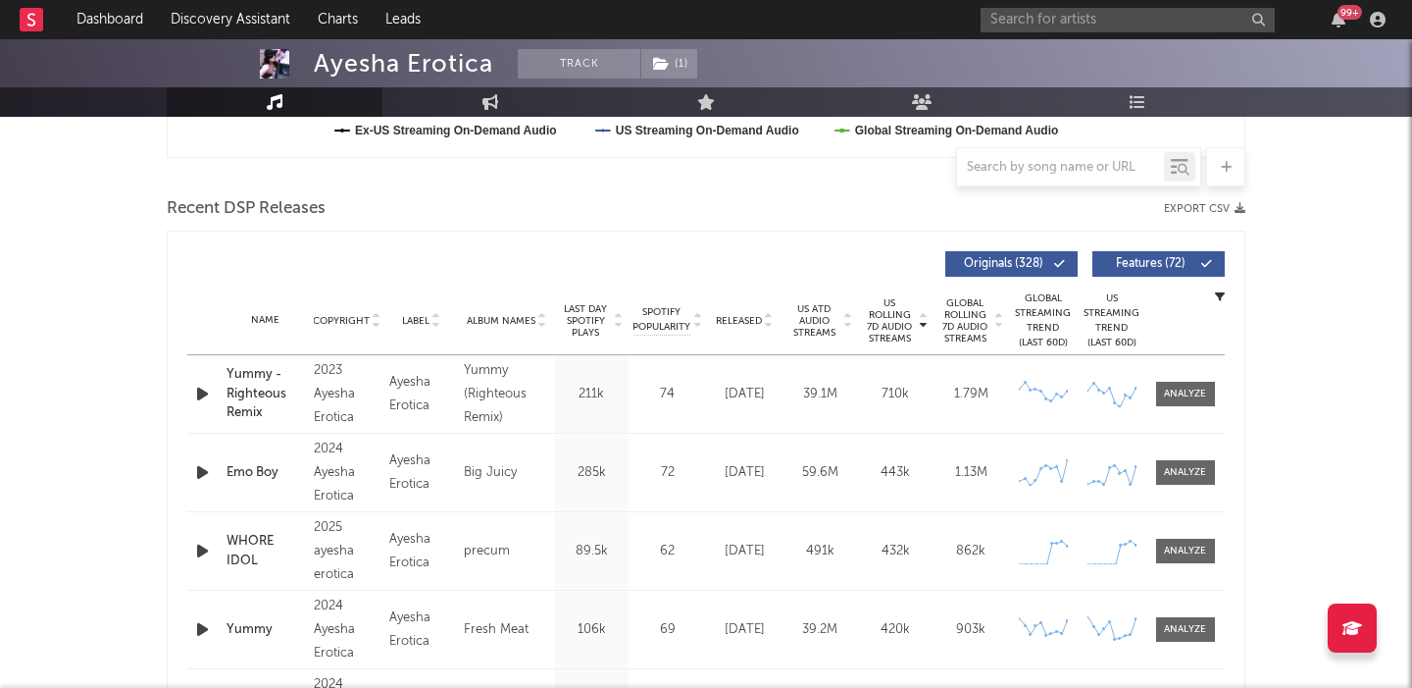
click at [745, 312] on div "Name Copyright Label Album Names Composer Names 7 Day Spotify Plays Last Day Sp…" at bounding box center [706, 320] width 1038 height 69
click at [751, 326] on span "Released" at bounding box center [739, 321] width 46 height 12
click at [1164, 259] on span at bounding box center [1163, 264] width 3 height 12
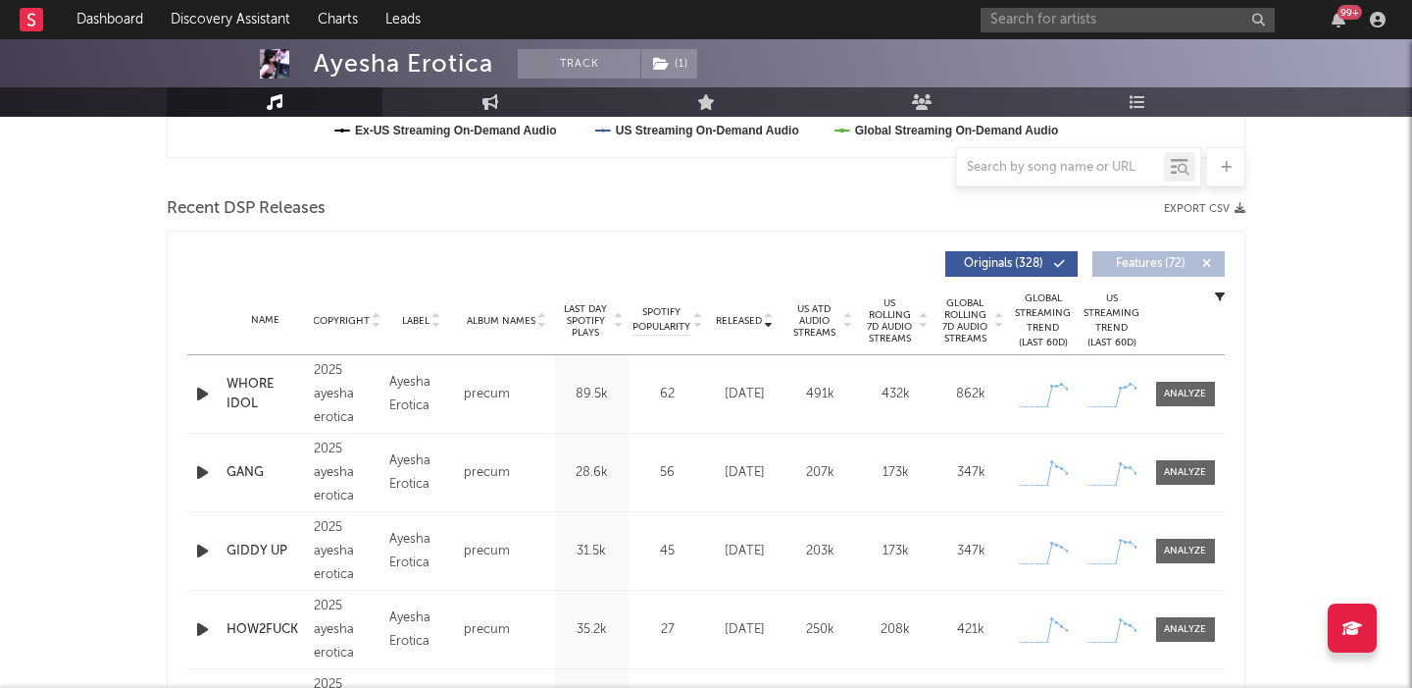
click at [252, 385] on div "WHORE IDOL" at bounding box center [265, 394] width 77 height 38
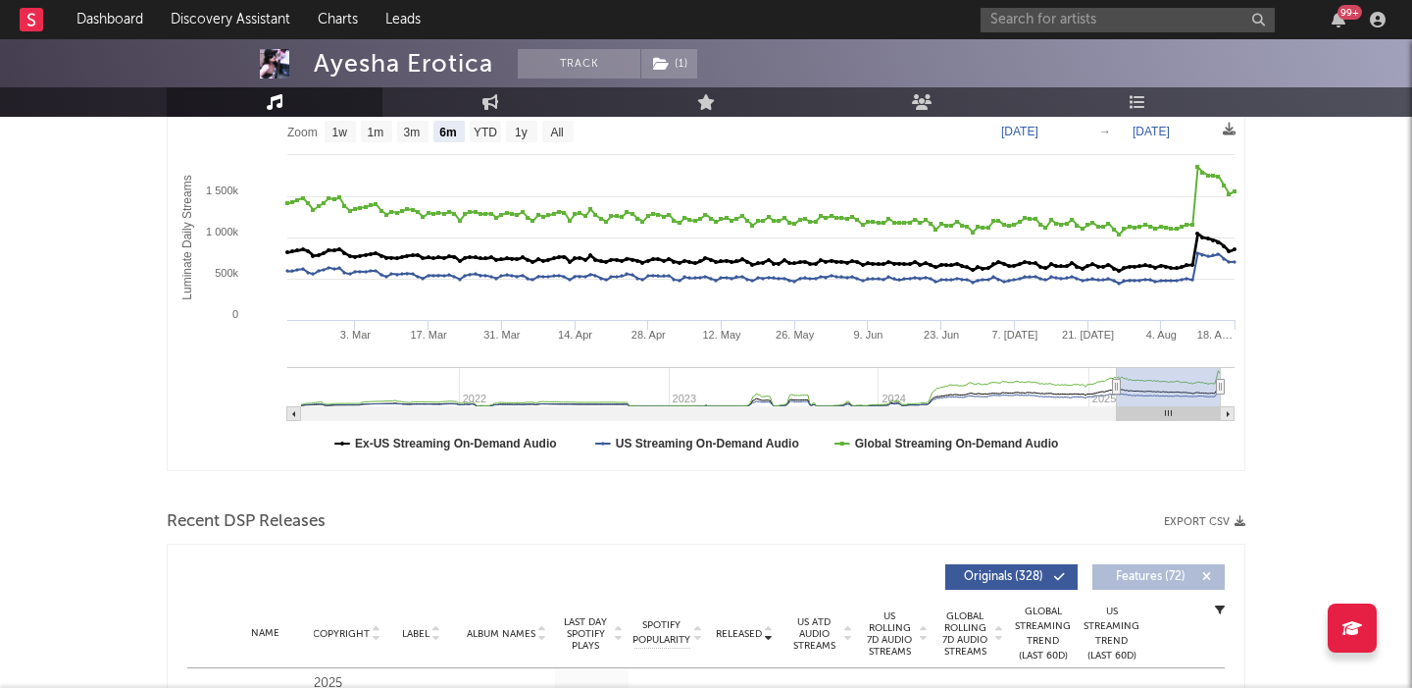
scroll to position [0, 0]
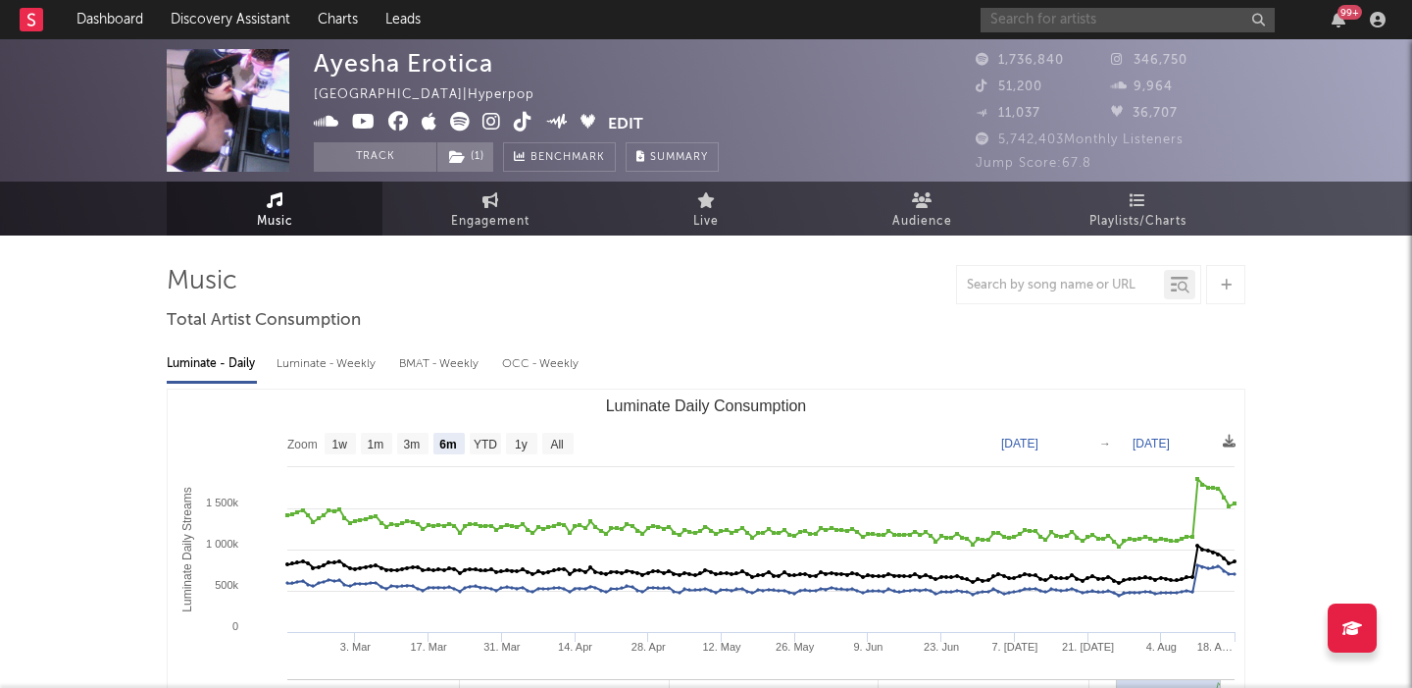
click at [1111, 30] on input "text" at bounding box center [1128, 20] width 294 height 25
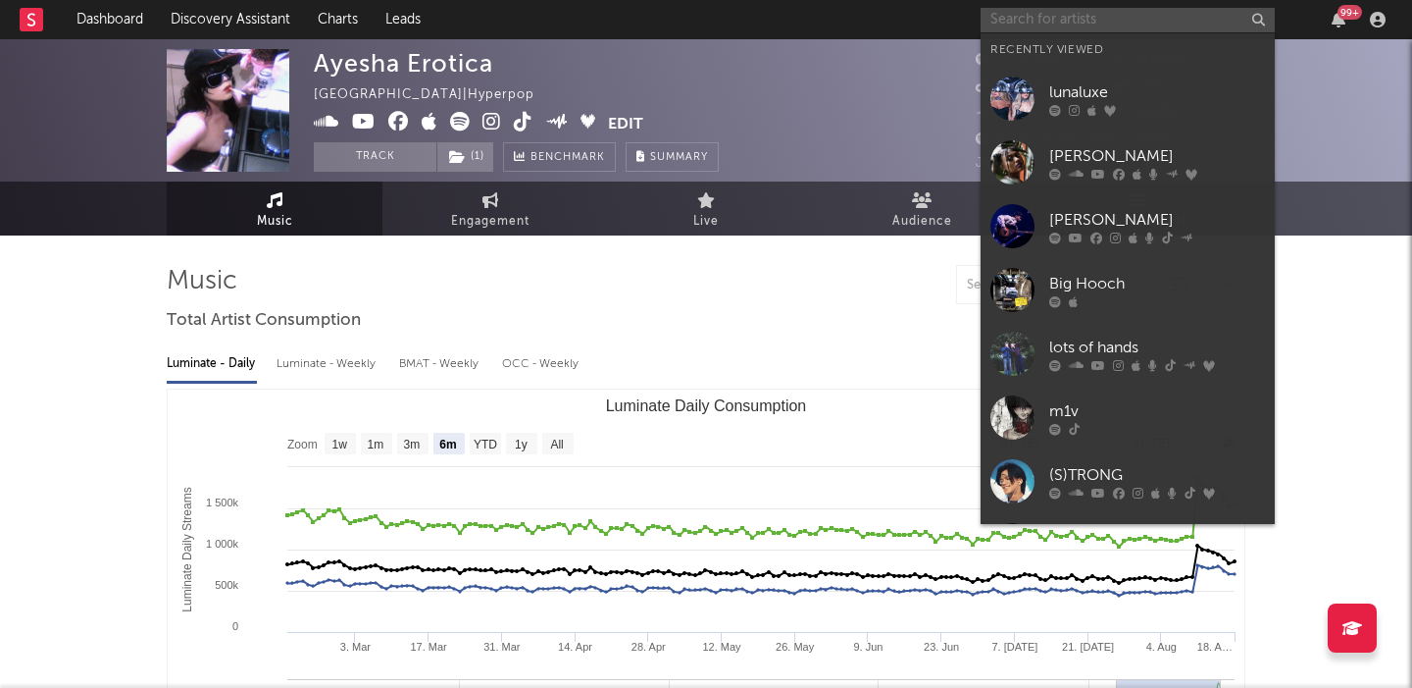
paste input "Tuxy Music"
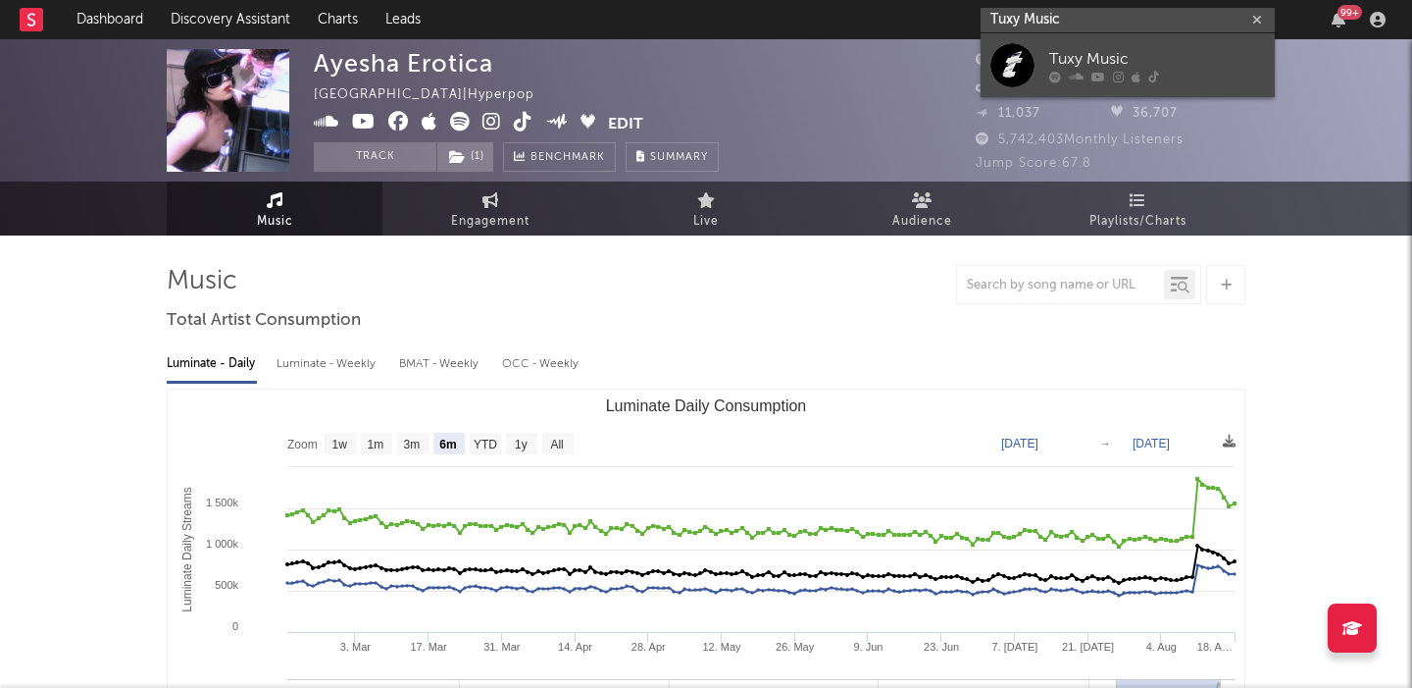
type input "Tuxy Music"
click at [1152, 74] on icon at bounding box center [1154, 77] width 11 height 12
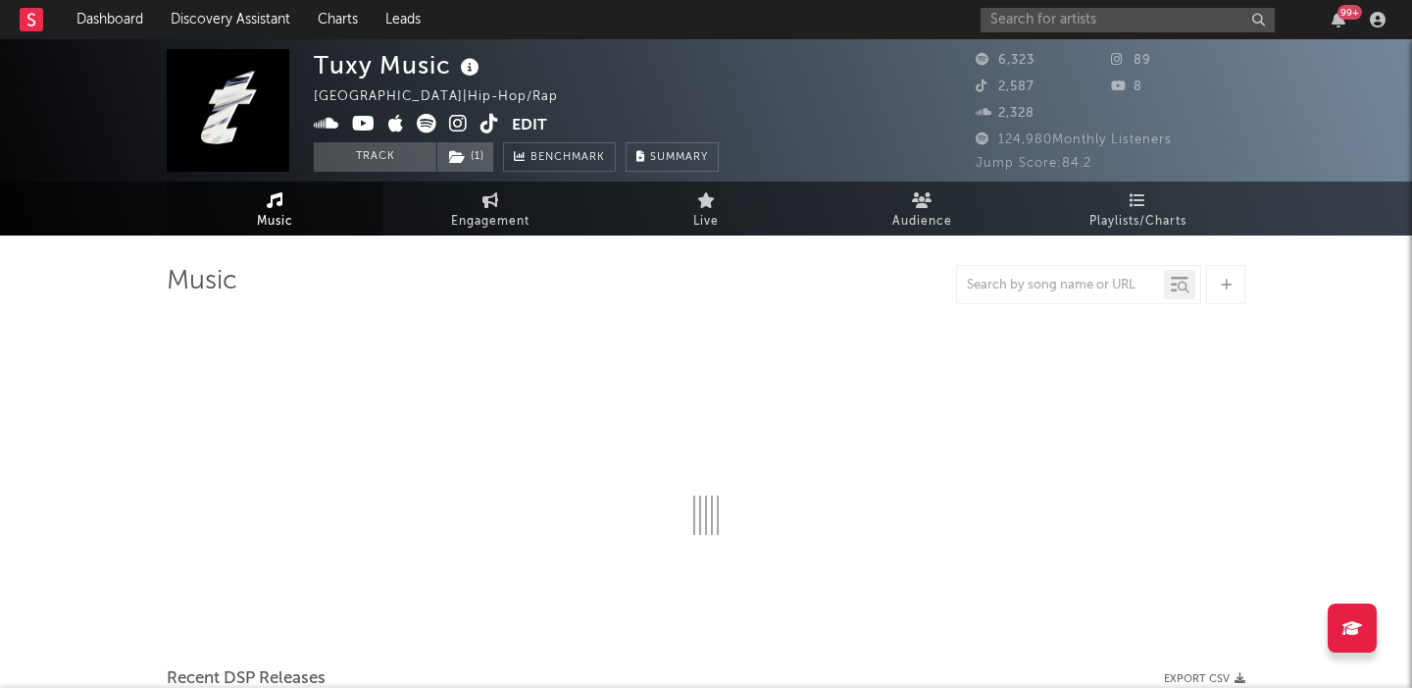
select select "6m"
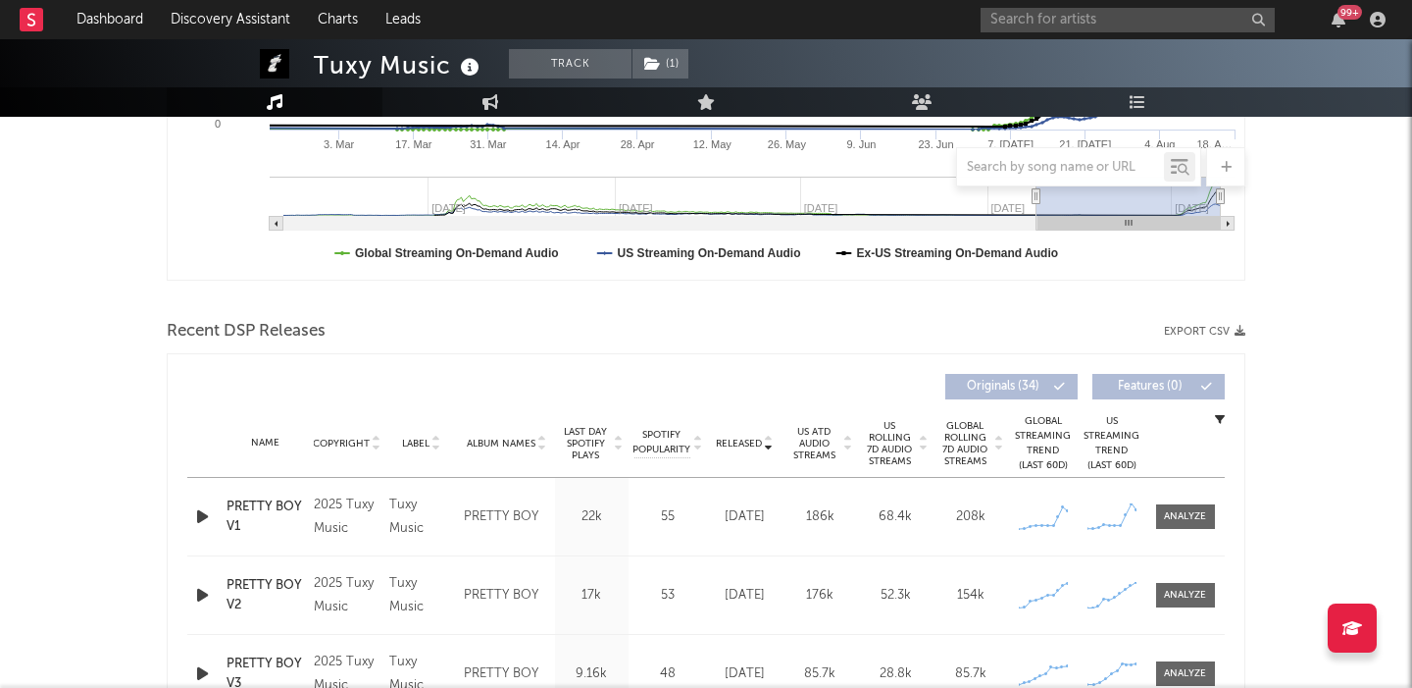
scroll to position [637, 0]
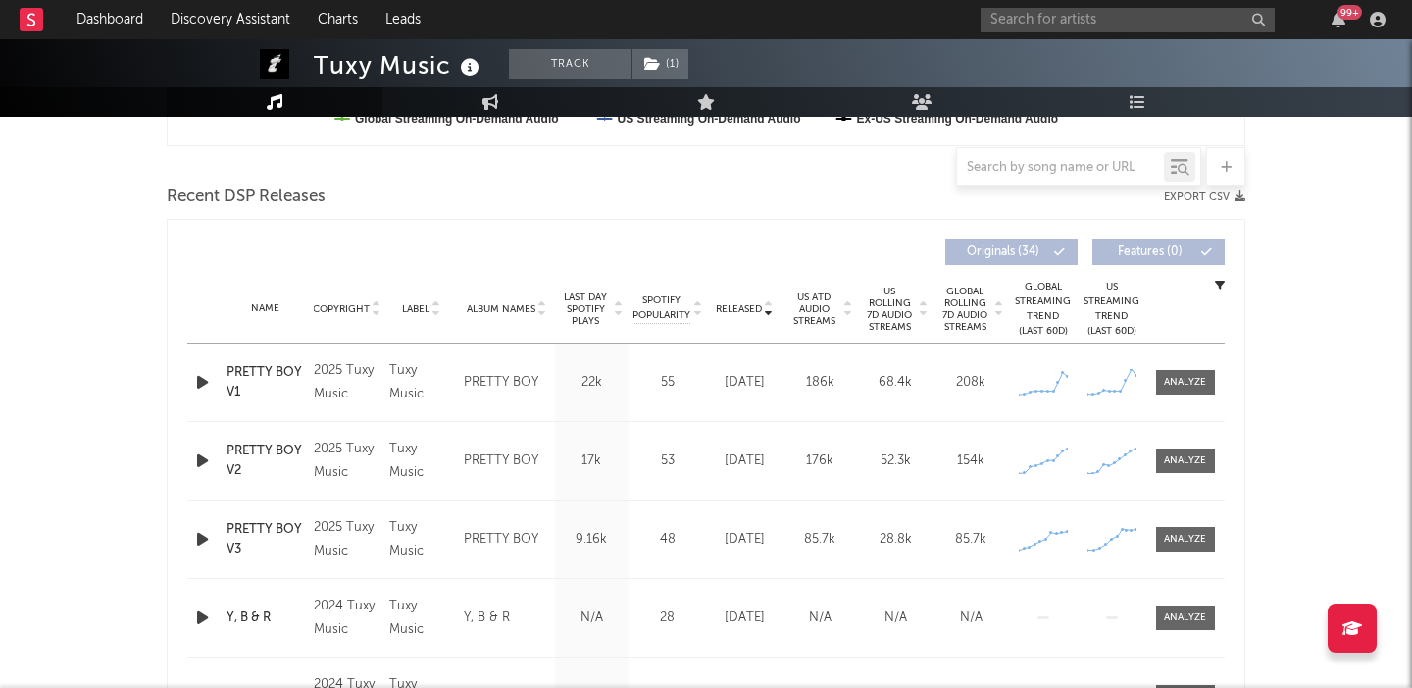
click at [207, 380] on icon "button" at bounding box center [202, 382] width 21 height 25
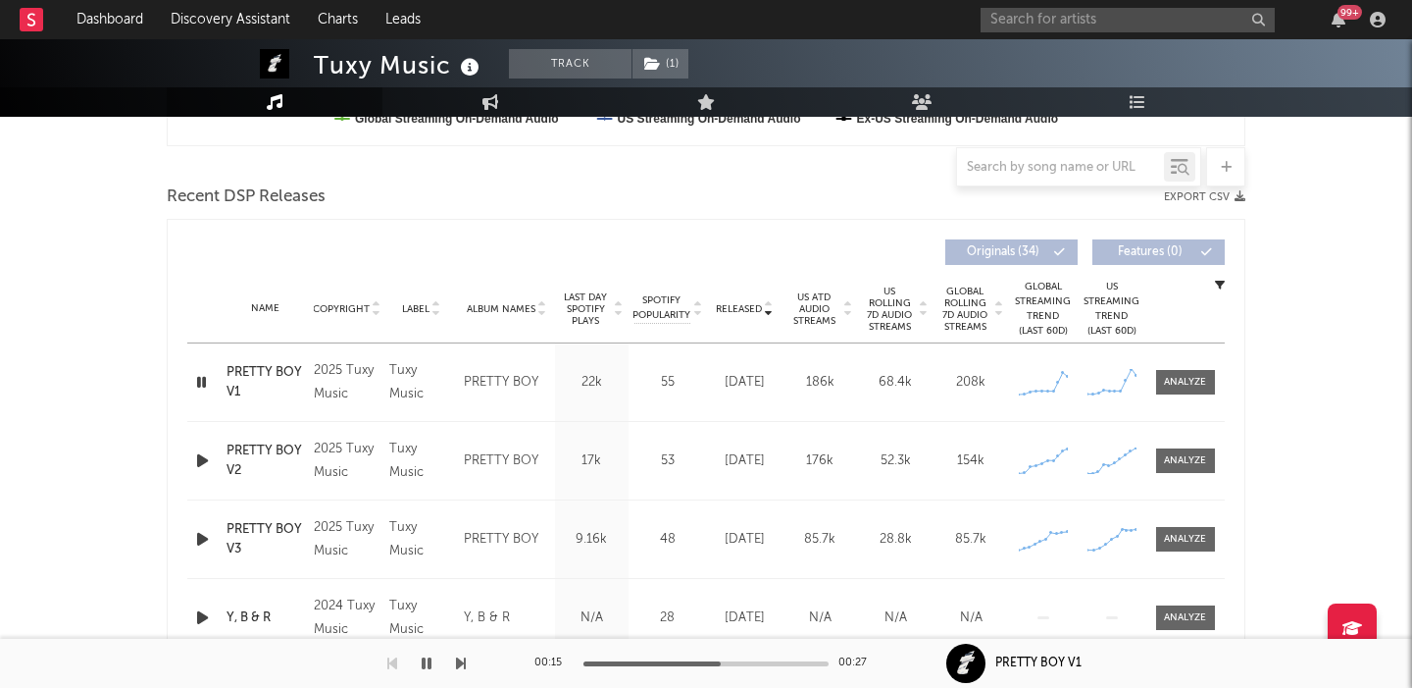
click at [888, 313] on span "US Rolling 7D Audio Streams" at bounding box center [890, 308] width 54 height 47
click at [1180, 382] on div at bounding box center [1185, 382] width 42 height 15
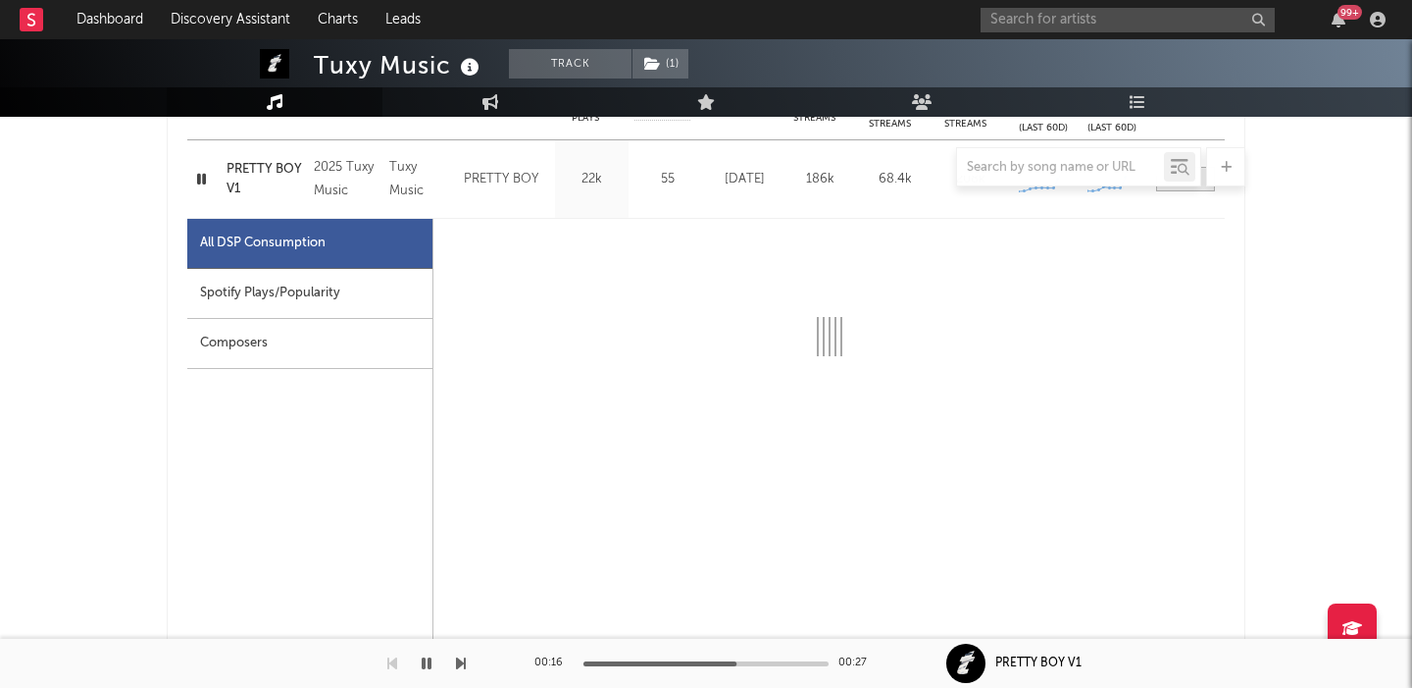
select select "1w"
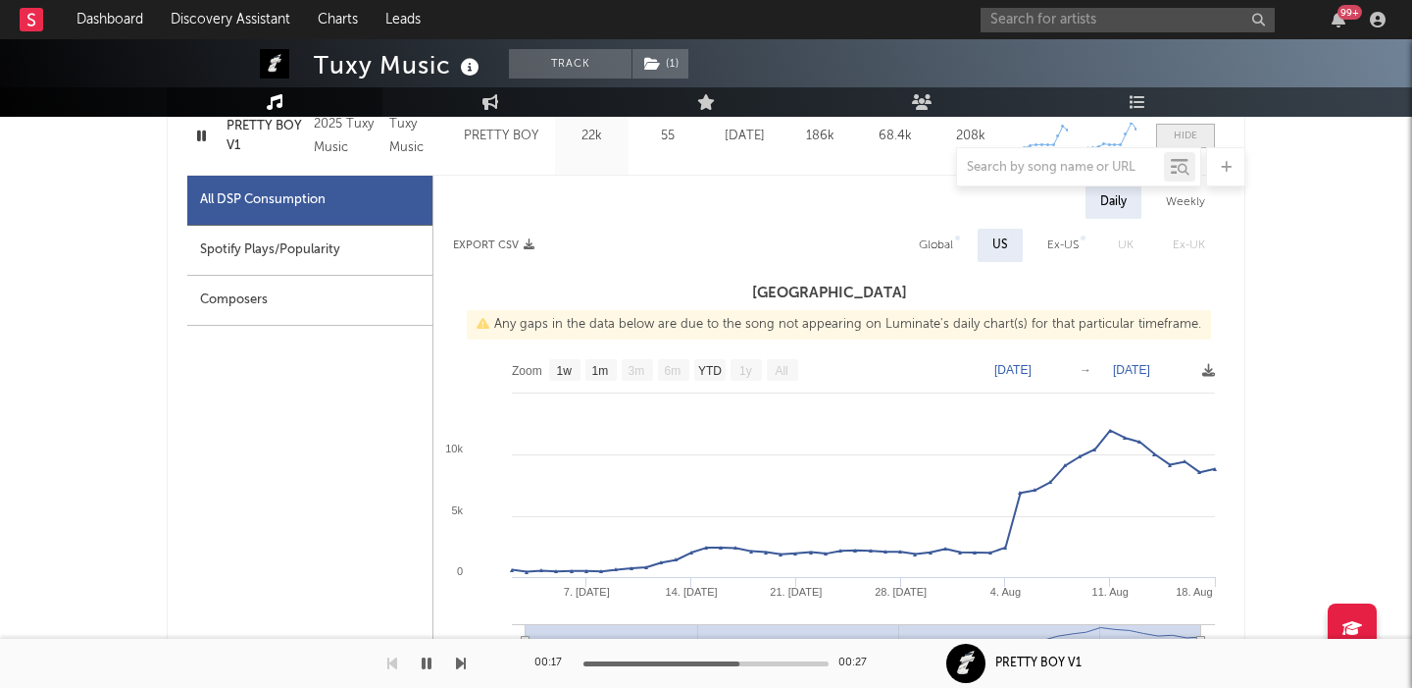
scroll to position [888, 0]
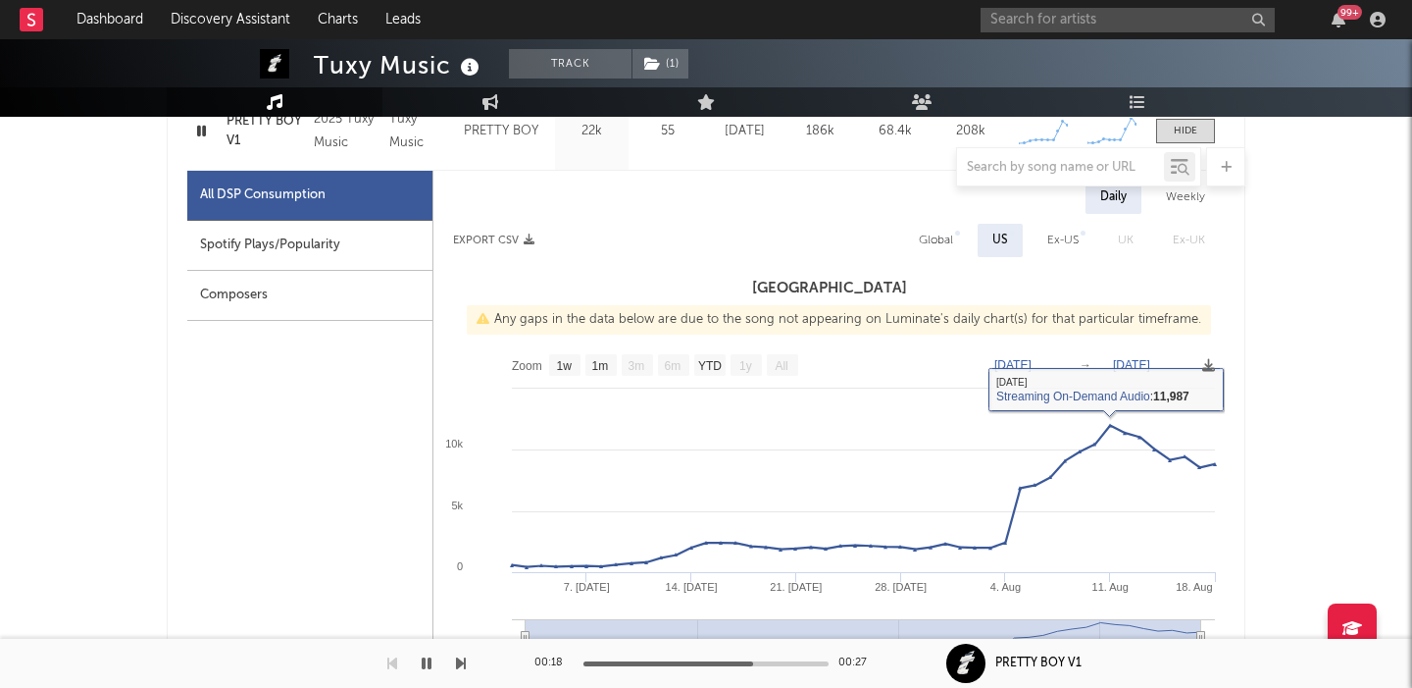
click at [945, 230] on div "Global" at bounding box center [936, 241] width 34 height 24
select select "1w"
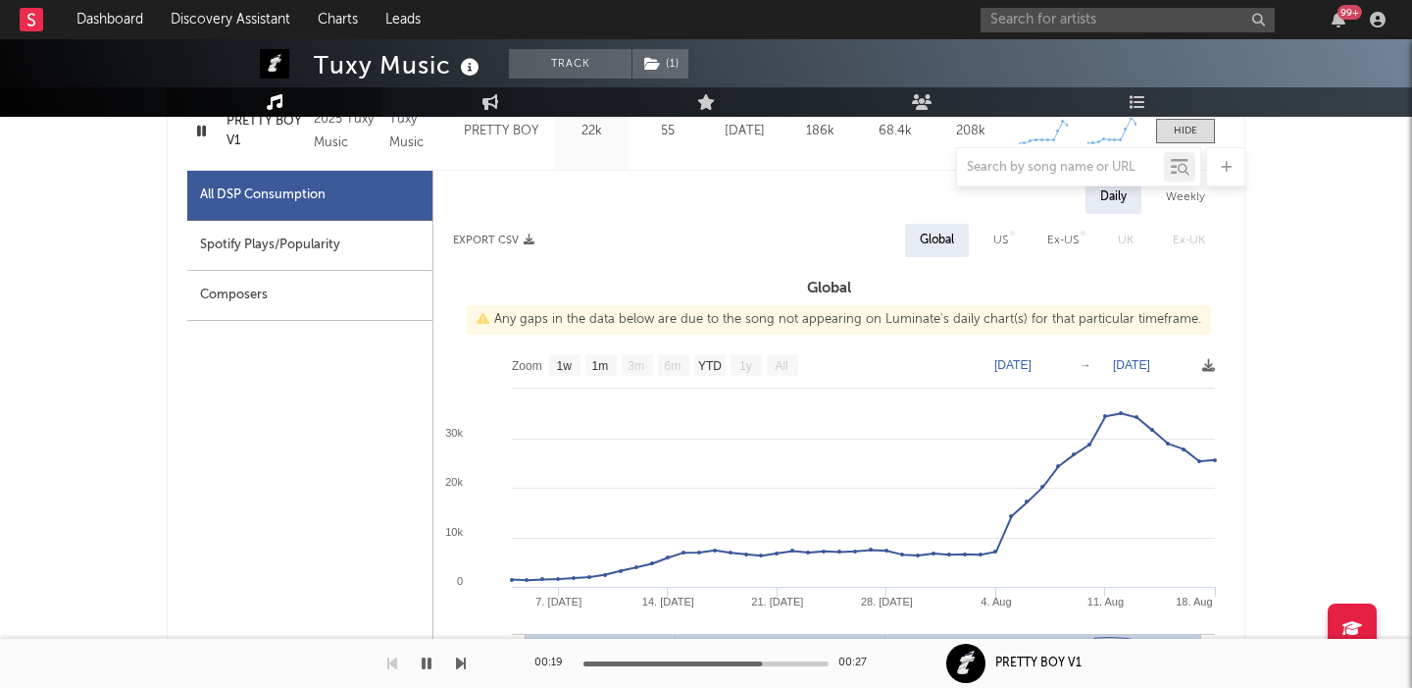
click at [358, 259] on div "Spotify Plays/Popularity" at bounding box center [309, 246] width 245 height 50
select select "1w"
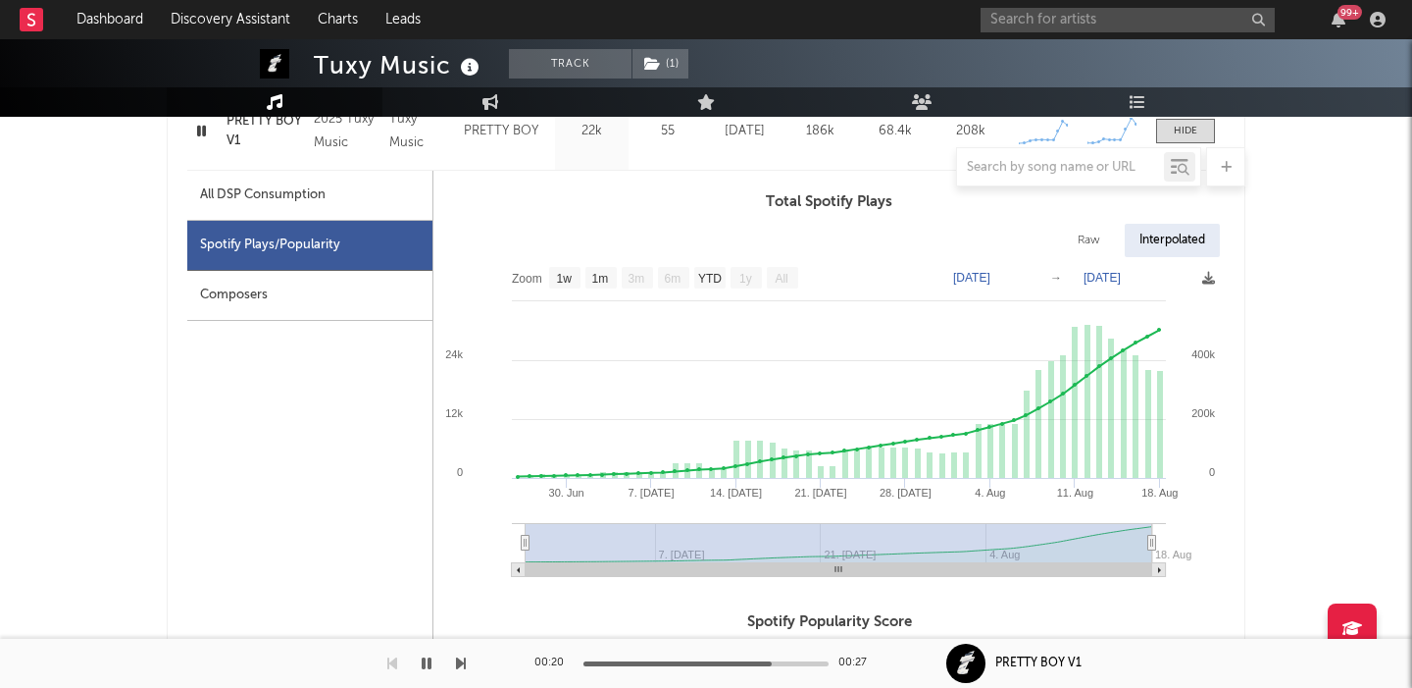
click at [1097, 241] on div "Raw" at bounding box center [1089, 240] width 52 height 33
select select "1w"
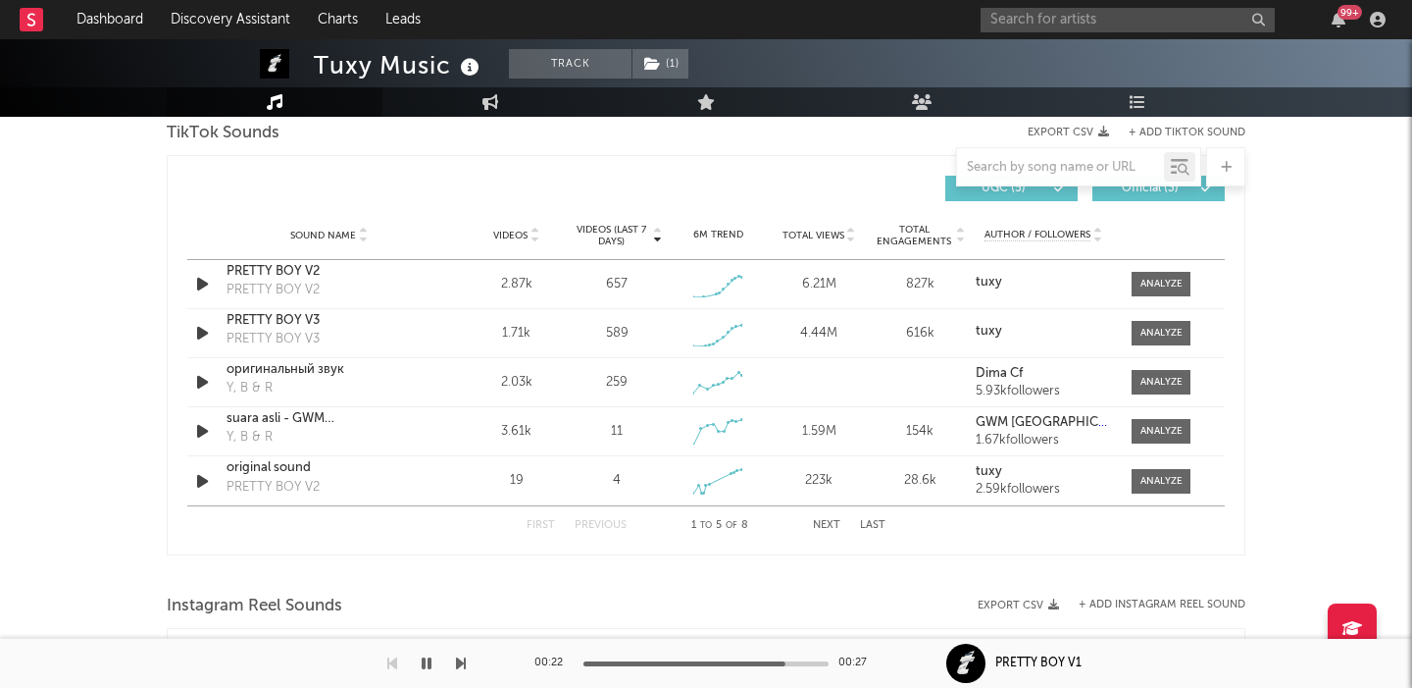
scroll to position [2291, 0]
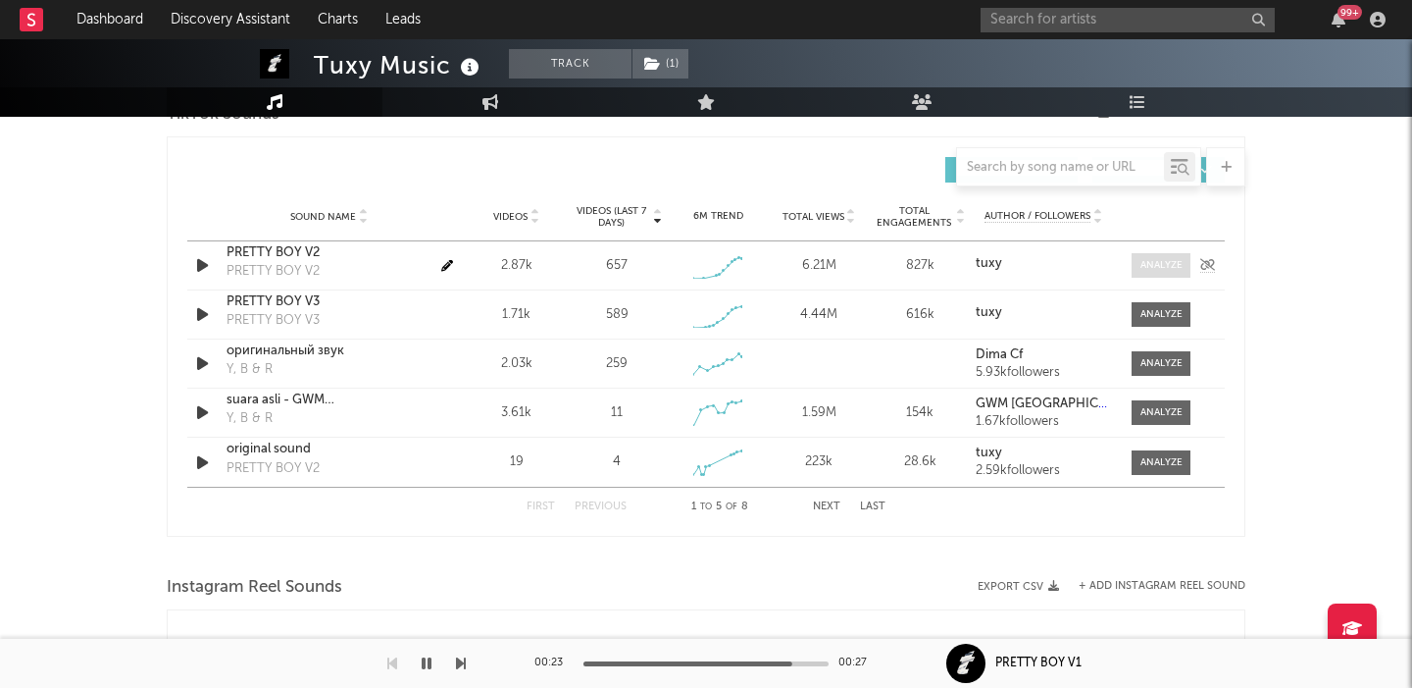
click at [1167, 258] on div at bounding box center [1162, 265] width 42 height 15
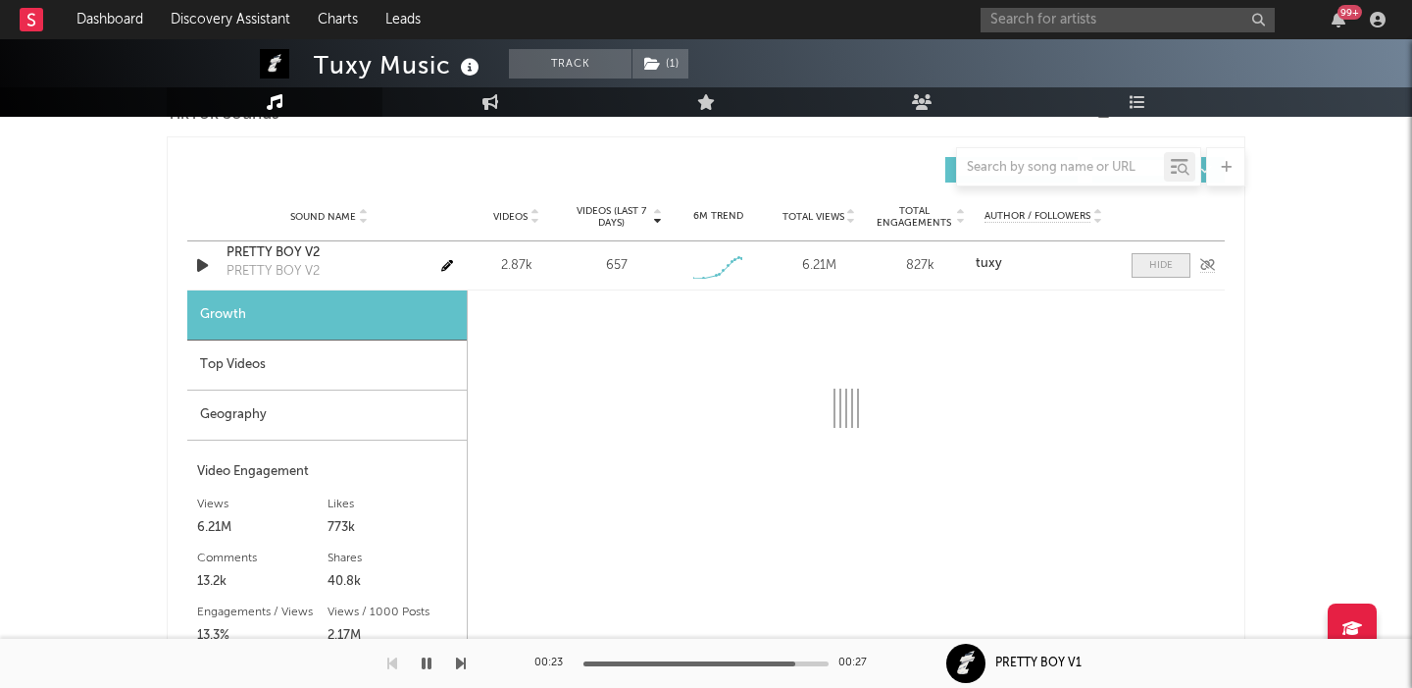
select select "1w"
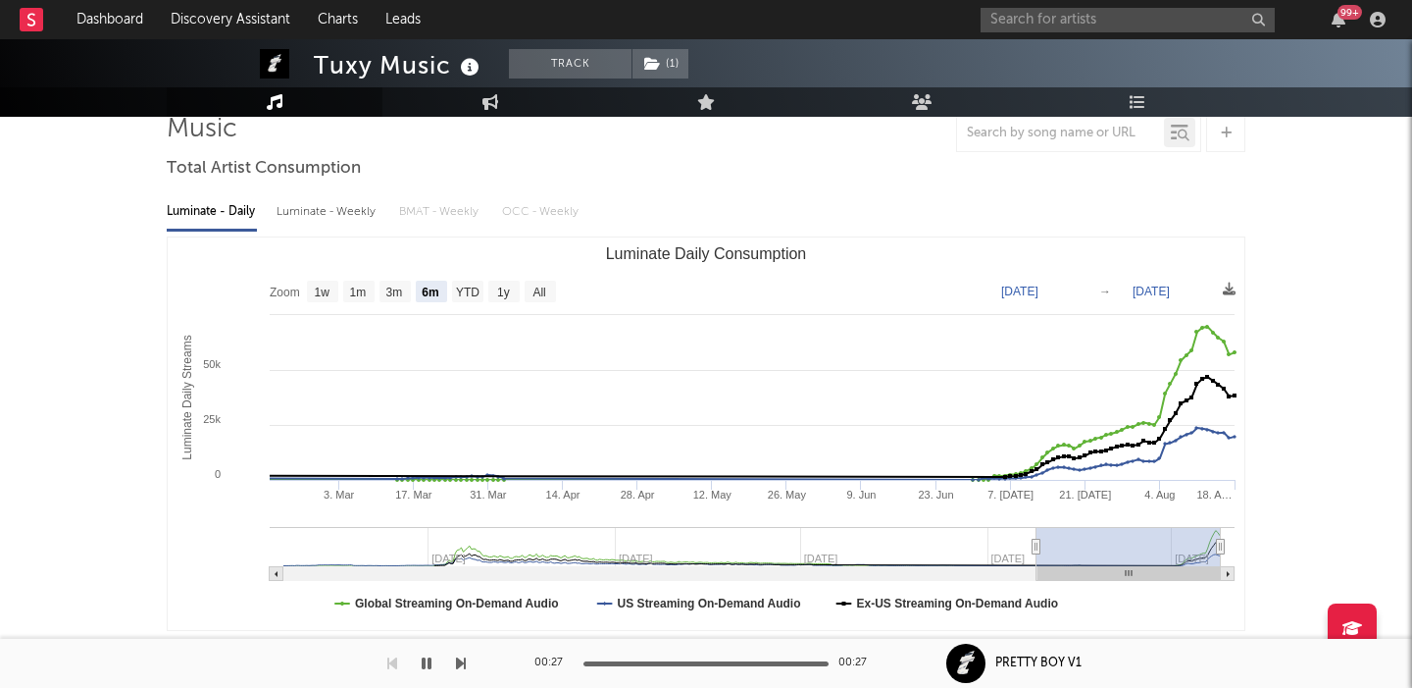
scroll to position [505, 0]
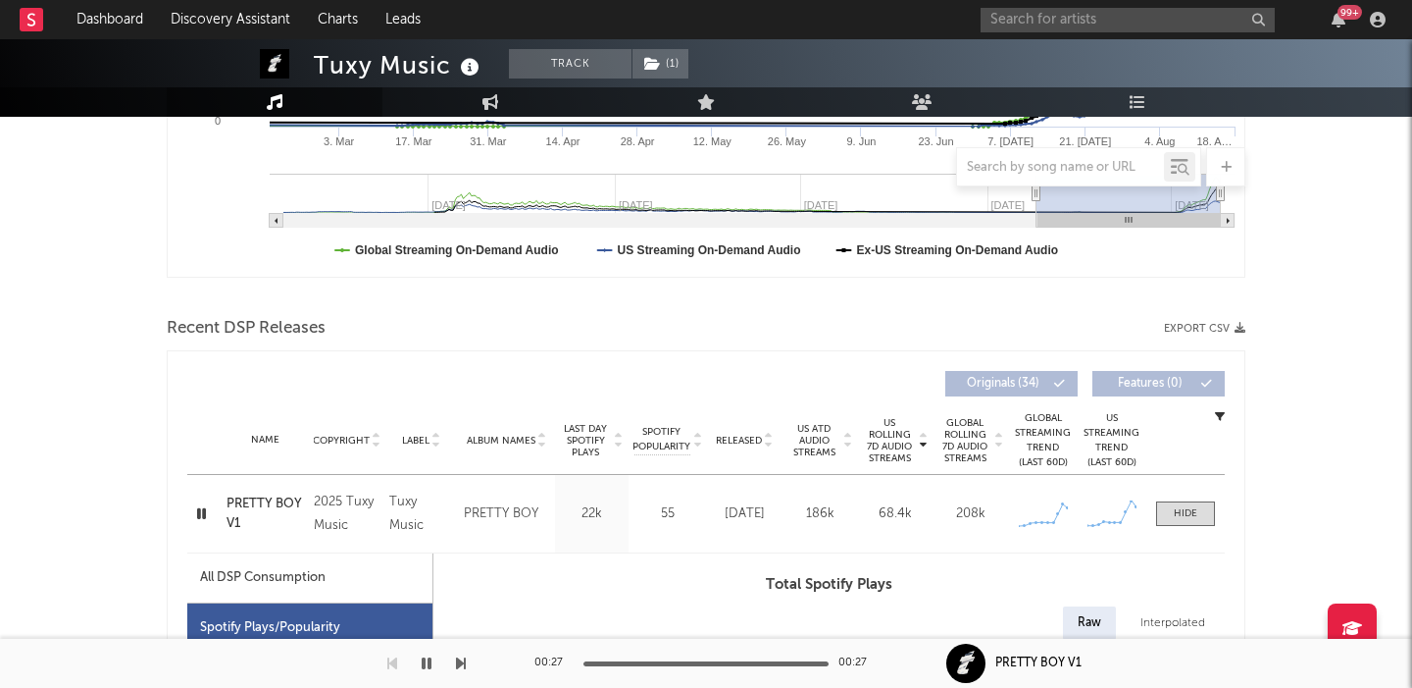
click at [201, 509] on icon "button" at bounding box center [201, 513] width 19 height 25
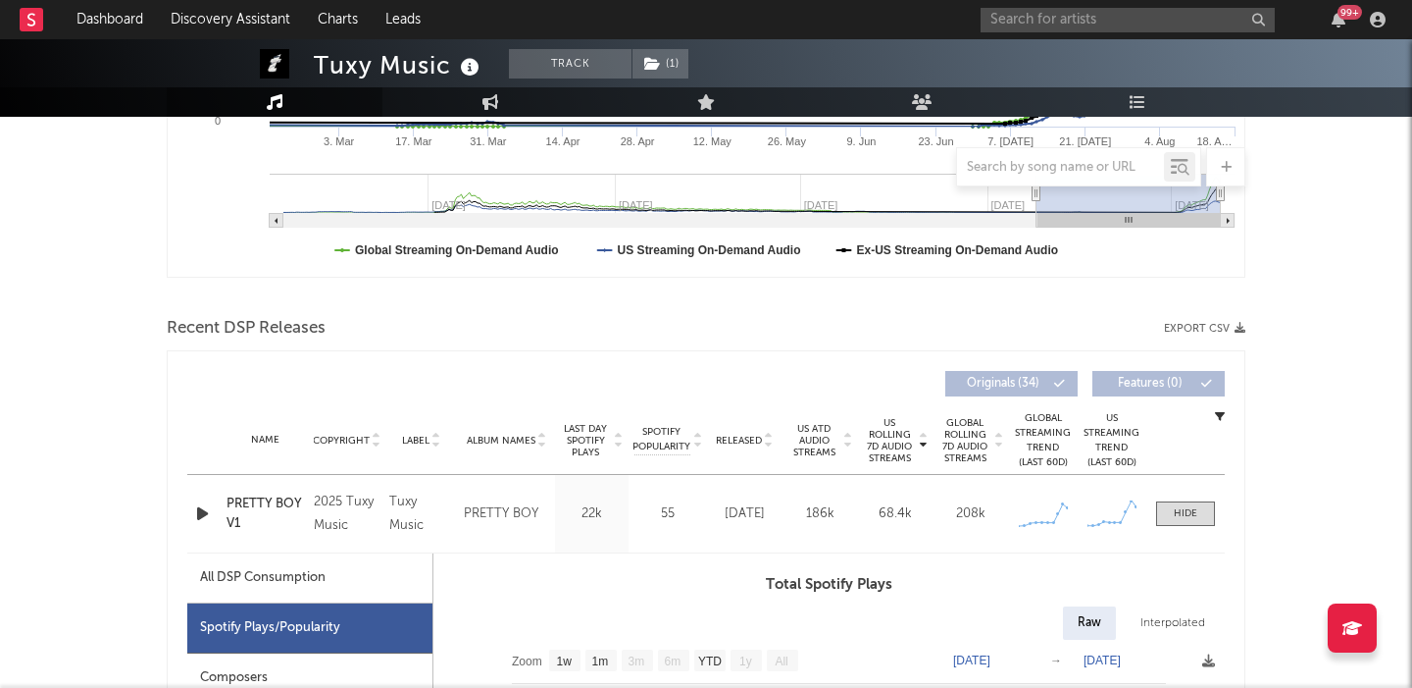
click at [199, 507] on icon "button" at bounding box center [202, 513] width 21 height 25
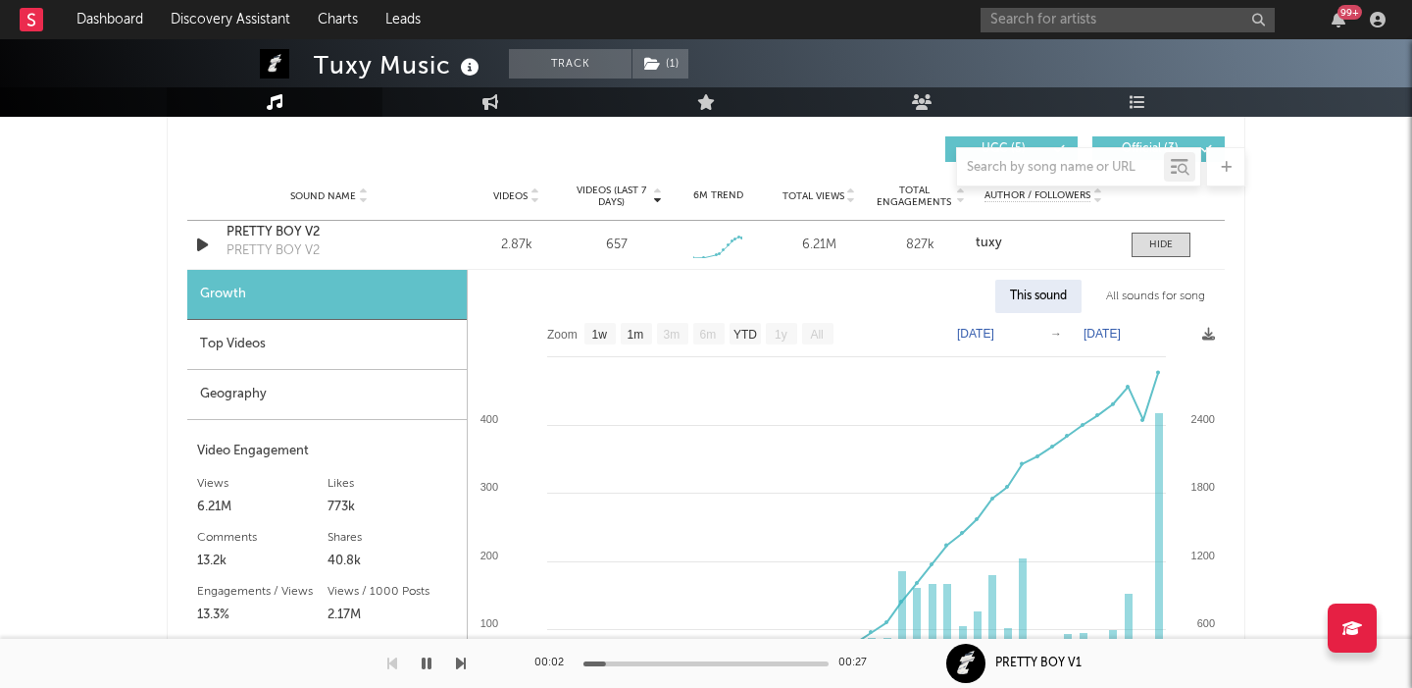
scroll to position [2311, 0]
click at [198, 242] on icon "button" at bounding box center [202, 245] width 21 height 25
click at [263, 341] on div "Top Videos" at bounding box center [327, 346] width 280 height 50
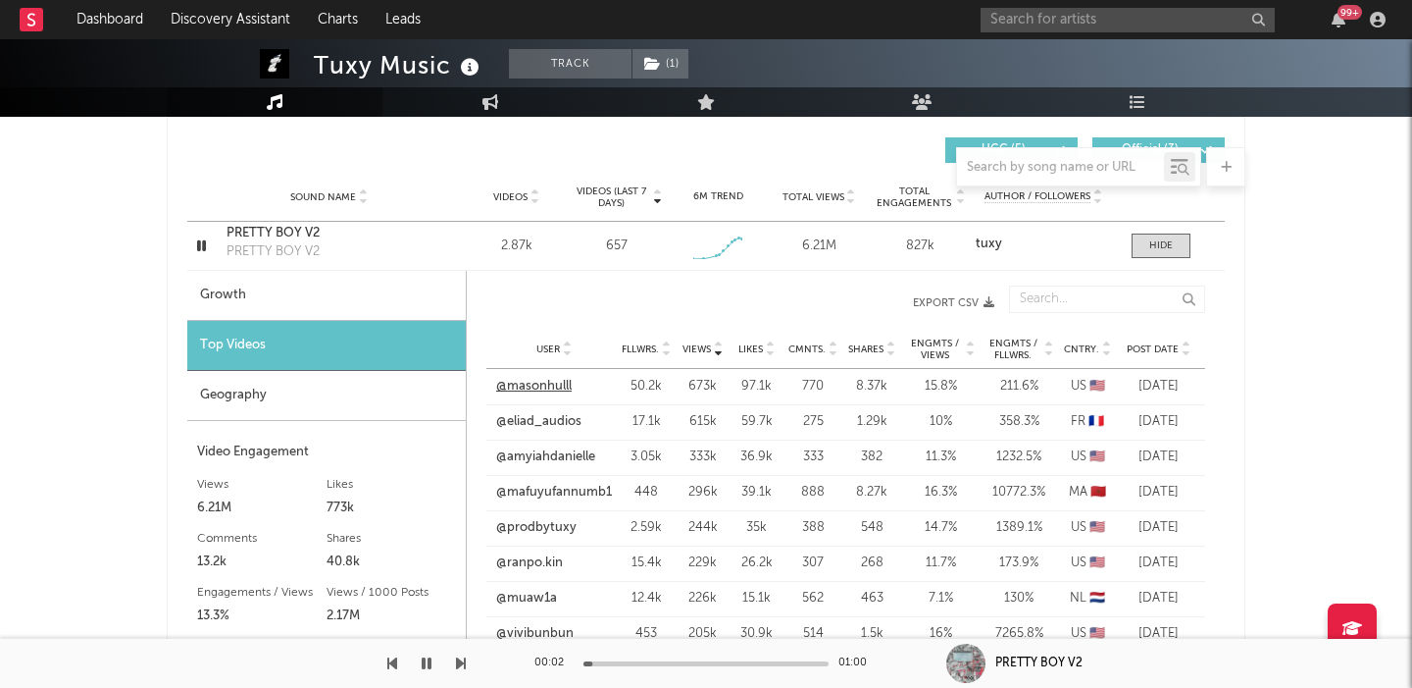
click at [554, 387] on link "@masonhulll" at bounding box center [534, 387] width 76 height 20
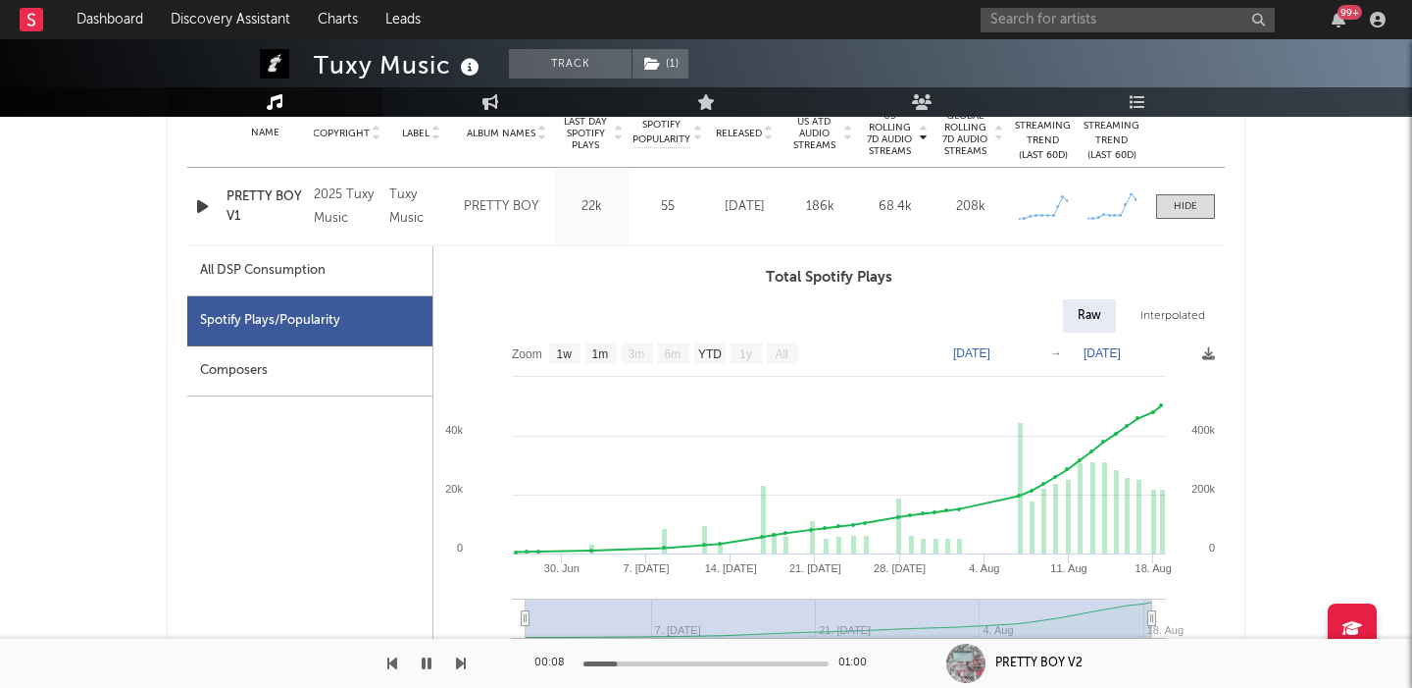
scroll to position [0, 0]
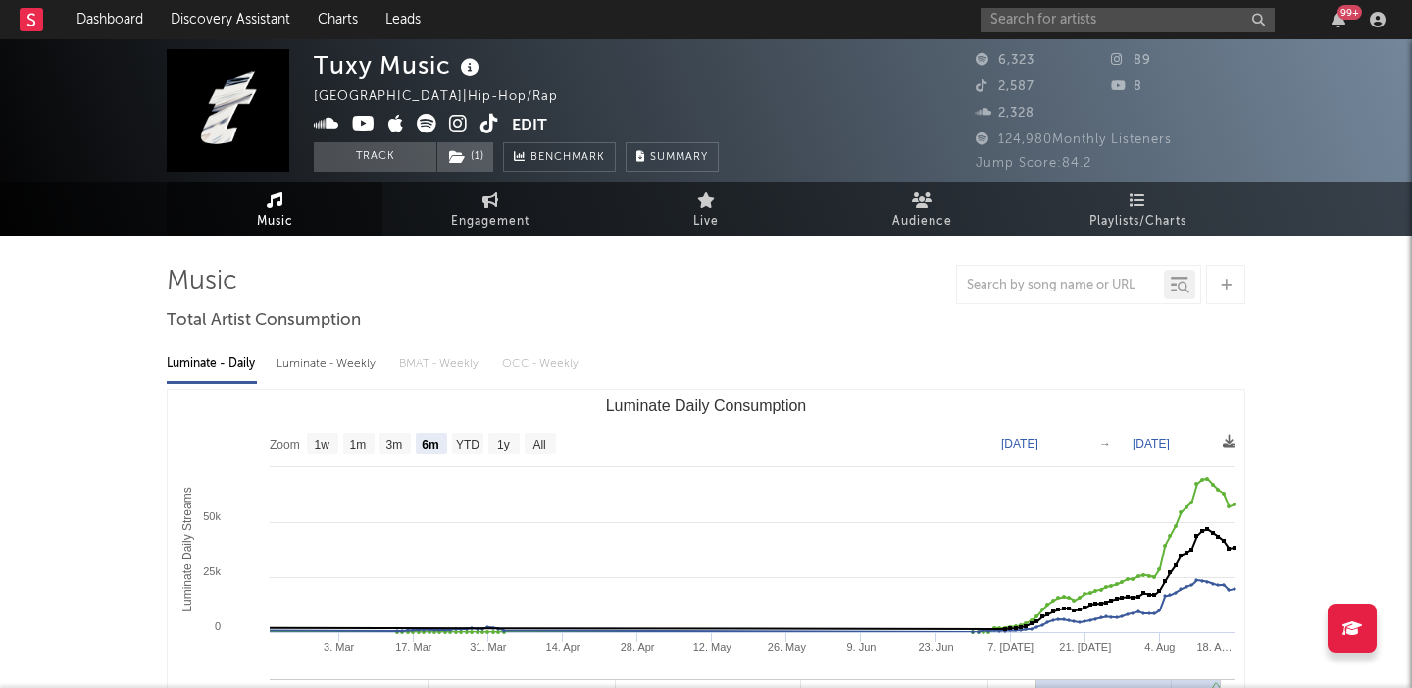
click at [333, 364] on div "Luminate - Weekly" at bounding box center [328, 363] width 103 height 33
select select "6m"
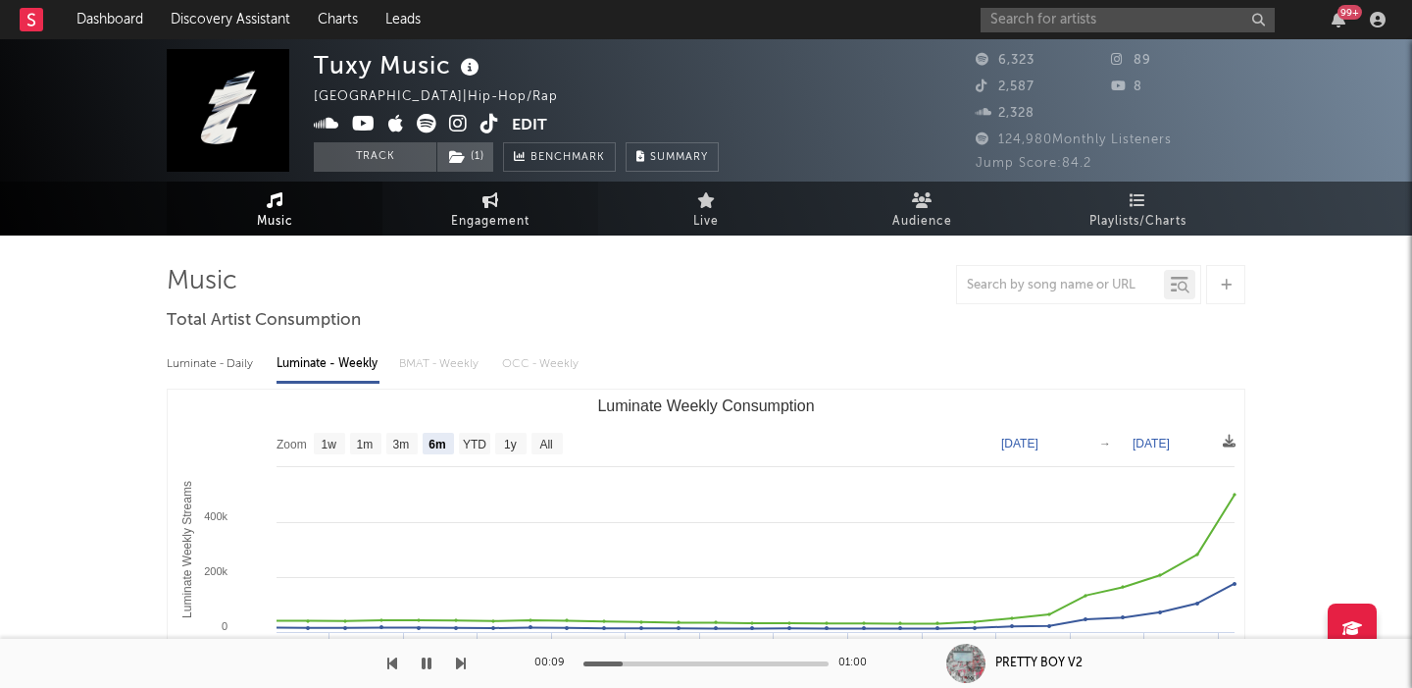
click at [481, 204] on link "Engagement" at bounding box center [491, 208] width 216 height 54
select select "1w"
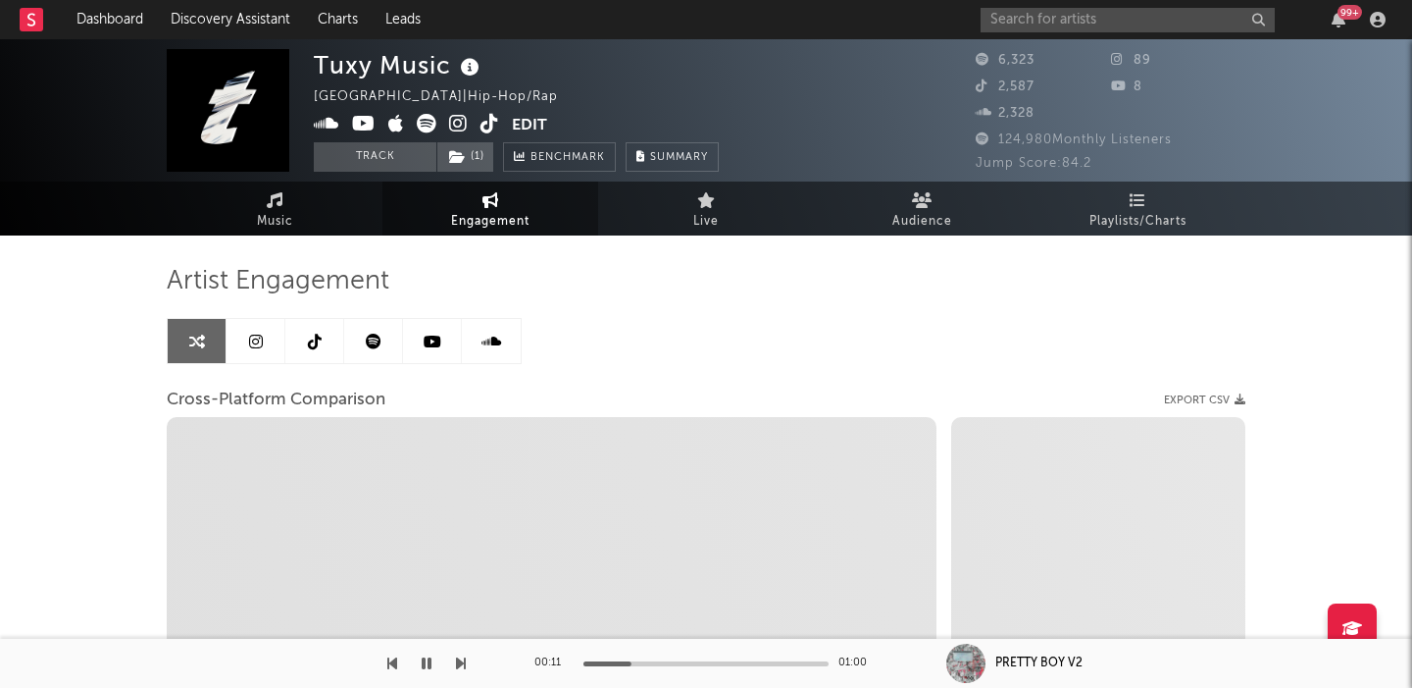
select select "1m"
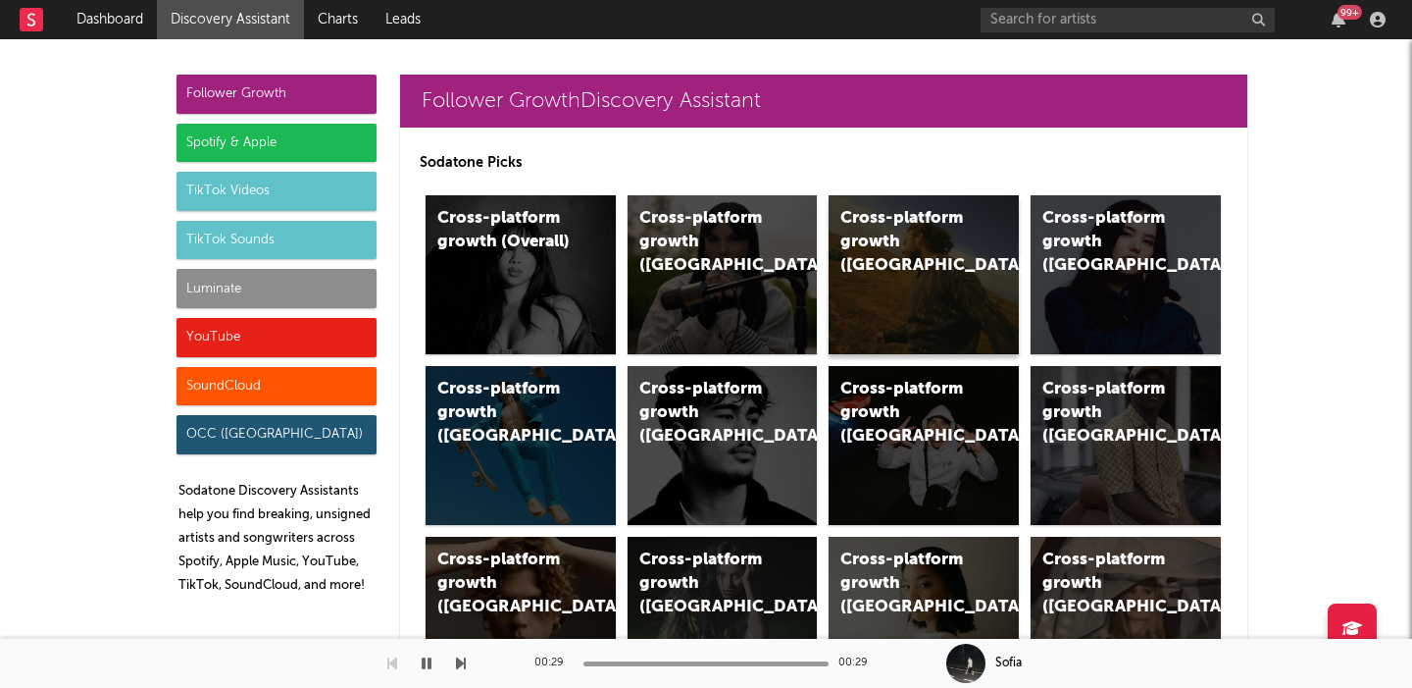
click at [958, 238] on div "Cross-platform growth ([GEOGRAPHIC_DATA])" at bounding box center [907, 242] width 133 height 71
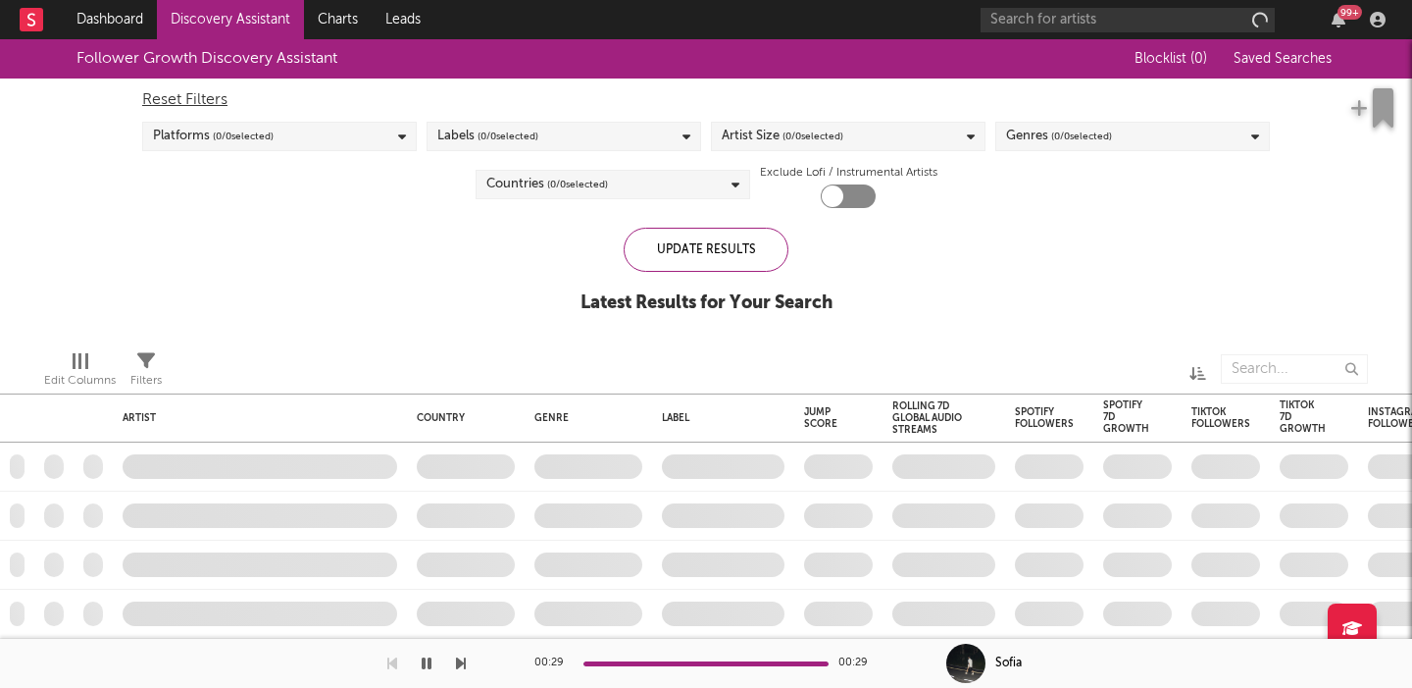
checkbox input "true"
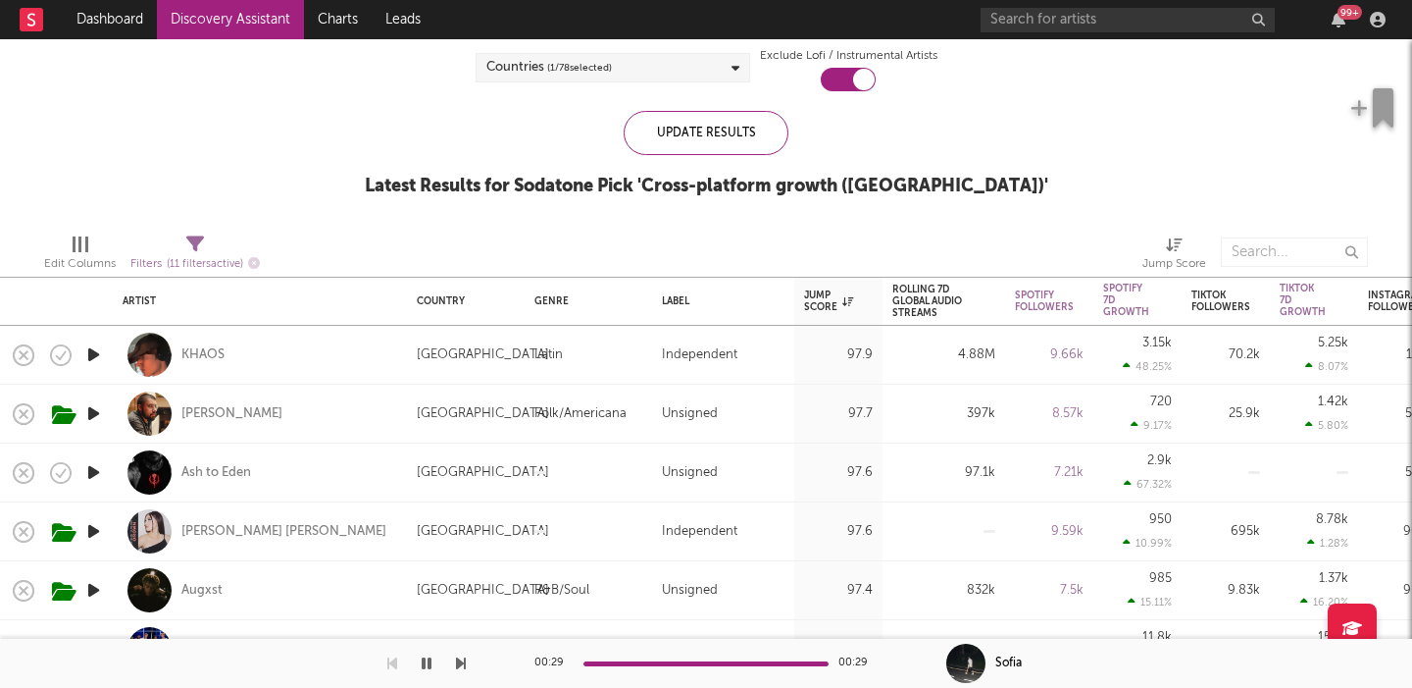
click at [96, 351] on icon "button" at bounding box center [93, 354] width 21 height 25
click at [333, 352] on div "KHAOS" at bounding box center [260, 355] width 275 height 58
select select "1w"
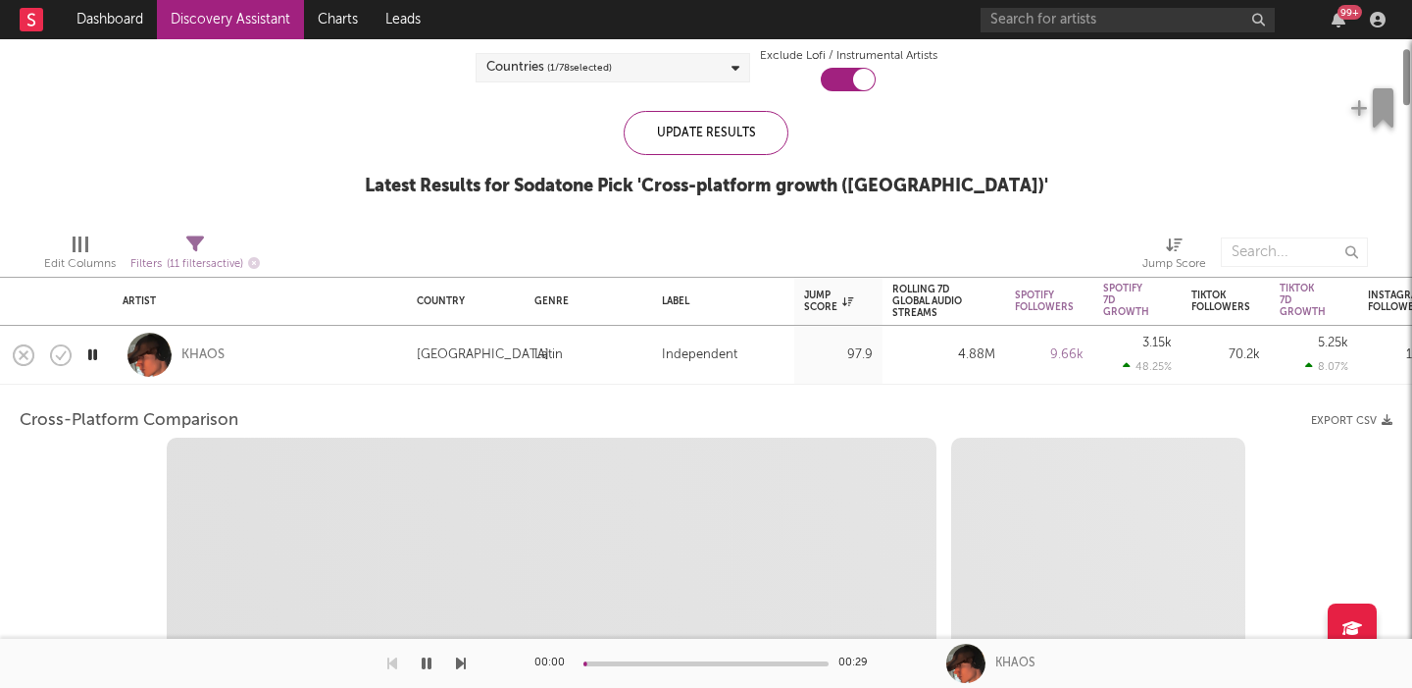
select select "1w"
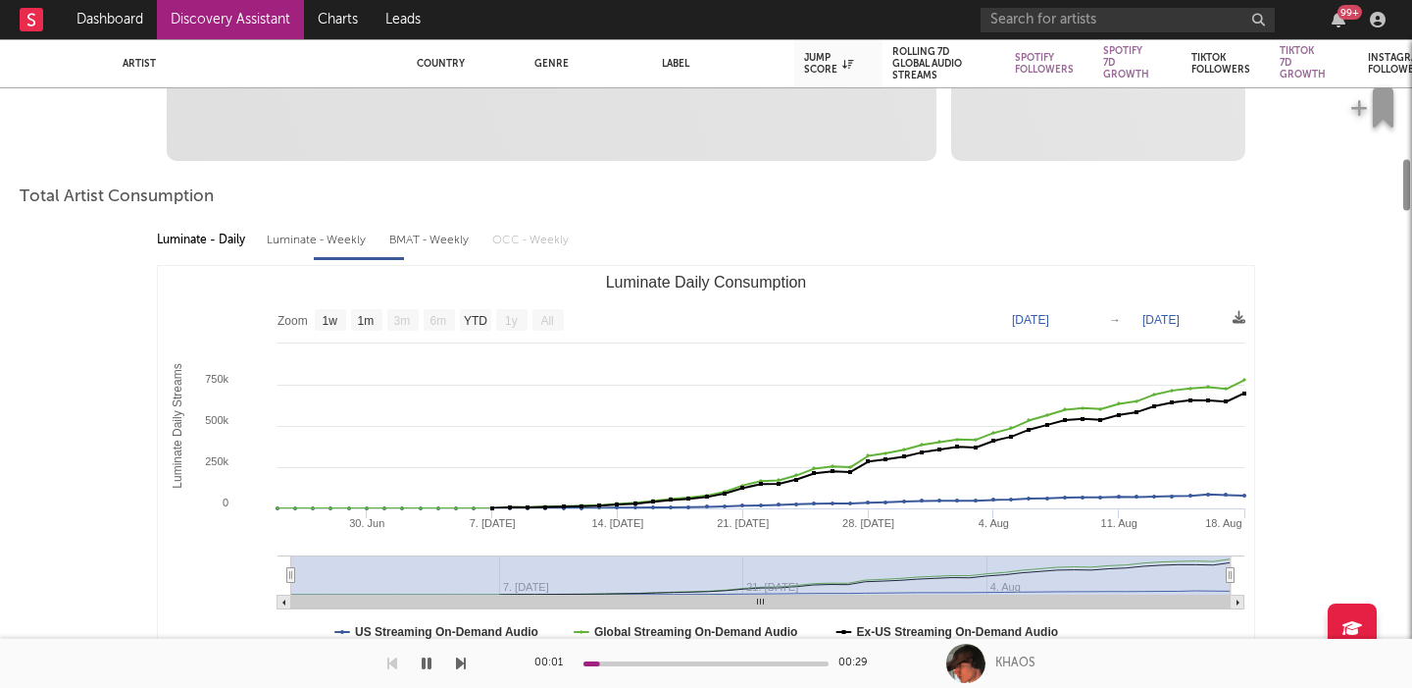
select select "1m"
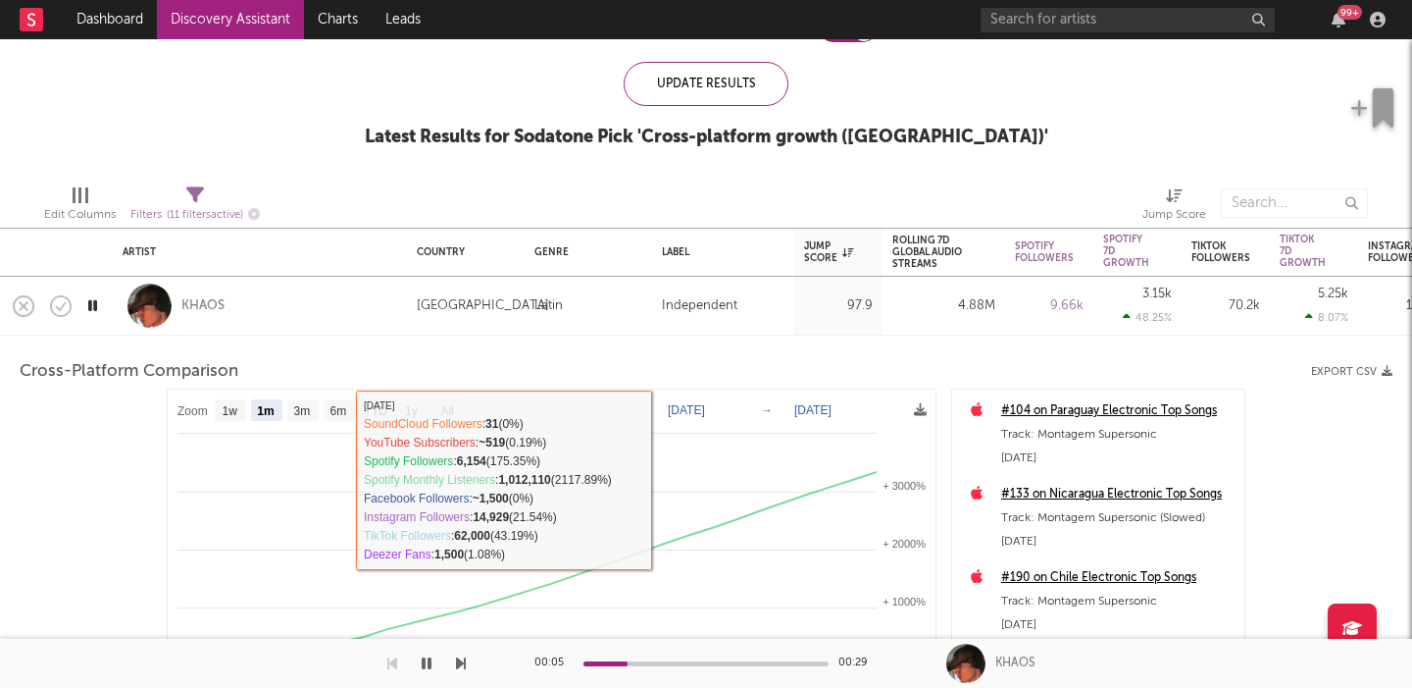
click at [313, 315] on div "KHAOS" at bounding box center [260, 306] width 275 height 58
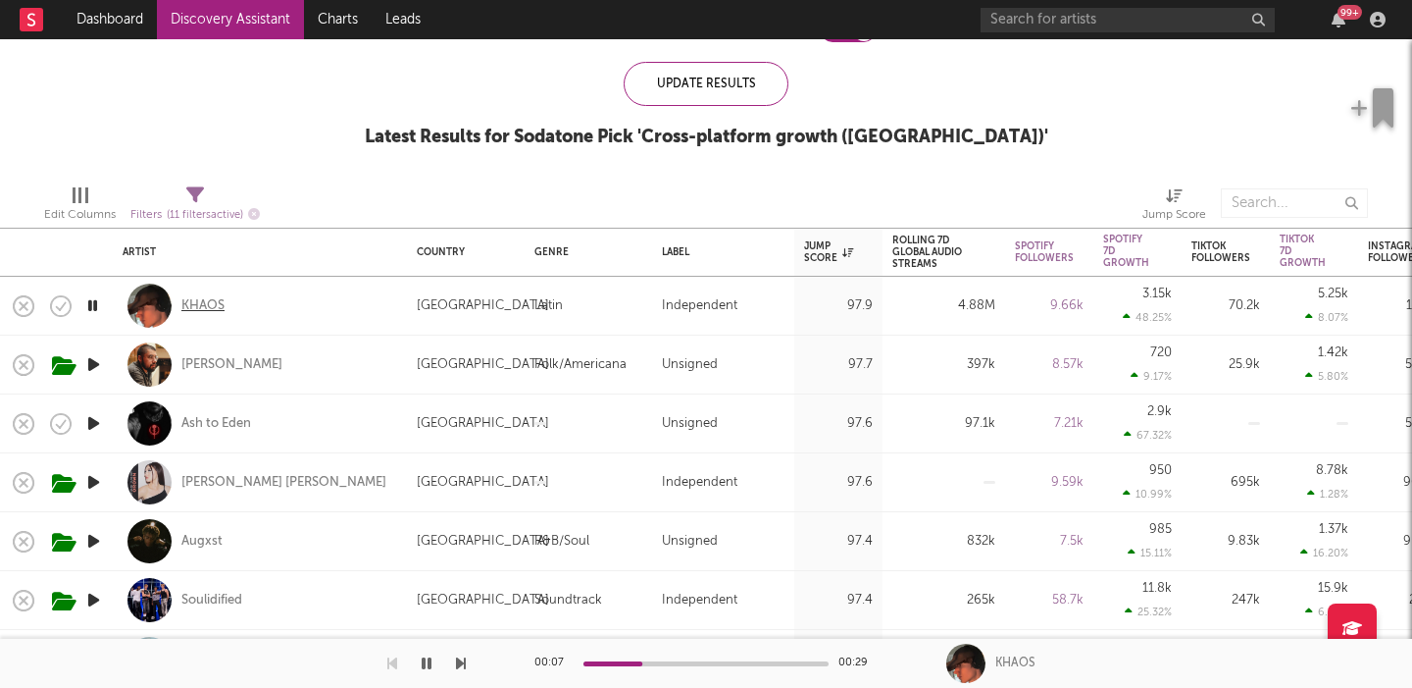
click at [215, 305] on div "KHAOS" at bounding box center [202, 306] width 43 height 18
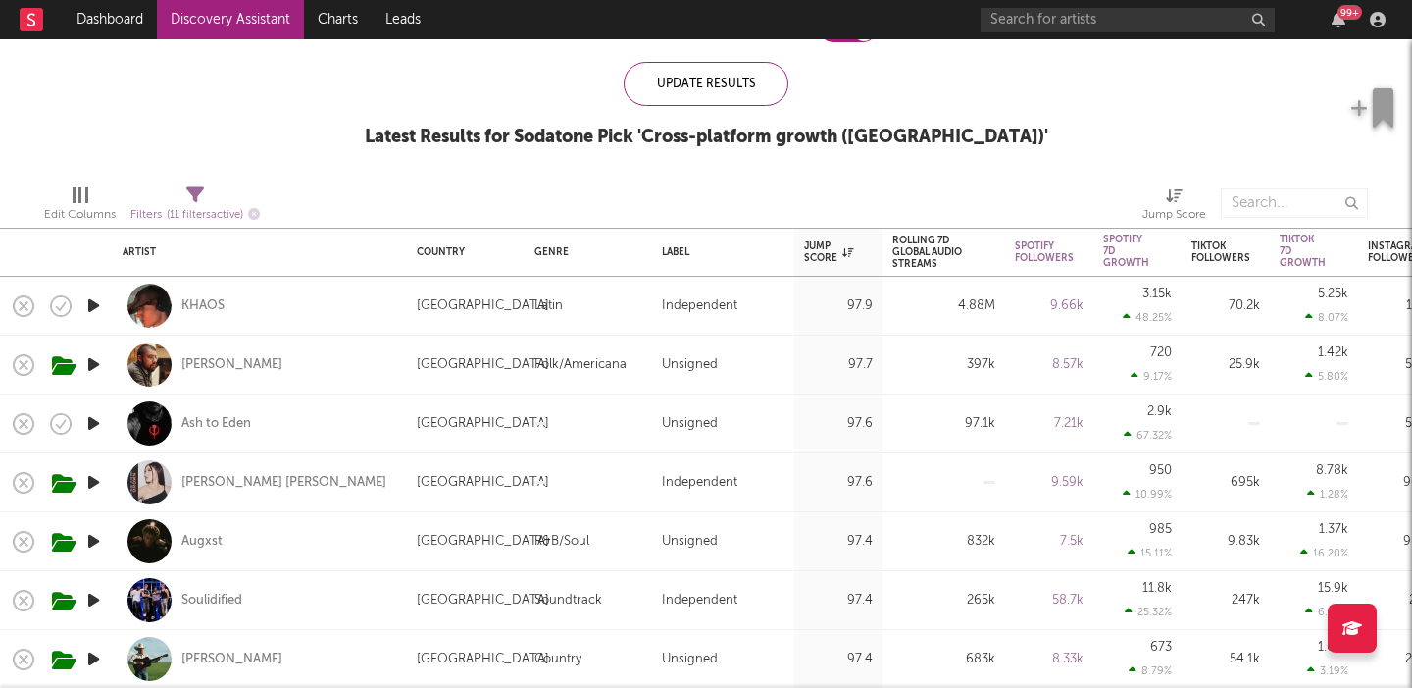
click at [91, 423] on icon "button" at bounding box center [93, 423] width 21 height 25
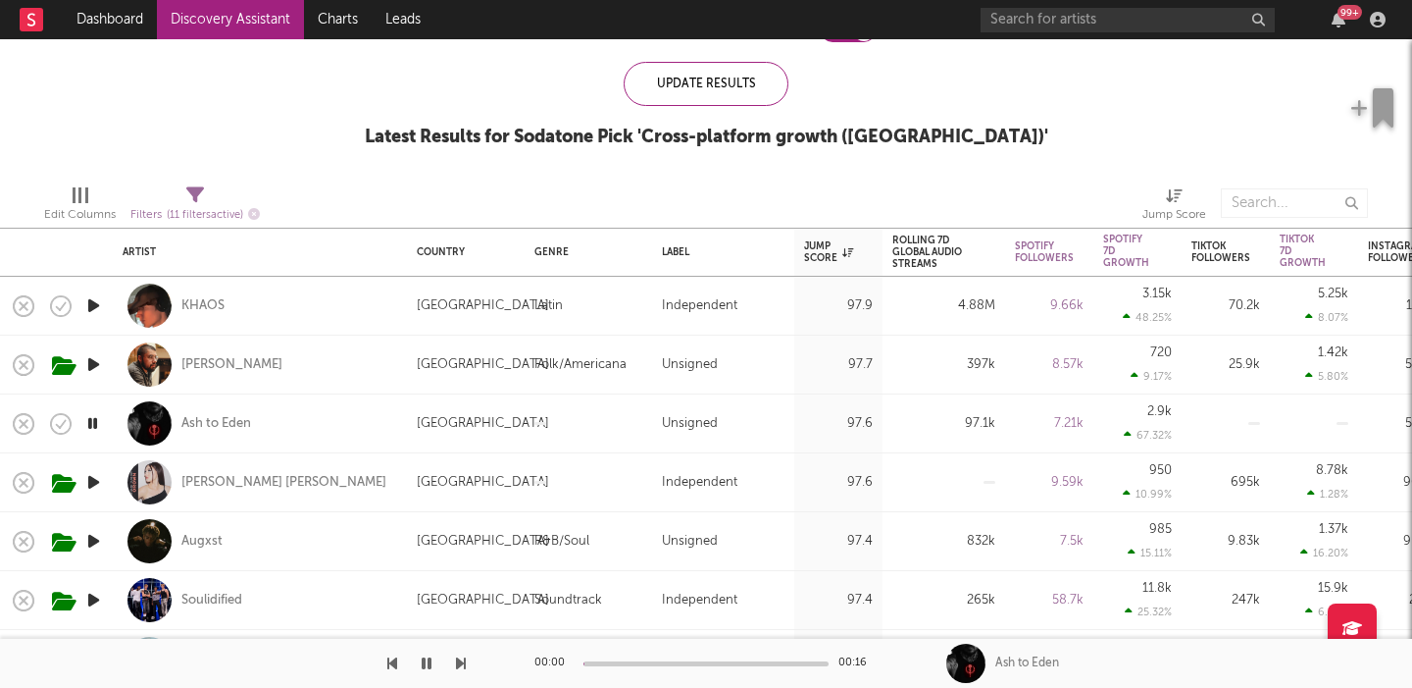
click at [282, 385] on div "Ivan Castro" at bounding box center [260, 364] width 275 height 58
select select "1w"
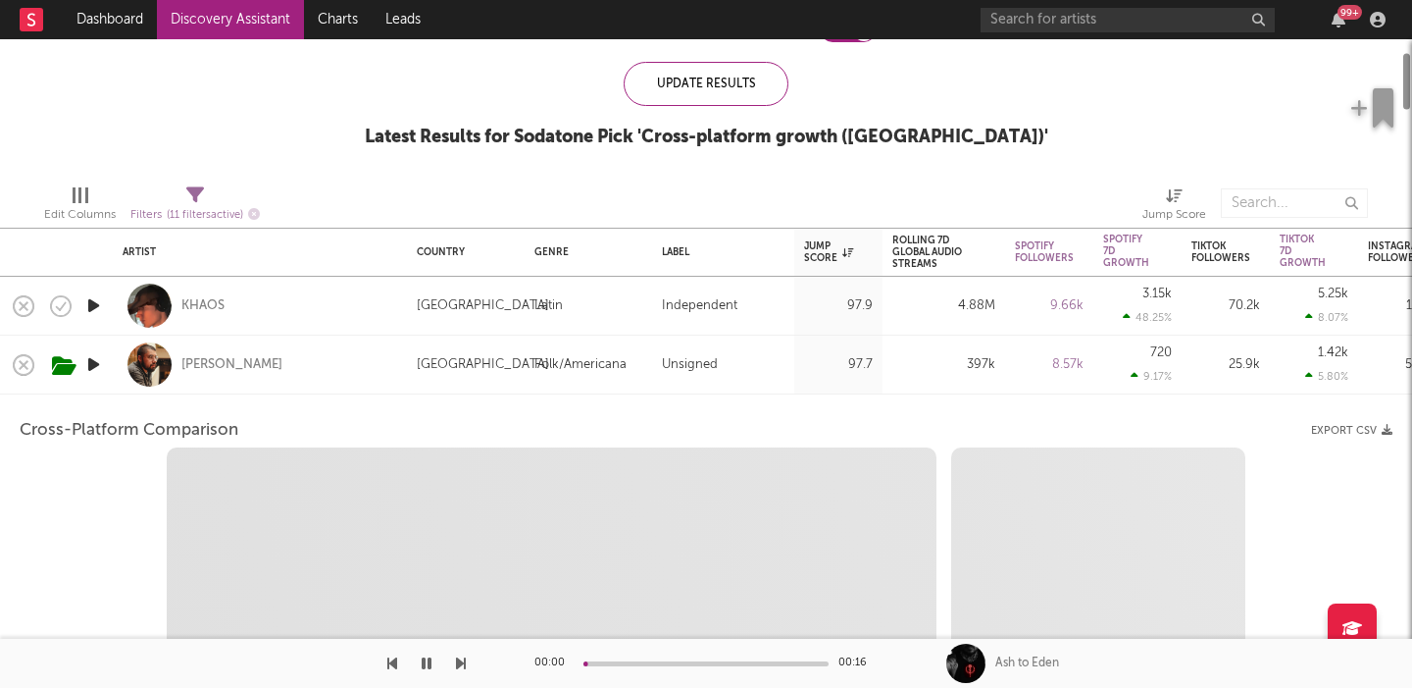
select select "1w"
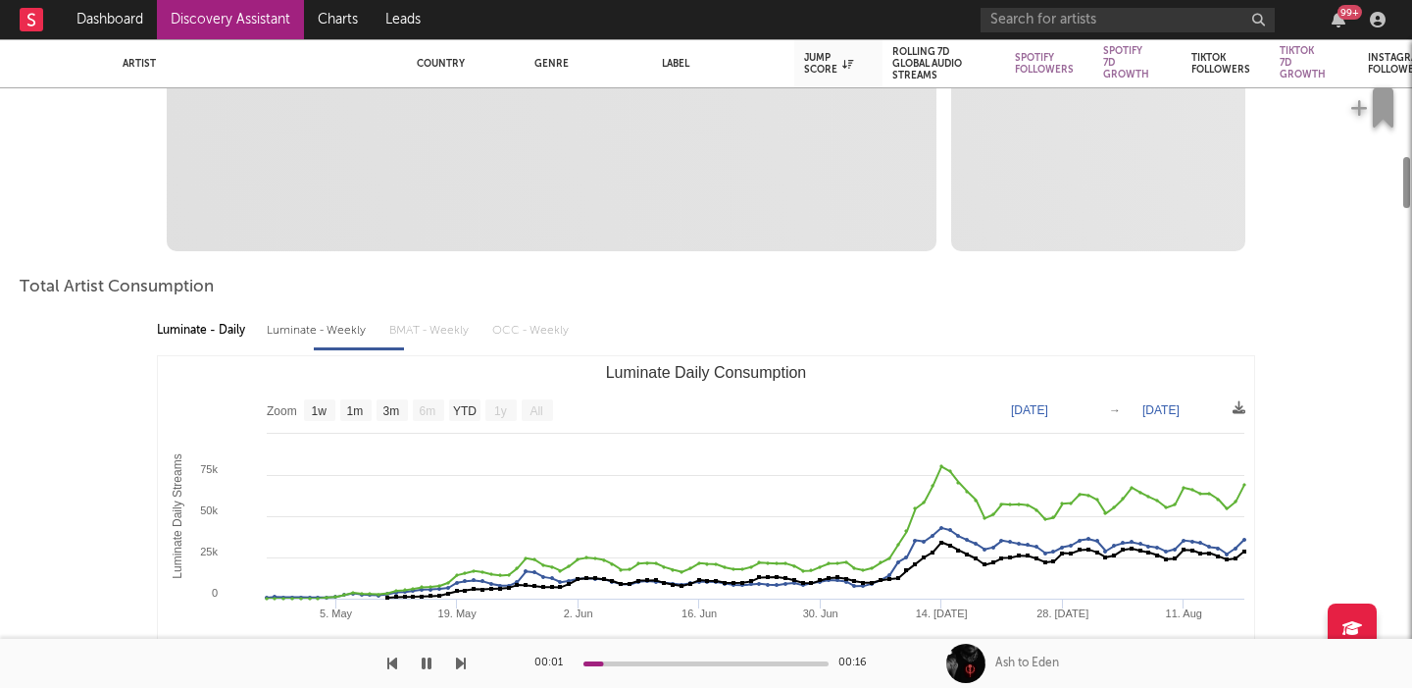
select select "1m"
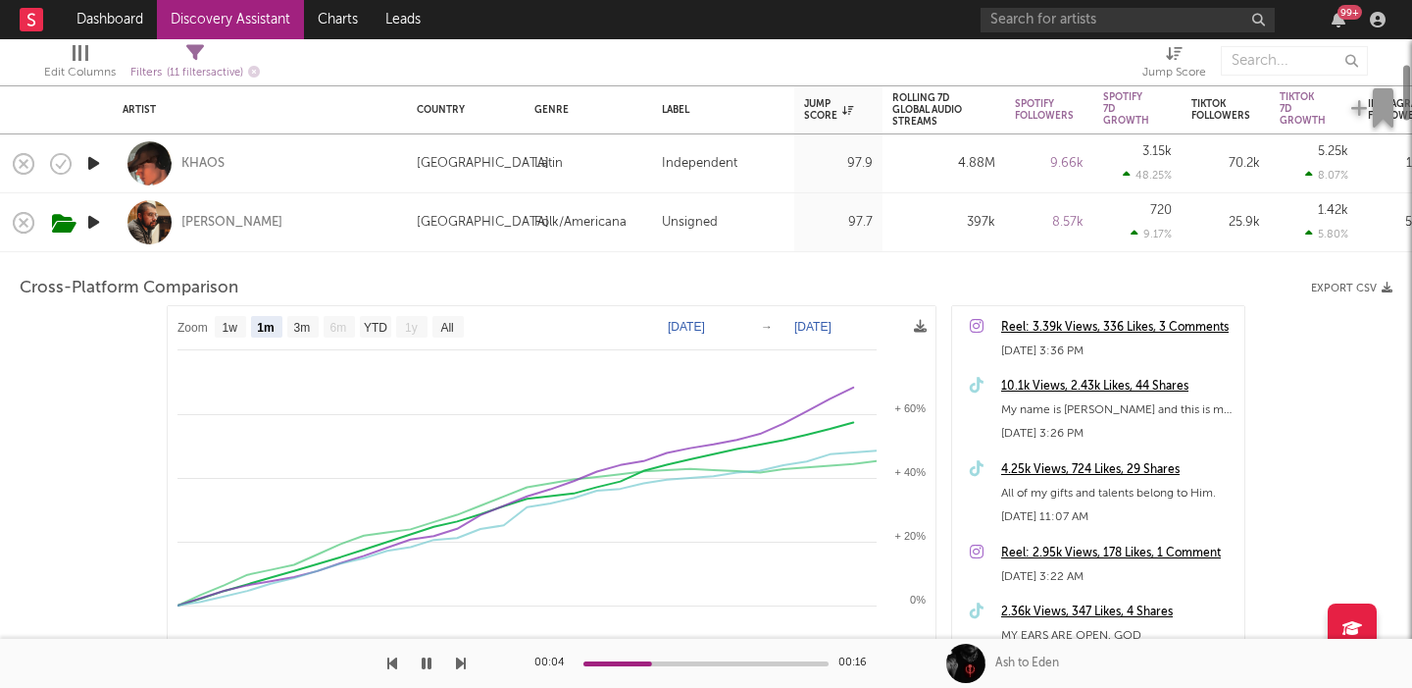
click at [396, 231] on div "Ivan Castro" at bounding box center [260, 222] width 275 height 58
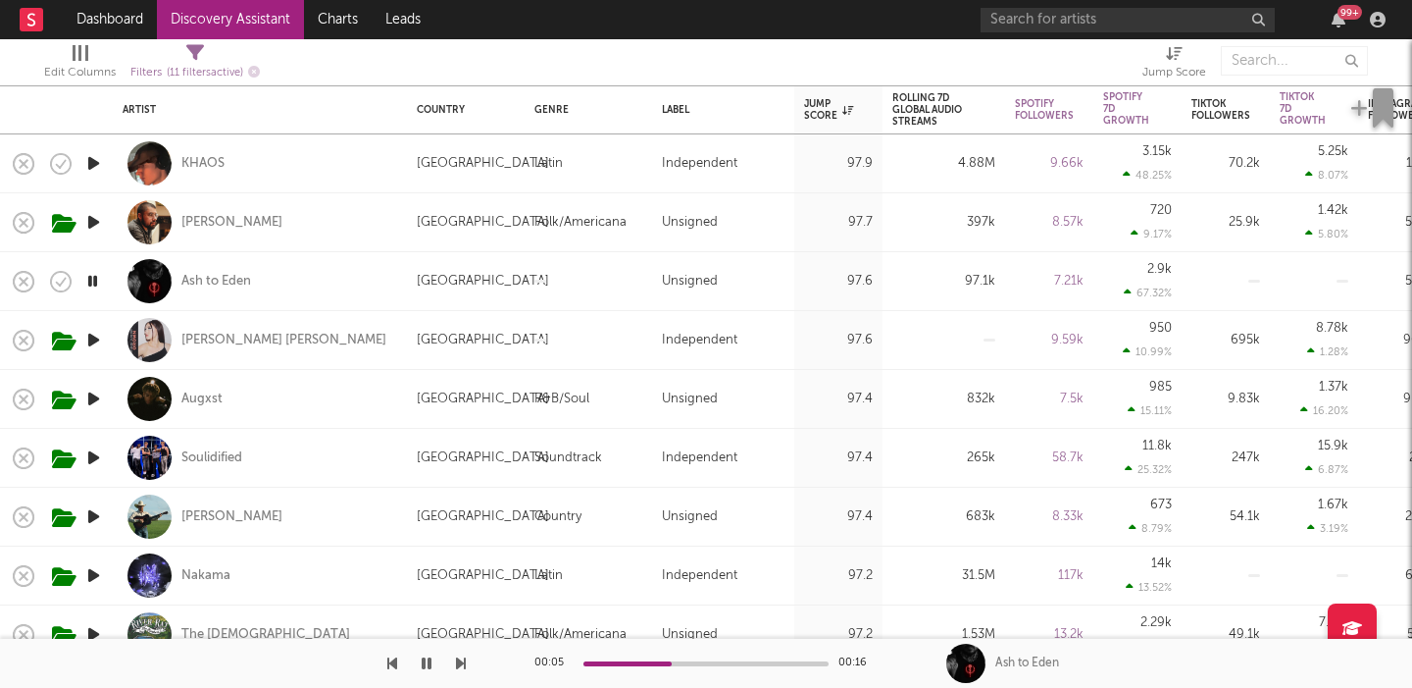
click at [389, 284] on div "Ash to Eden" at bounding box center [260, 281] width 275 height 58
select select "1w"
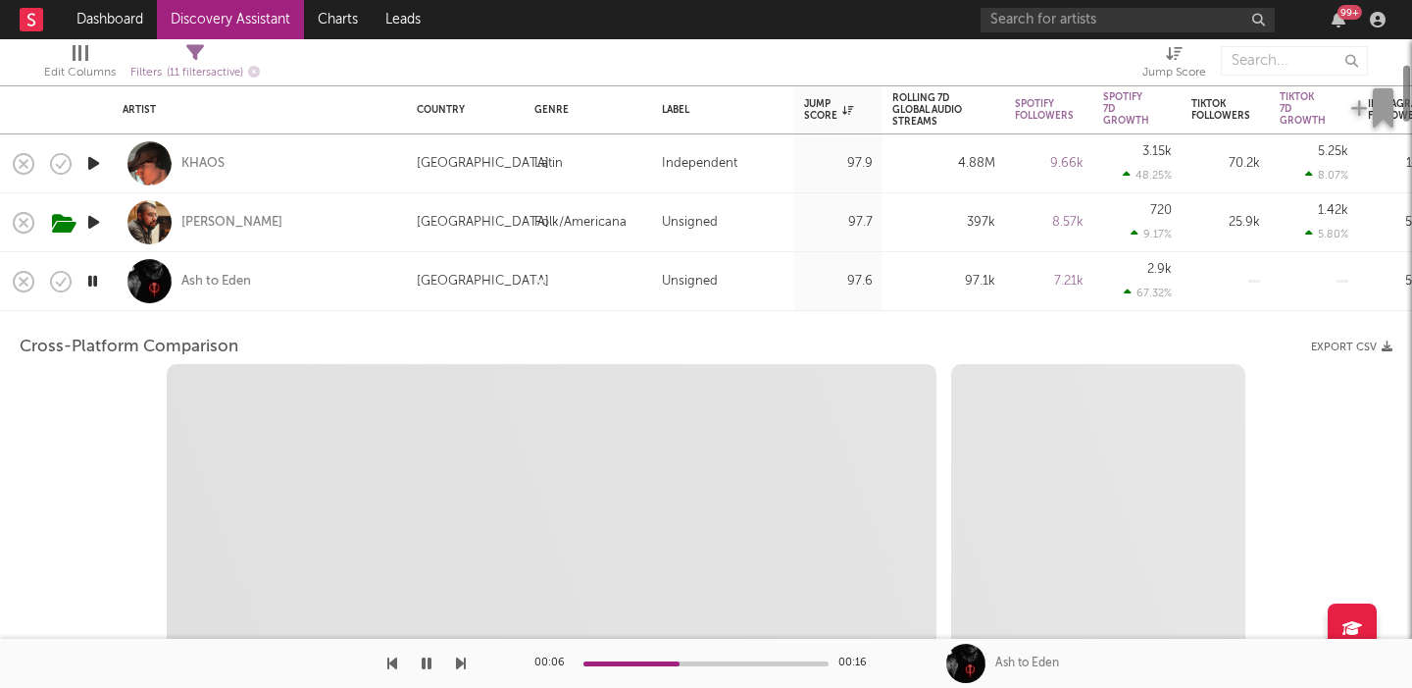
select select "1w"
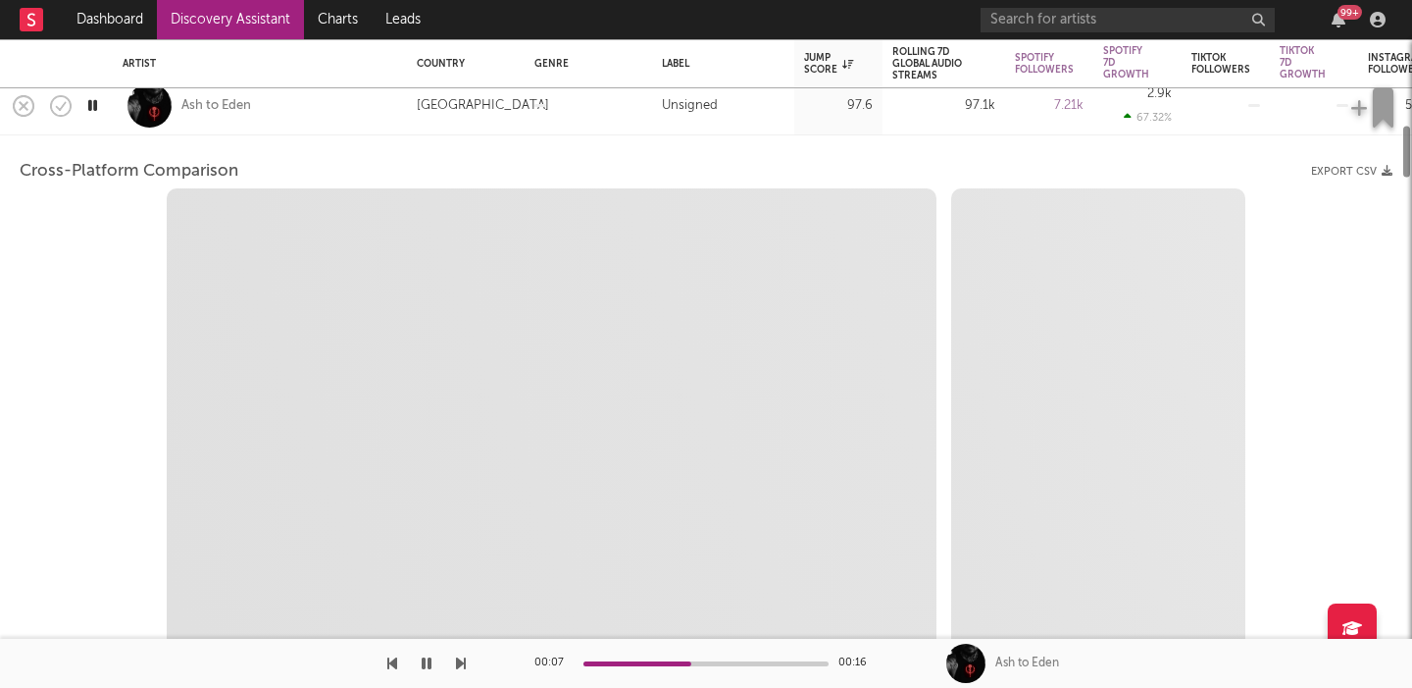
select select "1m"
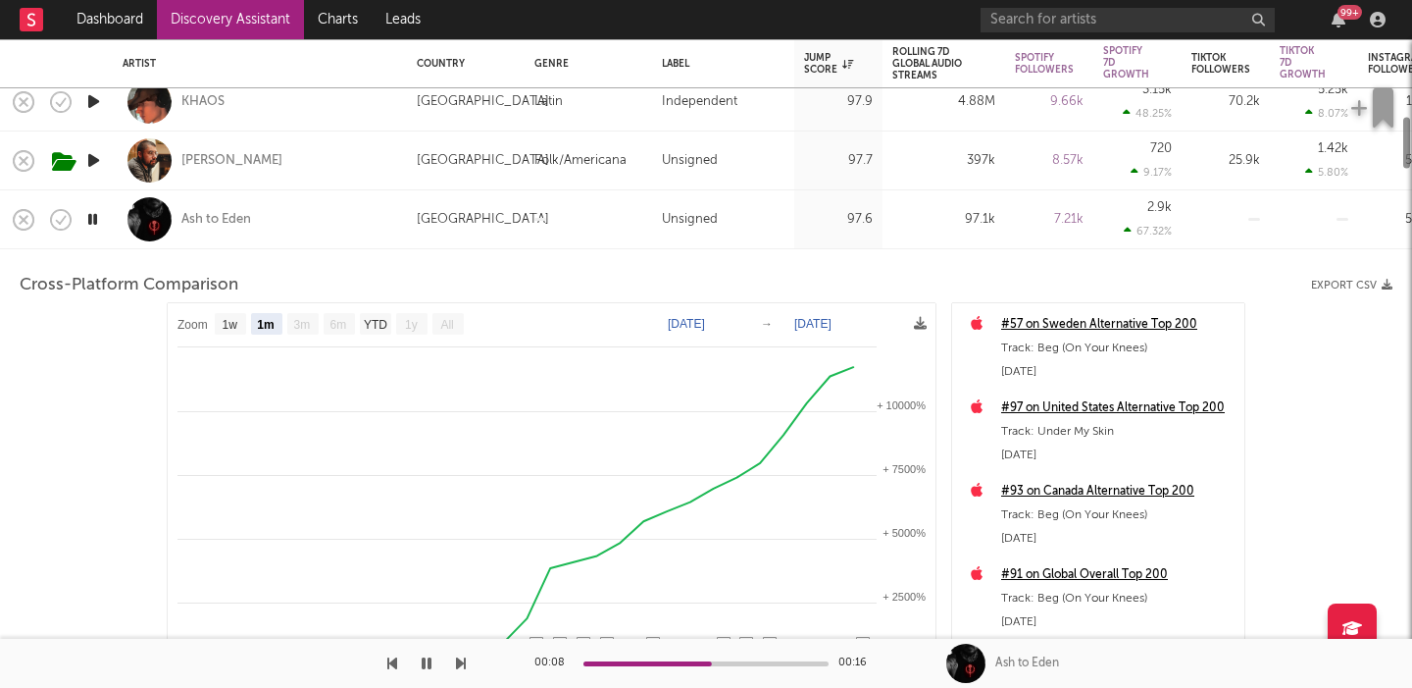
click at [367, 227] on div "Ash to Eden" at bounding box center [260, 219] width 275 height 58
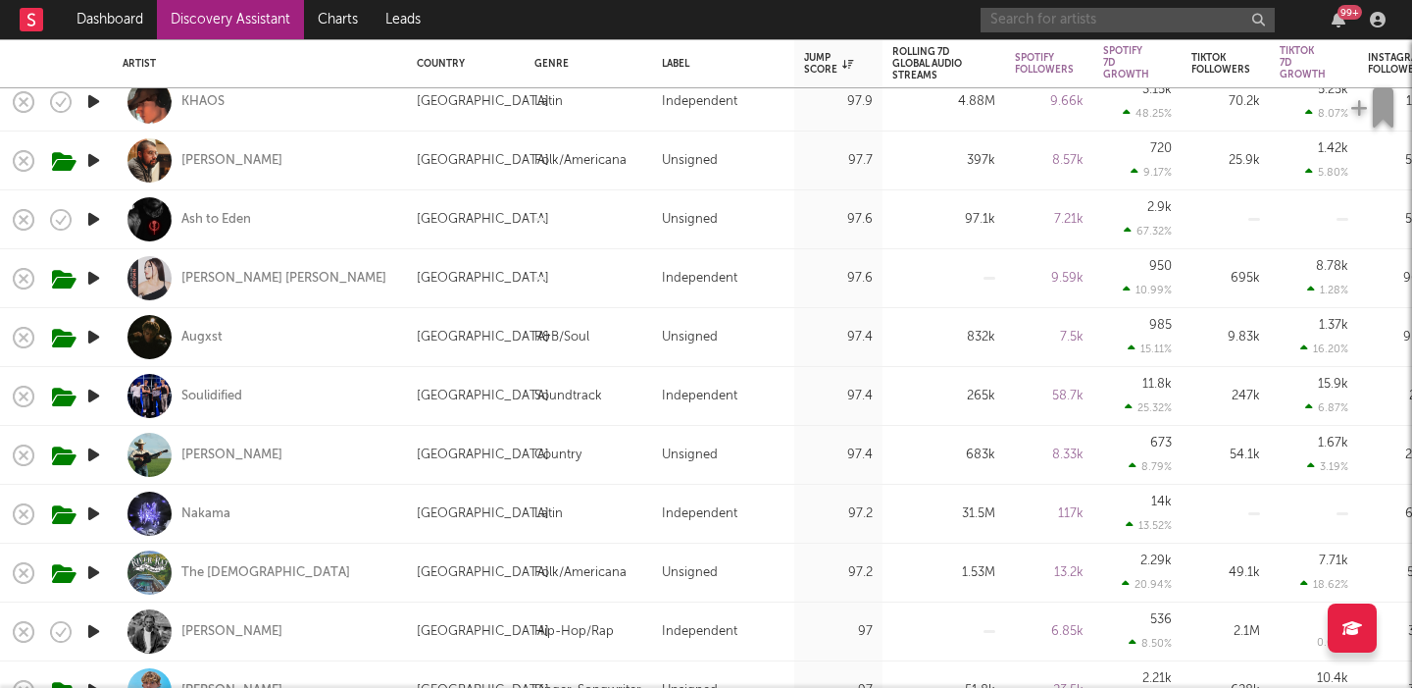
click at [1082, 17] on input "text" at bounding box center [1128, 20] width 294 height 25
paste input "https://open.spotify.com/artist/5ymmrBnnRTW23bKo7Fpbx6"
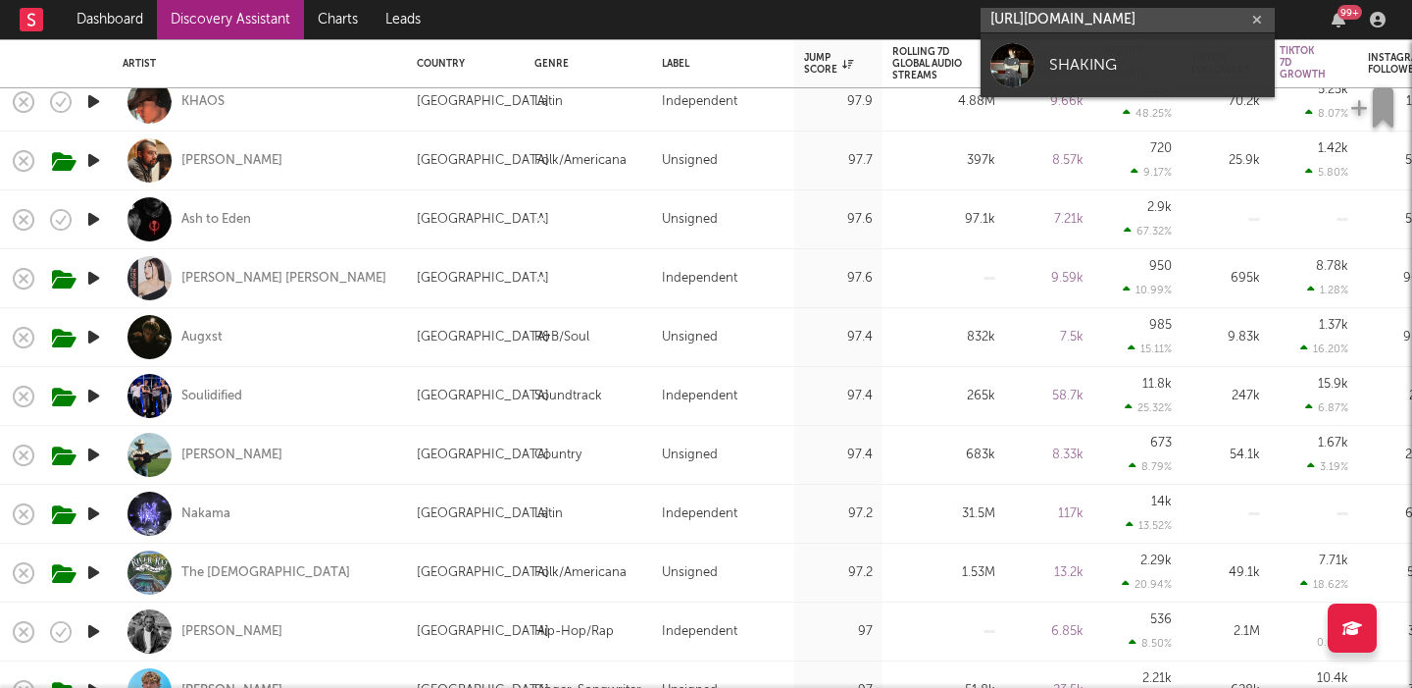
type input "https://open.spotify.com/artist/5ymmrBnnRTW23bKo7Fpbx6"
click at [1178, 53] on div "SHAKING" at bounding box center [1158, 65] width 216 height 24
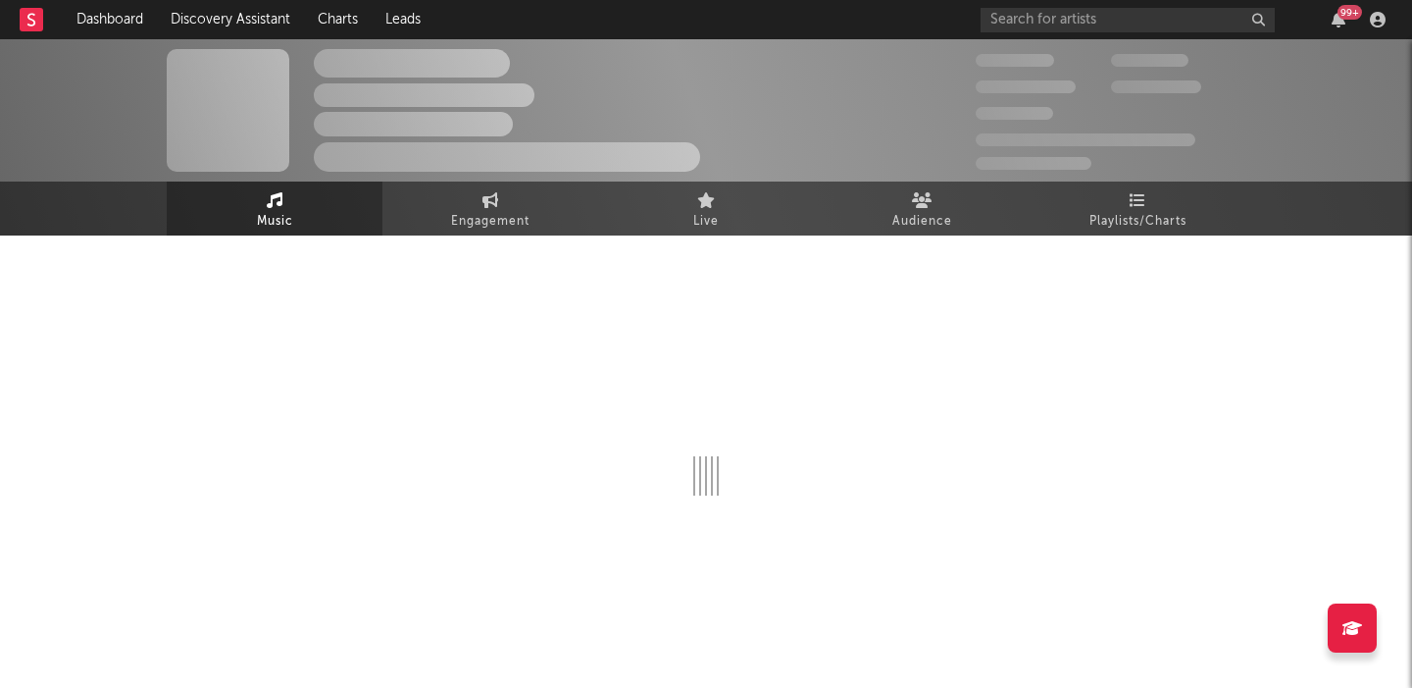
select select "1w"
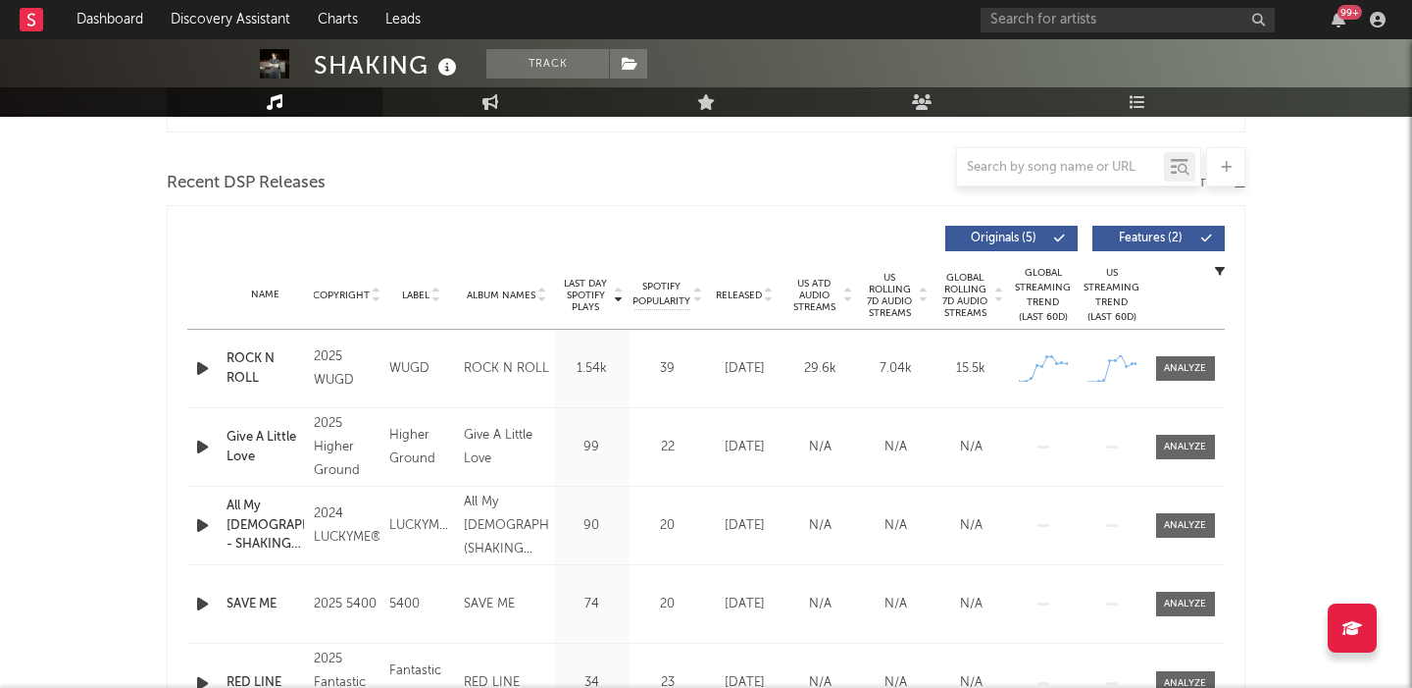
scroll to position [648, 0]
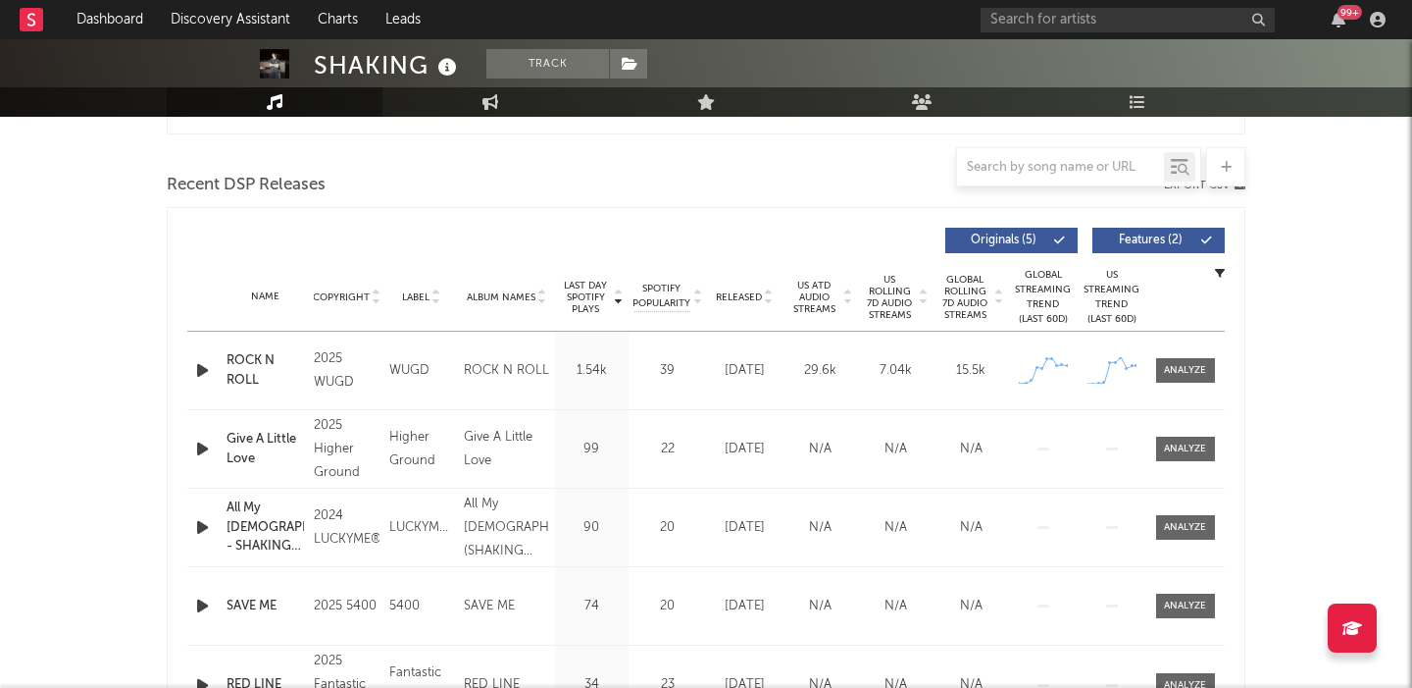
click at [198, 362] on icon "button" at bounding box center [202, 370] width 21 height 25
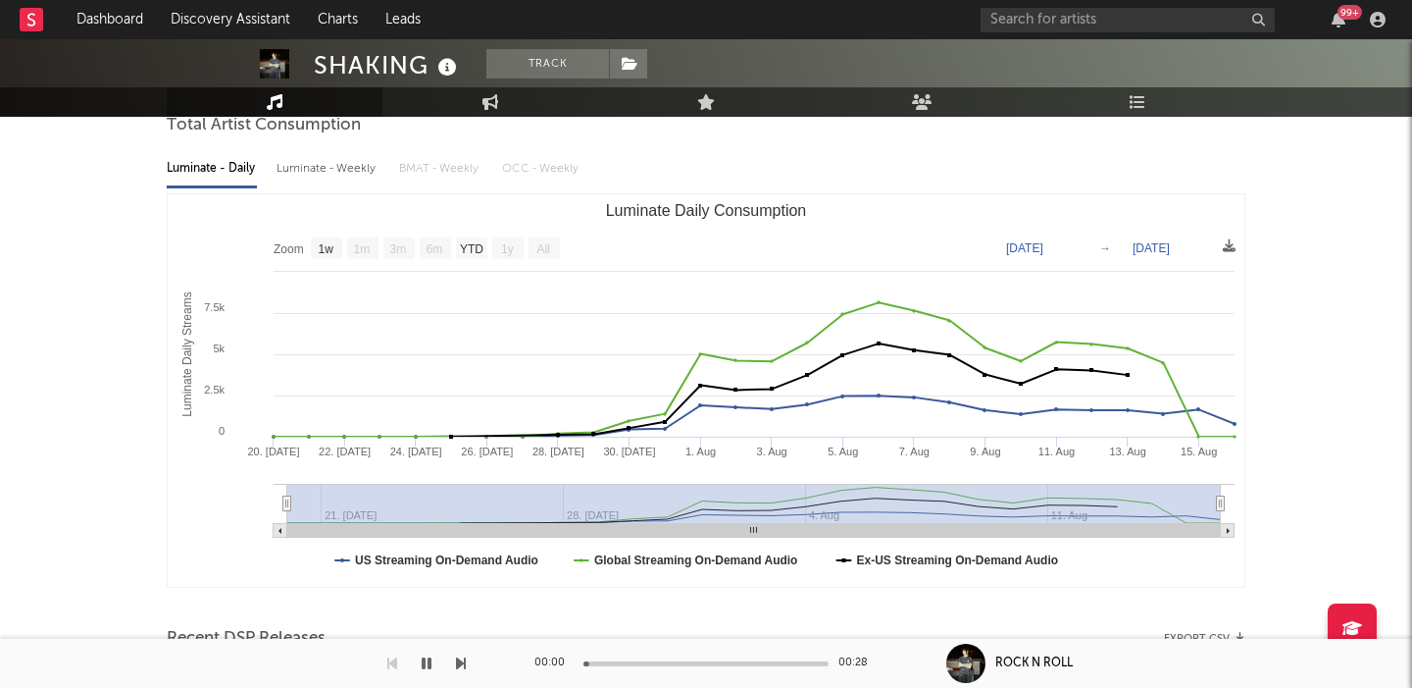
scroll to position [0, 0]
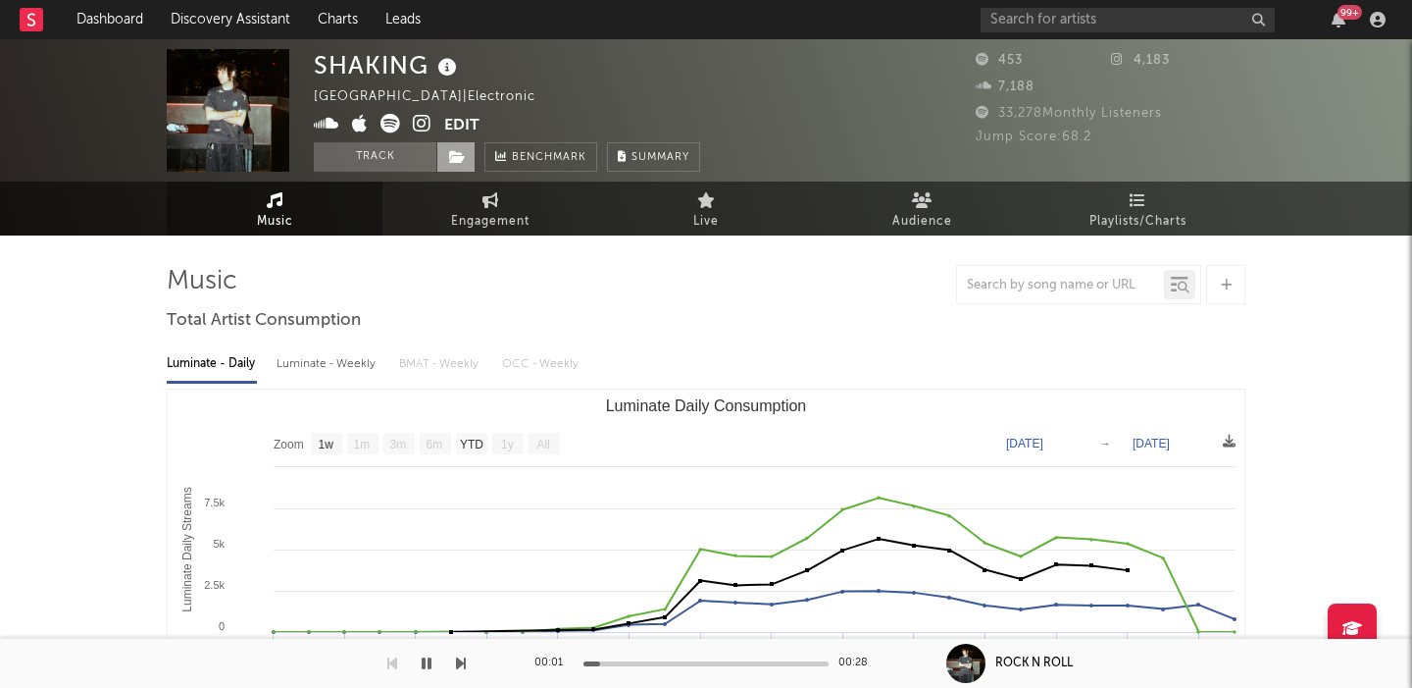
click at [461, 158] on icon at bounding box center [457, 157] width 17 height 14
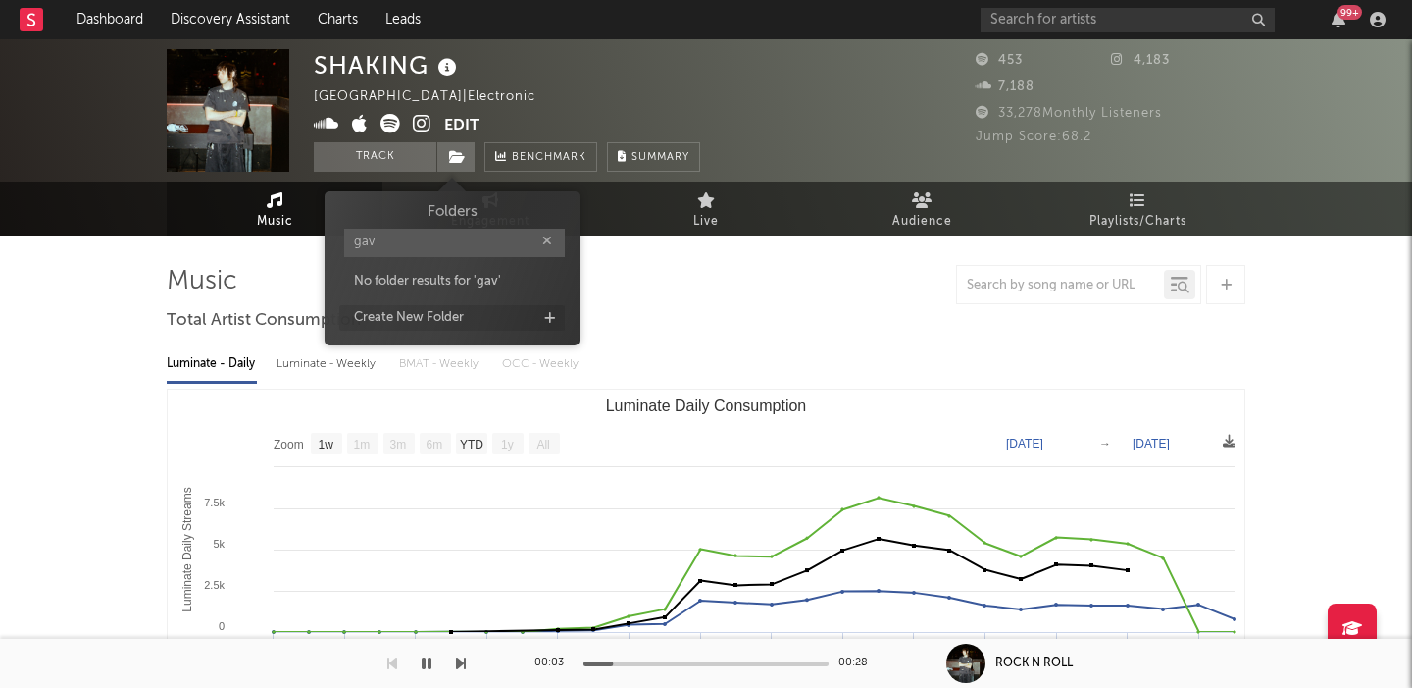
type input "gav"
click at [492, 306] on div "Create New Folder" at bounding box center [452, 318] width 226 height 26
type input "gavin"
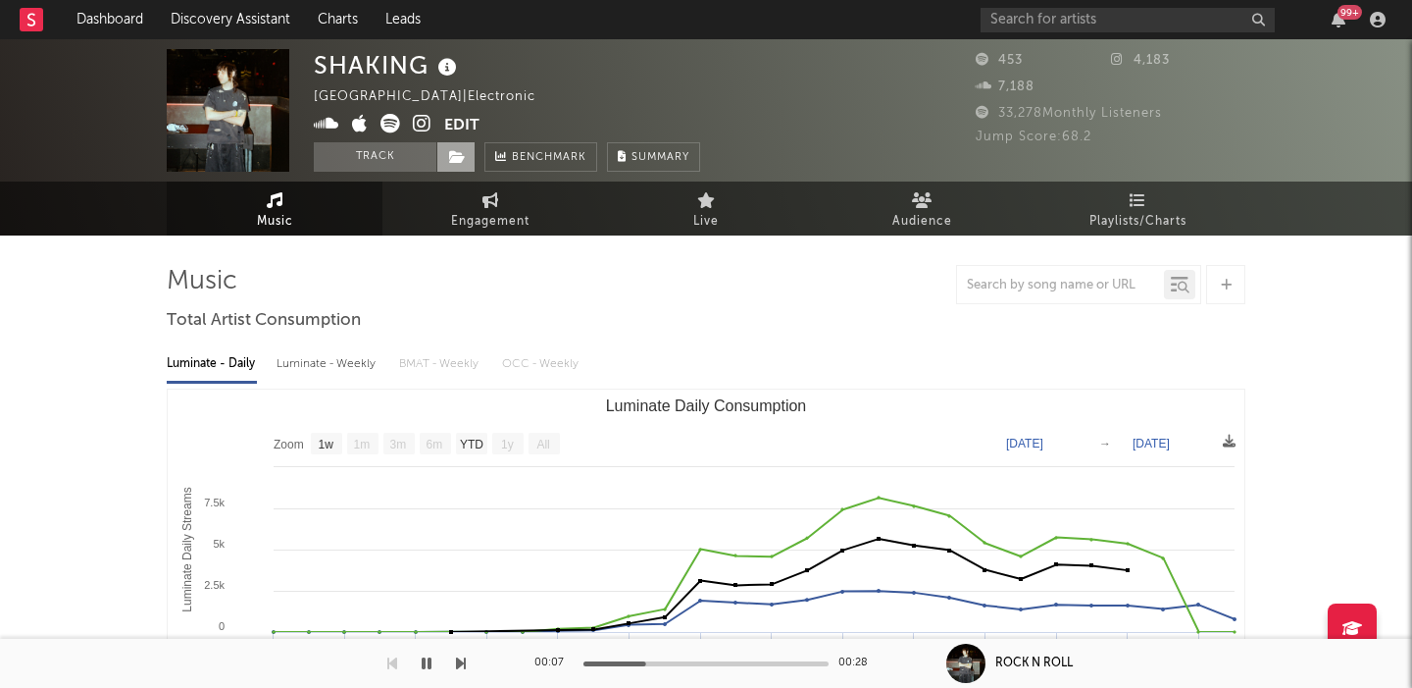
click at [451, 152] on icon at bounding box center [457, 157] width 17 height 14
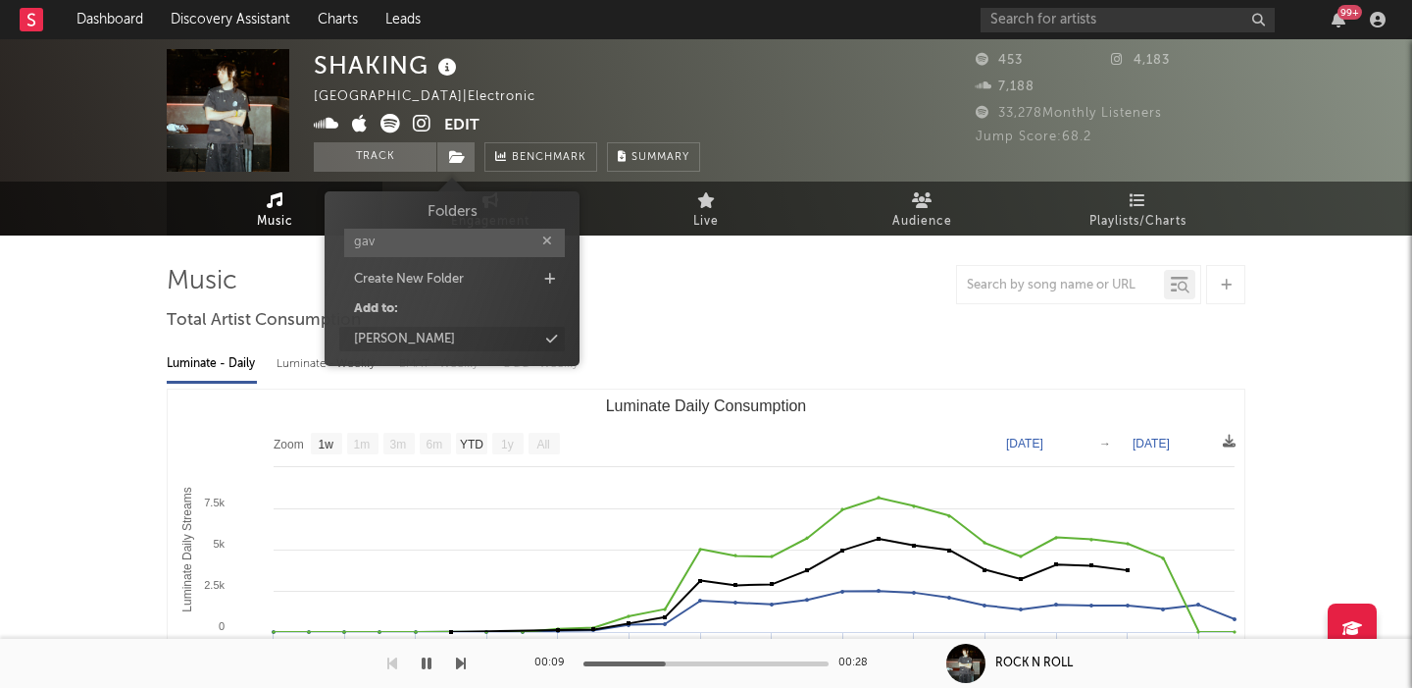
click at [422, 339] on div "gavin" at bounding box center [452, 340] width 226 height 26
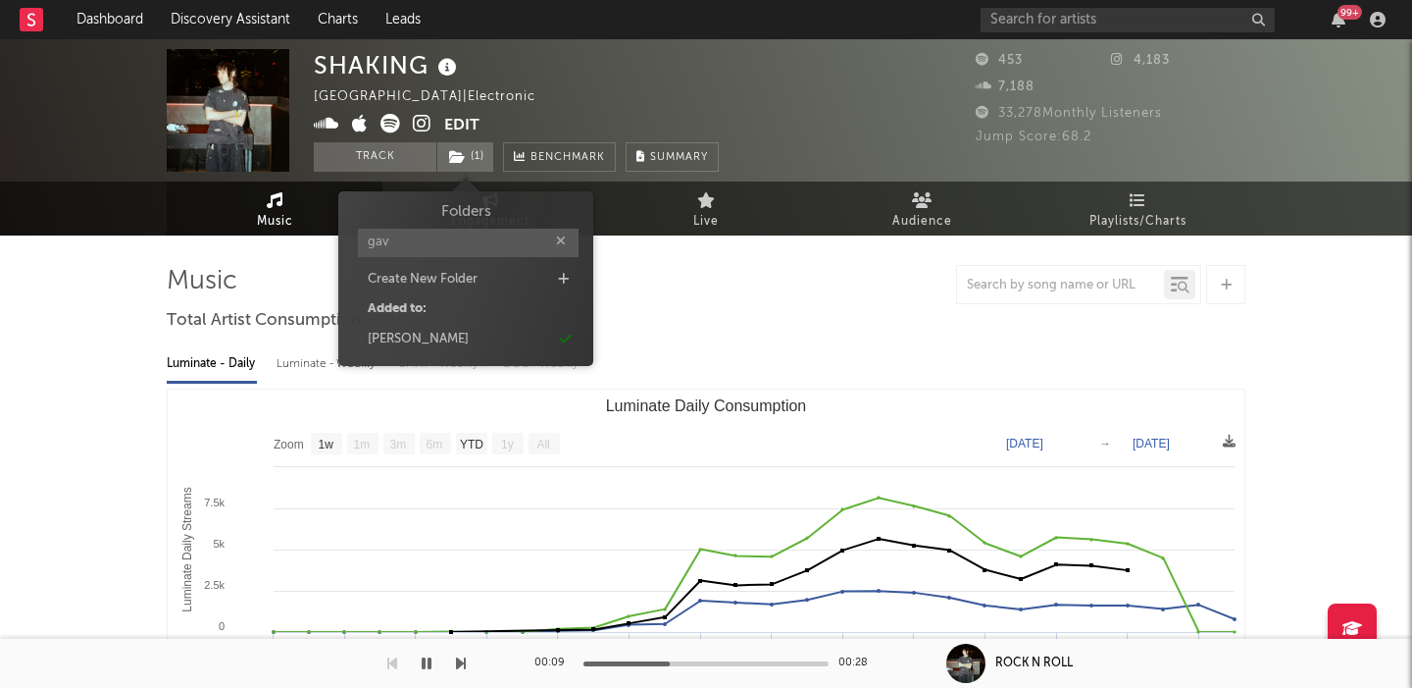
click at [402, 239] on input "gav" at bounding box center [468, 243] width 221 height 28
type input "dan"
click at [423, 329] on div "Dance" at bounding box center [466, 340] width 226 height 26
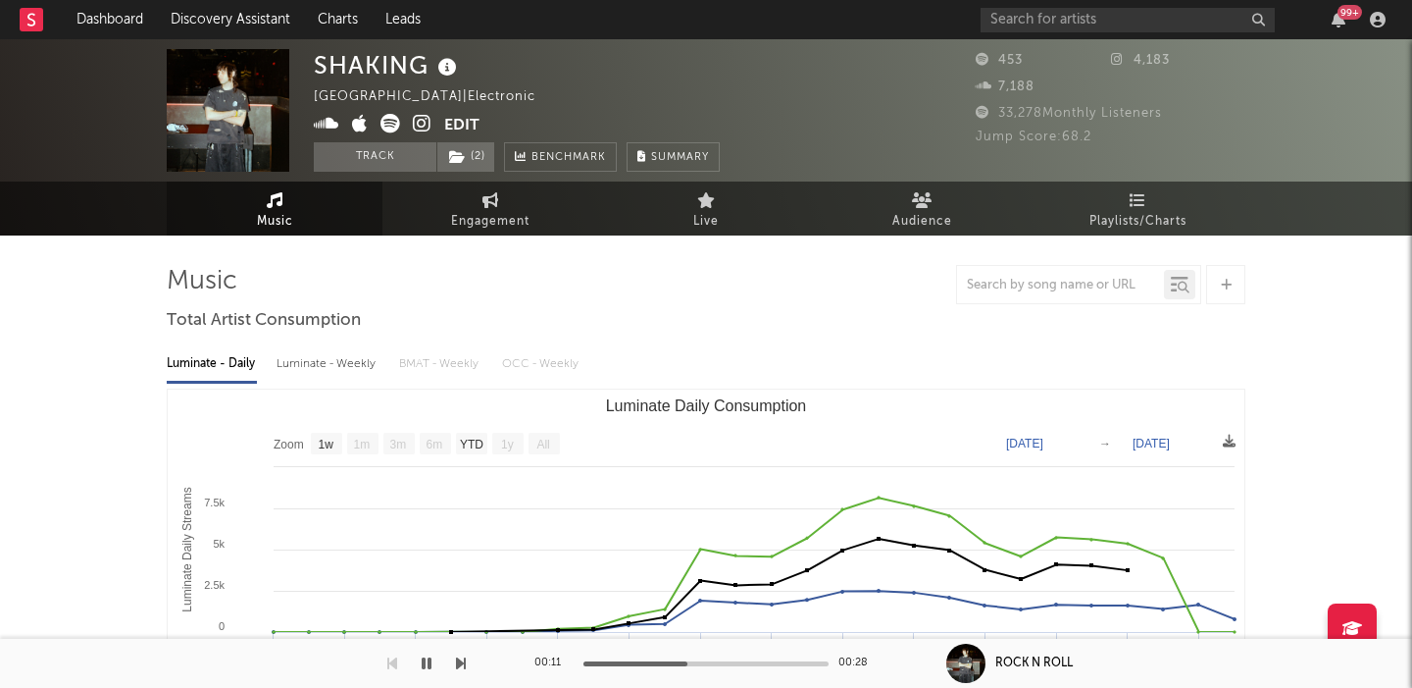
click at [777, 349] on div "Luminate - Daily Luminate - Weekly BMAT - Weekly OCC - Weekly" at bounding box center [706, 363] width 1079 height 33
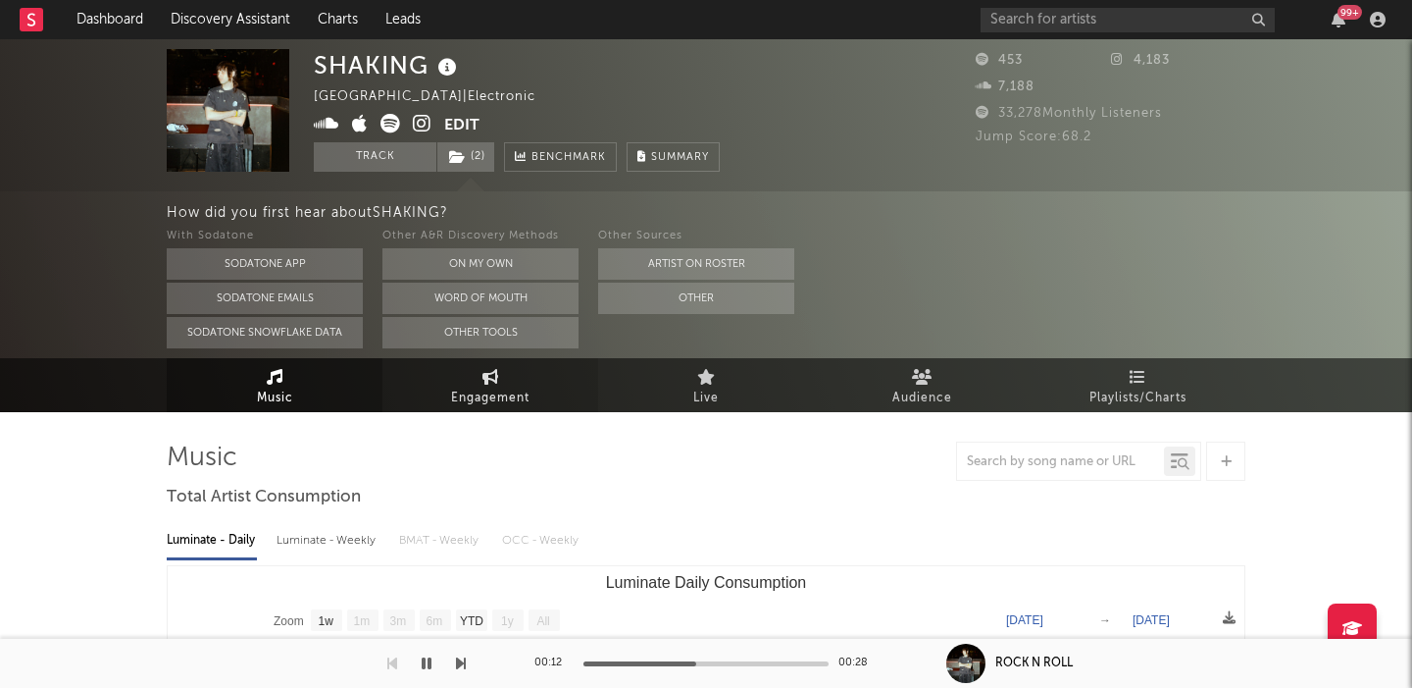
click at [484, 402] on span "Engagement" at bounding box center [490, 398] width 78 height 24
select select "1w"
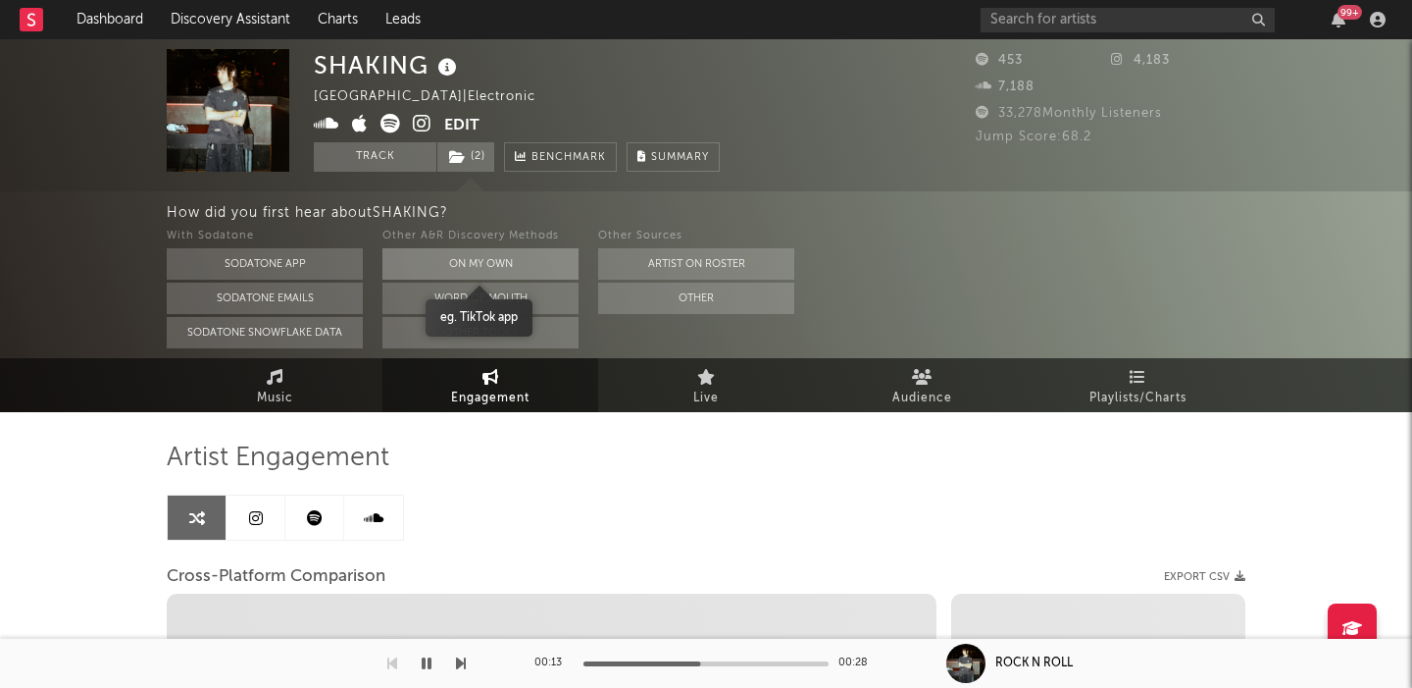
click at [492, 263] on button "On My Own" at bounding box center [481, 263] width 196 height 31
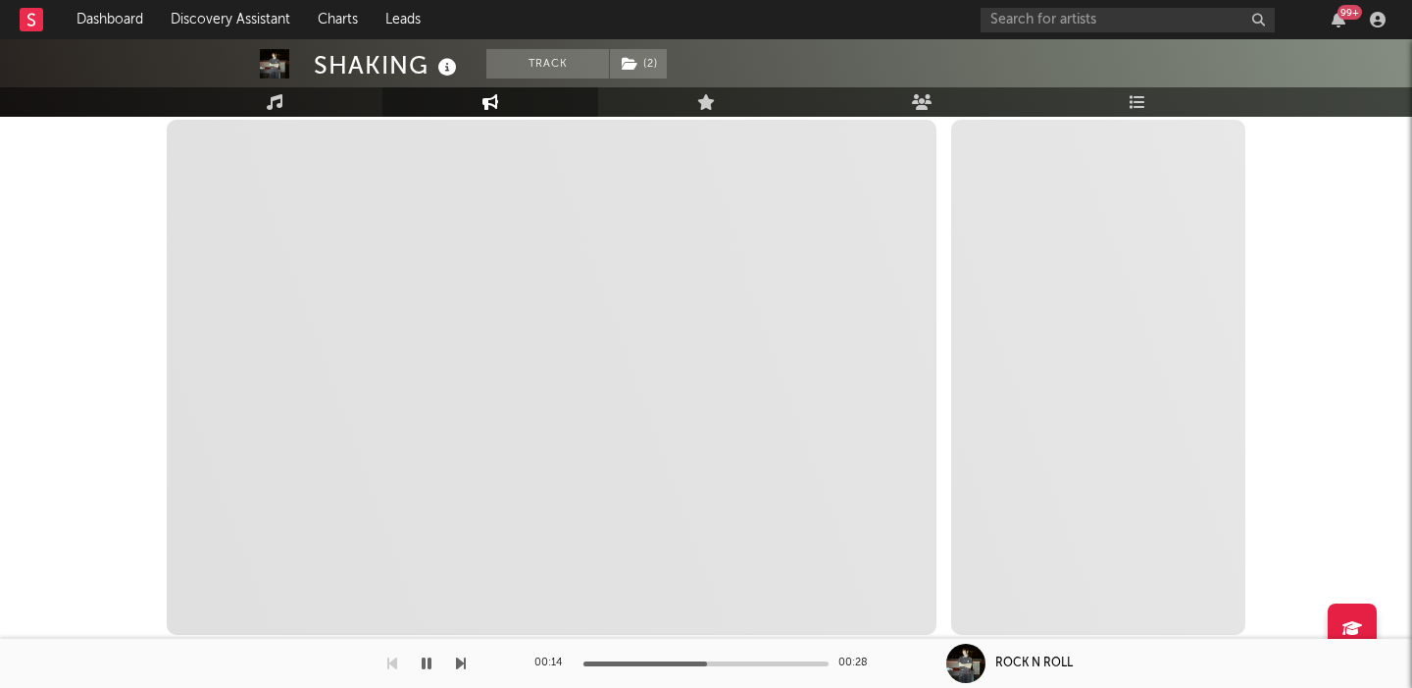
scroll to position [382, 0]
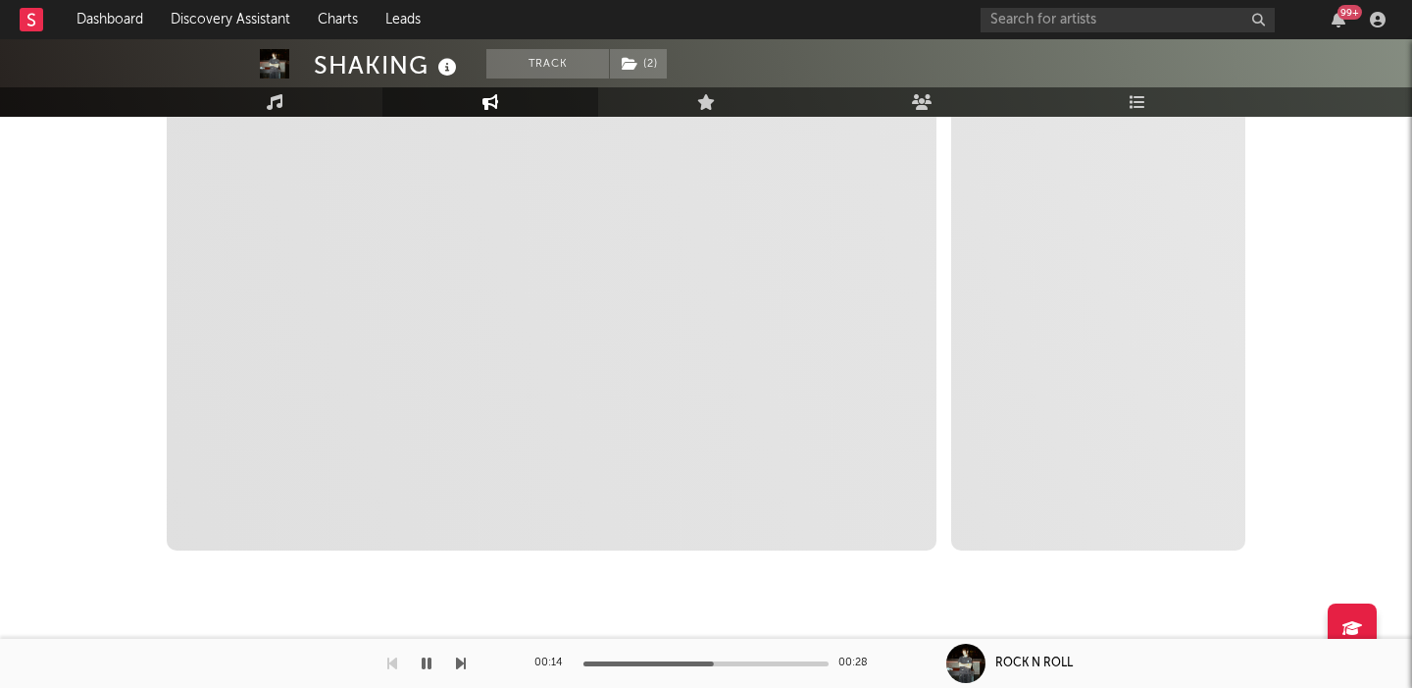
select select "1m"
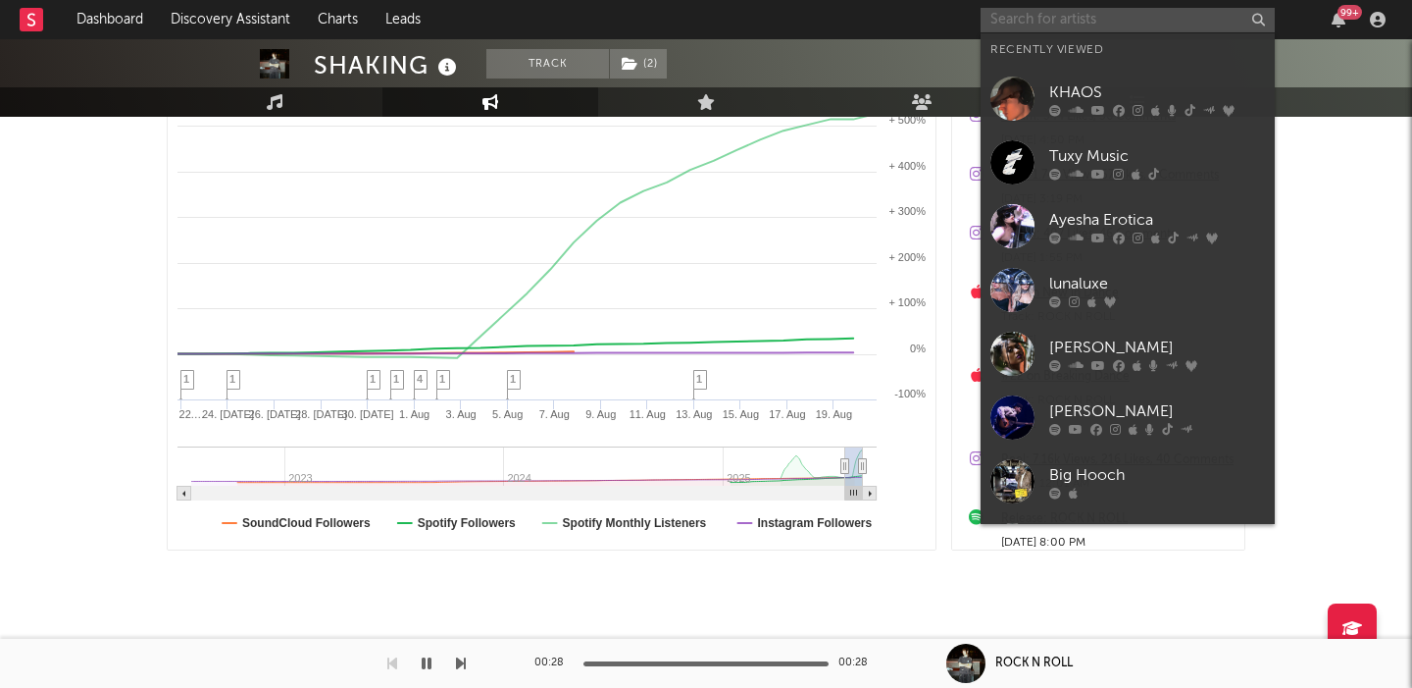
click at [1074, 22] on input "text" at bounding box center [1128, 20] width 294 height 25
paste input "https://open.spotify.com/artist/3bABCGLkFvjnNIKHvPVHDG"
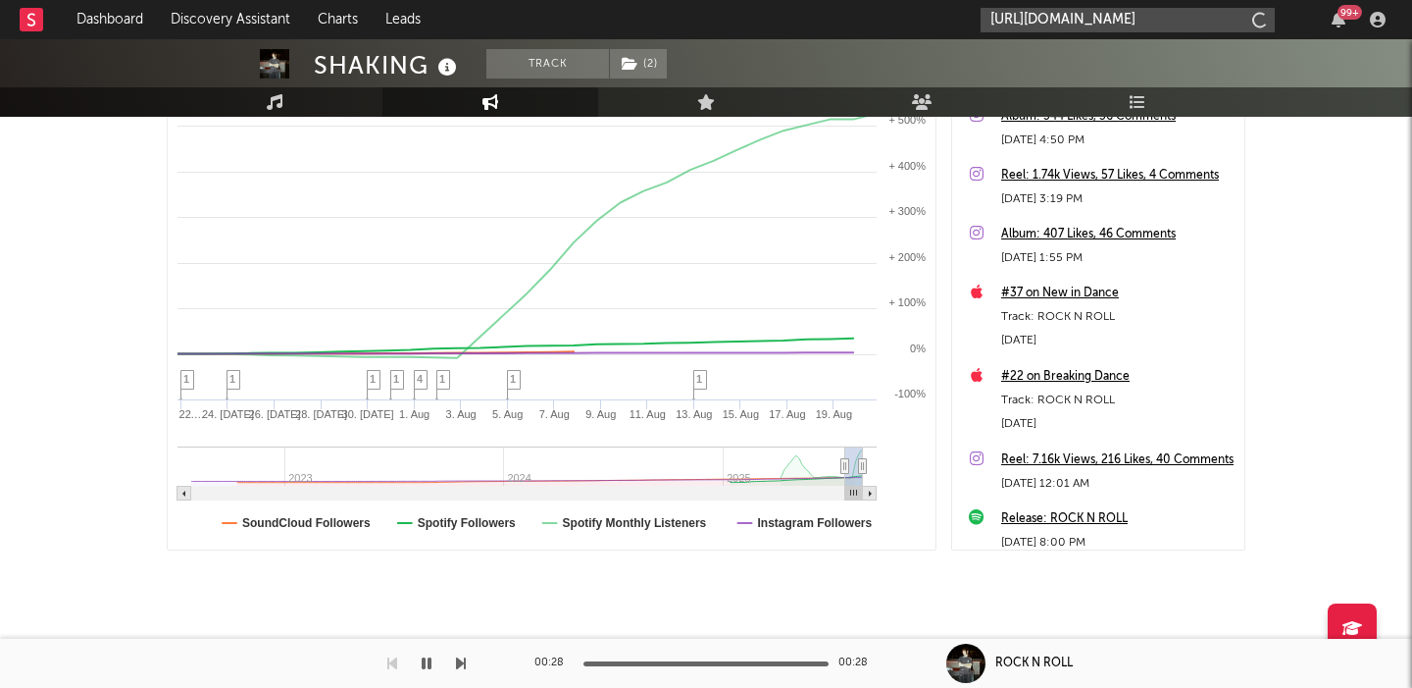
type input "https://open.spotify.com/artist/3bABCGLkFvjnNIKHvPVHDG"
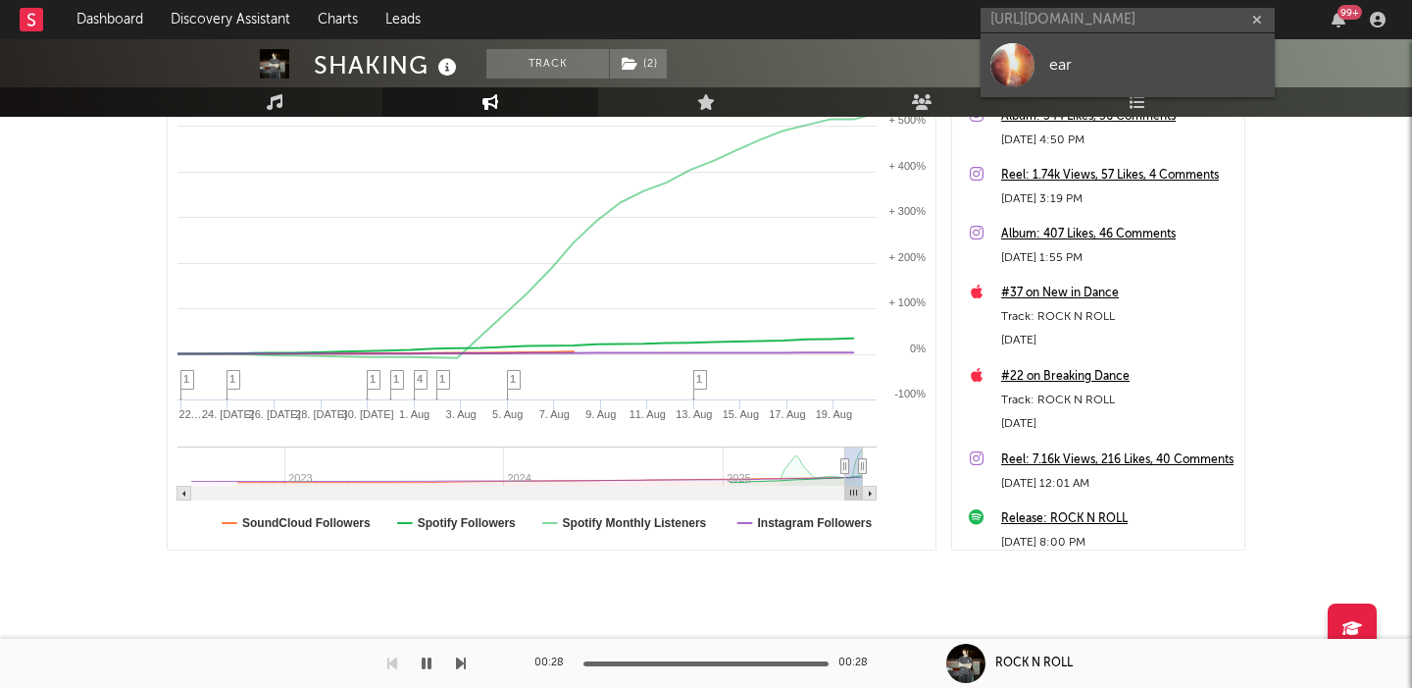
click at [1067, 73] on div "ear" at bounding box center [1158, 65] width 216 height 24
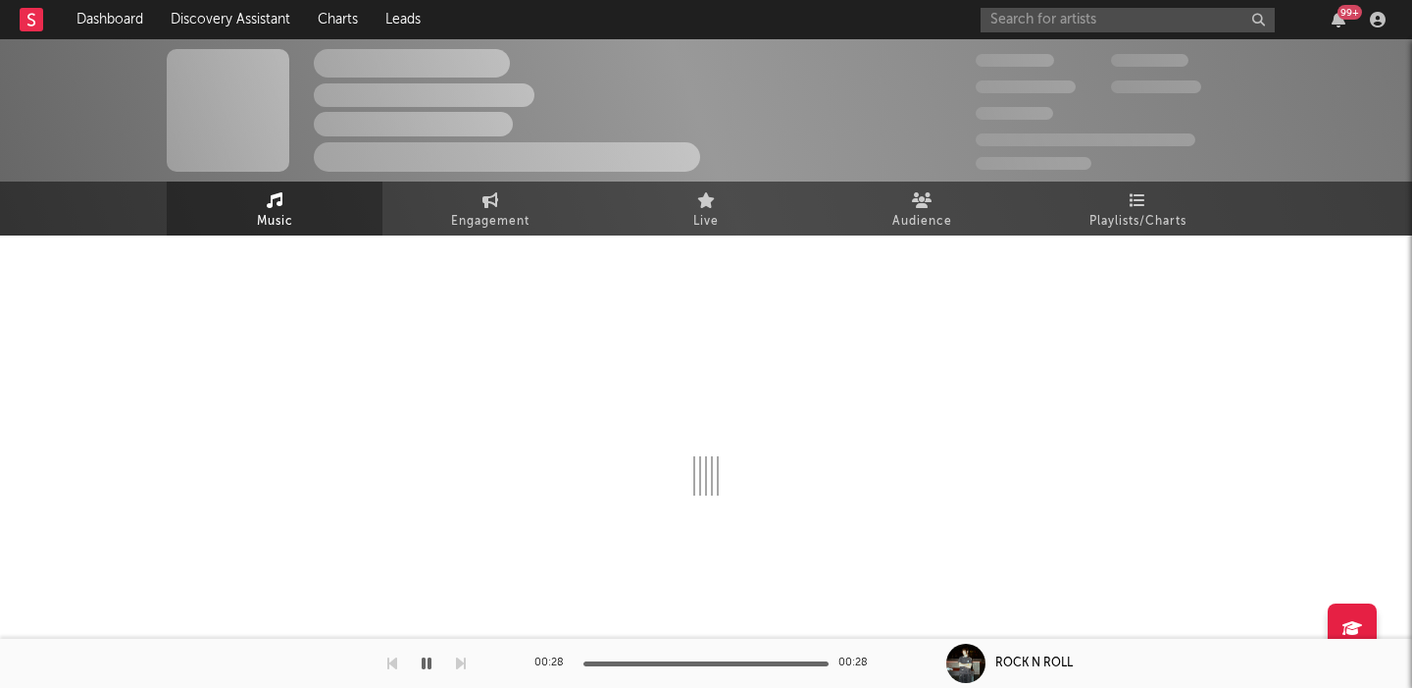
select select "1w"
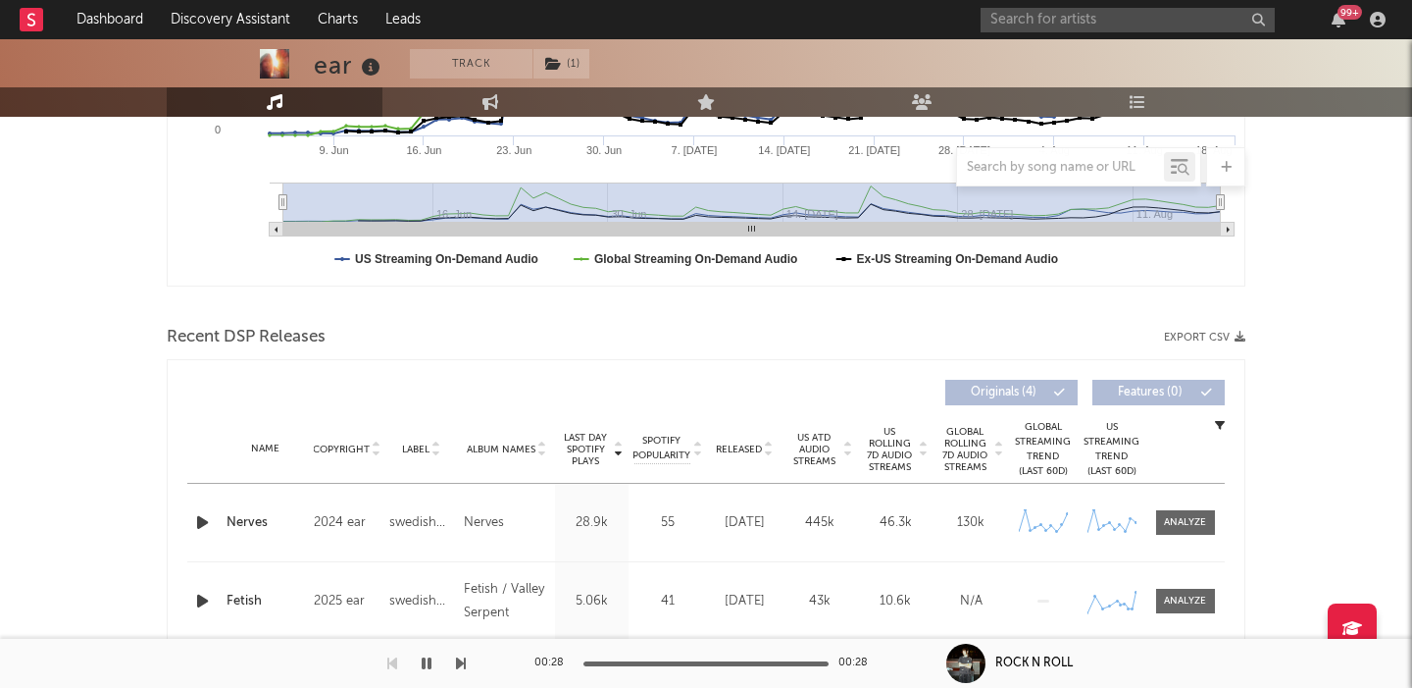
scroll to position [551, 0]
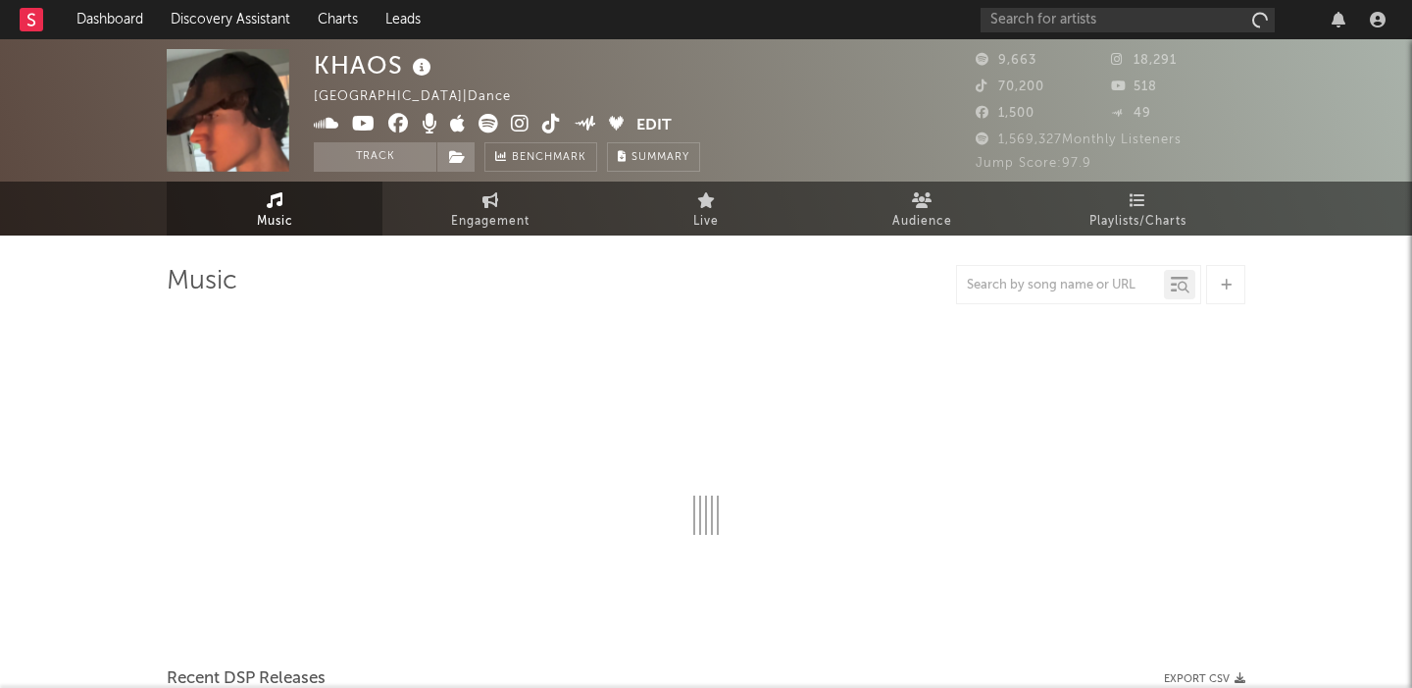
select select "1w"
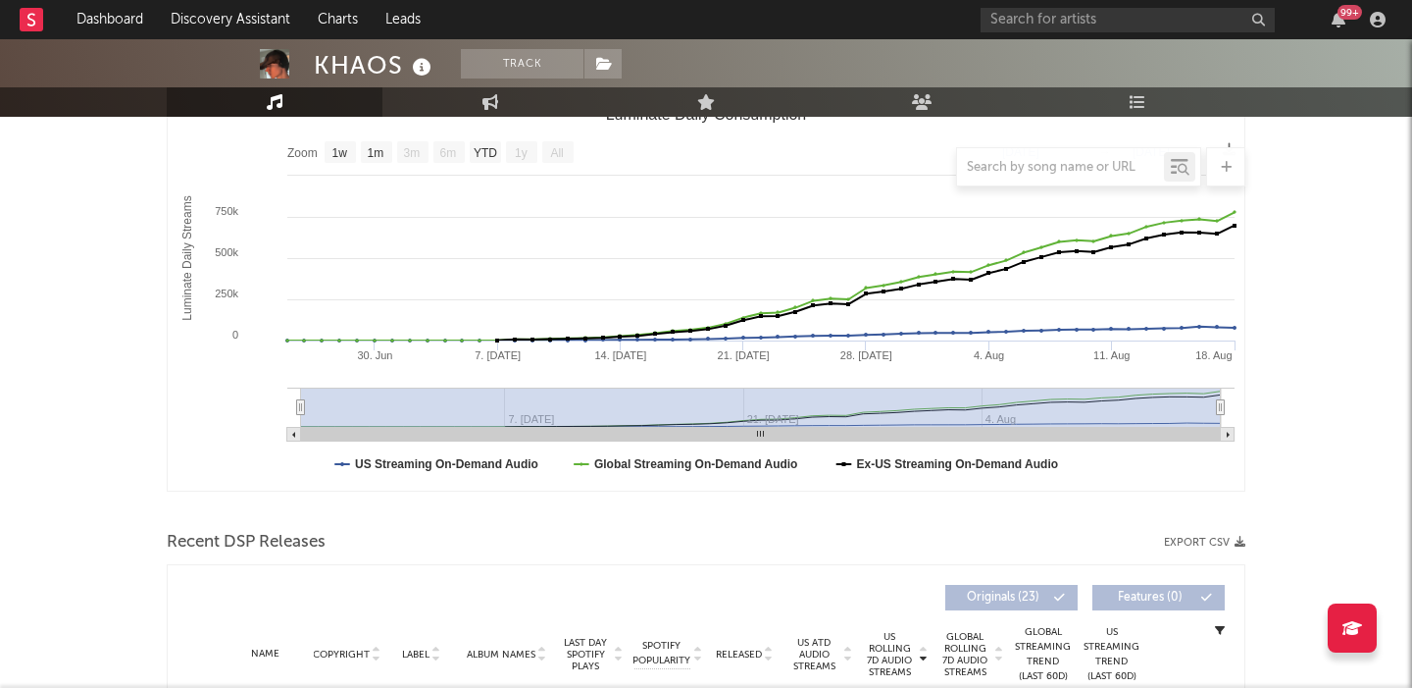
scroll to position [451, 0]
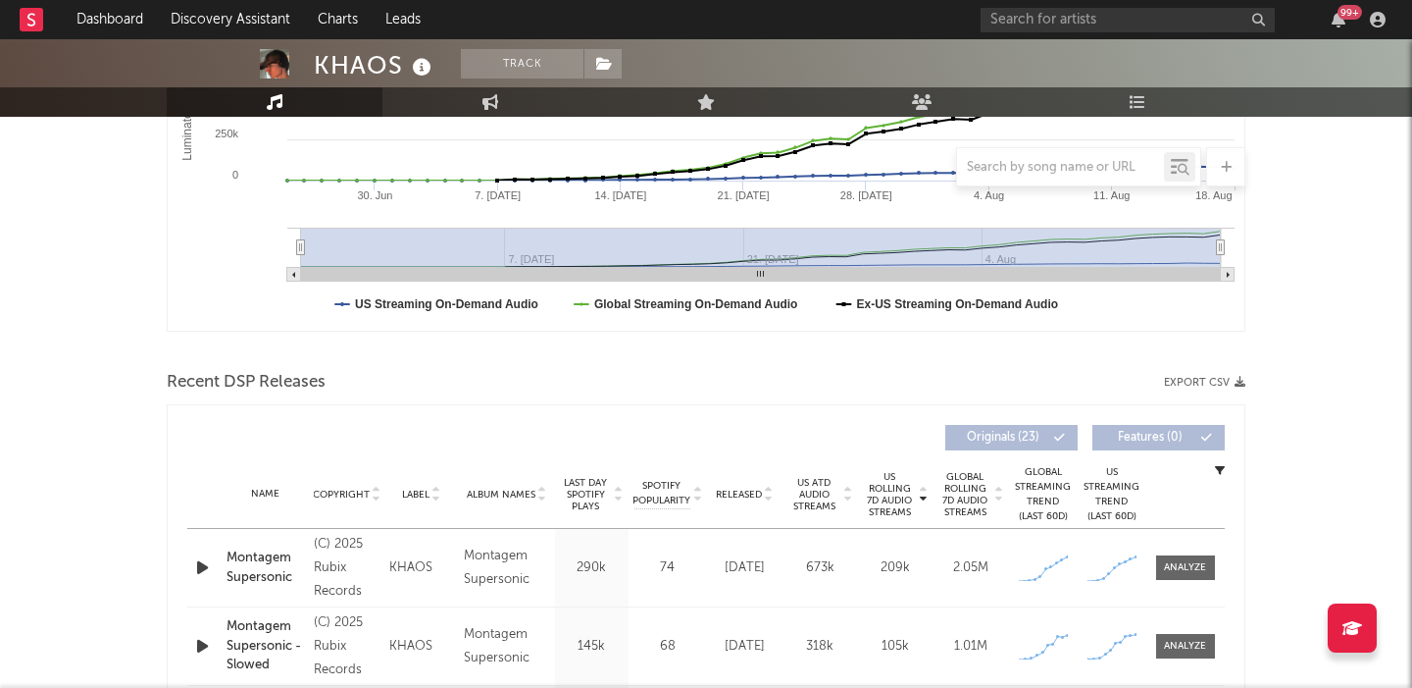
click at [204, 564] on icon "button" at bounding box center [202, 567] width 21 height 25
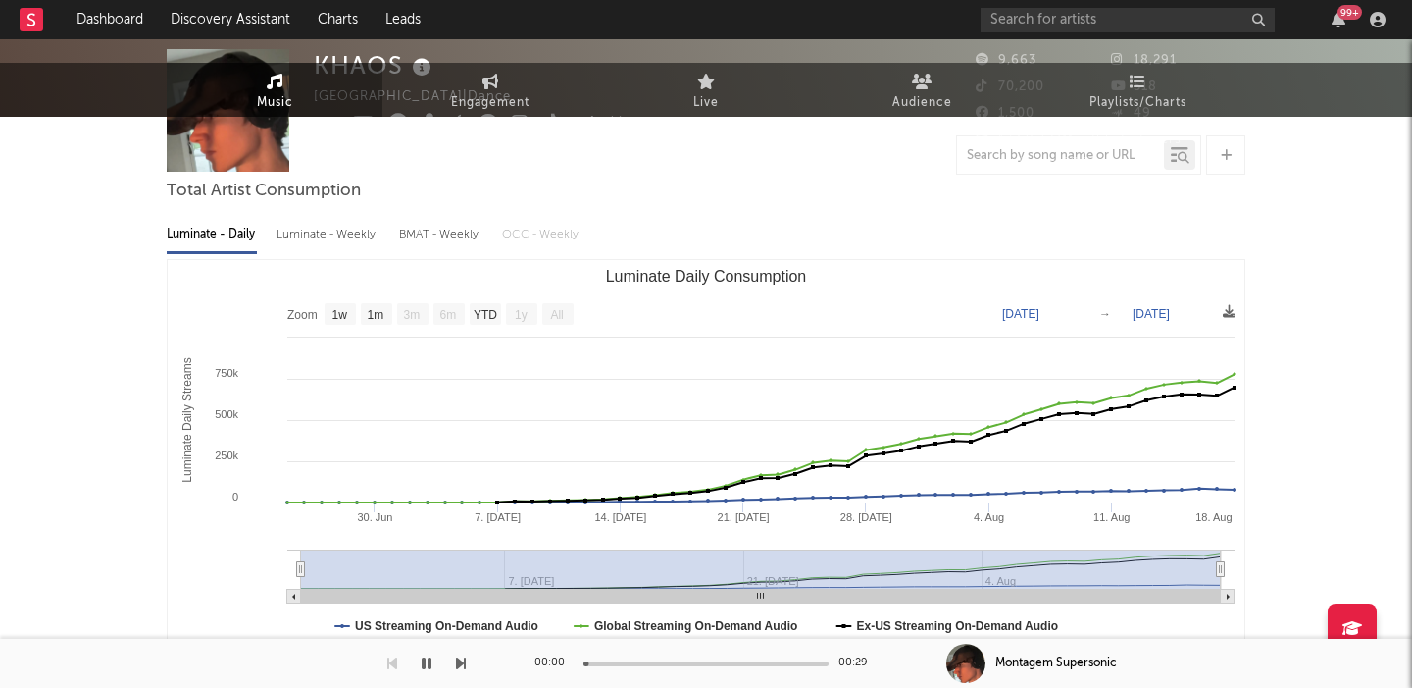
scroll to position [0, 0]
